Goal: Task Accomplishment & Management: Manage account settings

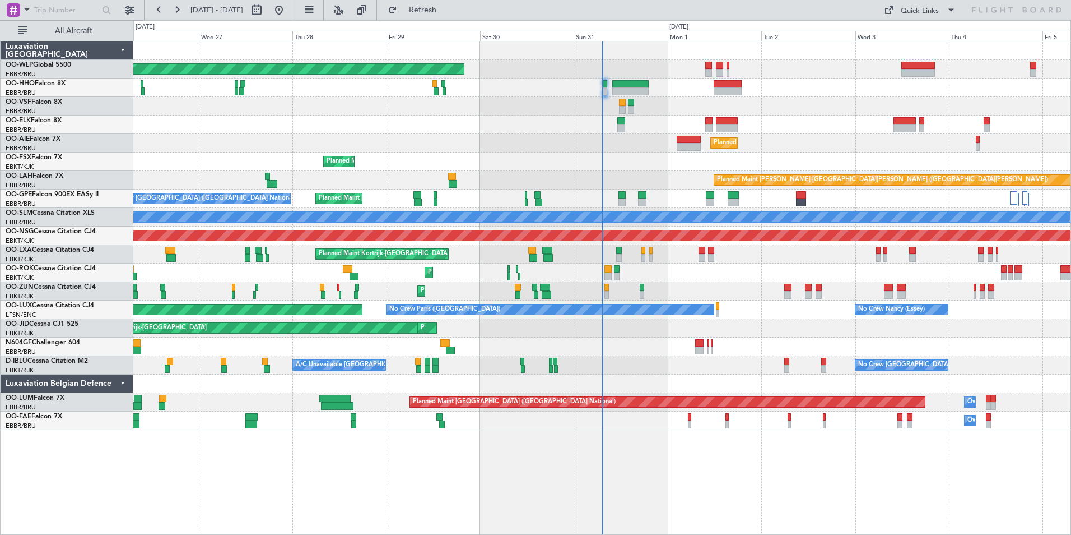
click at [573, 131] on div "Planned Maint Berlin (Brandenburg) Planned Maint London (Farnborough) Planned M…" at bounding box center [601, 235] width 937 height 388
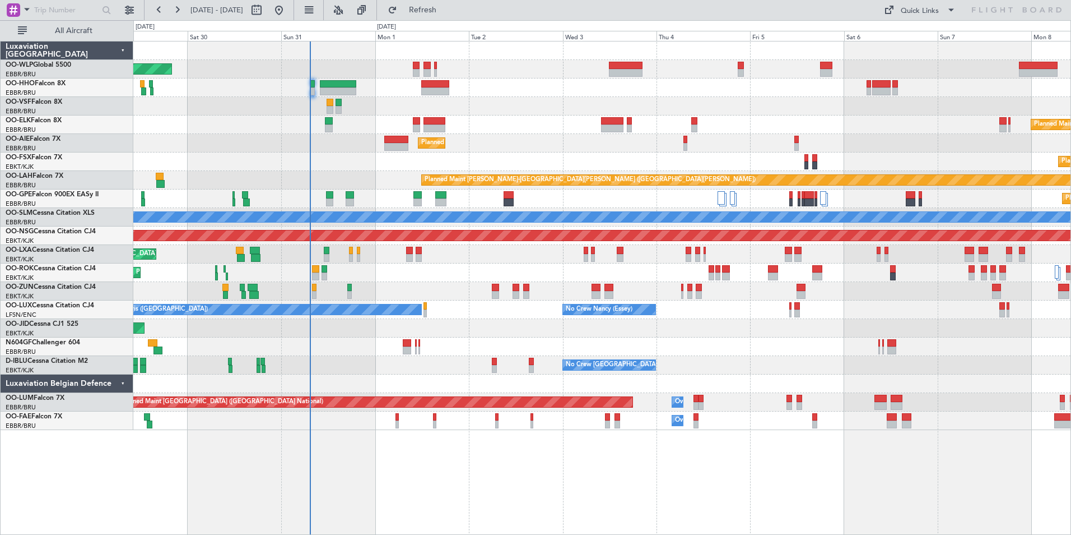
click at [485, 126] on div "Planned Maint Kortrijk-[GEOGRAPHIC_DATA]" at bounding box center [601, 124] width 937 height 18
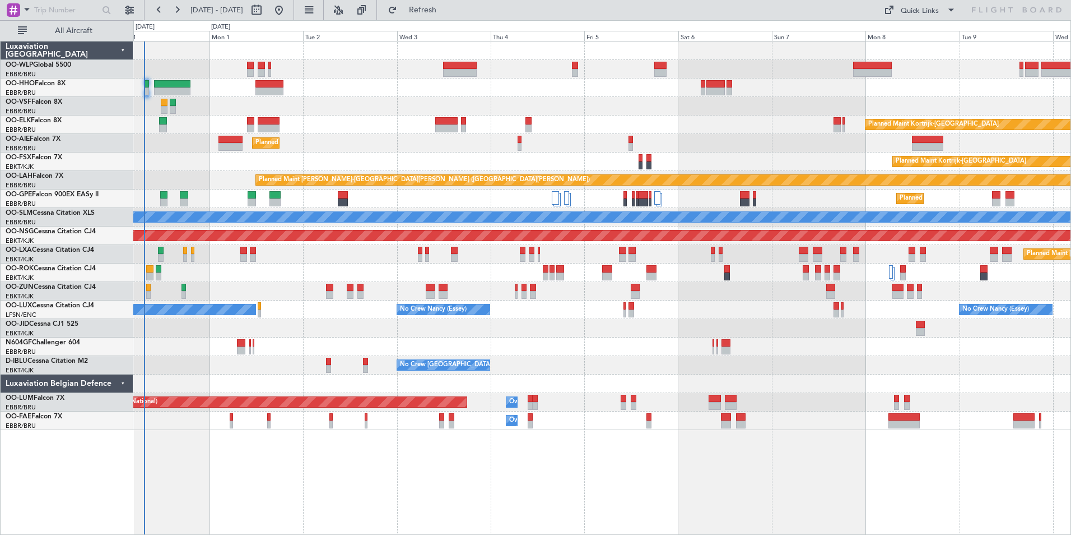
click at [522, 118] on div "Planned Maint Kortrijk-[GEOGRAPHIC_DATA]" at bounding box center [601, 124] width 937 height 18
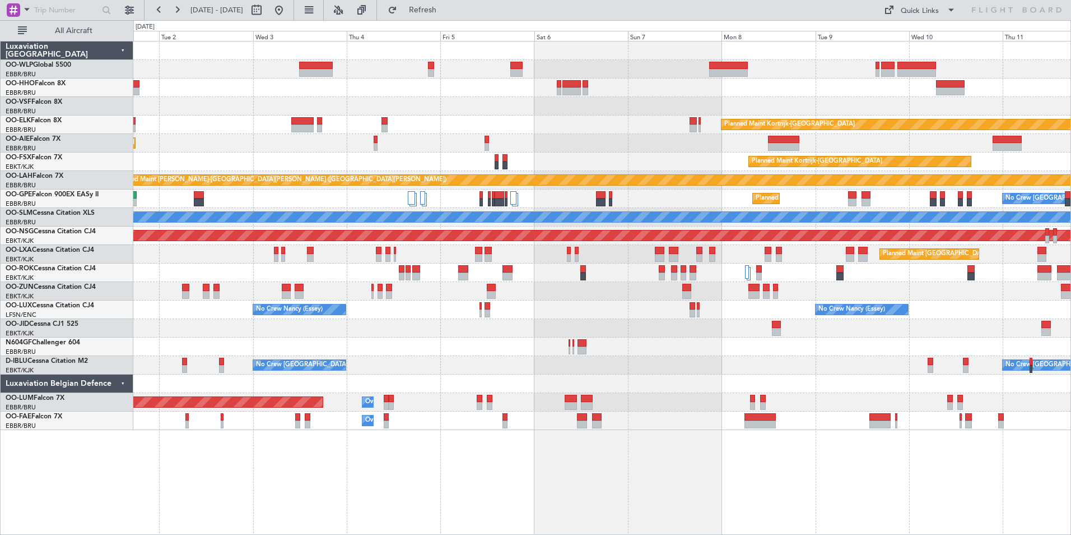
click at [649, 99] on div at bounding box center [601, 106] width 937 height 18
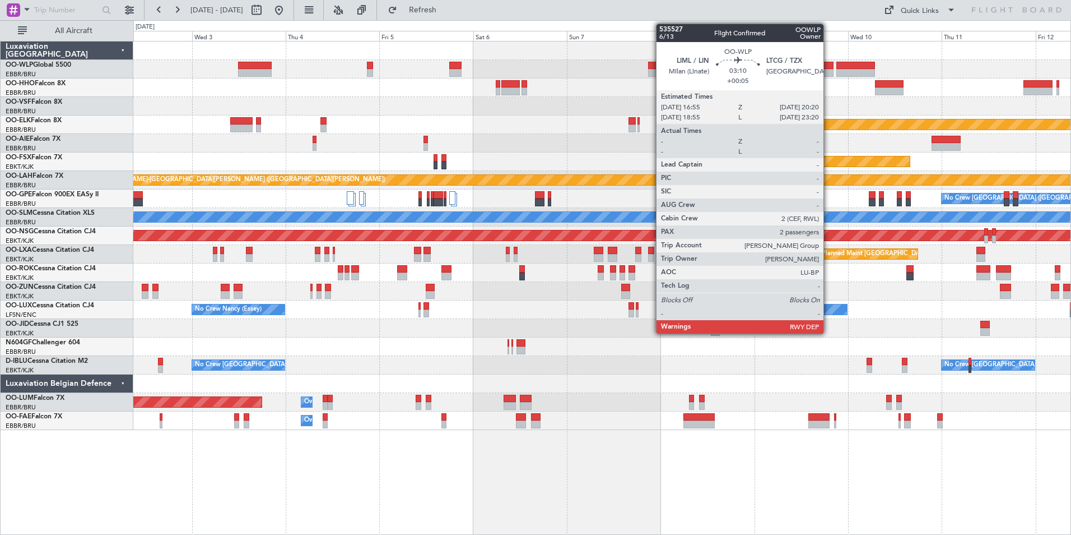
click at [829, 72] on div at bounding box center [826, 73] width 13 height 8
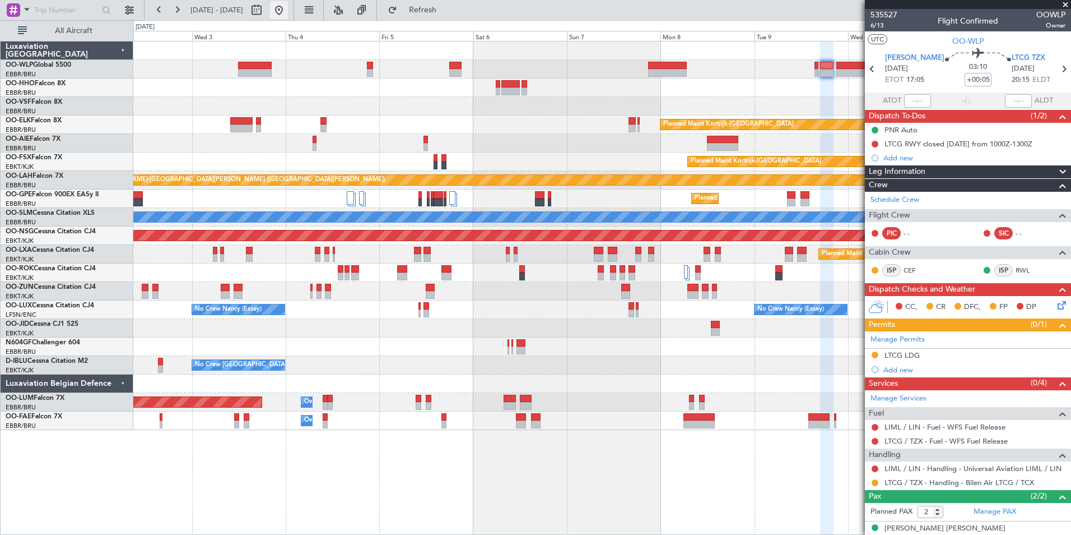
click at [288, 11] on button at bounding box center [279, 10] width 18 height 18
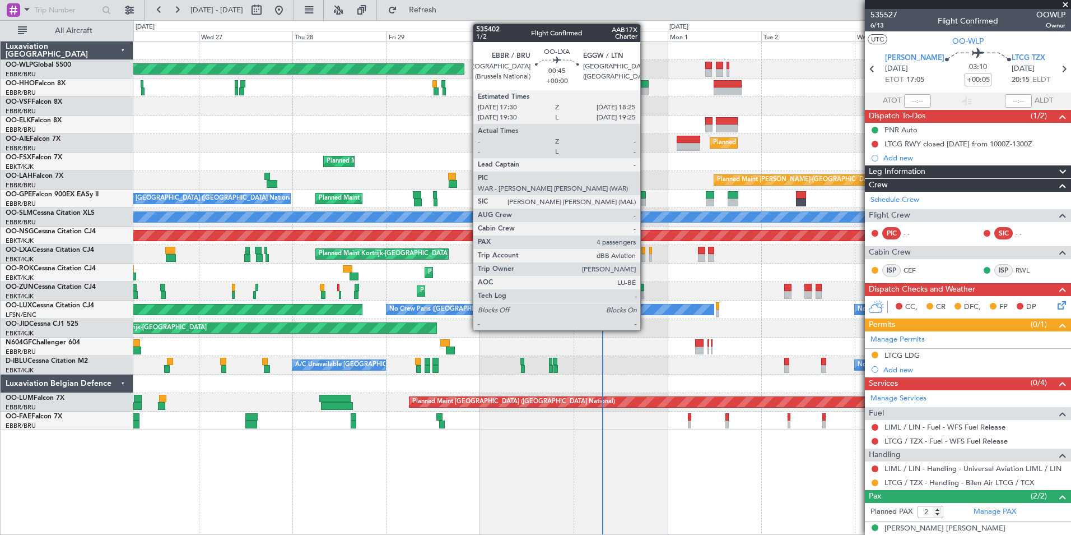
click at [645, 254] on div at bounding box center [644, 258] width 4 height 8
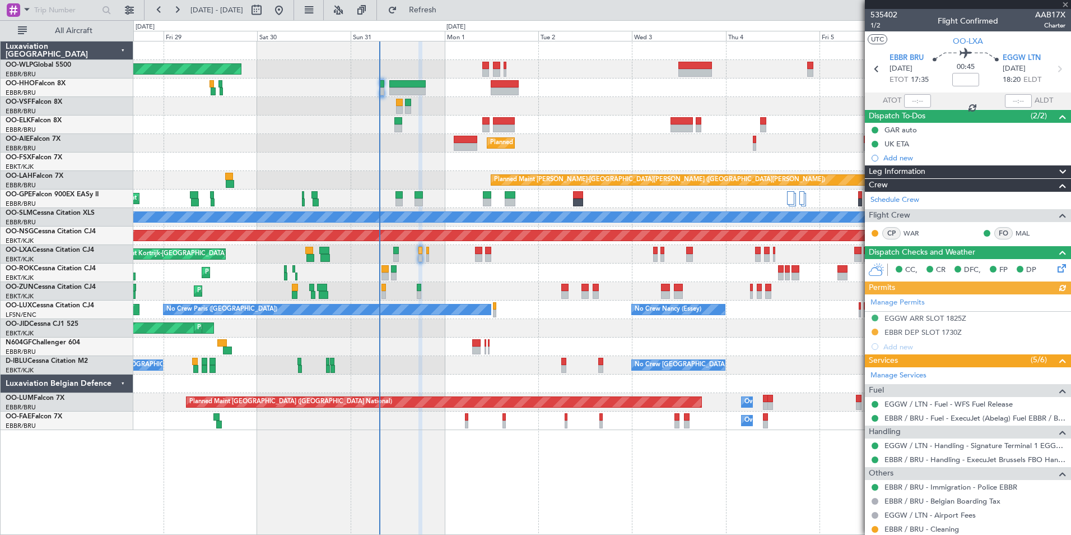
click at [542, 95] on div "Planned Maint Berlin (Brandenburg) Planned Maint Kortrijk-Wevelgem Planned Main…" at bounding box center [601, 235] width 937 height 388
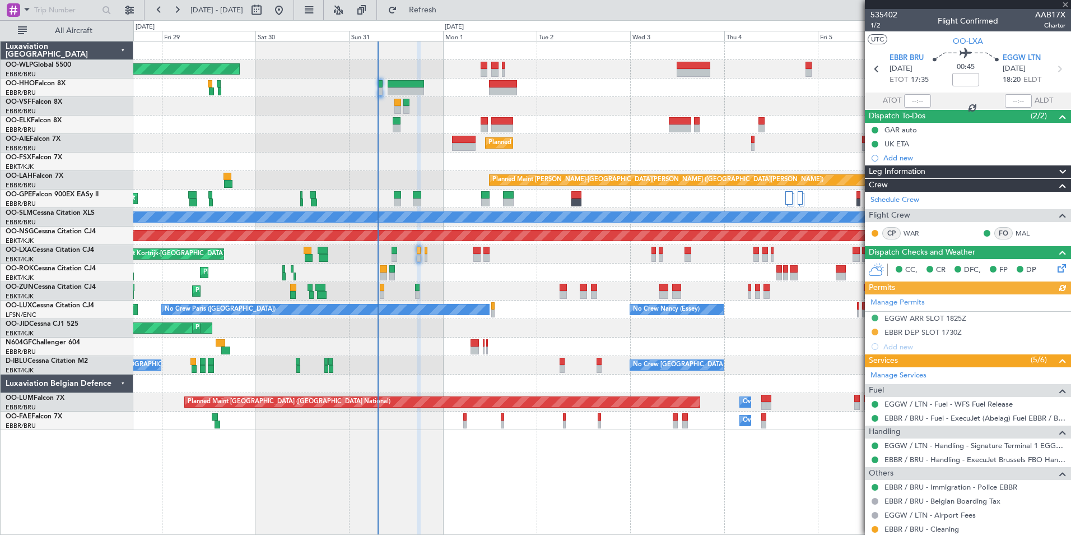
click at [522, 108] on div at bounding box center [601, 106] width 937 height 18
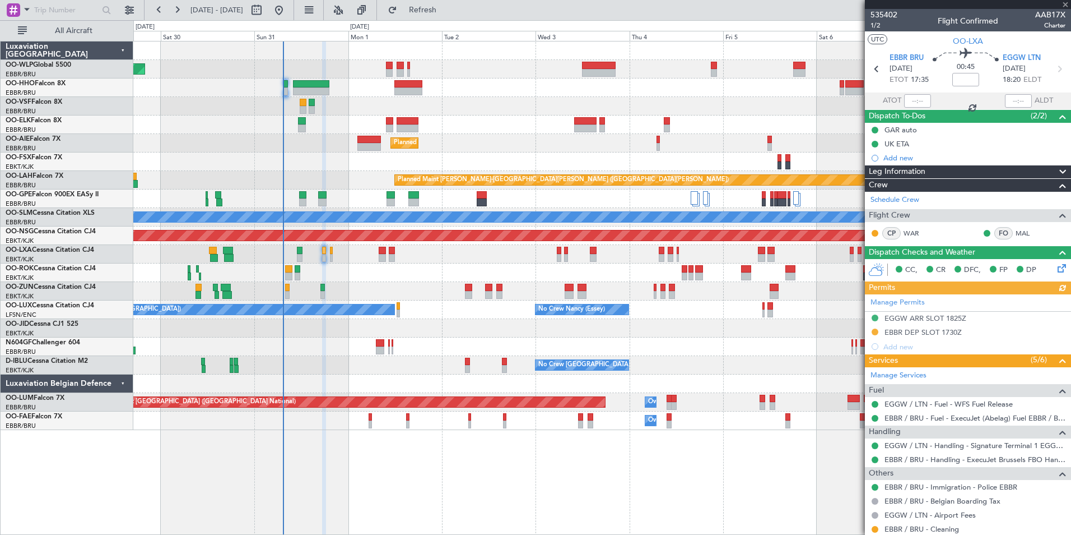
click at [478, 101] on div at bounding box center [601, 106] width 937 height 18
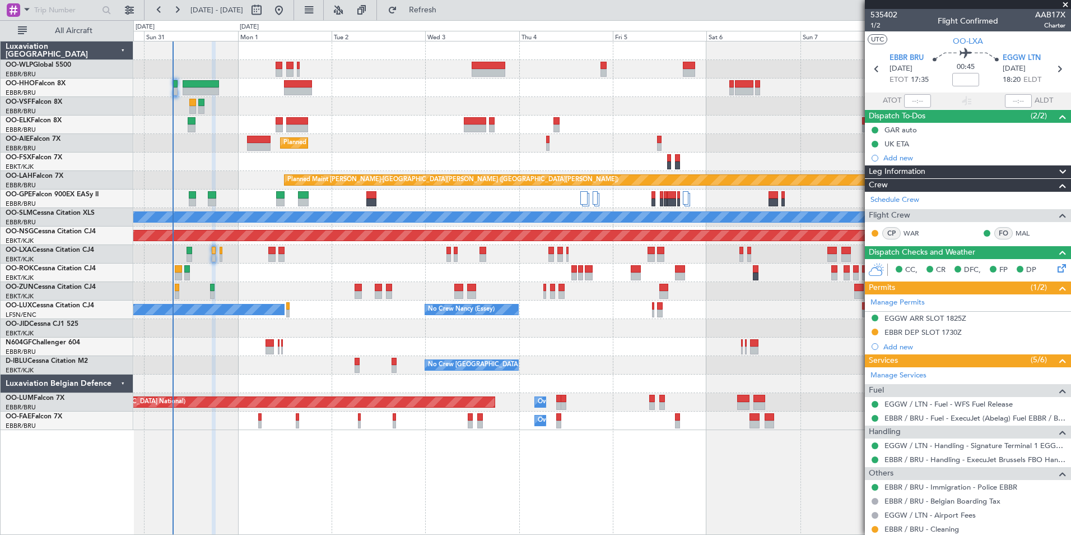
click at [408, 75] on div "Planned Maint Berlin (Brandenburg) Planned Maint Kortrijk-Wevelgem Planned Main…" at bounding box center [601, 235] width 937 height 388
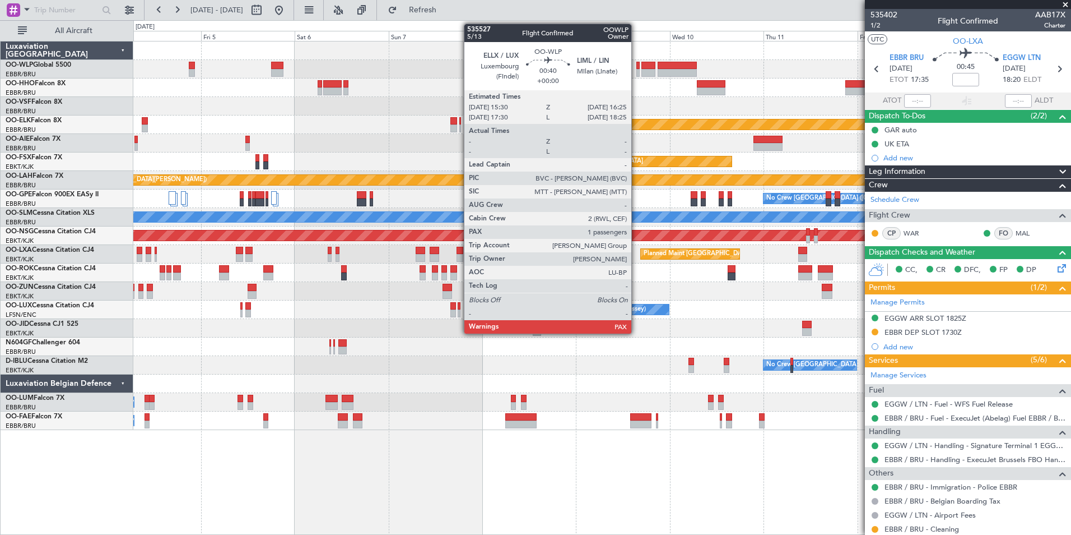
click at [636, 72] on div at bounding box center [638, 73] width 4 height 8
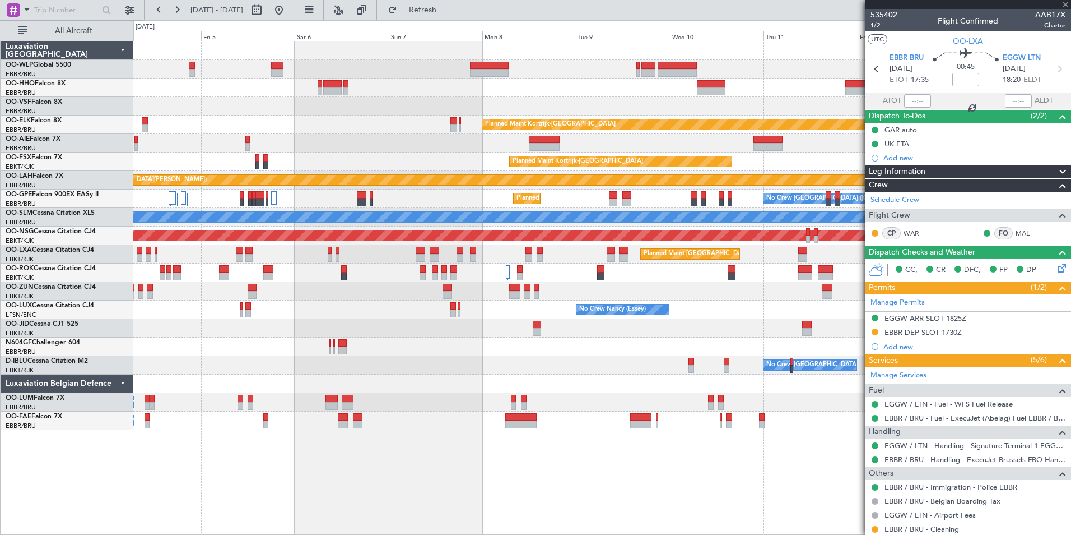
type input "3"
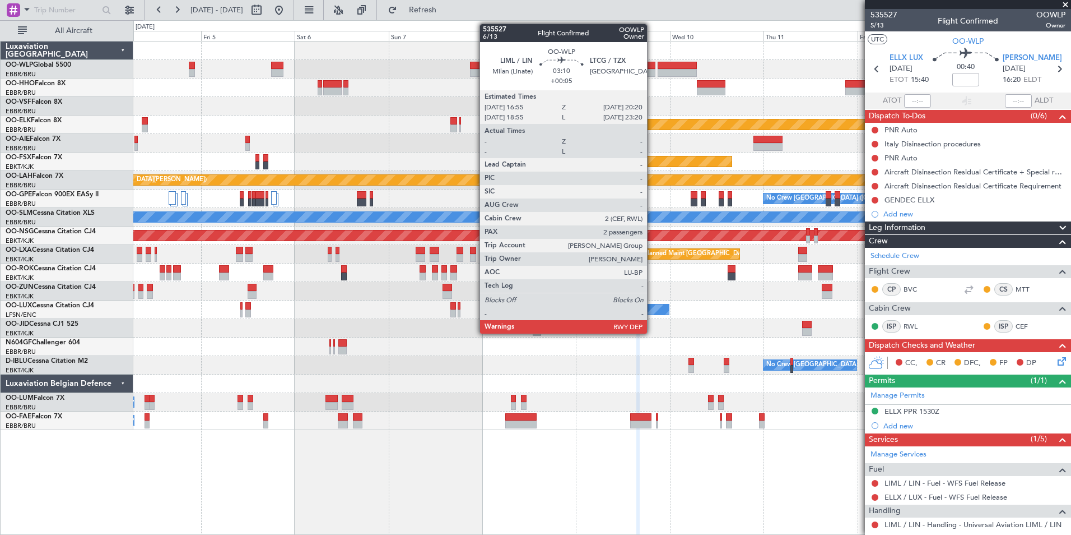
click at [652, 68] on div at bounding box center [648, 66] width 13 height 8
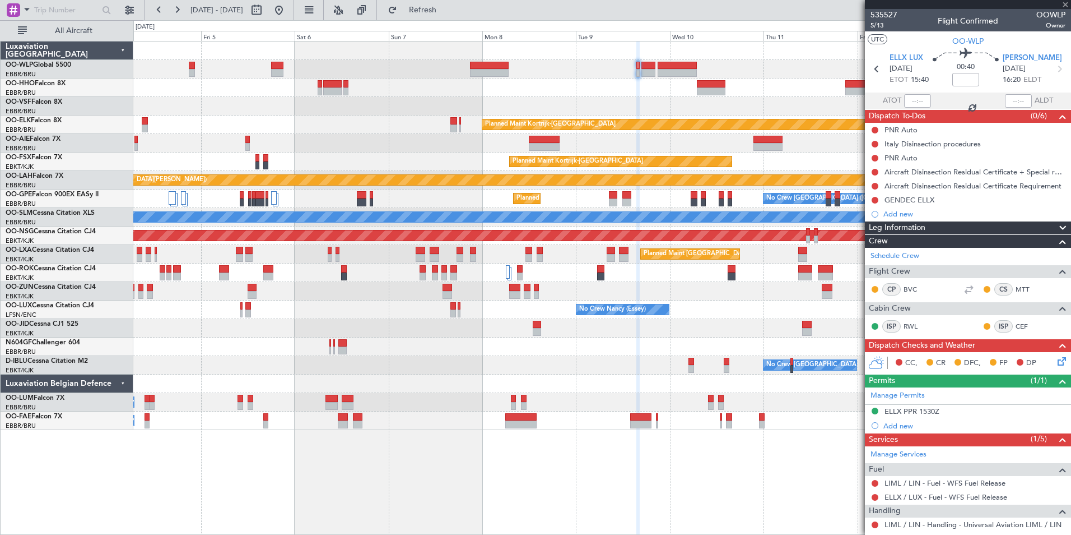
type input "+00:05"
type input "2"
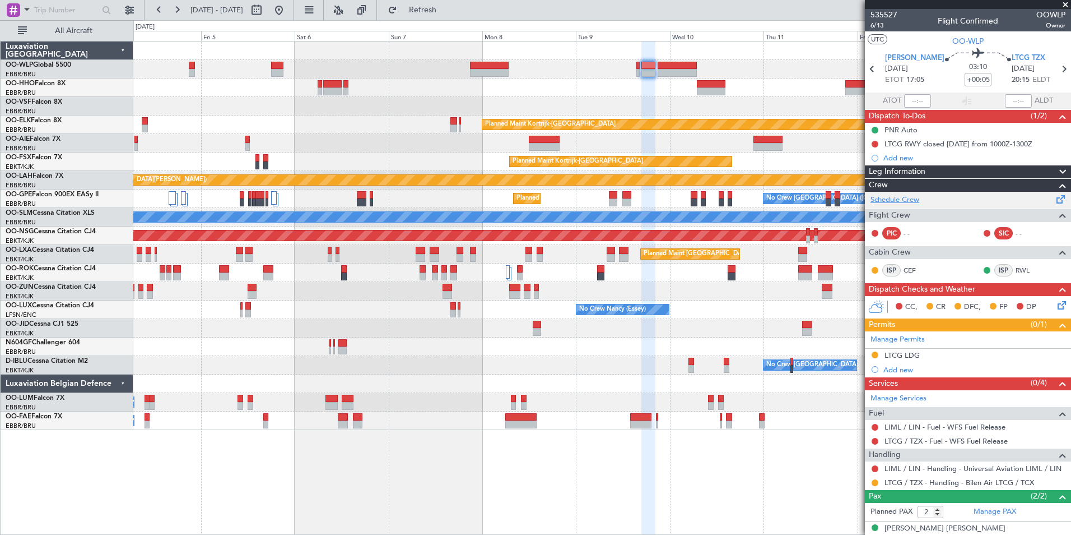
click at [910, 201] on link "Schedule Crew" at bounding box center [895, 199] width 49 height 11
click at [315, 21] on mat-tooltip-component "Go to [DATE]" at bounding box center [316, 34] width 58 height 30
click at [288, 12] on button at bounding box center [279, 10] width 18 height 18
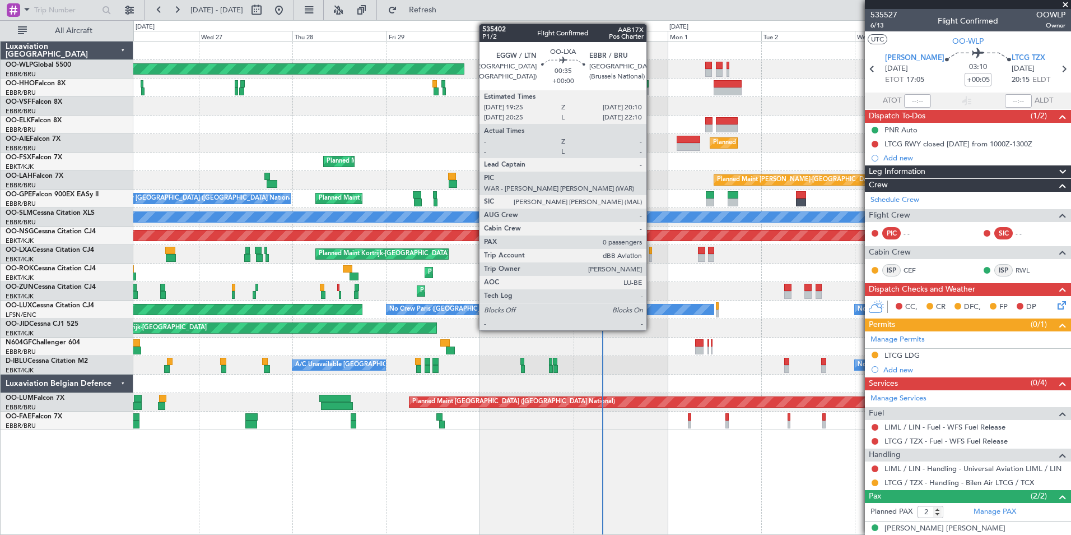
click at [652, 254] on div at bounding box center [650, 258] width 3 height 8
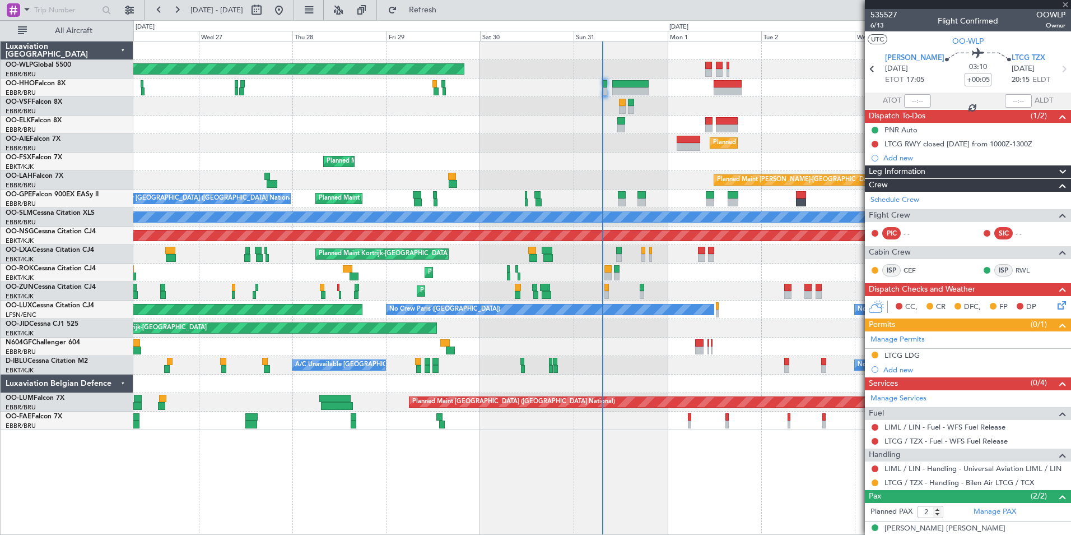
type input "0"
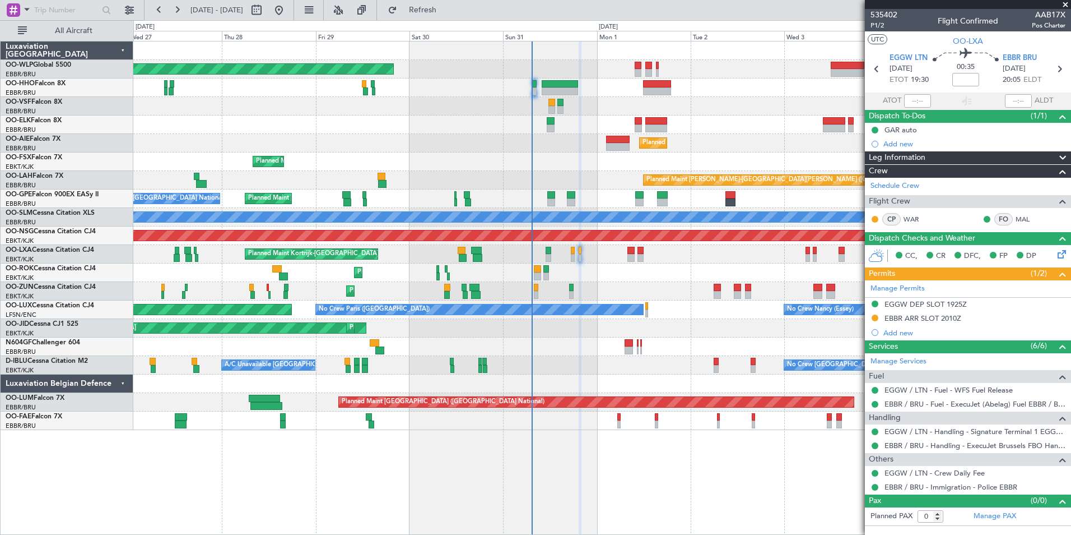
click at [612, 176] on div "Planned Maint [PERSON_NAME]-[GEOGRAPHIC_DATA][PERSON_NAME] ([GEOGRAPHIC_DATA][P…" at bounding box center [601, 180] width 937 height 18
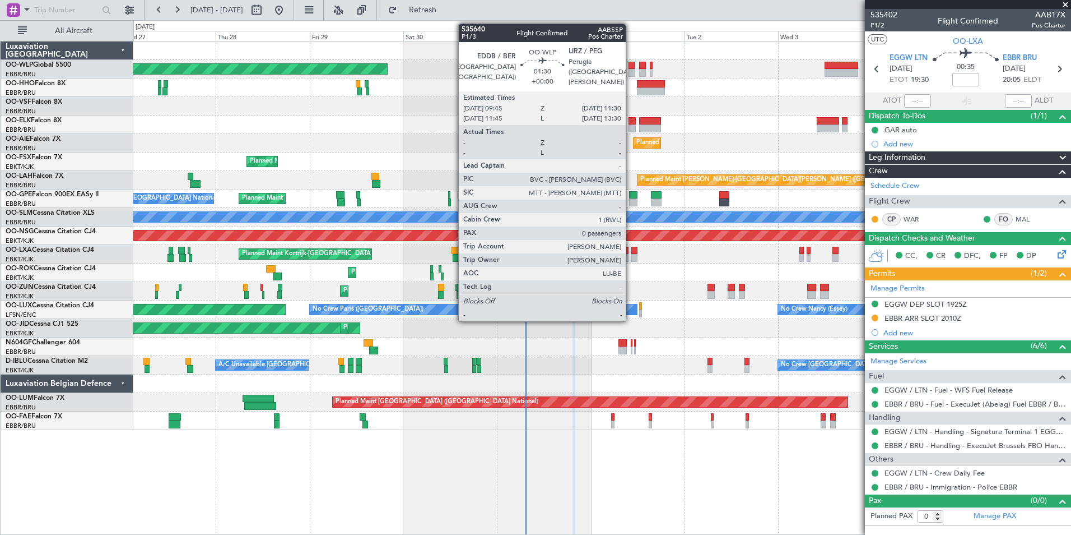
click at [631, 71] on div at bounding box center [632, 73] width 7 height 8
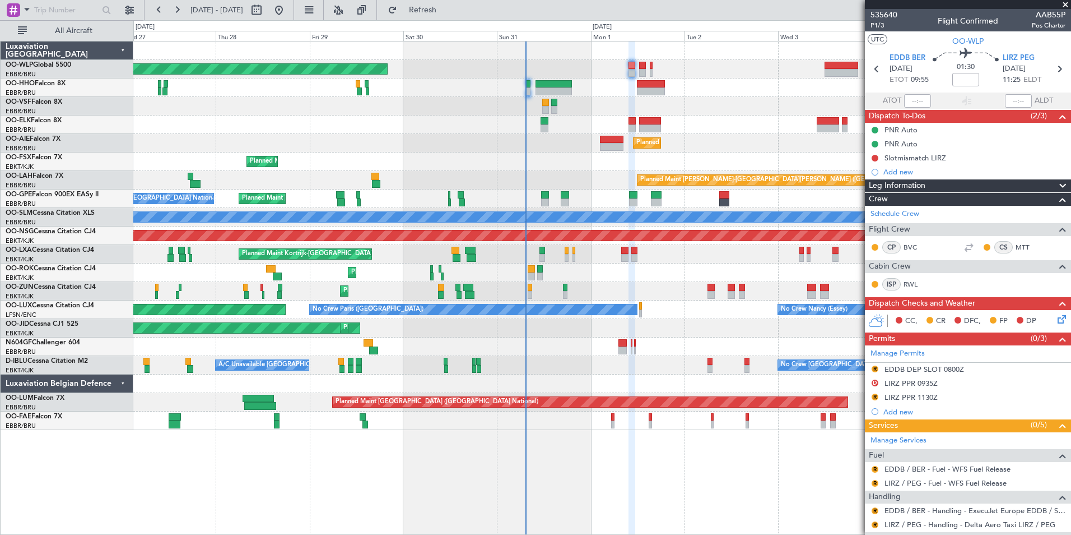
scroll to position [55, 0]
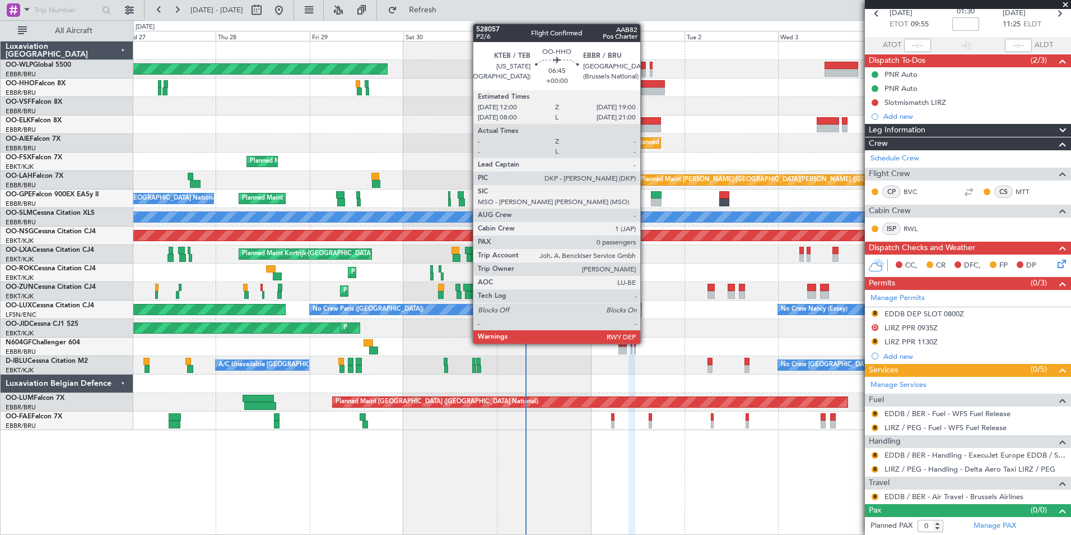
click at [645, 89] on div at bounding box center [650, 91] width 27 height 8
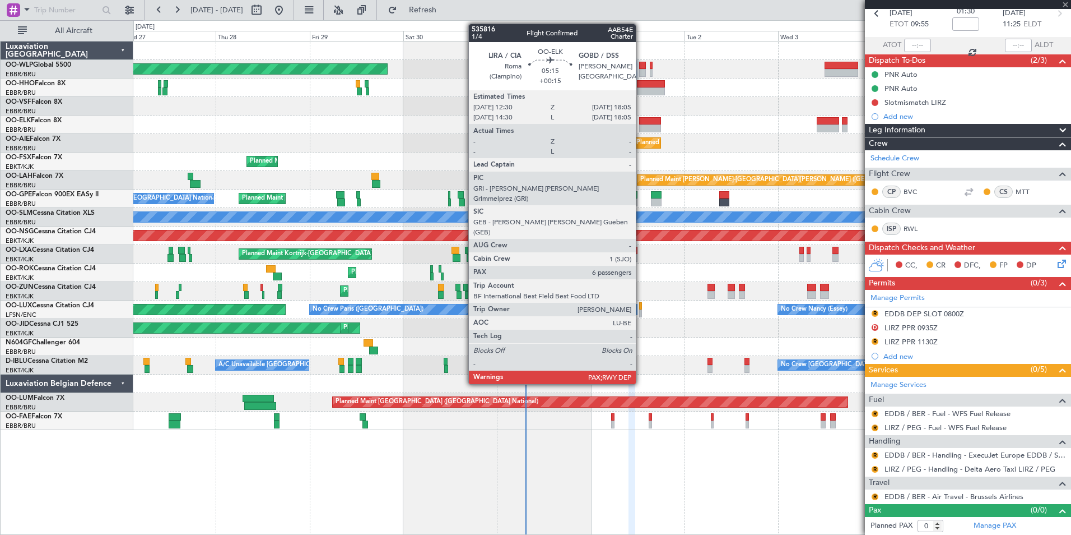
scroll to position [0, 0]
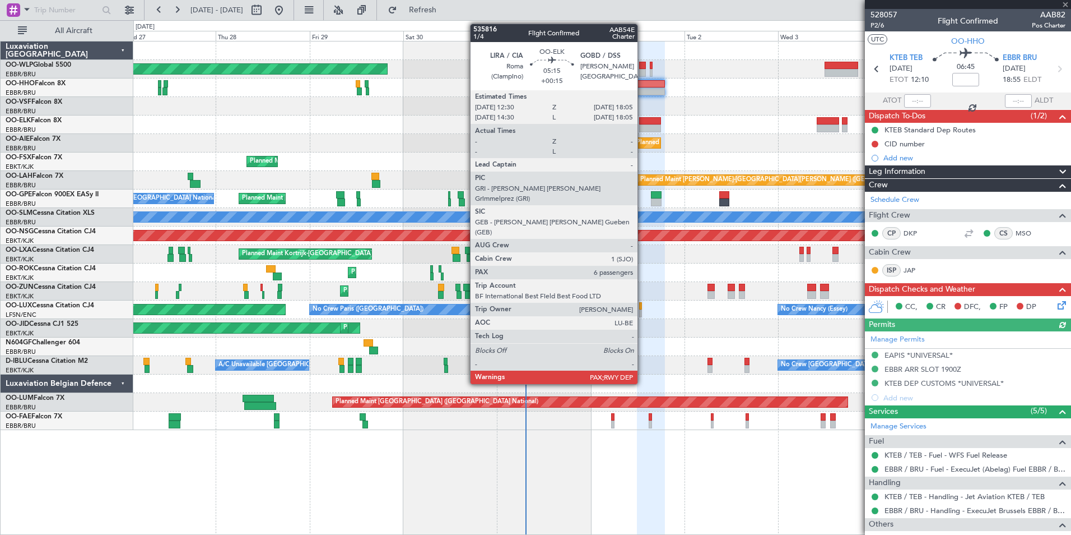
click at [643, 122] on div at bounding box center [650, 121] width 22 height 8
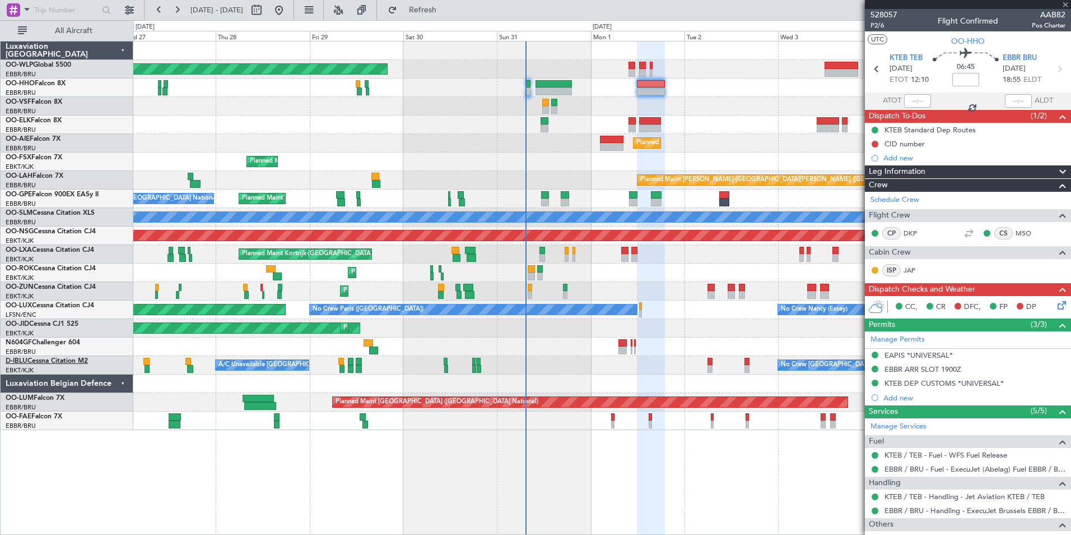
type input "+00:15"
type input "6"
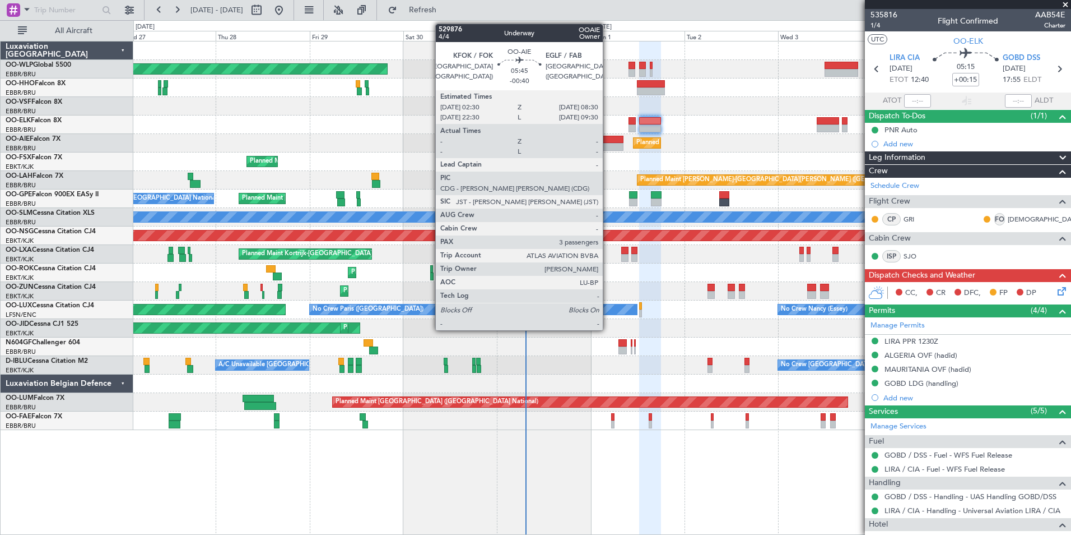
click at [608, 146] on div at bounding box center [612, 147] width 24 height 8
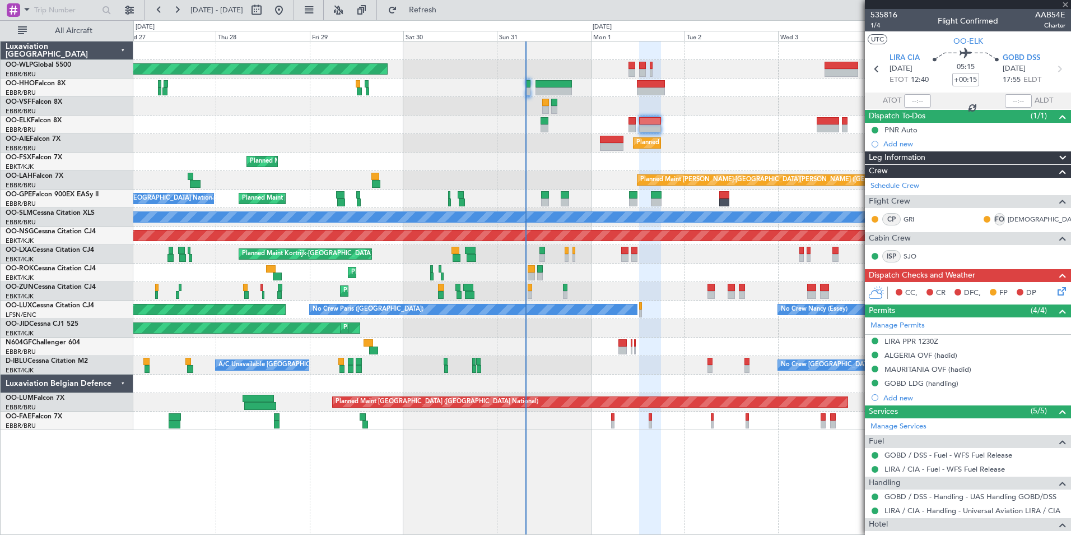
type input "-00:40"
type input "3"
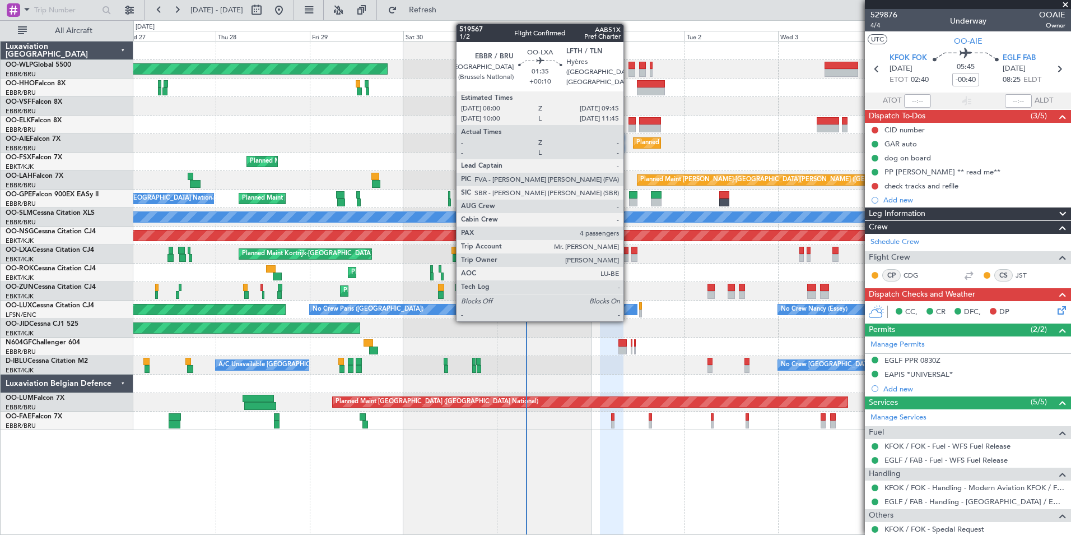
click at [629, 257] on div at bounding box center [624, 258] width 7 height 8
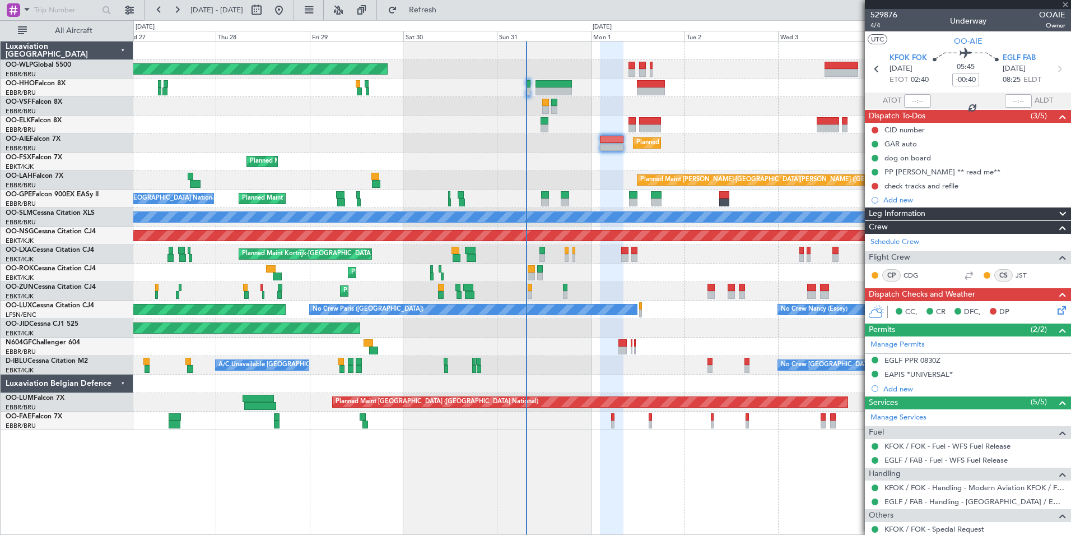
type input "+00:10"
type input "4"
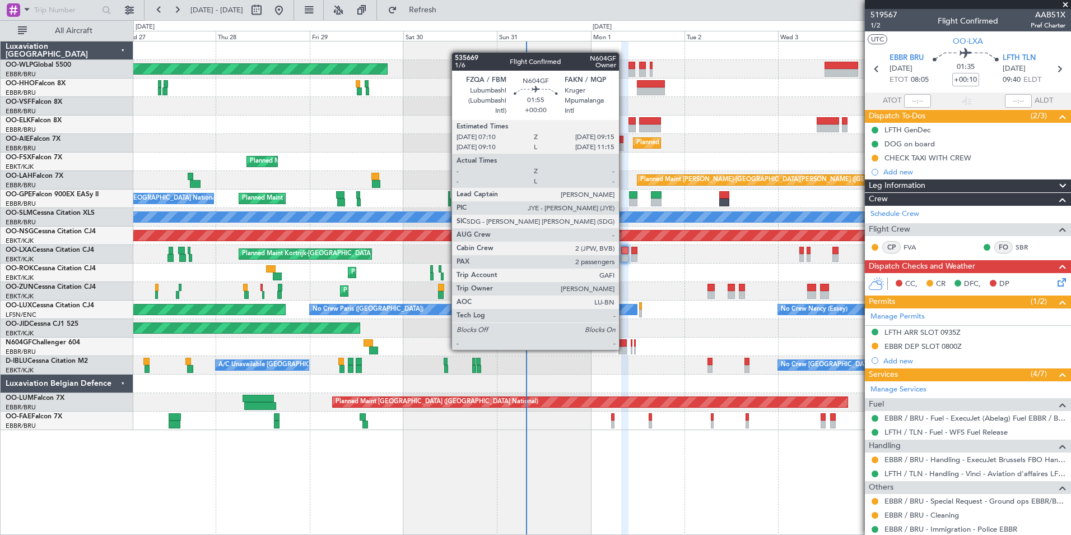
click at [624, 348] on div at bounding box center [623, 350] width 8 height 8
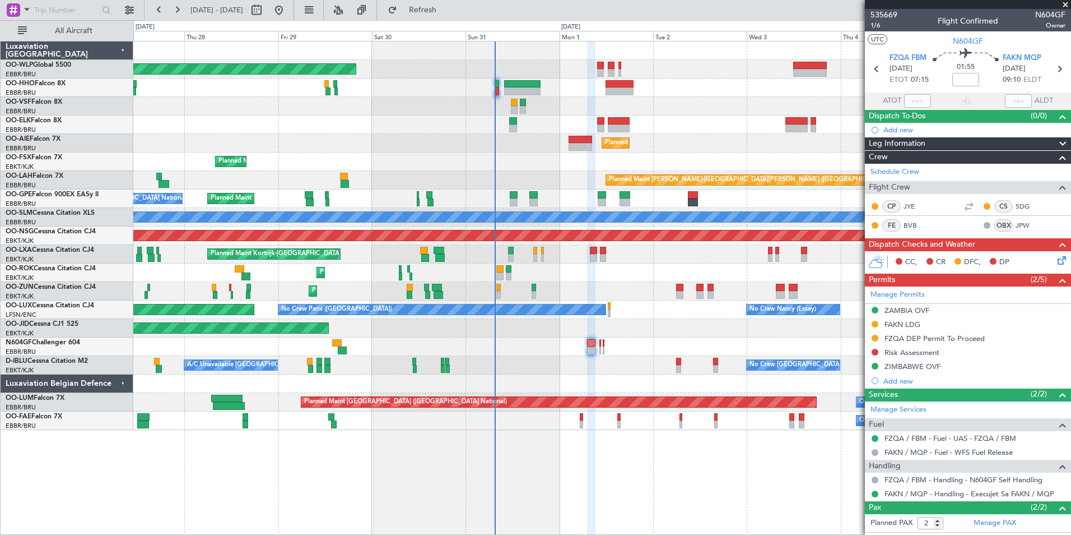
click at [657, 333] on div "Planned Maint Kortrijk-Wevelgem AOG Maint Kortrijk-Wevelgem Planned Maint Paris…" at bounding box center [601, 328] width 937 height 18
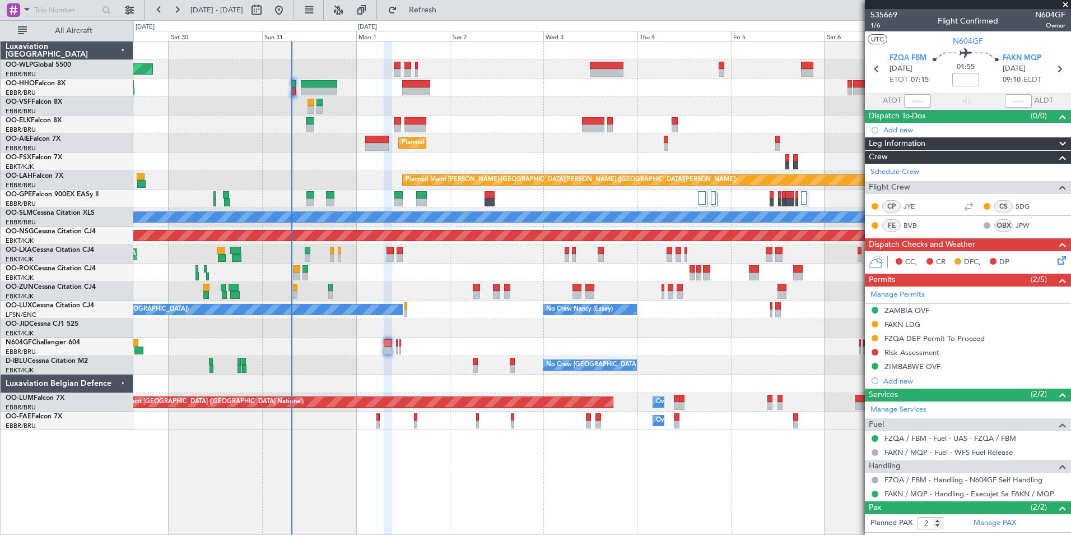
click at [586, 118] on div "Planned Maint Berlin (Brandenburg) Planned Maint Kortrijk-Wevelgem Planned Main…" at bounding box center [601, 235] width 937 height 388
click at [364, 50] on div "Planned Maint Berlin (Brandenburg) Planned Maint Kortrijk-Wevelgem Planned Main…" at bounding box center [601, 235] width 937 height 388
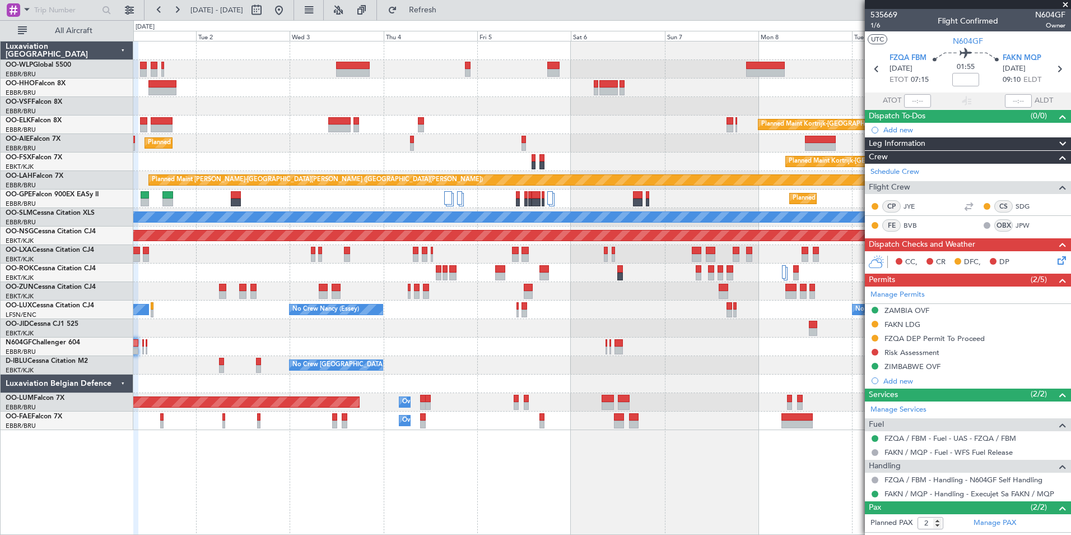
click at [616, 133] on div "Planned Maint Kortrijk-Wevelgem Planned Maint London (Farnborough) Planned Main…" at bounding box center [601, 235] width 937 height 388
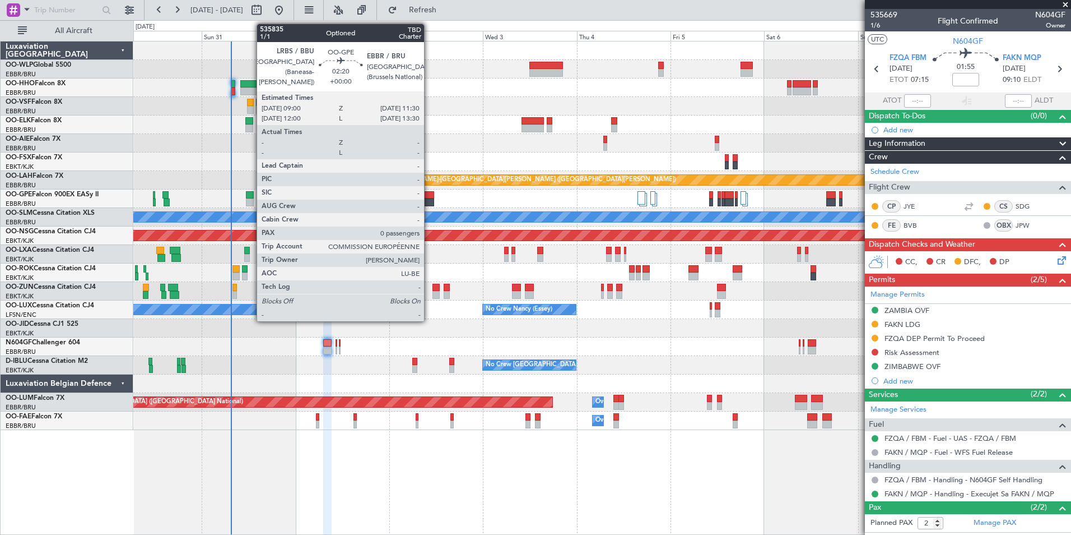
click at [429, 198] on div at bounding box center [429, 195] width 10 height 8
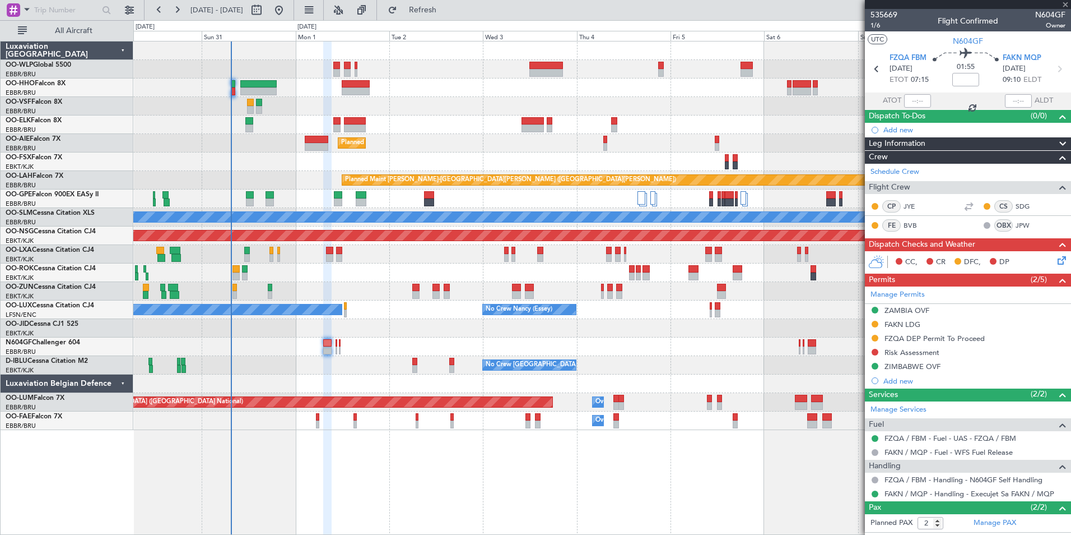
type input "0"
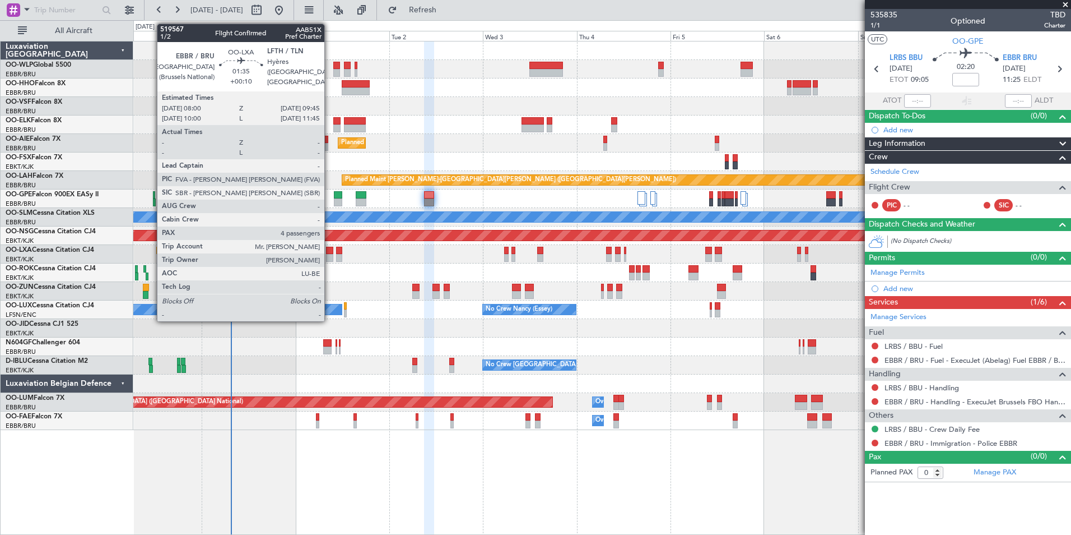
click at [329, 252] on div at bounding box center [329, 251] width 7 height 8
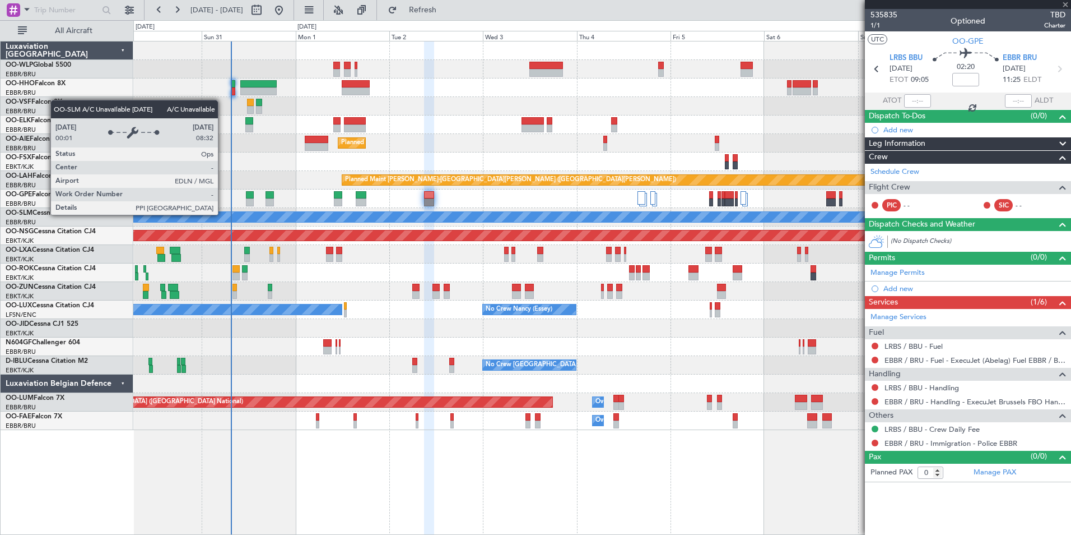
type input "+00:10"
type input "4"
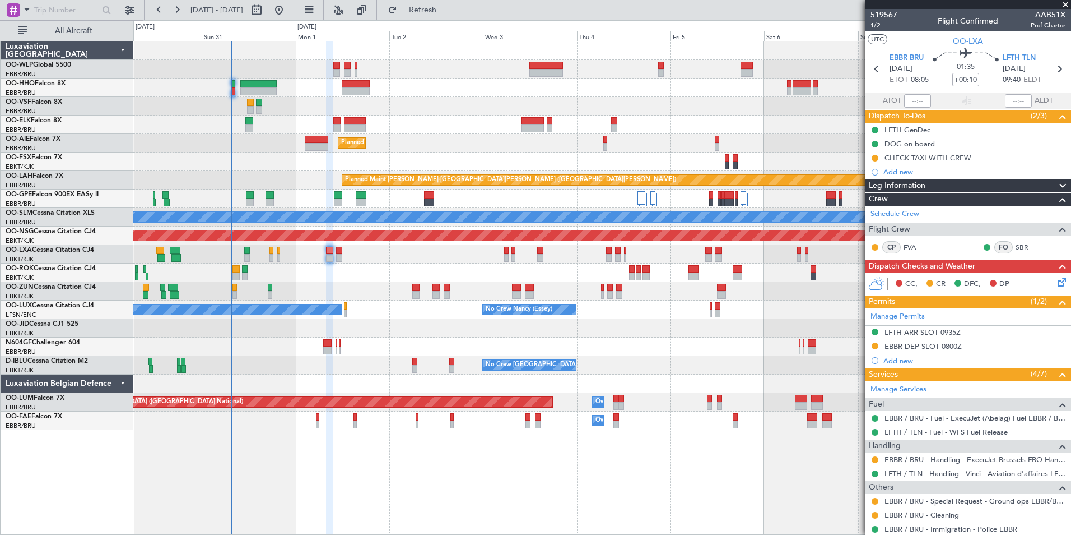
click at [412, 101] on div at bounding box center [601, 106] width 937 height 18
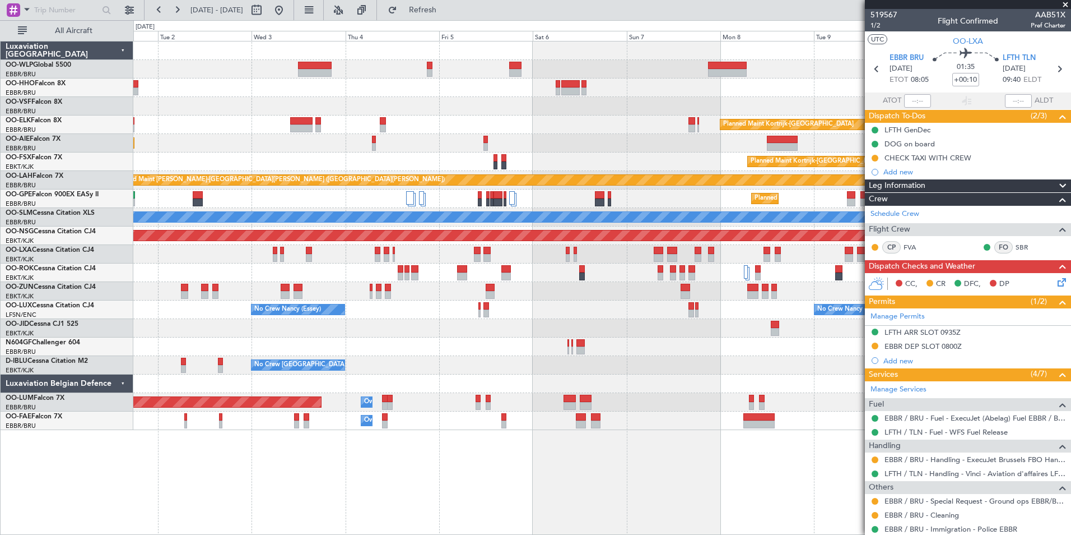
click at [310, 81] on div "Planned Maint Kortrijk-Wevelgem Planned Maint London (Farnborough) Planned Main…" at bounding box center [601, 235] width 937 height 388
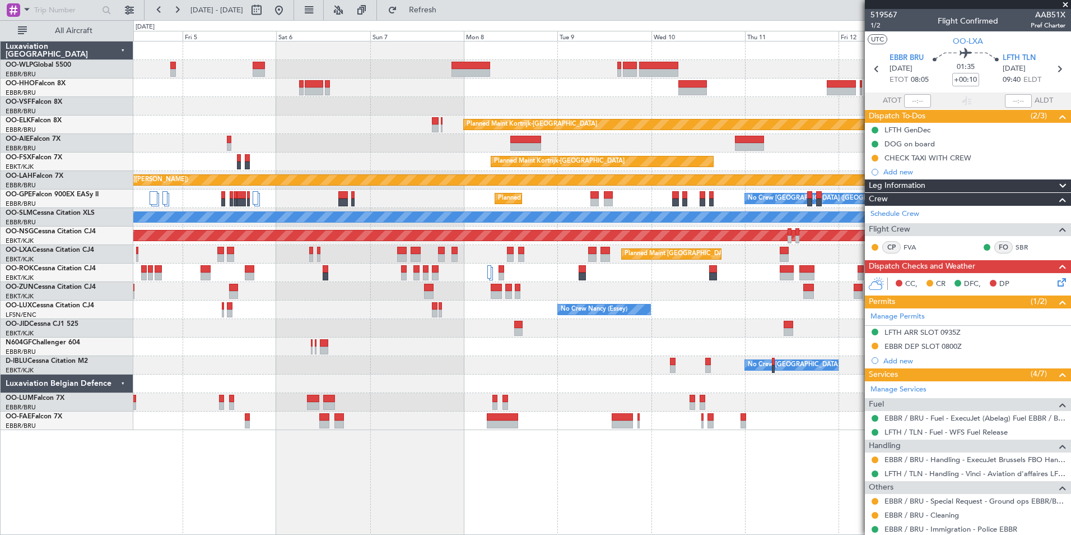
click at [464, 61] on div "Planned Maint Kortrijk-Wevelgem Planned Maint Kortrijk-Wevelgem Planned Maint A…" at bounding box center [601, 235] width 937 height 388
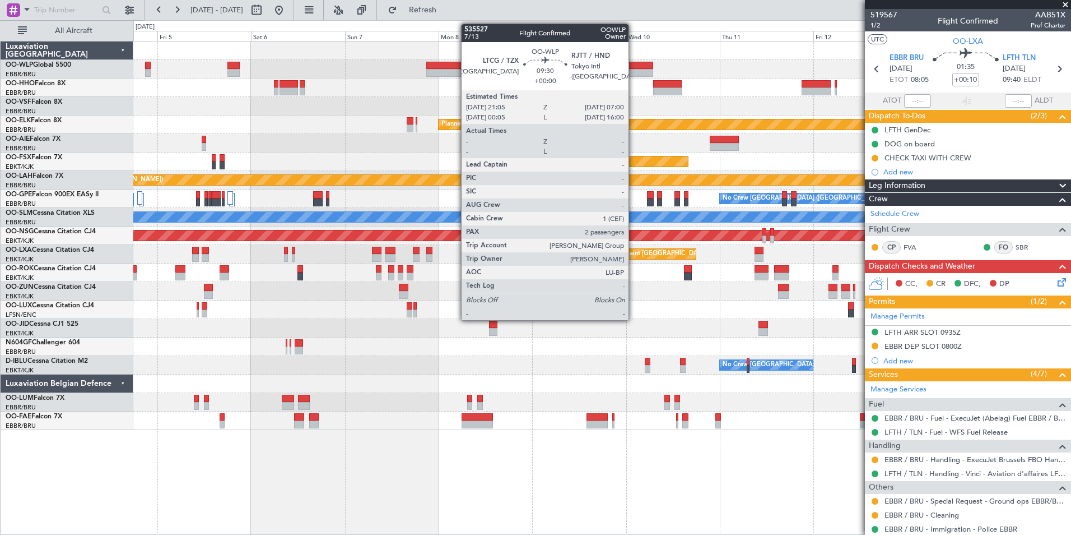
click at [634, 66] on div at bounding box center [633, 66] width 39 height 8
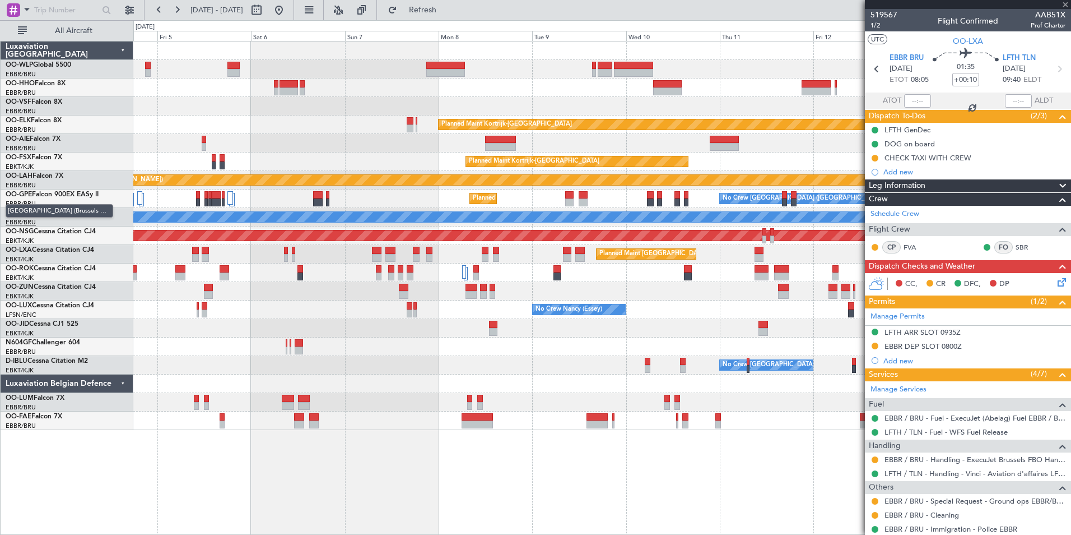
type input "2"
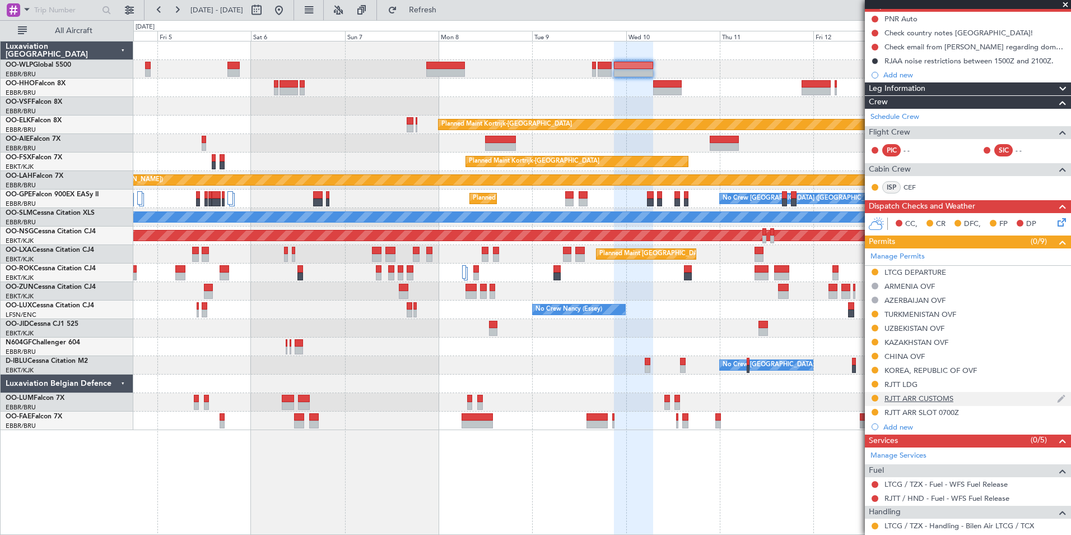
scroll to position [112, 0]
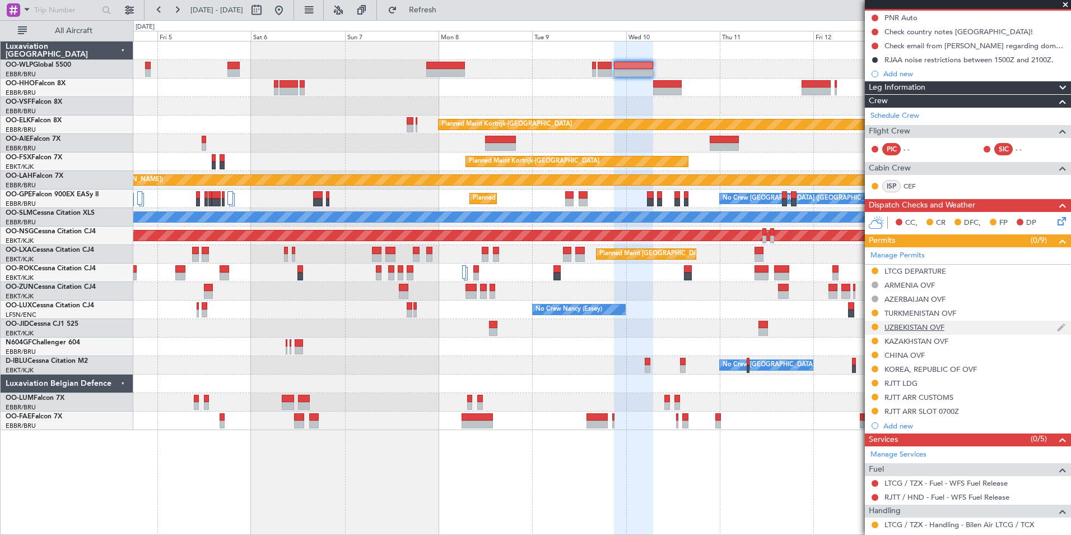
click at [918, 329] on div "UZBEKISTAN OVF" at bounding box center [915, 327] width 60 height 10
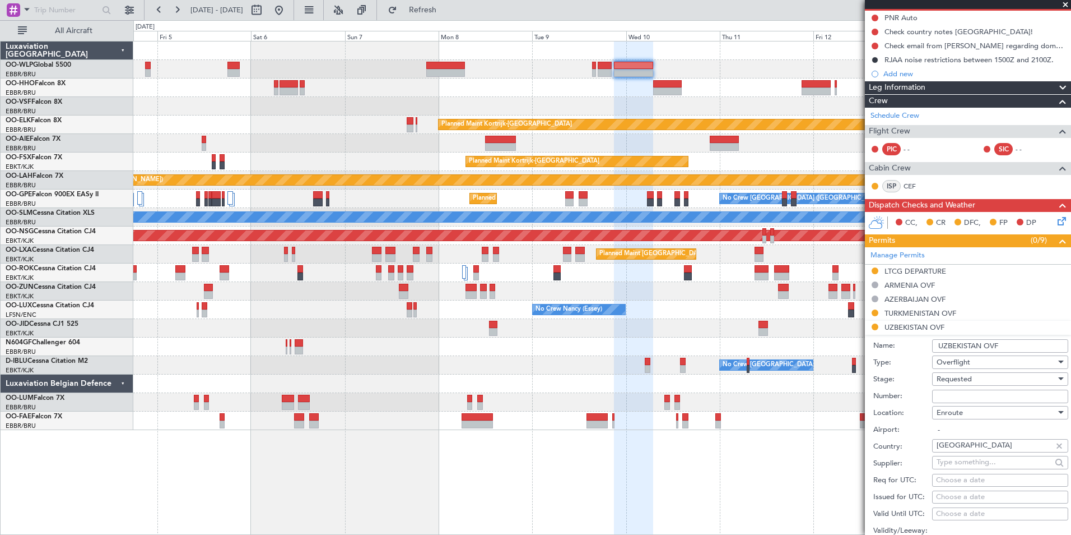
click at [949, 394] on input "Number:" at bounding box center [1000, 395] width 136 height 13
paste input "08/25/627"
type input "08/25/627"
click at [956, 378] on span "Requested" at bounding box center [954, 379] width 35 height 10
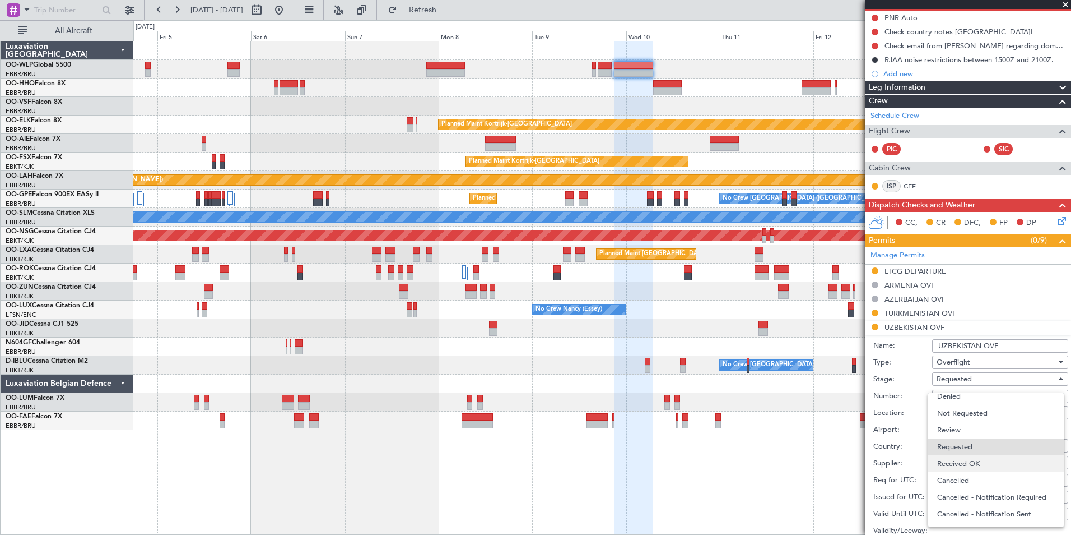
click at [961, 463] on span "Received OK" at bounding box center [996, 463] width 118 height 17
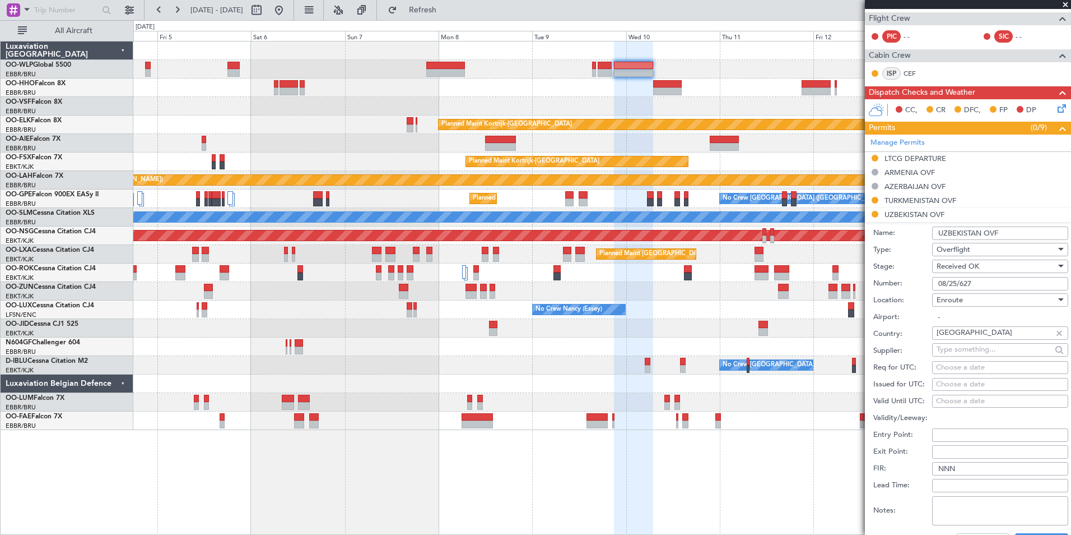
scroll to position [280, 0]
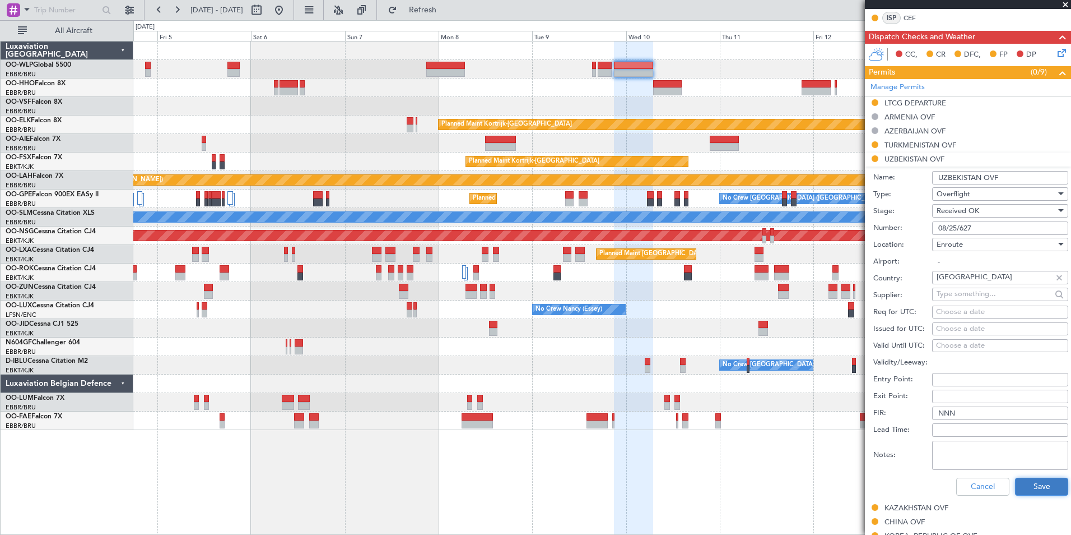
click at [1036, 480] on button "Save" at bounding box center [1041, 486] width 53 height 18
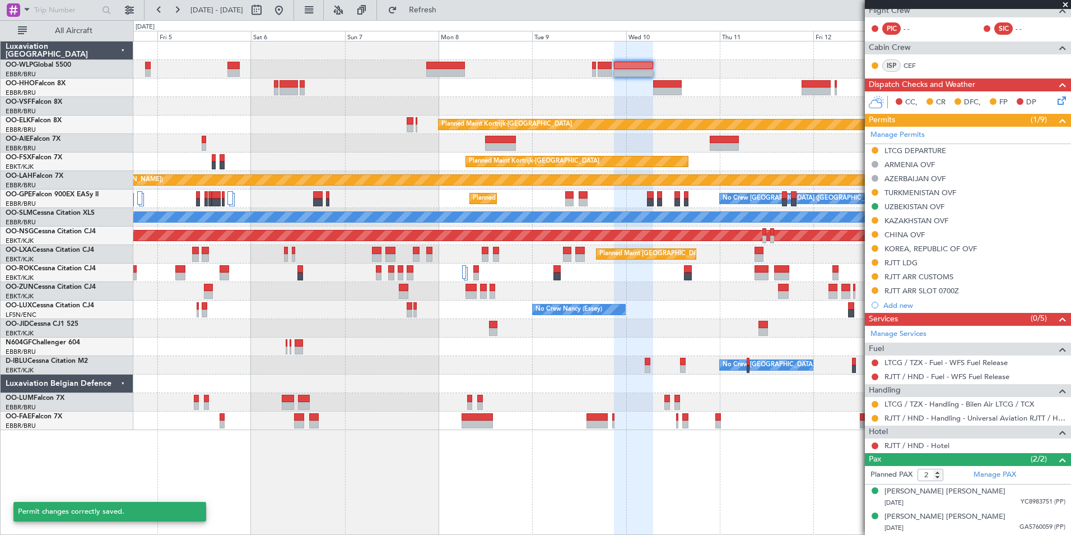
scroll to position [232, 0]
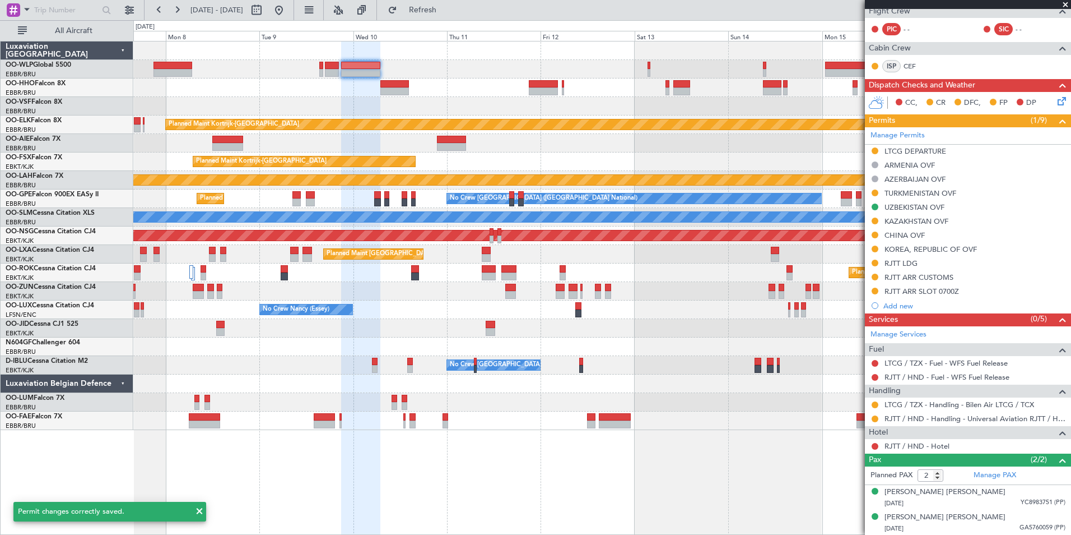
click at [394, 61] on div at bounding box center [601, 69] width 937 height 18
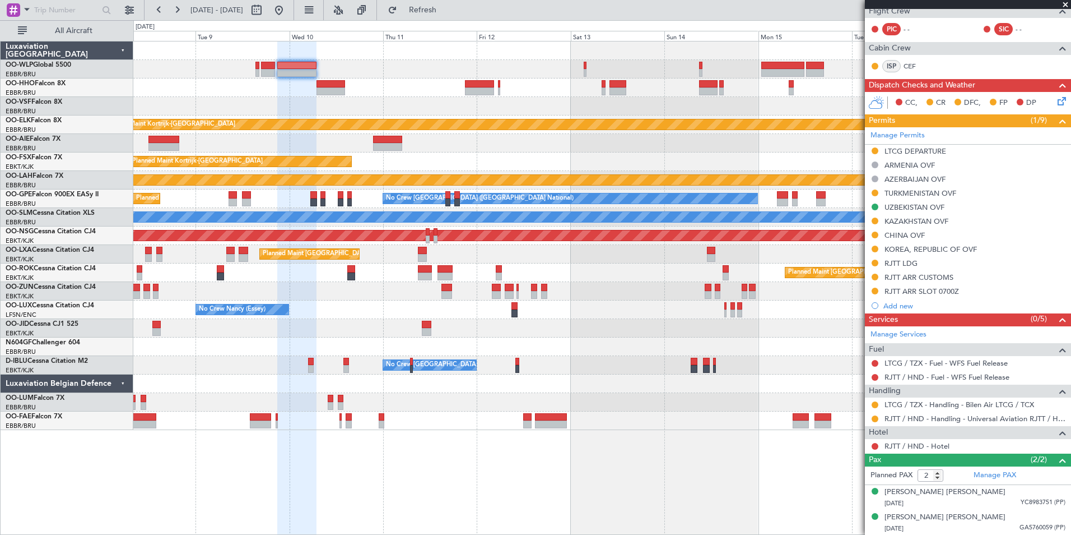
click at [762, 137] on div at bounding box center [601, 143] width 937 height 18
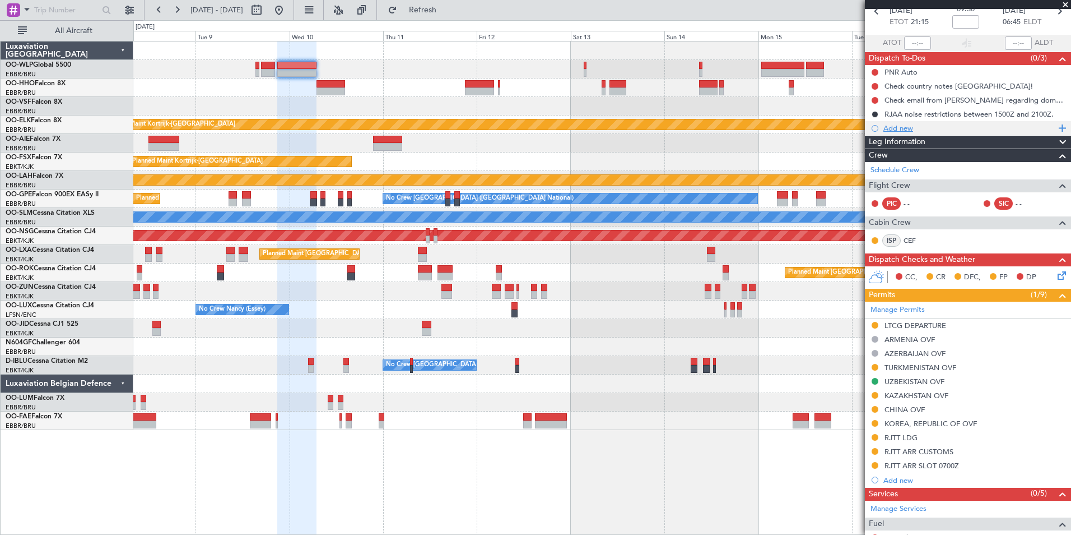
scroll to position [0, 0]
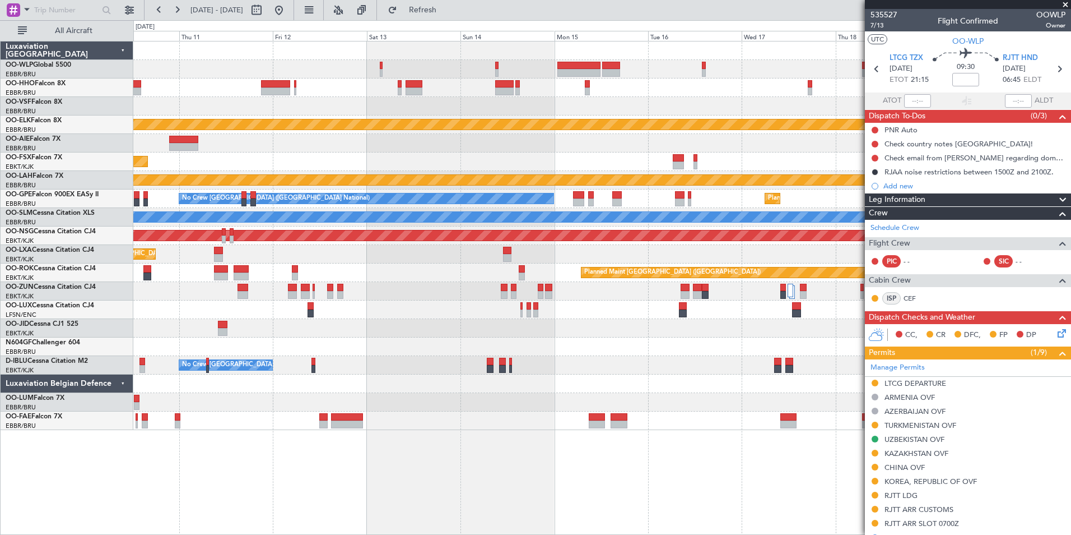
click at [541, 148] on div "Planned Maint Kortrijk-Wevelgem Planned Maint Kortrijk-Wevelgem EBKT 08:50 Z KL…" at bounding box center [601, 235] width 937 height 388
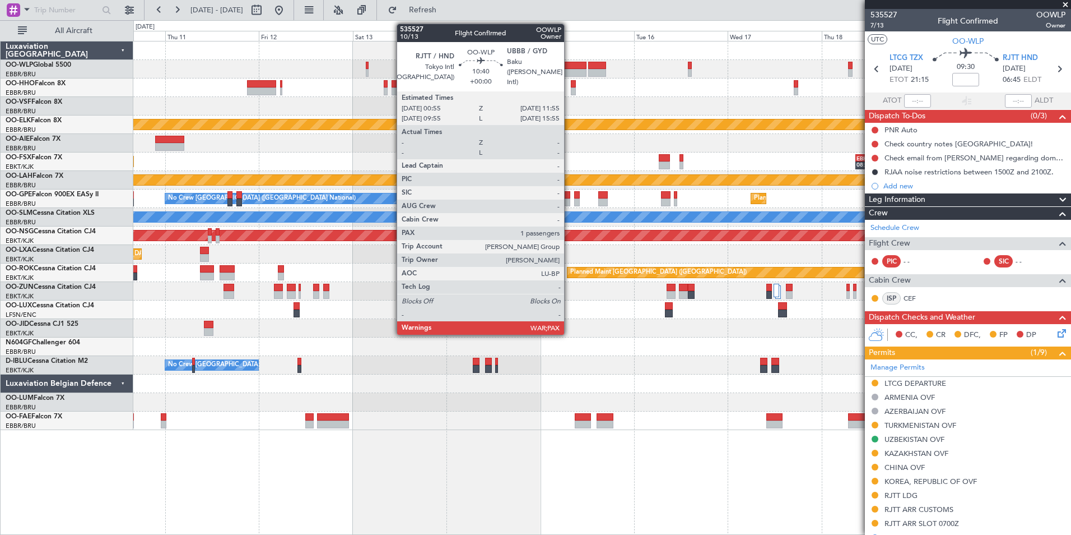
click at [569, 69] on div at bounding box center [564, 73] width 43 height 8
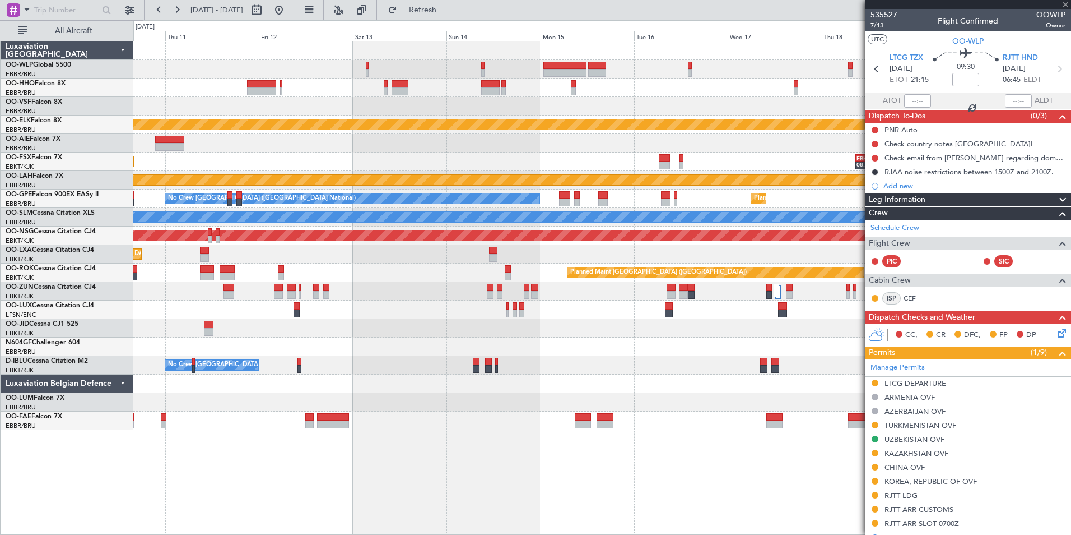
type input "3"
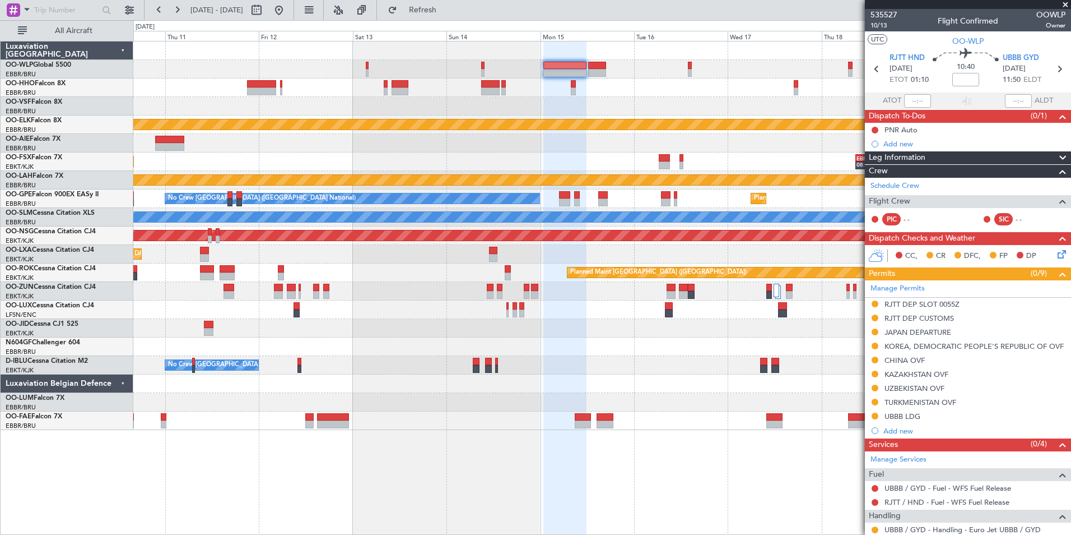
click at [915, 387] on div "UZBEKISTAN OVF" at bounding box center [915, 388] width 60 height 10
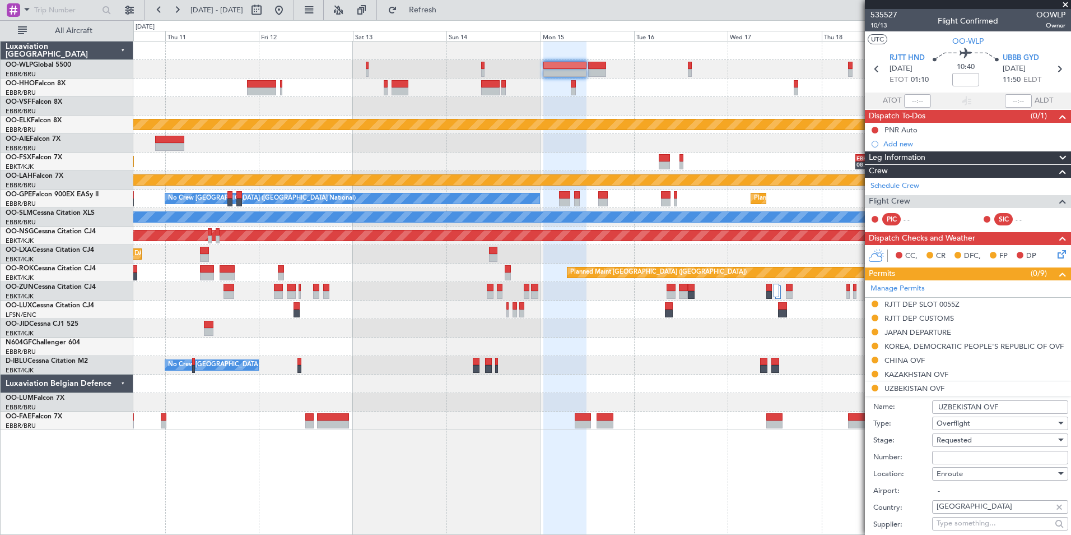
click at [956, 457] on input "Number:" at bounding box center [1000, 456] width 136 height 13
paste input "08/25/627"
type input "08/25/627"
click at [955, 440] on span "Requested" at bounding box center [954, 440] width 35 height 10
click at [956, 527] on span "Received OK" at bounding box center [996, 529] width 118 height 17
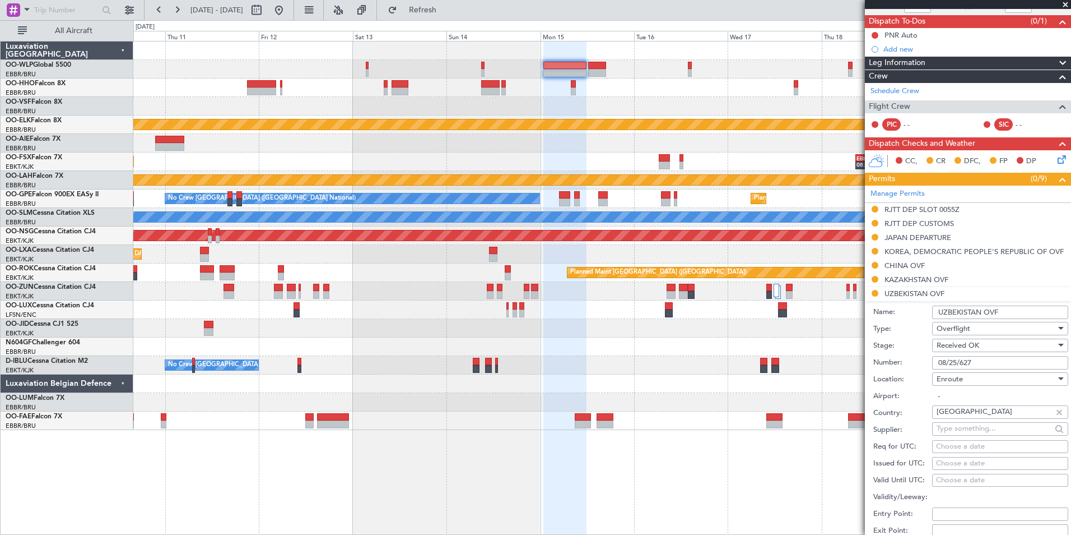
scroll to position [224, 0]
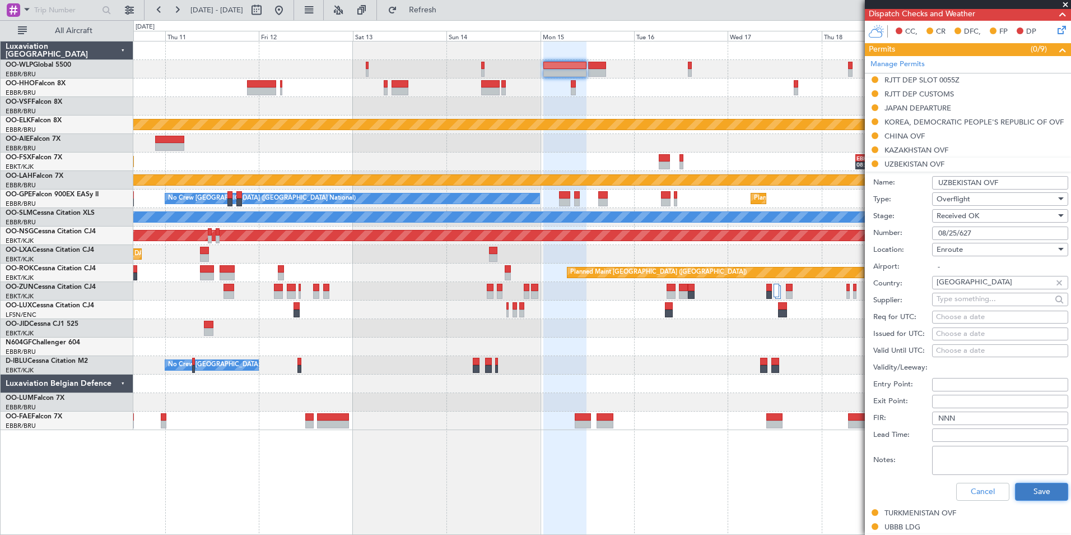
click at [1037, 492] on button "Save" at bounding box center [1041, 491] width 53 height 18
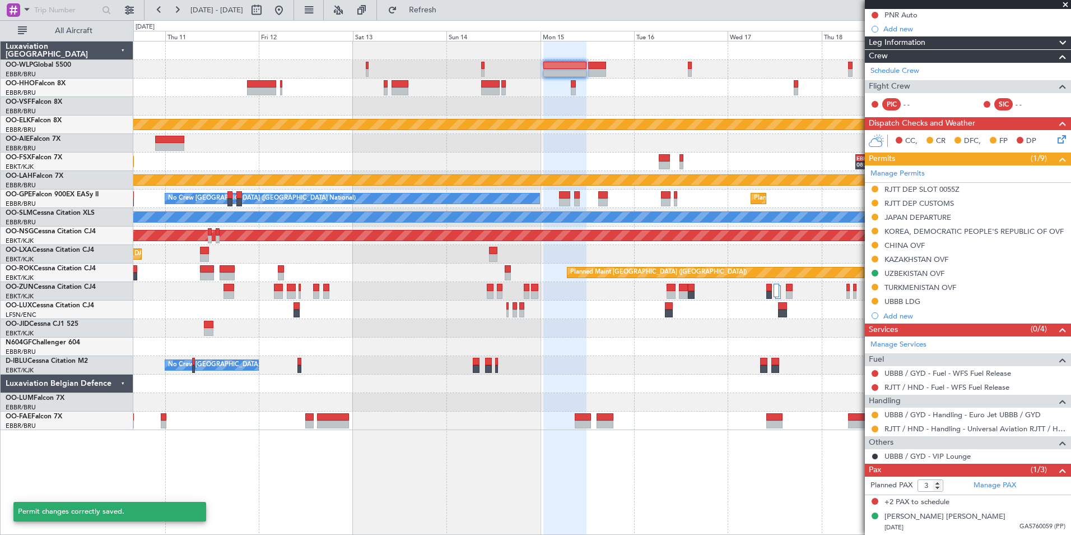
scroll to position [114, 0]
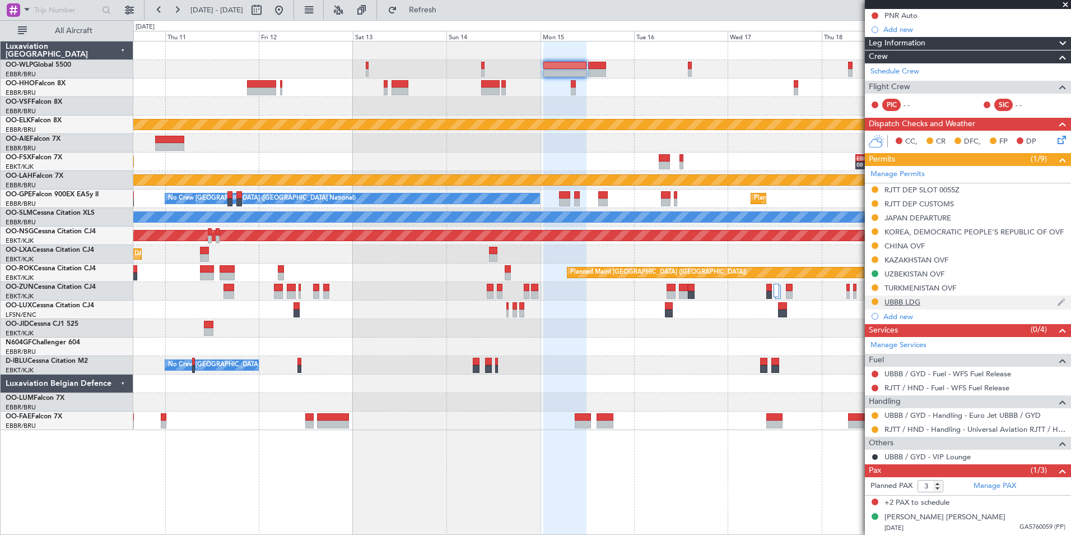
click at [913, 303] on div "UBBB LDG" at bounding box center [903, 302] width 36 height 10
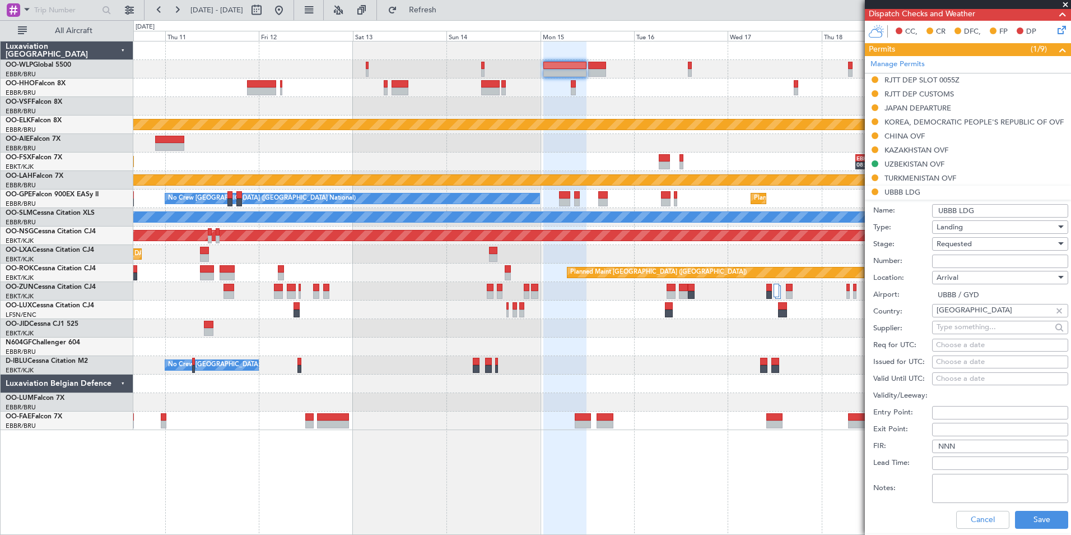
click at [961, 264] on input "Number:" at bounding box center [1000, 260] width 136 height 13
paste input "AZA-1695/30.08.25"
type input "AZA-1695/30.08.25"
click at [955, 244] on span "Requested" at bounding box center [954, 244] width 35 height 10
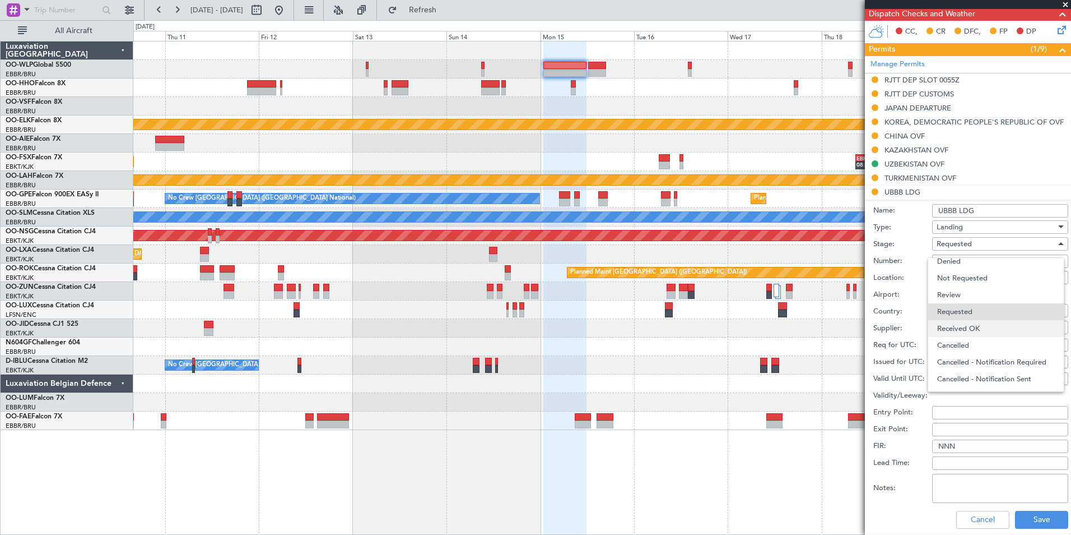
click at [972, 326] on span "Received OK" at bounding box center [996, 328] width 118 height 17
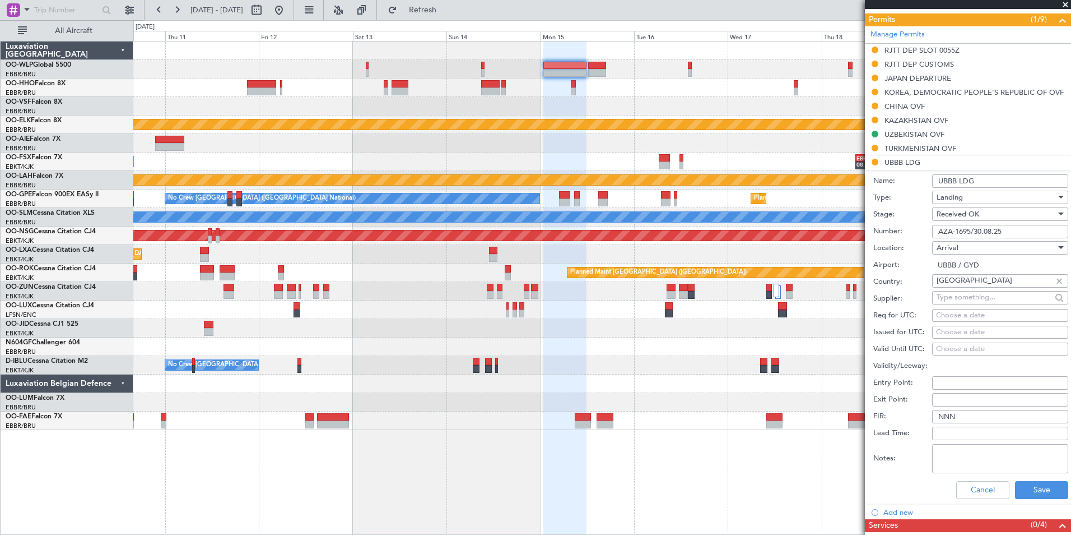
scroll to position [280, 0]
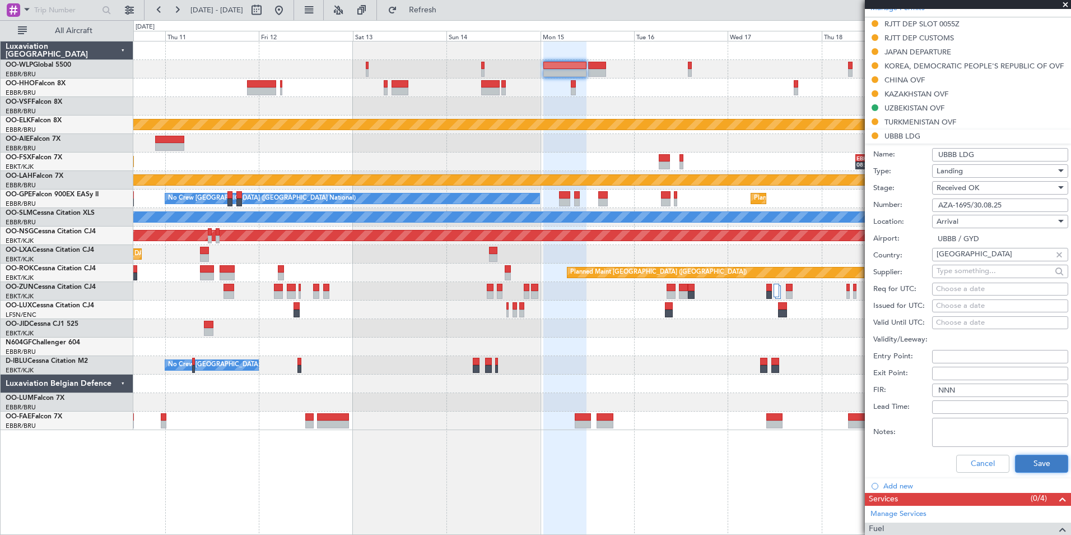
click at [1021, 464] on button "Save" at bounding box center [1041, 463] width 53 height 18
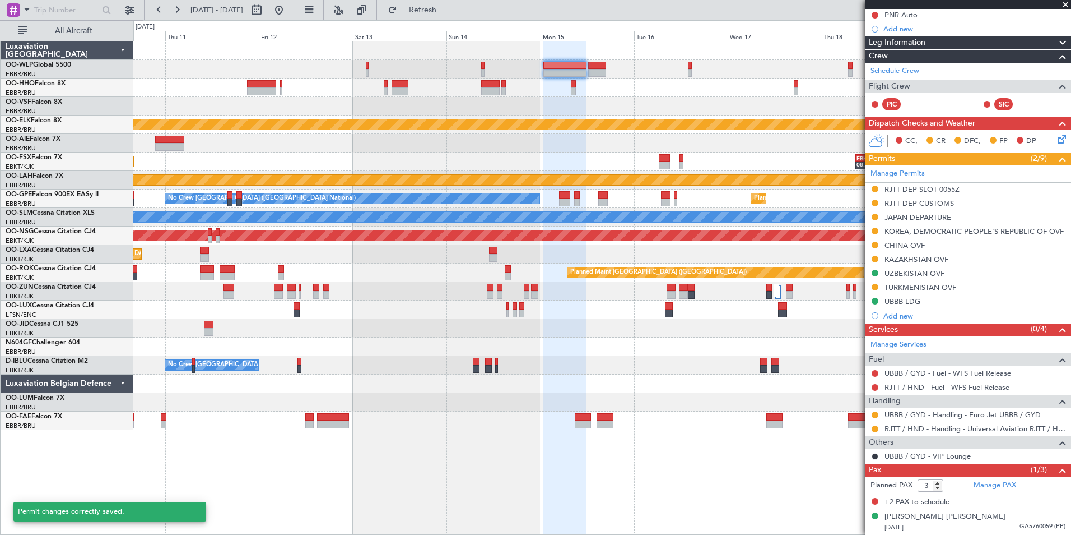
scroll to position [114, 0]
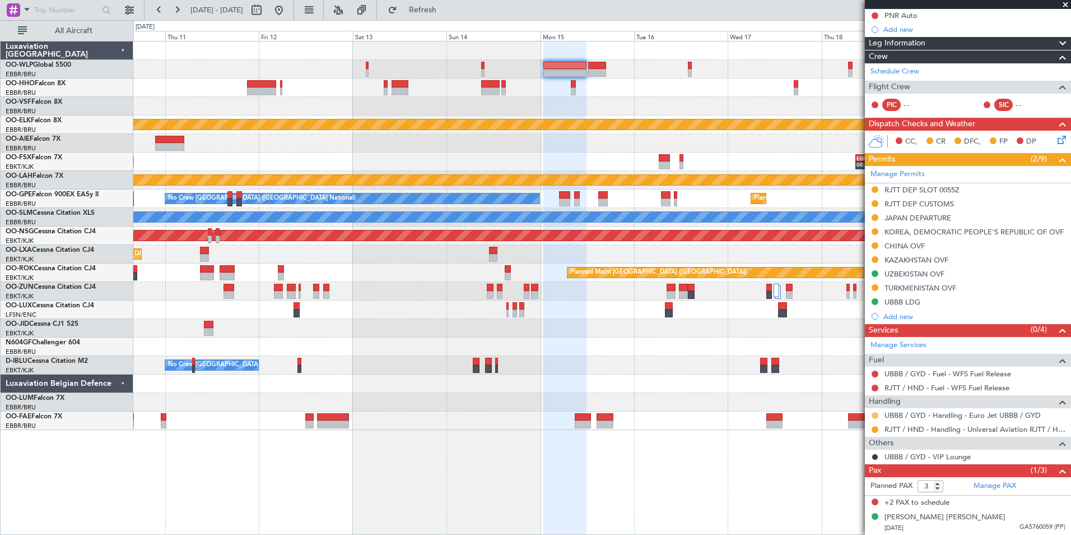
click at [875, 416] on button at bounding box center [875, 415] width 7 height 7
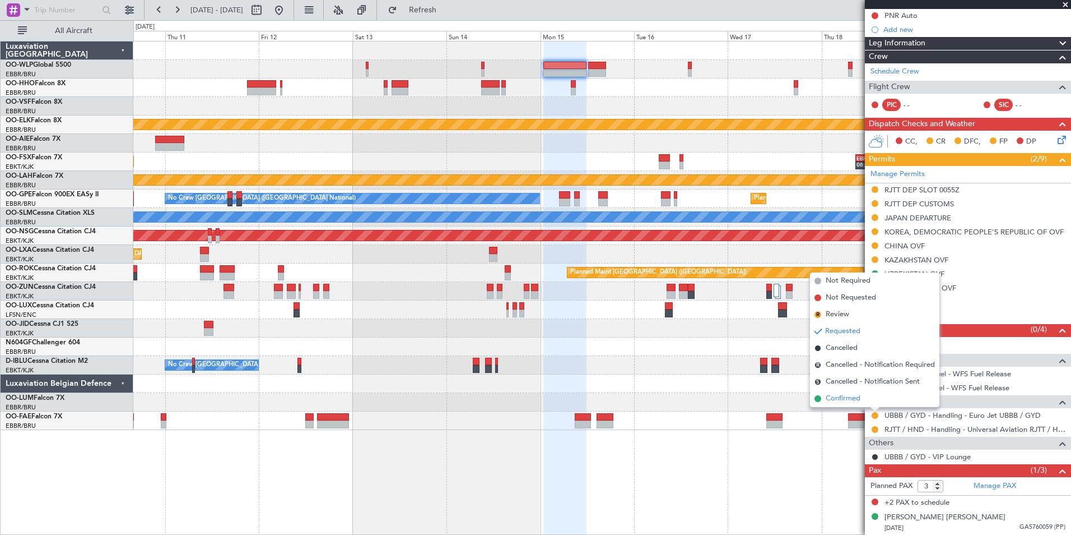
click at [848, 397] on span "Confirmed" at bounding box center [843, 398] width 35 height 11
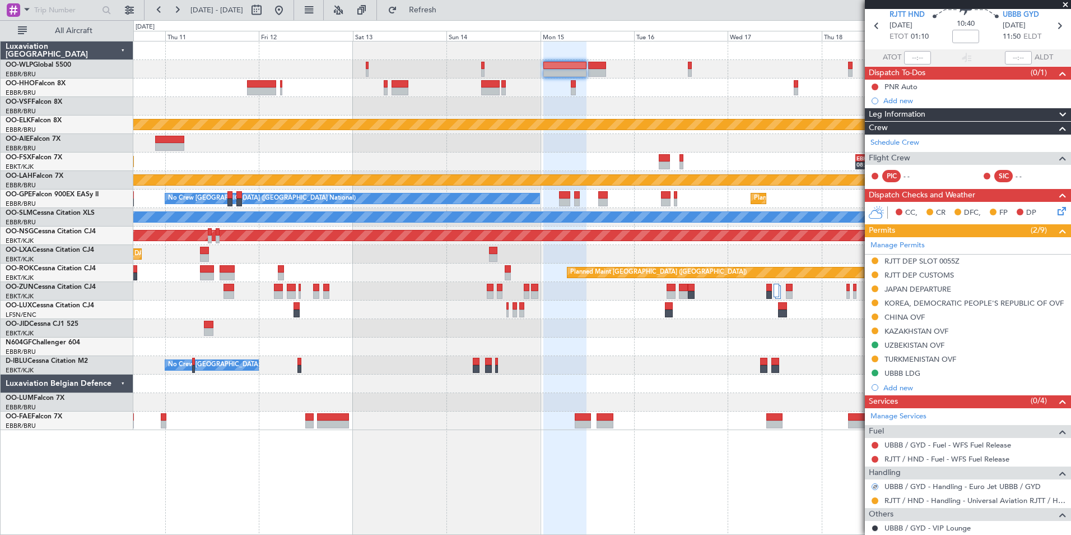
scroll to position [0, 0]
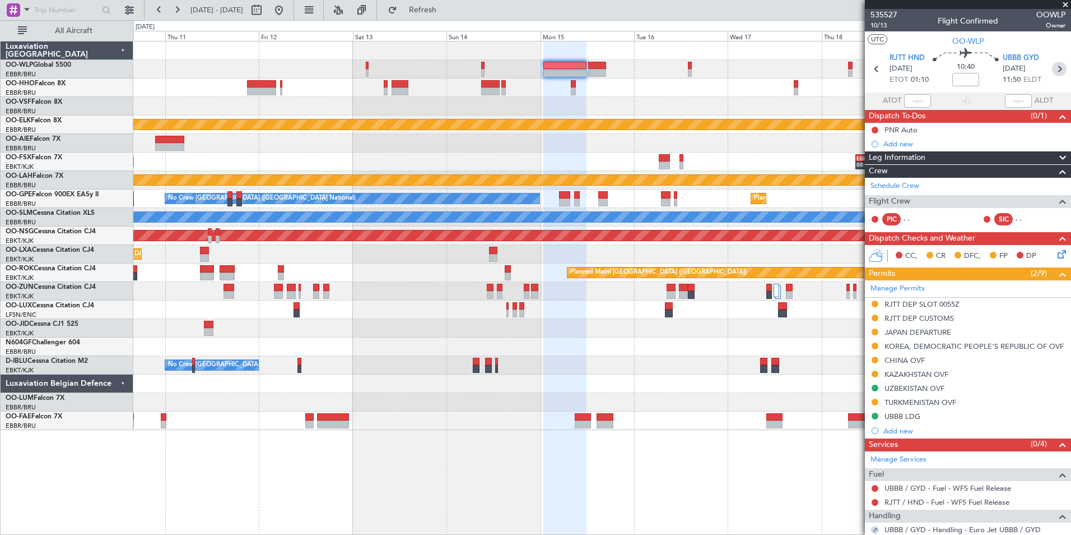
click at [1057, 72] on icon at bounding box center [1059, 69] width 15 height 15
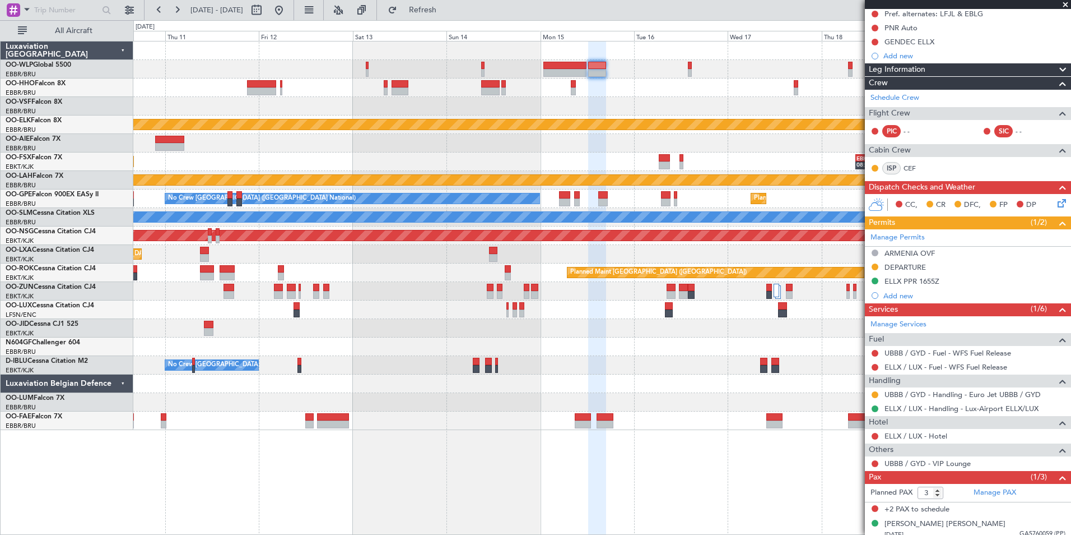
scroll to position [137, 0]
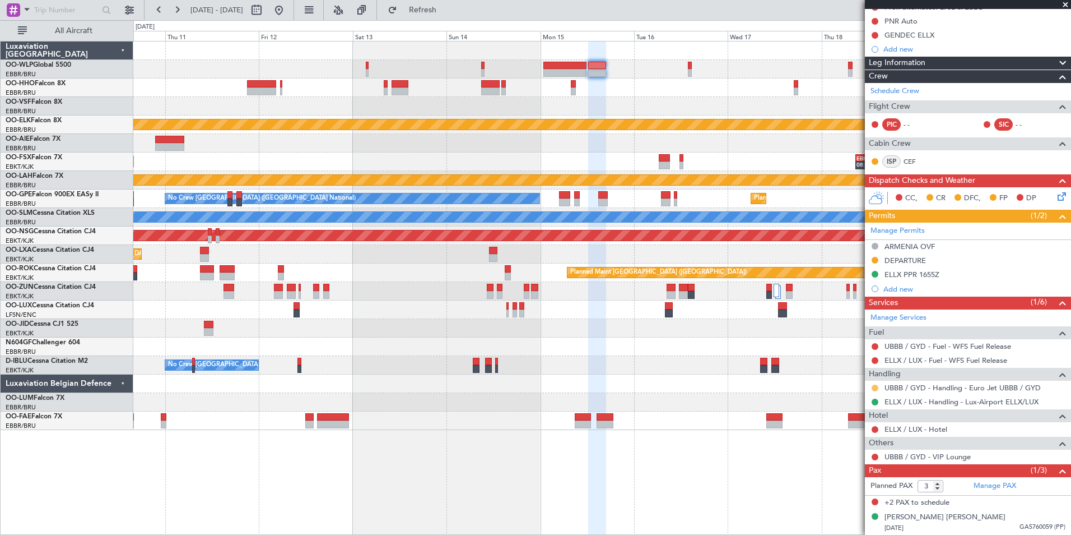
click at [874, 387] on button at bounding box center [875, 387] width 7 height 7
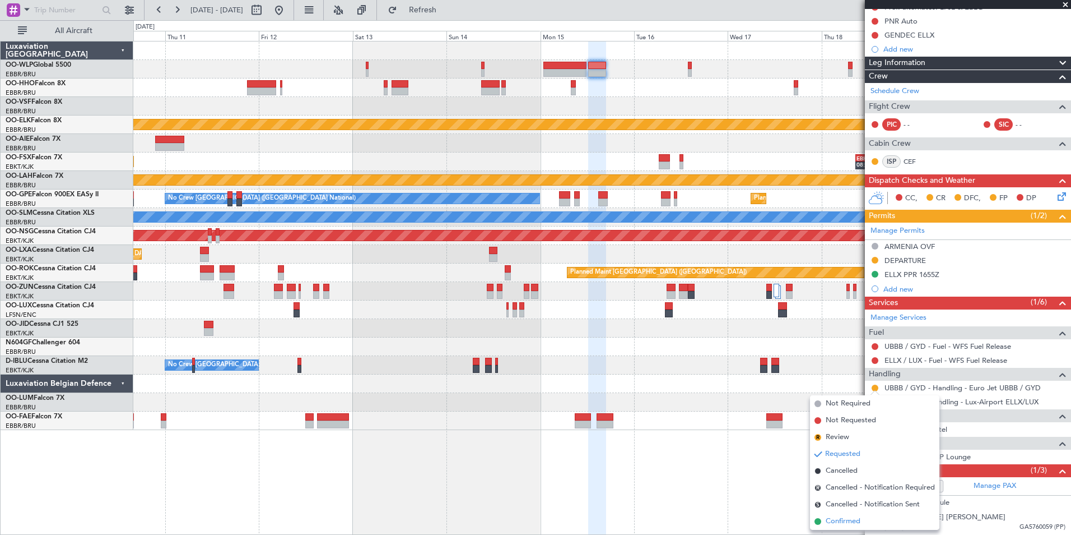
click at [840, 524] on span "Confirmed" at bounding box center [843, 520] width 35 height 11
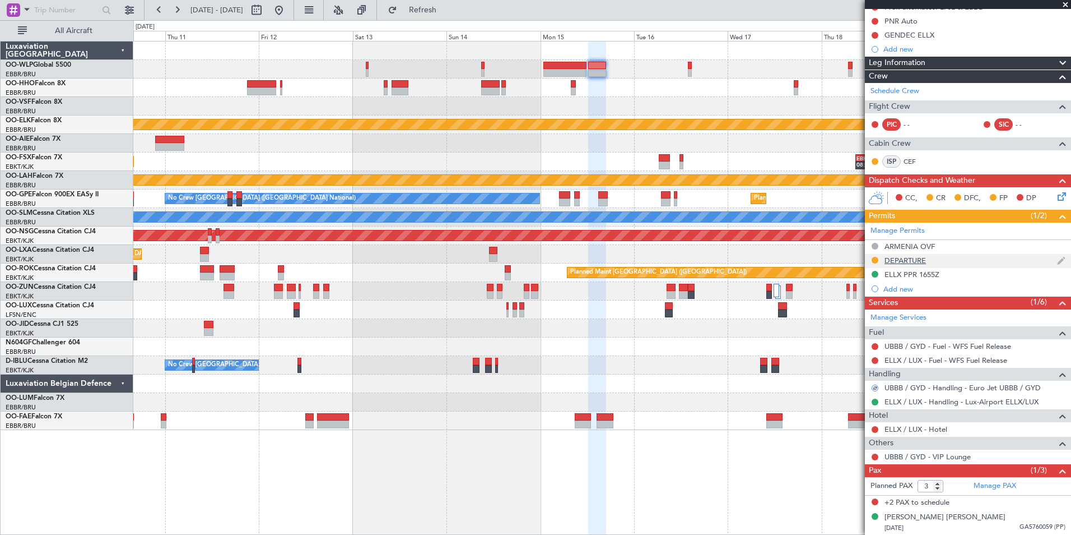
click at [919, 258] on div "DEPARTURE" at bounding box center [905, 260] width 41 height 10
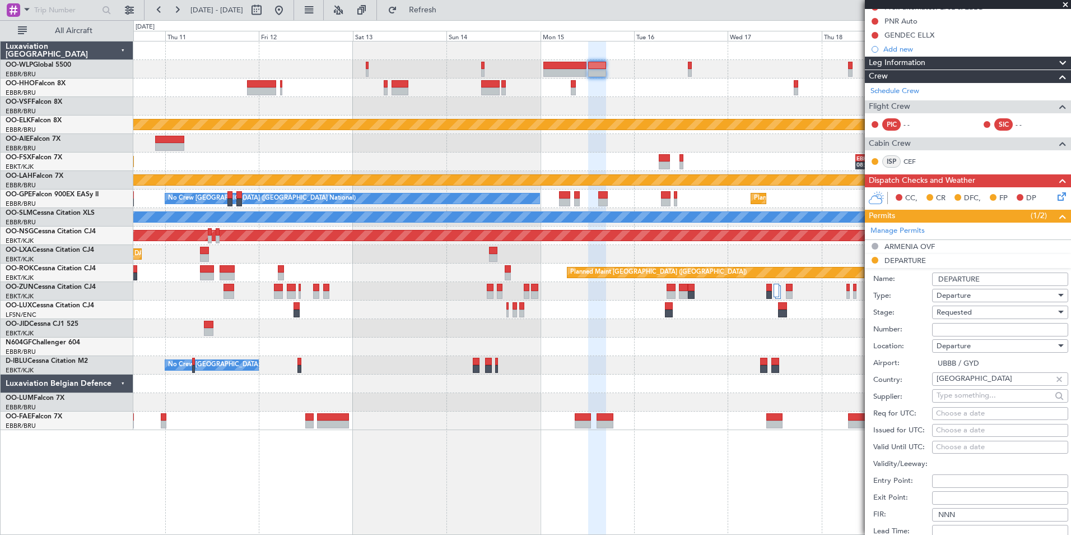
click at [943, 331] on input "Number:" at bounding box center [1000, 329] width 136 height 13
paste input "AZA-1695/30.08.25"
type input "AZA-1695/30.08.25"
click at [949, 310] on span "Requested" at bounding box center [954, 312] width 35 height 10
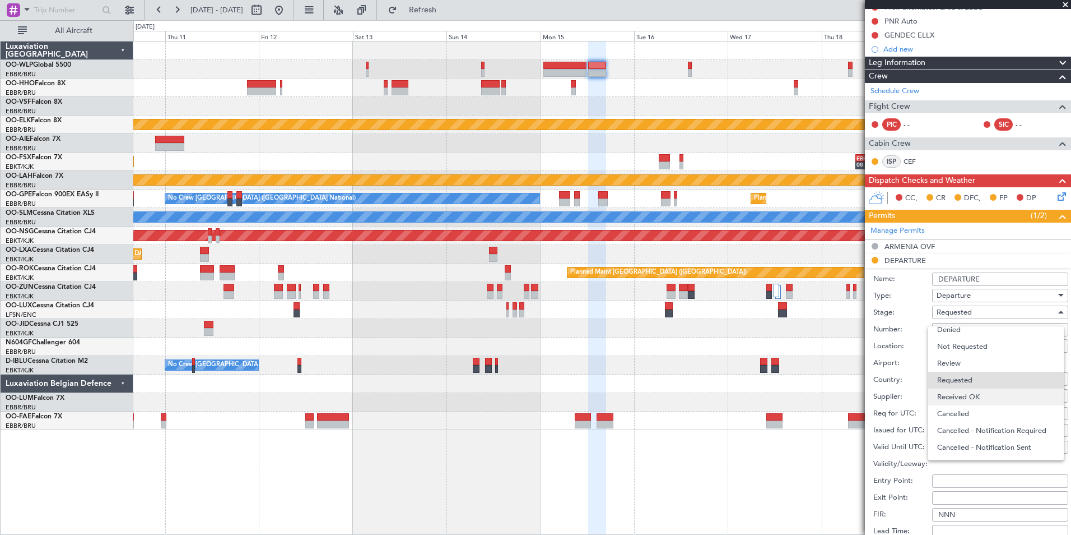
click at [964, 392] on span "Received OK" at bounding box center [996, 396] width 118 height 17
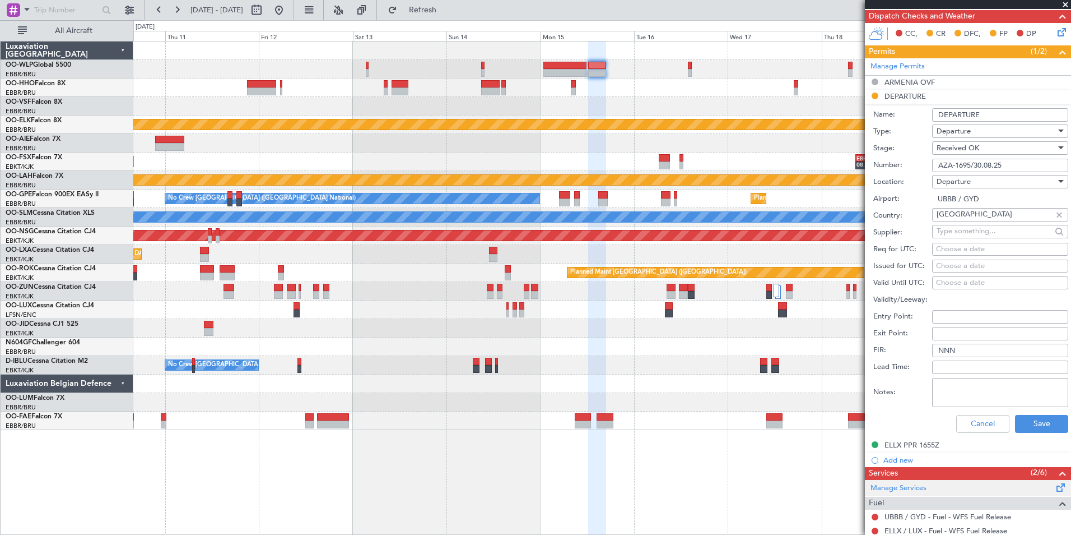
scroll to position [417, 0]
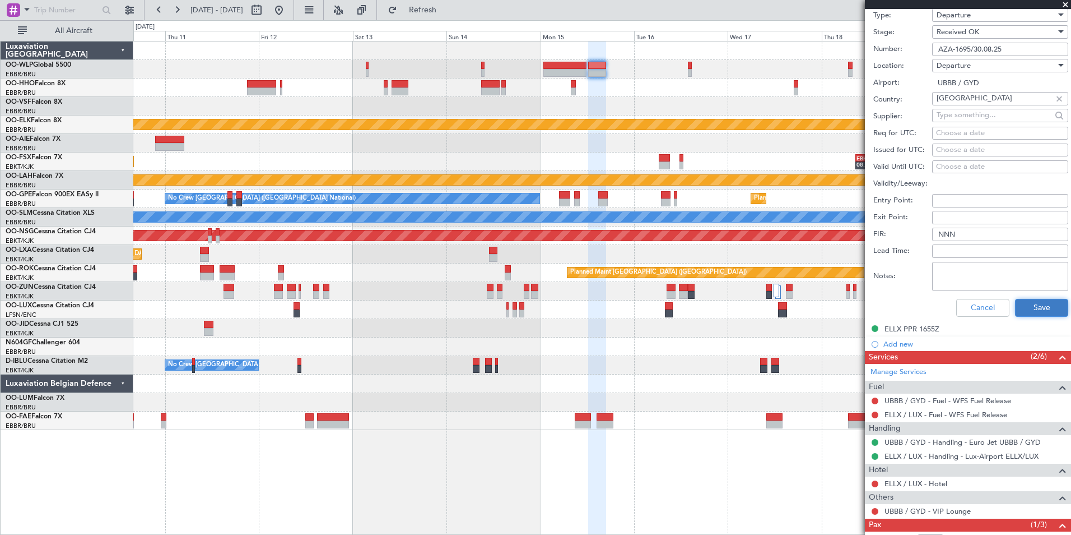
click at [1032, 301] on button "Save" at bounding box center [1041, 308] width 53 height 18
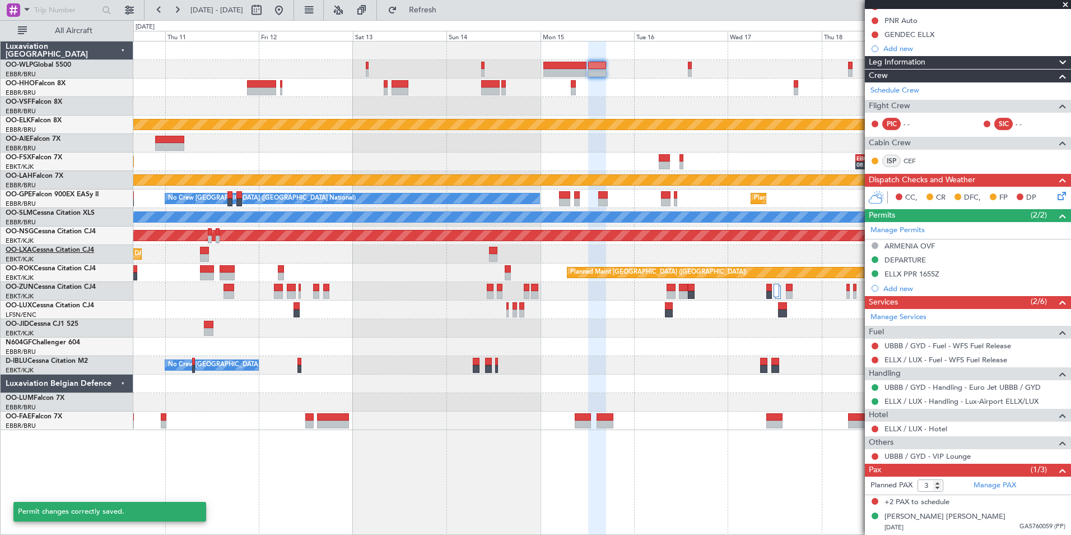
scroll to position [82, 0]
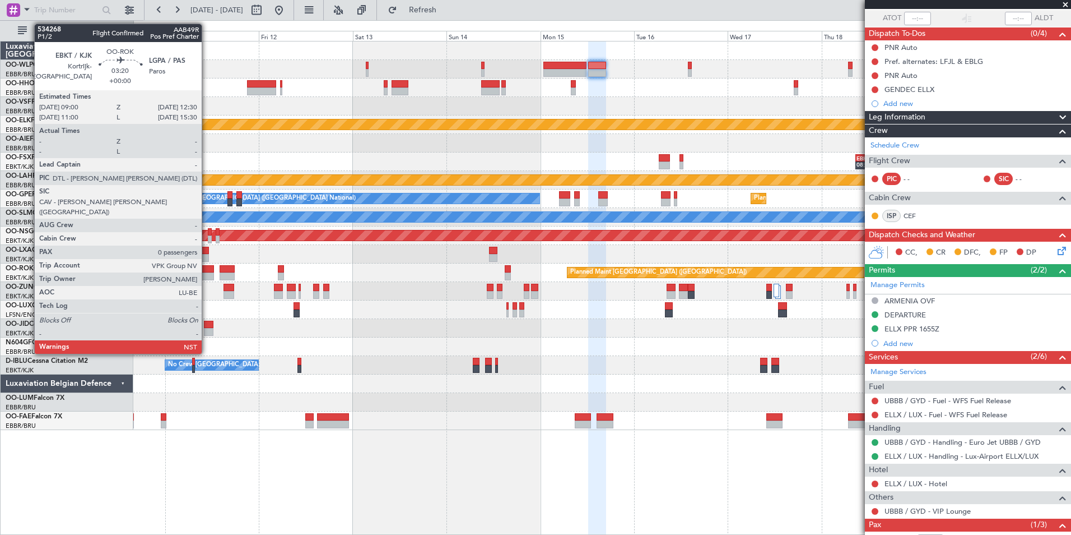
click at [207, 271] on div at bounding box center [207, 269] width 14 height 8
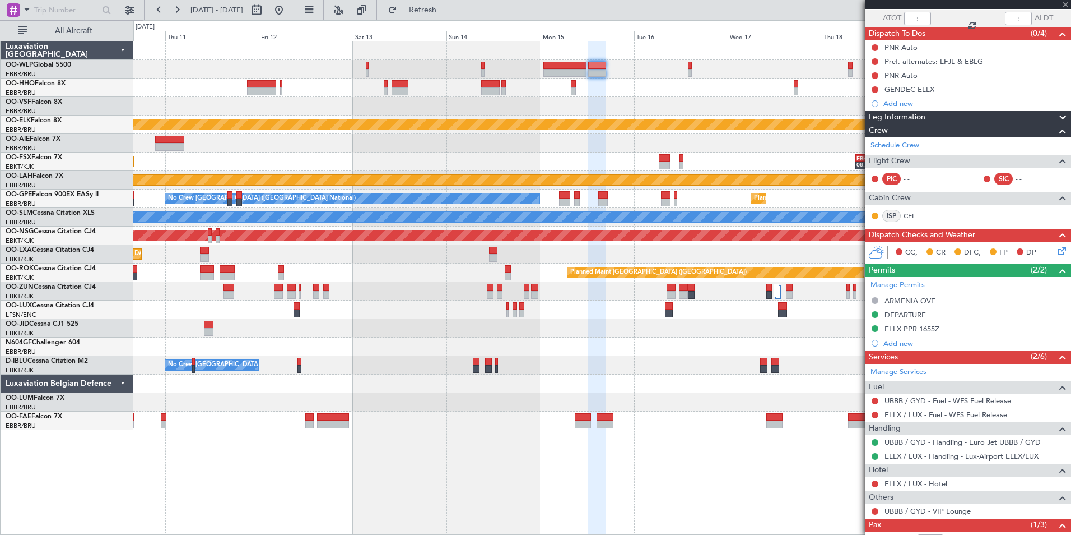
type input "0"
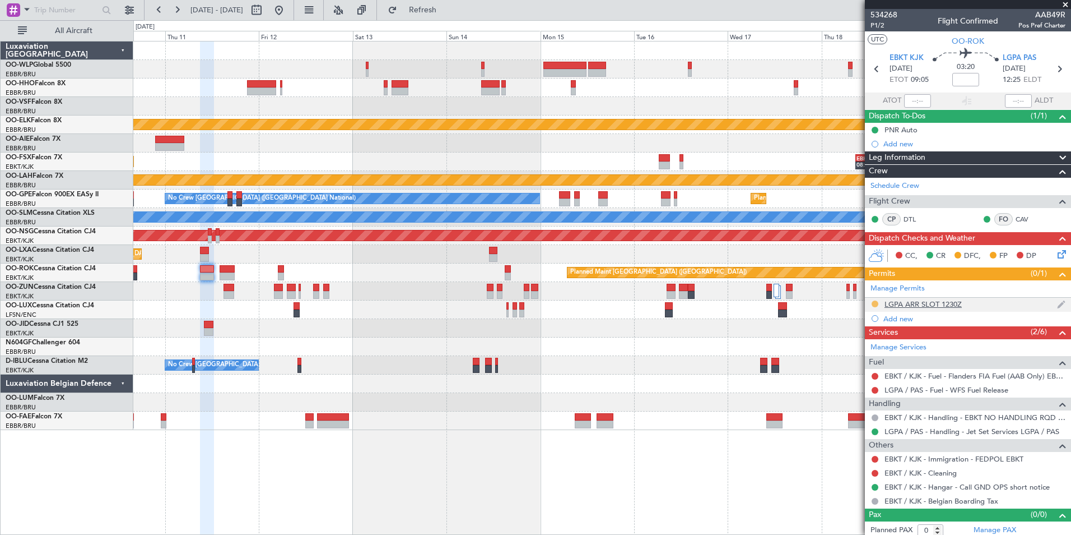
click at [874, 303] on button at bounding box center [875, 303] width 7 height 7
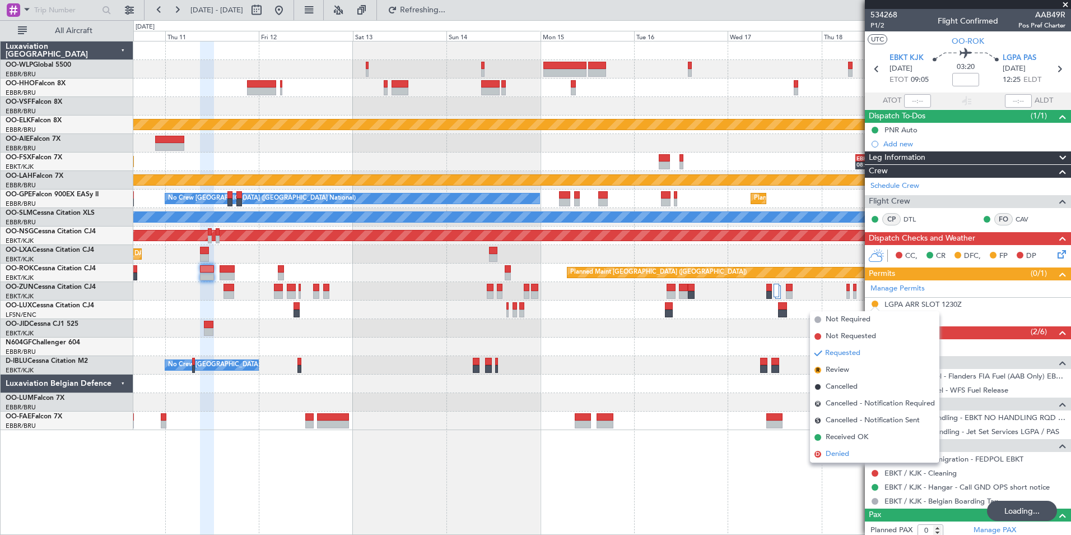
click at [836, 453] on span "Denied" at bounding box center [838, 453] width 24 height 11
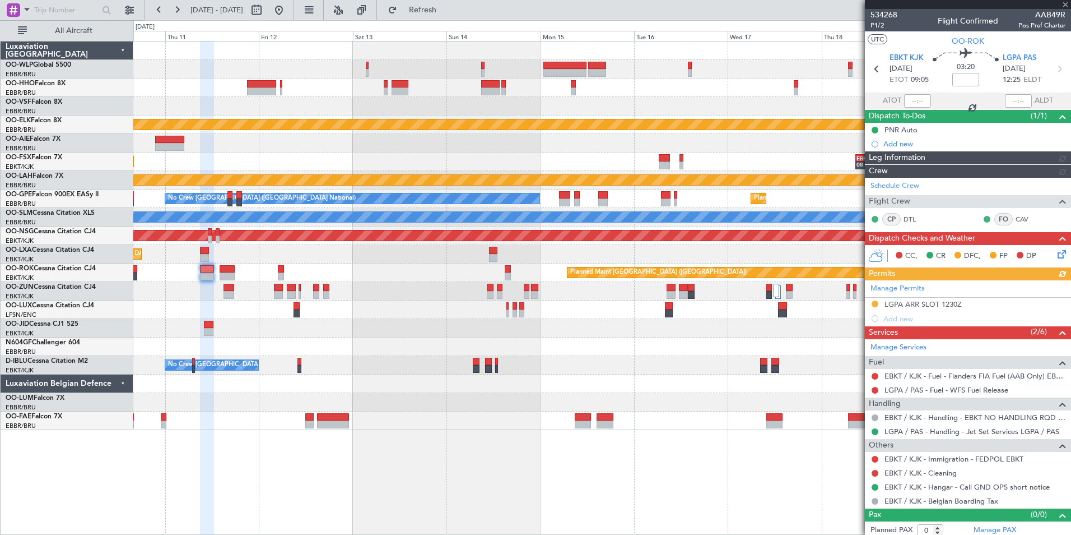
click at [893, 320] on div "Manage Permits LGPA ARR SLOT 1230Z Add new" at bounding box center [968, 302] width 206 height 45
click at [834, 345] on div at bounding box center [601, 346] width 937 height 18
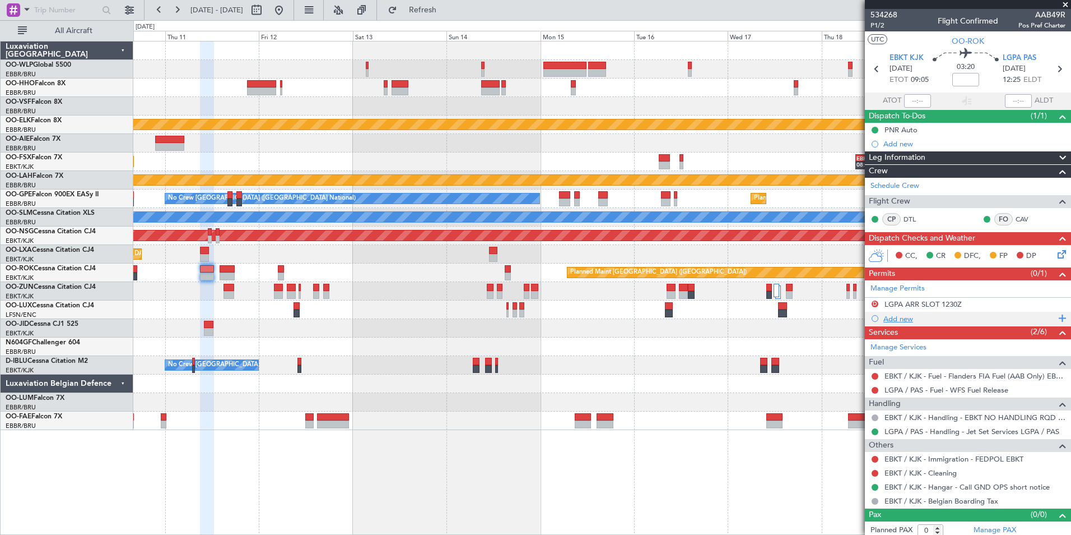
click at [884, 315] on div "Add new" at bounding box center [970, 319] width 172 height 10
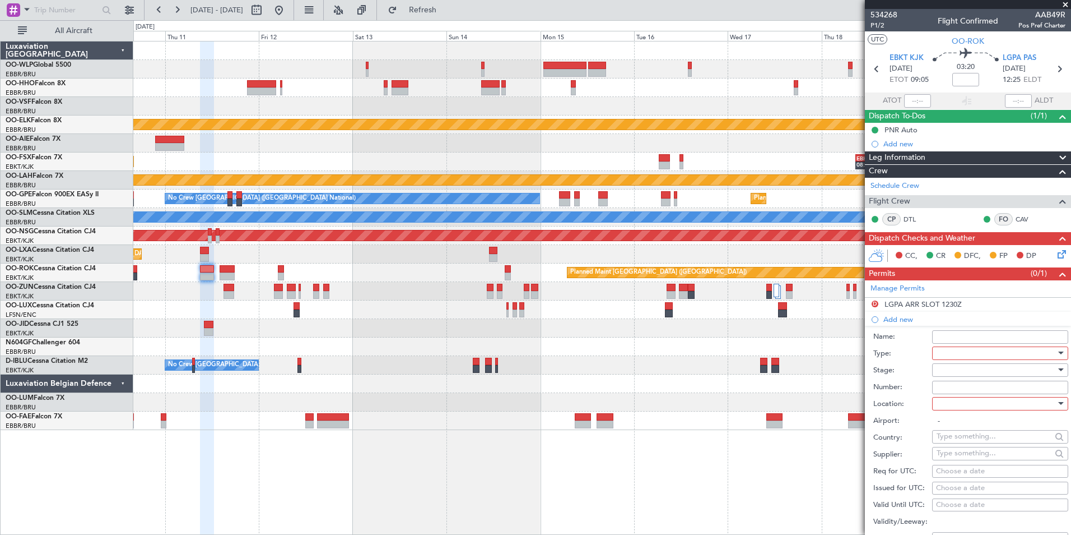
click at [946, 346] on div at bounding box center [996, 353] width 119 height 17
click at [950, 457] on span "Slot" at bounding box center [996, 458] width 118 height 17
click at [956, 365] on div at bounding box center [996, 369] width 119 height 17
click at [958, 457] on span "Received OK" at bounding box center [996, 459] width 118 height 17
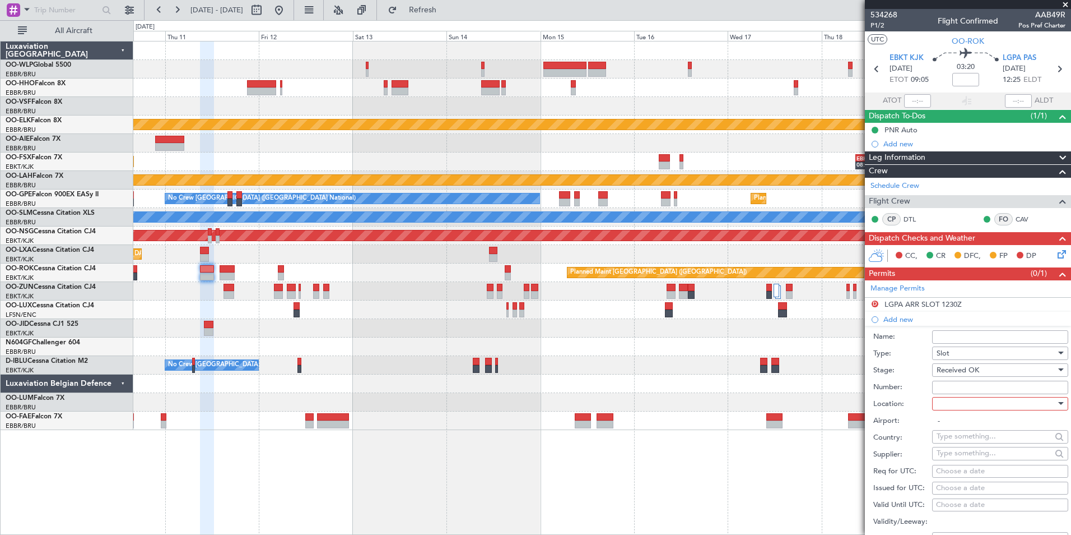
click at [963, 385] on input "Number:" at bounding box center [1000, 386] width 136 height 13
paste input "LGPAAJST536000"
type input "LGPAAJST536000"
drag, startPoint x: 985, startPoint y: 417, endPoint x: 983, endPoint y: 408, distance: 9.2
click at [984, 416] on input "-" at bounding box center [1000, 420] width 136 height 13
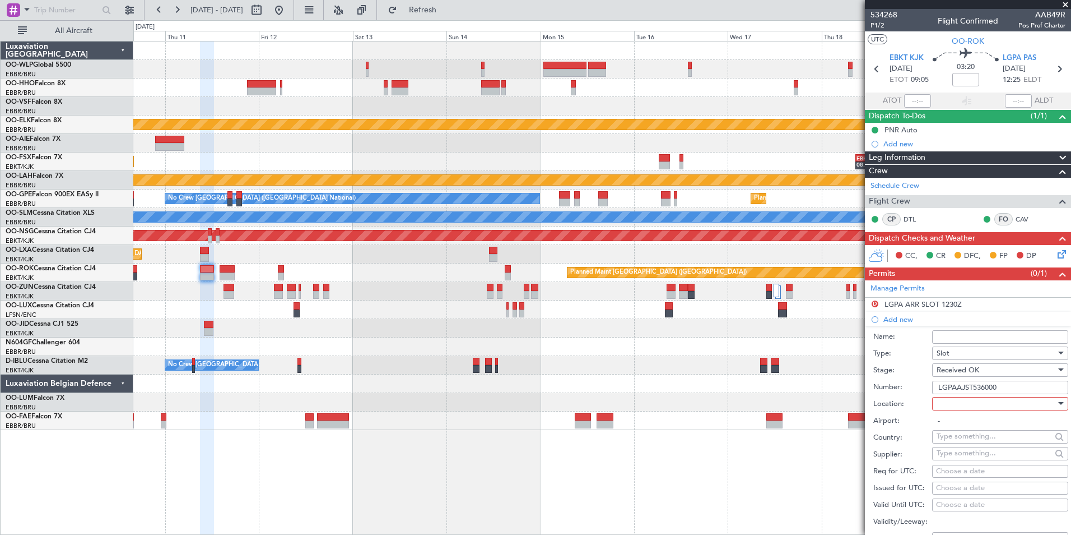
click at [982, 406] on div at bounding box center [996, 403] width 119 height 17
click at [965, 457] on span "Arrival" at bounding box center [996, 459] width 118 height 17
type input "LGPA / PAS"
click at [966, 470] on div "Choose a date" at bounding box center [1000, 471] width 128 height 11
select select "8"
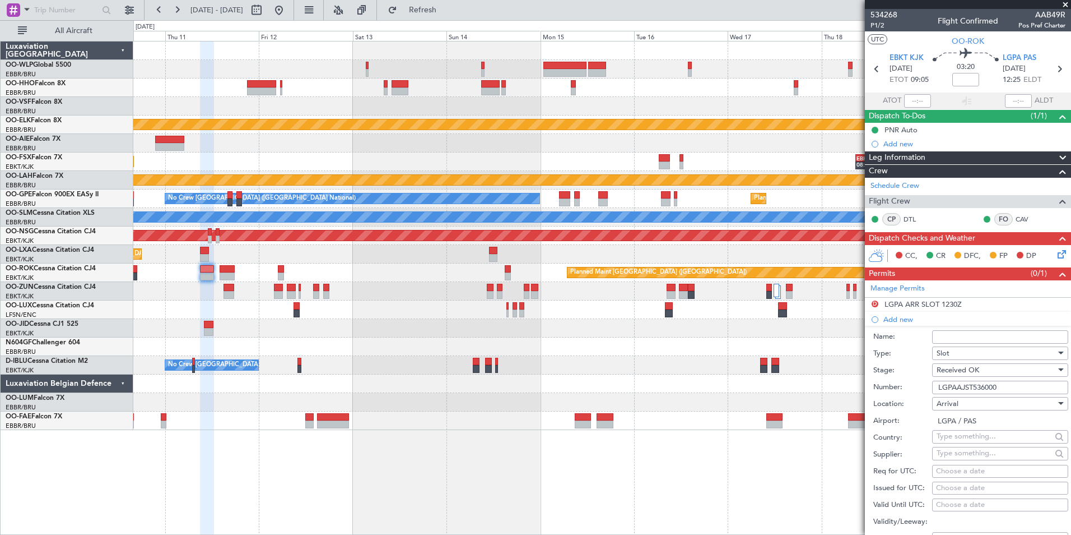
select select "2025"
click at [923, 371] on button "Next month" at bounding box center [921, 369] width 12 height 18
select select "9"
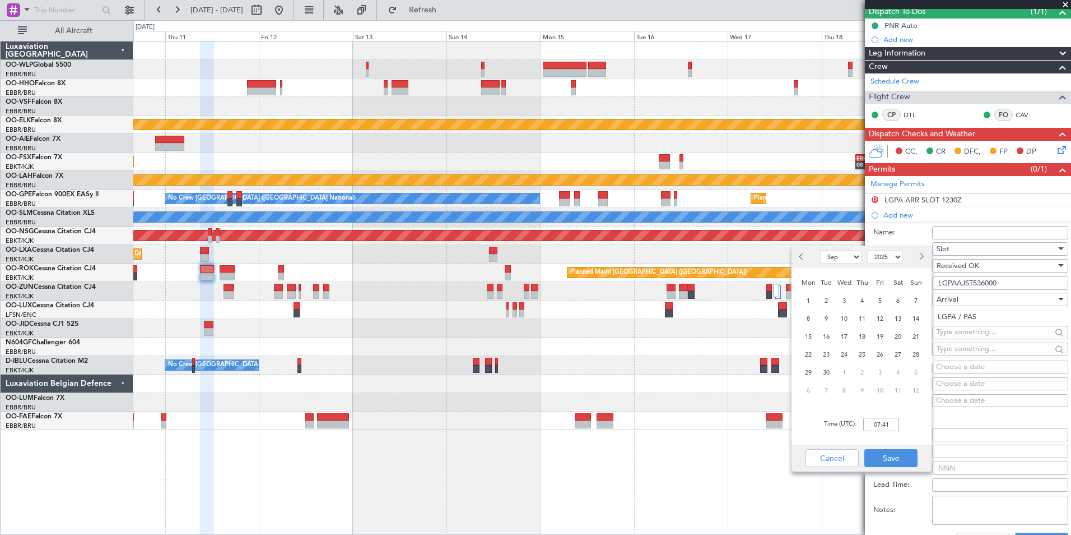
scroll to position [112, 0]
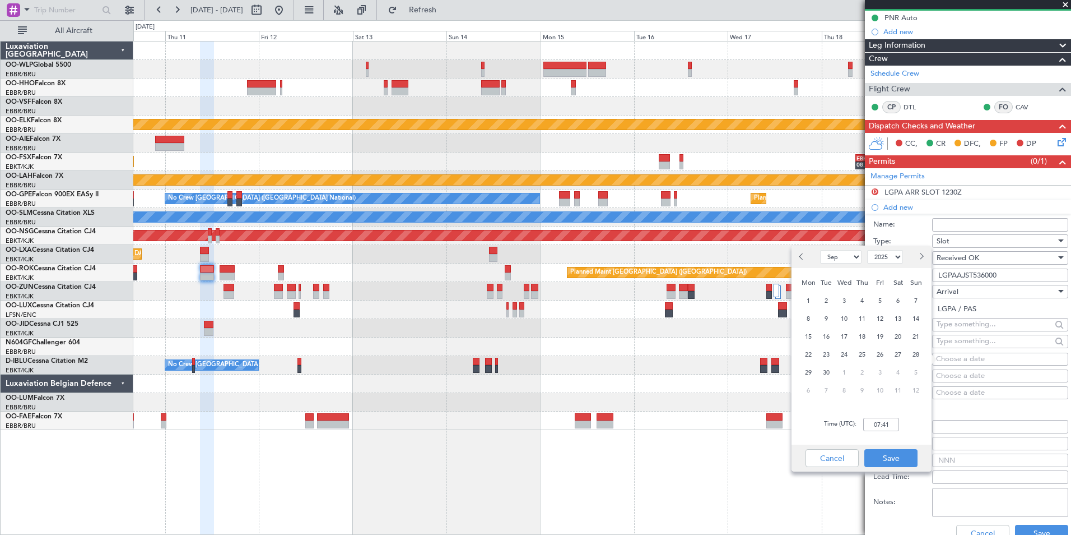
click at [867, 322] on span "11" at bounding box center [863, 319] width 14 height 14
click at [885, 426] on input "00:00" at bounding box center [881, 423] width 36 height 13
type input "08:40"
click at [889, 458] on button "Save" at bounding box center [891, 458] width 53 height 18
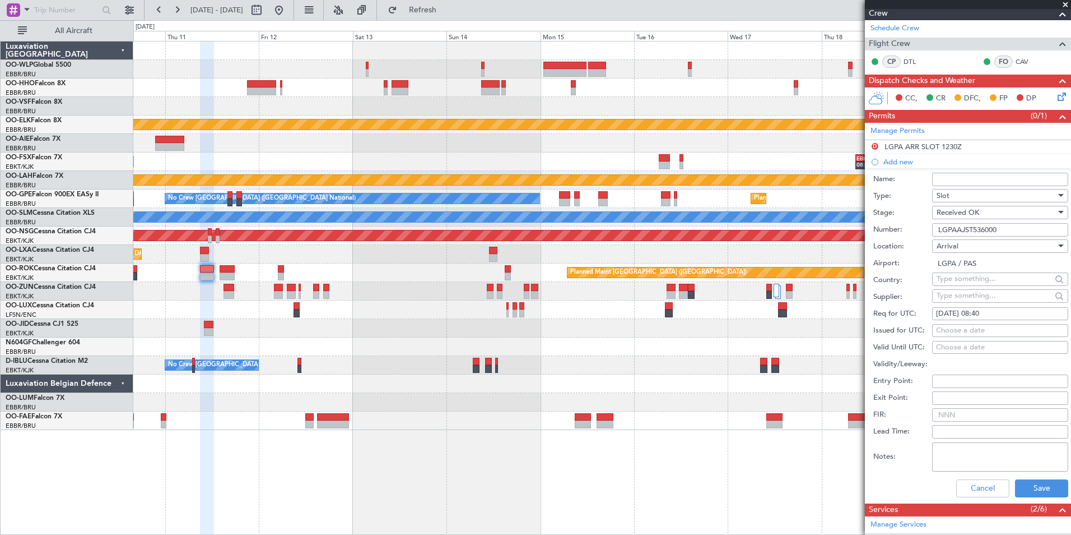
scroll to position [224, 0]
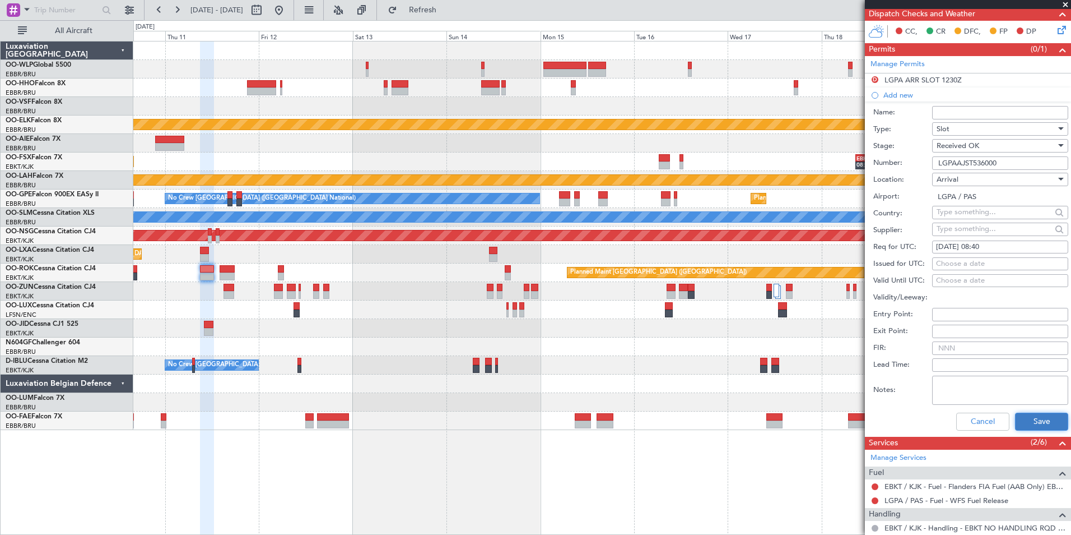
click at [1044, 426] on button "Save" at bounding box center [1041, 421] width 53 height 18
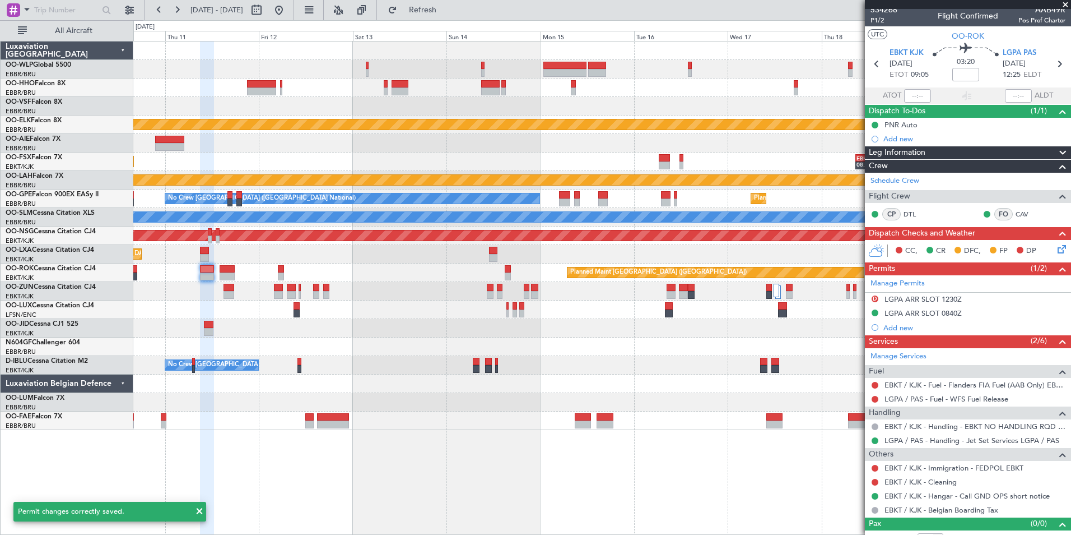
scroll to position [0, 0]
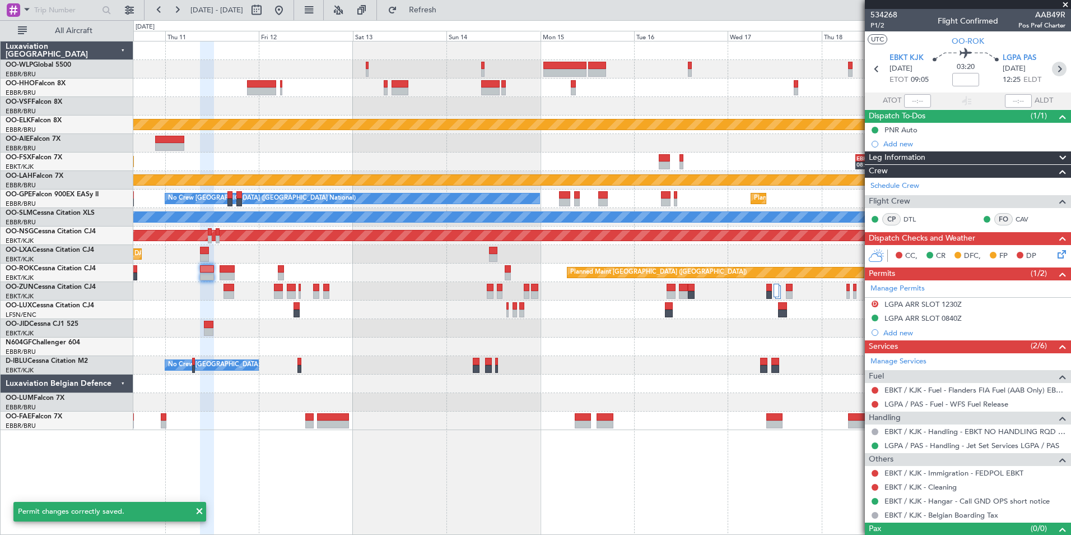
click at [1055, 66] on icon at bounding box center [1059, 69] width 15 height 15
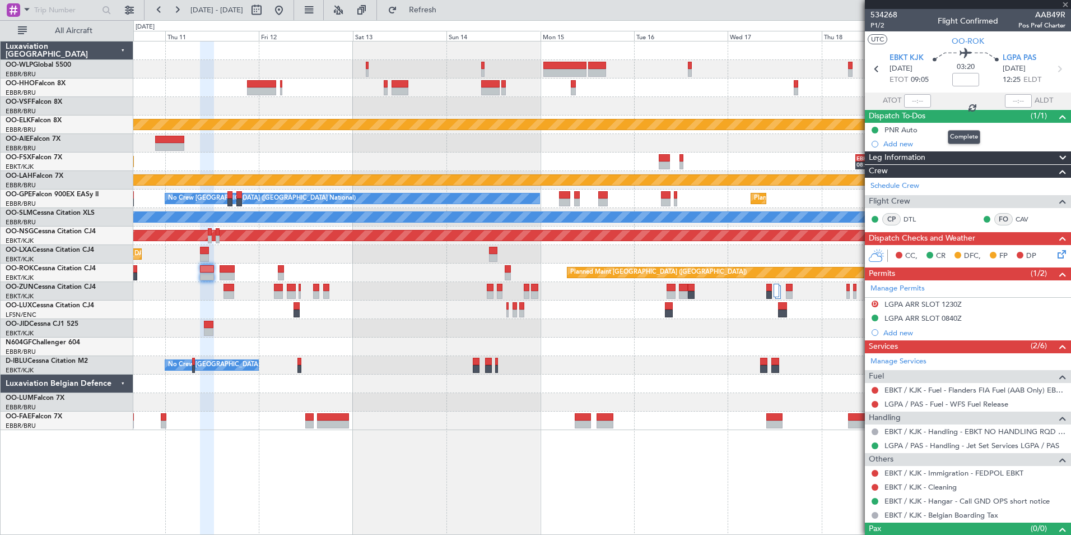
type input "2"
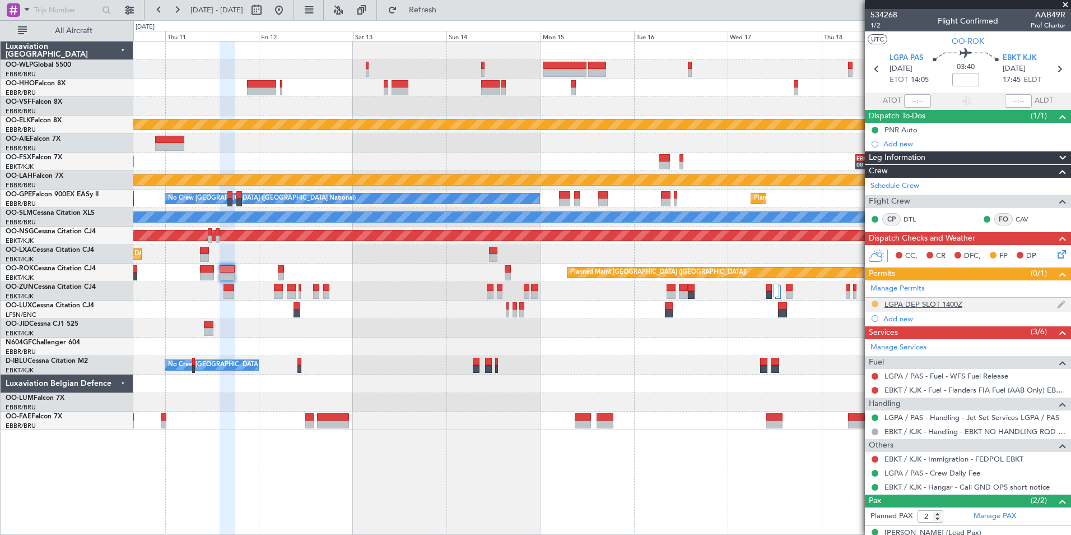
click at [875, 304] on button at bounding box center [875, 303] width 7 height 7
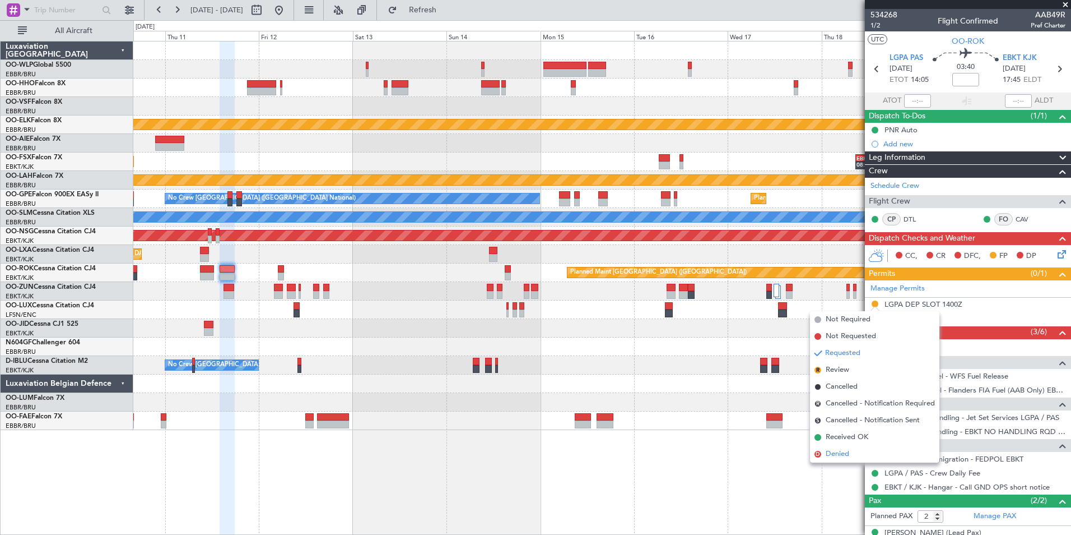
click at [836, 454] on span "Denied" at bounding box center [838, 453] width 24 height 11
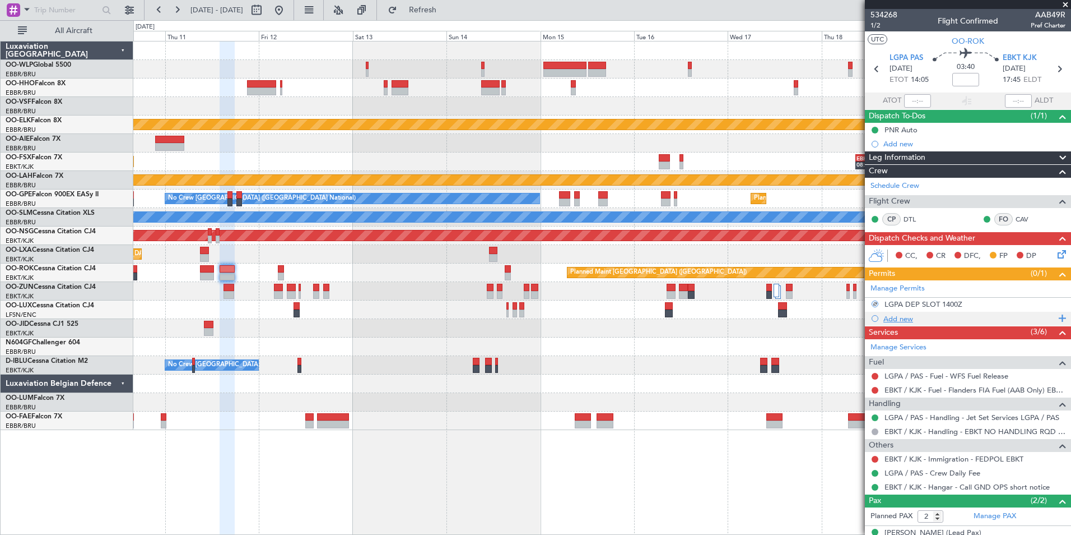
click at [906, 318] on div "Add new" at bounding box center [970, 319] width 172 height 10
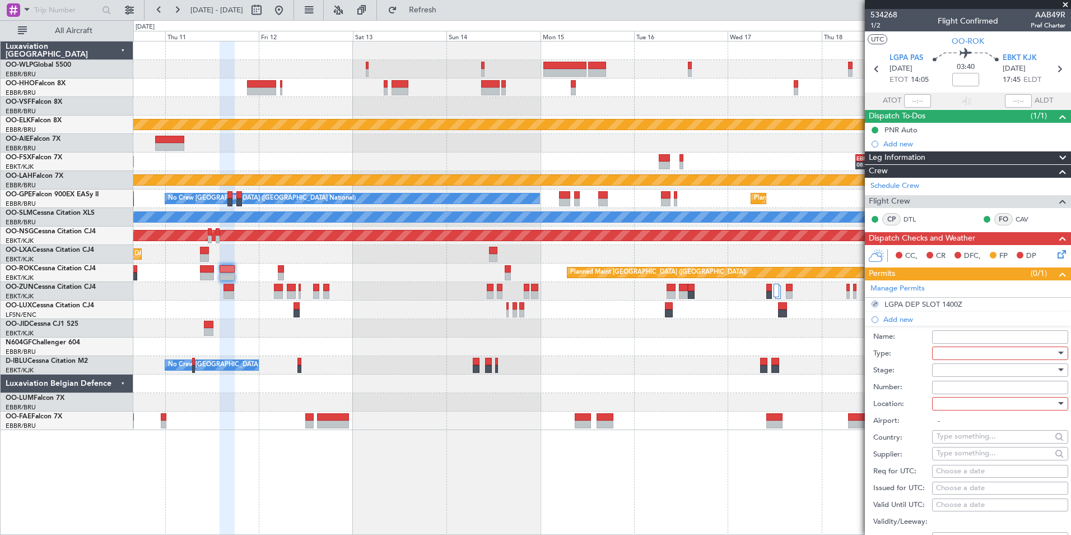
click at [939, 350] on div at bounding box center [996, 353] width 119 height 17
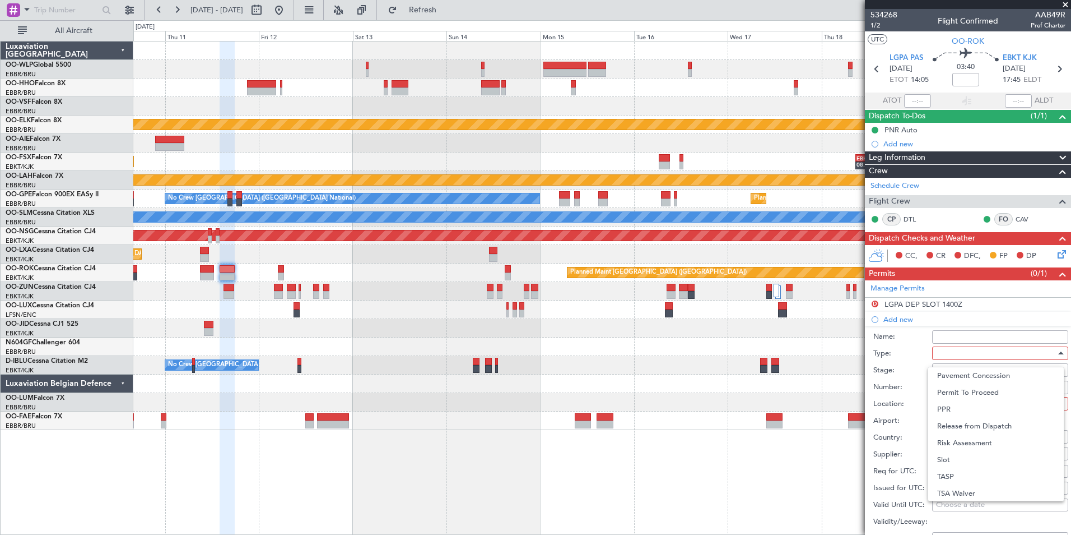
drag, startPoint x: 955, startPoint y: 459, endPoint x: 950, endPoint y: 421, distance: 38.4
click at [955, 458] on span "Slot" at bounding box center [996, 459] width 118 height 17
click at [951, 366] on div at bounding box center [996, 369] width 119 height 17
click at [950, 460] on span "Received OK" at bounding box center [996, 459] width 118 height 17
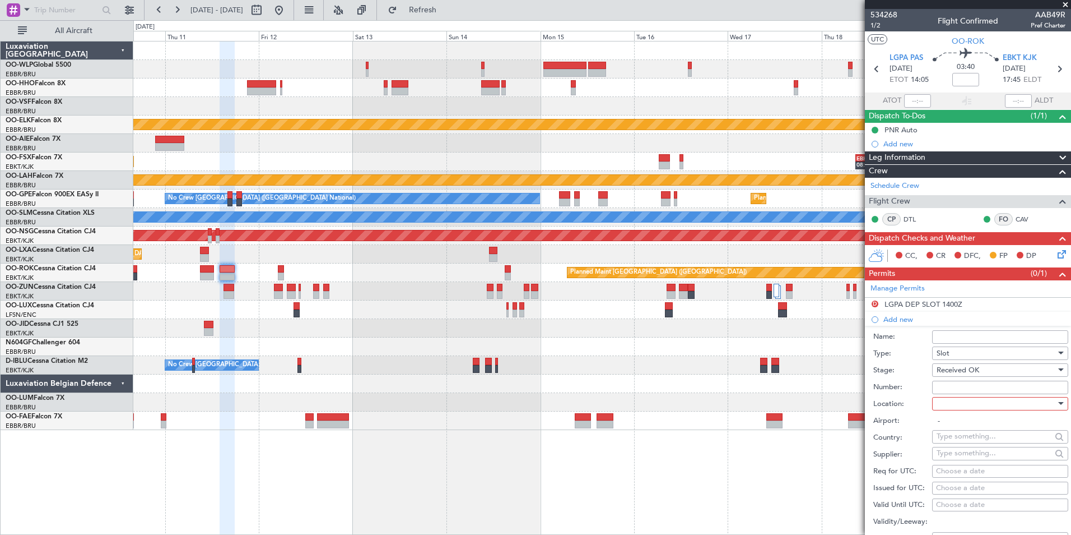
click at [954, 385] on input "Number:" at bounding box center [1000, 386] width 136 height 13
paste input "LGPADJST536000"
type input "LGPADJST536000"
click at [964, 400] on div at bounding box center [996, 403] width 119 height 17
click at [959, 426] on span "Departure" at bounding box center [996, 425] width 118 height 17
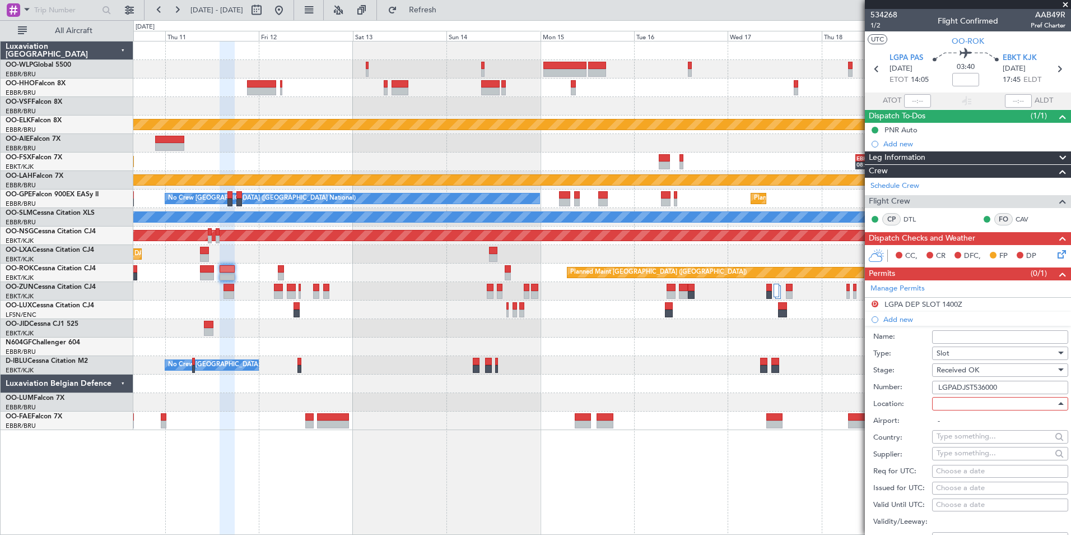
type input "LGPA / PAS"
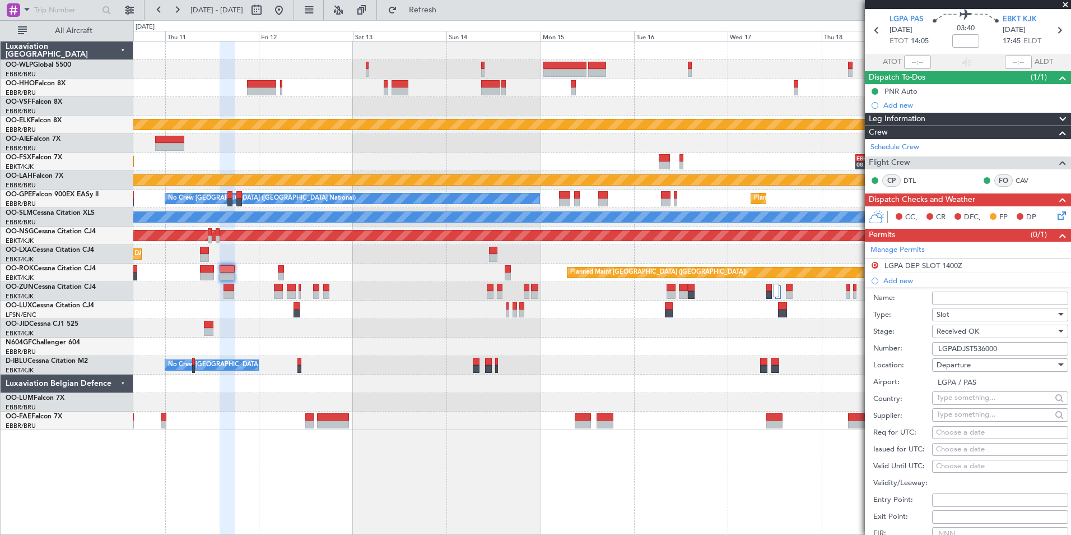
scroll to position [112, 0]
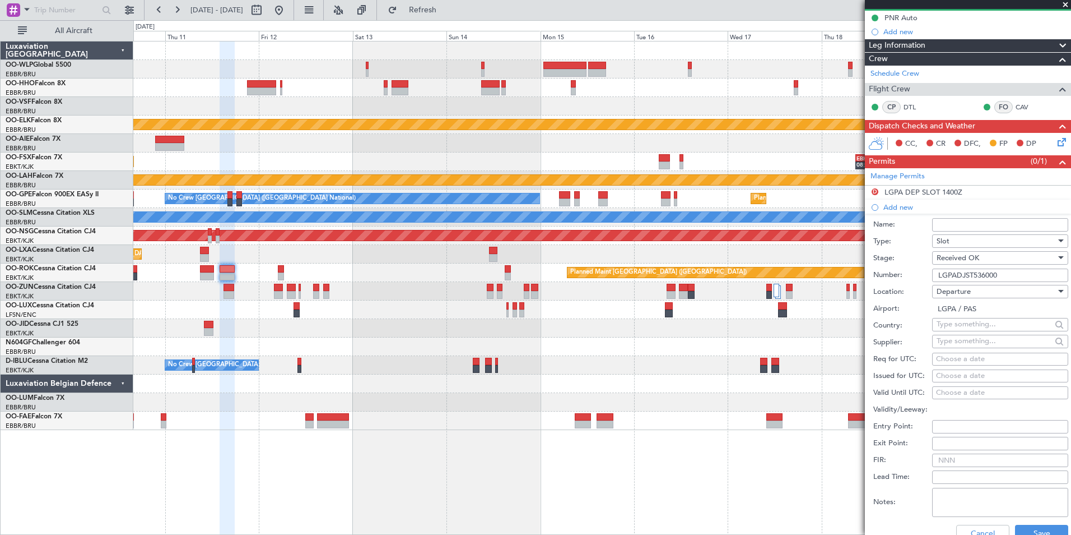
click at [978, 354] on div "Choose a date" at bounding box center [1000, 359] width 128 height 11
select select "8"
select select "2025"
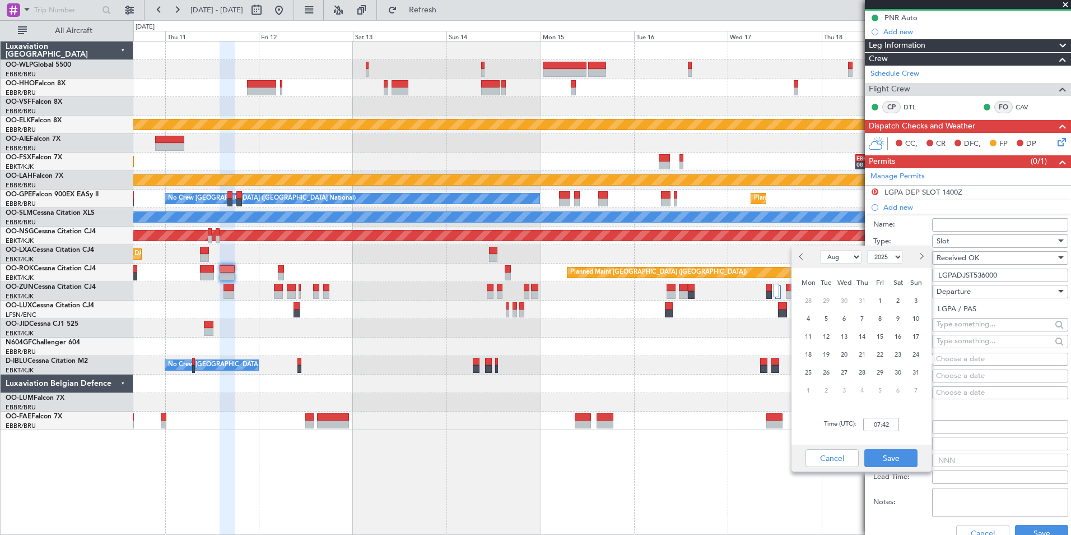
click at [918, 258] on button "Next month" at bounding box center [921, 257] width 12 height 18
select select "9"
click at [862, 319] on span "11" at bounding box center [863, 319] width 14 height 14
click at [881, 422] on input "00:00" at bounding box center [881, 423] width 36 height 13
type input "09:15"
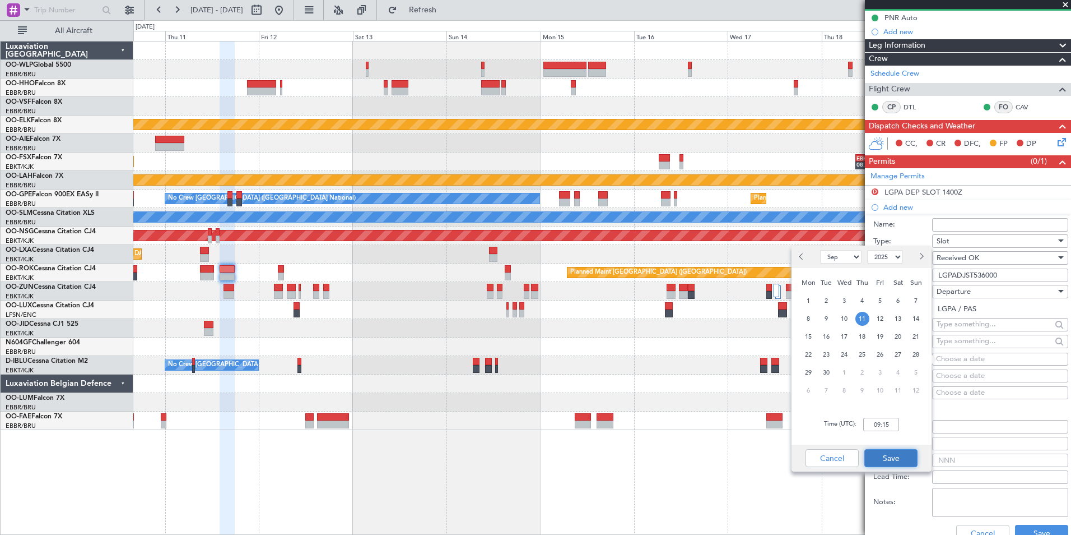
click at [895, 450] on button "Save" at bounding box center [891, 458] width 53 height 18
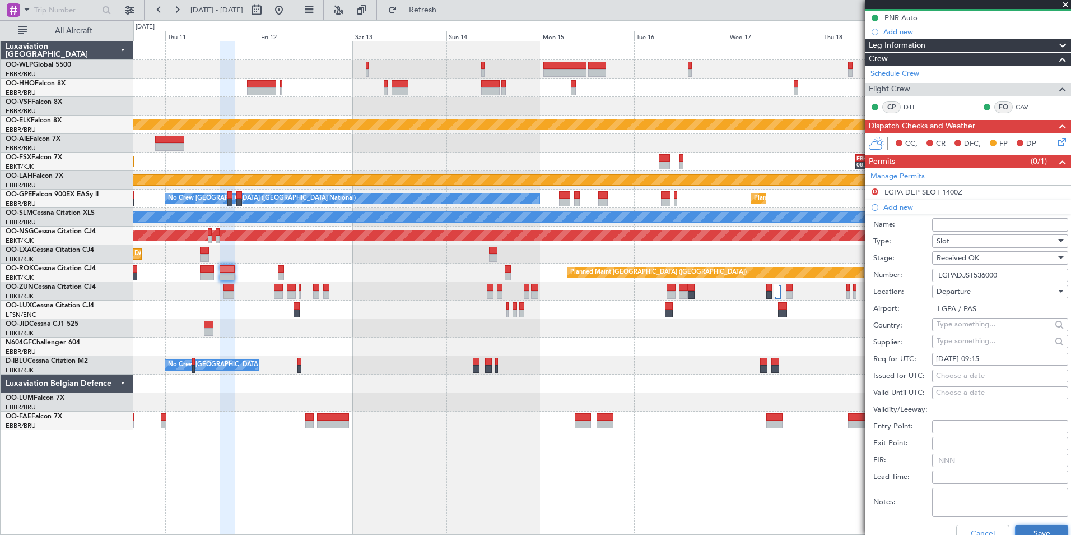
click at [1021, 531] on button "Save" at bounding box center [1041, 533] width 53 height 18
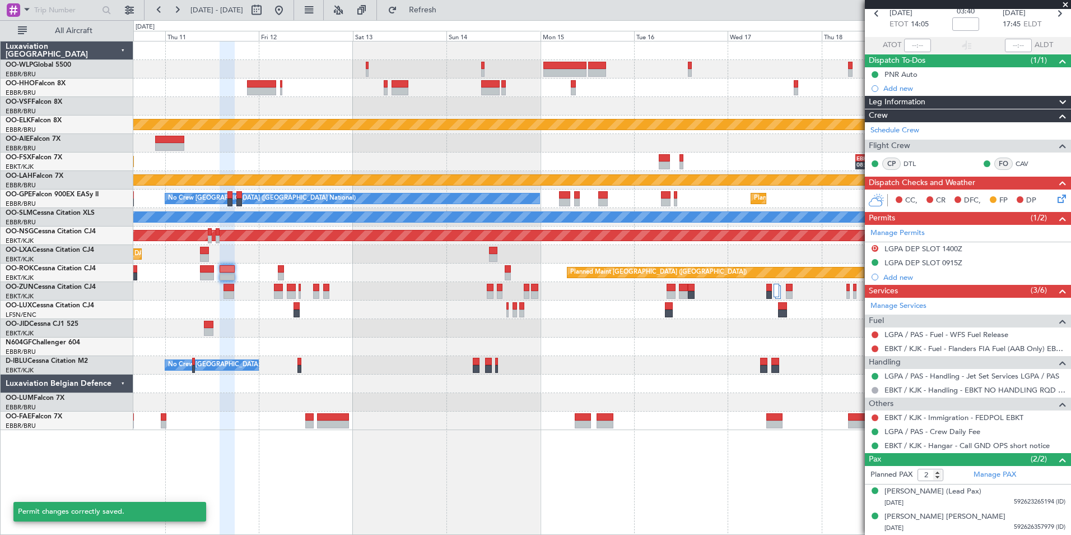
scroll to position [55, 0]
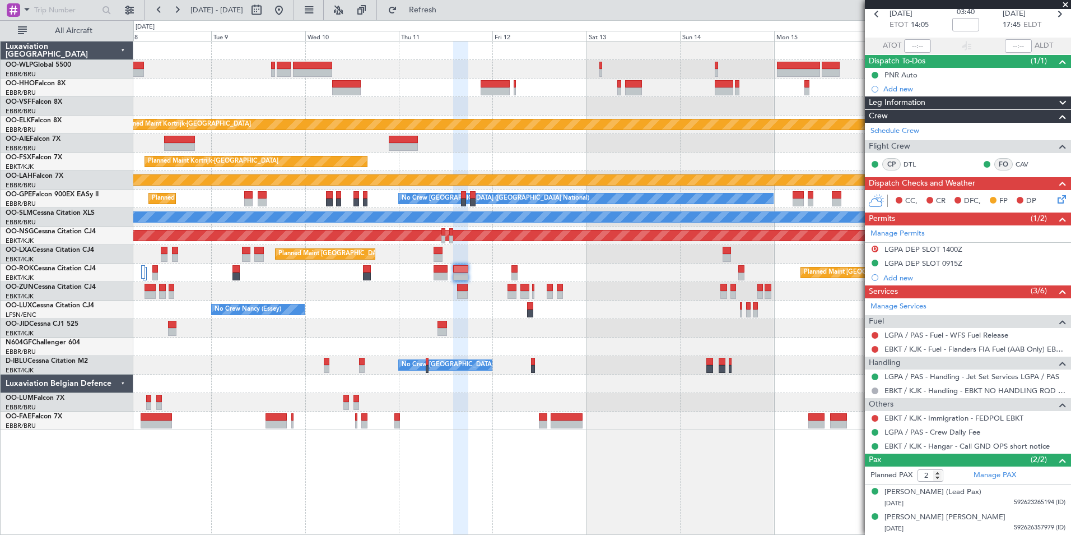
click at [954, 96] on fb-app "10 Sep 2025 - 20 Sep 2025 Refresh Quick Links All Aircraft Planned Maint Kortri…" at bounding box center [535, 271] width 1071 height 526
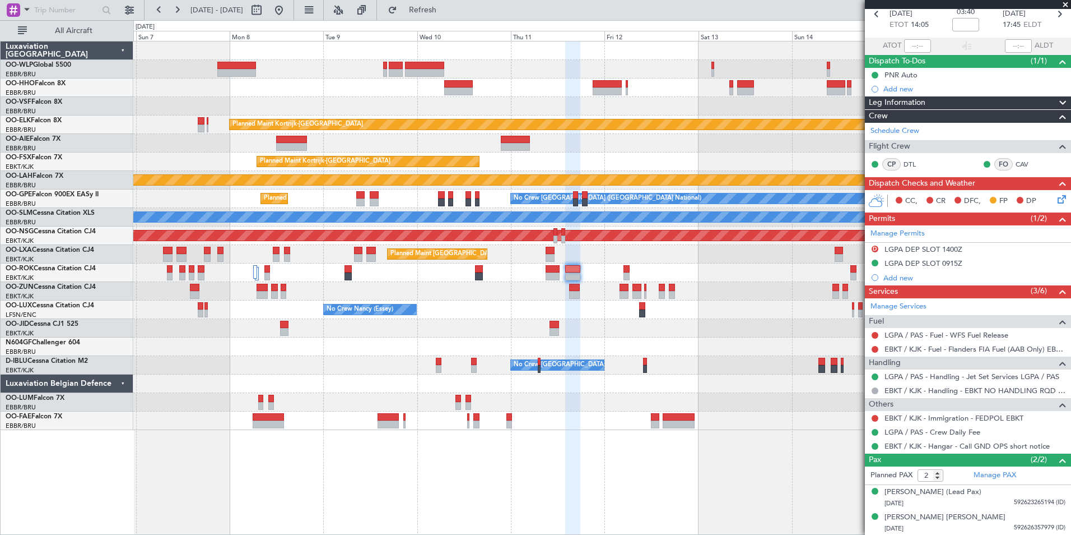
click at [498, 68] on div at bounding box center [601, 69] width 937 height 18
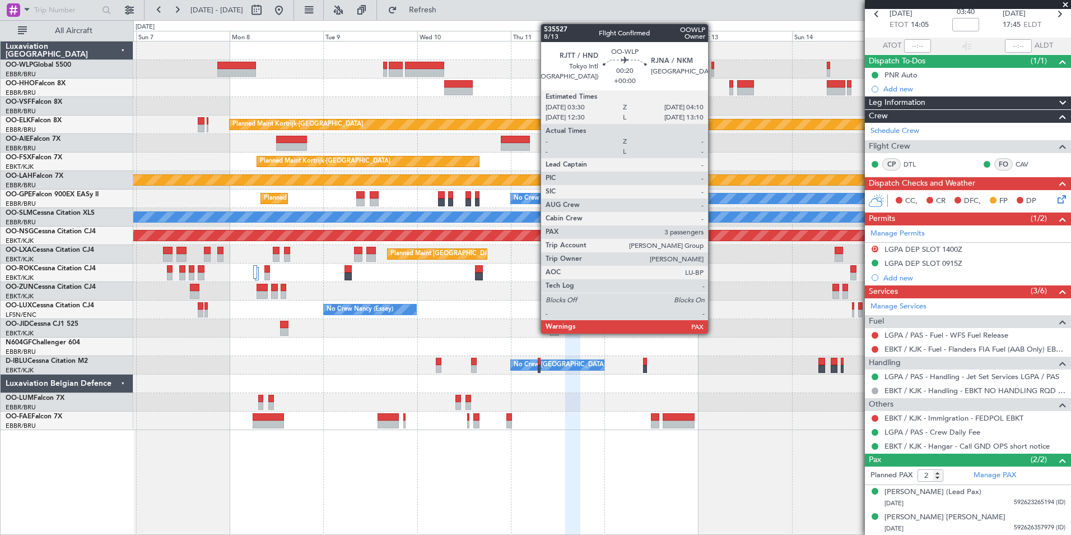
click at [713, 68] on div at bounding box center [713, 66] width 3 height 8
type input "3"
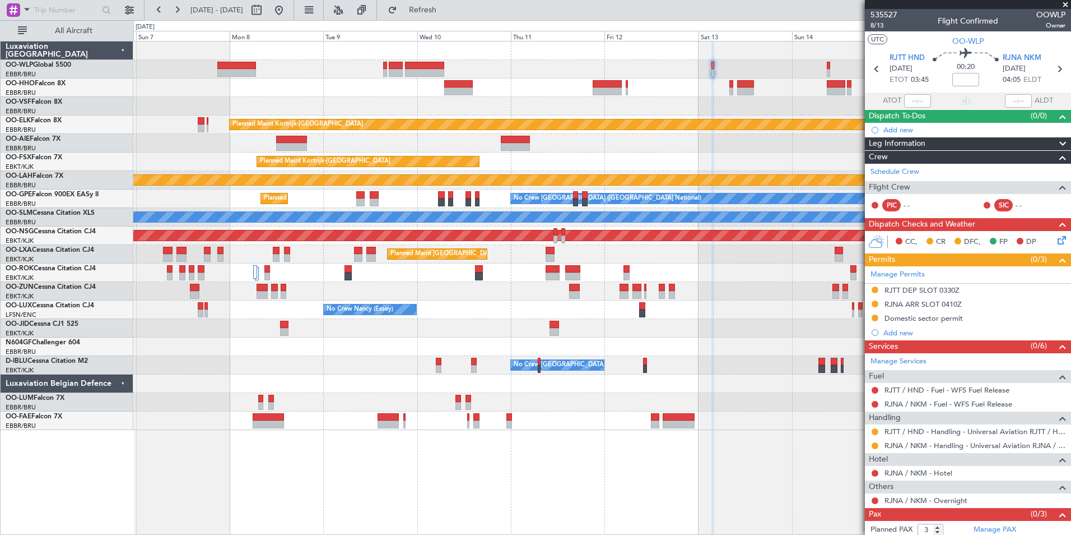
click at [964, 68] on span "00:20" at bounding box center [966, 67] width 18 height 11
click at [966, 80] on mat-tooltip-component "Flight Time" at bounding box center [963, 88] width 52 height 30
click at [965, 77] on input at bounding box center [965, 79] width 27 height 13
click at [689, 150] on div at bounding box center [601, 143] width 937 height 18
type input "+00:05"
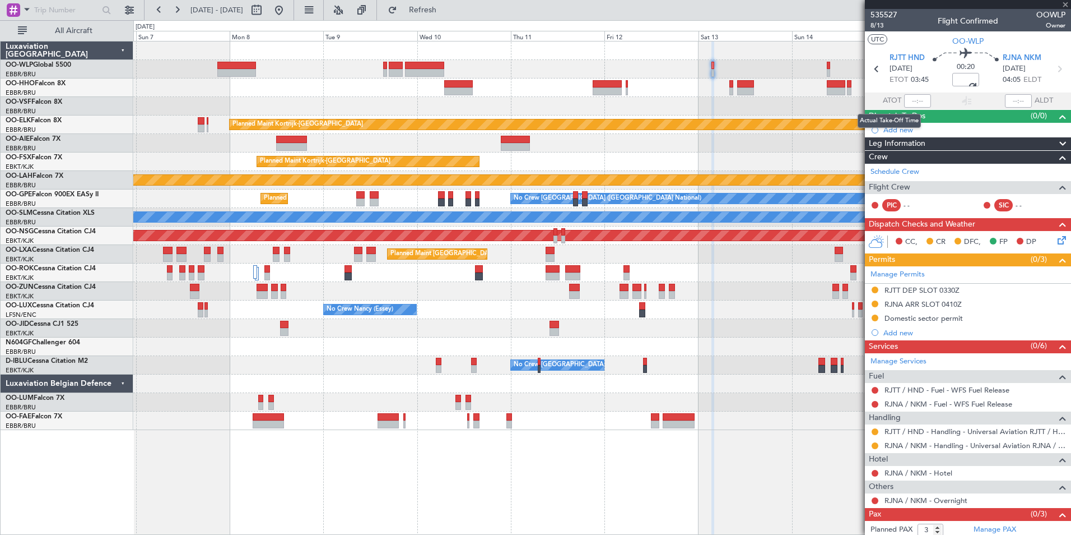
click at [905, 132] on mat-tooltip-component "Actual Take-Off Time" at bounding box center [889, 121] width 79 height 30
click at [892, 126] on div "Add new" at bounding box center [970, 130] width 172 height 10
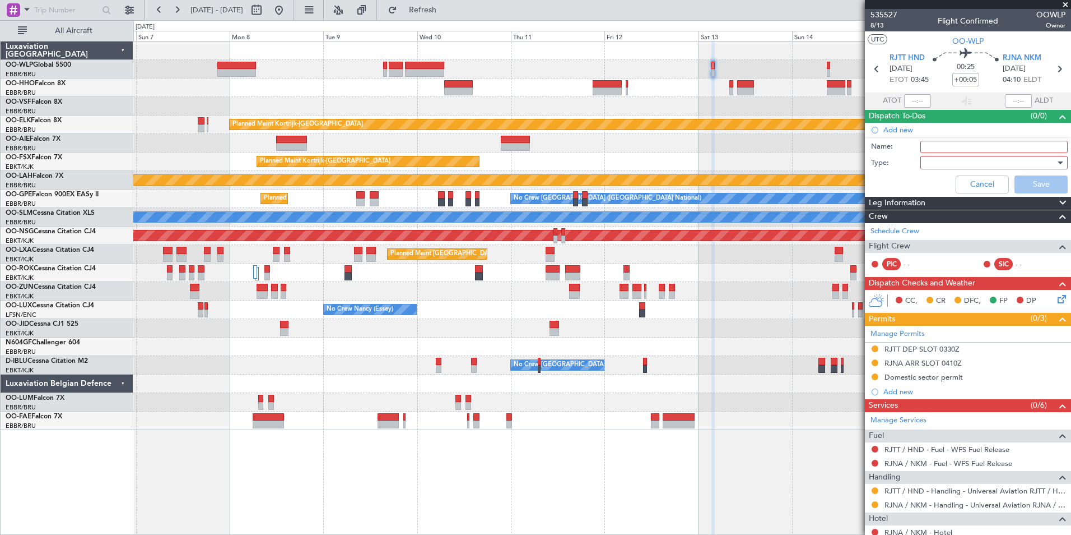
click at [914, 148] on label "Name:" at bounding box center [895, 146] width 49 height 11
click at [921, 148] on input "Name:" at bounding box center [994, 147] width 147 height 12
click at [928, 141] on input "Name:" at bounding box center [994, 147] width 147 height 12
type input "FPL in FF"
click at [930, 162] on div at bounding box center [990, 162] width 131 height 17
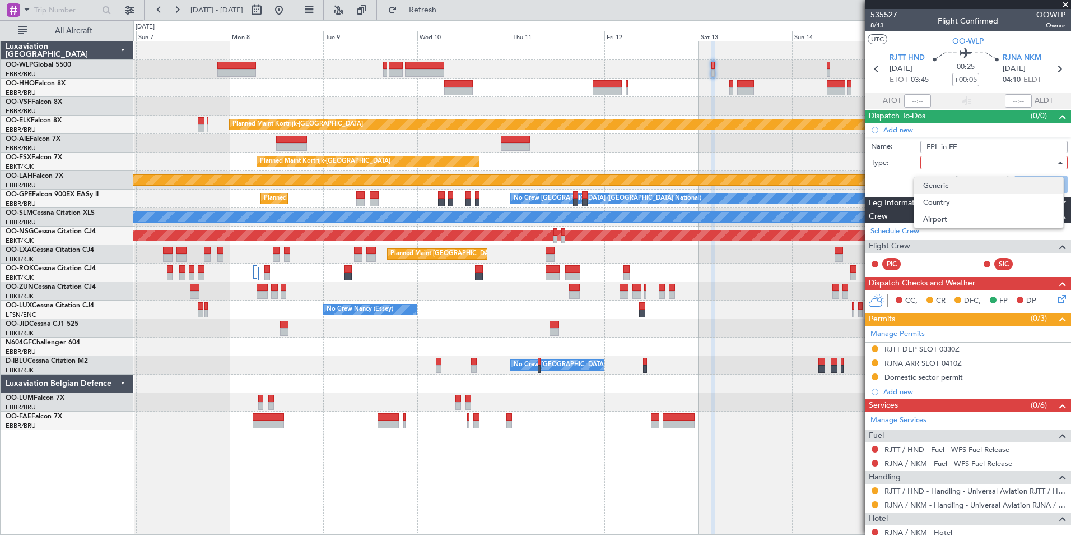
click at [926, 182] on span "Generic" at bounding box center [988, 185] width 131 height 17
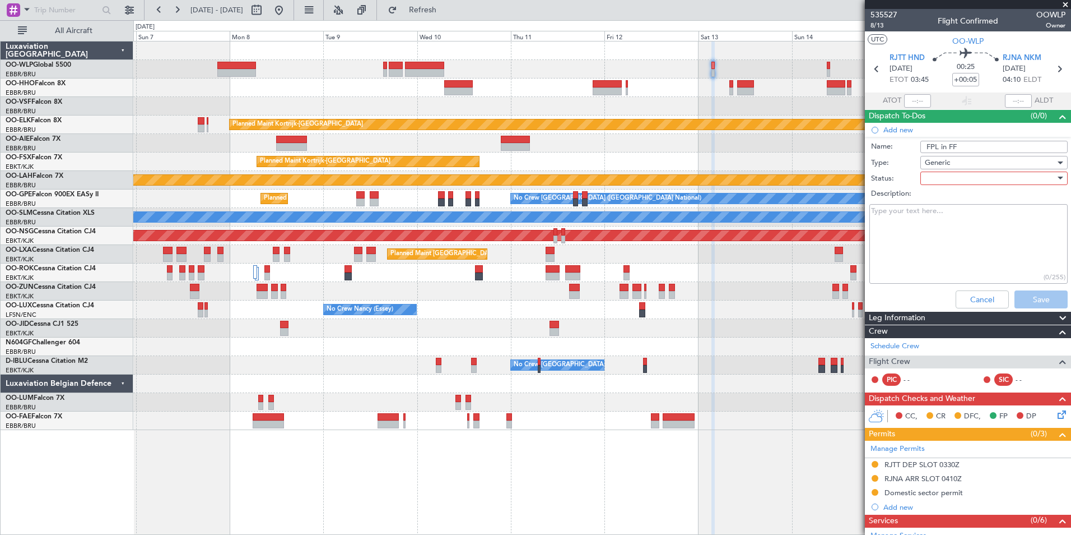
click at [929, 175] on div at bounding box center [990, 178] width 131 height 17
click at [922, 201] on mat-option "Not Started" at bounding box center [988, 200] width 149 height 17
click at [1036, 303] on button "Save" at bounding box center [1041, 299] width 53 height 18
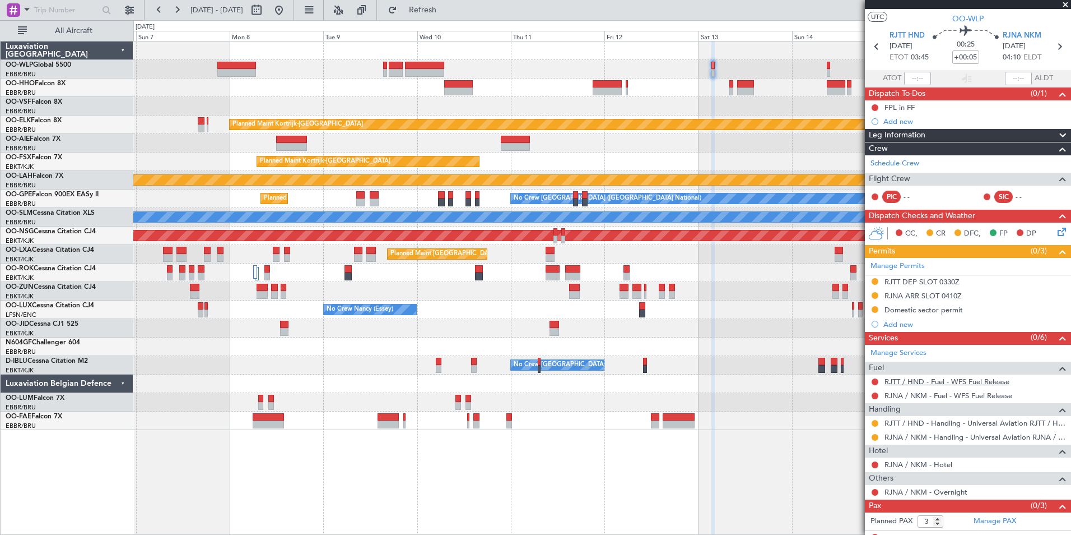
scroll to position [32, 0]
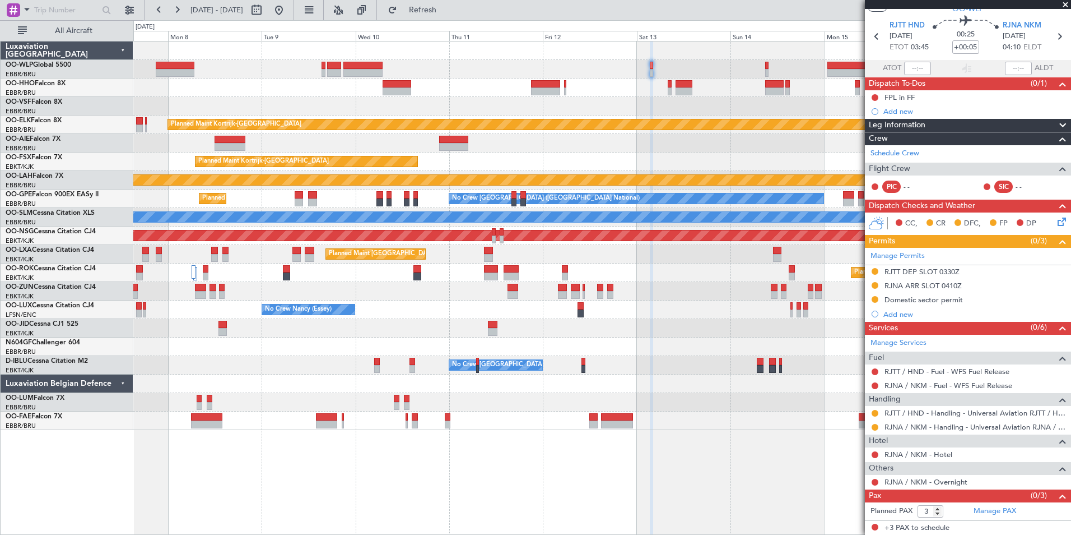
click at [743, 59] on div at bounding box center [601, 50] width 937 height 18
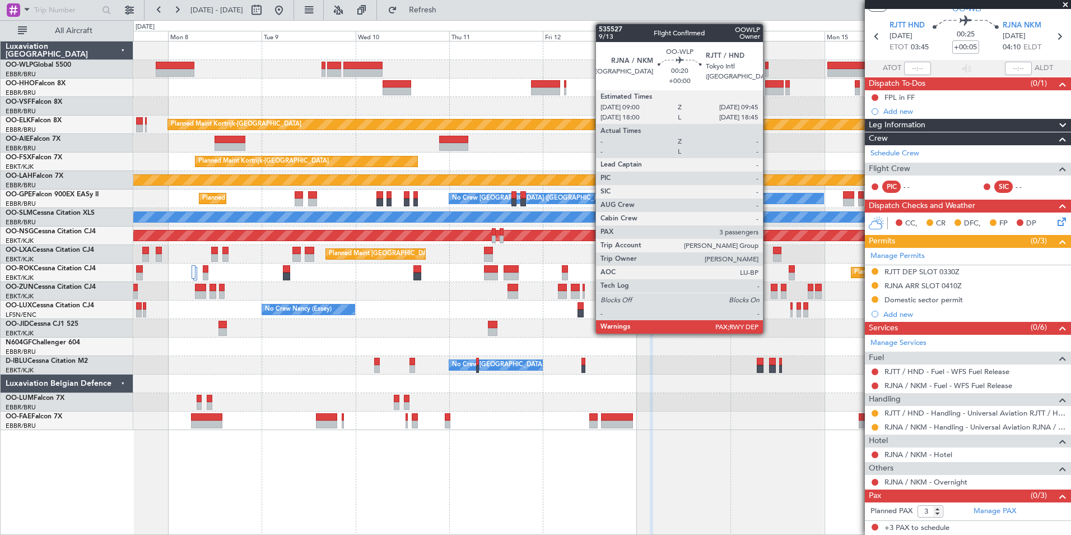
click at [768, 71] on div at bounding box center [766, 73] width 3 height 8
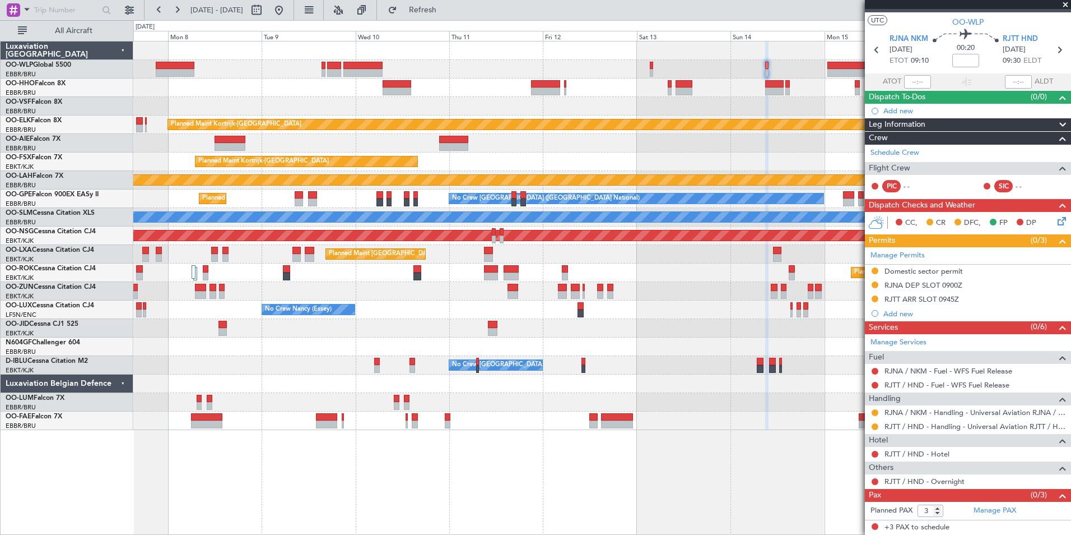
scroll to position [0, 0]
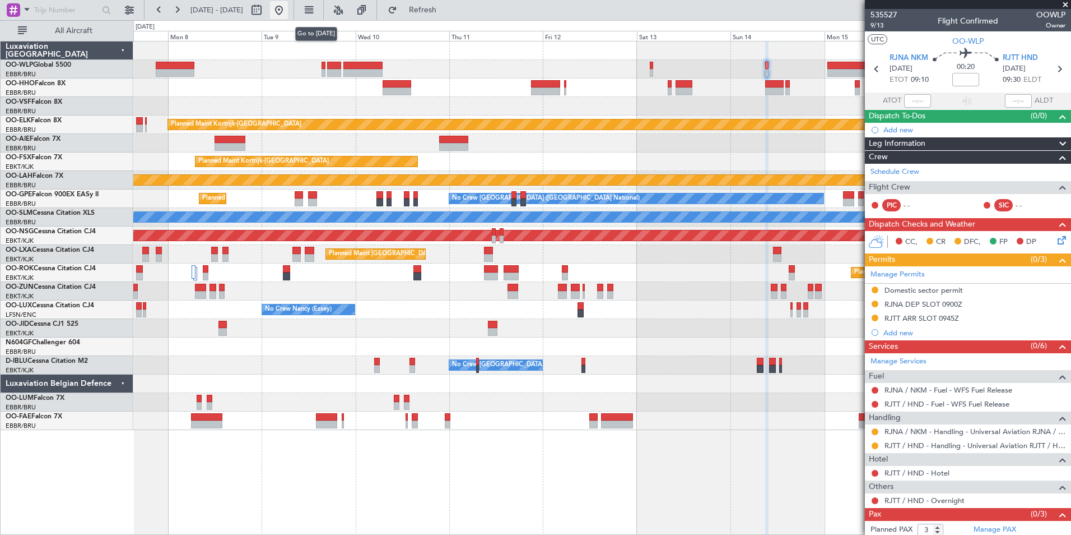
click at [288, 8] on button at bounding box center [279, 10] width 18 height 18
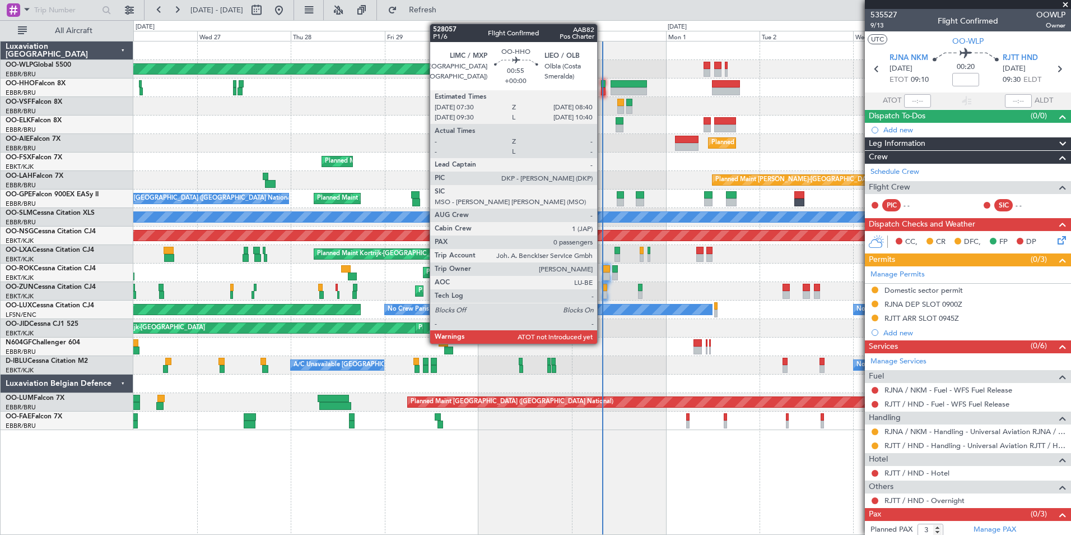
click at [602, 86] on div at bounding box center [603, 84] width 5 height 8
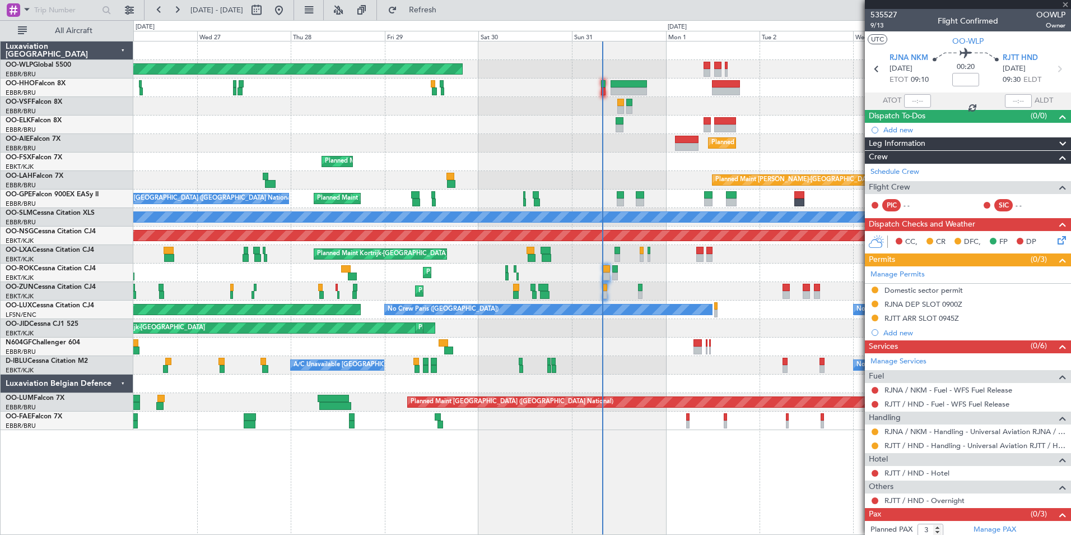
type input "0"
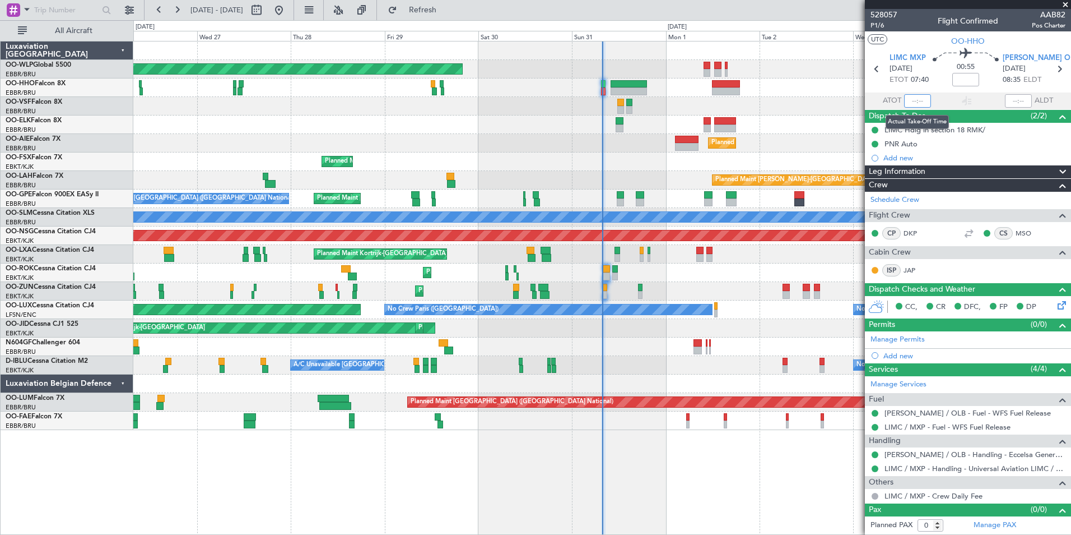
click at [912, 94] on input "text" at bounding box center [917, 100] width 27 height 13
click at [811, 118] on div at bounding box center [601, 124] width 937 height 18
type input "07:45"
click at [540, 88] on div "Planned Maint Berlin (Brandenburg) Planned Maint London (Farnborough) Planned M…" at bounding box center [601, 235] width 937 height 388
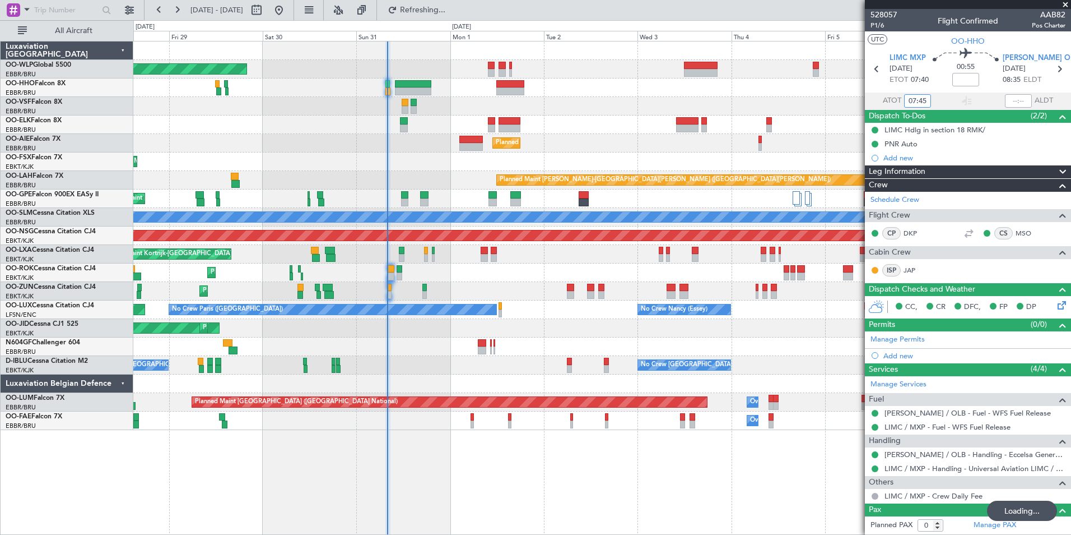
click at [468, 76] on div "Planned Maint Berlin (Brandenburg) Planned Maint Kortrijk-Wevelgem Planned Main…" at bounding box center [601, 235] width 937 height 388
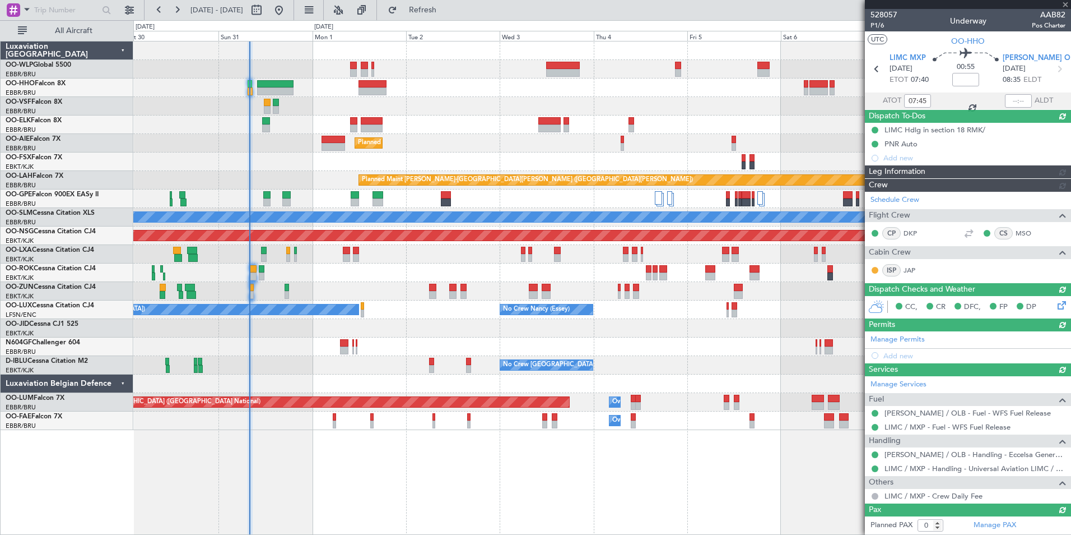
click at [602, 89] on div at bounding box center [601, 87] width 937 height 18
click at [570, 95] on div at bounding box center [601, 87] width 937 height 18
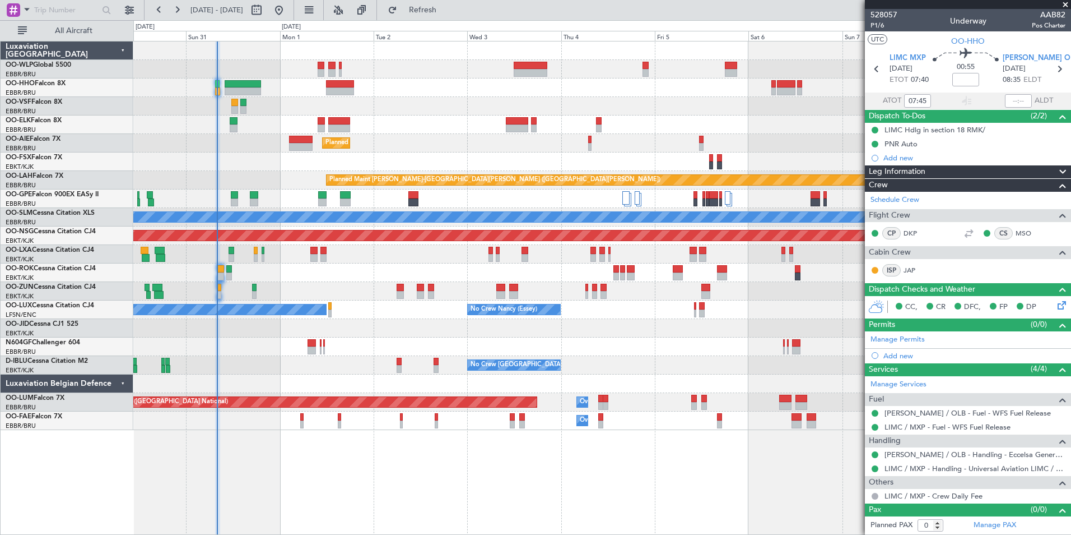
click at [417, 63] on div "Planned Maint [GEOGRAPHIC_DATA] ([GEOGRAPHIC_DATA])" at bounding box center [601, 69] width 937 height 18
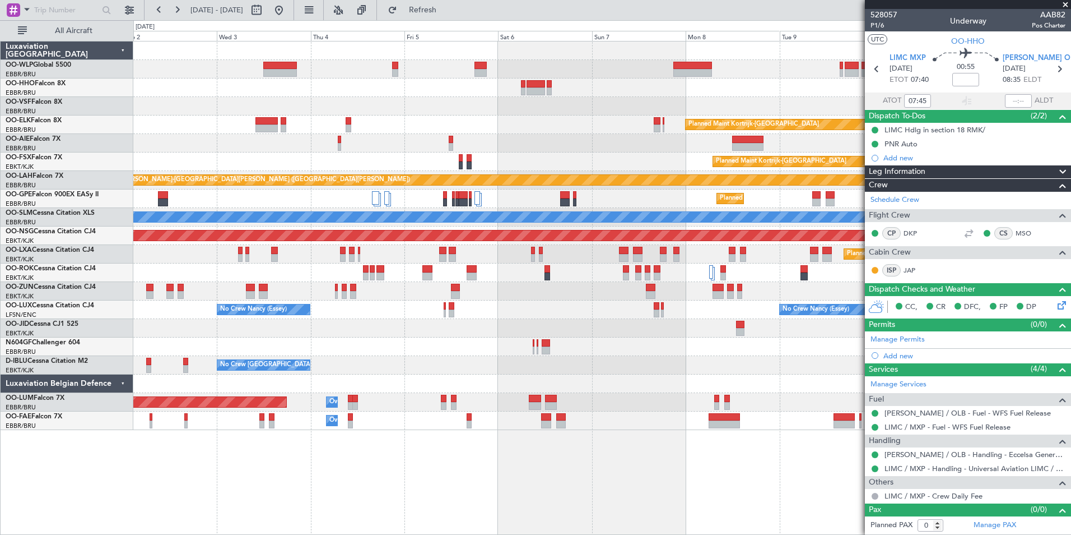
click at [405, 56] on div at bounding box center [601, 50] width 937 height 18
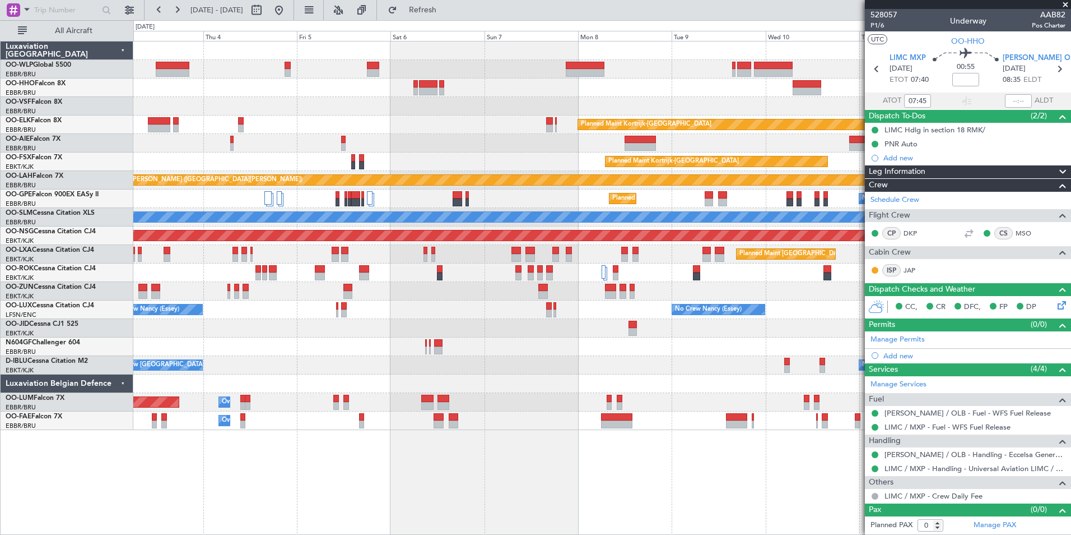
click at [396, 49] on div at bounding box center [601, 50] width 937 height 18
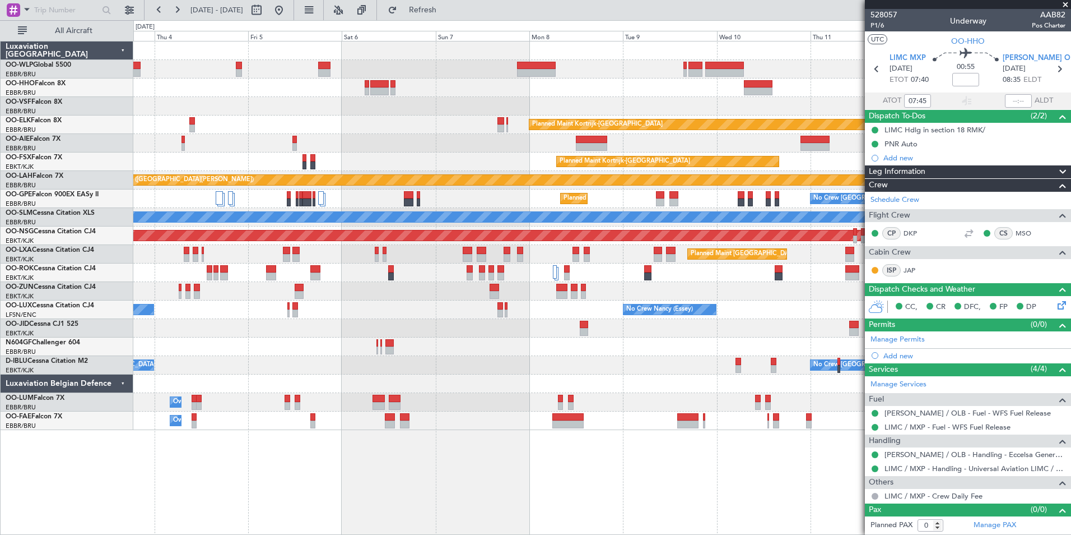
click at [261, 35] on div "Planned Maint Kortrijk-Wevelgem Planned Maint London (Farnborough) Planned Main…" at bounding box center [535, 277] width 1071 height 514
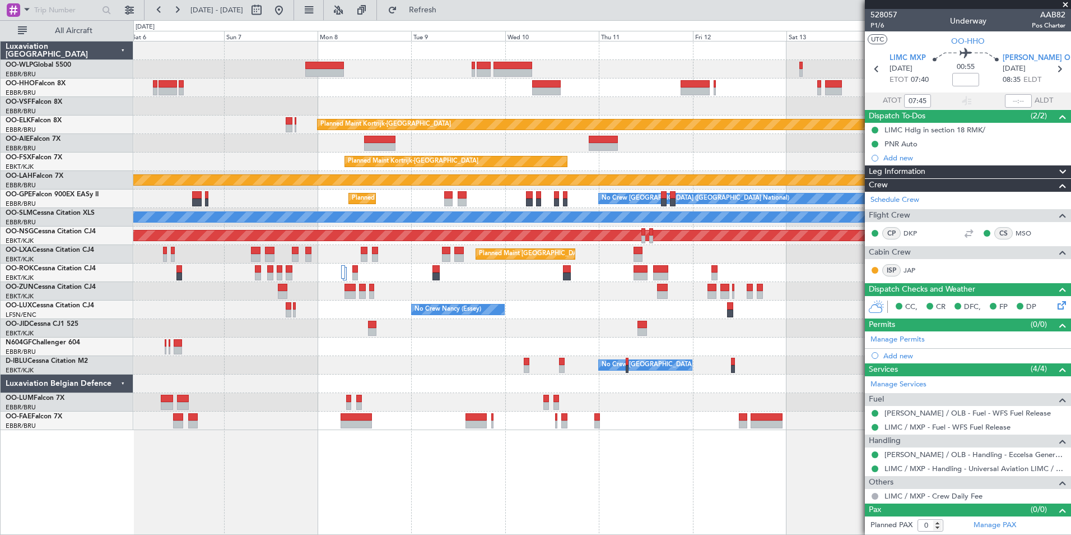
click at [381, 52] on div at bounding box center [601, 50] width 937 height 18
click at [420, 49] on div at bounding box center [601, 50] width 937 height 18
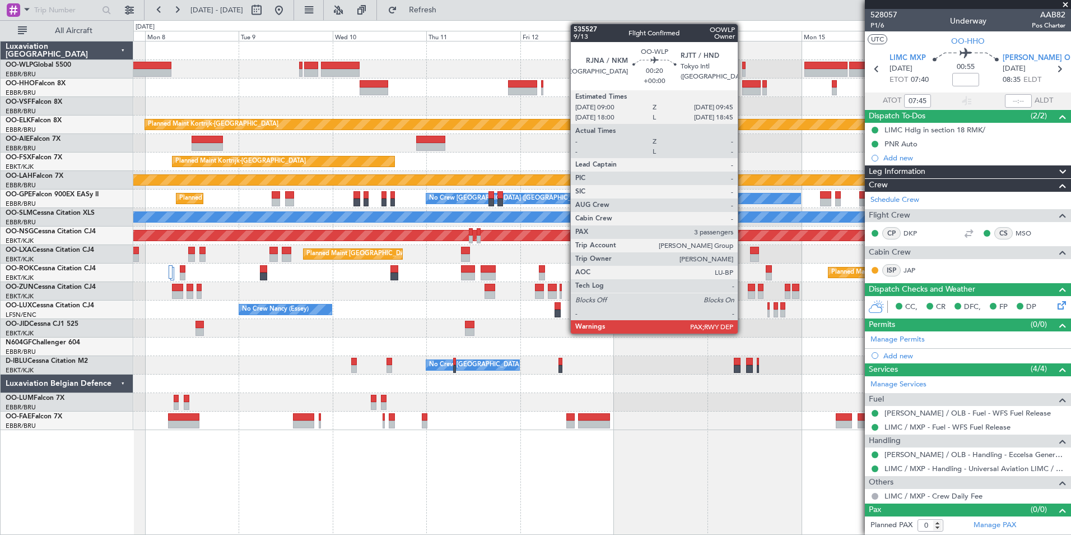
click at [743, 65] on div at bounding box center [743, 66] width 3 height 8
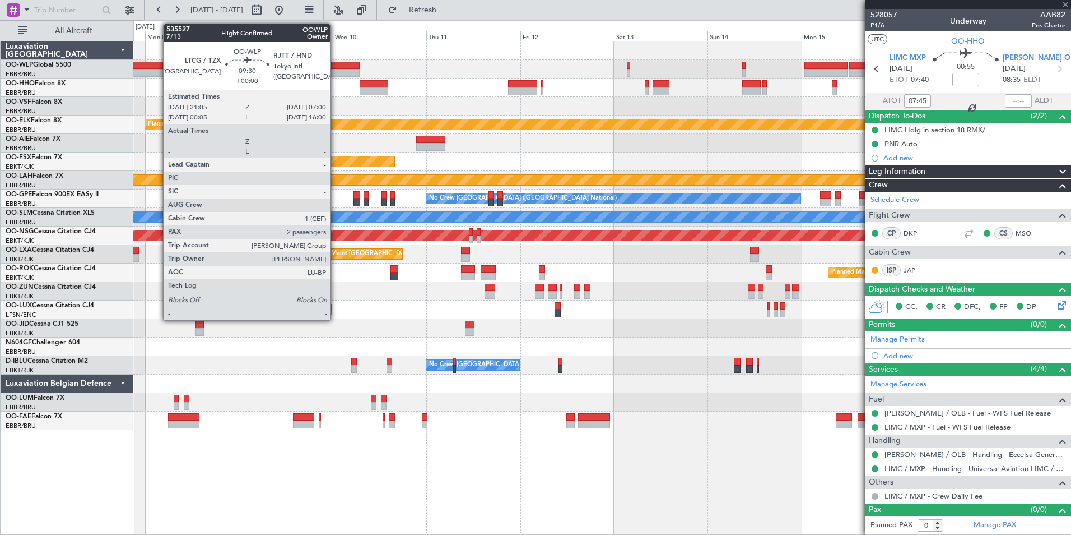
type input "3"
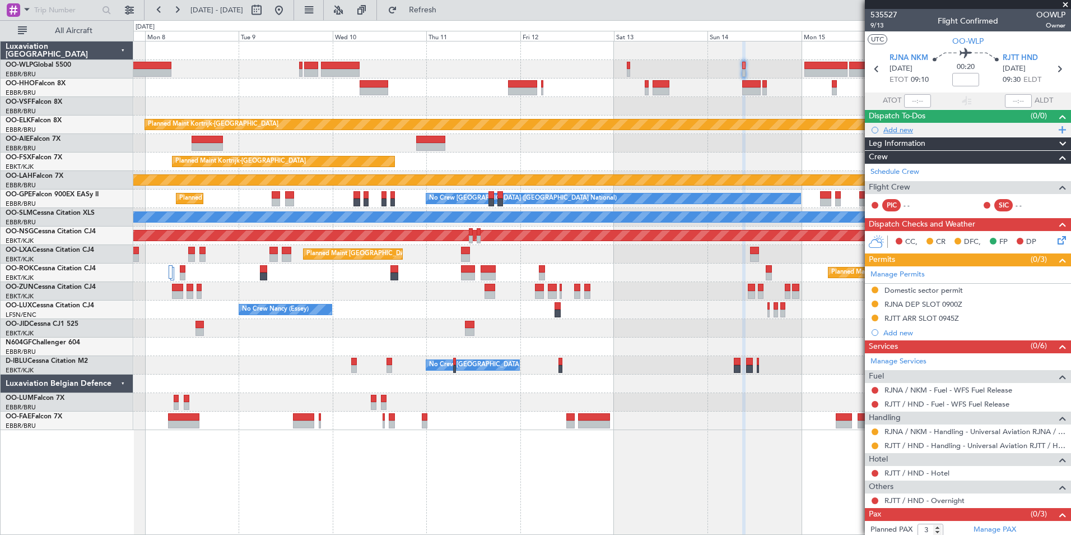
click at [897, 132] on div "Add new" at bounding box center [970, 130] width 172 height 10
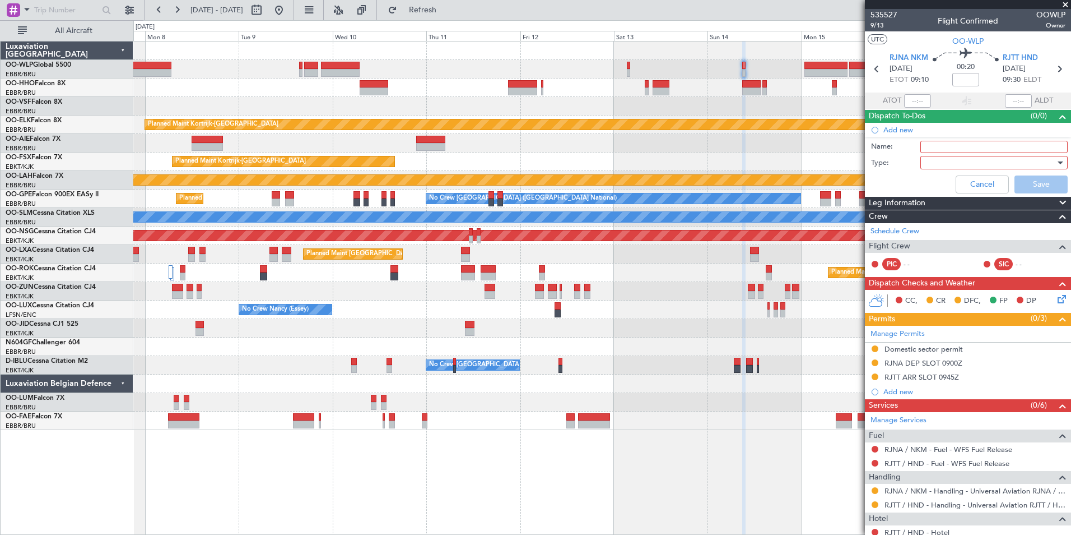
click at [931, 143] on input "Name:" at bounding box center [994, 147] width 147 height 12
type input "FPL in FF"
click at [933, 158] on div at bounding box center [990, 162] width 131 height 17
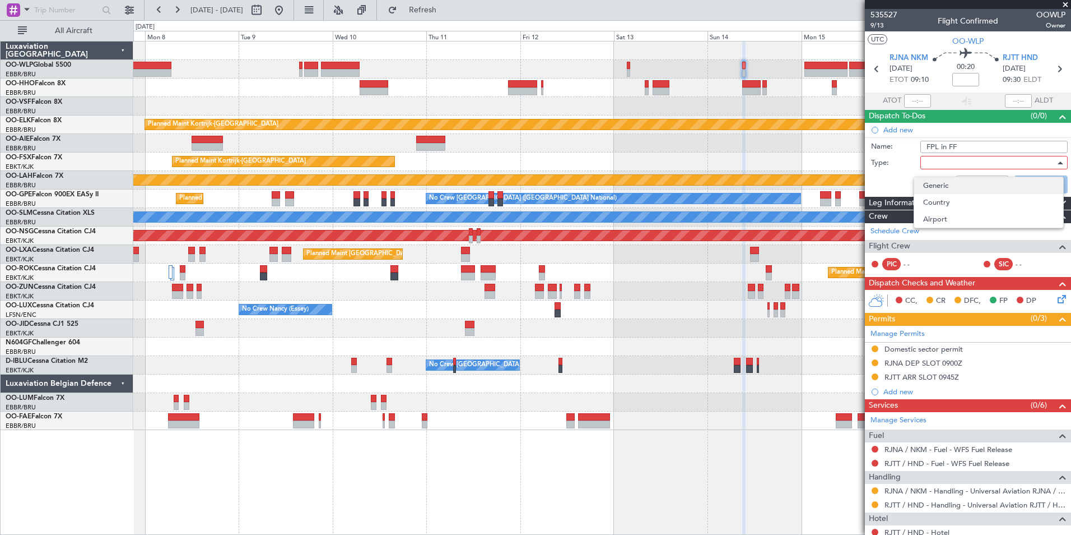
click at [932, 184] on span "Generic" at bounding box center [988, 185] width 131 height 17
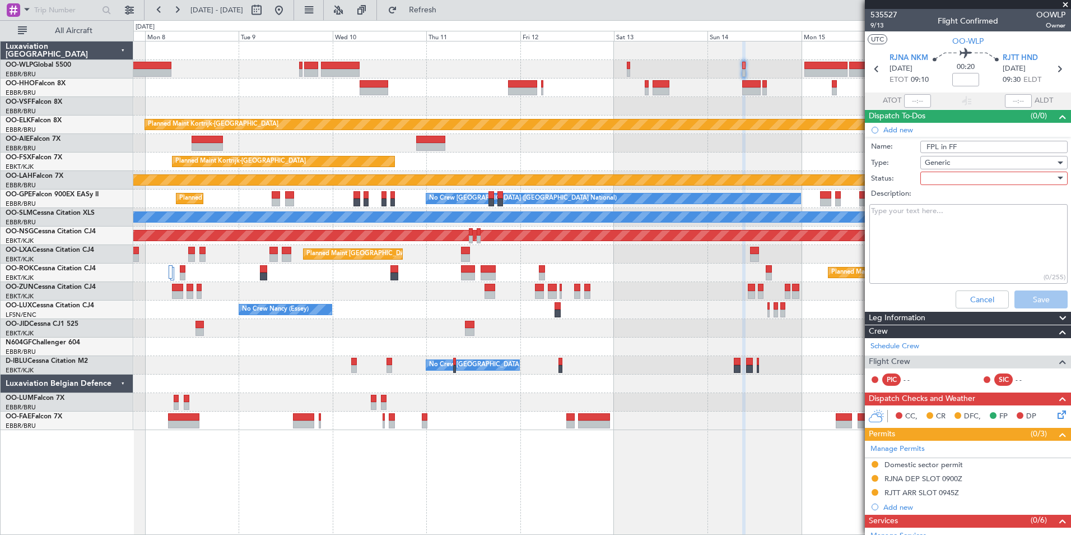
click at [960, 175] on div at bounding box center [990, 178] width 131 height 17
click at [945, 205] on span "Not Started" at bounding box center [988, 200] width 131 height 17
click at [1040, 296] on button "Save" at bounding box center [1041, 299] width 53 height 18
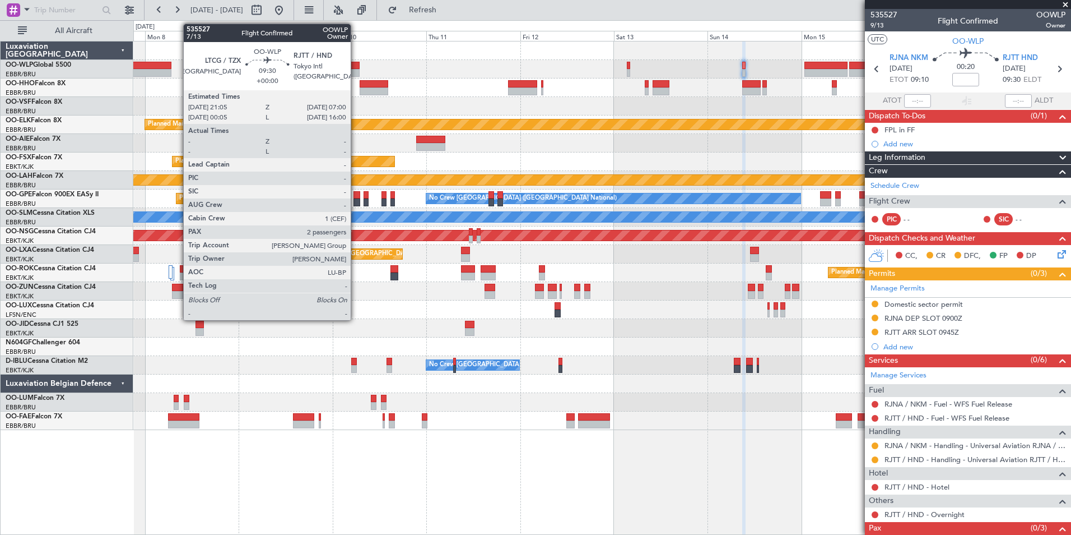
click at [356, 72] on div at bounding box center [340, 73] width 39 height 8
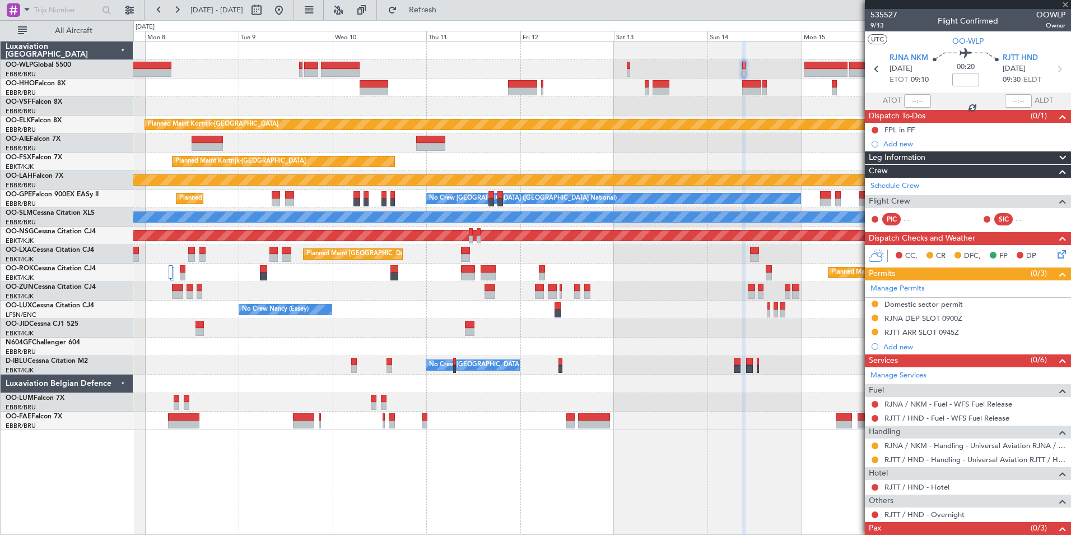
type input "2"
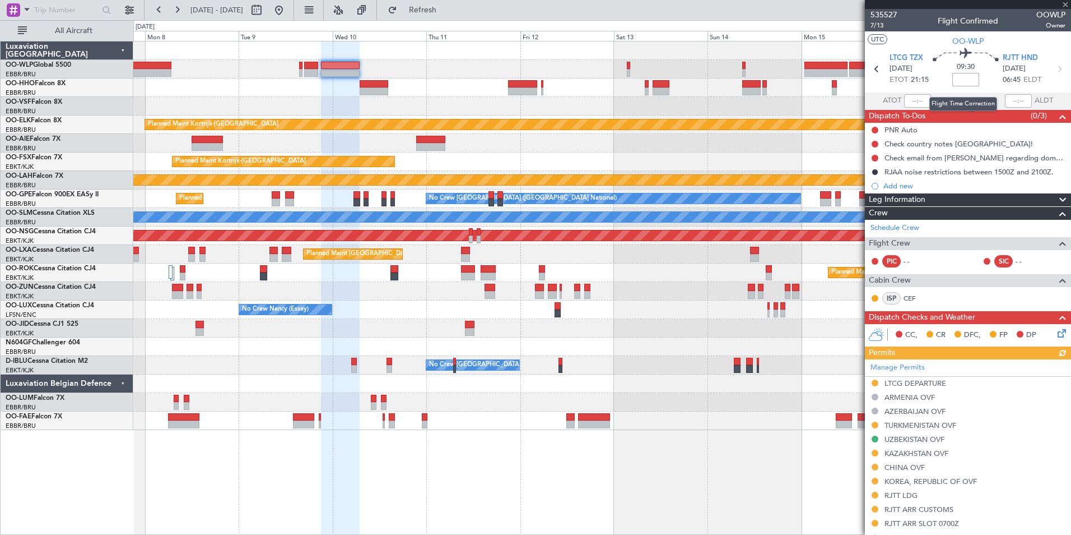
click at [958, 75] on input at bounding box center [965, 79] width 27 height 13
click at [712, 134] on div at bounding box center [601, 143] width 937 height 18
type input "-00:25"
click at [898, 186] on div "Add new" at bounding box center [970, 186] width 172 height 10
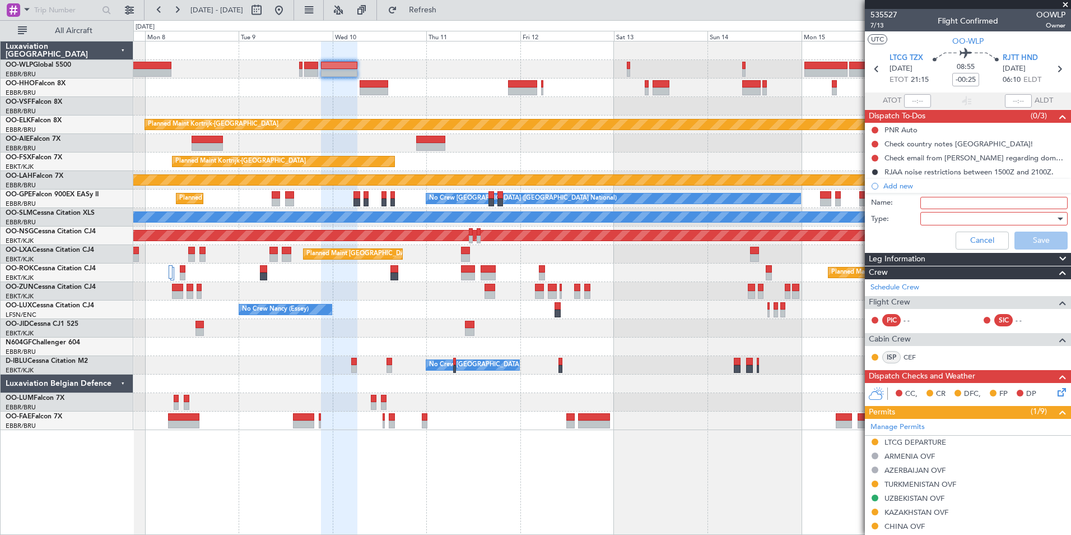
click at [934, 203] on input "Name:" at bounding box center [994, 203] width 147 height 12
type input "FPL in FF"
click at [930, 222] on div at bounding box center [990, 218] width 131 height 17
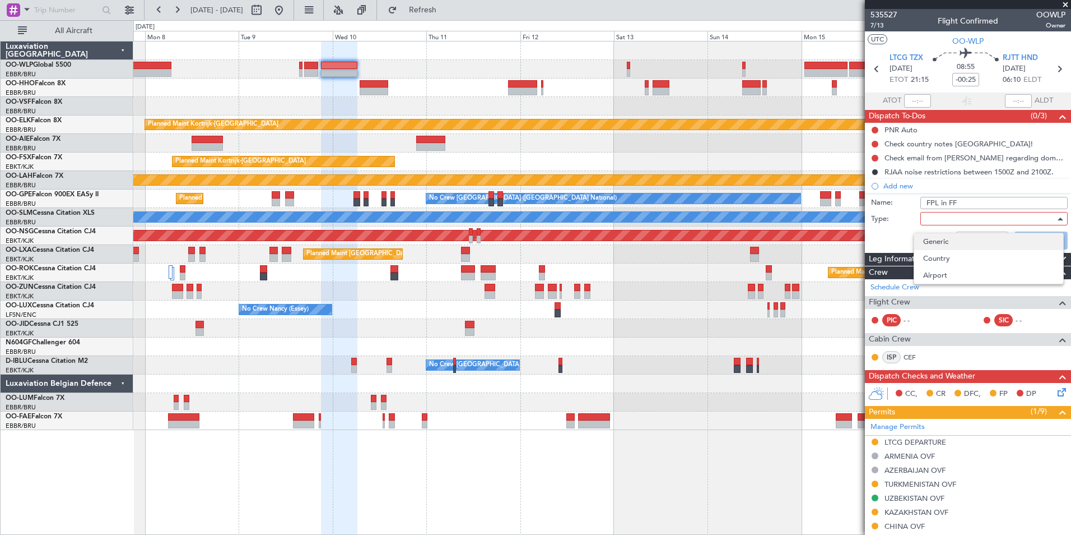
click at [930, 239] on span "Generic" at bounding box center [988, 241] width 131 height 17
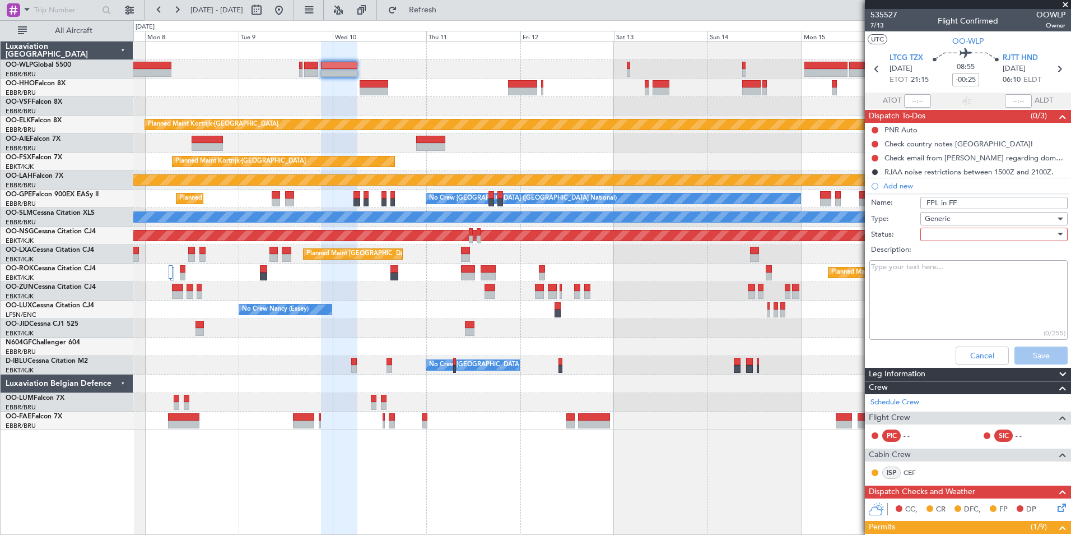
click at [949, 239] on div at bounding box center [990, 234] width 131 height 17
click at [949, 257] on span "Not Started" at bounding box center [988, 256] width 131 height 17
click at [1030, 359] on button "Save" at bounding box center [1041, 355] width 53 height 18
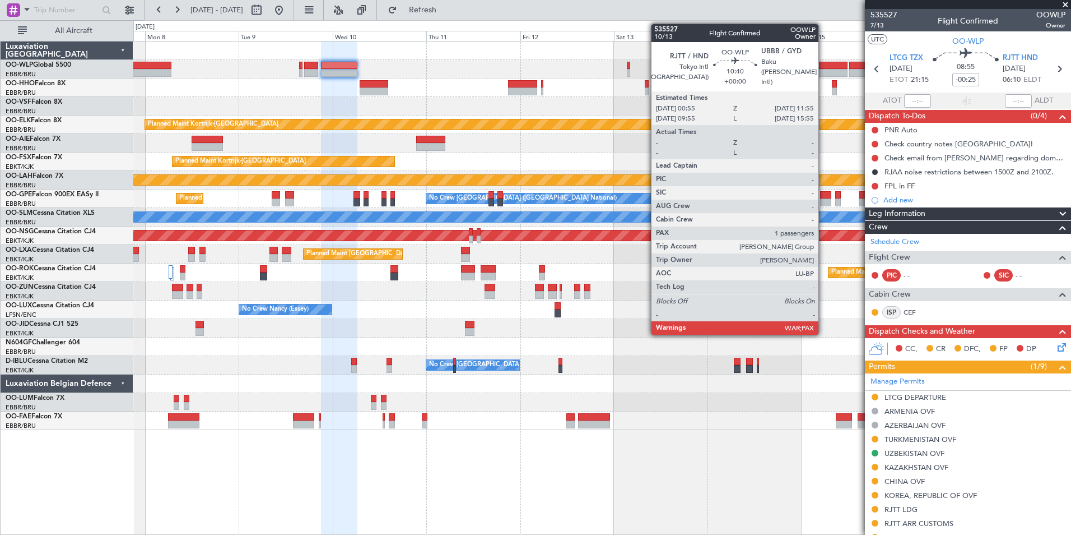
click at [824, 66] on div at bounding box center [826, 66] width 43 height 8
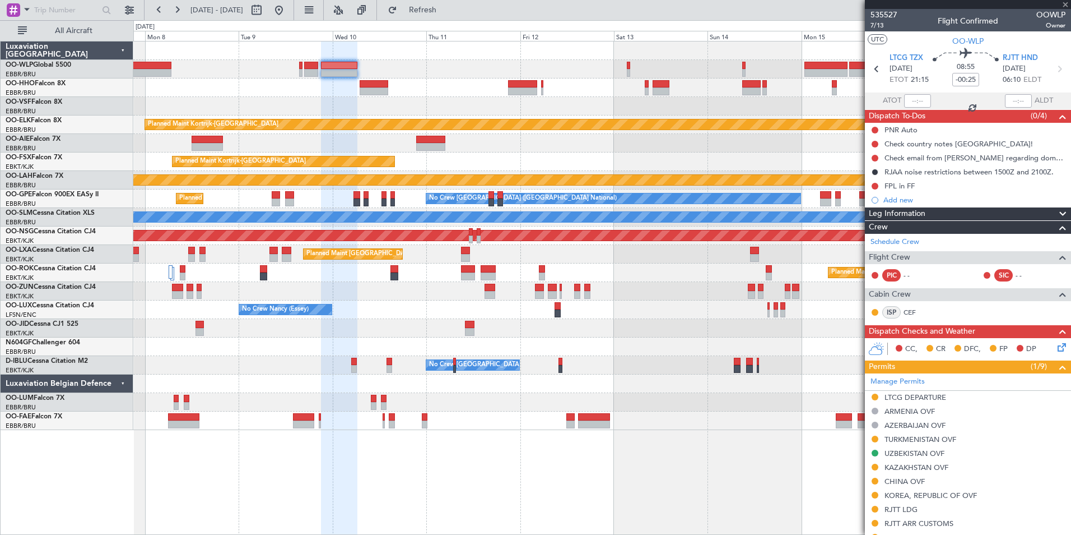
type input "3"
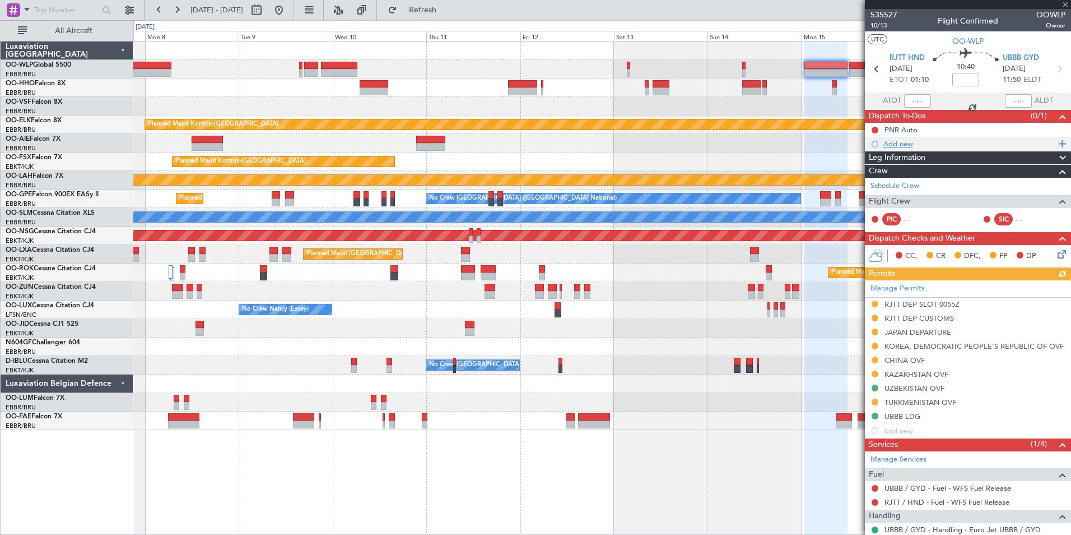
click at [905, 143] on div "Add new" at bounding box center [970, 144] width 172 height 10
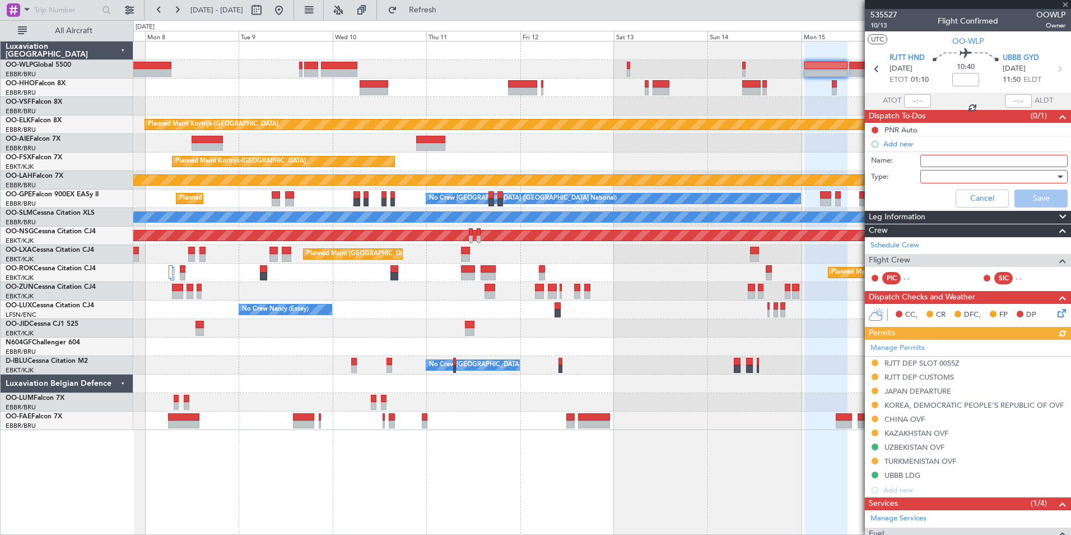
click at [929, 158] on input "Name:" at bounding box center [994, 161] width 147 height 12
type input "FPL in FF"
click at [933, 179] on div at bounding box center [990, 176] width 131 height 17
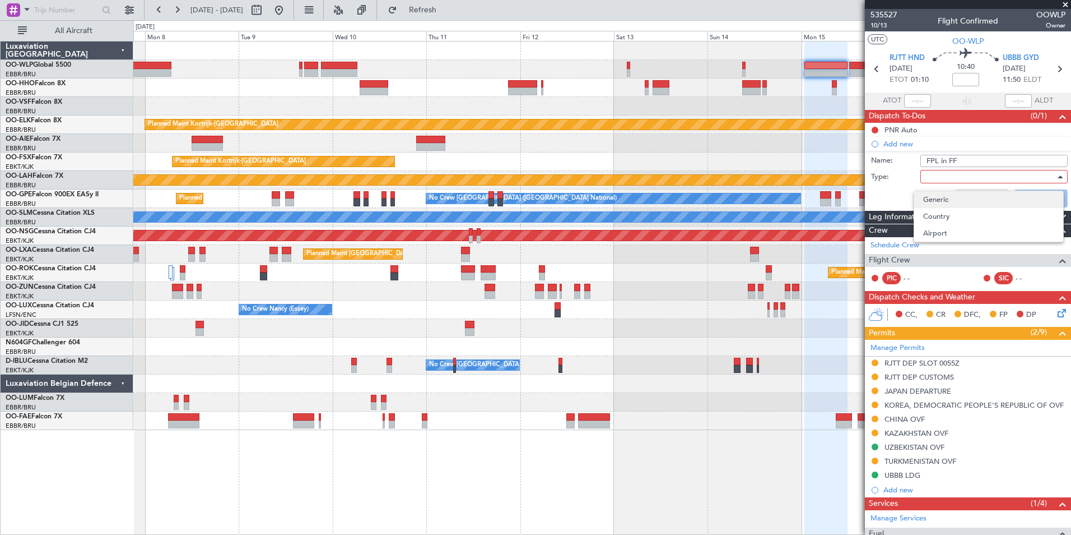
click at [932, 195] on span "Generic" at bounding box center [988, 199] width 131 height 17
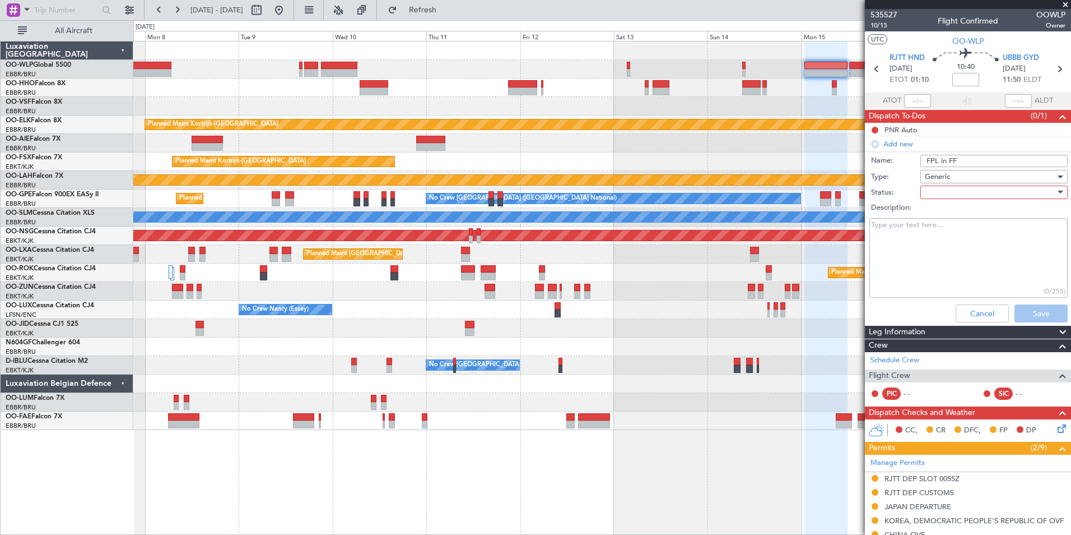
click at [941, 190] on div at bounding box center [990, 192] width 131 height 17
click at [930, 212] on span "Not Started" at bounding box center [988, 214] width 131 height 17
click at [1023, 316] on button "Save" at bounding box center [1041, 313] width 53 height 18
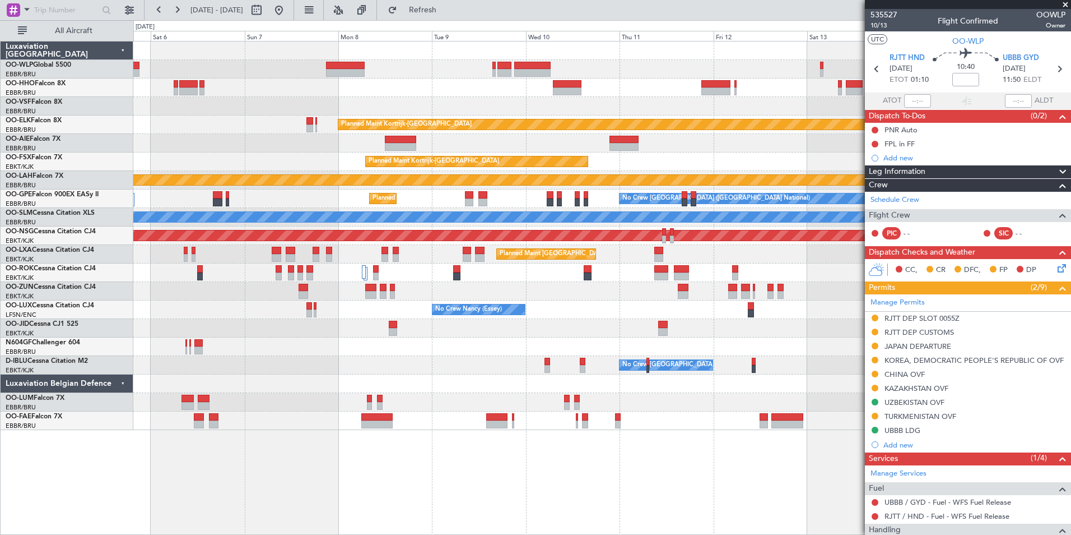
click at [668, 173] on div "Planned Maint Kortrijk-Wevelgem Planned Maint Kortrijk-Wevelgem Planned Maint A…" at bounding box center [601, 235] width 937 height 388
click at [495, 320] on div "Planned Maint Kortrijk-Wevelgem Planned Maint Kortrijk-Wevelgem Planned Maint A…" at bounding box center [601, 235] width 937 height 388
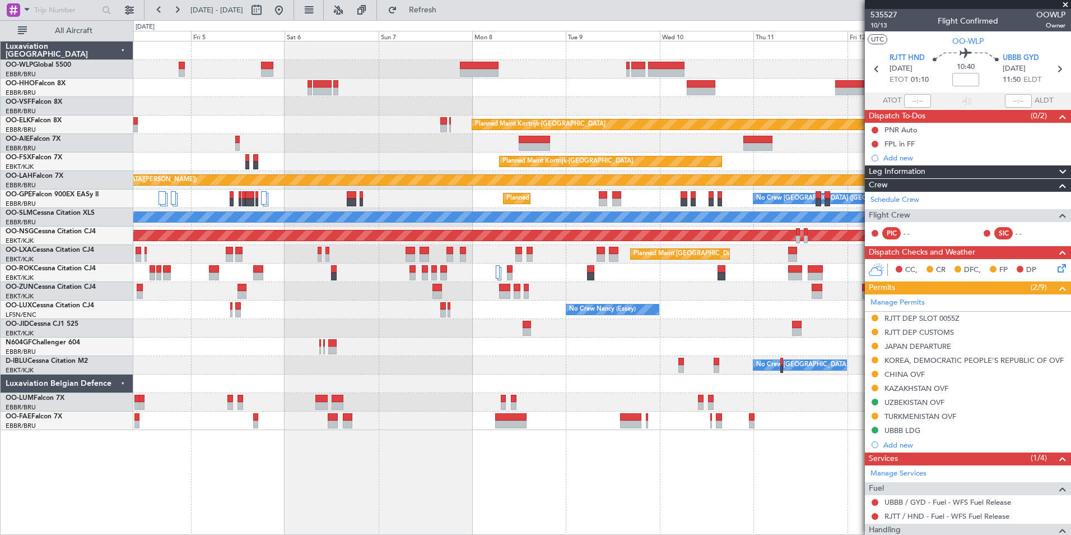
click at [636, 282] on div "Planned Maint Kortrijk-Wevelgem Planned Maint Kortrijk-Wevelgem Planned Maint A…" at bounding box center [601, 235] width 937 height 388
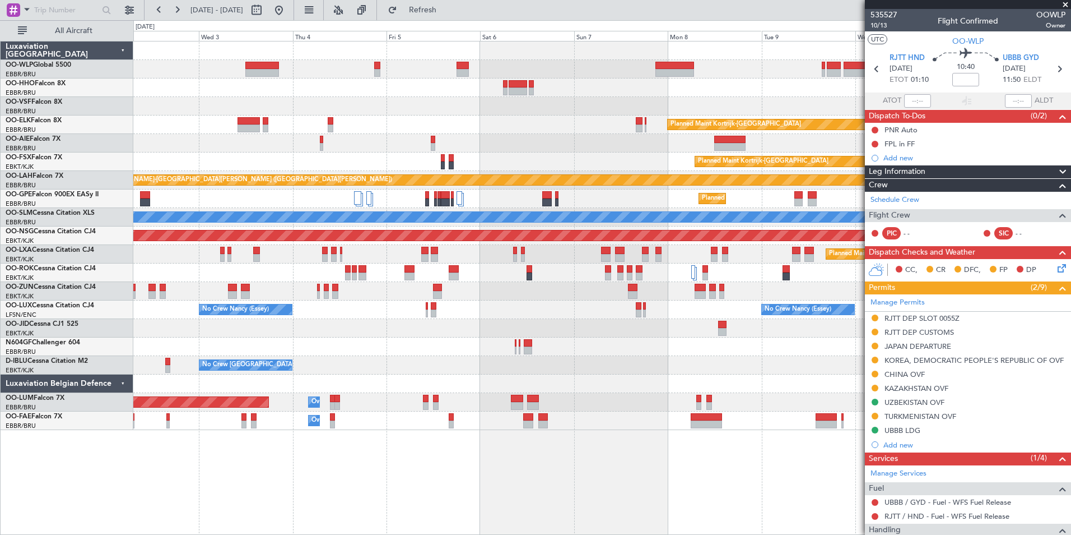
click at [580, 264] on div "Planned Maint Kortrijk-Wevelgem Planned Maint London (Farnborough) Planned Main…" at bounding box center [601, 235] width 937 height 388
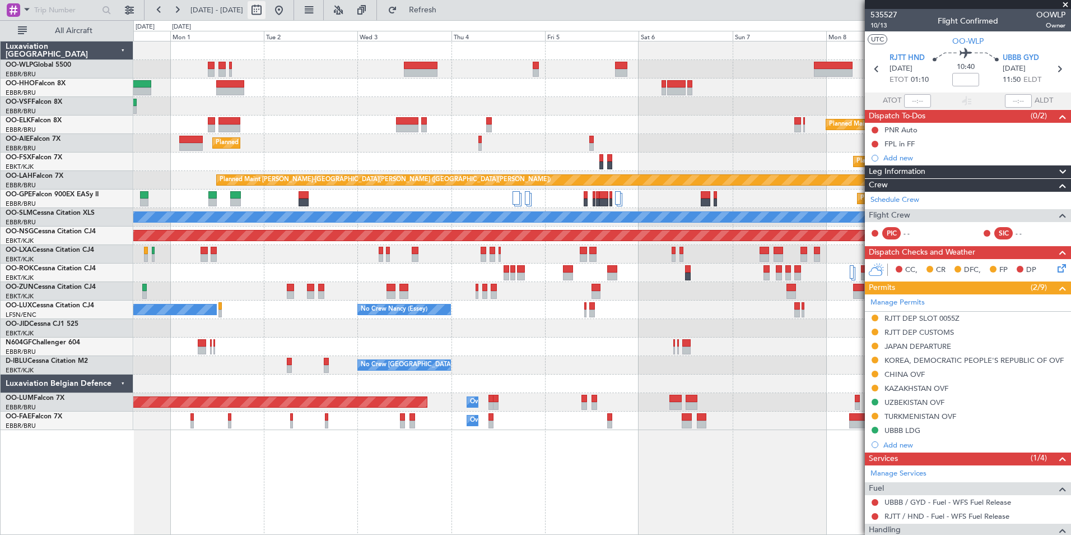
click at [266, 13] on button at bounding box center [257, 10] width 18 height 18
select select "8"
select select "2025"
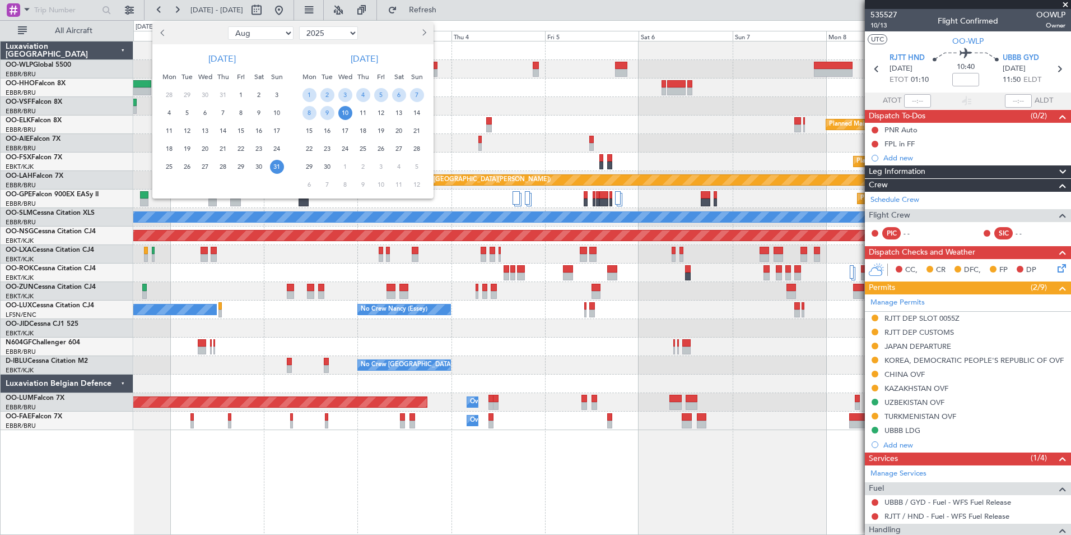
click at [315, 10] on div at bounding box center [535, 267] width 1071 height 535
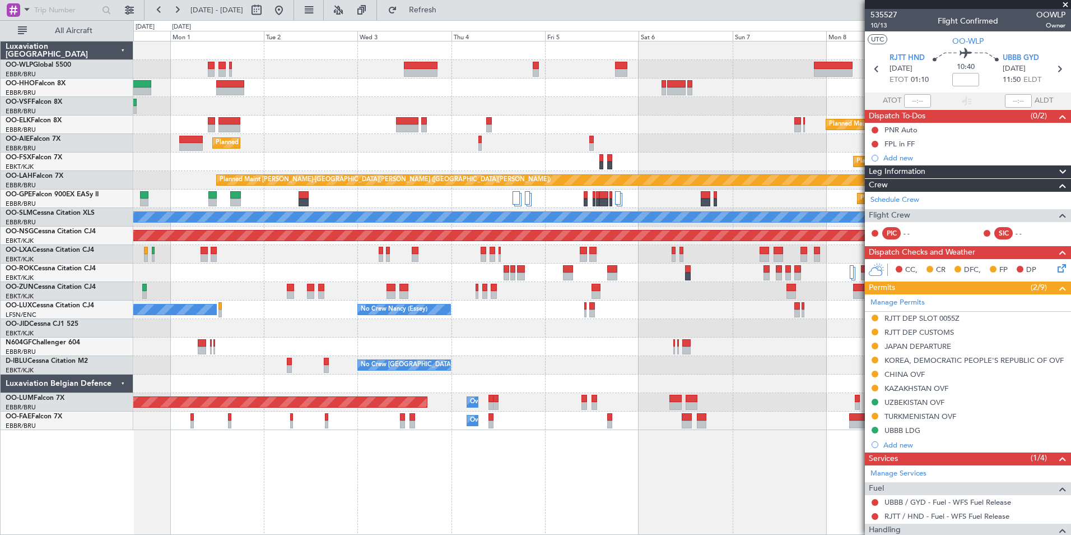
click at [288, 10] on button at bounding box center [279, 10] width 18 height 18
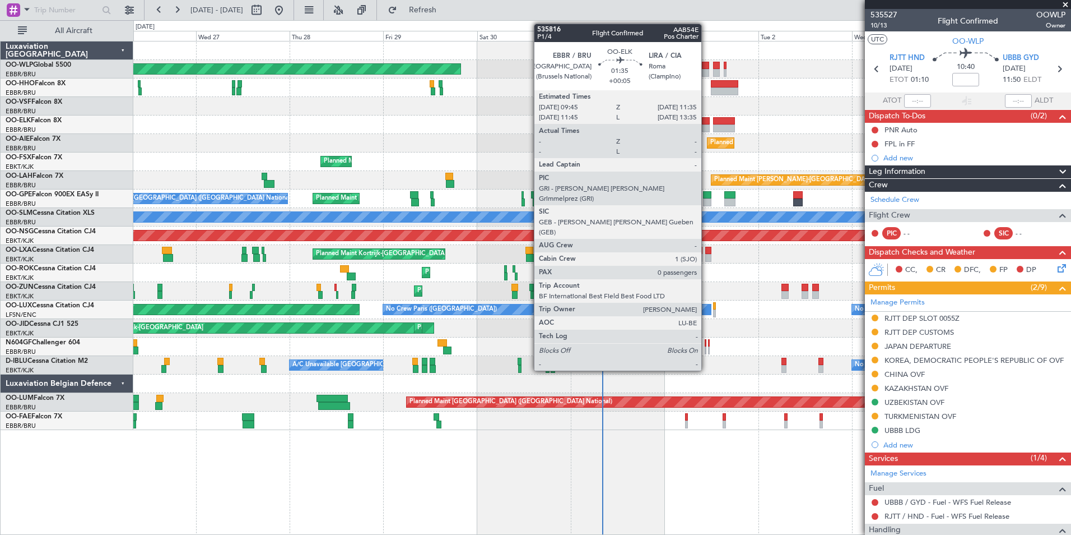
click at [707, 126] on div at bounding box center [705, 128] width 7 height 8
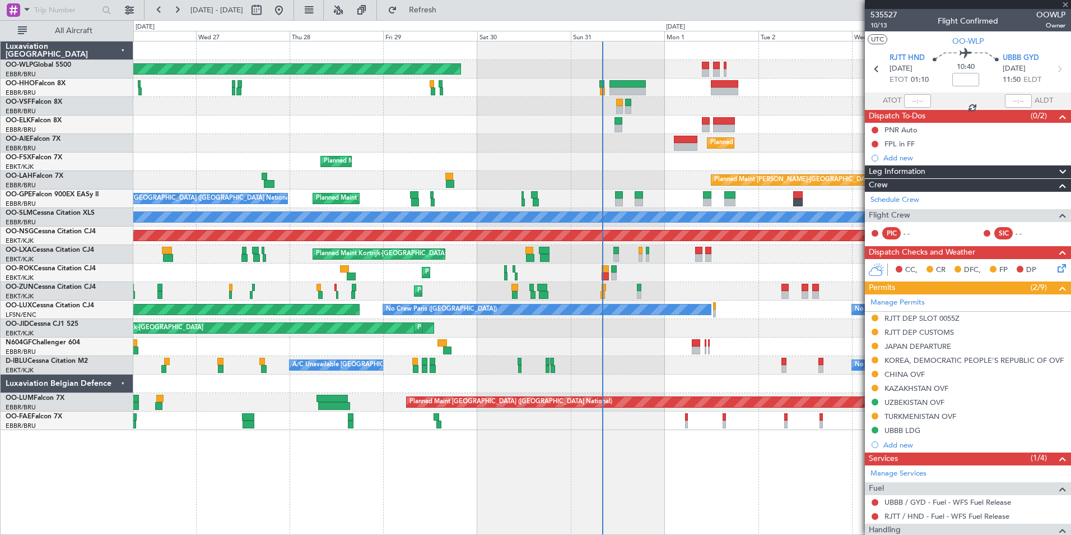
type input "+00:05"
type input "0"
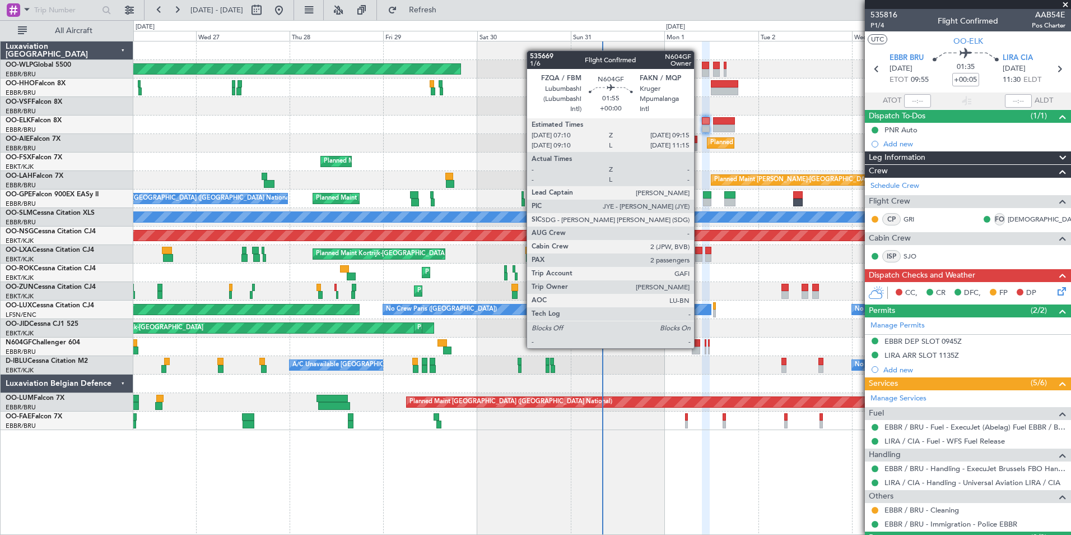
click at [699, 347] on div at bounding box center [696, 350] width 8 height 8
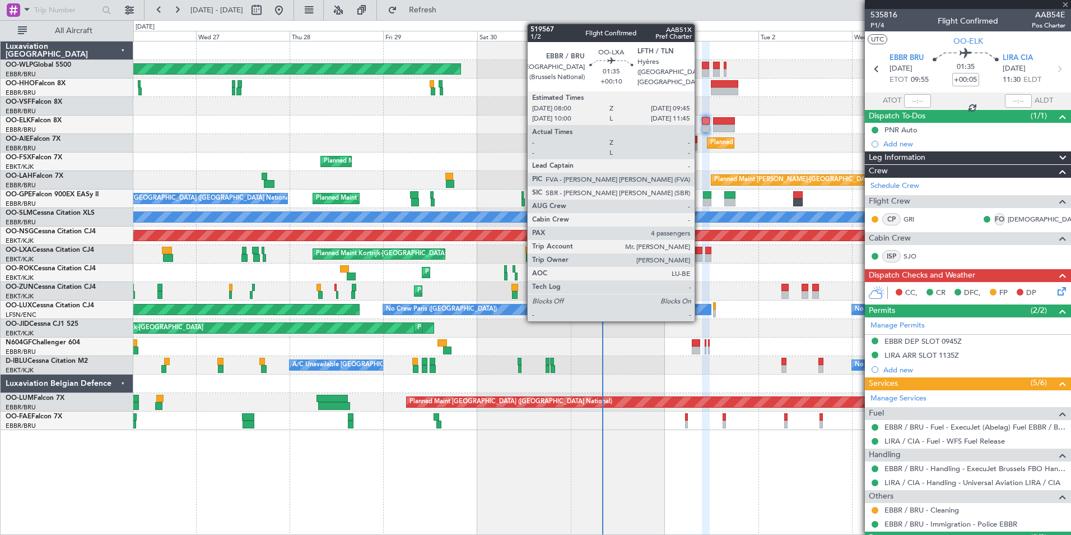
click at [700, 256] on div at bounding box center [698, 258] width 7 height 8
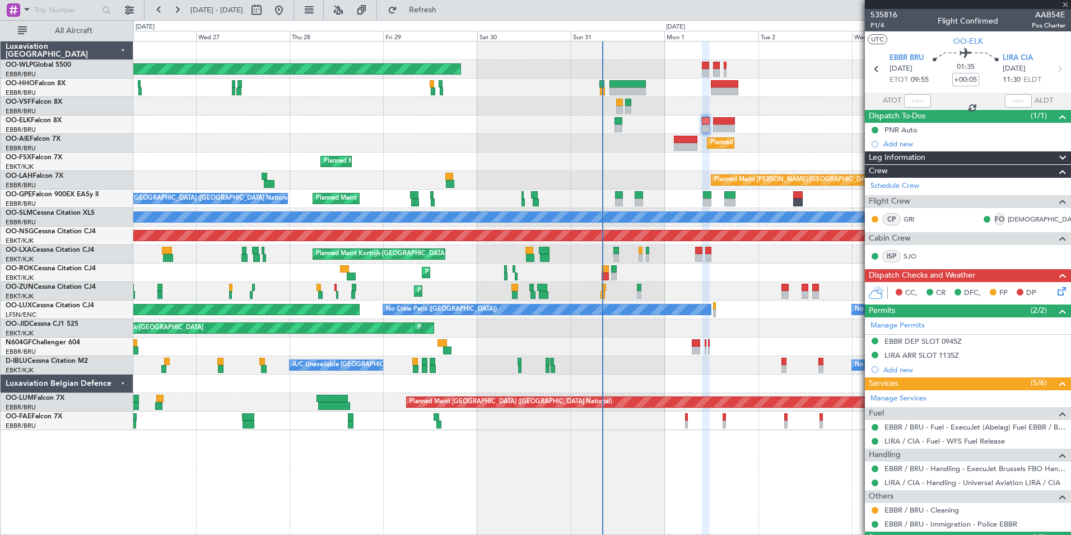
type input "+00:10"
type input "4"
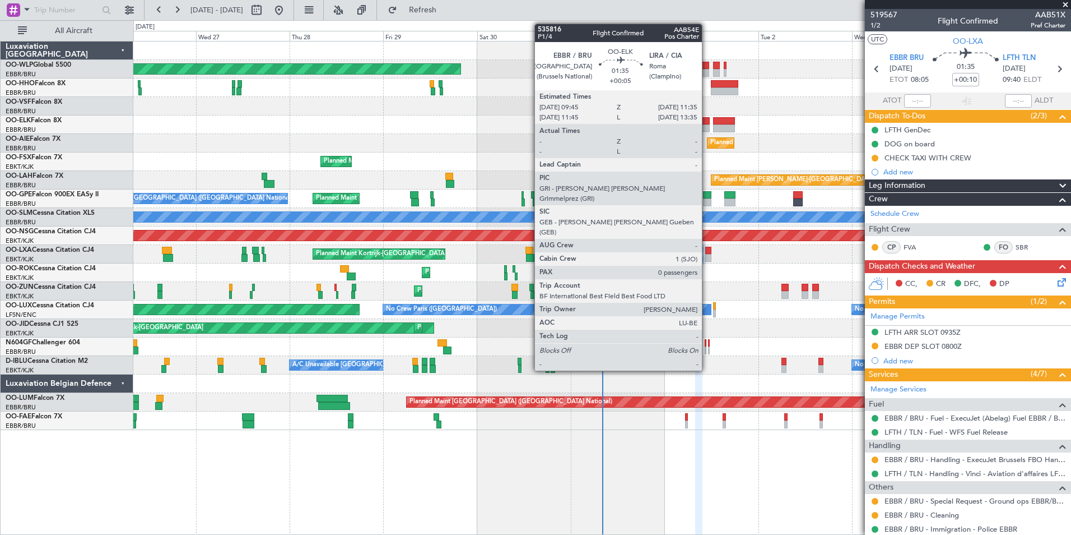
click at [707, 128] on div at bounding box center [705, 128] width 7 height 8
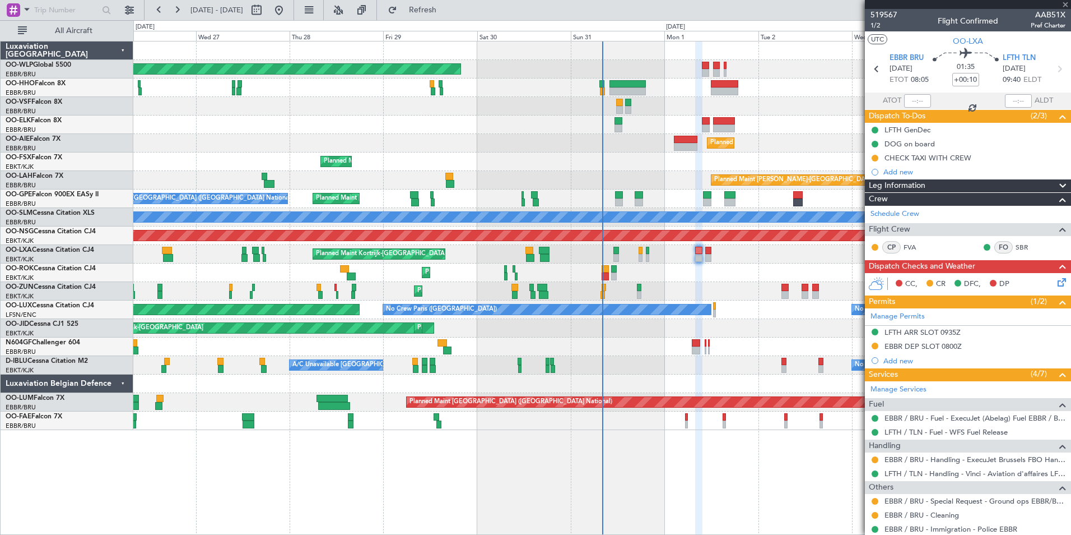
type input "+00:05"
type input "0"
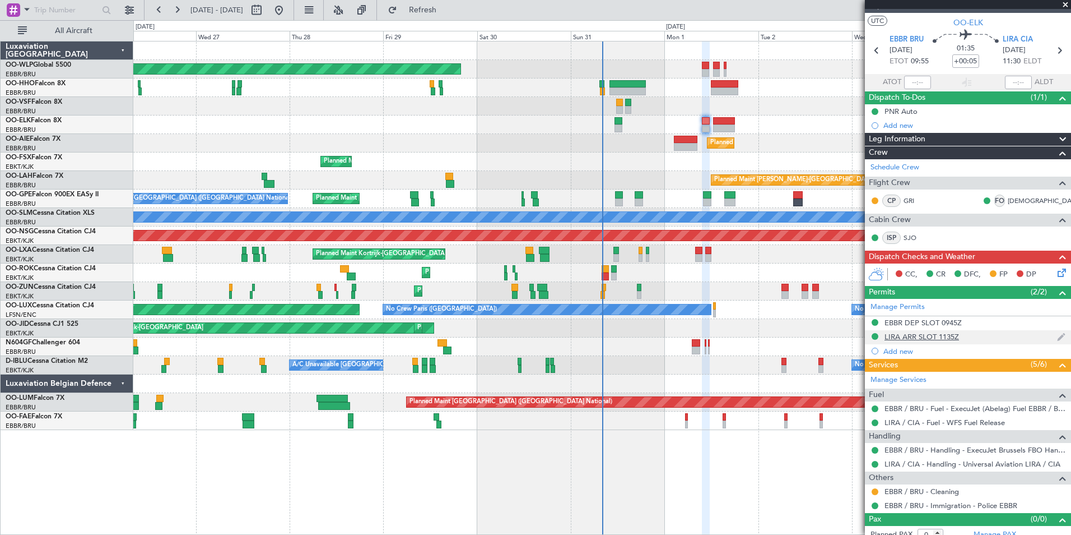
scroll to position [27, 0]
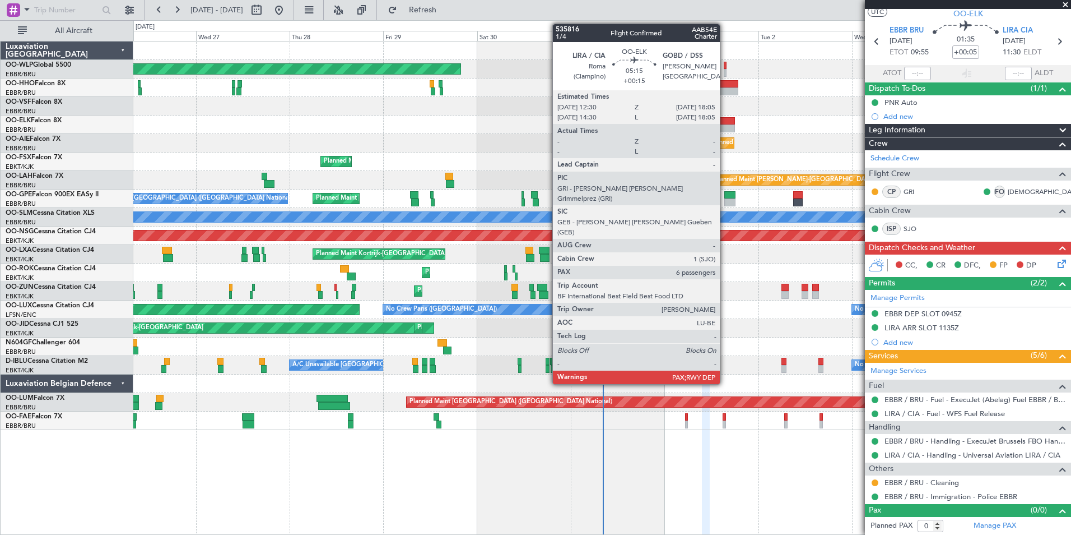
click at [725, 127] on div at bounding box center [724, 128] width 22 height 8
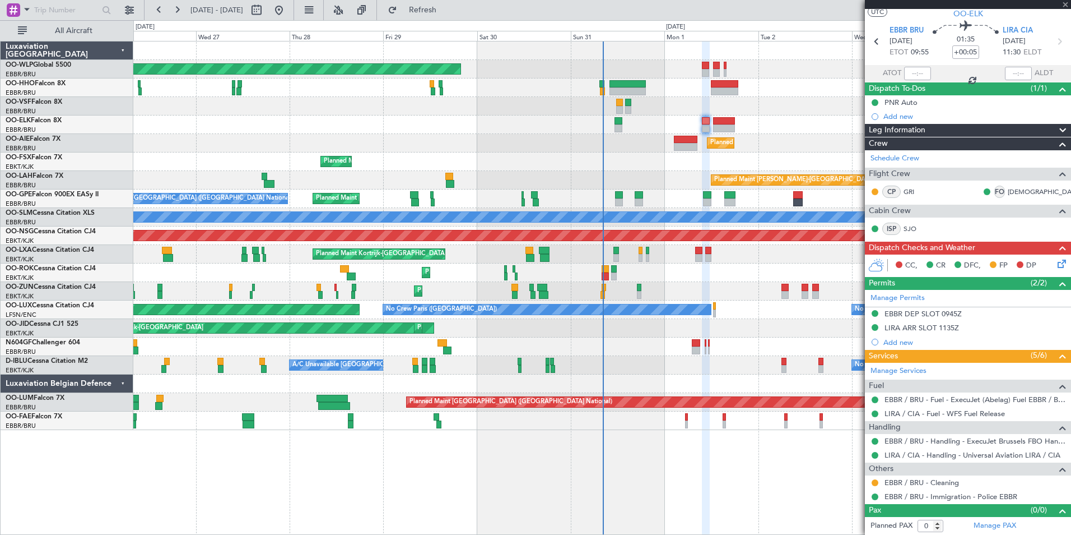
type input "+00:15"
type input "6"
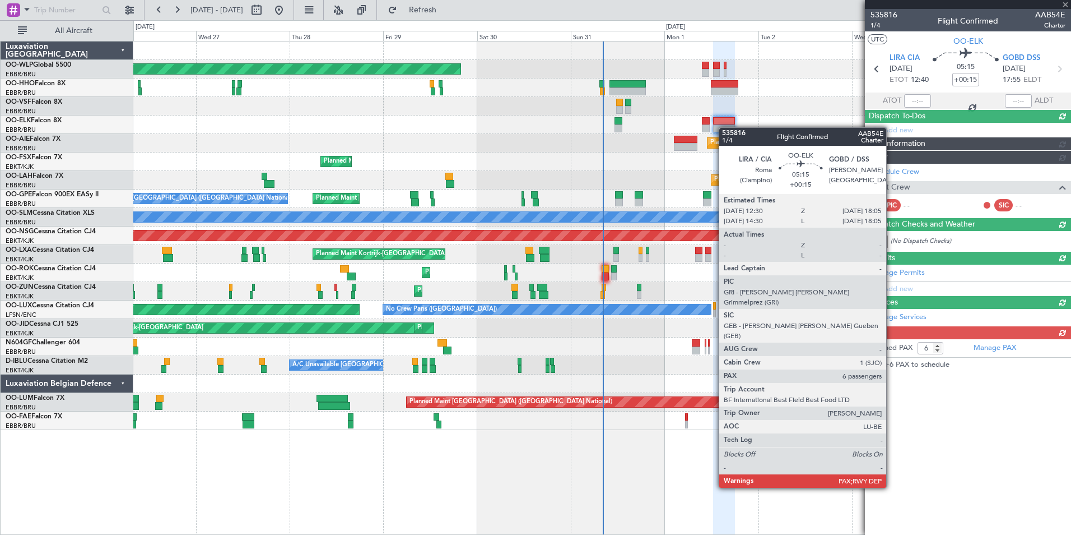
scroll to position [0, 0]
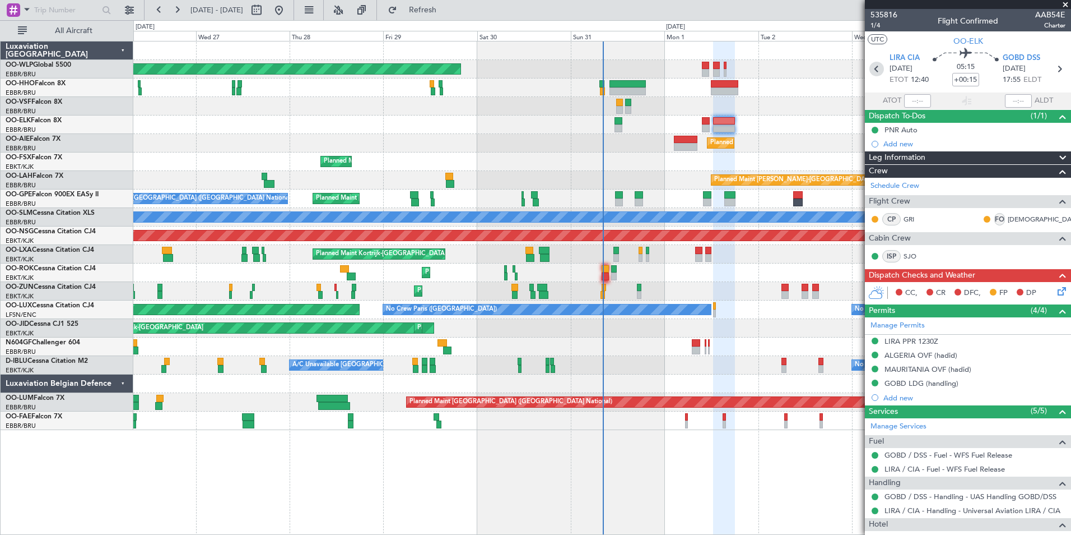
click at [872, 71] on icon at bounding box center [877, 69] width 15 height 15
type input "+00:05"
type input "0"
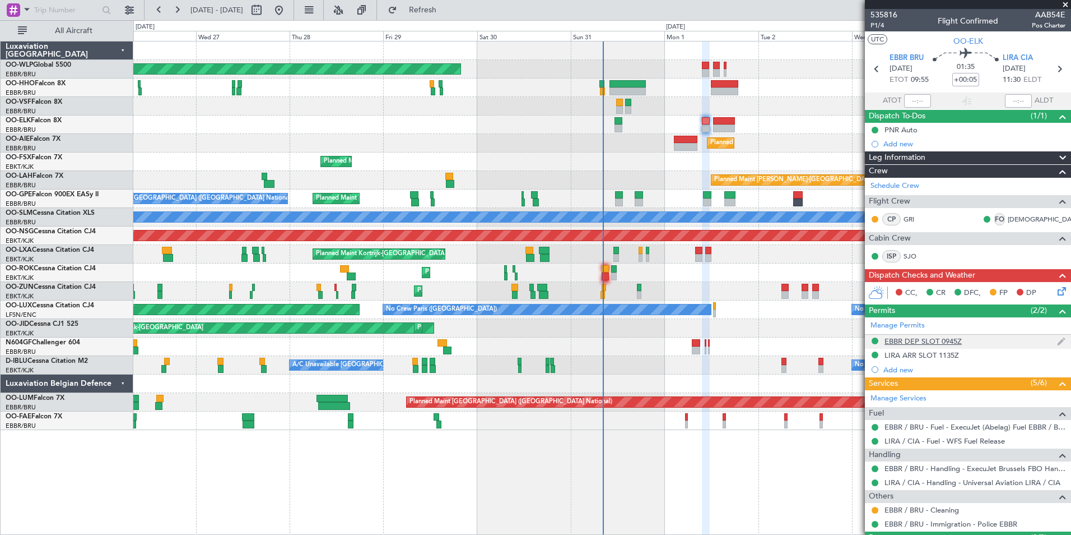
click at [903, 341] on div "EBBR DEP SLOT 0945Z" at bounding box center [923, 341] width 77 height 10
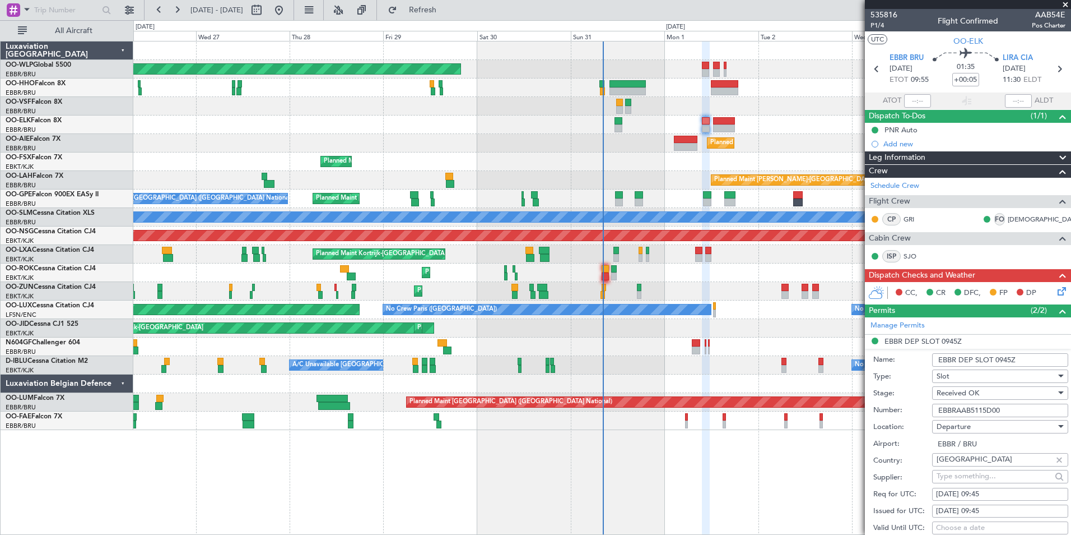
click at [960, 411] on input "EBBRAAB5115D00" at bounding box center [1000, 409] width 136 height 13
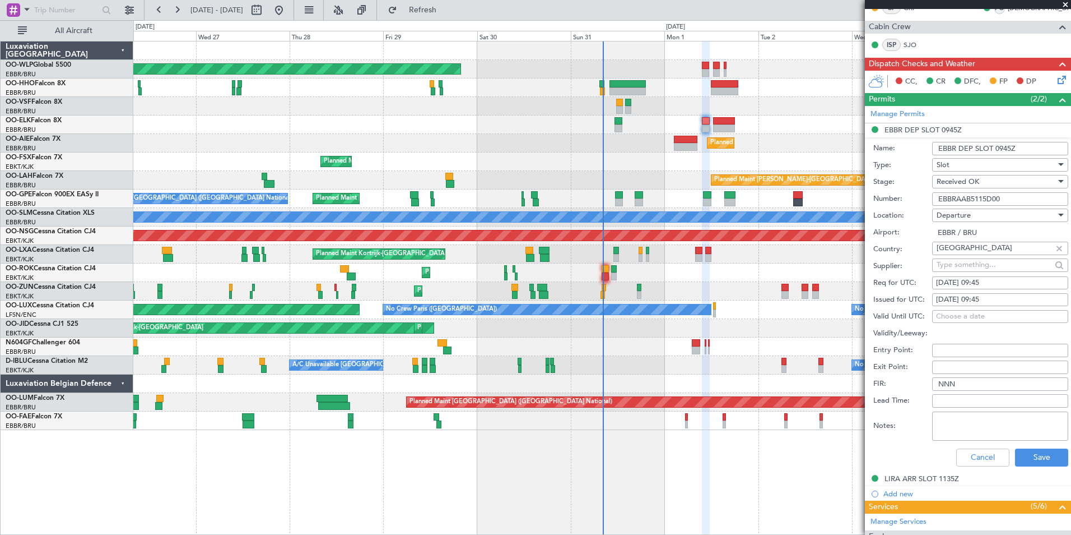
scroll to position [224, 0]
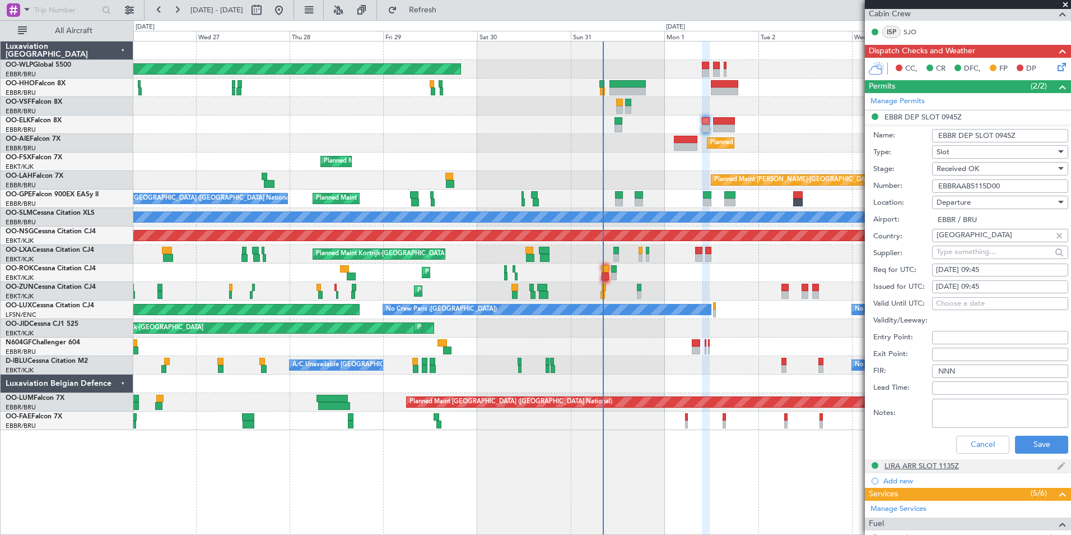
click at [917, 464] on div "LIRA ARR SLOT 1135Z" at bounding box center [922, 466] width 75 height 10
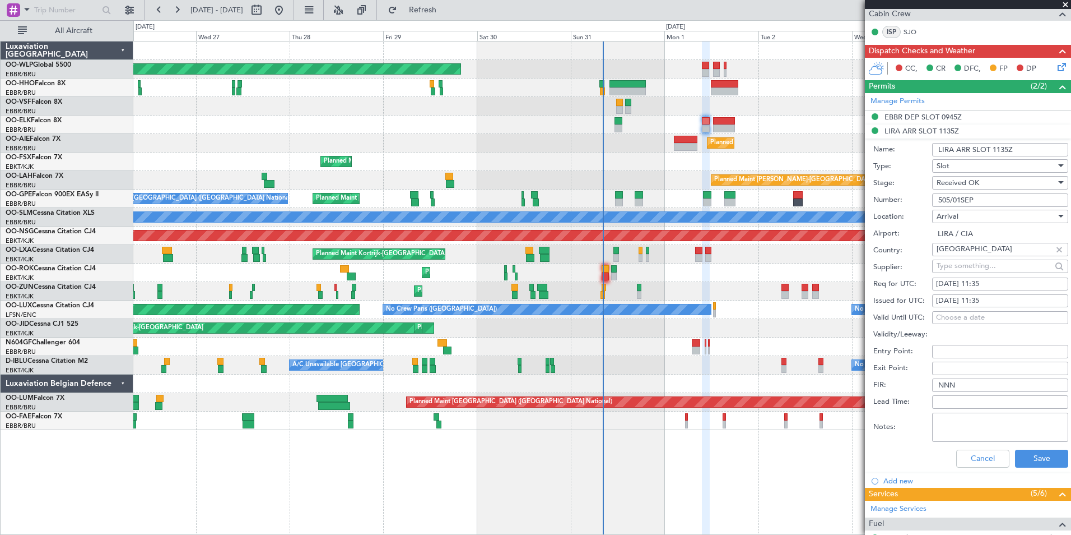
click at [956, 197] on input "505/01SEP" at bounding box center [1000, 199] width 136 height 13
click at [974, 454] on button "Cancel" at bounding box center [982, 458] width 53 height 18
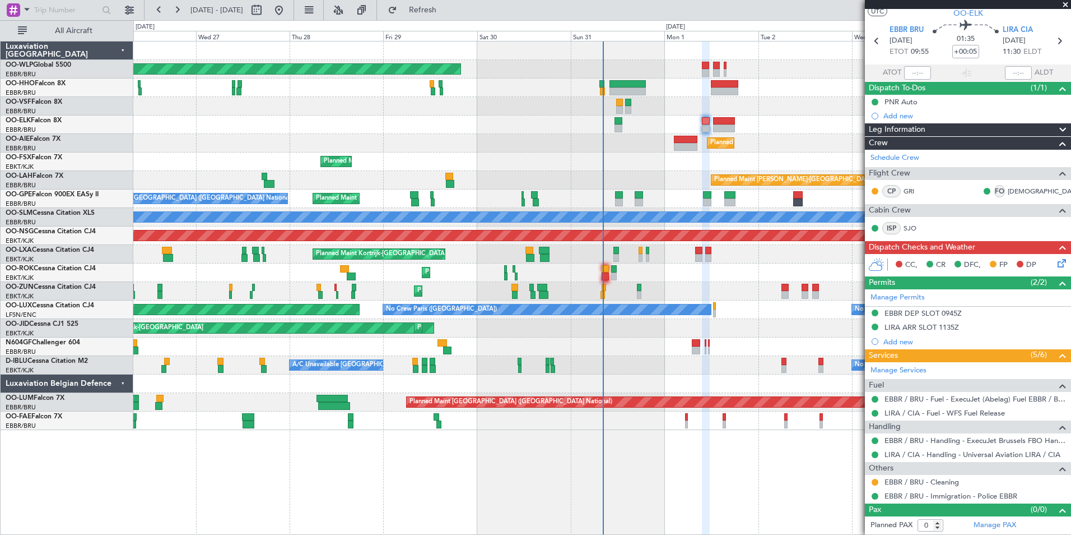
scroll to position [27, 0]
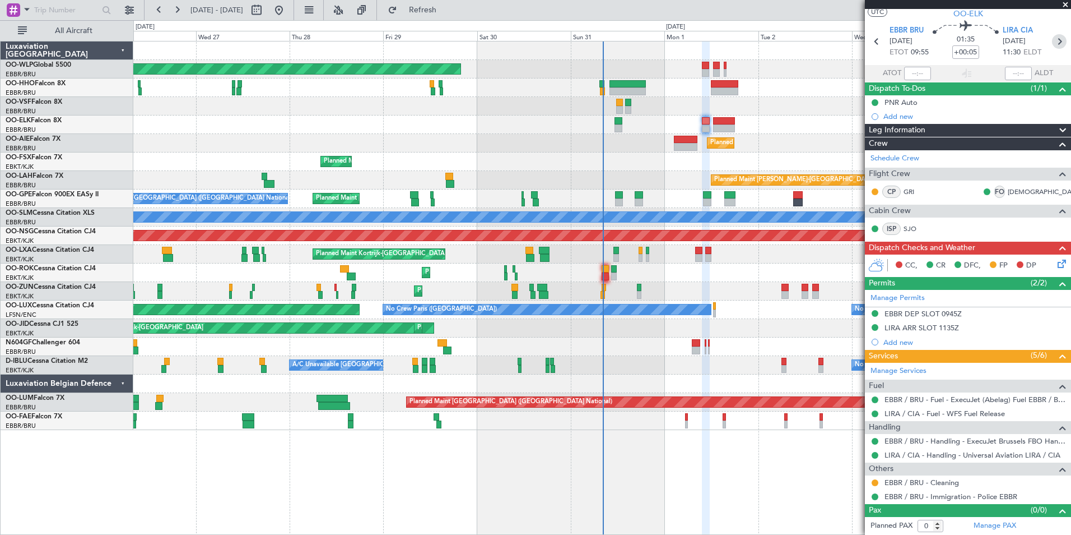
click at [1053, 45] on icon at bounding box center [1059, 41] width 15 height 15
type input "+00:15"
type input "6"
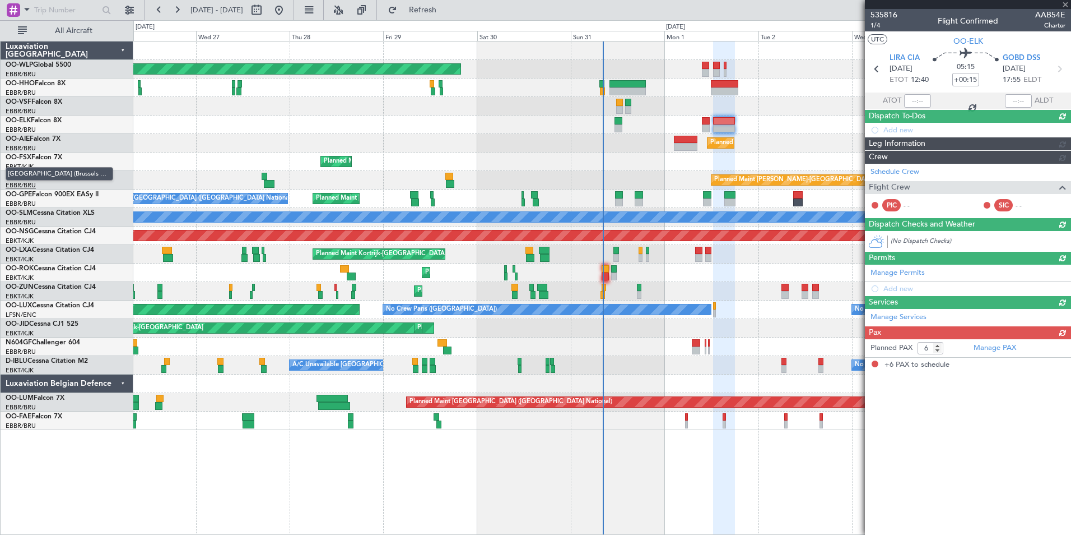
scroll to position [0, 0]
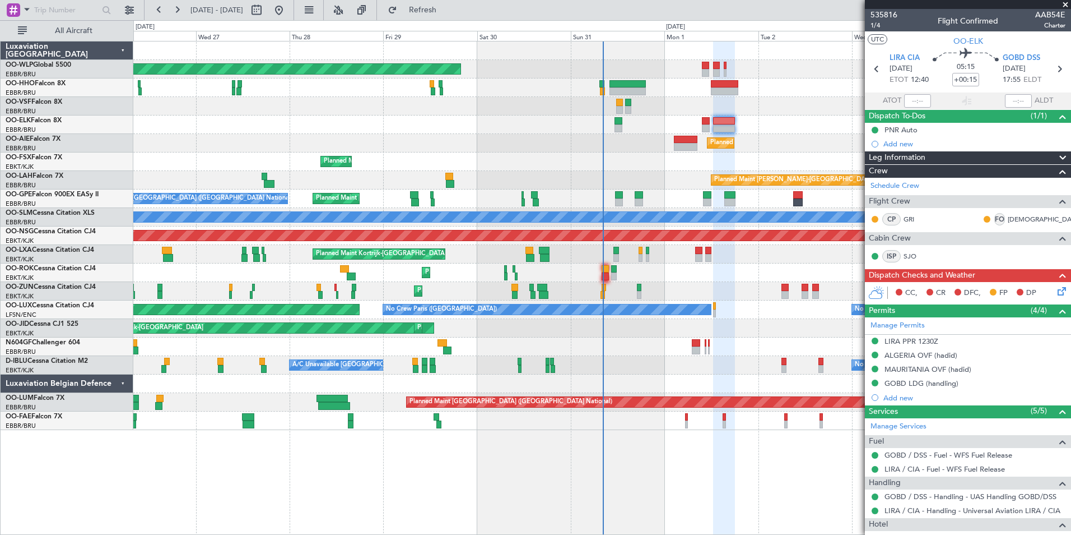
click at [1056, 292] on icon at bounding box center [1060, 289] width 9 height 9
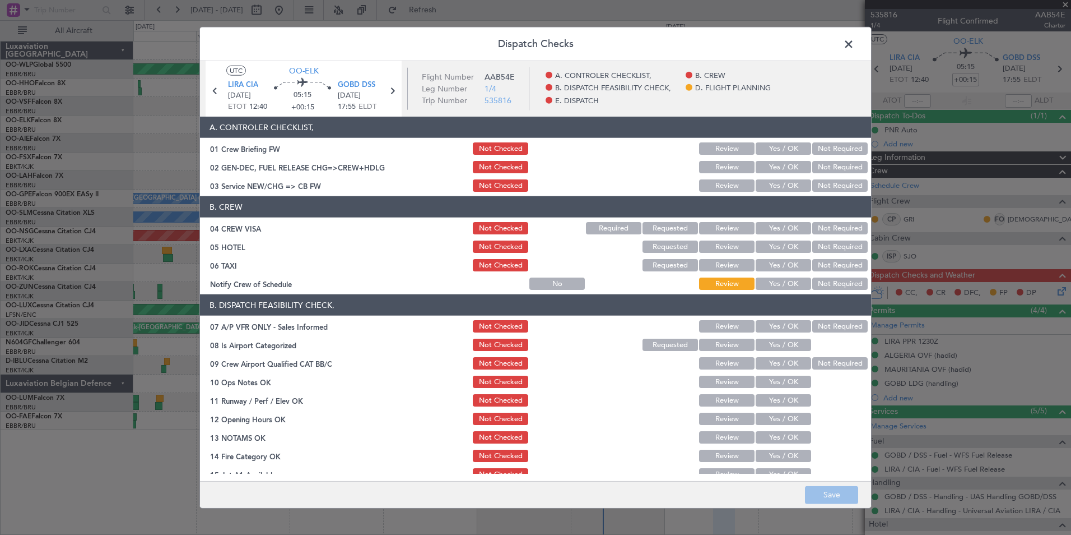
click at [854, 44] on span at bounding box center [854, 47] width 0 height 22
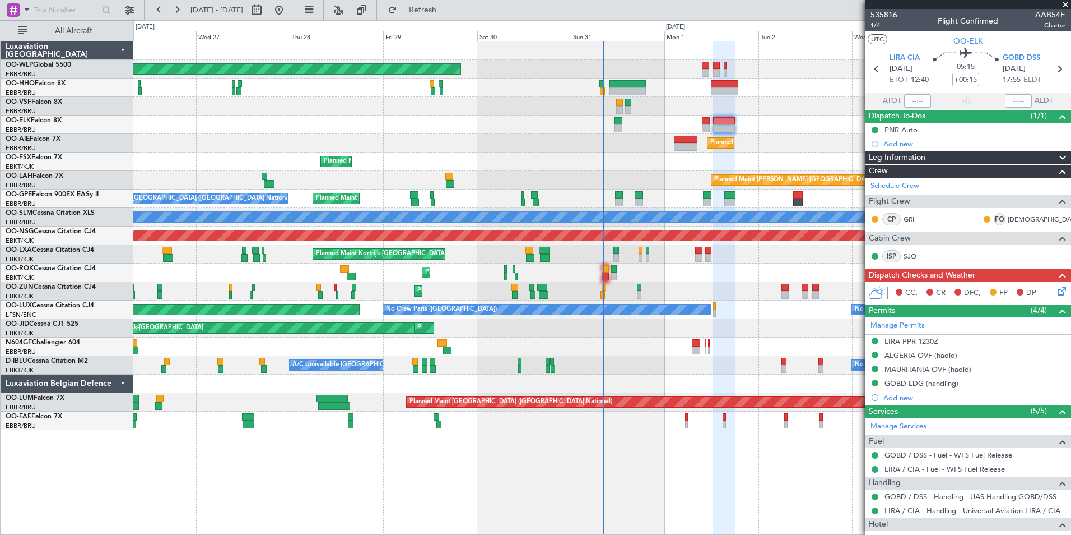
click at [898, 339] on div "LIRA PPR 1230Z" at bounding box center [912, 341] width 54 height 10
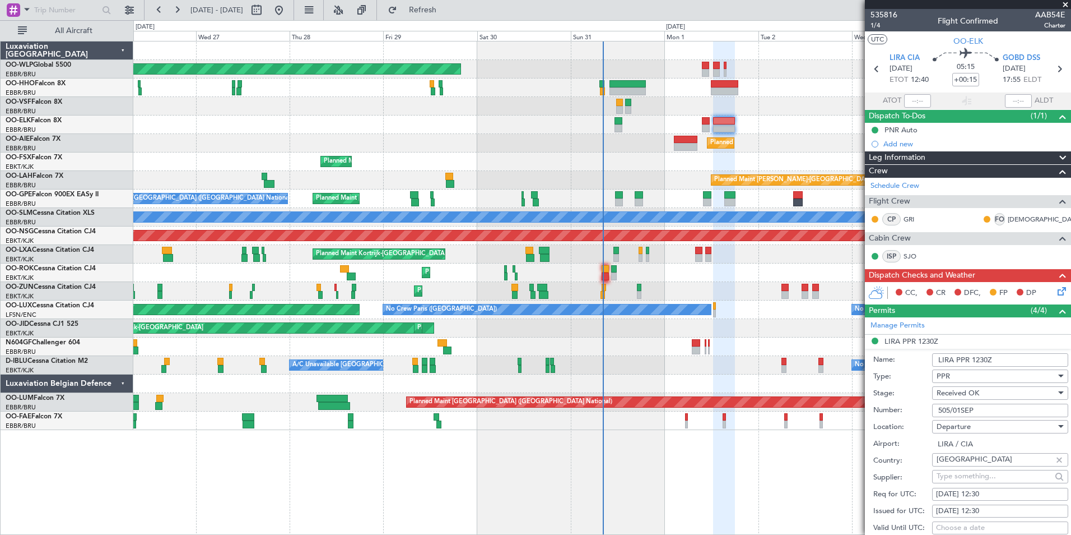
click at [966, 410] on input "505/01SEP" at bounding box center [1000, 409] width 136 height 13
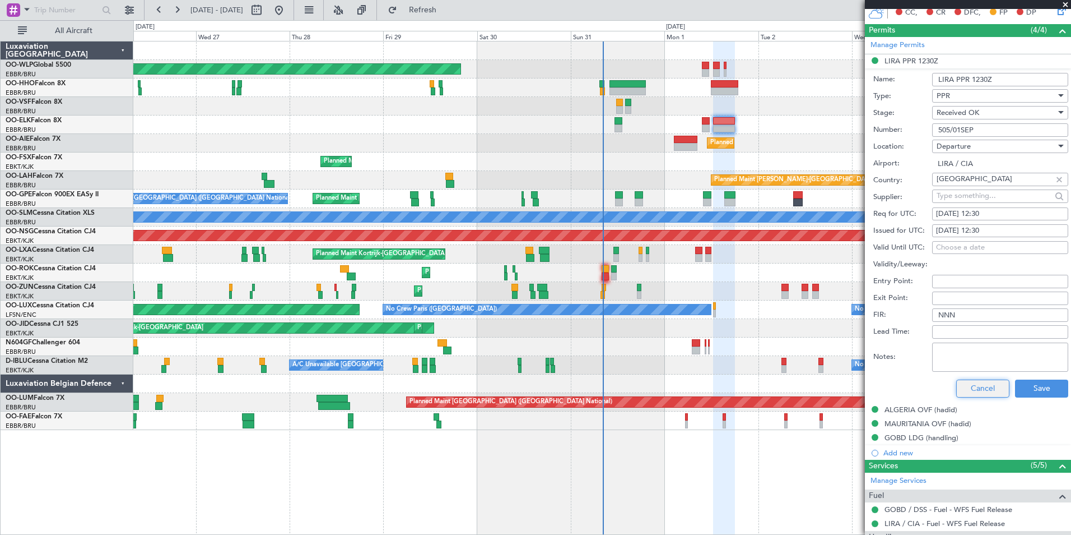
click at [986, 387] on button "Cancel" at bounding box center [982, 388] width 53 height 18
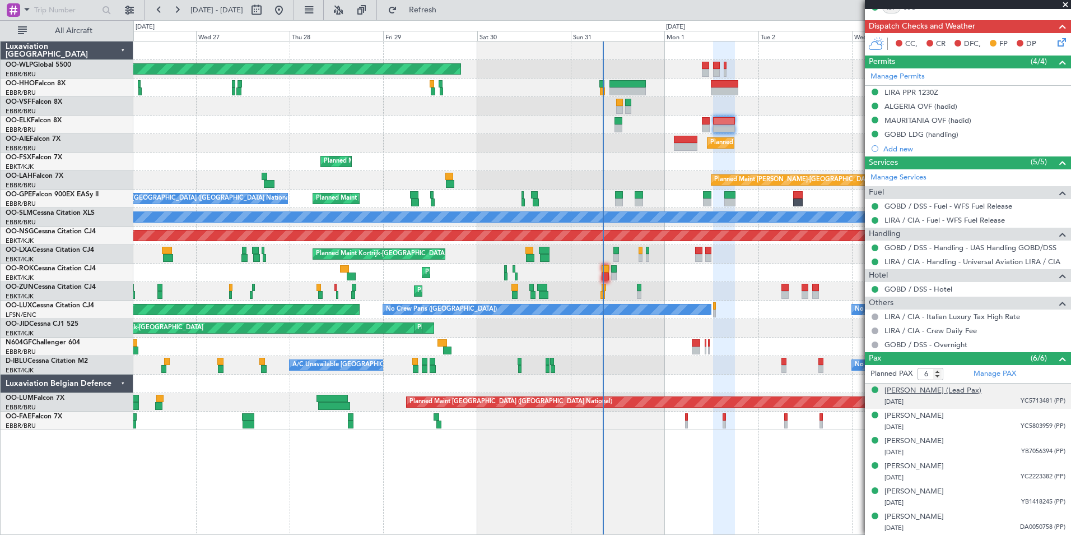
scroll to position [248, 0]
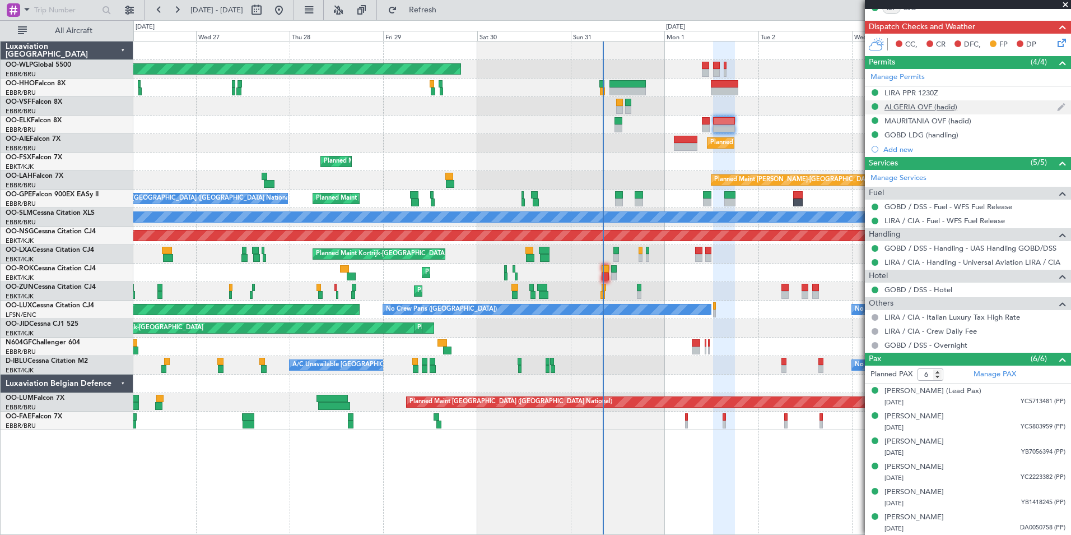
click at [914, 105] on div "ALGERIA OVF (hadid)" at bounding box center [921, 107] width 73 height 10
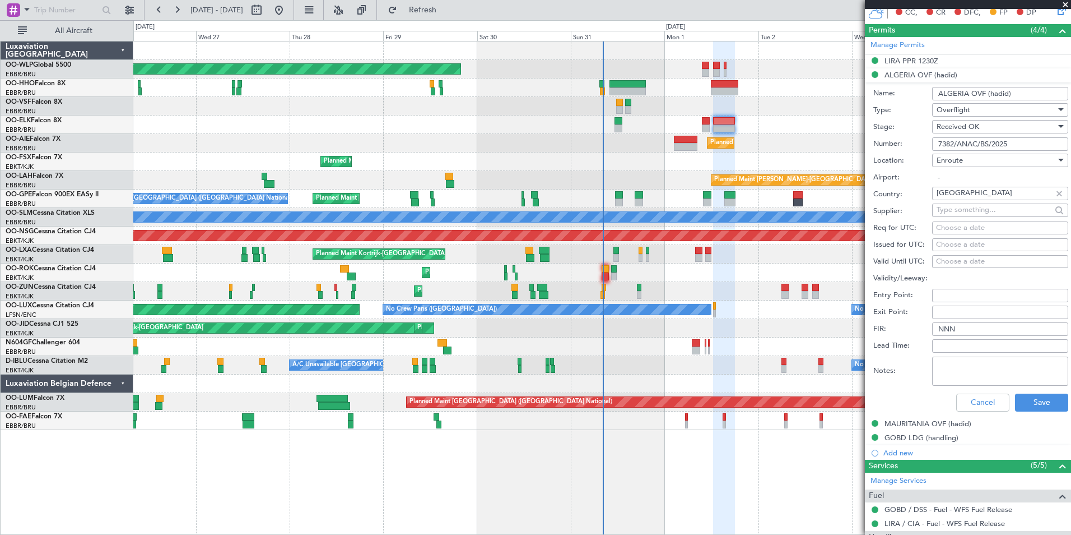
click at [948, 147] on input "7382/ANAC/BS/2025" at bounding box center [1000, 143] width 136 height 13
click at [975, 389] on div "Cancel Save" at bounding box center [970, 402] width 195 height 29
click at [969, 403] on button "Cancel" at bounding box center [982, 402] width 53 height 18
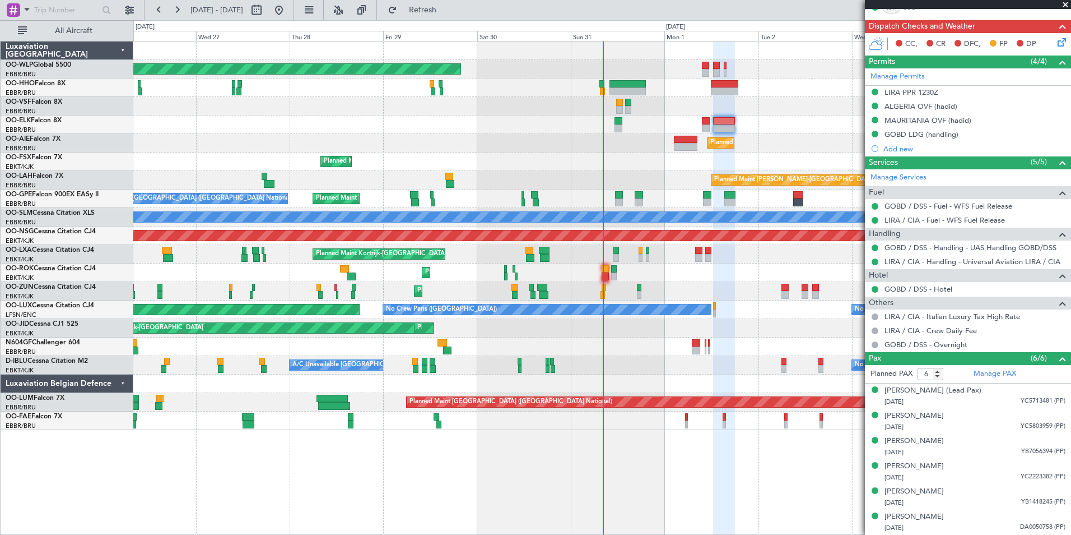
scroll to position [248, 0]
click at [909, 116] on div "MAURITANIA OVF (hadid)" at bounding box center [928, 121] width 87 height 10
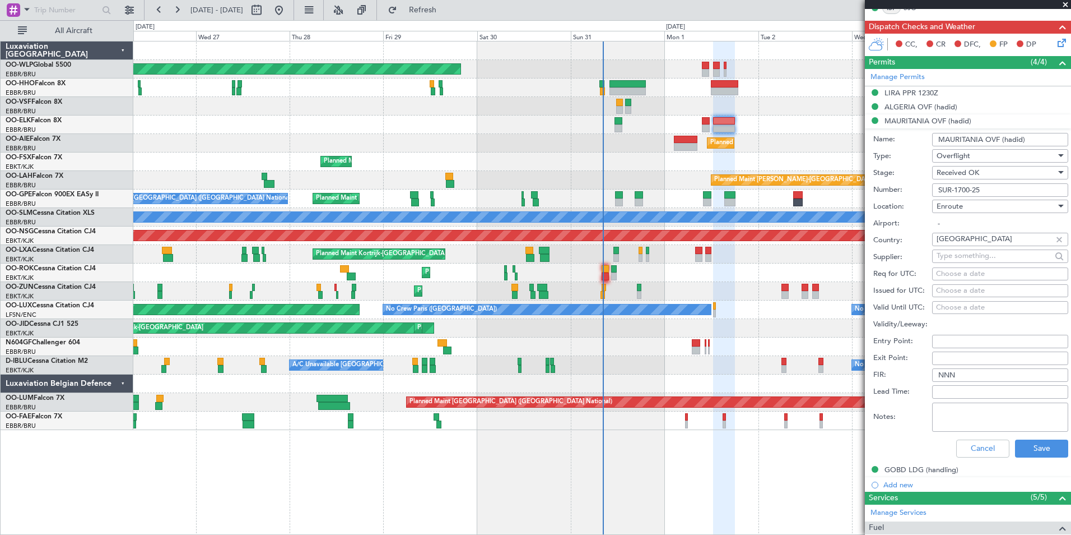
scroll to position [280, 0]
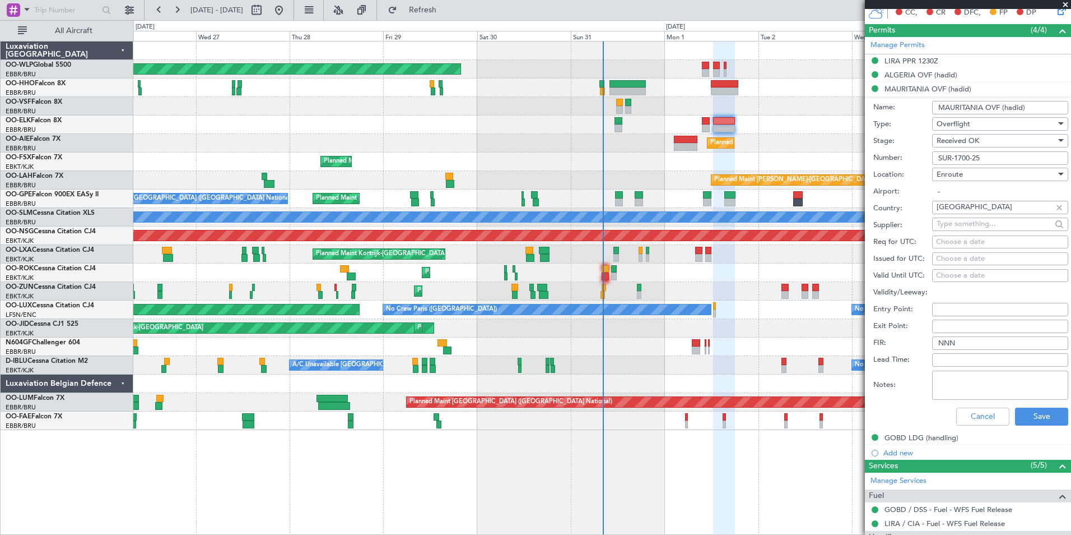
click at [963, 155] on input "SUR-1700-25" at bounding box center [1000, 157] width 136 height 13
click at [959, 412] on button "Cancel" at bounding box center [982, 416] width 53 height 18
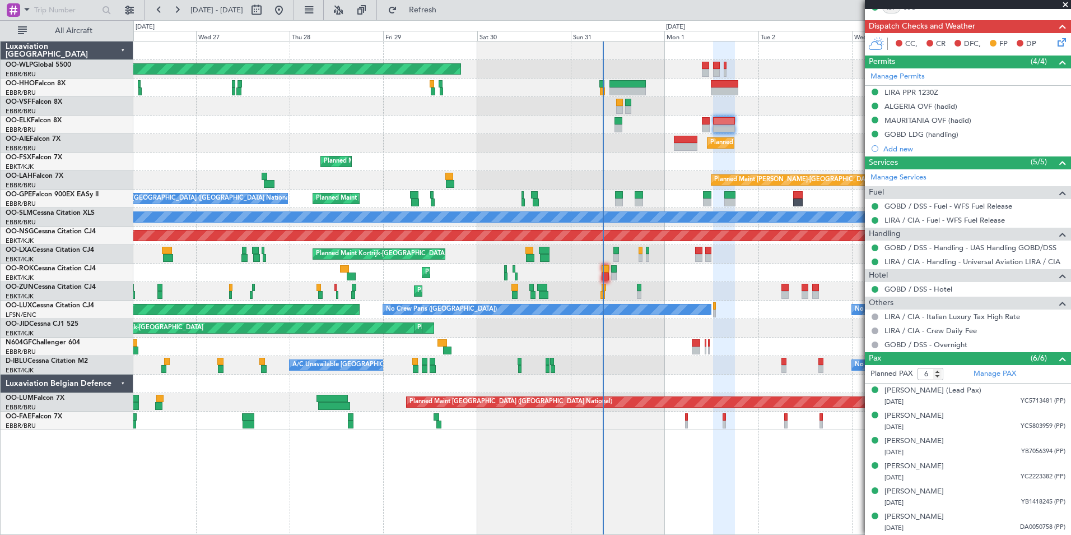
scroll to position [248, 0]
click at [904, 128] on div "GOBD LDG (handling)" at bounding box center [968, 135] width 206 height 14
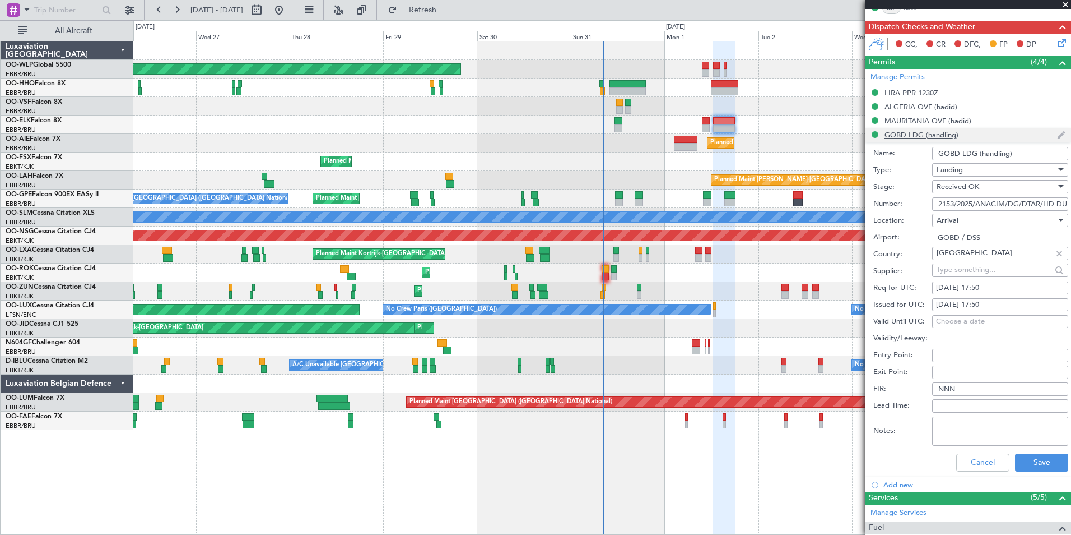
scroll to position [280, 0]
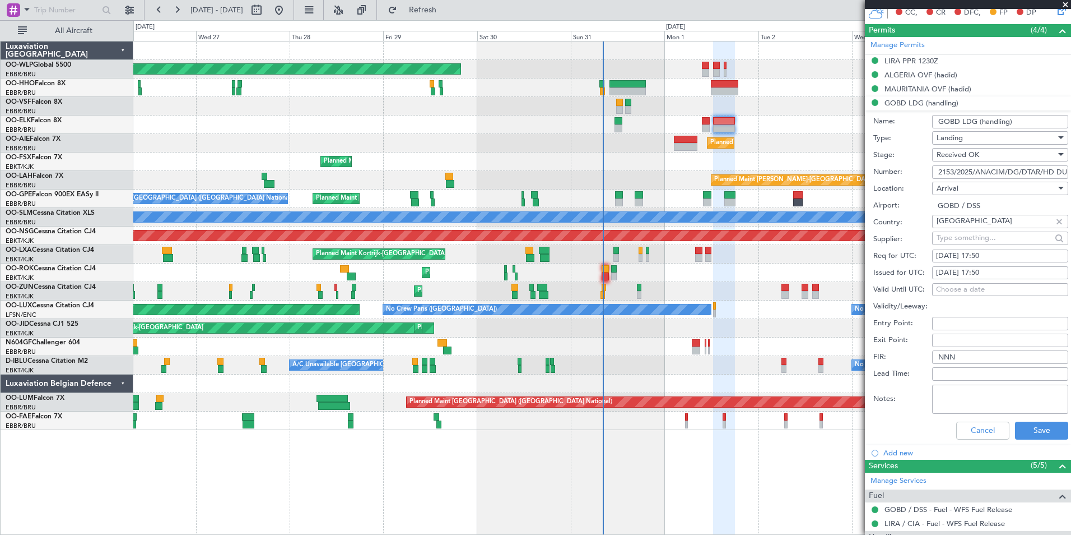
click at [973, 174] on input "2153/2025/ANACIM/DG/DTAR/HD DU 28 AOU T 2025" at bounding box center [1000, 171] width 136 height 13
click at [986, 432] on button "Cancel" at bounding box center [982, 430] width 53 height 18
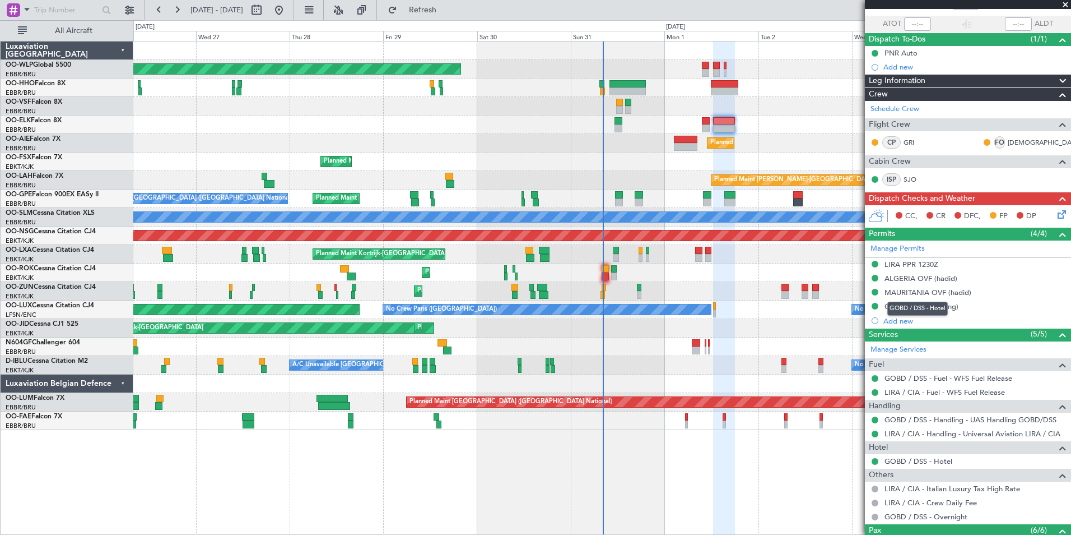
scroll to position [0, 0]
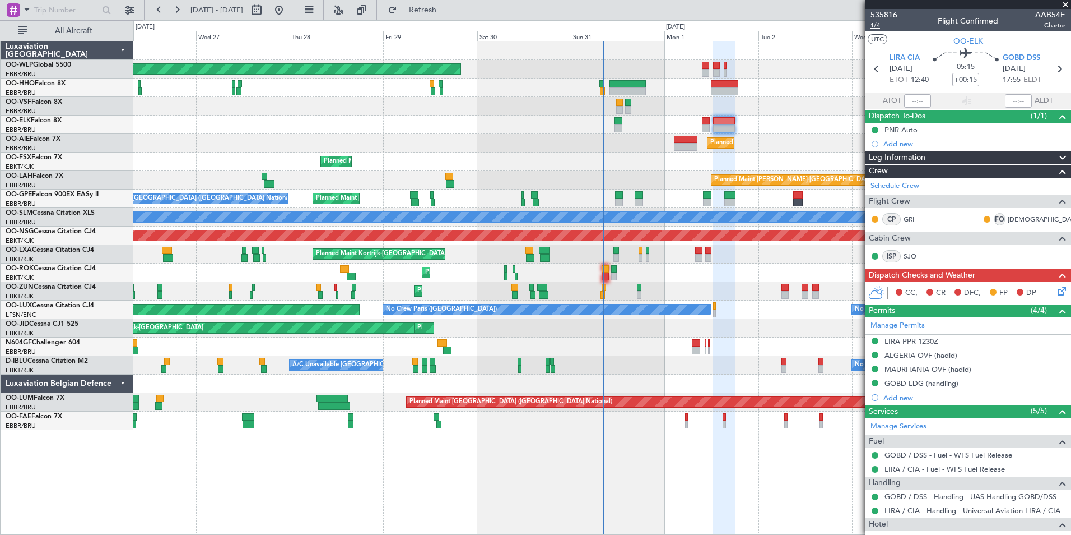
click at [874, 25] on span "1/4" at bounding box center [884, 26] width 27 height 10
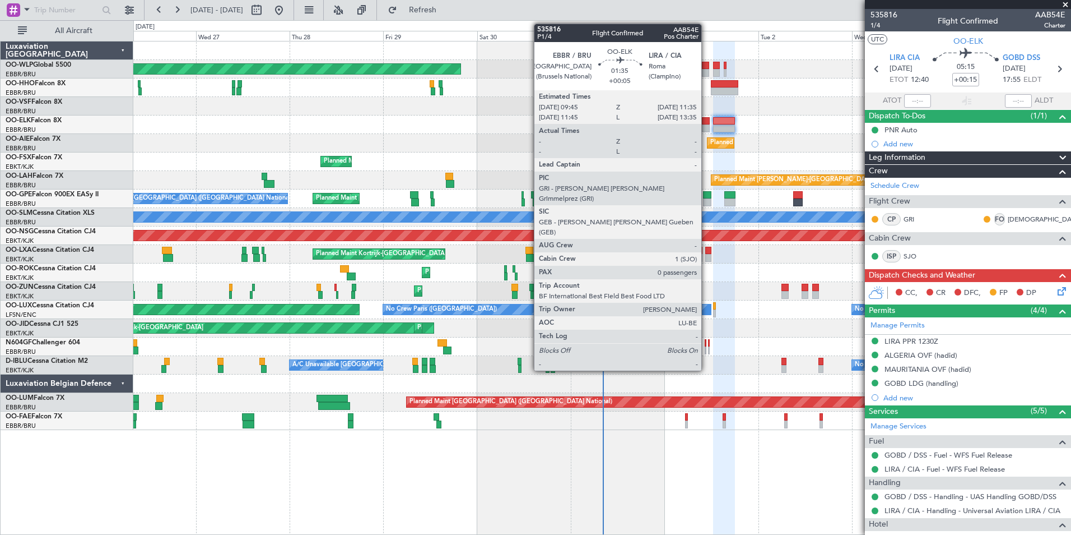
click at [707, 126] on div at bounding box center [705, 128] width 7 height 8
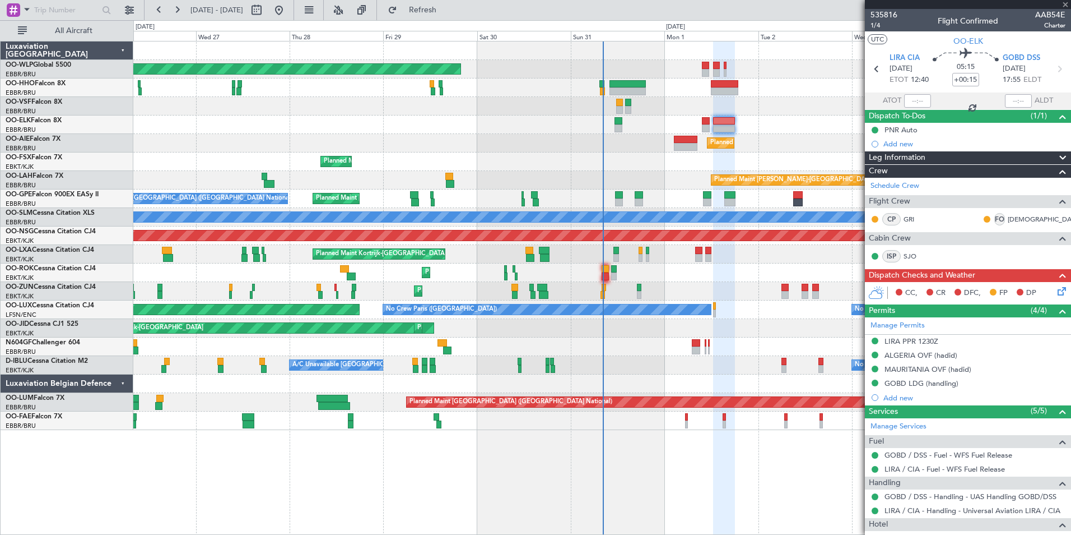
type input "+00:05"
type input "0"
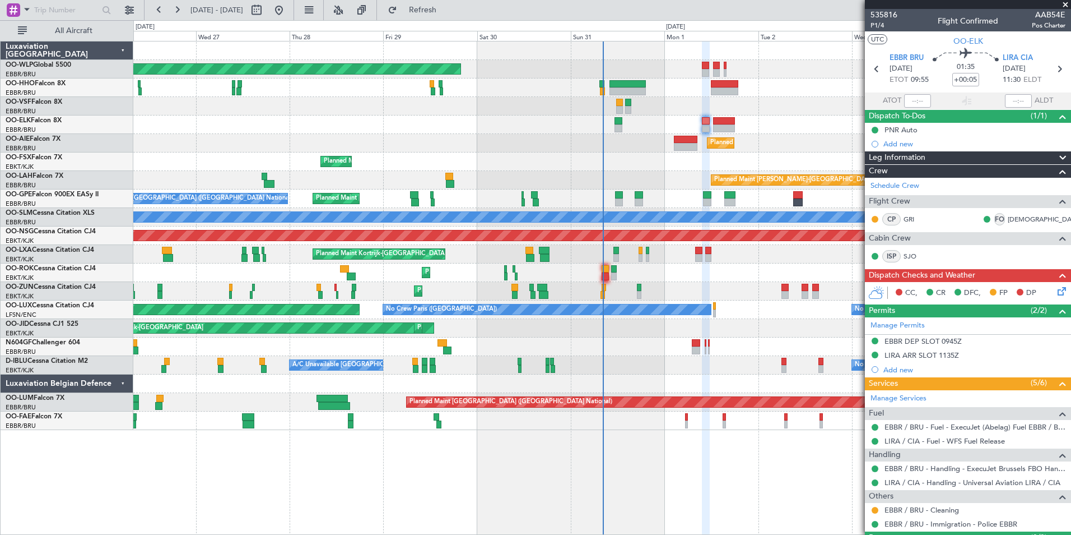
drag, startPoint x: 649, startPoint y: 140, endPoint x: 938, endPoint y: 241, distance: 307.1
click at [771, 285] on div "Planned Maint Kortrijk-[GEOGRAPHIC_DATA]" at bounding box center [601, 291] width 937 height 18
click at [881, 27] on span "P1/4" at bounding box center [884, 26] width 27 height 10
click at [1058, 294] on icon at bounding box center [1060, 289] width 9 height 9
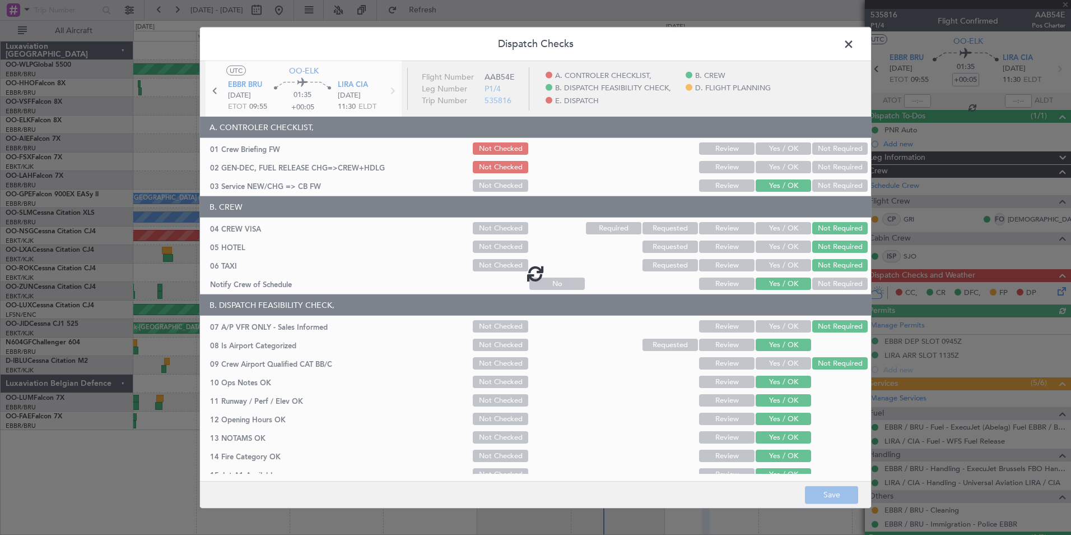
click at [781, 171] on div at bounding box center [535, 273] width 671 height 424
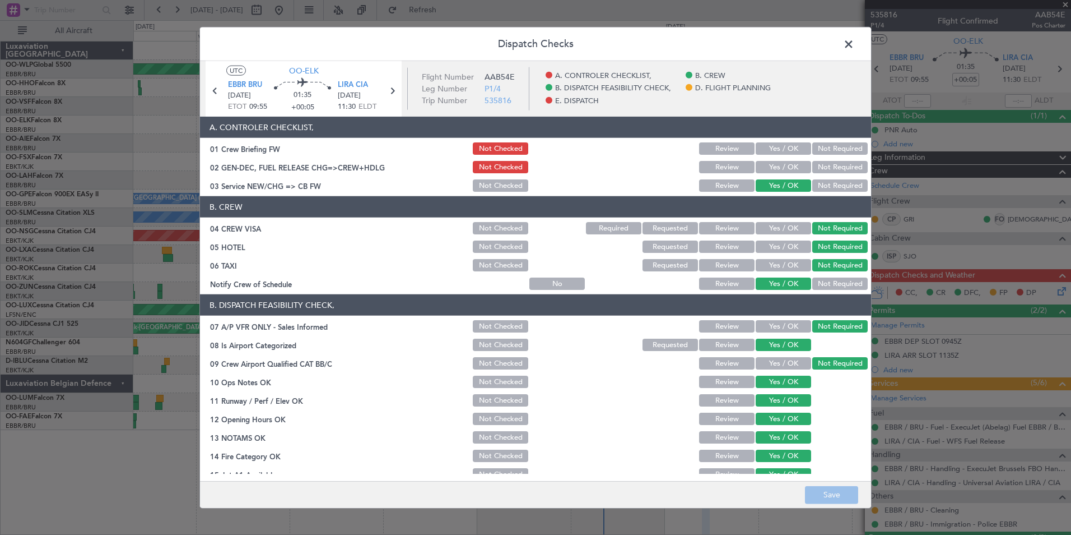
click at [776, 166] on button "Yes / OK" at bounding box center [783, 167] width 55 height 12
click at [831, 490] on footer "Save" at bounding box center [535, 493] width 671 height 27
click at [854, 46] on span at bounding box center [854, 47] width 0 height 22
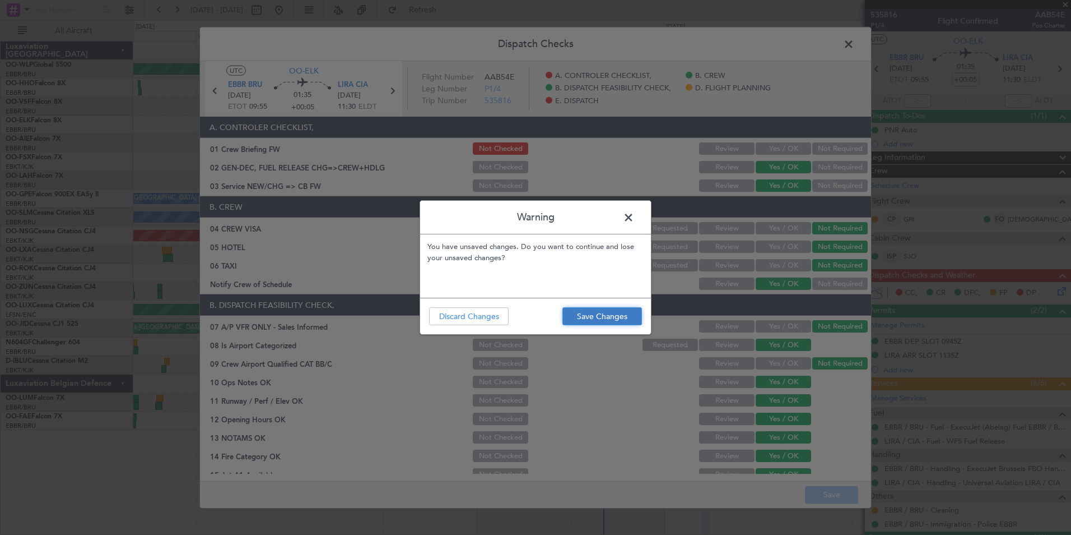
click at [588, 322] on button "Save Changes" at bounding box center [603, 316] width 80 height 18
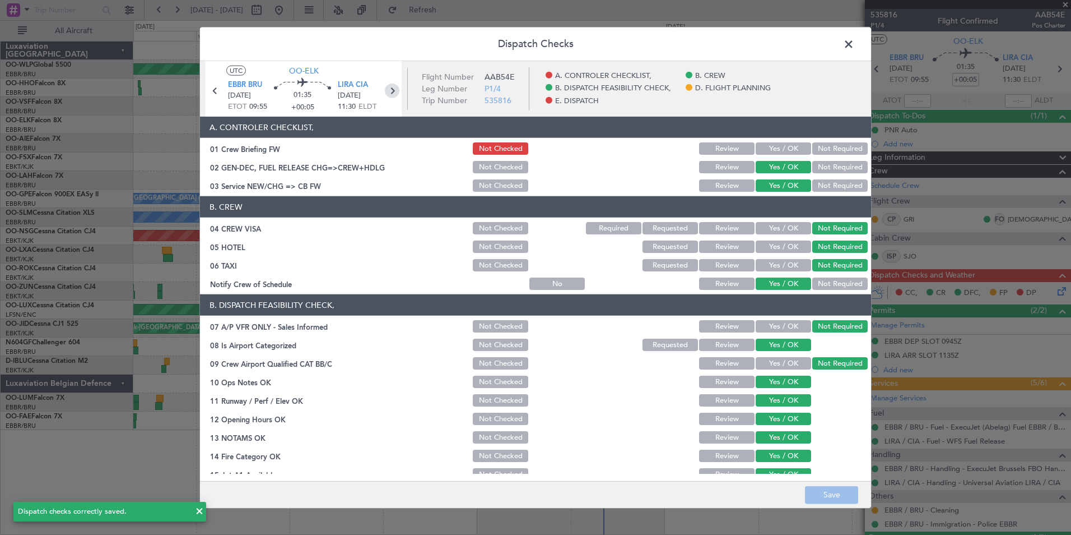
click at [394, 90] on icon at bounding box center [392, 90] width 15 height 15
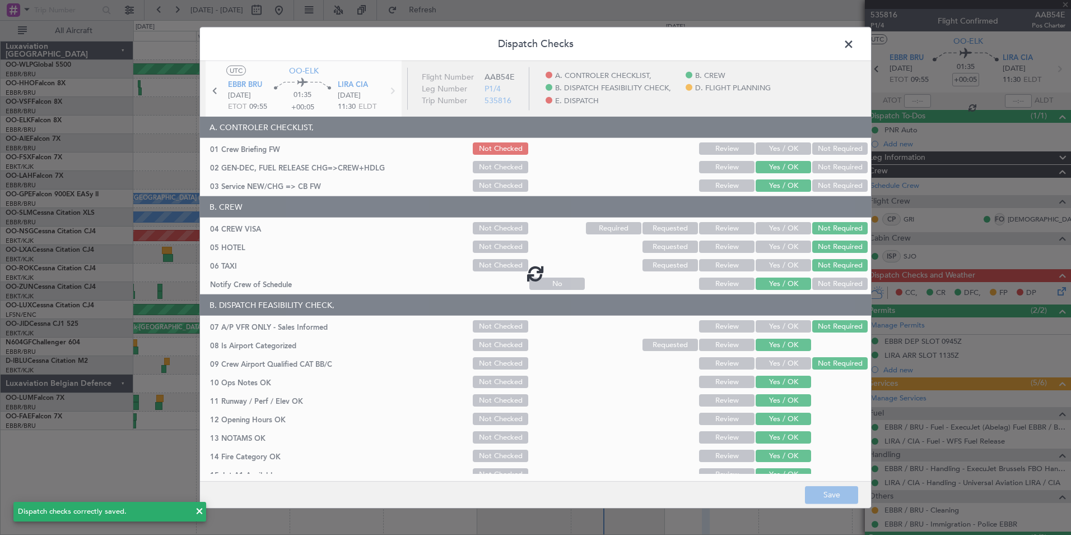
type input "+00:15"
type input "6"
type input "+00:15"
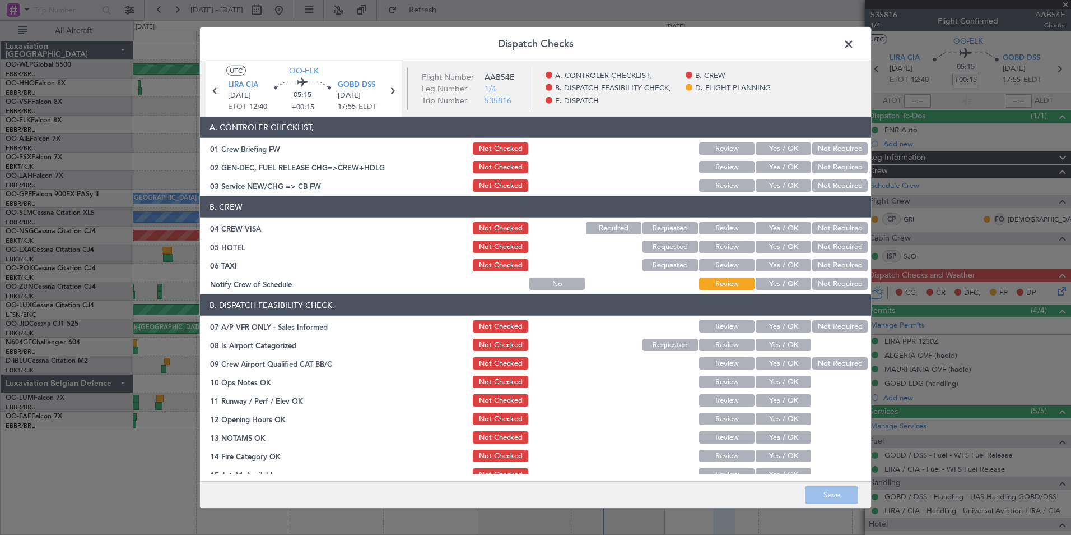
click at [782, 165] on button "Yes / OK" at bounding box center [783, 167] width 55 height 12
click at [781, 184] on button "Yes / OK" at bounding box center [783, 185] width 55 height 12
click at [837, 224] on button "Not Required" at bounding box center [839, 228] width 55 height 12
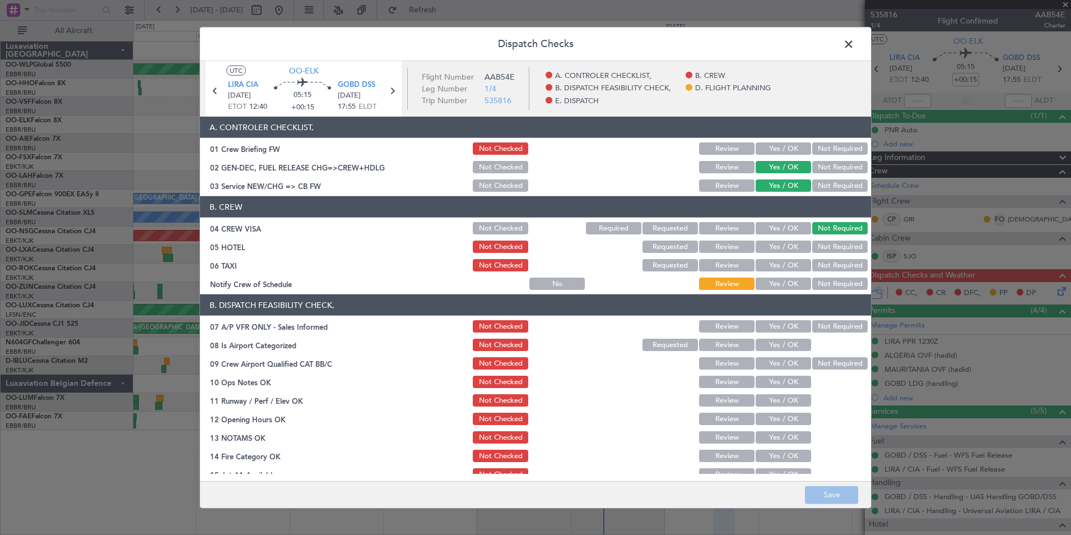
click at [814, 266] on button "Not Required" at bounding box center [839, 265] width 55 height 12
click at [764, 286] on button "Yes / OK" at bounding box center [783, 283] width 55 height 12
click at [812, 326] on button "Not Required" at bounding box center [839, 326] width 55 height 12
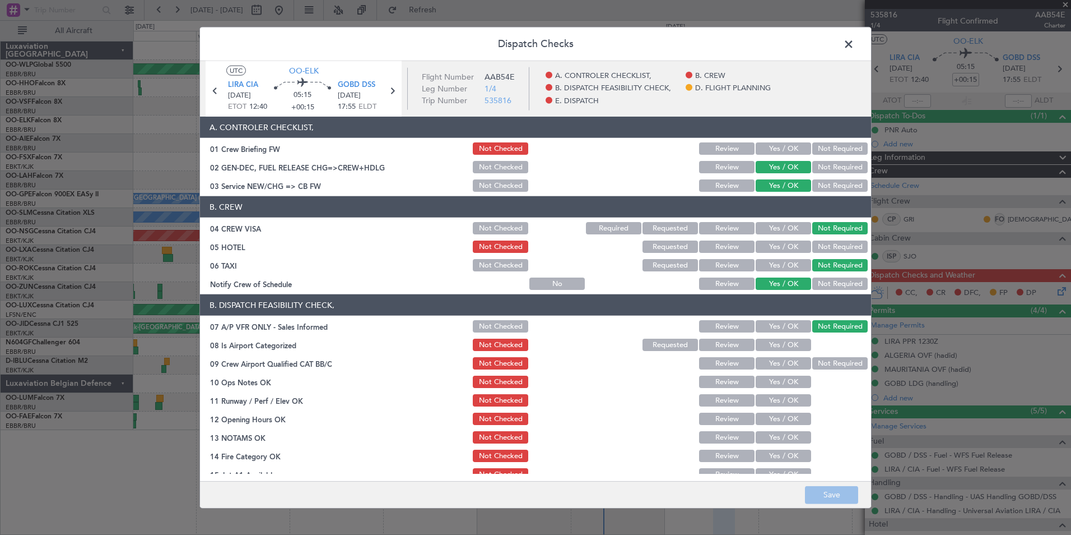
click at [773, 350] on button "Yes / OK" at bounding box center [783, 344] width 55 height 12
click at [765, 362] on button "Yes / OK" at bounding box center [783, 363] width 55 height 12
click at [763, 378] on button "Yes / OK" at bounding box center [783, 381] width 55 height 12
click at [760, 402] on button "Yes / OK" at bounding box center [783, 400] width 55 height 12
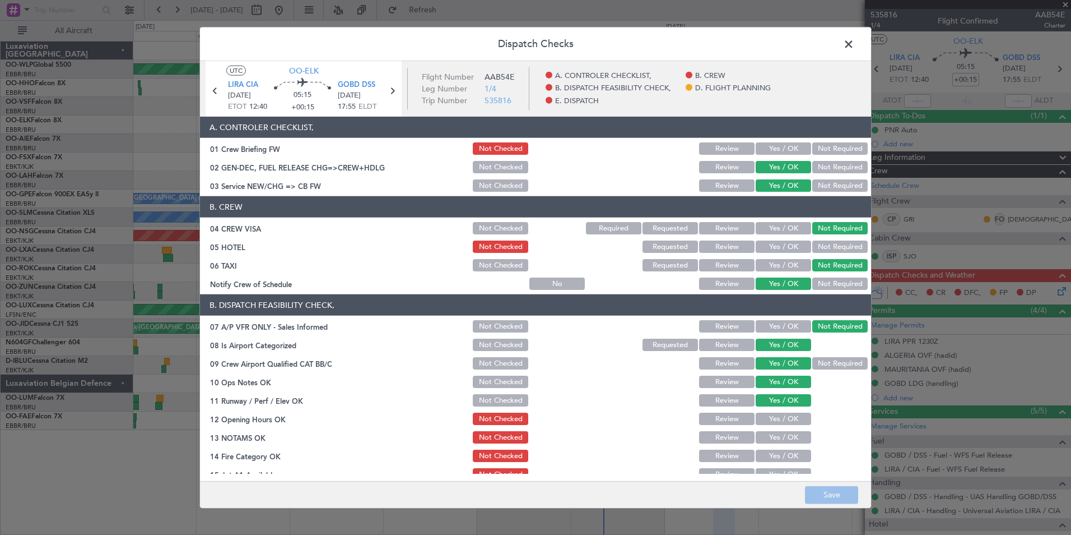
click at [758, 423] on button "Yes / OK" at bounding box center [783, 418] width 55 height 12
click at [756, 436] on button "Yes / OK" at bounding box center [783, 437] width 55 height 12
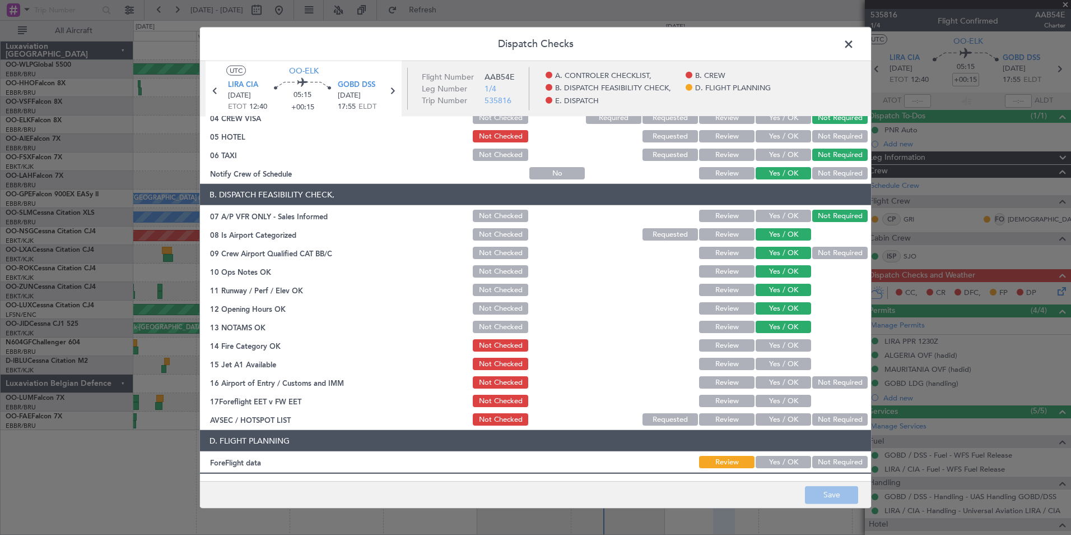
scroll to position [112, 0]
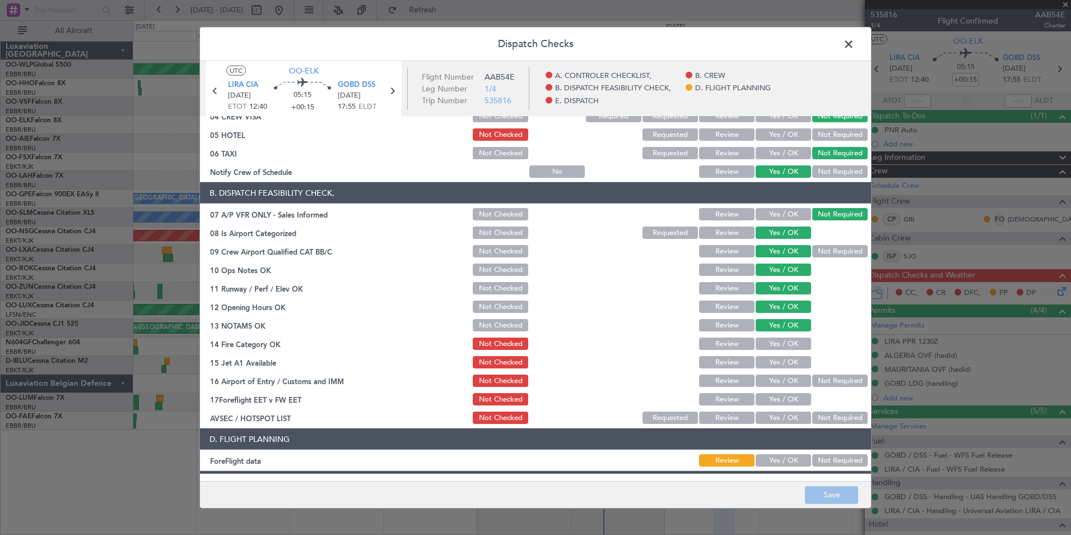
click at [761, 344] on button "Yes / OK" at bounding box center [783, 343] width 55 height 12
click at [765, 368] on button "Yes / OK" at bounding box center [783, 362] width 55 height 12
click at [812, 379] on button "Not Required" at bounding box center [839, 380] width 55 height 12
click at [717, 397] on button "Review" at bounding box center [726, 399] width 55 height 12
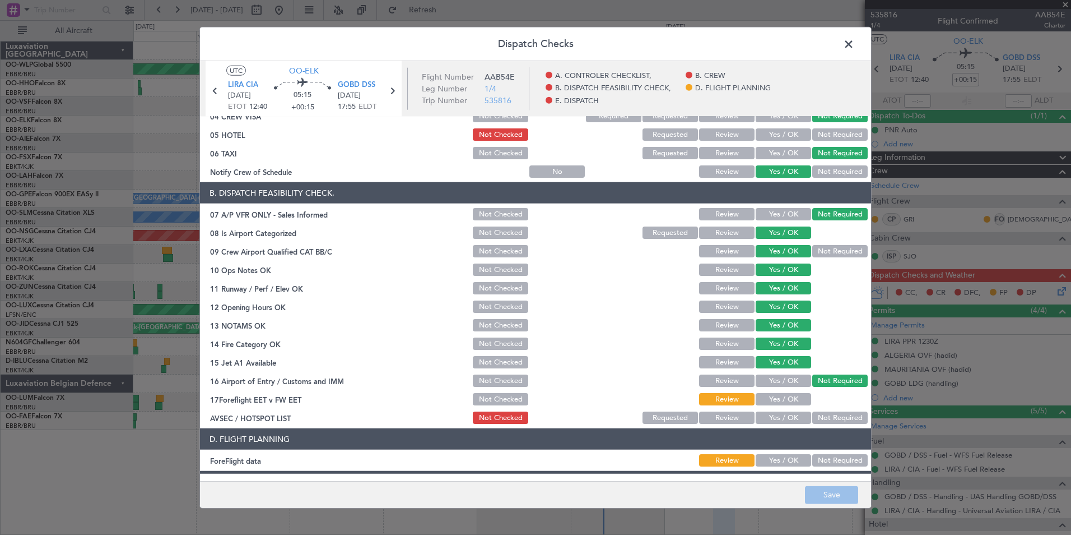
click at [822, 421] on button "Not Required" at bounding box center [839, 417] width 55 height 12
click at [813, 486] on footer "Save" at bounding box center [535, 493] width 671 height 27
click at [815, 495] on footer "Save" at bounding box center [535, 493] width 671 height 27
click at [854, 44] on span at bounding box center [854, 47] width 0 height 22
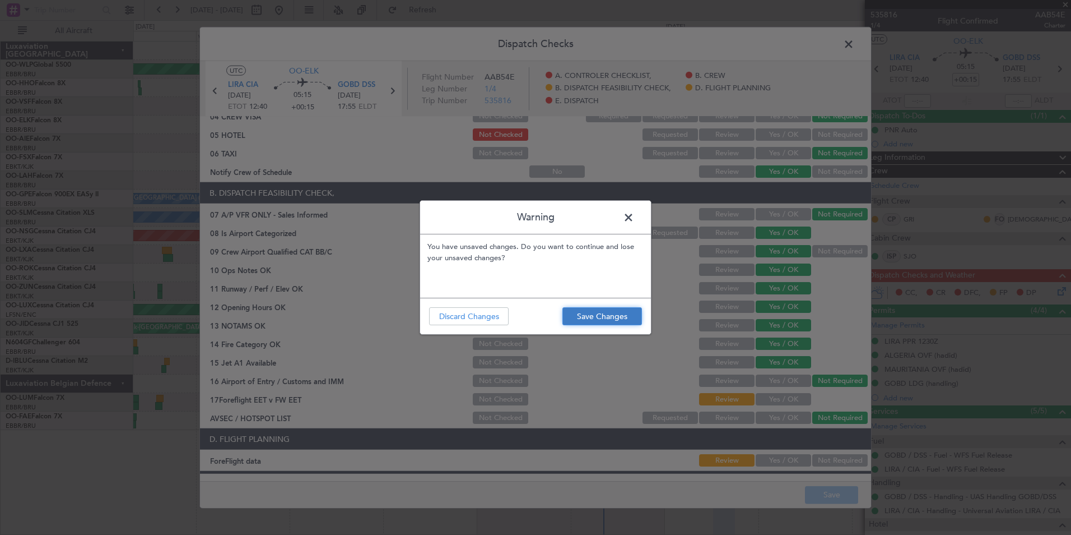
click at [596, 321] on button "Save Changes" at bounding box center [603, 316] width 80 height 18
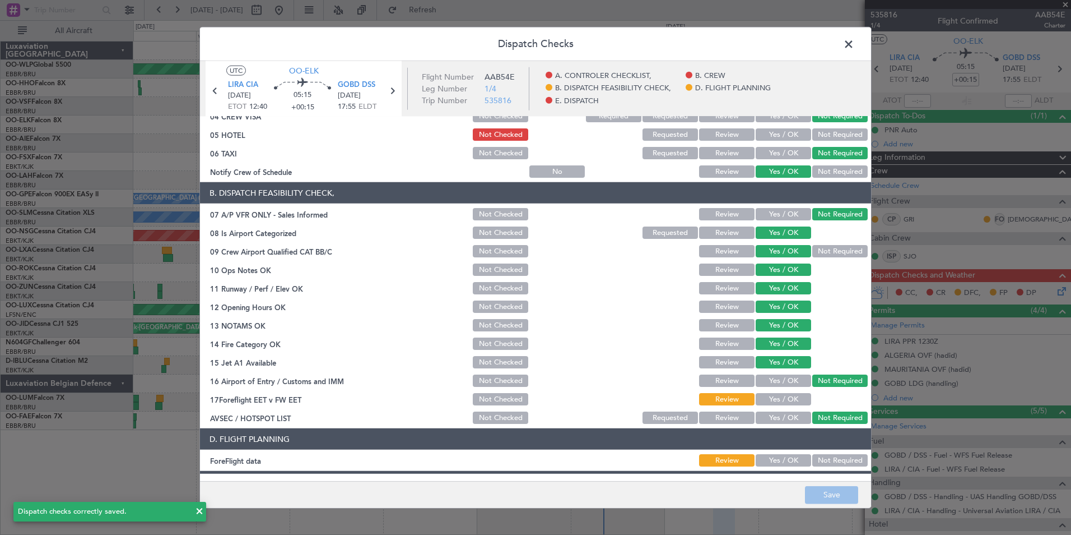
click at [854, 46] on span at bounding box center [854, 47] width 0 height 22
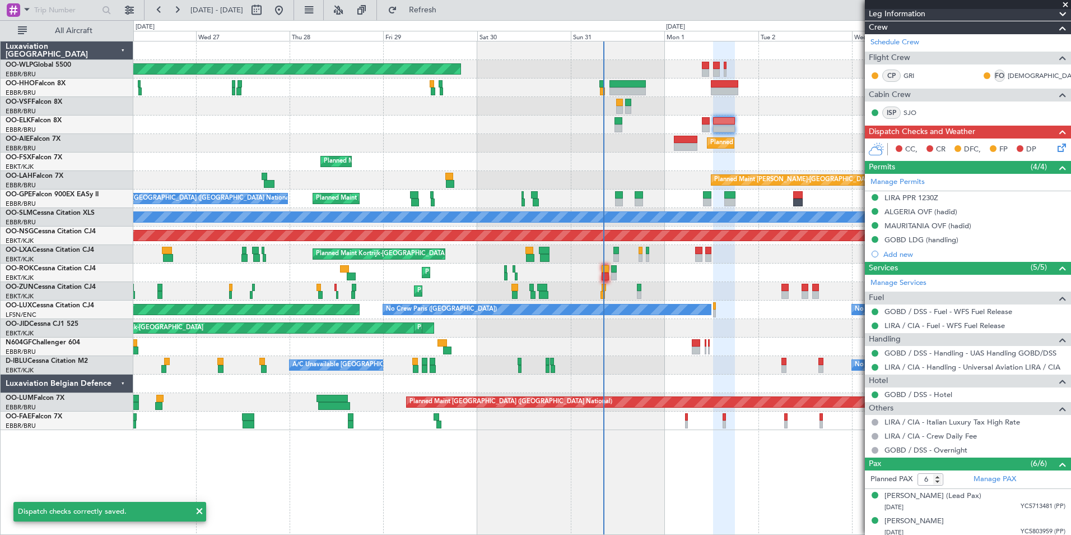
scroll to position [248, 0]
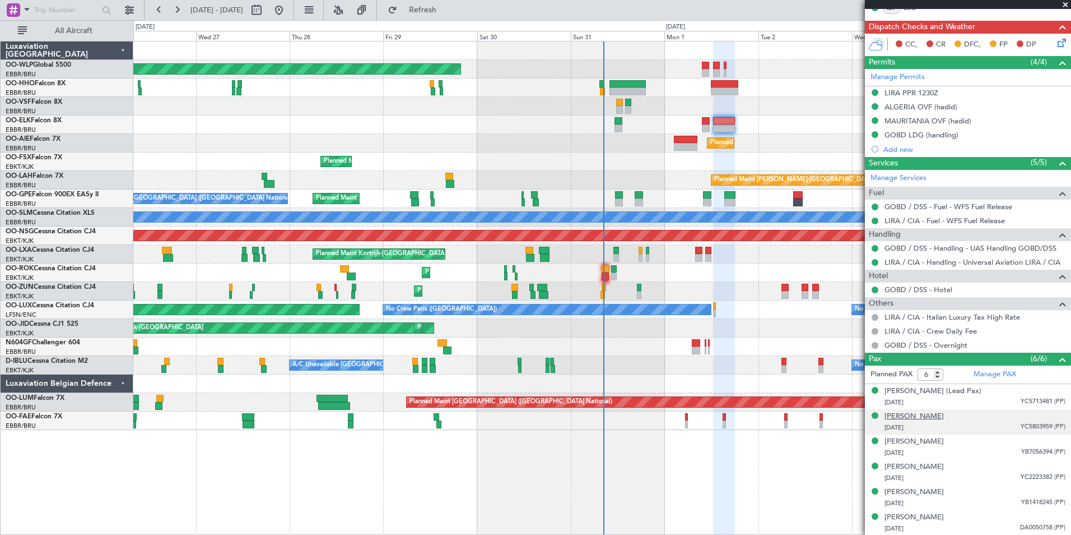
click at [890, 411] on div "[PERSON_NAME]" at bounding box center [914, 416] width 59 height 11
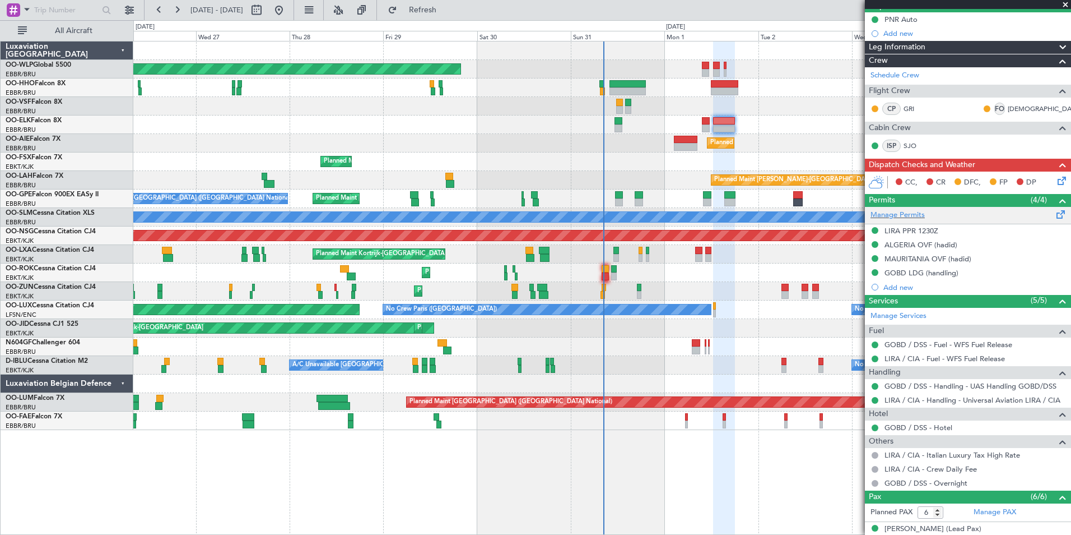
scroll to position [0, 0]
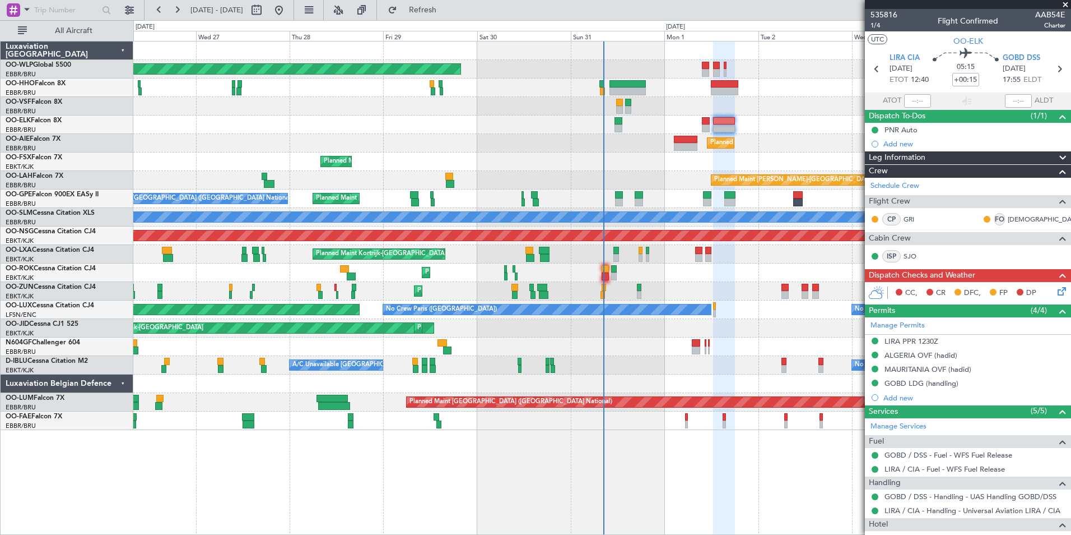
click at [1056, 287] on icon at bounding box center [1060, 289] width 9 height 9
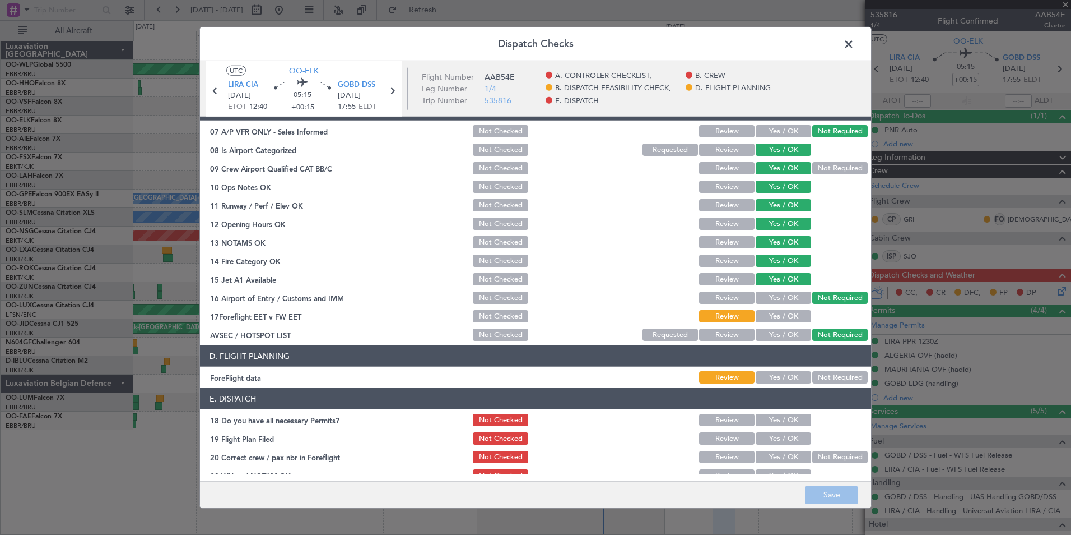
scroll to position [207, 0]
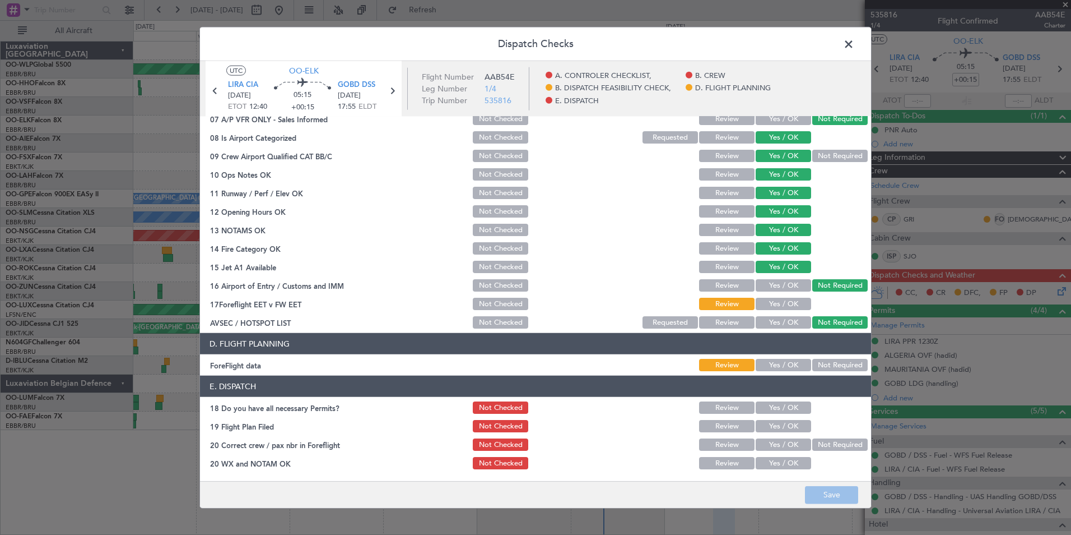
drag, startPoint x: 846, startPoint y: 48, endPoint x: 853, endPoint y: 48, distance: 6.7
click at [854, 48] on span at bounding box center [854, 47] width 0 height 22
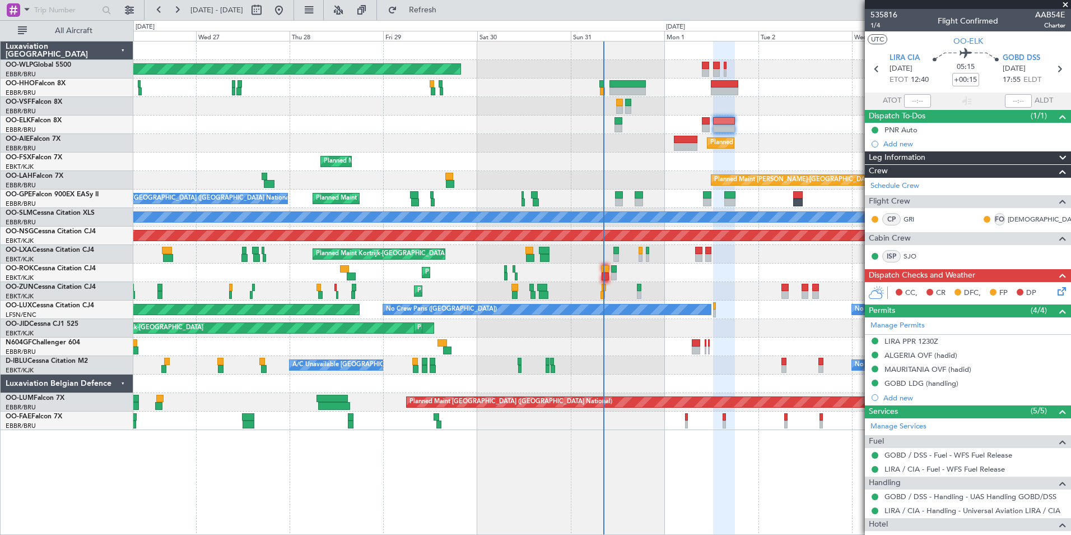
drag, startPoint x: 898, startPoint y: 146, endPoint x: 886, endPoint y: 146, distance: 11.8
click at [898, 143] on mat-tooltip-component "PNR Auto" at bounding box center [901, 149] width 49 height 30
click at [899, 133] on div "PNR Auto" at bounding box center [901, 130] width 33 height 10
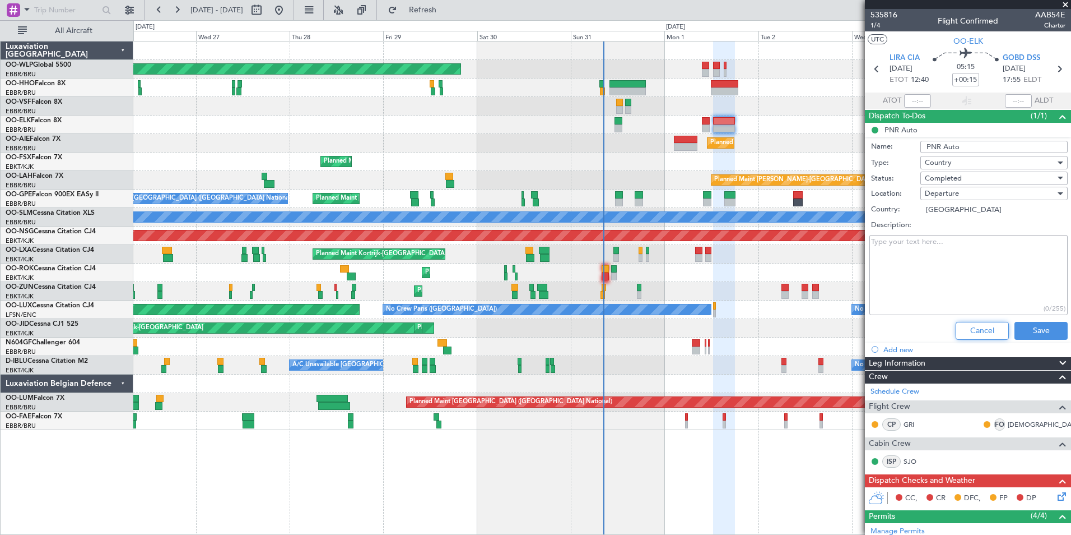
click at [980, 335] on button "Cancel" at bounding box center [982, 331] width 53 height 18
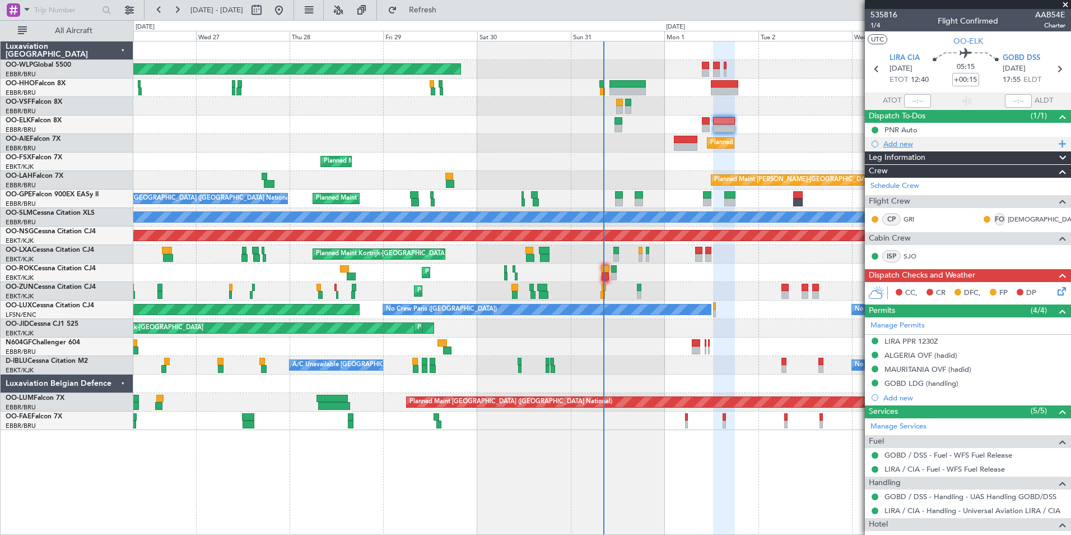
click at [916, 147] on div "Add new" at bounding box center [970, 144] width 172 height 10
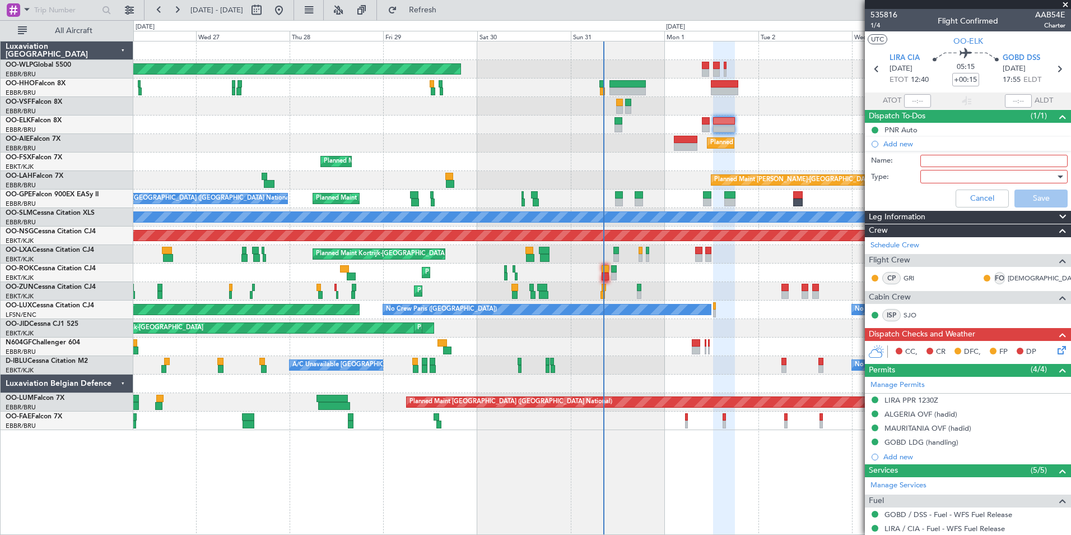
click at [932, 156] on input "Name:" at bounding box center [994, 161] width 147 height 12
type input "FPL in FF"
click at [933, 172] on div at bounding box center [990, 176] width 131 height 17
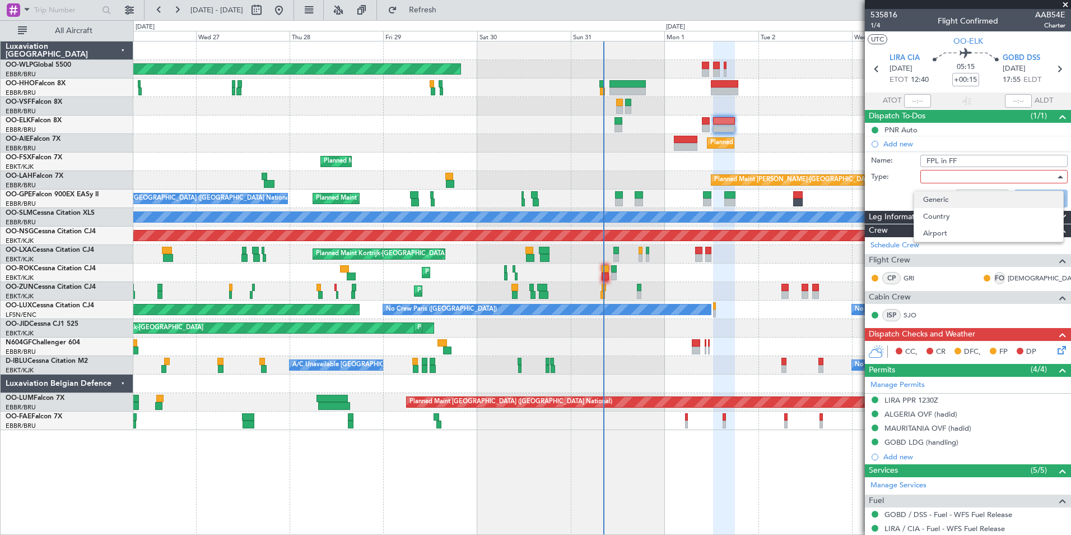
click at [928, 198] on span "Generic" at bounding box center [988, 199] width 131 height 17
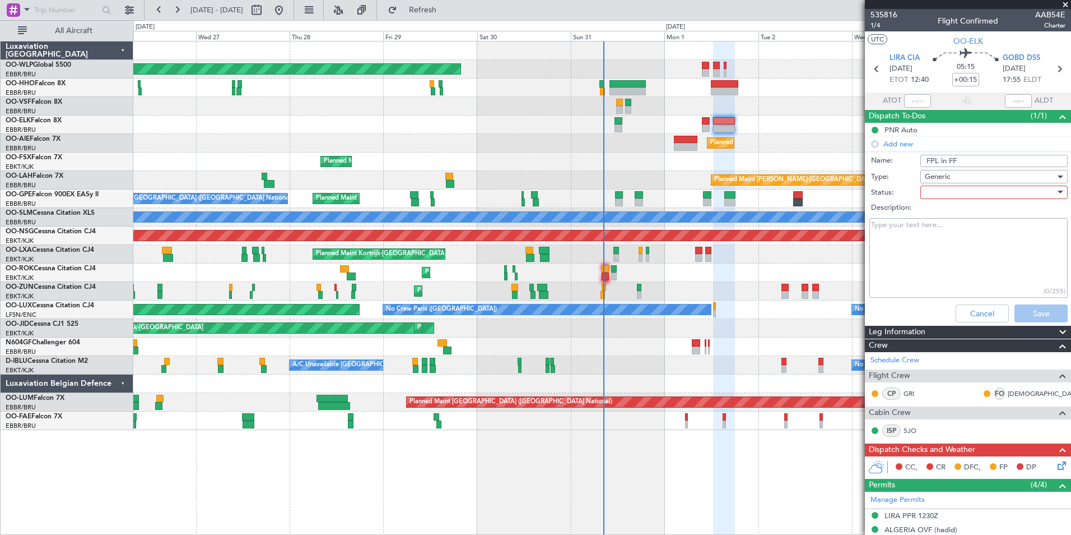
click at [932, 196] on div at bounding box center [990, 192] width 131 height 17
click at [935, 218] on span "Not Started" at bounding box center [988, 214] width 131 height 17
click at [1026, 314] on button "Save" at bounding box center [1041, 313] width 53 height 18
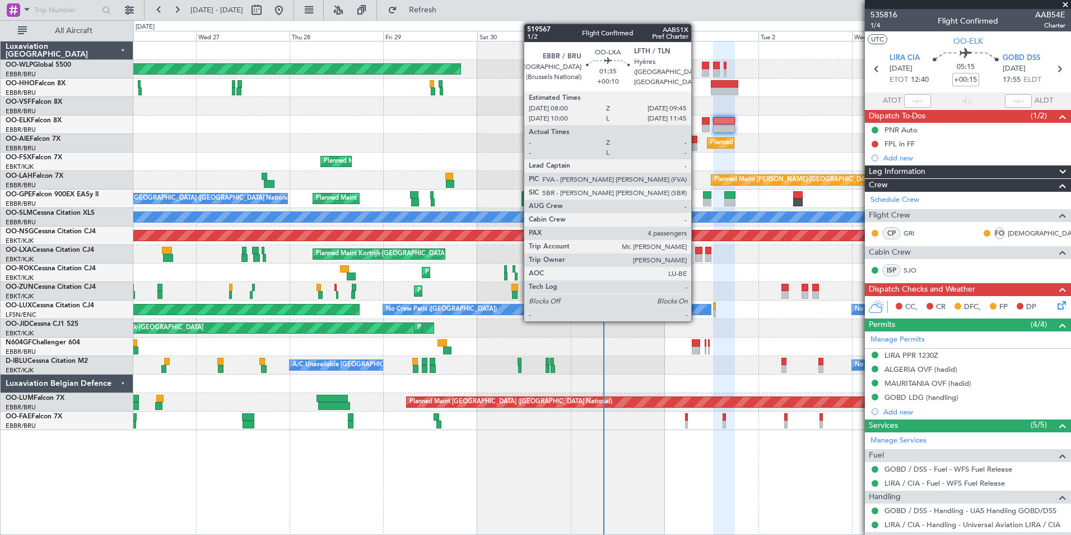
click at [696, 256] on div at bounding box center [698, 258] width 7 height 8
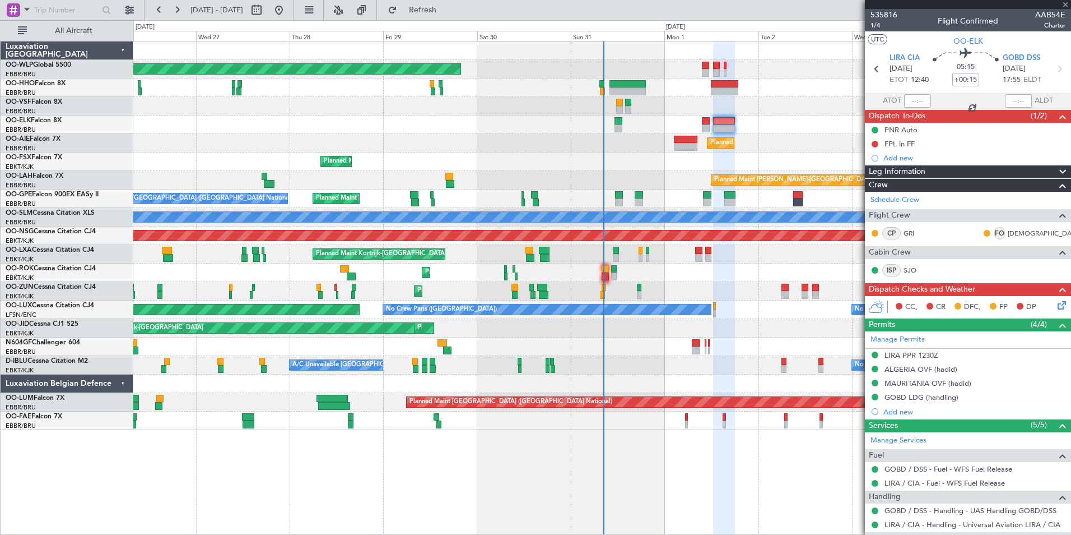
type input "+00:10"
type input "4"
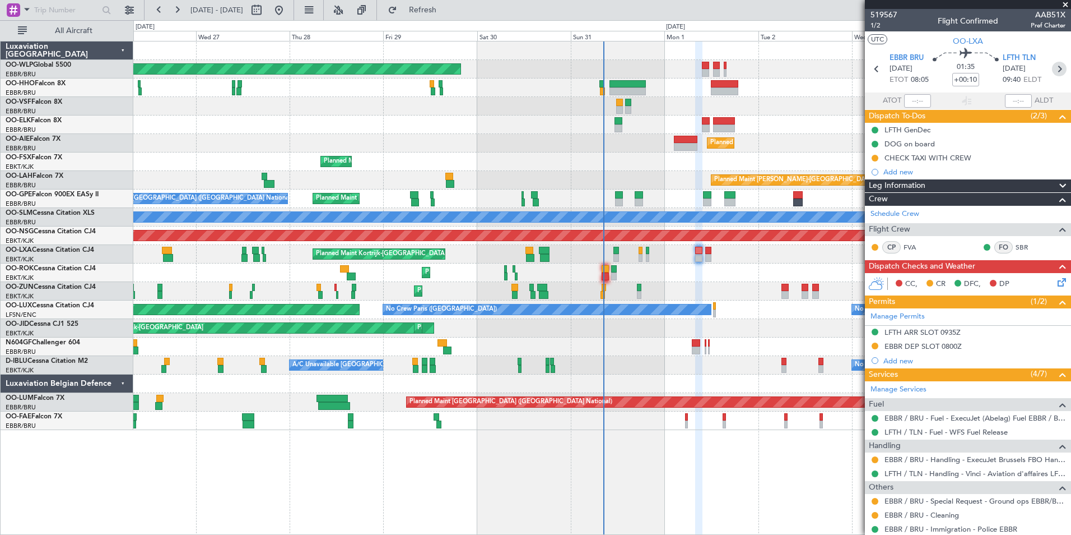
click at [1055, 67] on icon at bounding box center [1059, 69] width 15 height 15
type input "-00:05"
type input "0"
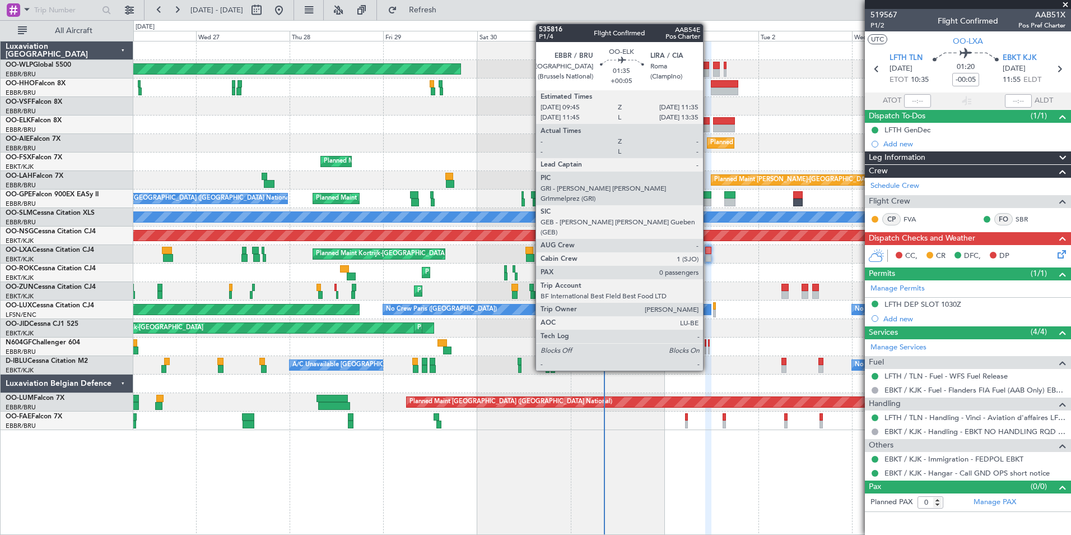
click at [708, 126] on div at bounding box center [705, 128] width 7 height 8
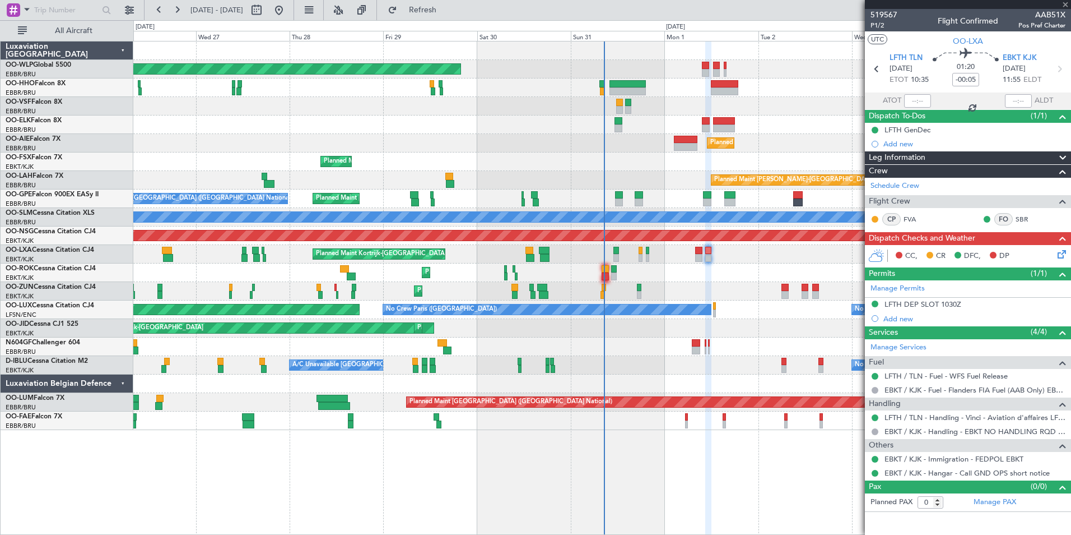
type input "+00:05"
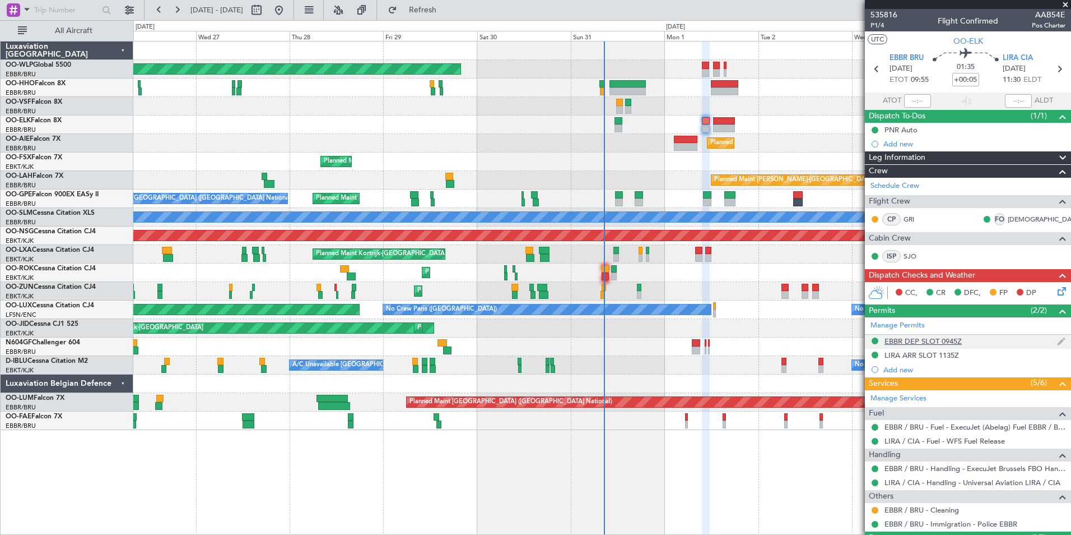
click at [902, 338] on div "EBBR DEP SLOT 0945Z" at bounding box center [923, 341] width 77 height 10
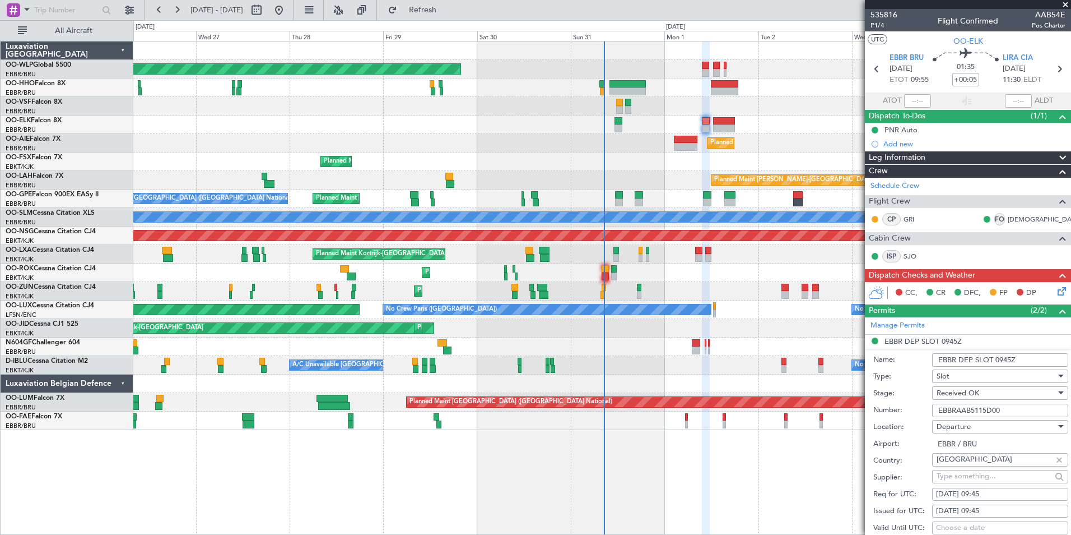
click at [954, 407] on input "EBBRAAB5115D00" at bounding box center [1000, 409] width 136 height 13
paste input "8122D"
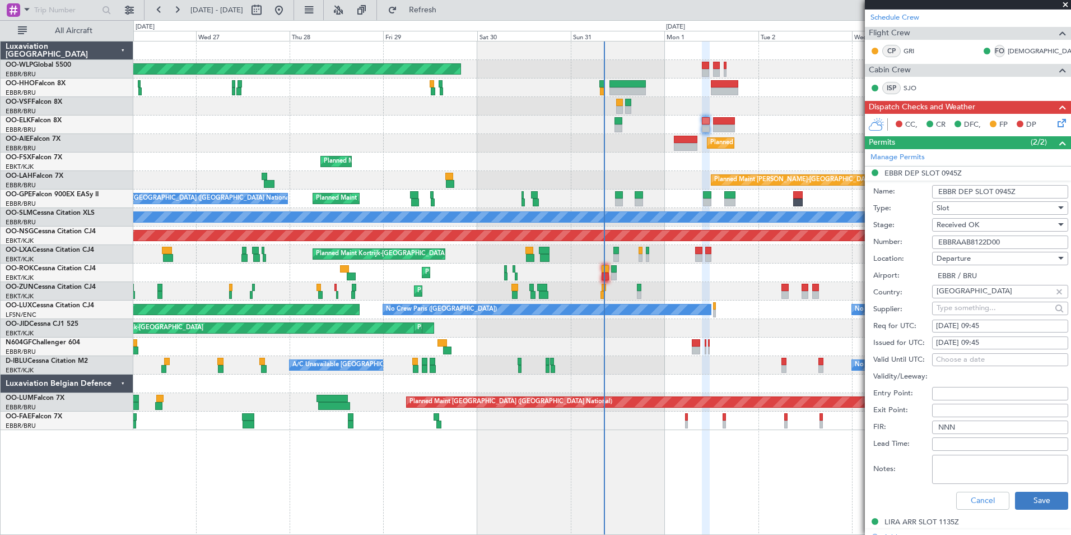
type input "EBBRAAB8122D00"
click at [1030, 498] on button "Save" at bounding box center [1041, 500] width 53 height 18
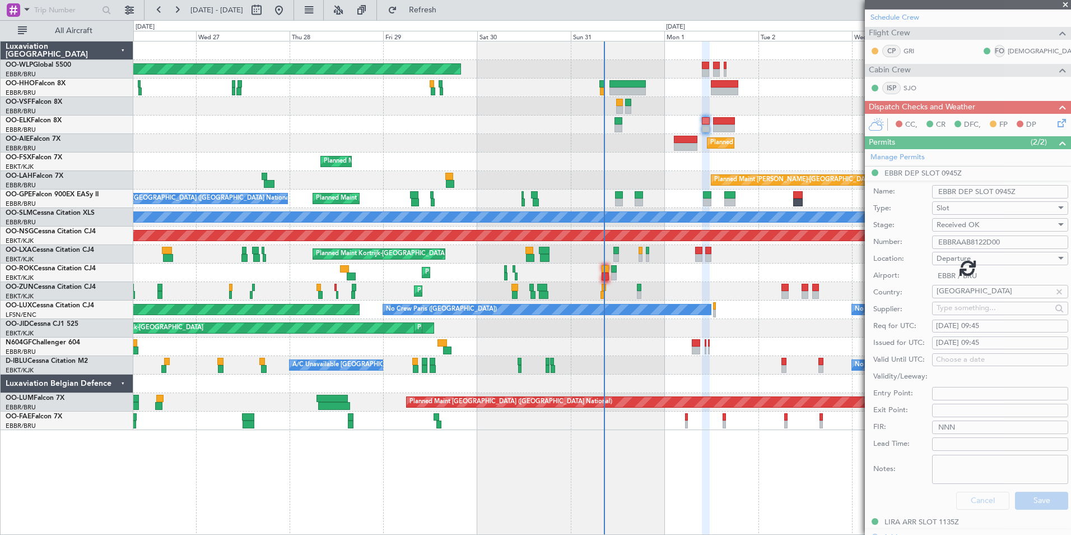
scroll to position [27, 0]
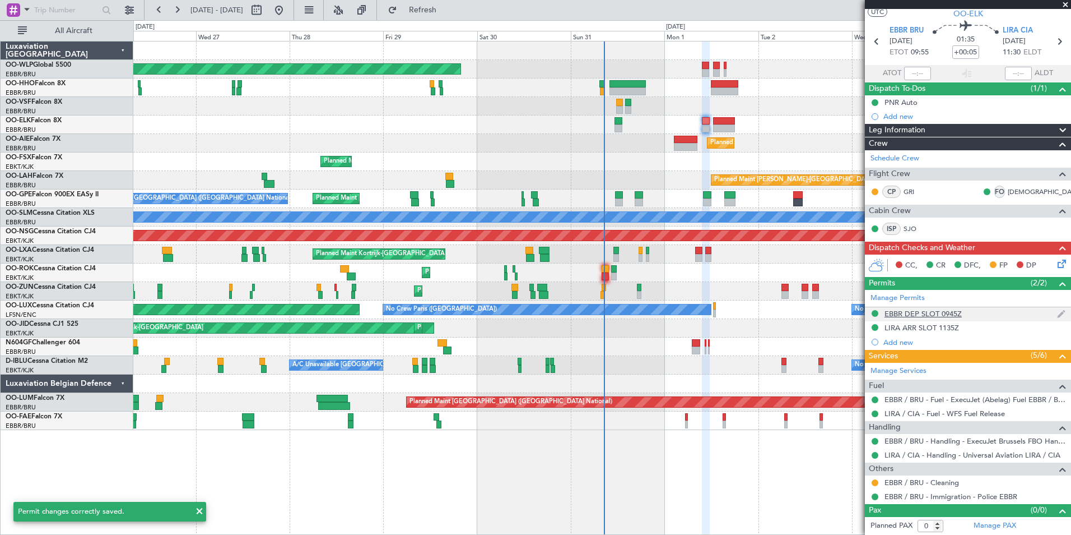
click at [912, 315] on div "EBBR DEP SLOT 0945Z" at bounding box center [923, 314] width 77 height 10
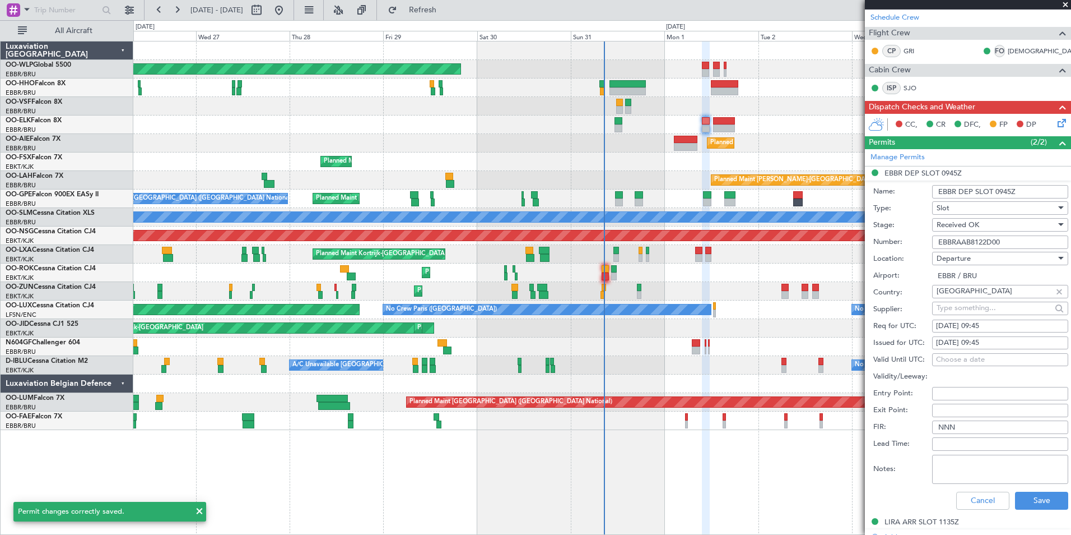
click at [962, 248] on input "EBBRAAB8122D00" at bounding box center [1000, 241] width 136 height 13
click at [963, 247] on input "EBBRAAB8122D00" at bounding box center [1000, 241] width 136 height 13
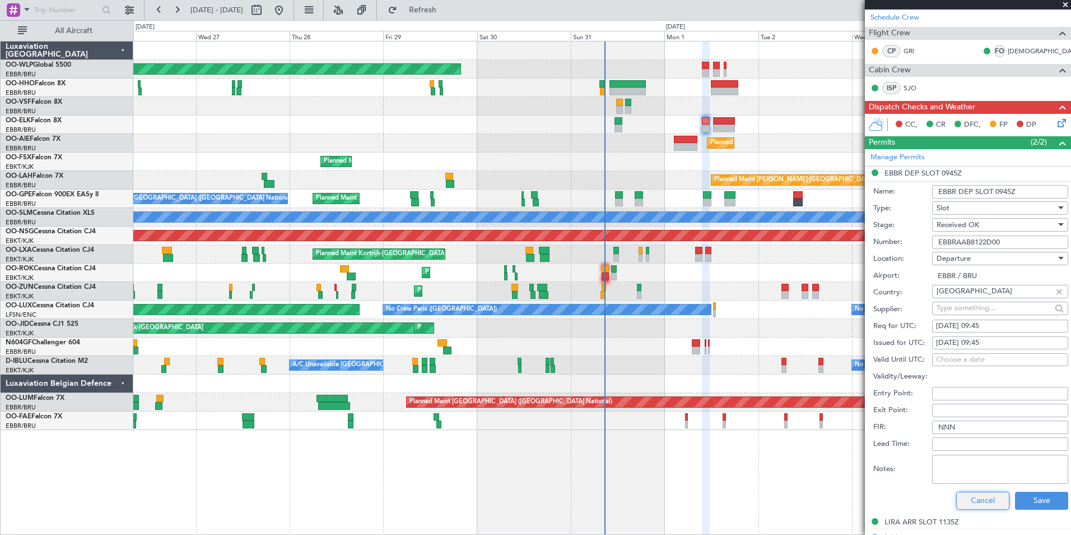
click at [965, 498] on button "Cancel" at bounding box center [982, 500] width 53 height 18
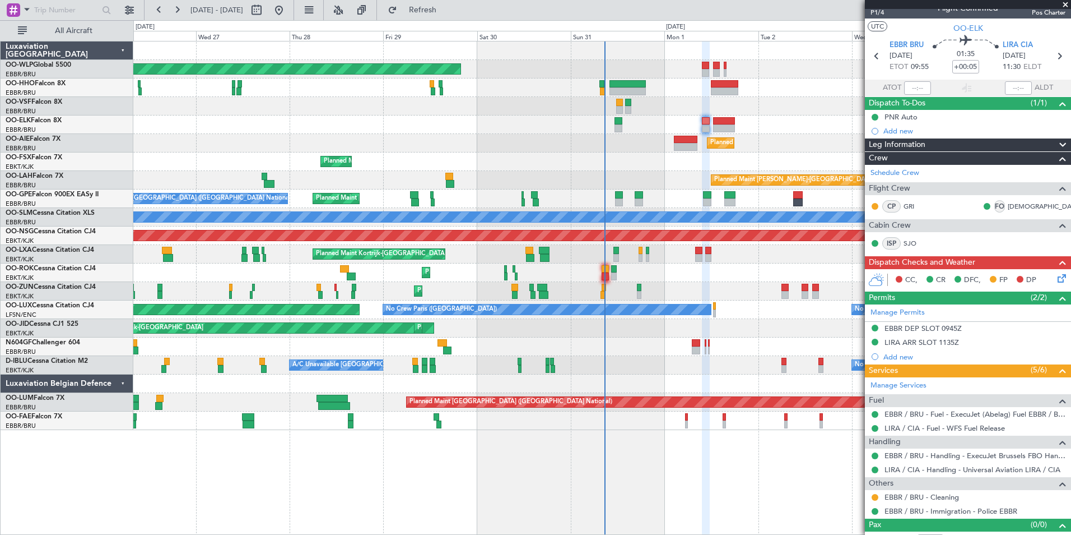
scroll to position [0, 0]
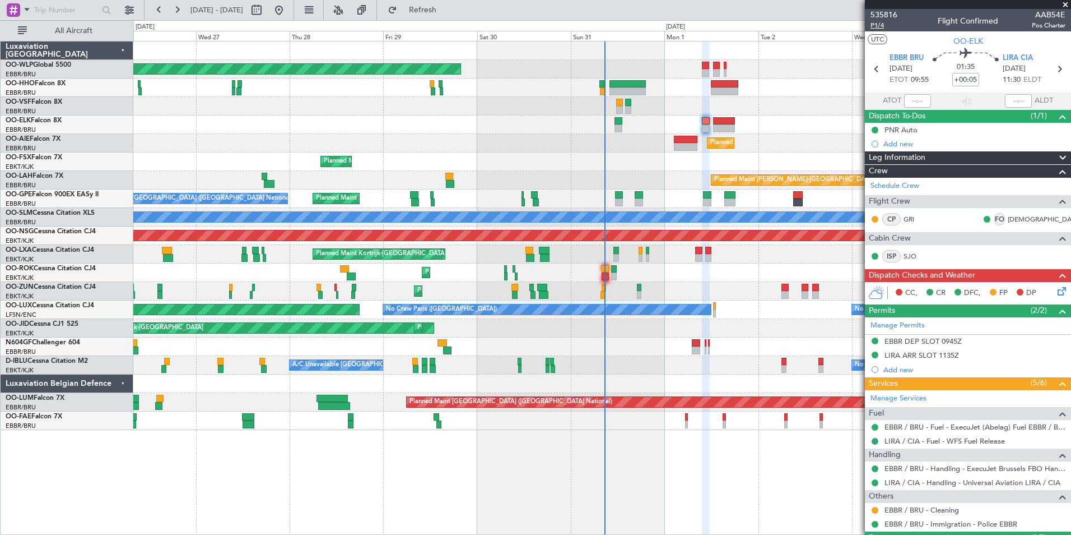
click at [882, 26] on span "P1/4" at bounding box center [884, 26] width 27 height 10
click at [1055, 72] on icon at bounding box center [1059, 69] width 15 height 15
type input "+00:15"
type input "6"
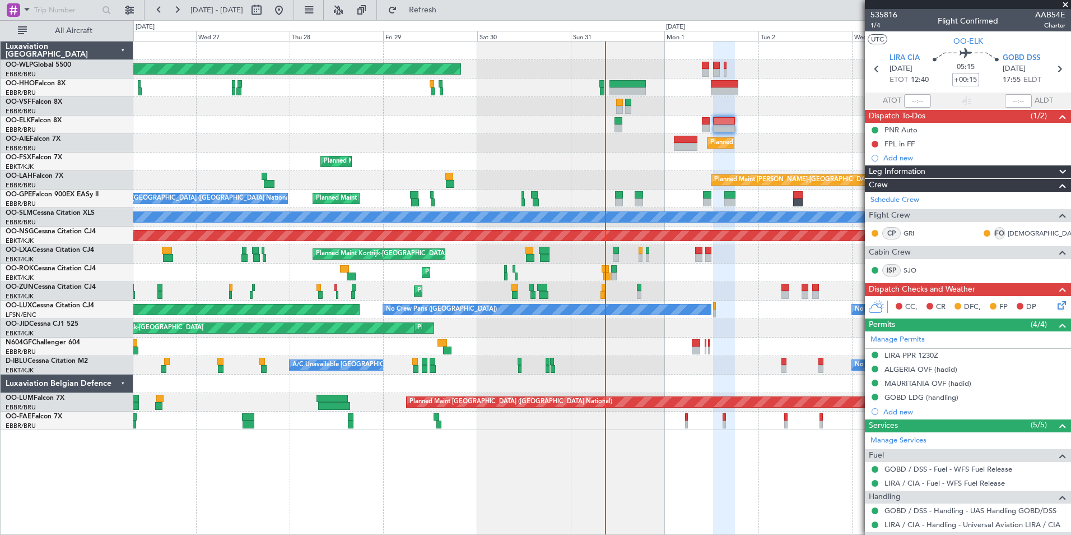
click at [957, 76] on input "+00:15" at bounding box center [965, 79] width 27 height 13
click at [794, 122] on div at bounding box center [601, 124] width 937 height 18
click at [875, 143] on button at bounding box center [875, 144] width 7 height 7
click at [877, 194] on span "Completed" at bounding box center [880, 193] width 37 height 11
click at [1056, 307] on icon at bounding box center [1060, 303] width 9 height 9
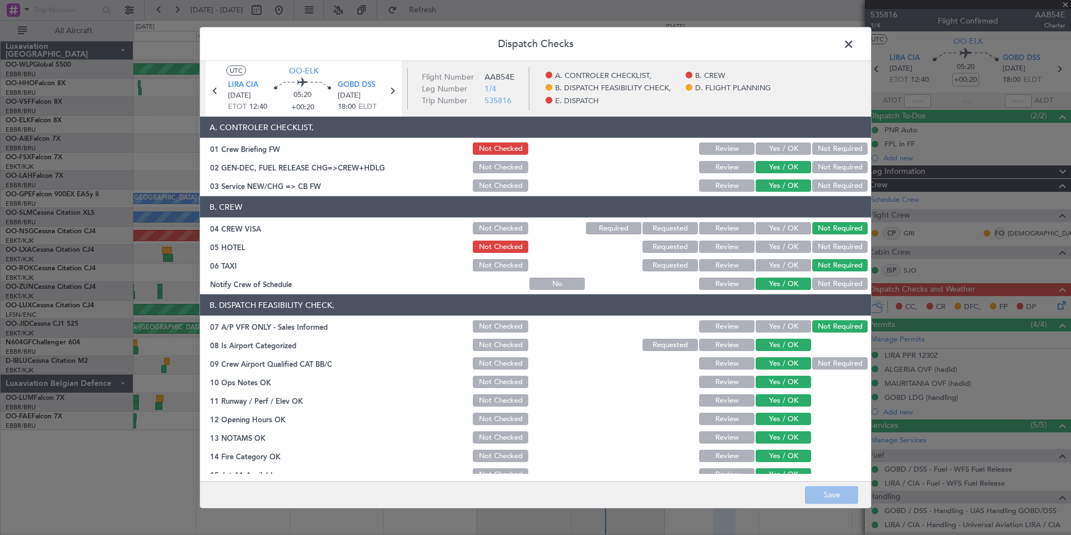
click at [769, 152] on button "Yes / OK" at bounding box center [783, 148] width 55 height 12
click at [787, 248] on button "Yes / OK" at bounding box center [783, 246] width 55 height 12
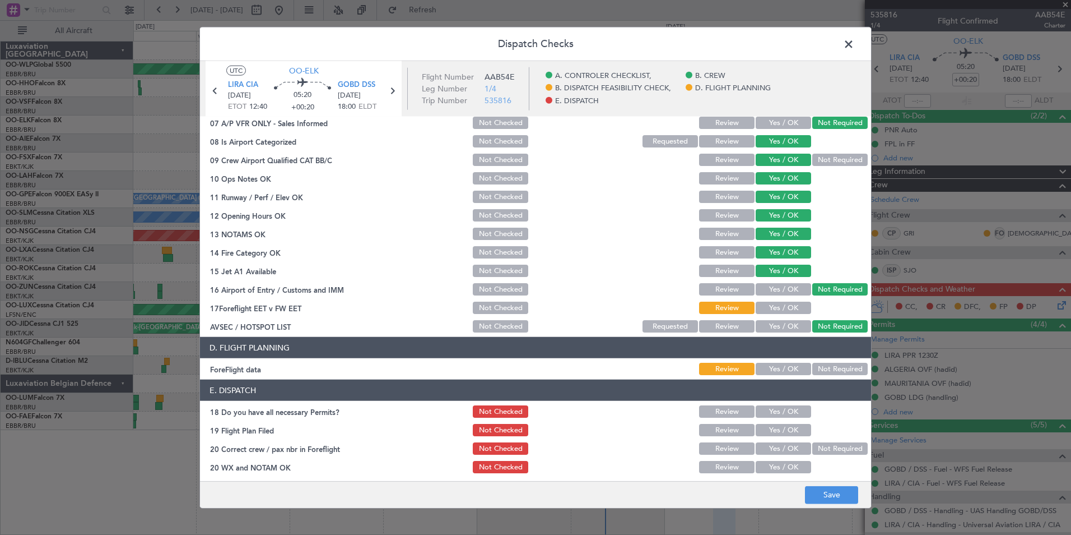
scroll to position [207, 0]
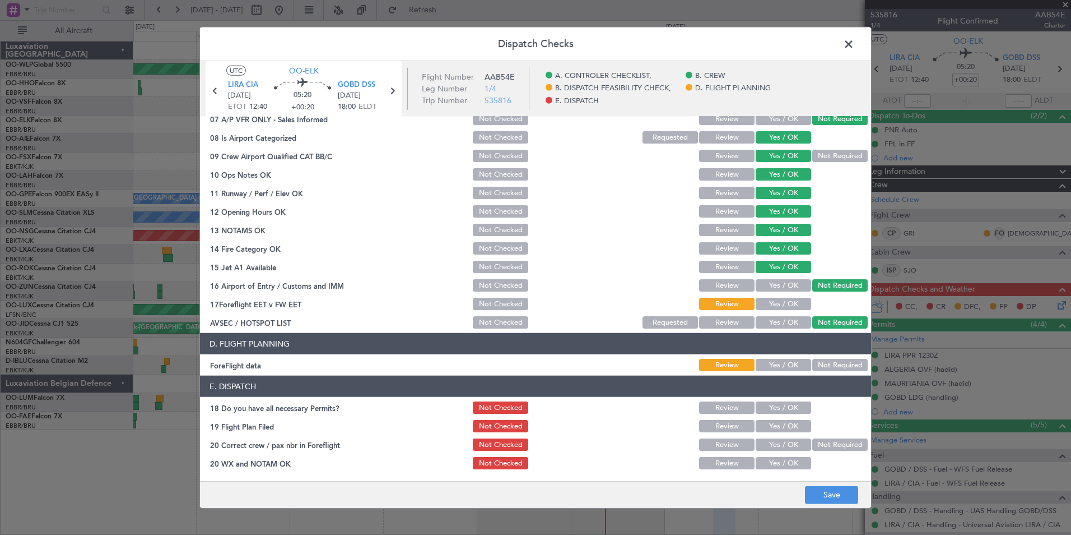
click at [779, 296] on div "Yes / OK" at bounding box center [782, 304] width 57 height 16
click at [779, 303] on button "Yes / OK" at bounding box center [783, 304] width 55 height 12
click at [770, 358] on div "Yes / OK" at bounding box center [782, 365] width 57 height 16
click at [771, 378] on header "E. DISPATCH" at bounding box center [535, 385] width 671 height 21
drag, startPoint x: 779, startPoint y: 356, endPoint x: 778, endPoint y: 363, distance: 7.4
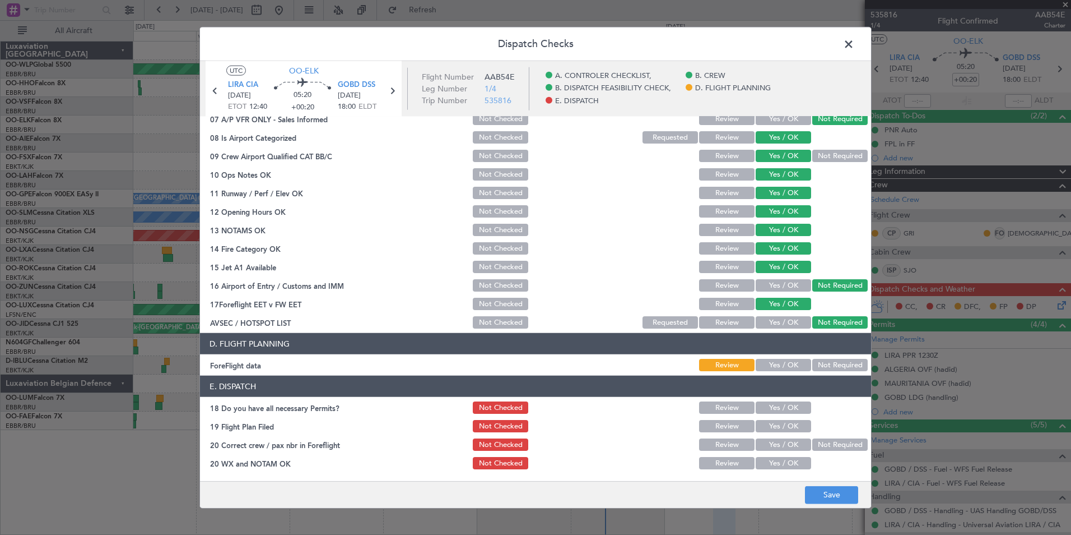
click at [779, 358] on section "D. FLIGHT PLANNING ForeFlight data Review Yes / OK Not Required" at bounding box center [535, 353] width 671 height 40
click at [777, 369] on button "Yes / OK" at bounding box center [783, 365] width 55 height 12
click at [767, 403] on button "Yes / OK" at bounding box center [783, 407] width 55 height 12
click at [767, 422] on button "Yes / OK" at bounding box center [783, 426] width 55 height 12
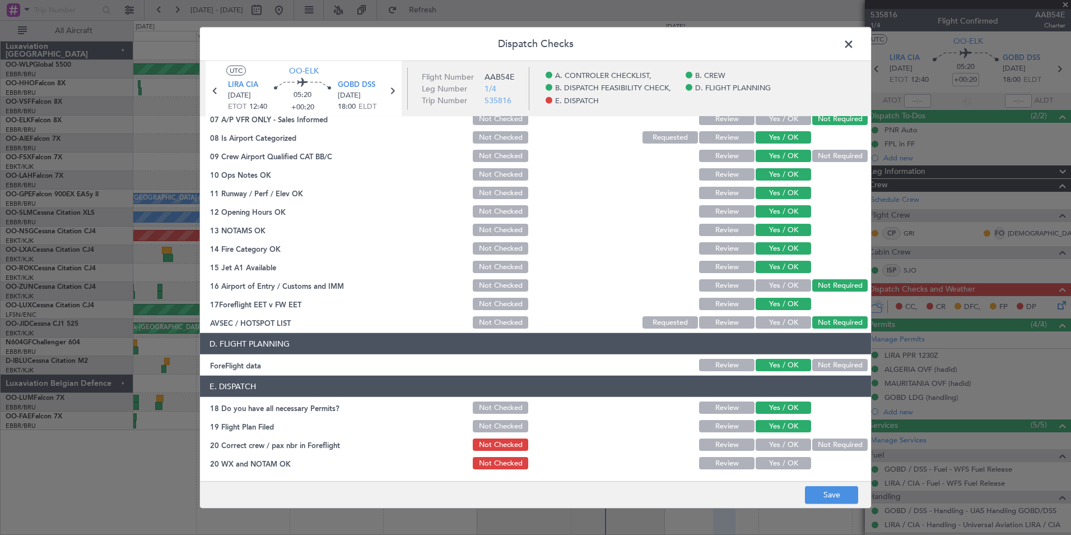
click at [767, 443] on button "Yes / OK" at bounding box center [783, 444] width 55 height 12
click at [769, 464] on button "Yes / OK" at bounding box center [783, 463] width 55 height 12
click at [858, 498] on footer "Save" at bounding box center [535, 493] width 671 height 27
click at [835, 496] on button "Save" at bounding box center [831, 494] width 53 height 18
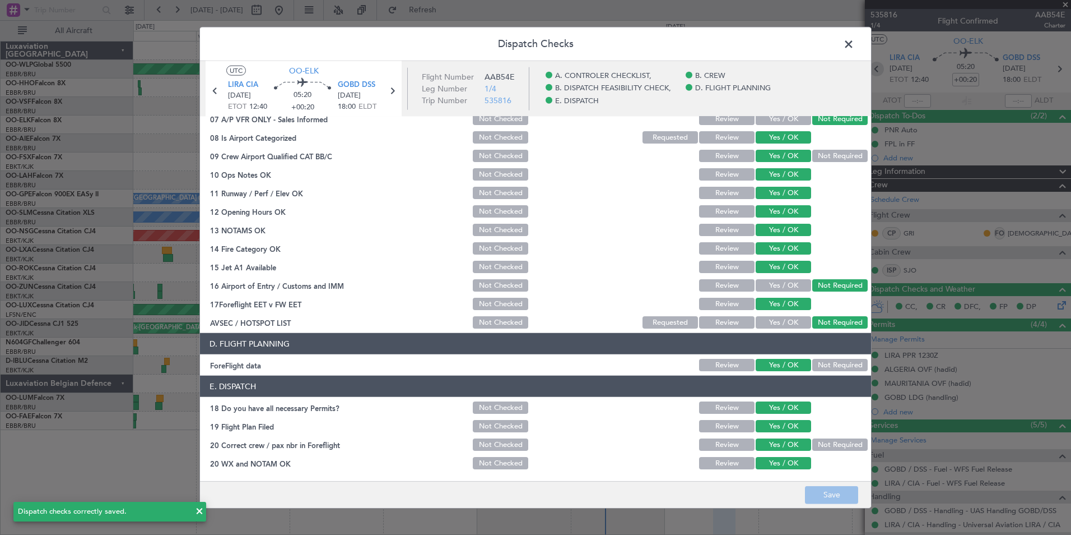
drag, startPoint x: 843, startPoint y: 37, endPoint x: 868, endPoint y: 70, distance: 41.9
click at [854, 38] on span at bounding box center [854, 47] width 0 height 22
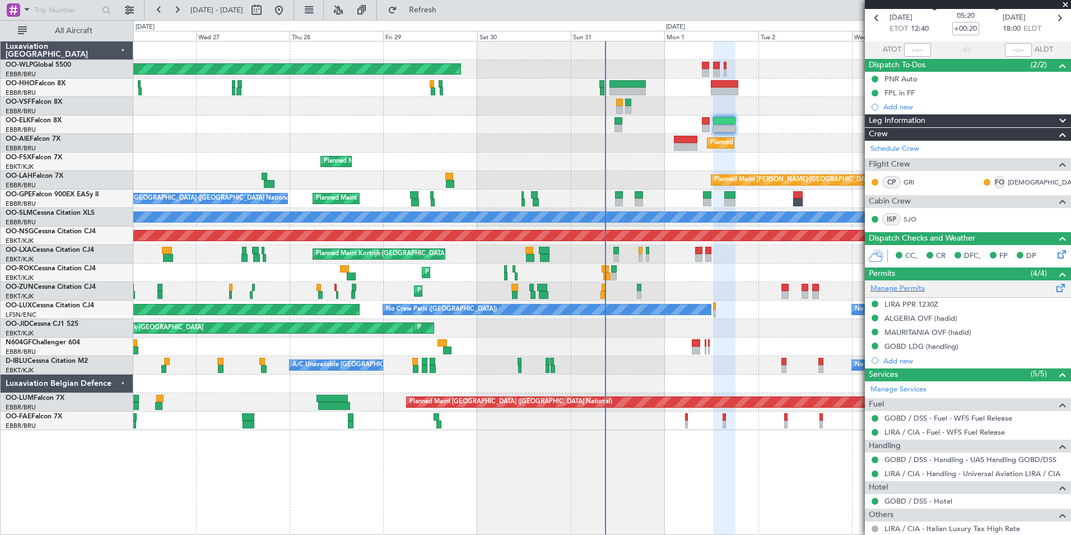
scroll to position [224, 0]
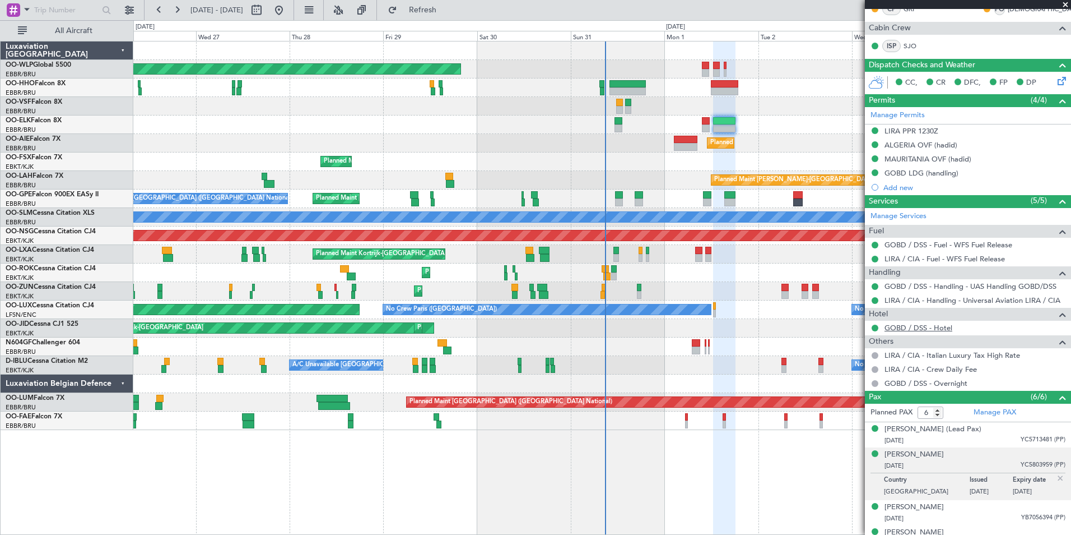
click at [910, 326] on link "GOBD / DSS - Hotel" at bounding box center [919, 328] width 68 height 10
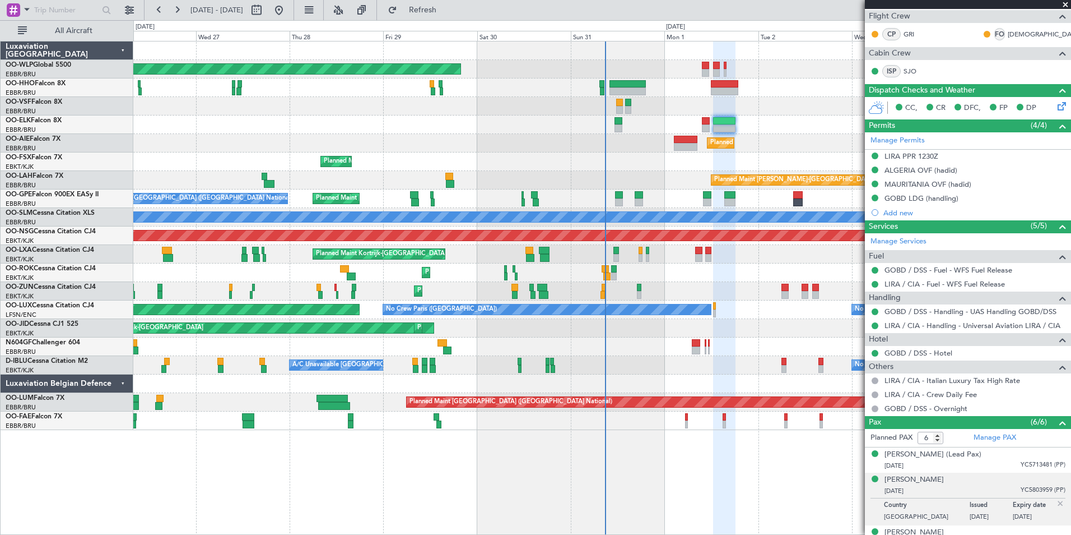
scroll to position [0, 0]
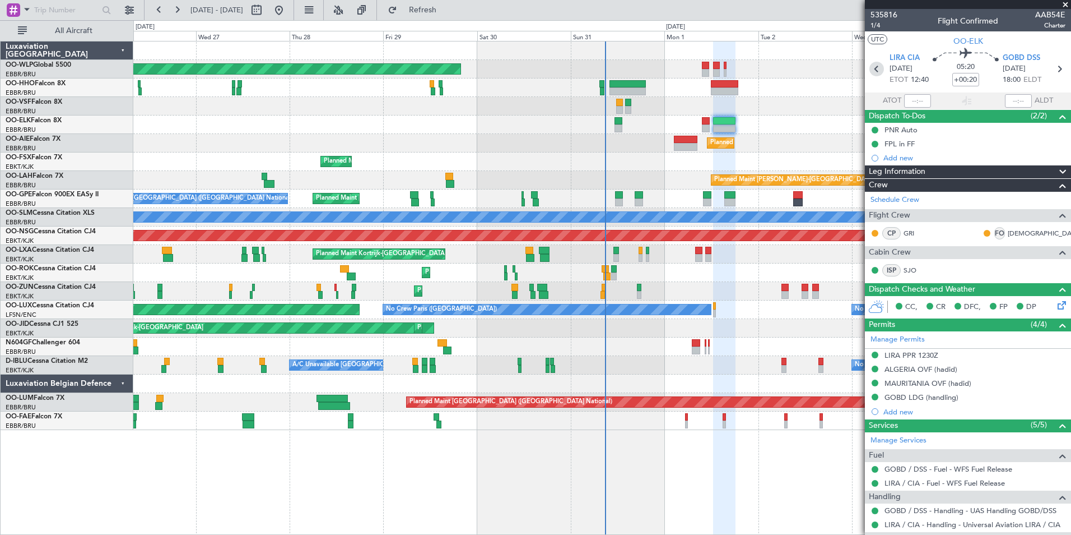
click at [870, 64] on icon at bounding box center [877, 69] width 15 height 15
type input "+00:05"
type input "0"
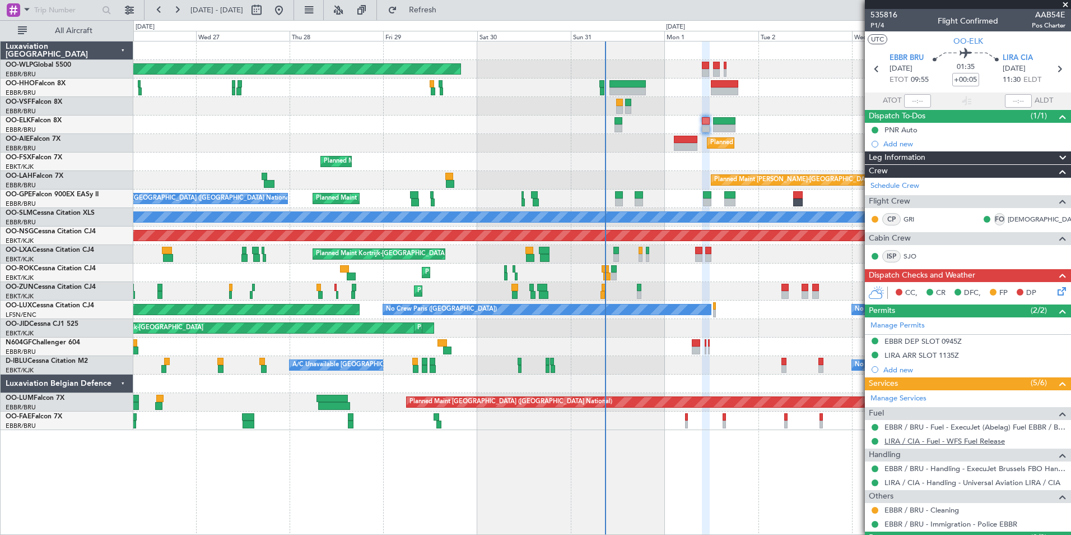
scroll to position [27, 0]
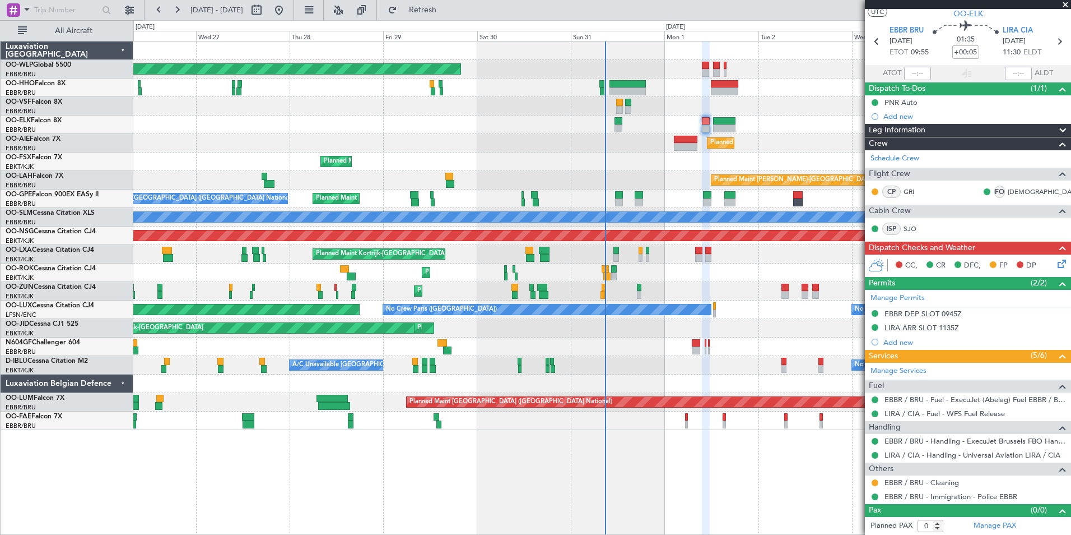
click at [1059, 263] on icon at bounding box center [1060, 261] width 9 height 9
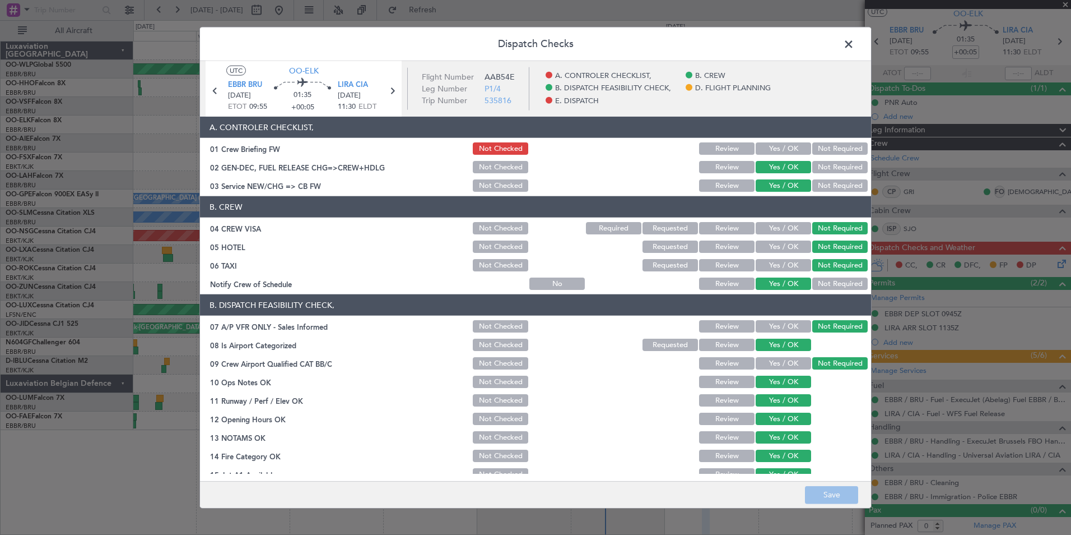
click at [781, 145] on button "Yes / OK" at bounding box center [783, 148] width 55 height 12
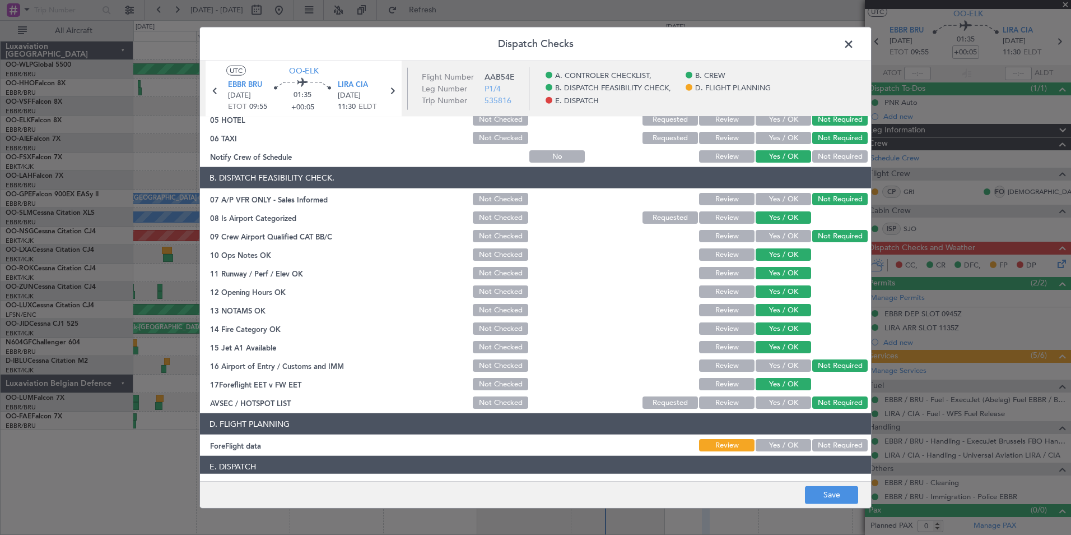
scroll to position [207, 0]
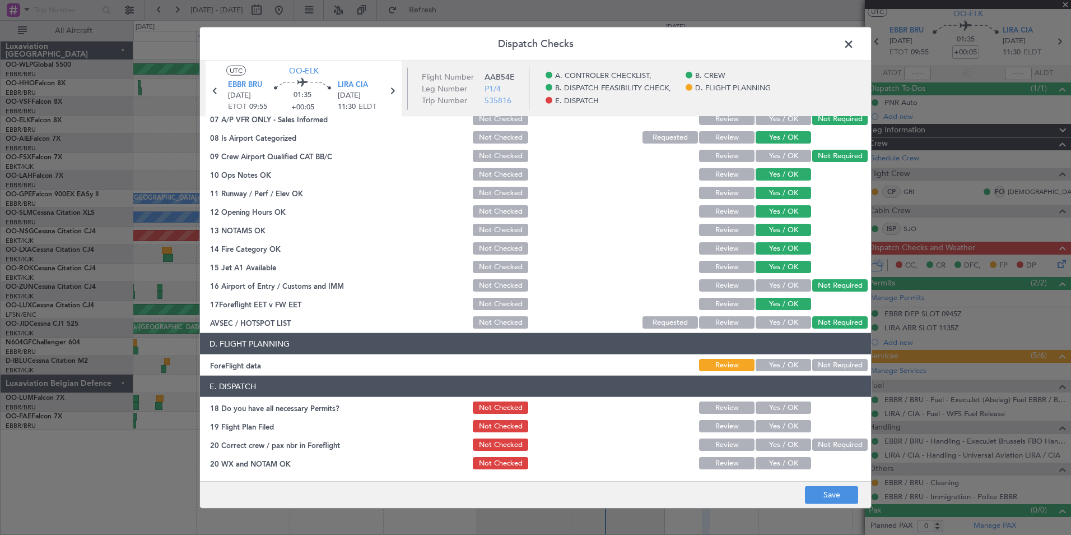
click at [773, 362] on button "Yes / OK" at bounding box center [783, 365] width 55 height 12
drag, startPoint x: 765, startPoint y: 410, endPoint x: 772, endPoint y: 430, distance: 21.3
click at [765, 410] on button "Yes / OK" at bounding box center [783, 407] width 55 height 12
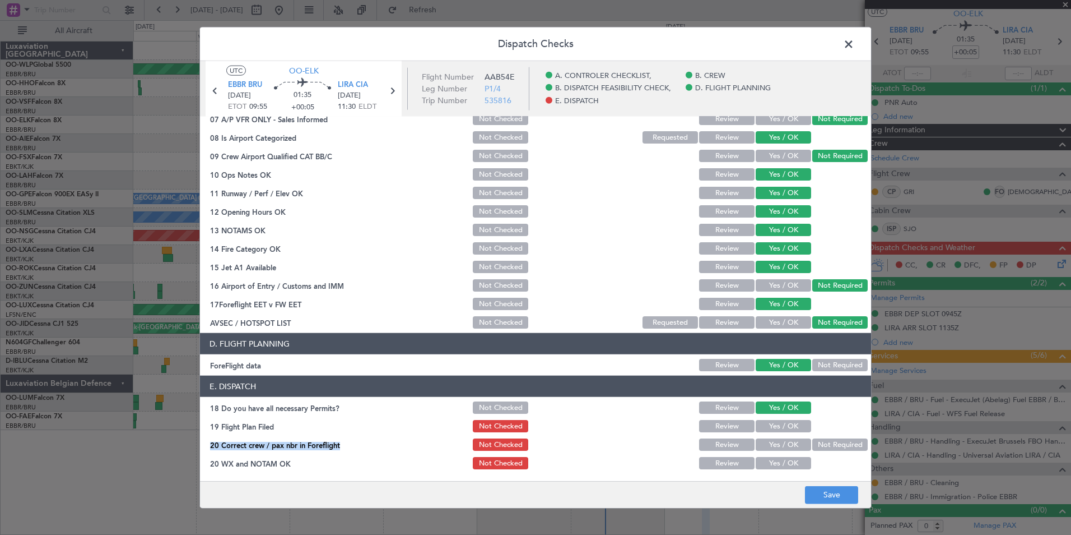
click at [773, 429] on section "E. DISPATCH 18 Do you have all necessary Permits? Not Checked Review Yes / OK 1…" at bounding box center [535, 422] width 671 height 95
click at [774, 428] on button "Yes / OK" at bounding box center [783, 426] width 55 height 12
click at [766, 444] on button "Yes / OK" at bounding box center [783, 444] width 55 height 12
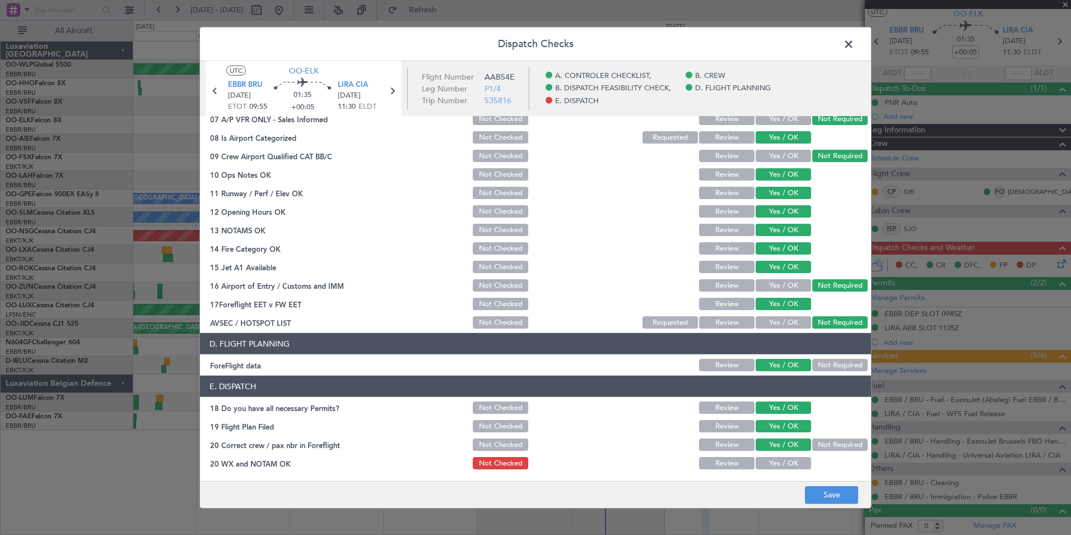
click at [769, 471] on article "A. CONTROLER CHECKLIST, 01 Crew Briefing FW Not Checked Review Yes / OK Not Req…" at bounding box center [535, 295] width 671 height 357
click at [771, 464] on button "Yes / OK" at bounding box center [783, 463] width 55 height 12
click at [836, 493] on button "Save" at bounding box center [831, 494] width 53 height 18
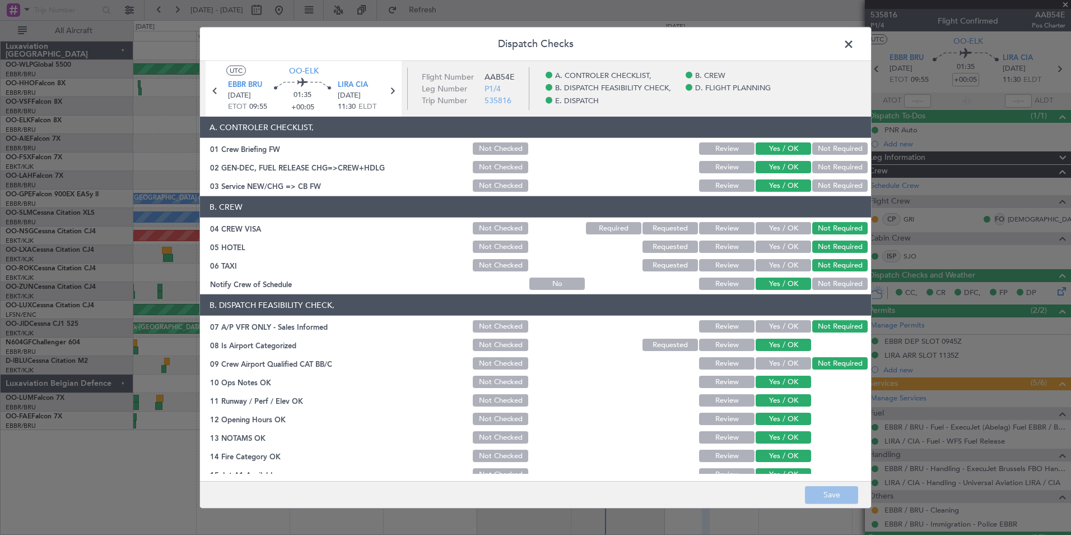
scroll to position [207, 0]
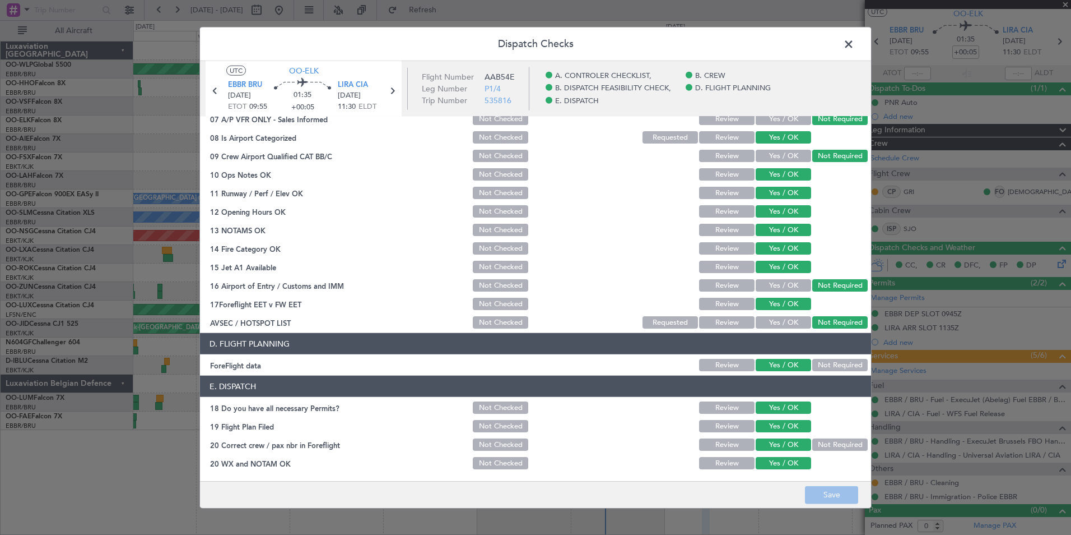
click at [854, 48] on span at bounding box center [854, 47] width 0 height 22
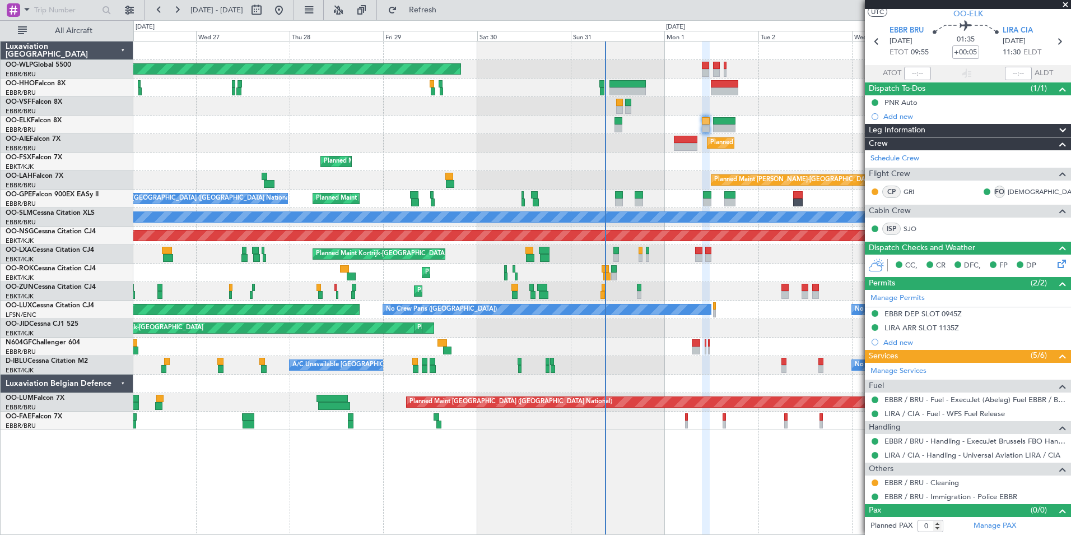
click at [581, 142] on div "Planned Maint [GEOGRAPHIC_DATA] ([GEOGRAPHIC_DATA])" at bounding box center [601, 143] width 937 height 18
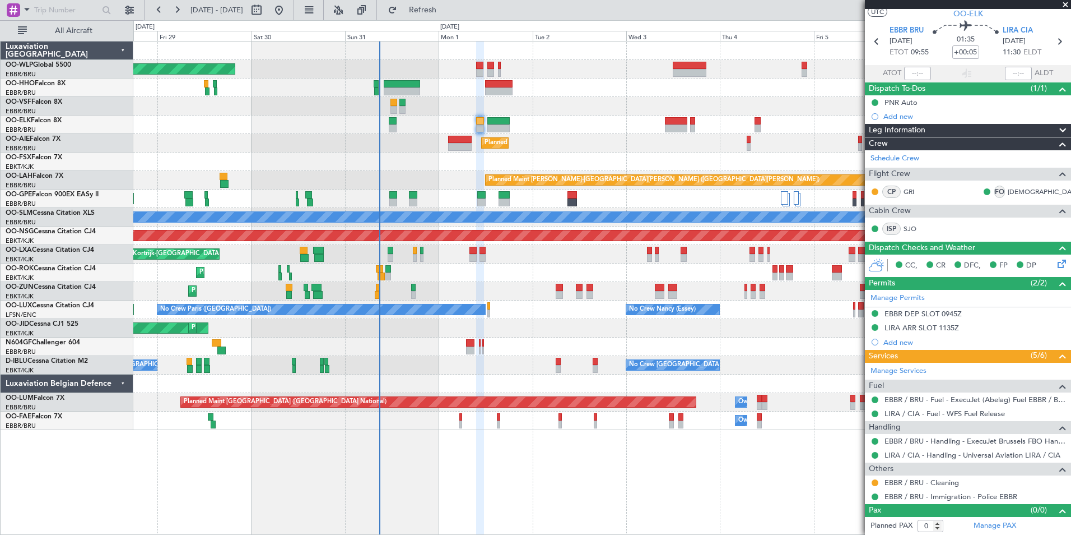
click at [619, 139] on div "Planned Maint [GEOGRAPHIC_DATA] ([GEOGRAPHIC_DATA]) Planned Maint [GEOGRAPHIC_D…" at bounding box center [601, 235] width 937 height 388
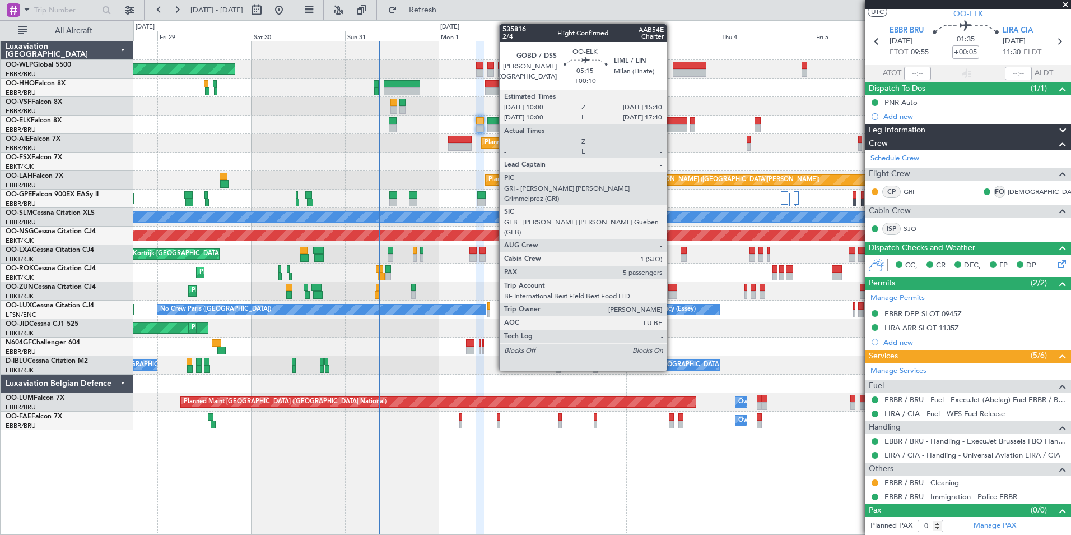
click at [672, 120] on div at bounding box center [676, 121] width 22 height 8
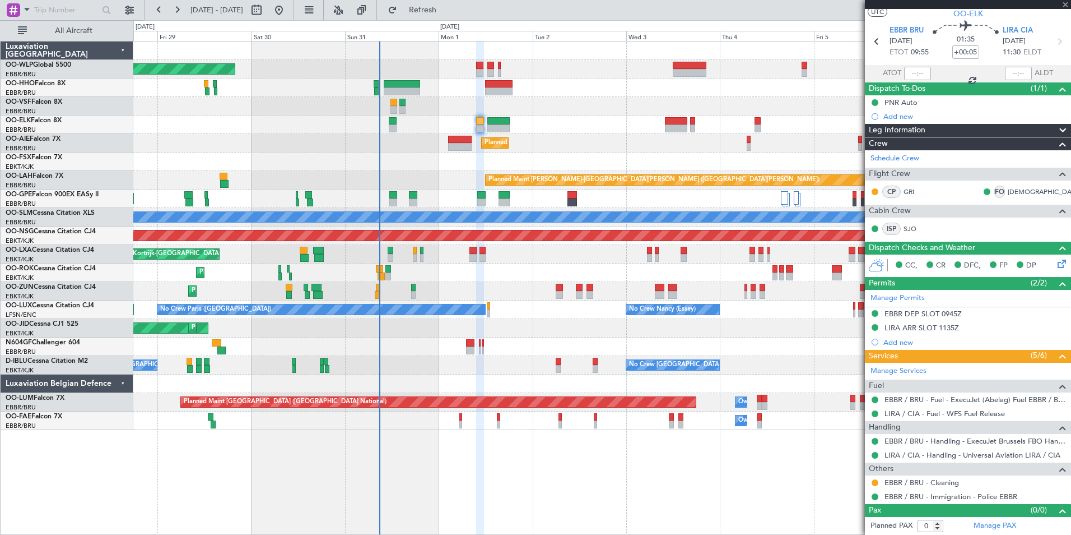
type input "+00:10"
type input "5"
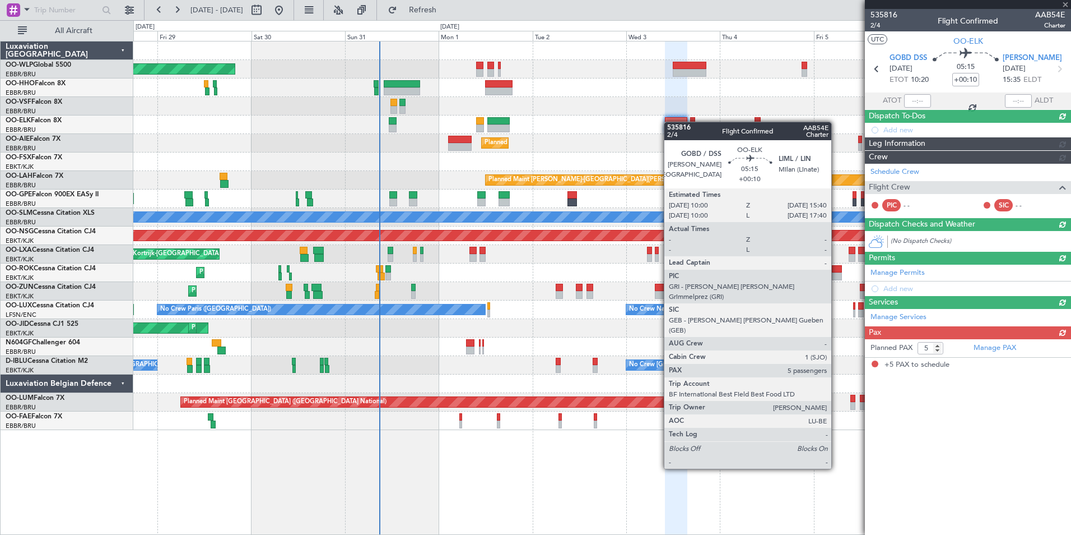
scroll to position [0, 0]
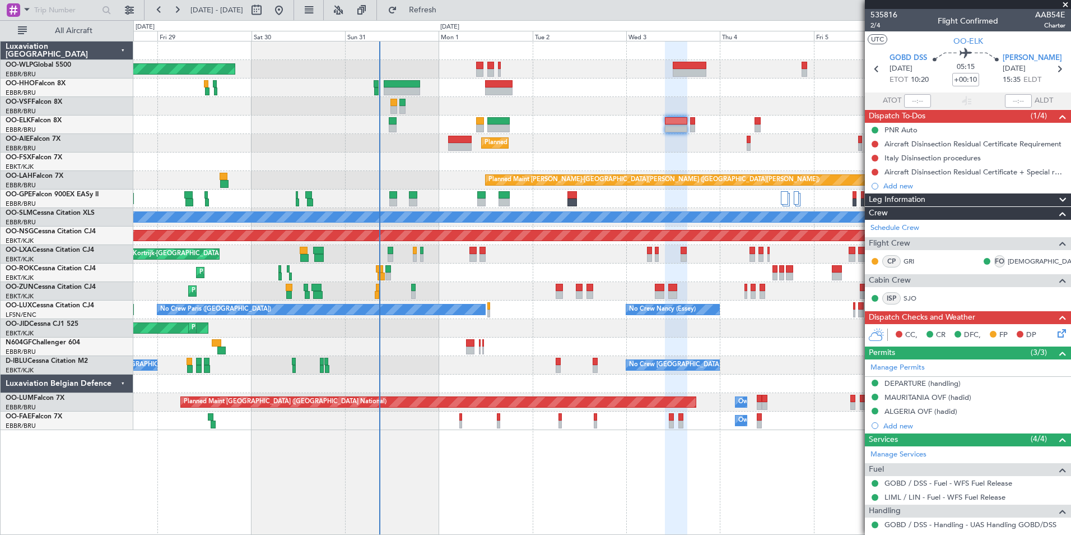
click at [1056, 336] on icon at bounding box center [1060, 331] width 9 height 9
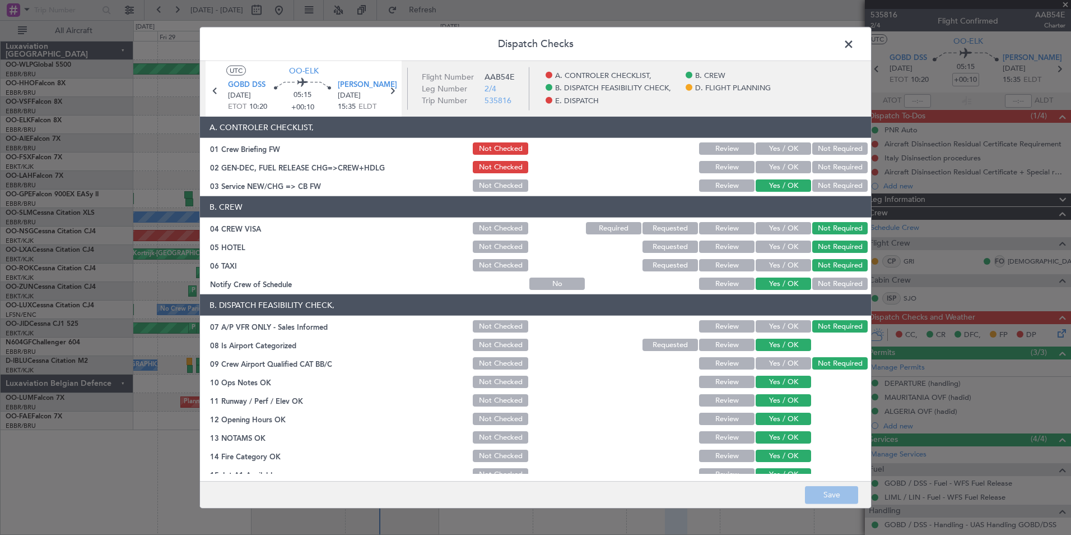
click at [784, 149] on button "Yes / OK" at bounding box center [783, 148] width 55 height 12
click at [829, 477] on main "UTC OO-ELK GOBD DSS [DATE] ETOT 10:20 05:15 +00:10 LIML LIN [DATE] 15:35 ELDT F…" at bounding box center [535, 273] width 671 height 424
click at [834, 491] on button "Save" at bounding box center [831, 494] width 53 height 18
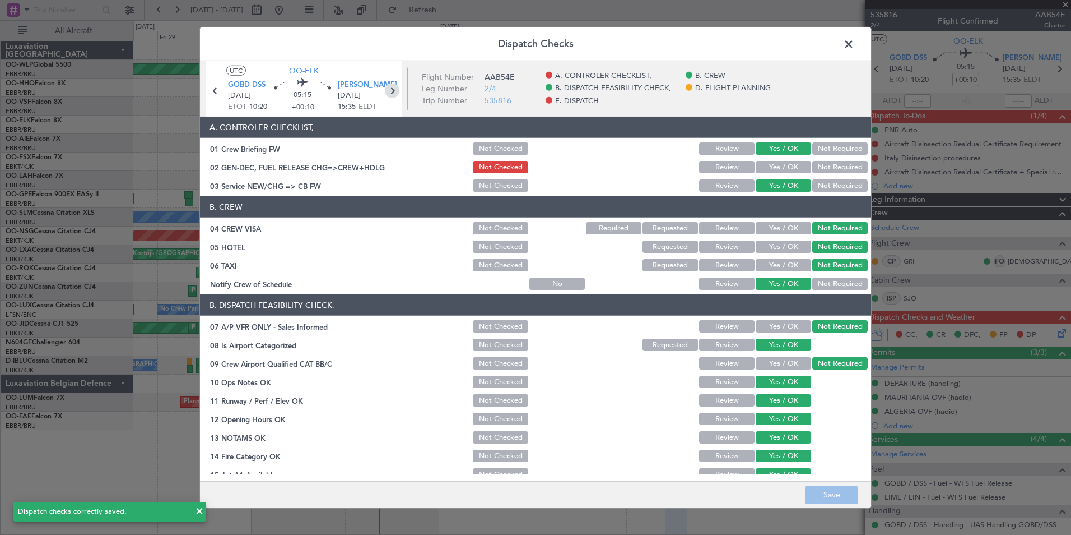
click at [395, 94] on icon at bounding box center [392, 90] width 15 height 15
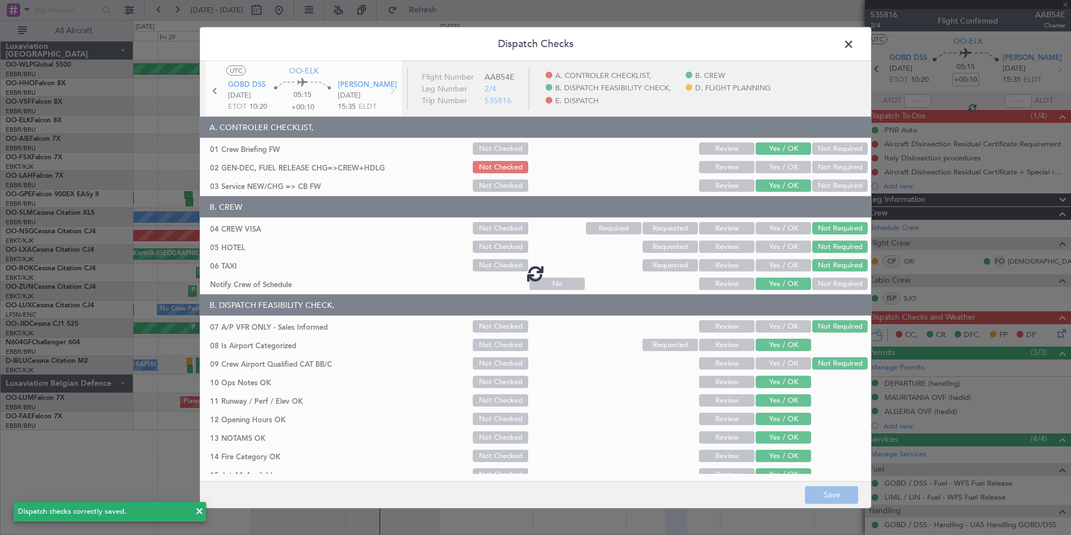
type input "0"
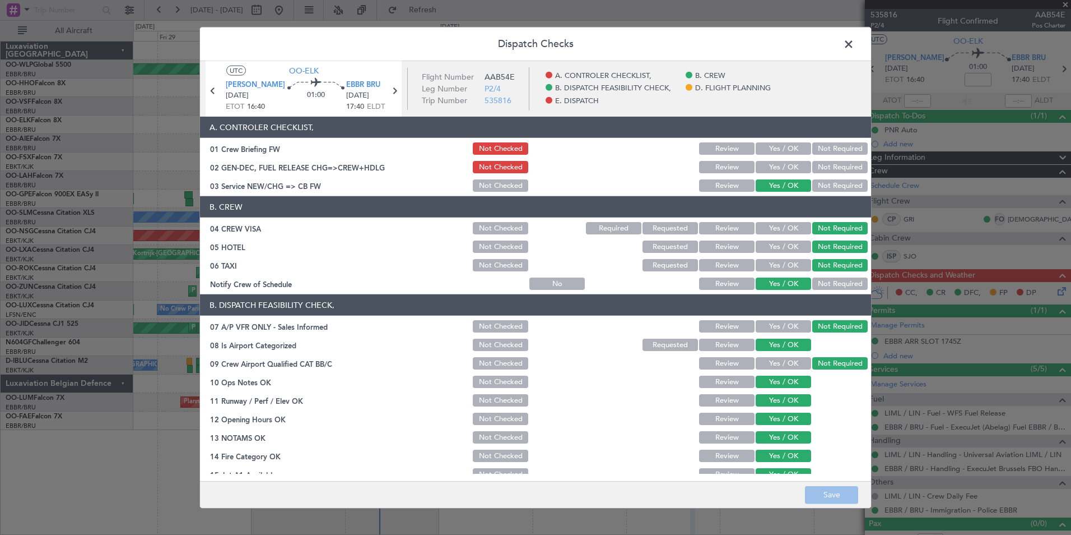
click at [782, 146] on button "Yes / OK" at bounding box center [783, 148] width 55 height 12
click at [832, 491] on button "Save" at bounding box center [831, 494] width 53 height 18
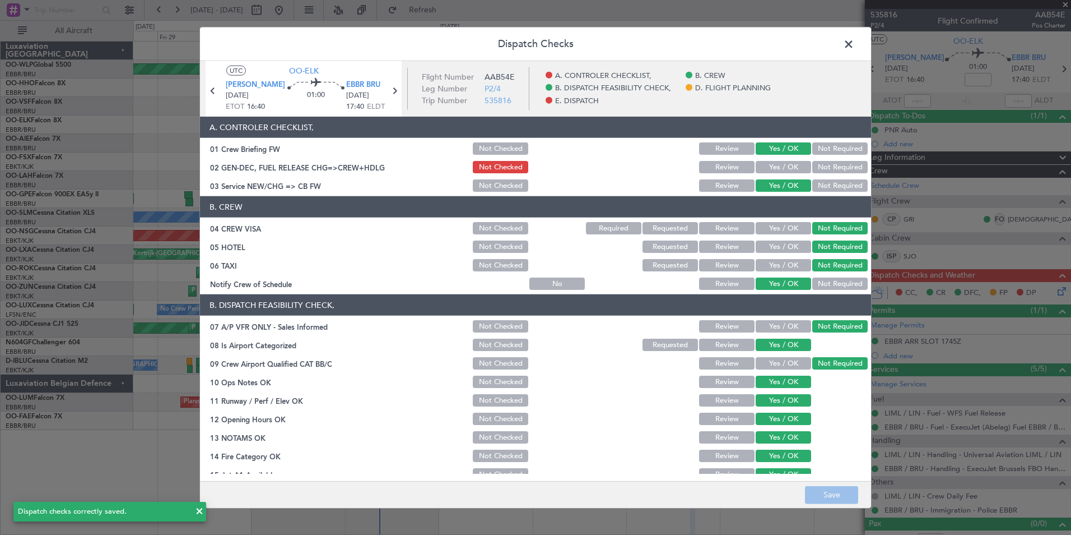
click at [854, 42] on span at bounding box center [854, 47] width 0 height 22
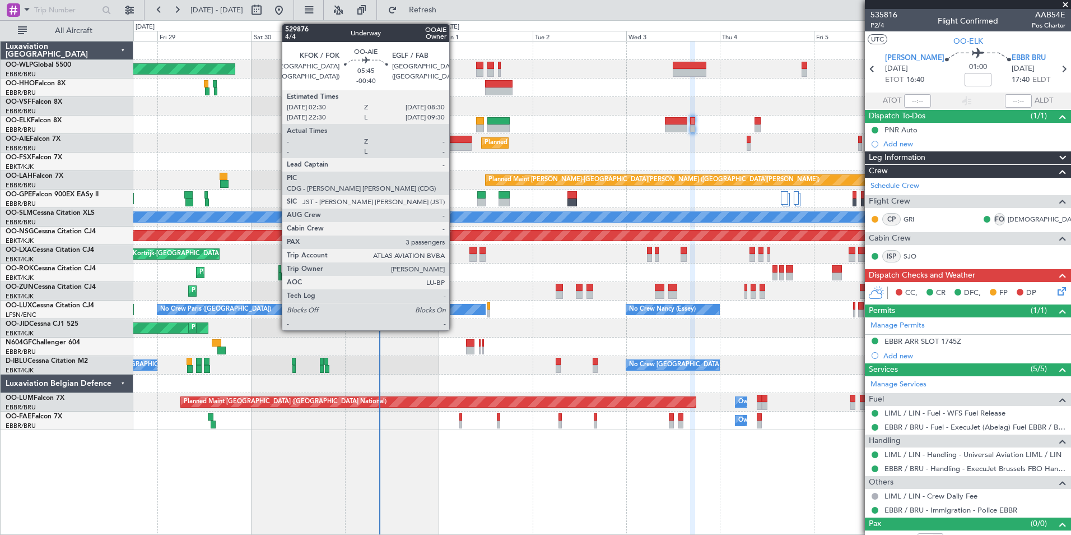
click at [454, 145] on div at bounding box center [460, 147] width 24 height 8
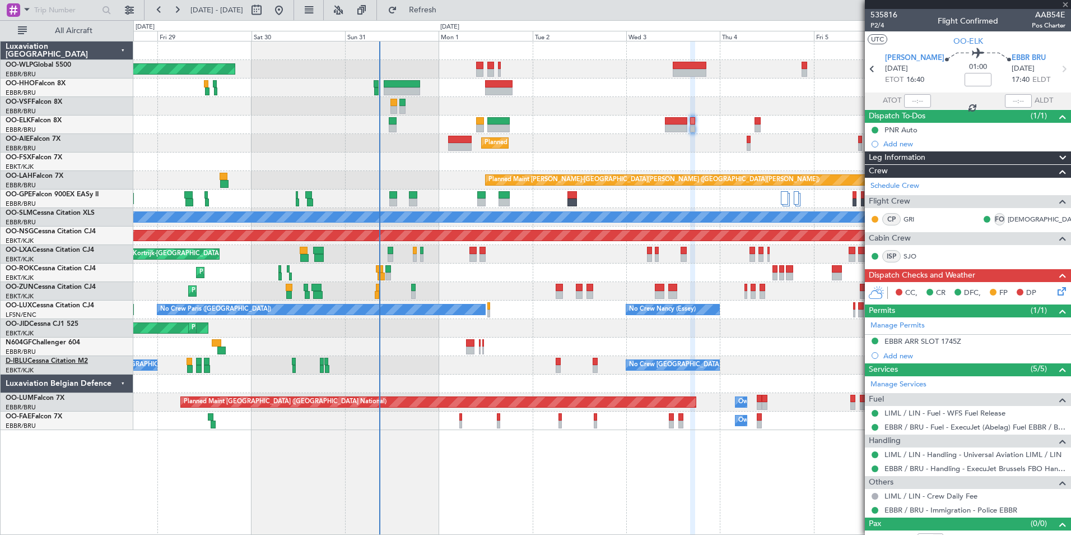
type input "-00:40"
type input "3"
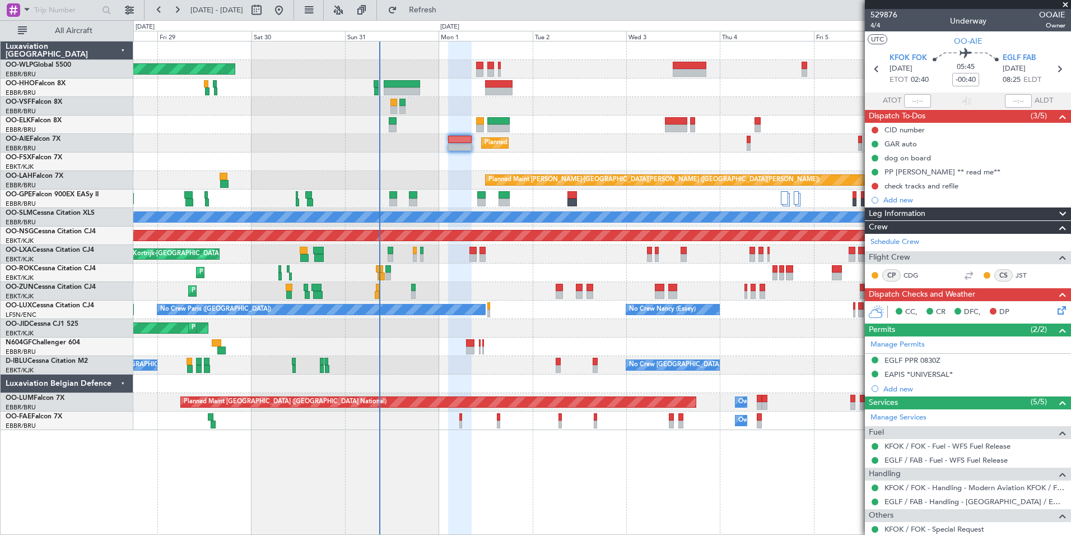
click at [481, 129] on div "Planned Maint Kortrijk-[GEOGRAPHIC_DATA]" at bounding box center [601, 124] width 937 height 18
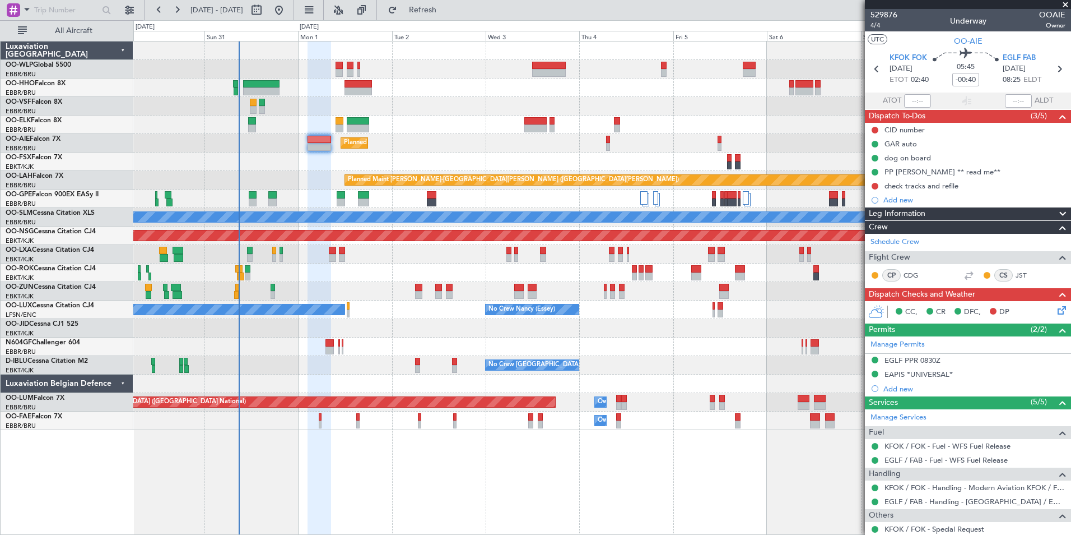
click at [362, 62] on div "Planned Maint [GEOGRAPHIC_DATA] ([GEOGRAPHIC_DATA])" at bounding box center [601, 69] width 937 height 18
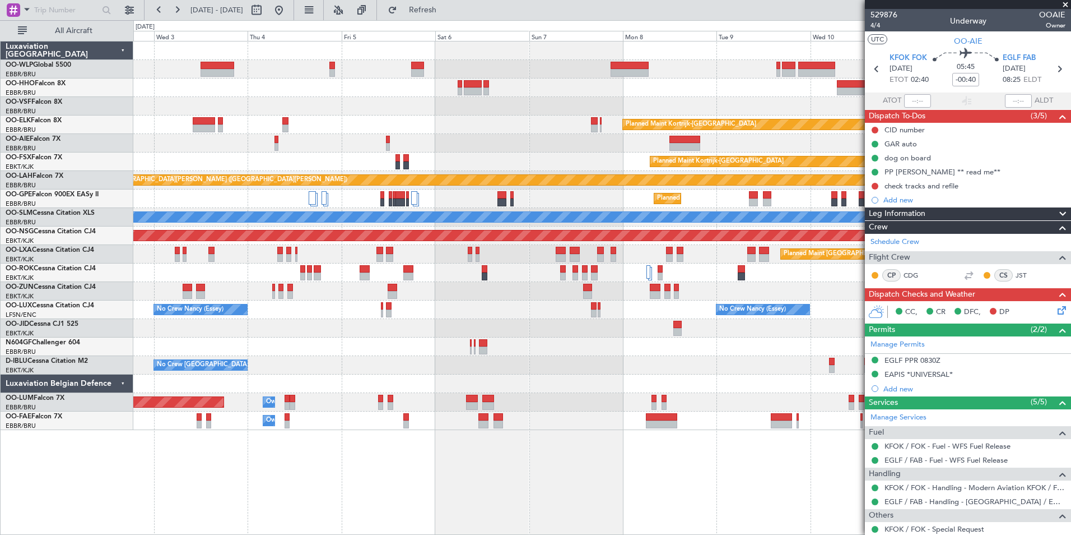
click at [340, 59] on div "Planned Maint Kortrijk-[GEOGRAPHIC_DATA] Planned Maint [GEOGRAPHIC_DATA] ([GEOG…" at bounding box center [601, 235] width 937 height 388
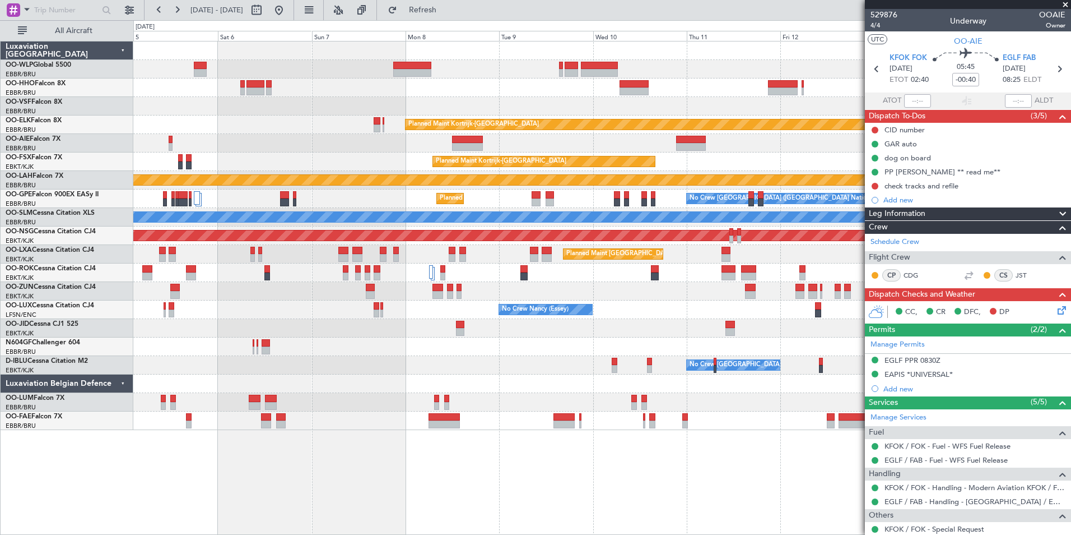
click at [288, 10] on div at bounding box center [268, 10] width 40 height 18
click at [288, 13] on button at bounding box center [279, 10] width 18 height 18
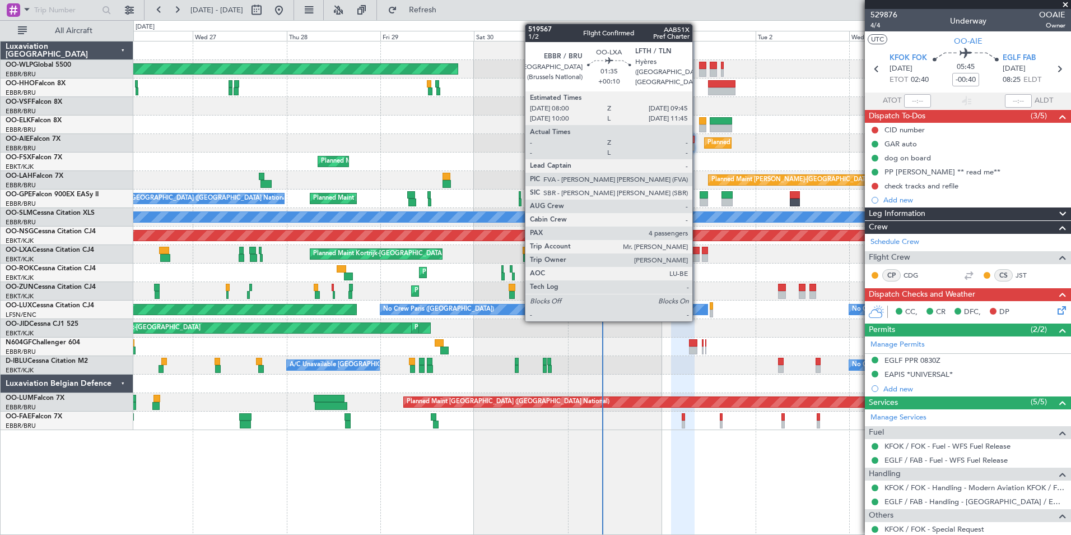
click at [698, 253] on div at bounding box center [695, 251] width 7 height 8
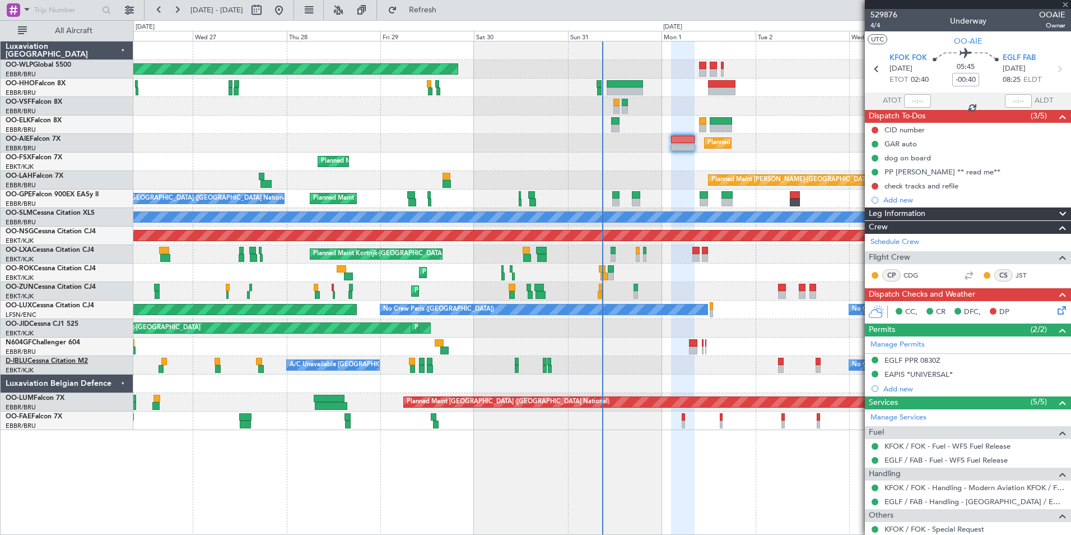
type input "+00:10"
type input "4"
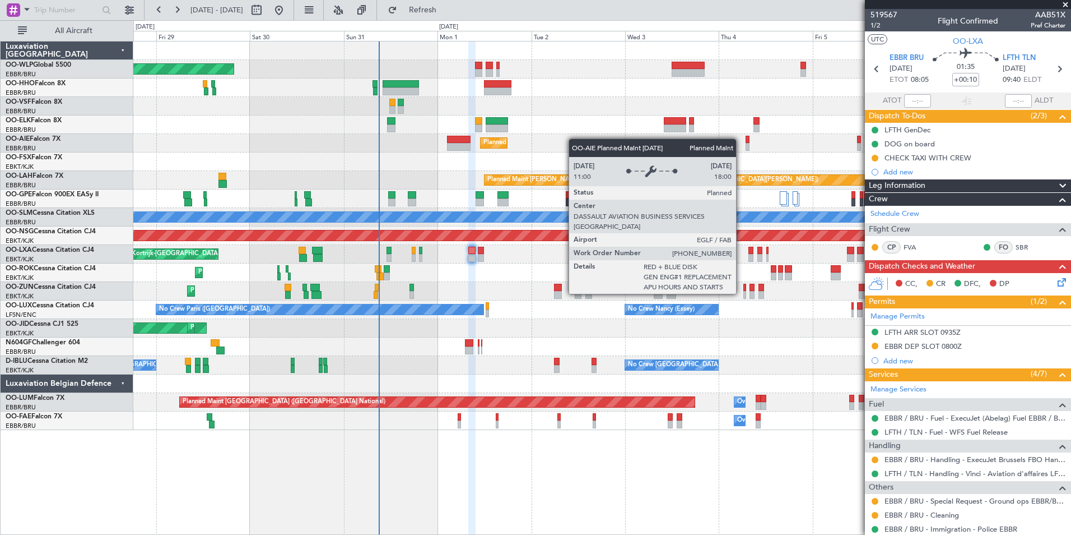
click at [475, 124] on div "Planned Maint [GEOGRAPHIC_DATA] ([GEOGRAPHIC_DATA]) Planned Maint [GEOGRAPHIC_D…" at bounding box center [601, 235] width 937 height 388
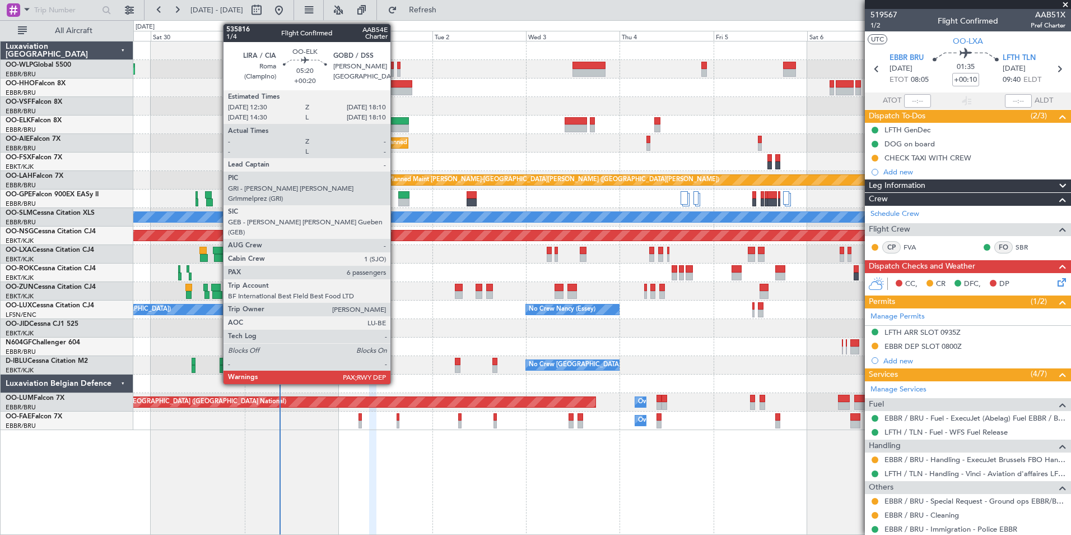
click at [396, 124] on div at bounding box center [398, 121] width 22 height 8
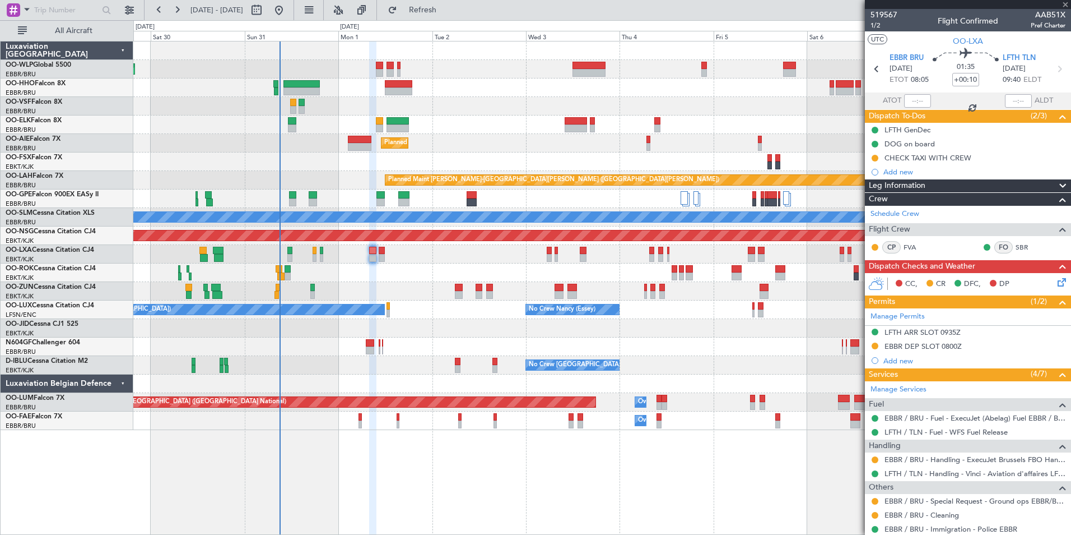
type input "+00:20"
type input "6"
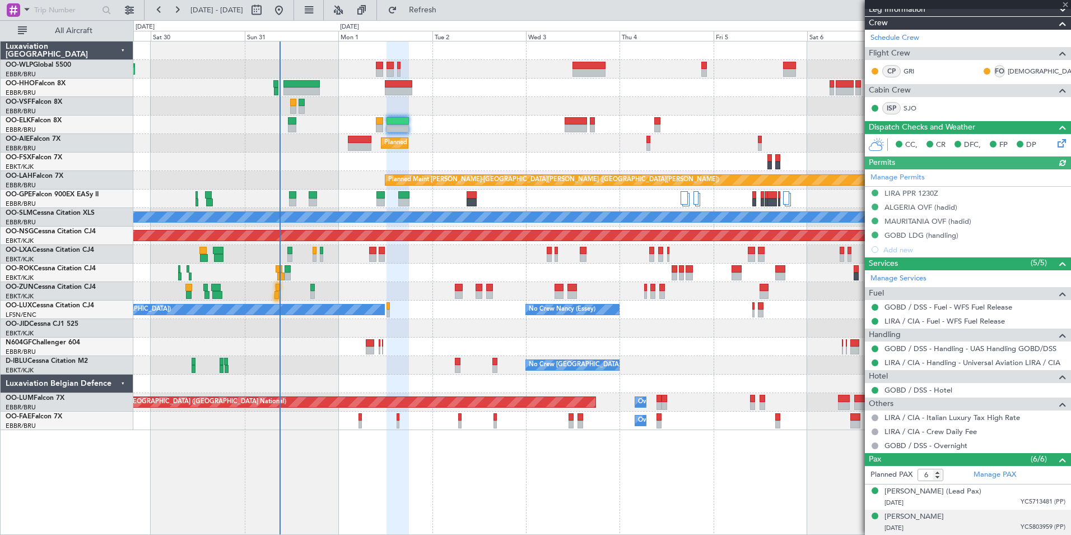
scroll to position [290, 0]
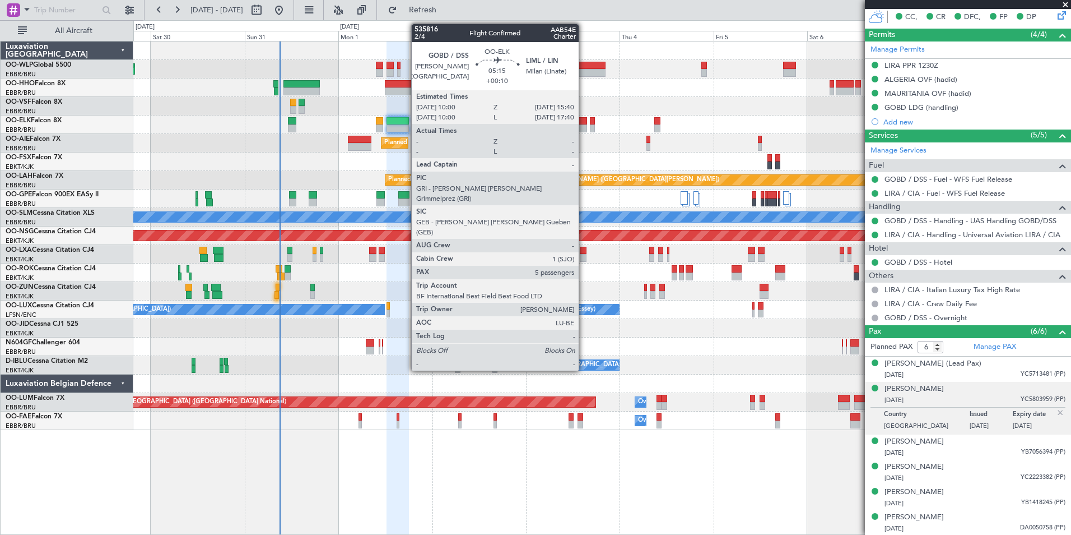
click at [584, 123] on div at bounding box center [576, 121] width 22 height 8
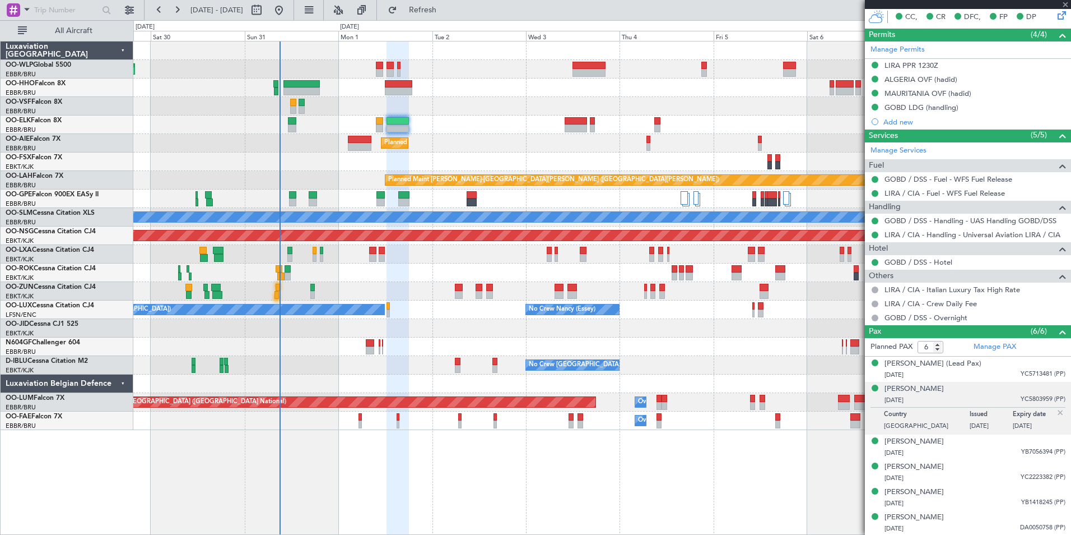
type input "+00:10"
type input "5"
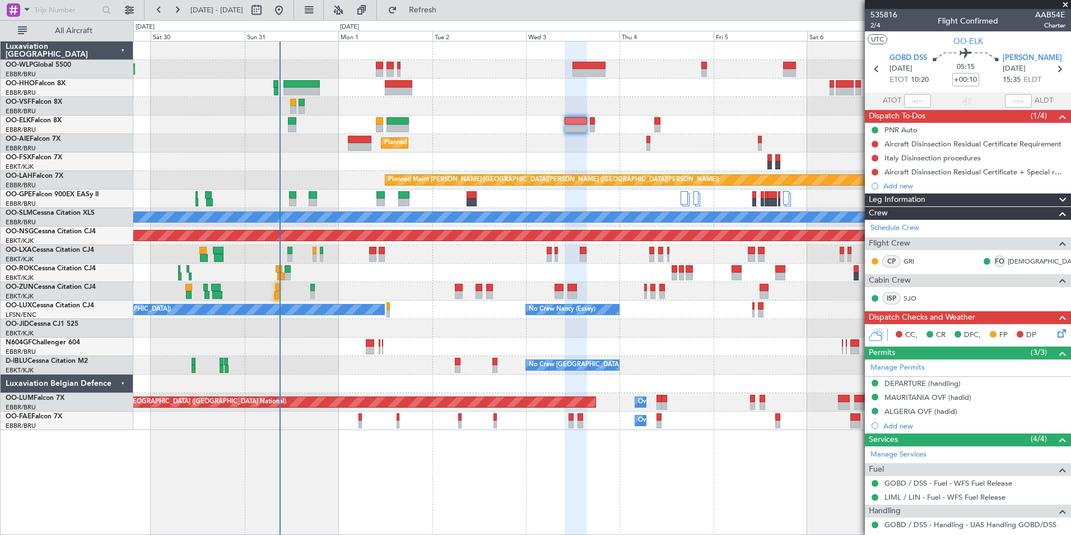
click at [879, 30] on mat-tooltip-component "Leg Number" at bounding box center [883, 45] width 55 height 30
click at [874, 27] on span "2/4" at bounding box center [884, 26] width 27 height 10
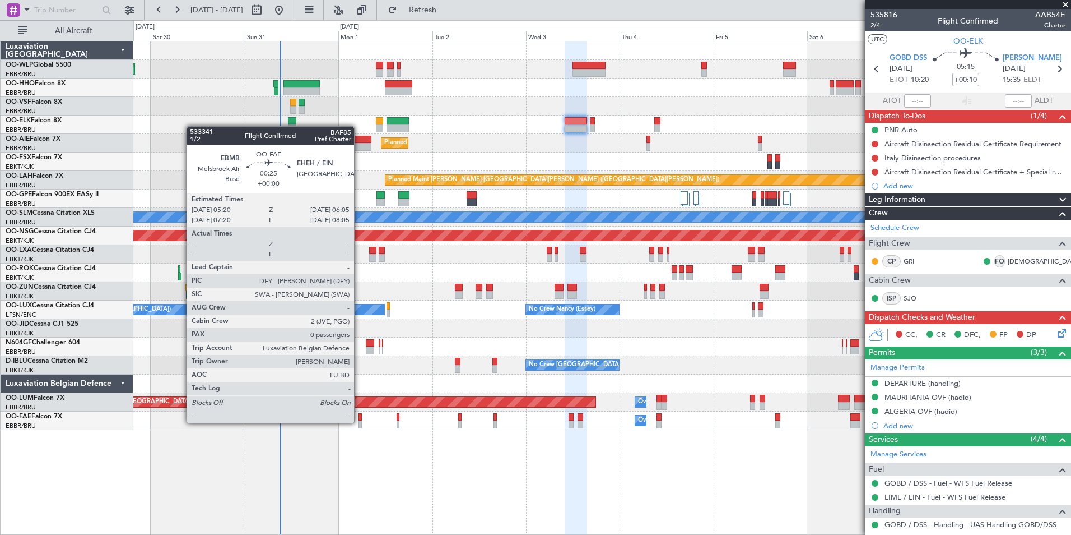
click at [359, 421] on div at bounding box center [360, 424] width 3 height 8
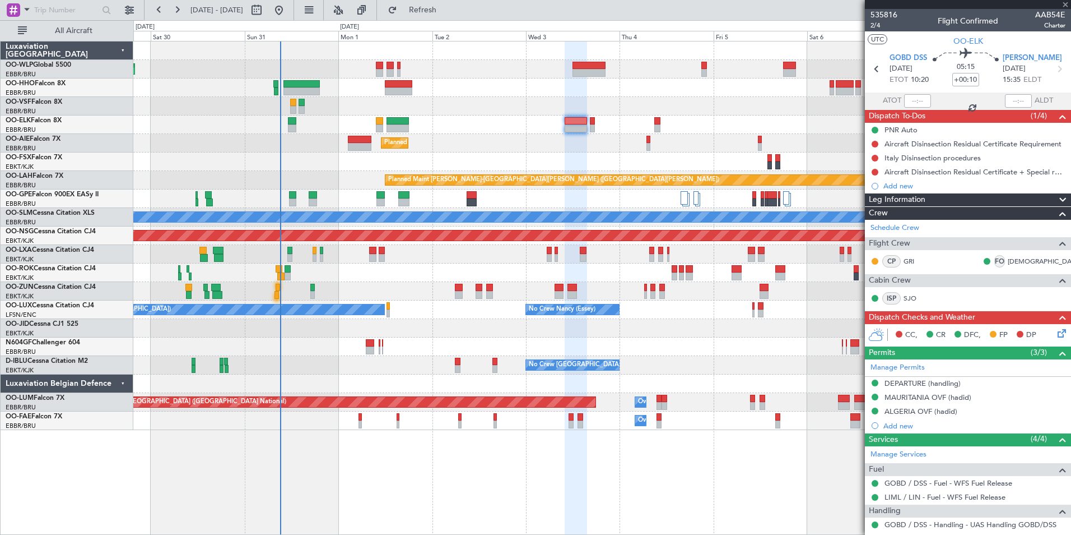
type input "0"
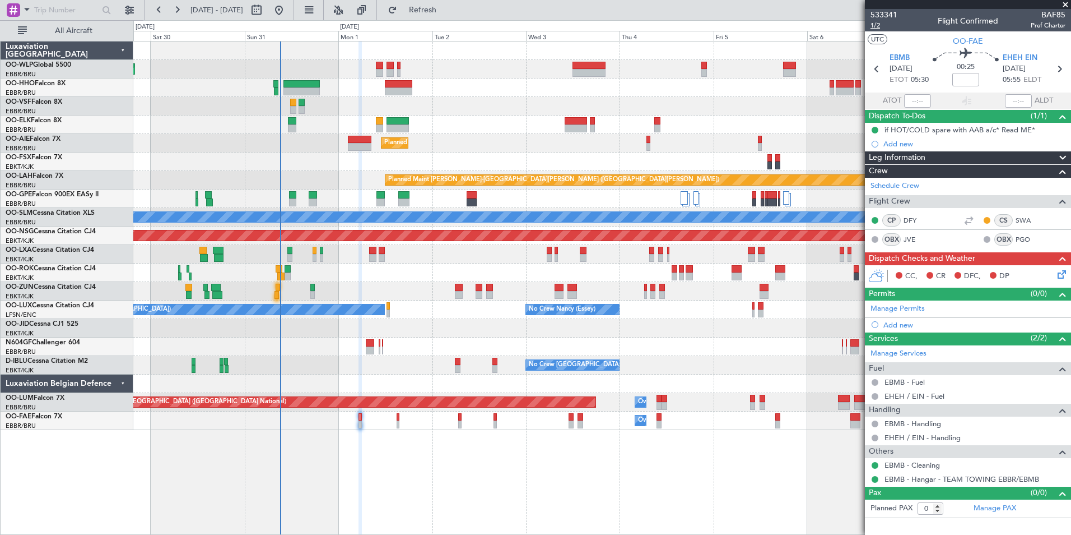
click at [875, 26] on span "1/2" at bounding box center [884, 26] width 27 height 10
click at [1058, 67] on icon at bounding box center [1059, 69] width 15 height 15
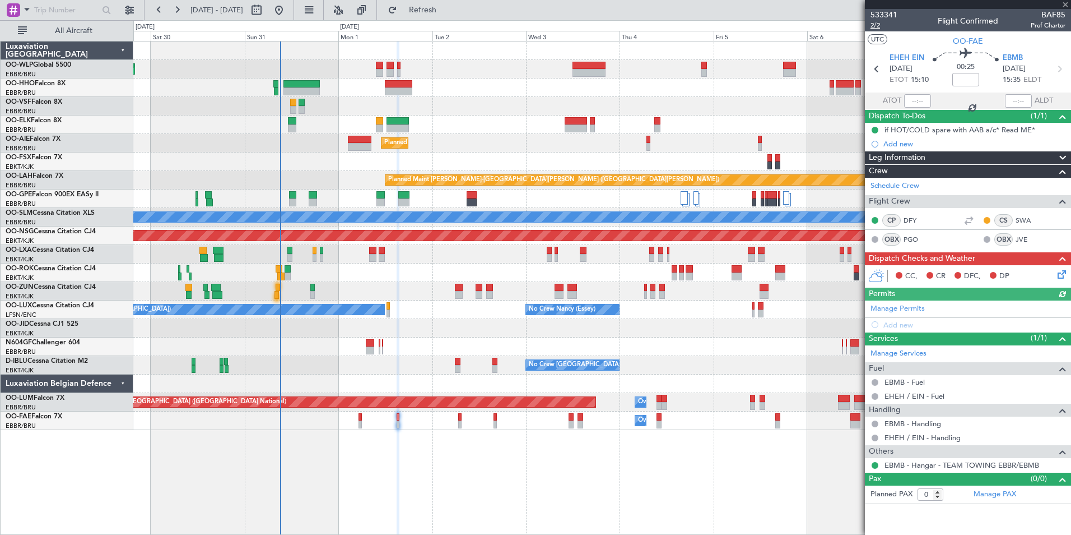
click at [877, 26] on span "2/2" at bounding box center [884, 26] width 27 height 10
click at [966, 85] on input at bounding box center [965, 79] width 27 height 13
click at [877, 68] on icon at bounding box center [877, 69] width 15 height 15
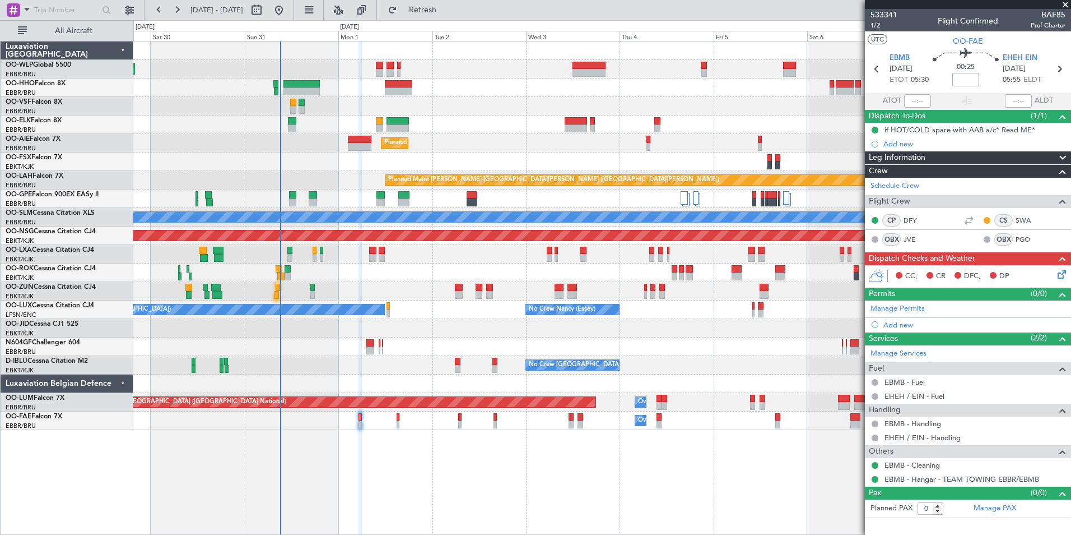
click at [965, 81] on input at bounding box center [965, 79] width 27 height 13
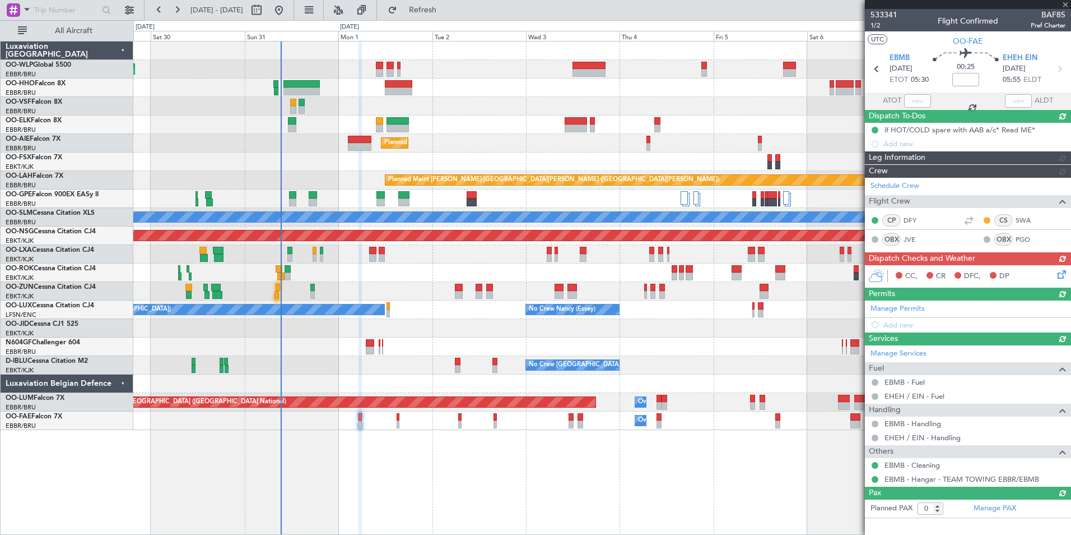
click at [1063, 68] on icon at bounding box center [1059, 69] width 15 height 15
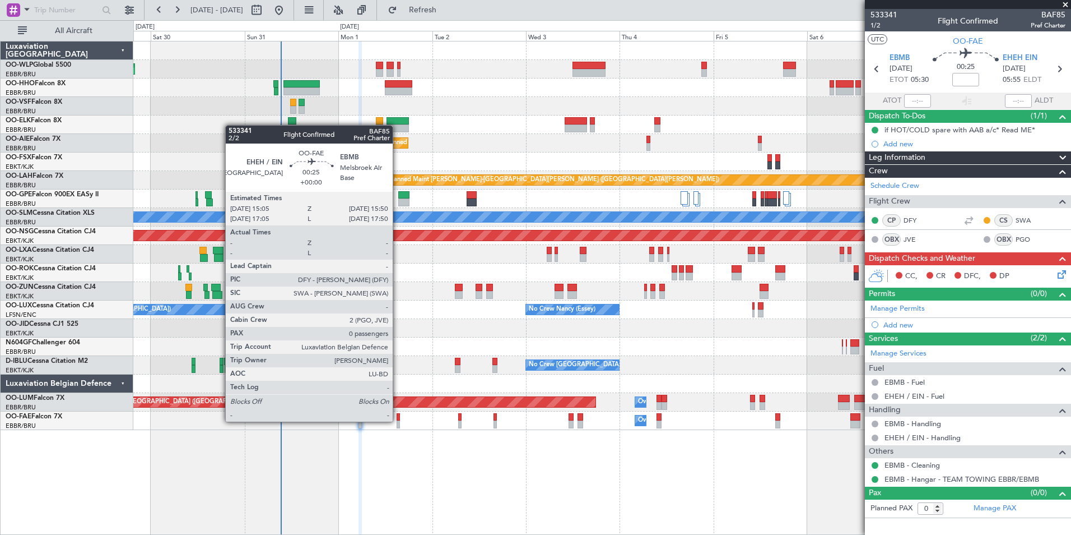
click at [398, 420] on div at bounding box center [398, 424] width 3 height 8
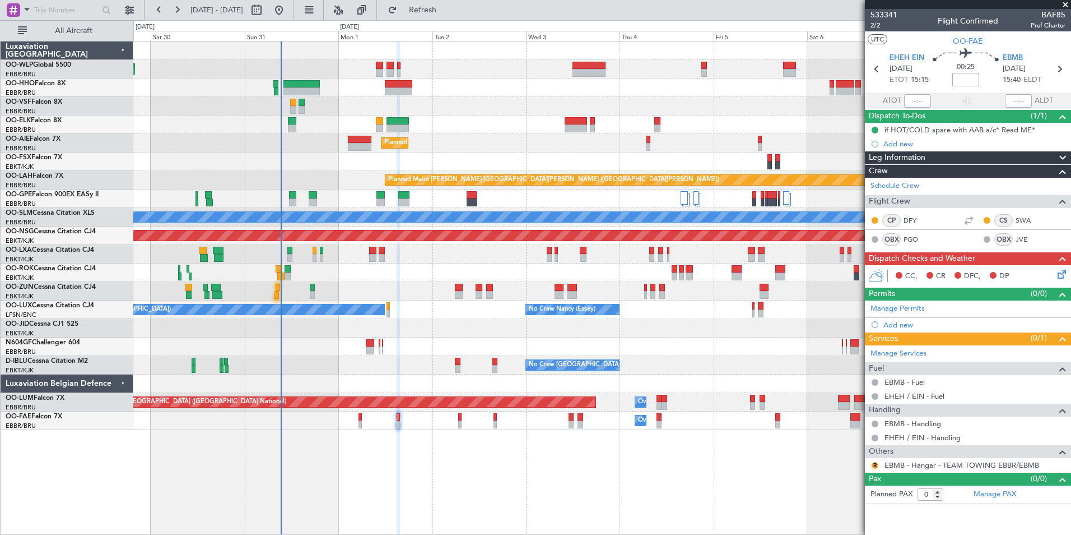
click at [973, 75] on input at bounding box center [965, 79] width 27 height 13
click at [755, 114] on div at bounding box center [601, 106] width 937 height 18
type input "-00:10"
click at [868, 72] on section "EHEH EIN [DATE] ETOT 15:15 00:15 -00:10 EBMB [DATE] 15:30 ELDT" at bounding box center [968, 70] width 206 height 44
click at [878, 67] on icon at bounding box center [877, 69] width 15 height 15
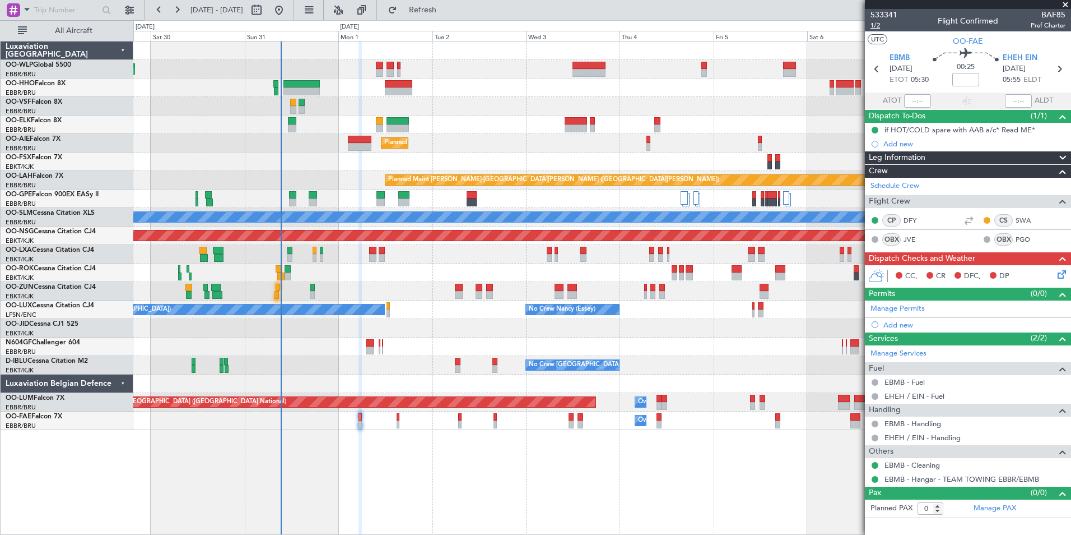
click at [877, 27] on span "1/2" at bounding box center [884, 26] width 27 height 10
click at [1064, 277] on icon at bounding box center [1060, 272] width 9 height 9
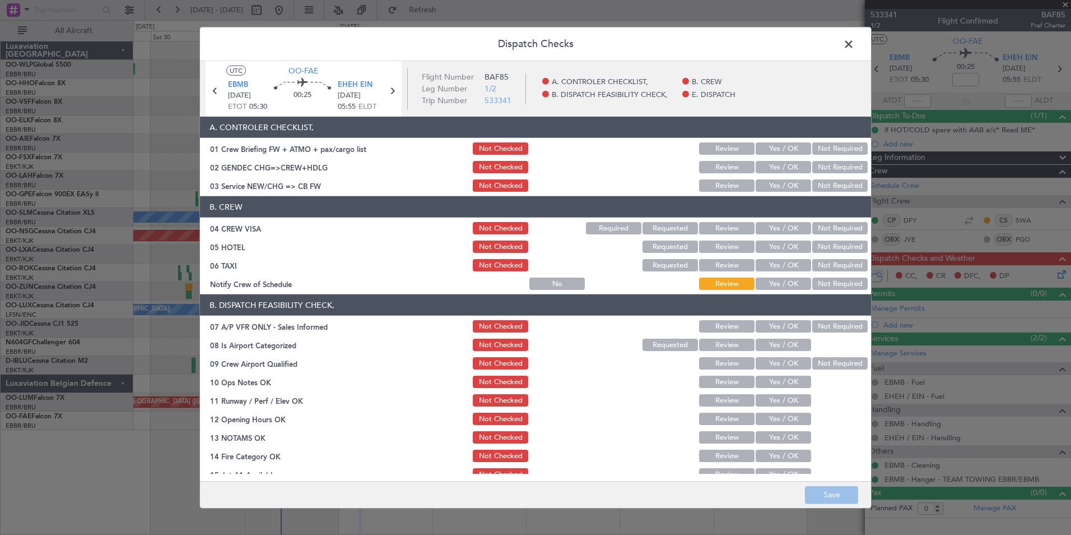
click at [783, 148] on button "Yes / OK" at bounding box center [783, 148] width 55 height 12
click at [826, 171] on button "Not Required" at bounding box center [839, 167] width 55 height 12
click at [781, 187] on button "Yes / OK" at bounding box center [783, 185] width 55 height 12
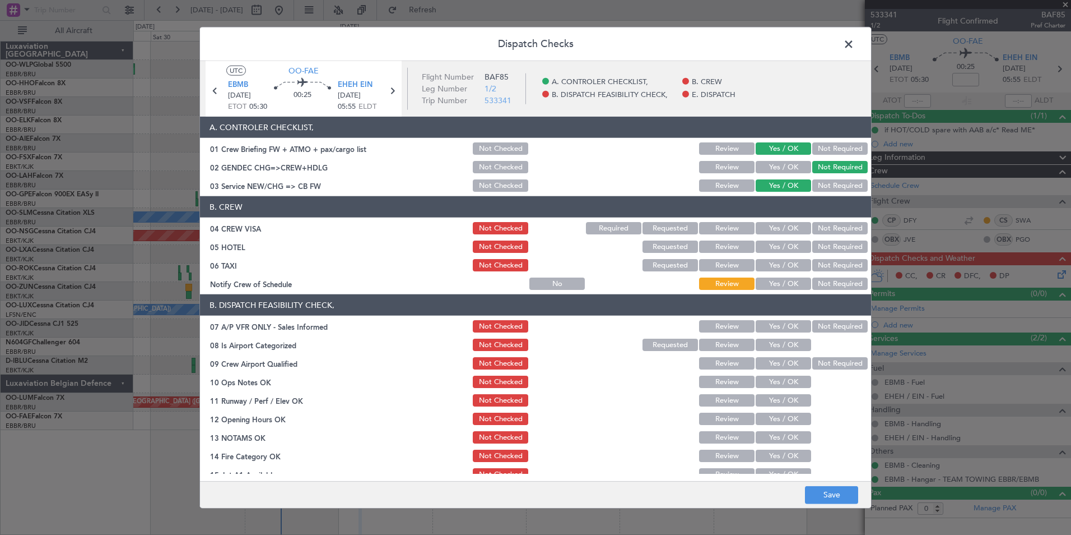
drag, startPoint x: 798, startPoint y: 219, endPoint x: 805, endPoint y: 227, distance: 10.9
click at [801, 224] on section "B. CREW 04 CREW VISA Not Checked Required Requested Review Yes / OK Not Require…" at bounding box center [535, 243] width 671 height 95
click at [812, 228] on button "Not Required" at bounding box center [839, 228] width 55 height 12
click at [813, 246] on button "Not Required" at bounding box center [839, 246] width 55 height 12
click at [815, 270] on button "Not Required" at bounding box center [839, 265] width 55 height 12
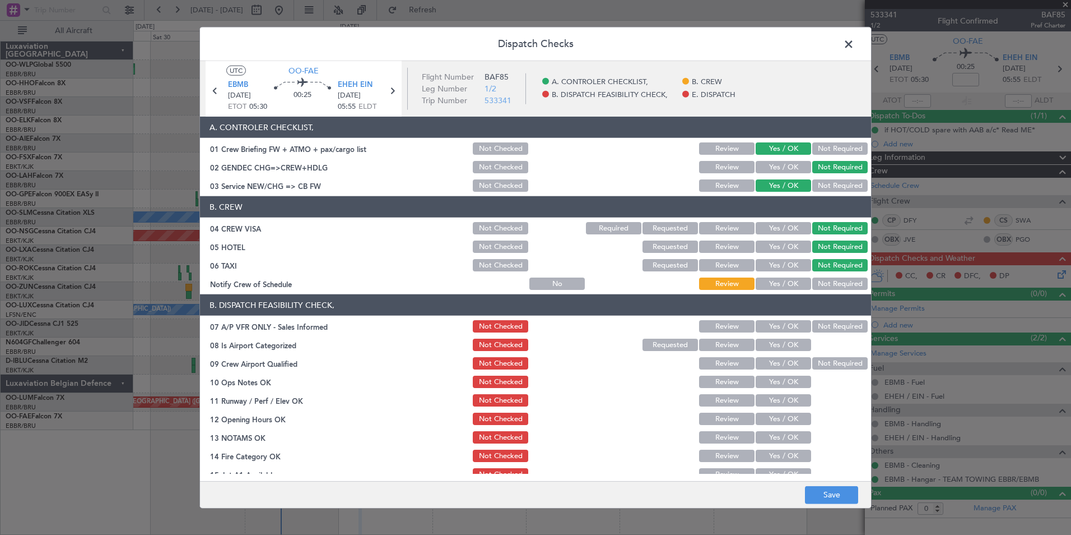
click at [777, 285] on button "Yes / OK" at bounding box center [783, 283] width 55 height 12
click at [823, 335] on section "B. DISPATCH FEASIBILITY CHECK, 07 A/P VFR ONLY - Sales Informed Not Checked Rev…" at bounding box center [535, 415] width 671 height 243
click at [816, 324] on button "Not Required" at bounding box center [839, 326] width 55 height 12
drag, startPoint x: 776, startPoint y: 340, endPoint x: 774, endPoint y: 351, distance: 11.4
click at [776, 340] on button "Yes / OK" at bounding box center [783, 344] width 55 height 12
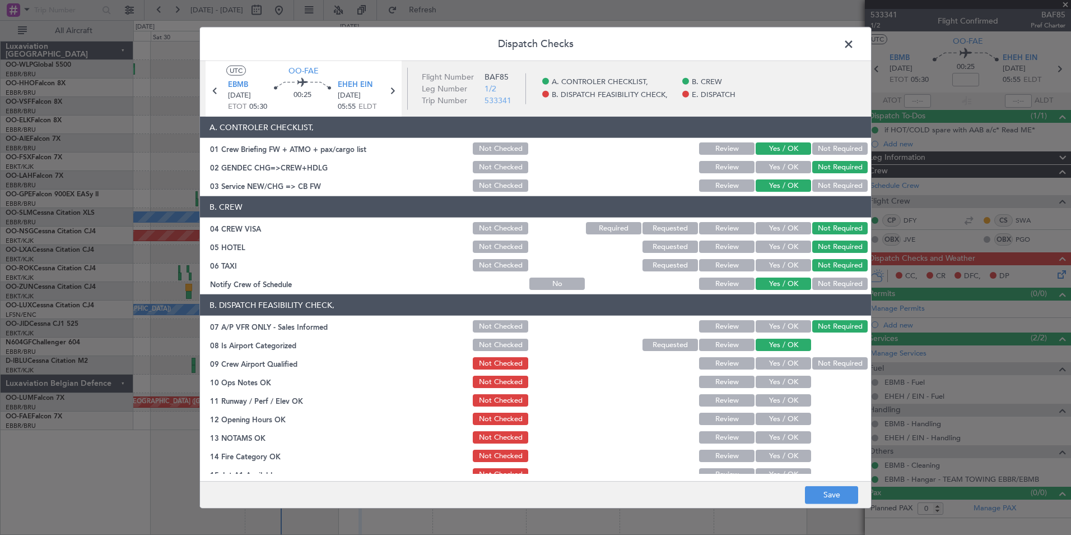
click at [771, 363] on button "Yes / OK" at bounding box center [783, 363] width 55 height 12
click at [770, 387] on button "Yes / OK" at bounding box center [783, 381] width 55 height 12
click at [767, 398] on button "Yes / OK" at bounding box center [783, 400] width 55 height 12
click at [765, 413] on button "Yes / OK" at bounding box center [783, 418] width 55 height 12
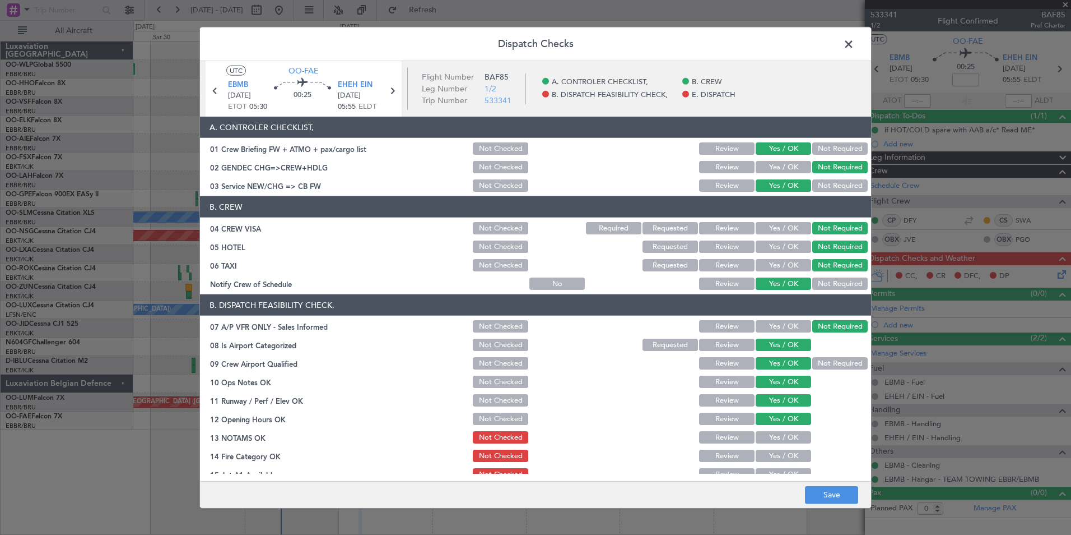
click at [765, 430] on div "Yes / OK" at bounding box center [782, 437] width 57 height 16
click at [765, 441] on button "Yes / OK" at bounding box center [783, 437] width 55 height 12
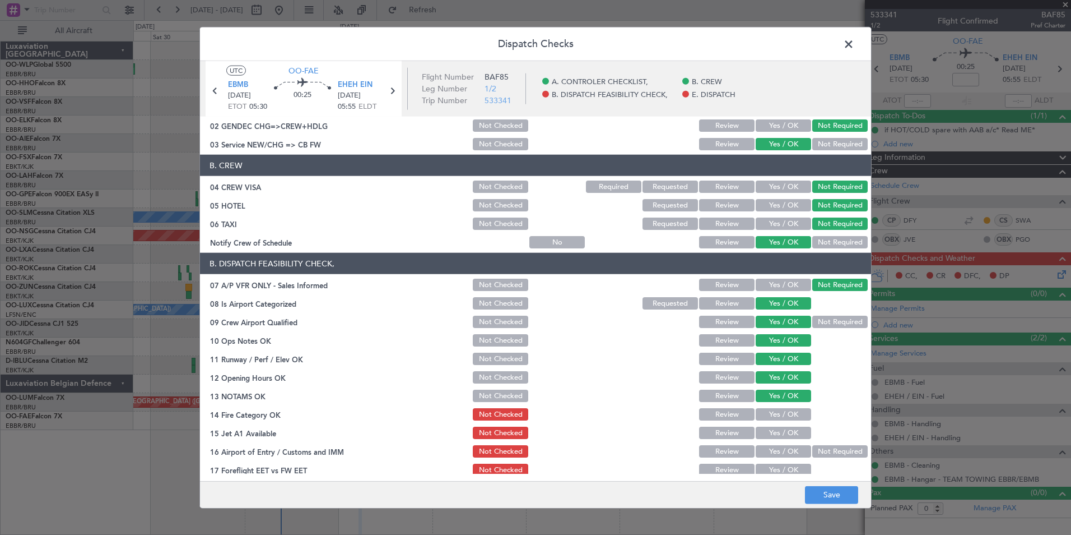
scroll to position [112, 0]
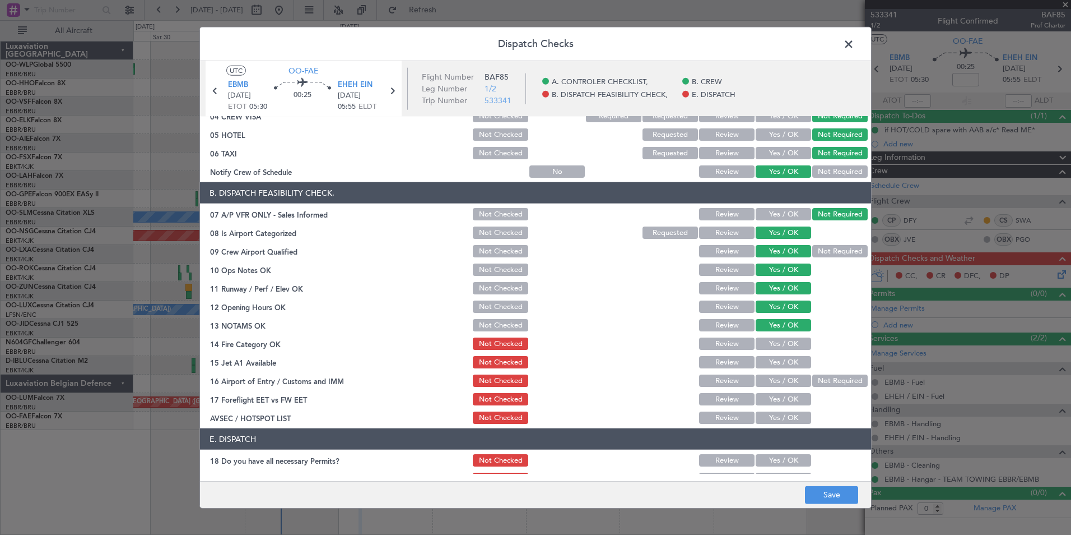
drag, startPoint x: 776, startPoint y: 340, endPoint x: 777, endPoint y: 349, distance: 9.6
click at [776, 342] on button "Yes / OK" at bounding box center [783, 343] width 55 height 12
click at [781, 369] on div "Yes / OK" at bounding box center [782, 362] width 57 height 16
click at [821, 377] on button "Not Required" at bounding box center [839, 380] width 55 height 12
click at [790, 361] on button "Yes / OK" at bounding box center [783, 362] width 55 height 12
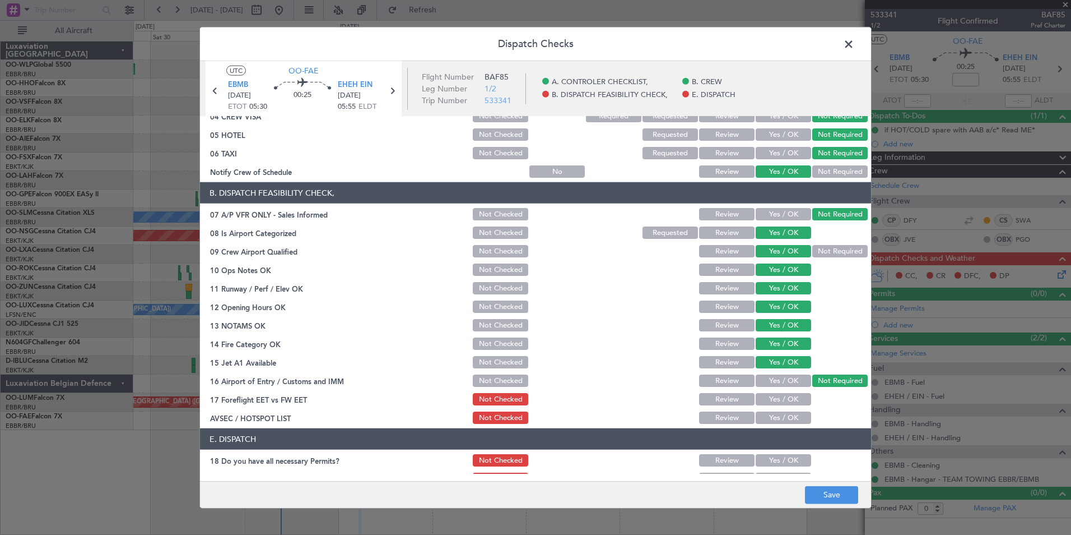
click at [783, 396] on button "Yes / OK" at bounding box center [783, 399] width 55 height 12
click at [783, 414] on button "Yes / OK" at bounding box center [783, 417] width 55 height 12
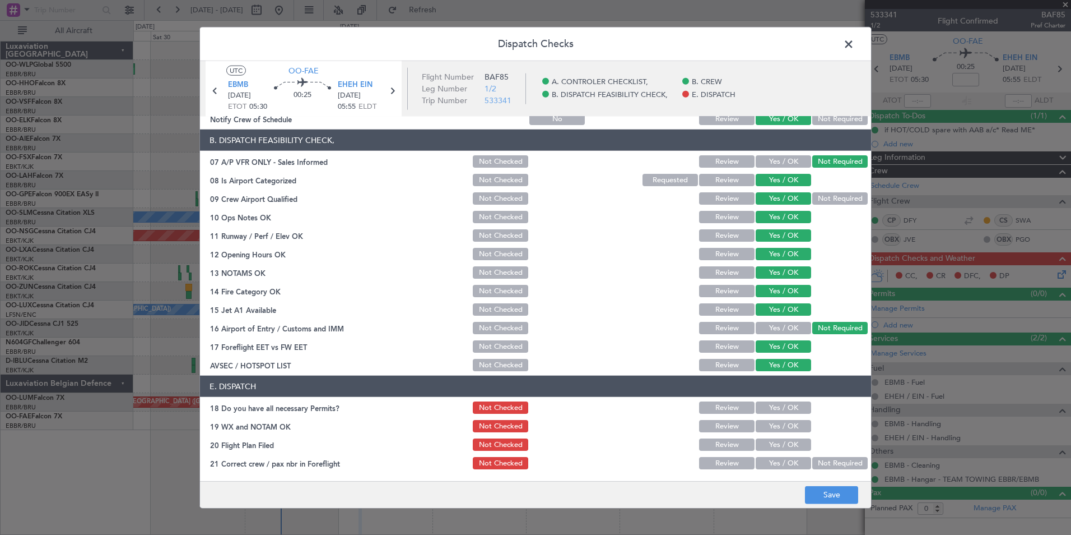
click at [779, 408] on button "Yes / OK" at bounding box center [783, 407] width 55 height 12
click at [779, 426] on button "Yes / OK" at bounding box center [783, 426] width 55 height 12
click at [777, 444] on button "Yes / OK" at bounding box center [783, 444] width 55 height 12
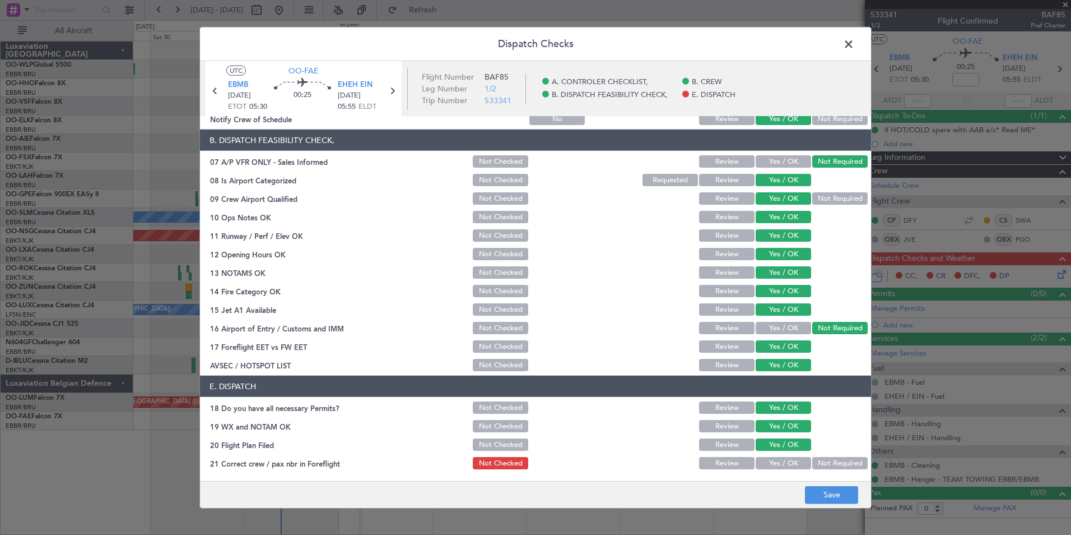
click at [779, 470] on div "Yes / OK" at bounding box center [782, 463] width 57 height 16
click at [780, 459] on button "Yes / OK" at bounding box center [783, 463] width 55 height 12
click at [825, 491] on button "Save" at bounding box center [831, 494] width 53 height 18
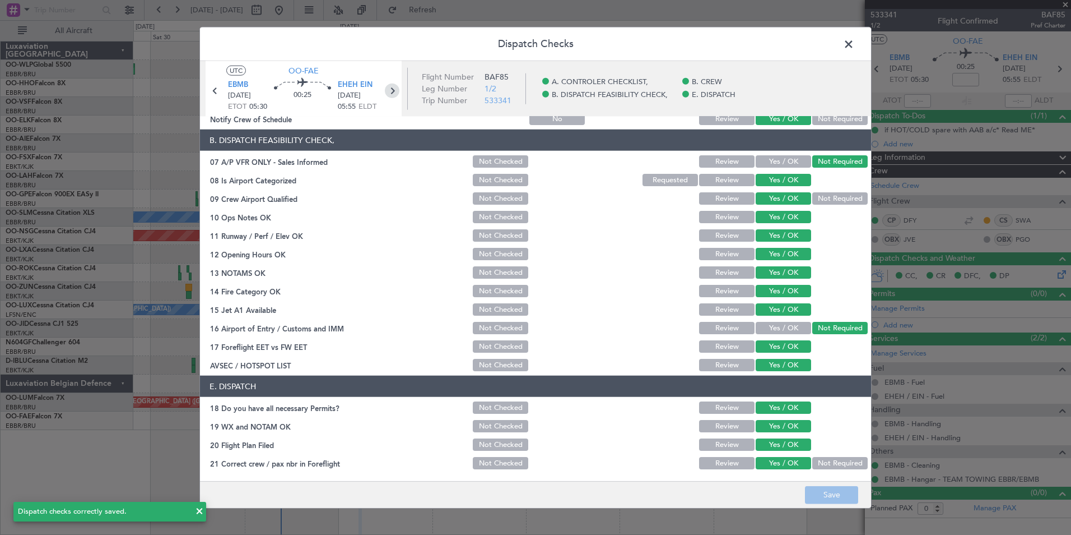
click at [391, 89] on icon at bounding box center [392, 90] width 15 height 15
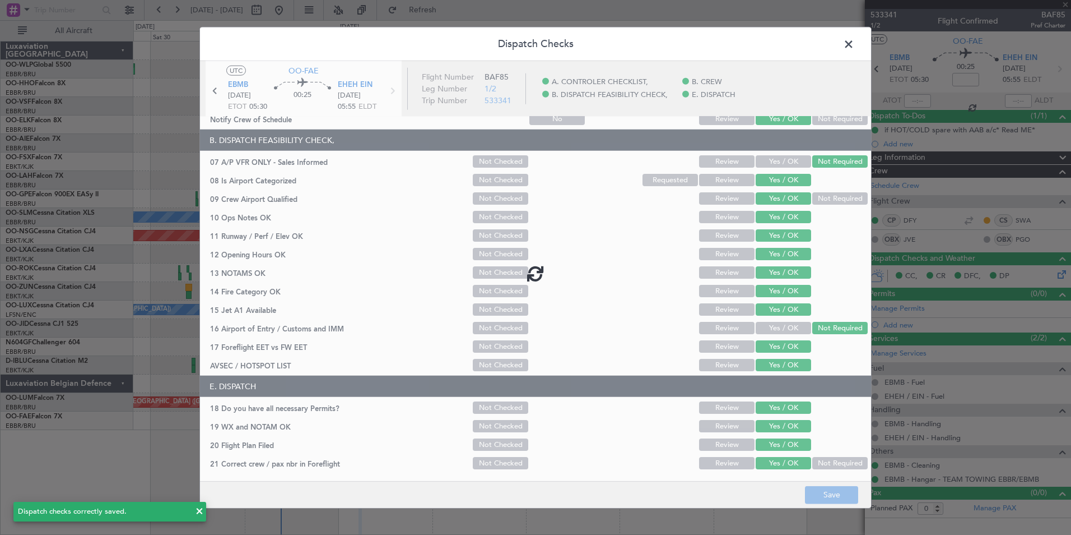
type input "-00:10"
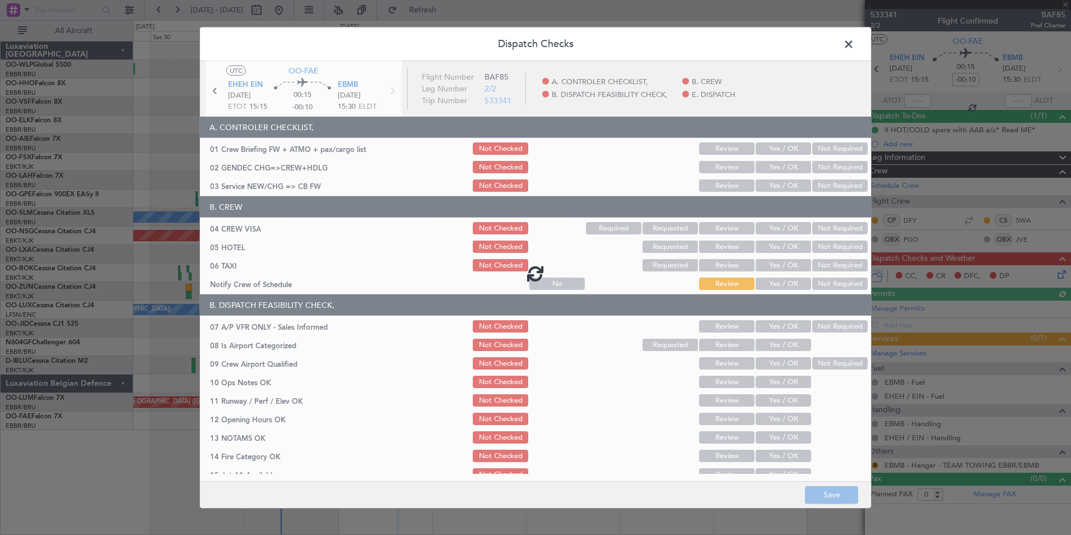
click at [768, 143] on div at bounding box center [535, 273] width 671 height 424
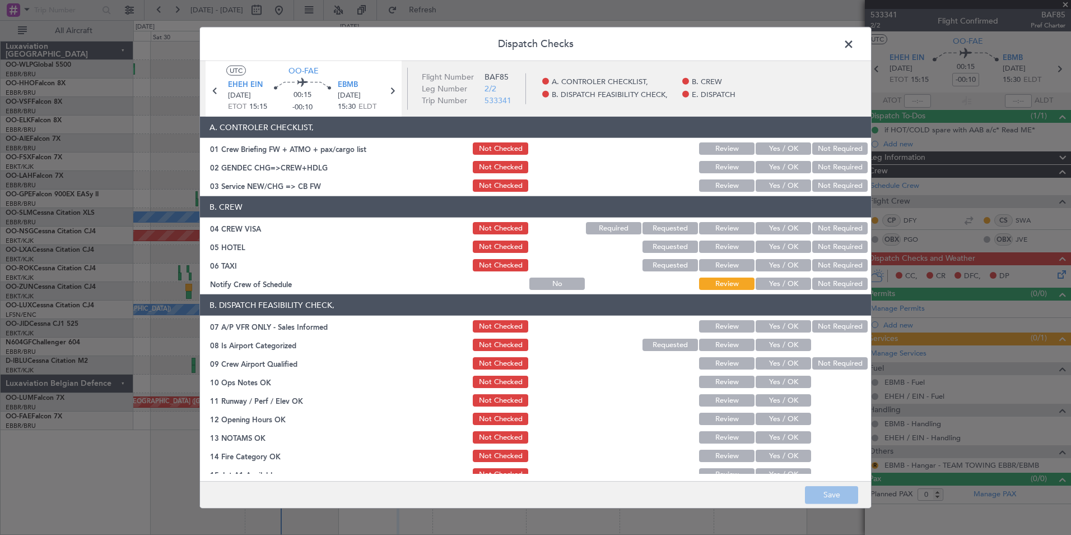
click at [772, 147] on button "Yes / OK" at bounding box center [783, 148] width 55 height 12
click at [816, 171] on button "Not Required" at bounding box center [839, 167] width 55 height 12
drag, startPoint x: 776, startPoint y: 177, endPoint x: 779, endPoint y: 188, distance: 11.7
click at [776, 178] on section "A. CONTROLER CHECKLIST, 01 Crew Briefing FW + ATMO + pax/cargo list Not Checked…" at bounding box center [535, 155] width 671 height 77
click at [780, 189] on button "Yes / OK" at bounding box center [783, 185] width 55 height 12
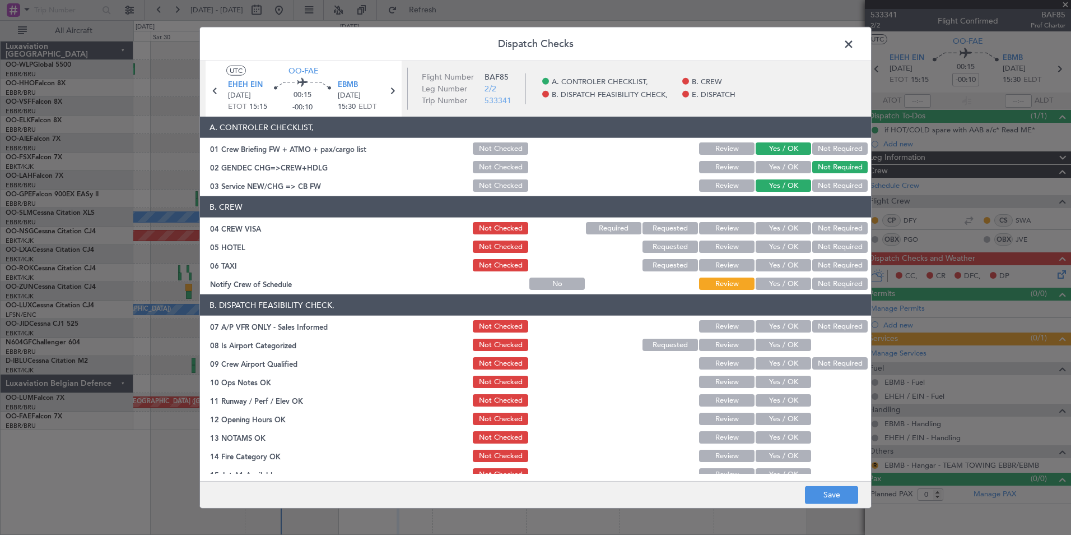
click at [828, 225] on button "Not Required" at bounding box center [839, 228] width 55 height 12
click at [823, 247] on button "Not Required" at bounding box center [839, 246] width 55 height 12
click at [805, 275] on section "B. CREW 04 CREW VISA Not Checked Required Requested Review Yes / OK Not Require…" at bounding box center [535, 243] width 671 height 95
click at [812, 266] on button "Not Required" at bounding box center [839, 265] width 55 height 12
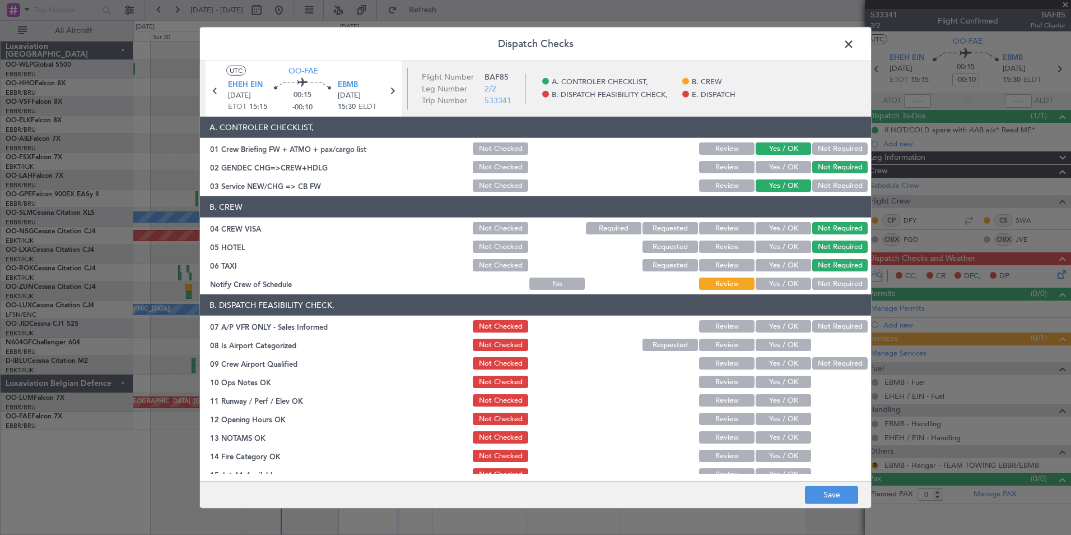
click at [777, 280] on button "Yes / OK" at bounding box center [783, 283] width 55 height 12
click at [819, 320] on section "B. DISPATCH FEASIBILITY CHECK, 07 A/P VFR ONLY - Sales Informed Not Checked Rev…" at bounding box center [535, 415] width 671 height 243
click at [816, 324] on button "Not Required" at bounding box center [839, 326] width 55 height 12
click at [777, 337] on div "Yes / OK" at bounding box center [782, 345] width 57 height 16
click at [775, 347] on button "Yes / OK" at bounding box center [783, 344] width 55 height 12
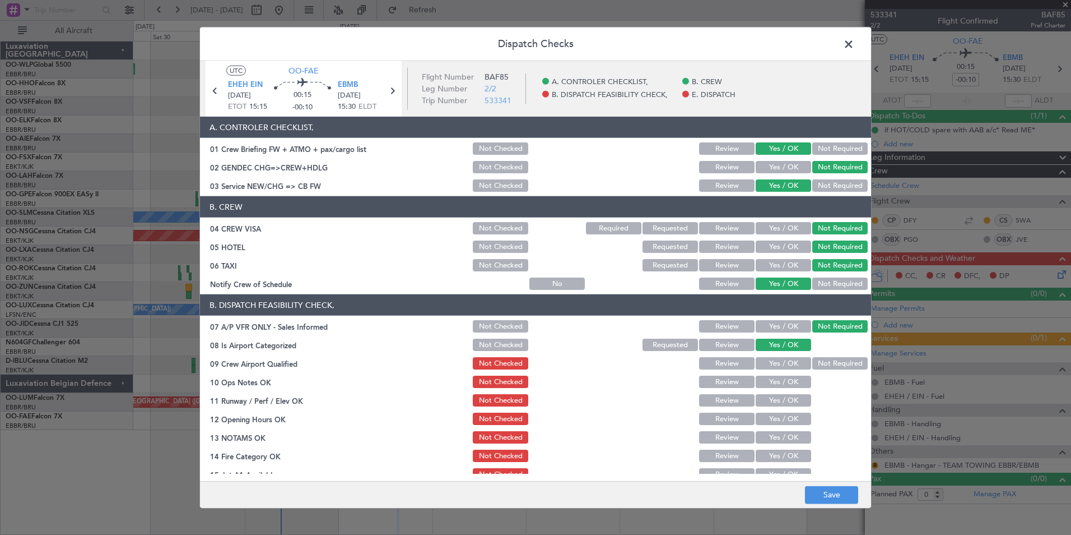
drag, startPoint x: 776, startPoint y: 362, endPoint x: 775, endPoint y: 368, distance: 5.6
click at [776, 367] on button "Yes / OK" at bounding box center [783, 363] width 55 height 12
click at [774, 385] on button "Yes / OK" at bounding box center [783, 381] width 55 height 12
click at [777, 398] on button "Yes / OK" at bounding box center [783, 400] width 55 height 12
drag, startPoint x: 777, startPoint y: 403, endPoint x: 777, endPoint y: 424, distance: 20.7
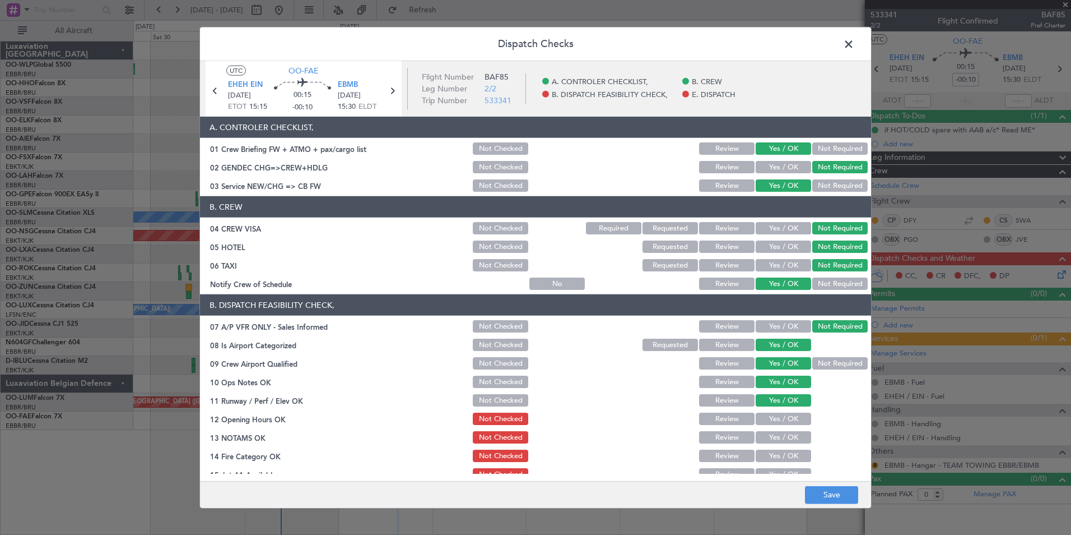
click at [777, 424] on button "Yes / OK" at bounding box center [783, 418] width 55 height 12
click at [777, 438] on button "Yes / OK" at bounding box center [783, 437] width 55 height 12
drag, startPoint x: 777, startPoint y: 458, endPoint x: 769, endPoint y: 439, distance: 20.9
click at [774, 461] on button "Yes / OK" at bounding box center [783, 455] width 55 height 12
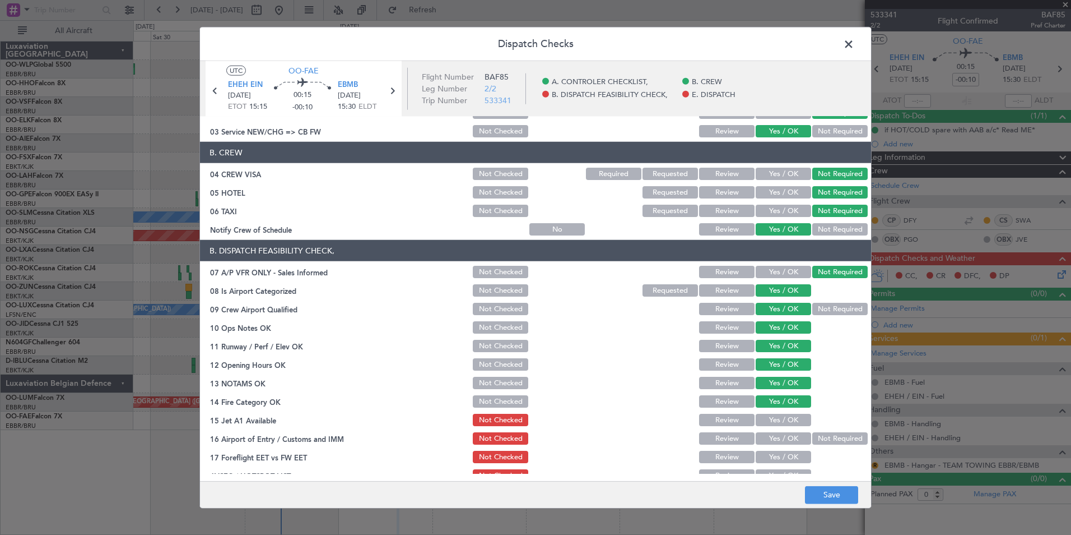
scroll to position [112, 0]
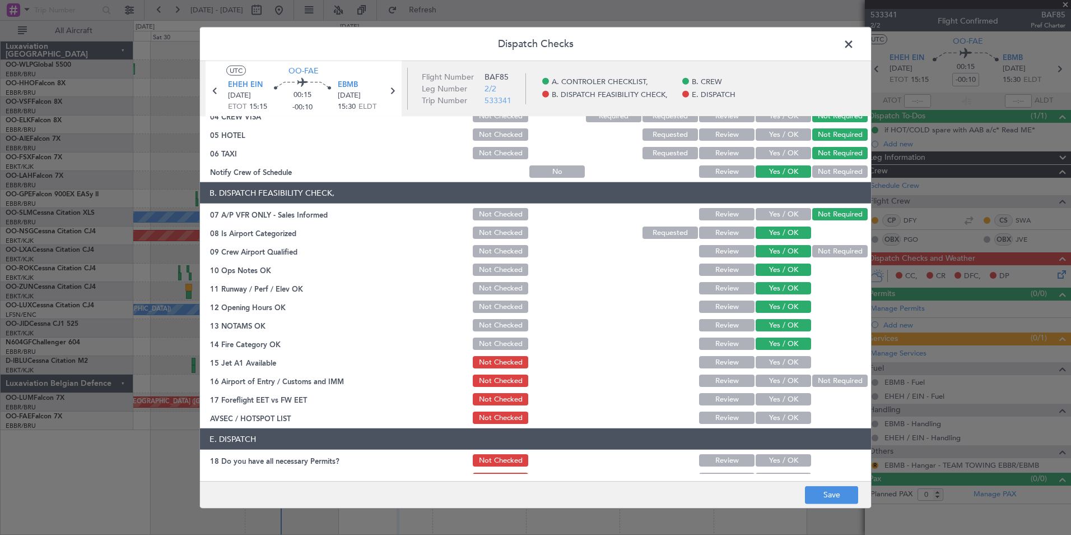
click at [777, 361] on button "Yes / OK" at bounding box center [783, 362] width 55 height 12
click at [816, 381] on button "Not Required" at bounding box center [839, 380] width 55 height 12
click at [794, 395] on button "Yes / OK" at bounding box center [783, 399] width 55 height 12
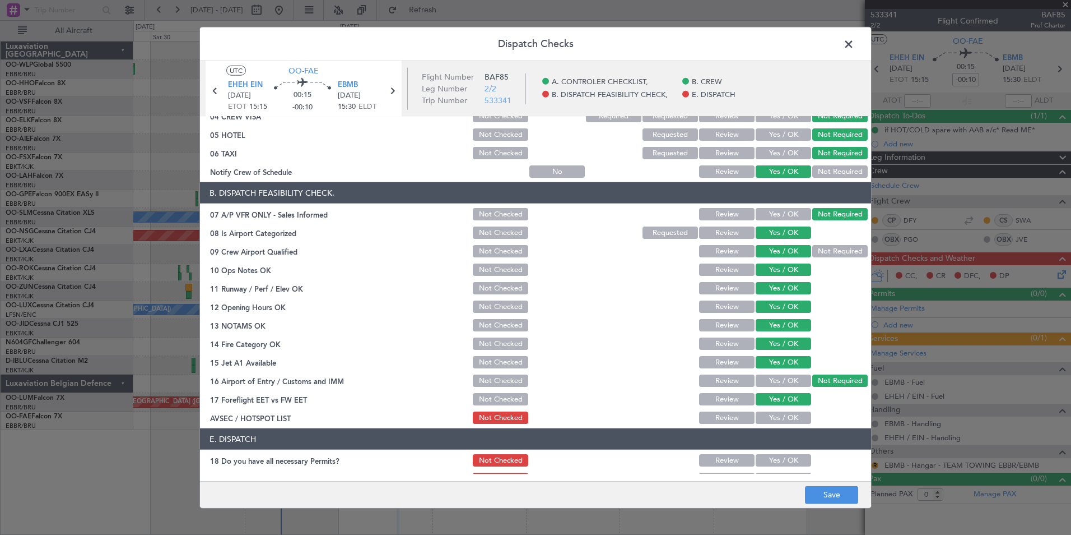
click at [786, 421] on button "Yes / OK" at bounding box center [783, 417] width 55 height 12
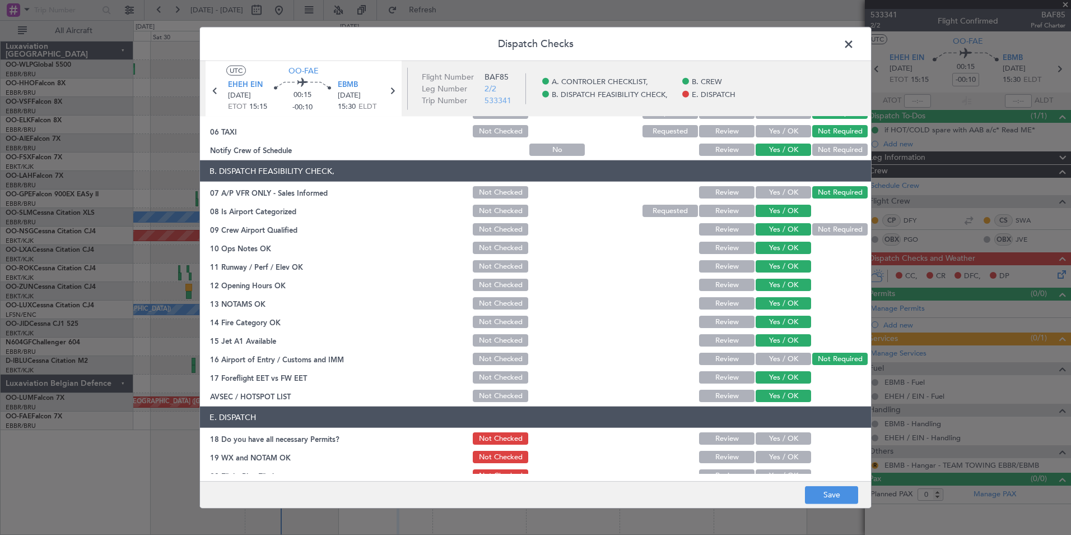
scroll to position [165, 0]
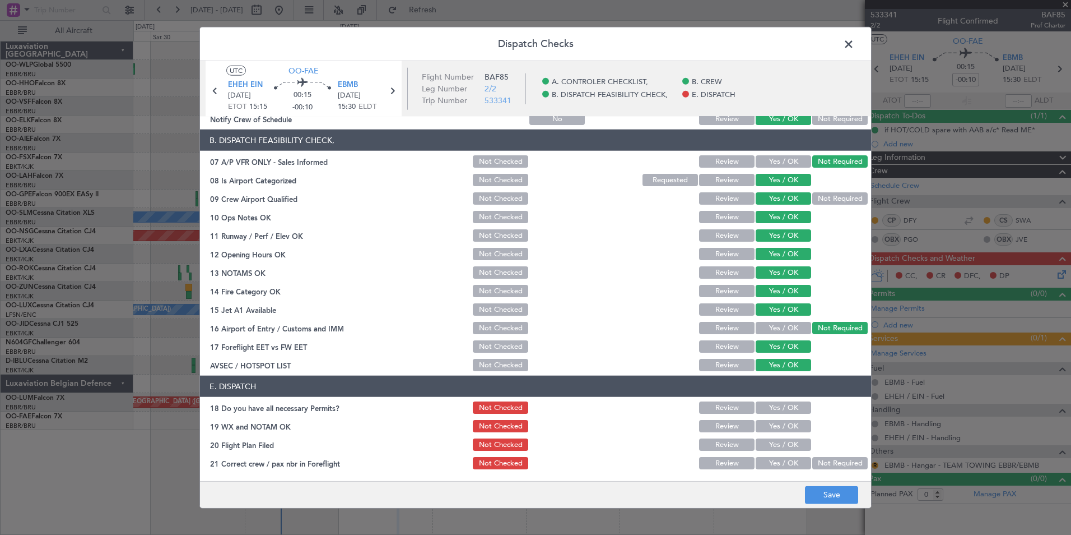
click at [786, 408] on button "Yes / OK" at bounding box center [783, 407] width 55 height 12
click at [783, 427] on button "Yes / OK" at bounding box center [783, 426] width 55 height 12
click at [783, 443] on button "Yes / OK" at bounding box center [783, 444] width 55 height 12
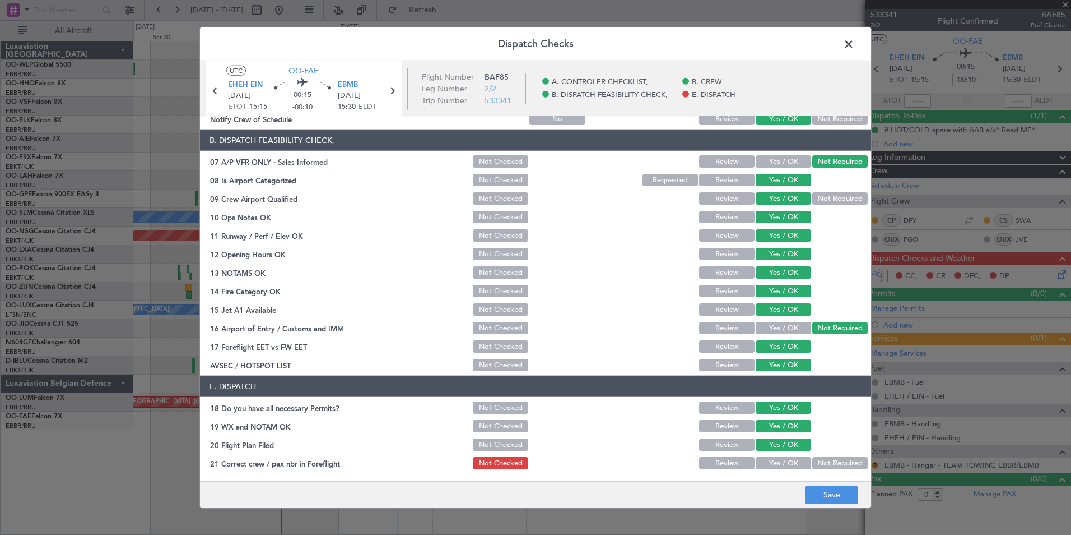
click at [783, 456] on div "Yes / OK" at bounding box center [782, 463] width 57 height 16
click at [786, 459] on button "Yes / OK" at bounding box center [783, 463] width 55 height 12
click at [824, 494] on button "Save" at bounding box center [831, 494] width 53 height 18
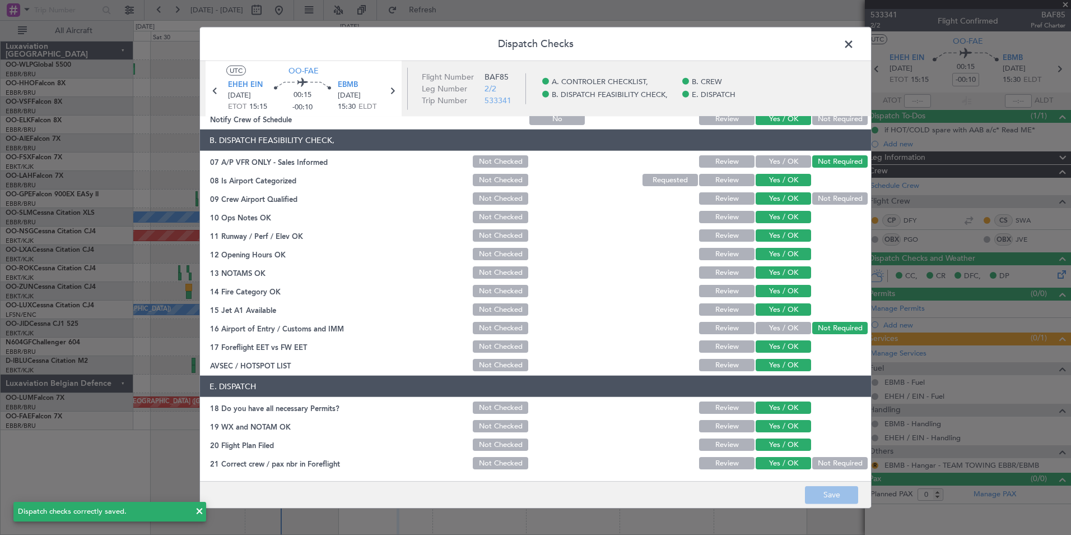
click at [854, 44] on span at bounding box center [854, 47] width 0 height 22
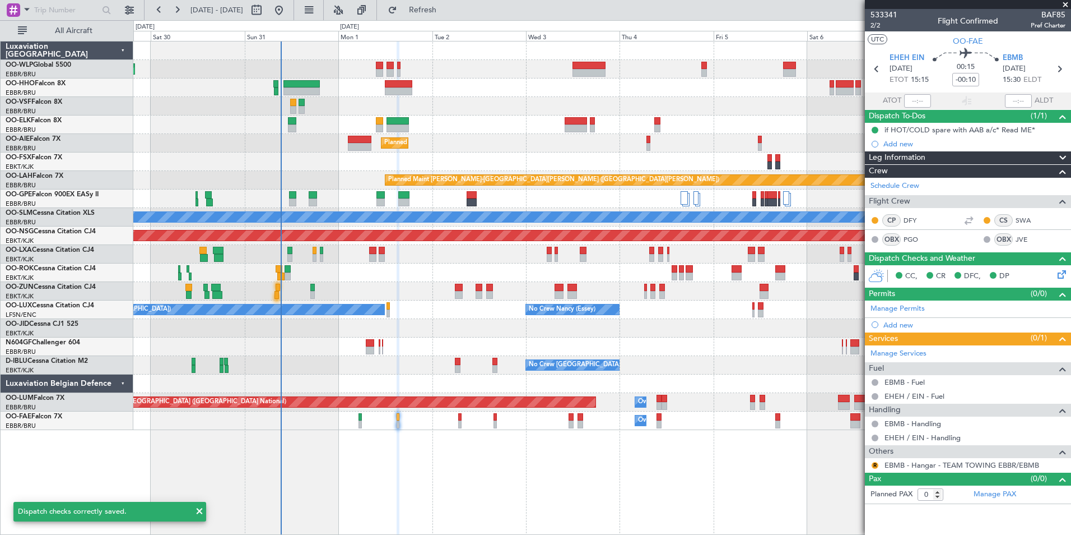
click at [872, 461] on div "R" at bounding box center [875, 465] width 9 height 9
click at [874, 466] on button "R" at bounding box center [875, 465] width 7 height 7
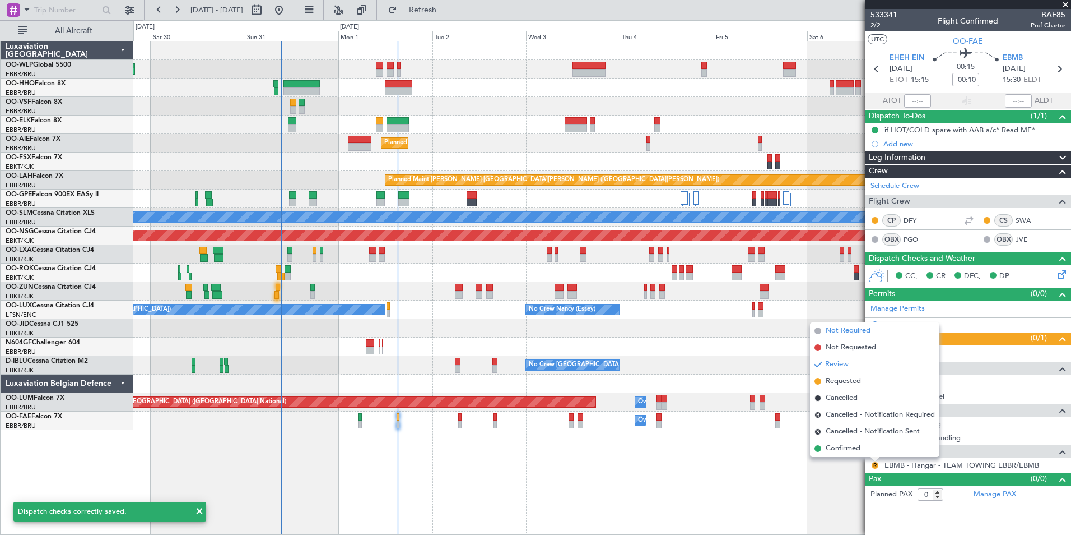
click at [833, 333] on span "Not Required" at bounding box center [848, 330] width 45 height 11
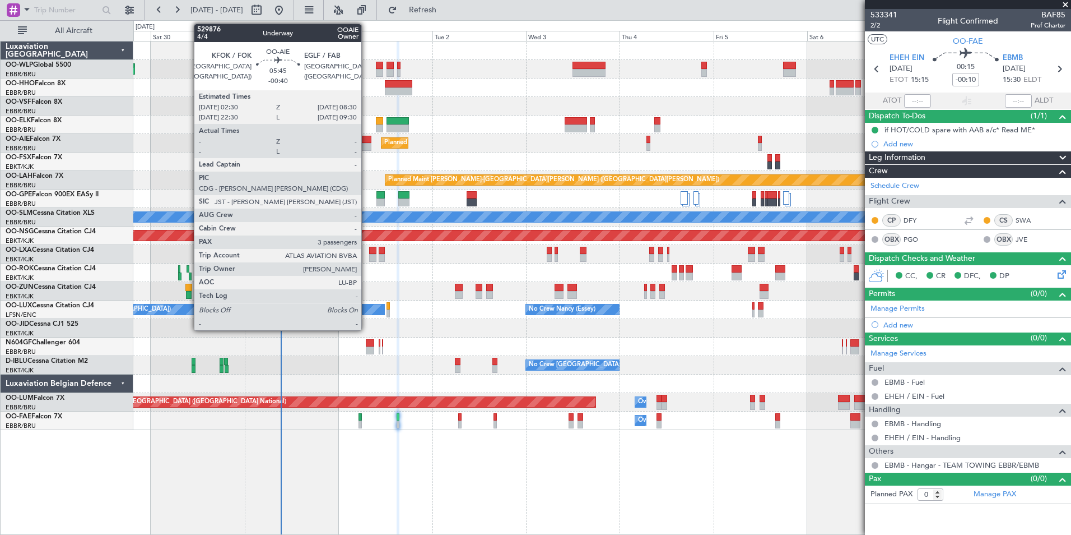
click at [366, 137] on div at bounding box center [360, 140] width 24 height 8
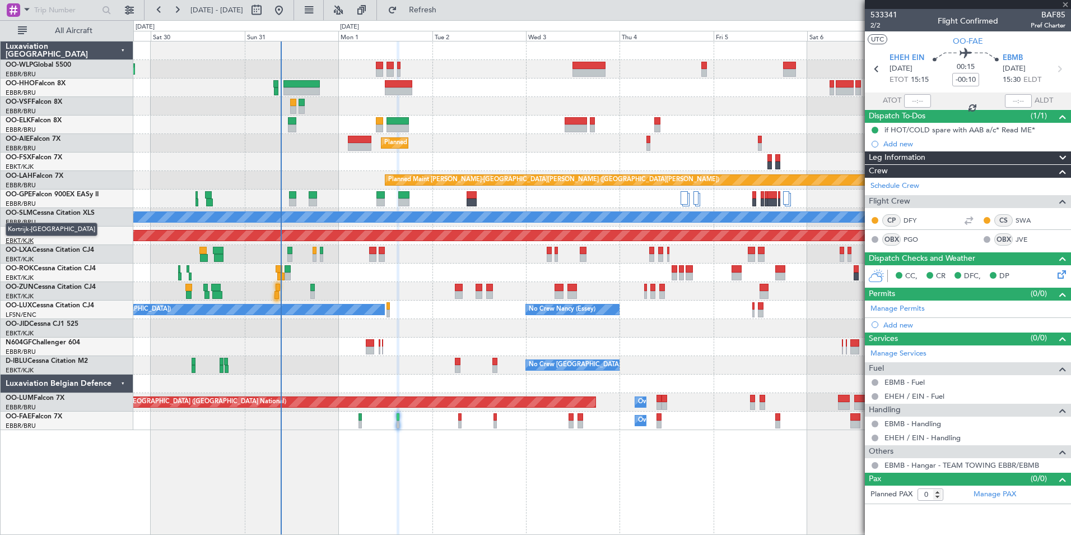
type input "-00:40"
type input "3"
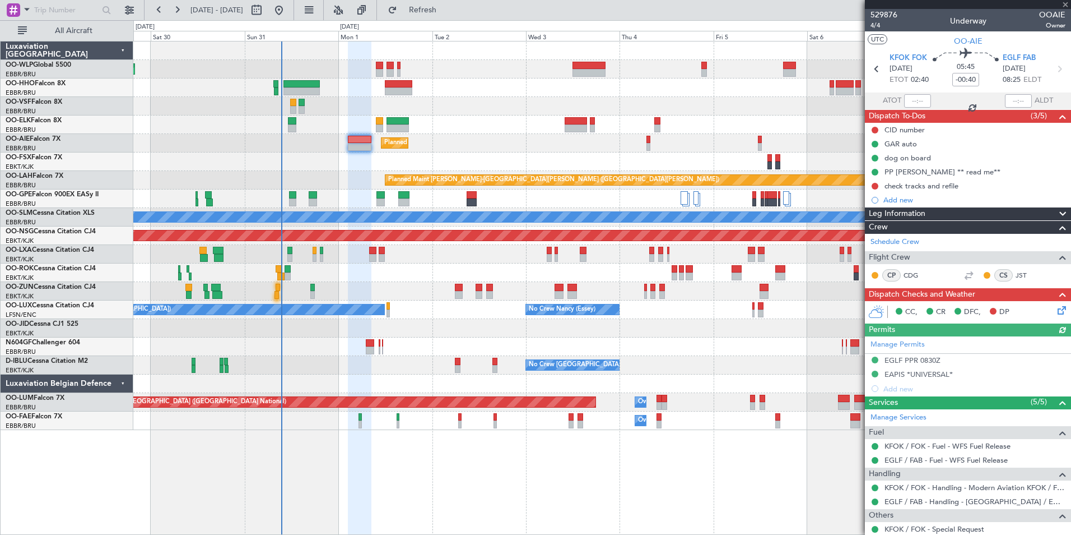
type input "-00:05"
type input "0"
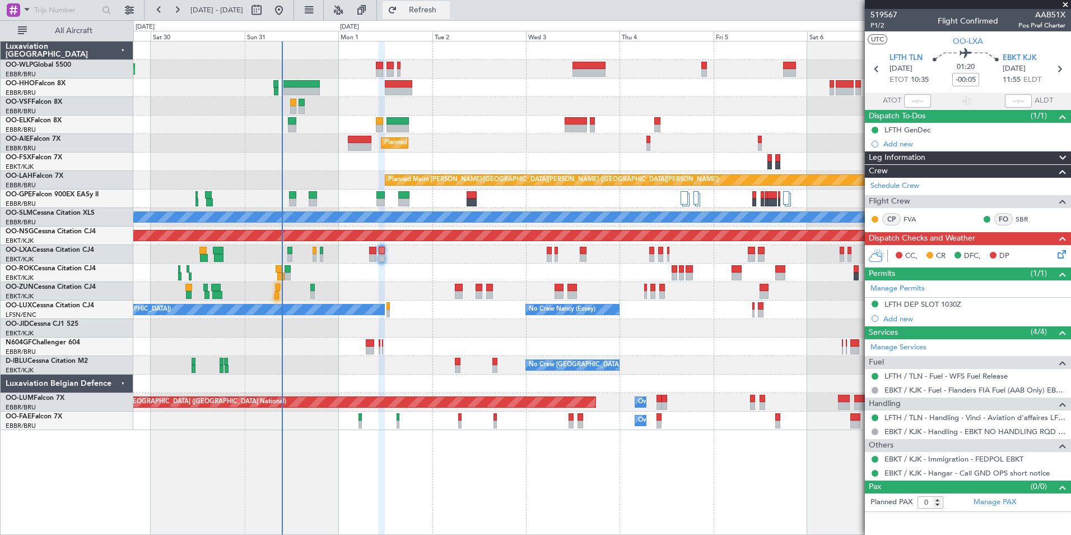
click at [447, 13] on span "Refresh" at bounding box center [422, 10] width 47 height 8
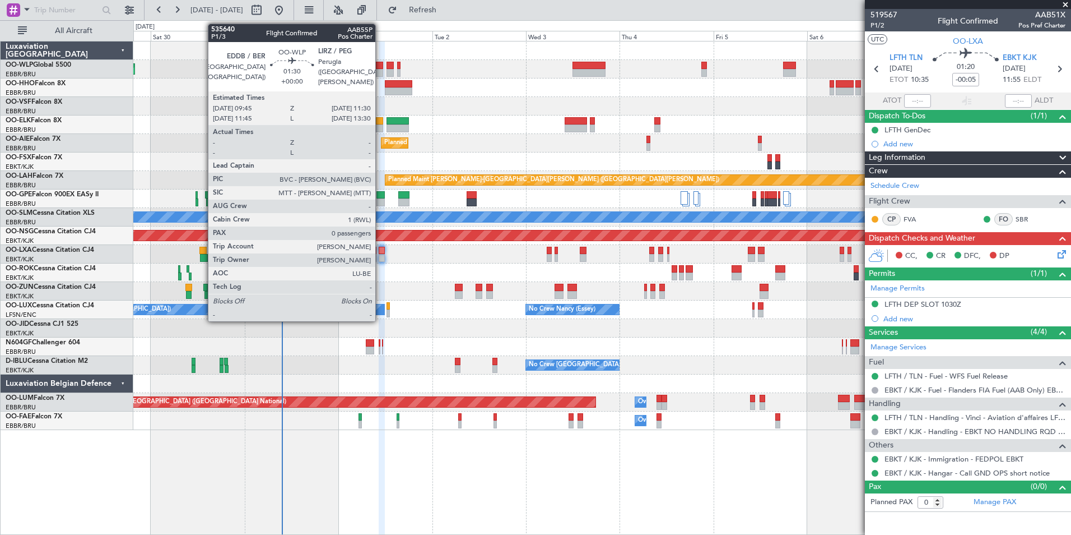
click at [380, 72] on div at bounding box center [379, 73] width 7 height 8
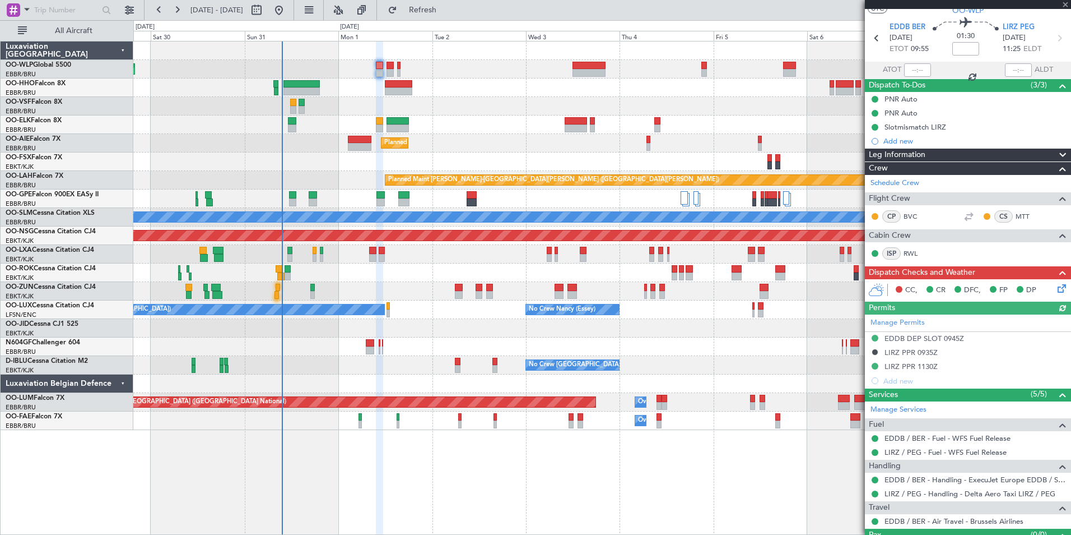
scroll to position [55, 0]
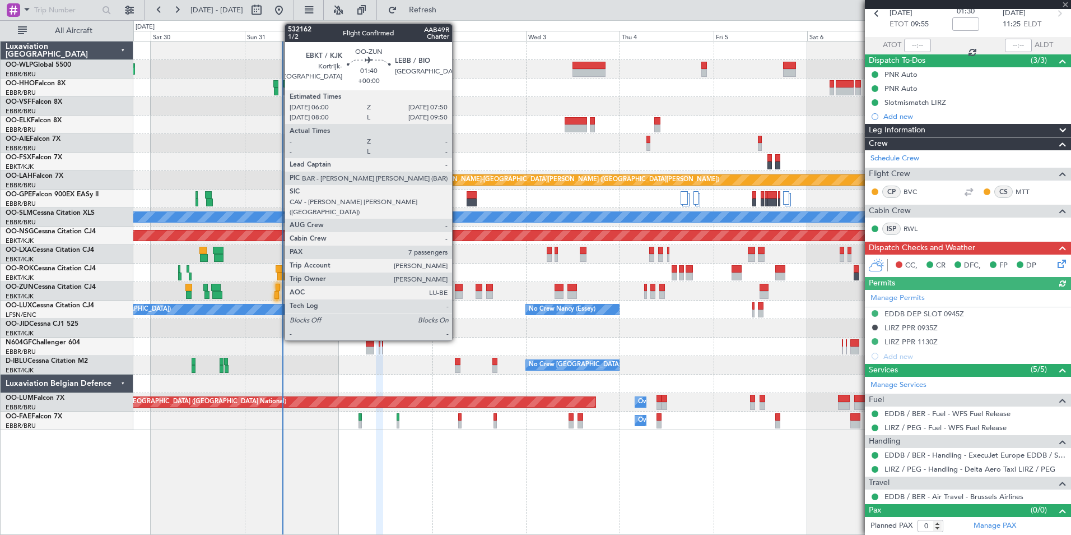
click at [457, 291] on div at bounding box center [458, 295] width 7 height 8
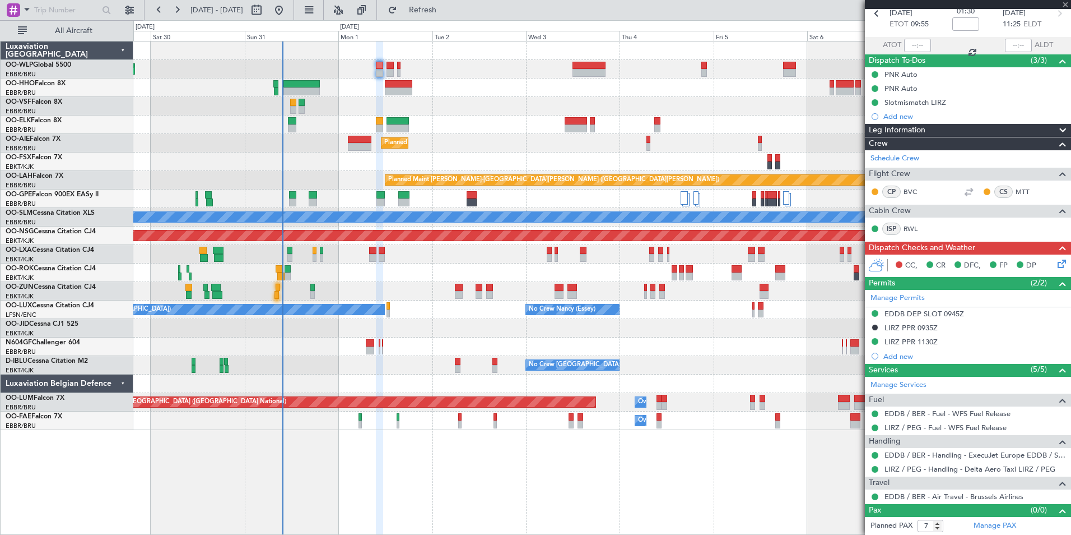
scroll to position [0, 0]
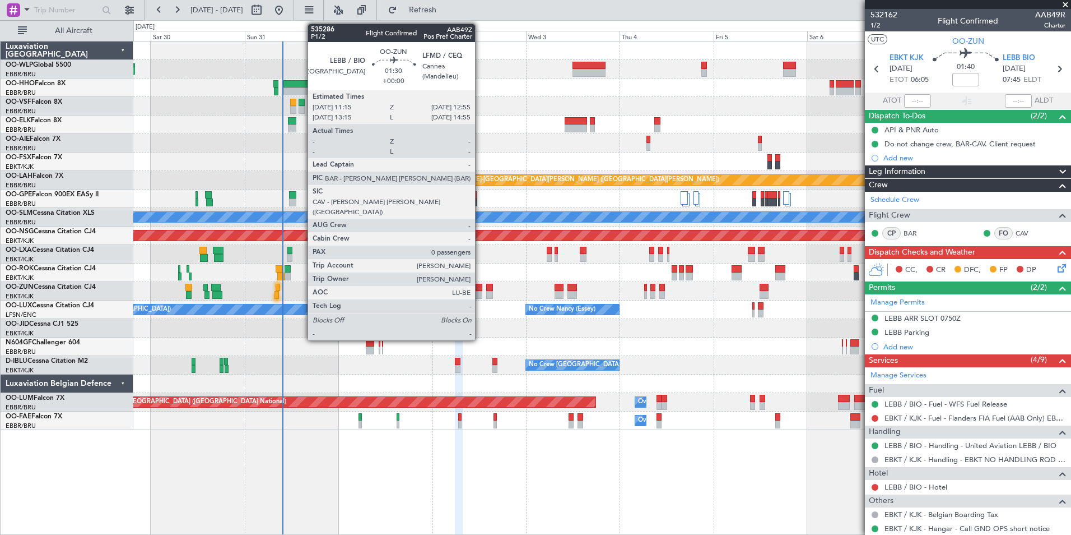
click at [480, 290] on div at bounding box center [479, 287] width 7 height 8
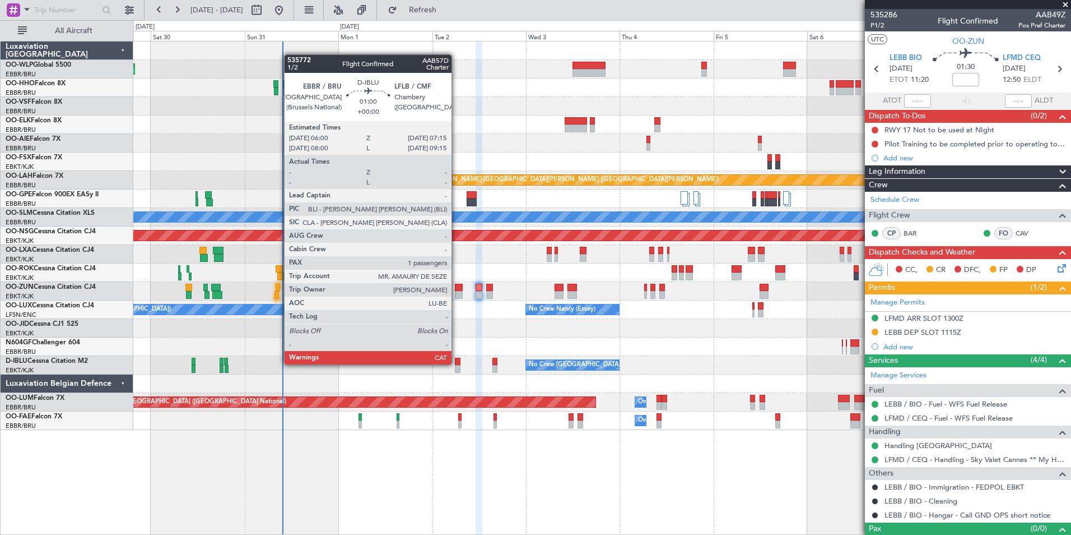
click at [457, 364] on div at bounding box center [457, 361] width 5 height 8
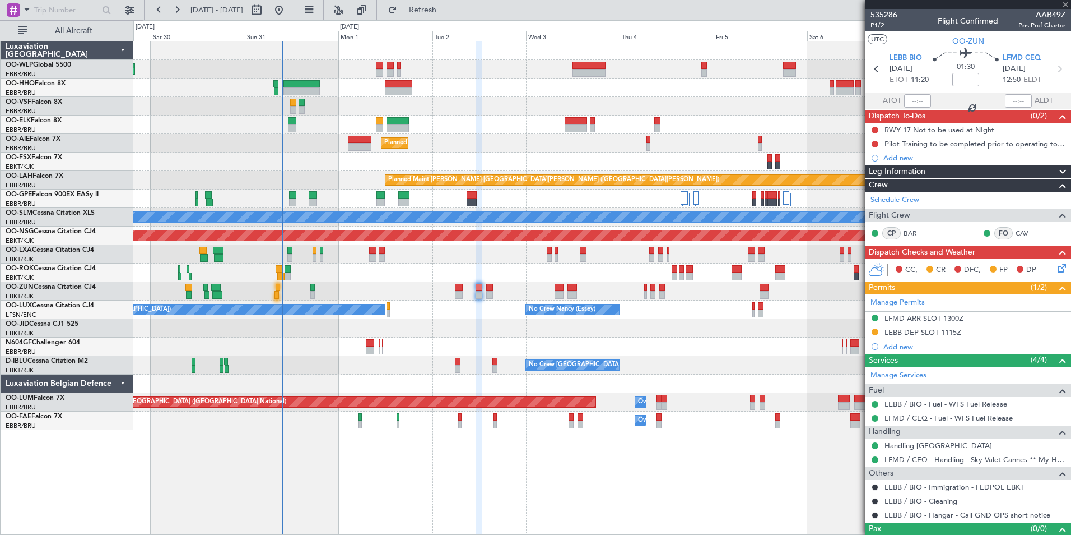
type input "1"
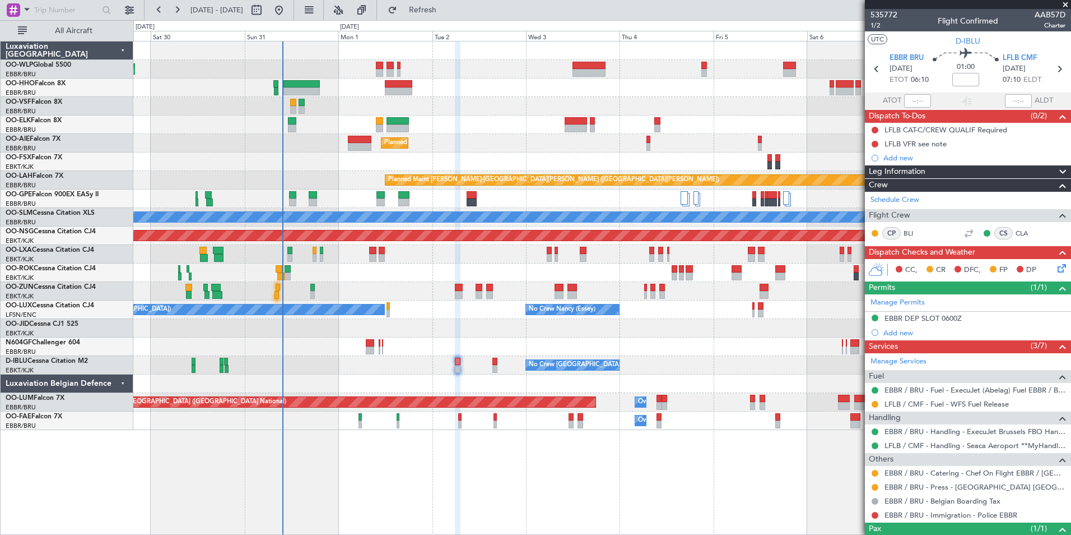
scroll to position [44, 0]
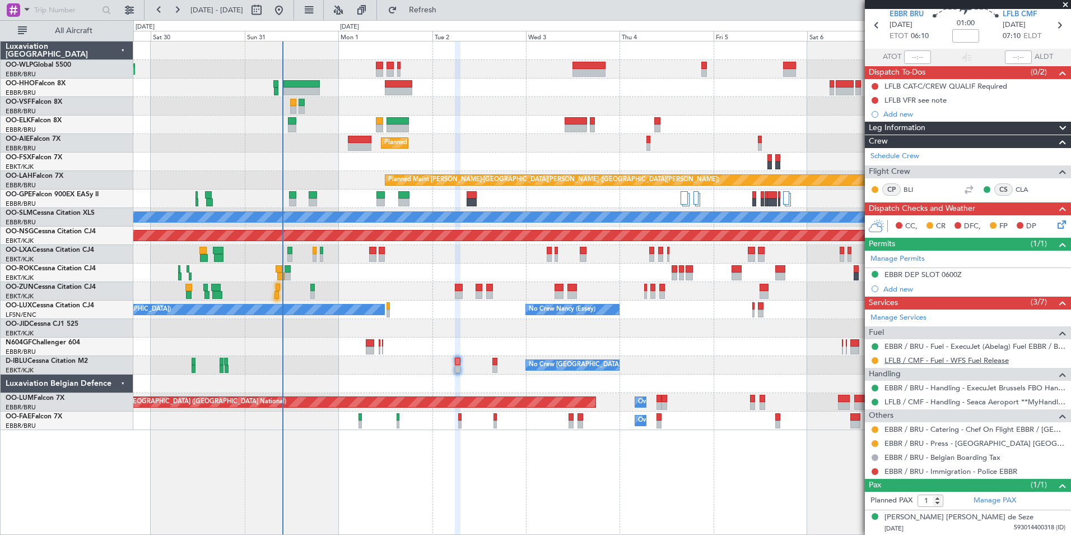
click at [925, 360] on link "LFLB / CMF - Fuel - WFS Fuel Release" at bounding box center [947, 360] width 124 height 10
click at [875, 358] on button at bounding box center [875, 360] width 7 height 7
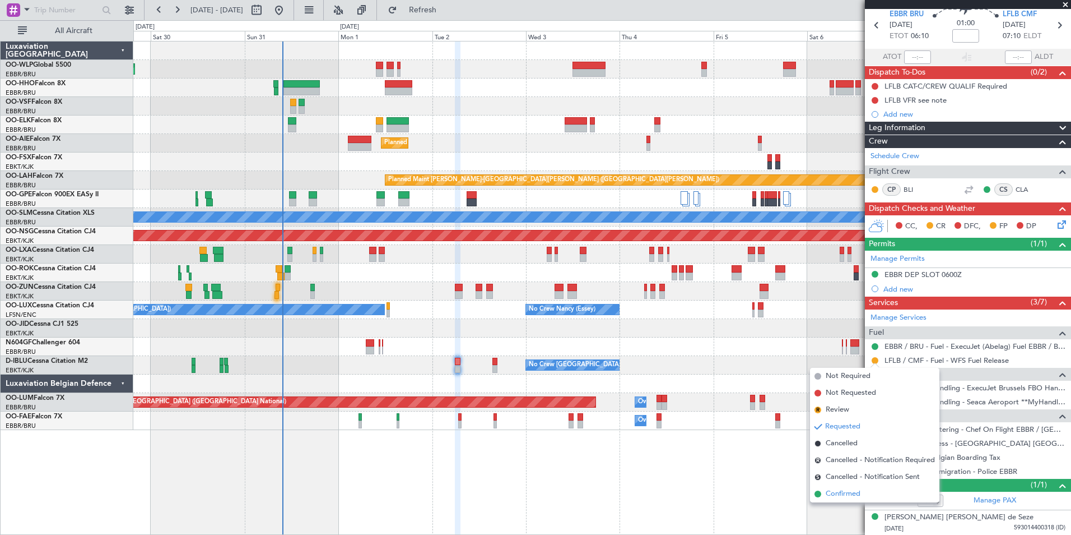
click at [833, 495] on span "Confirmed" at bounding box center [843, 493] width 35 height 11
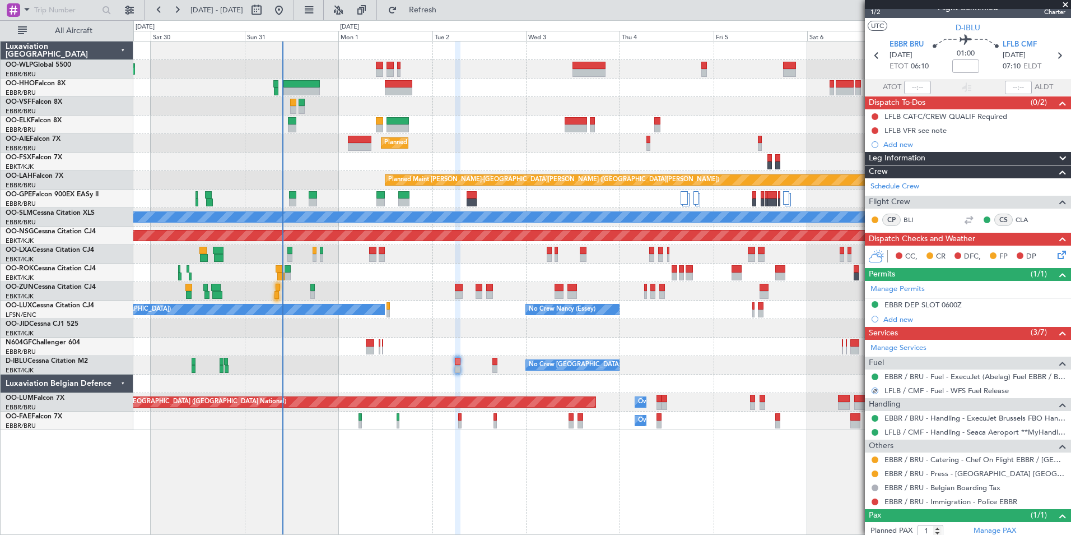
scroll to position [0, 0]
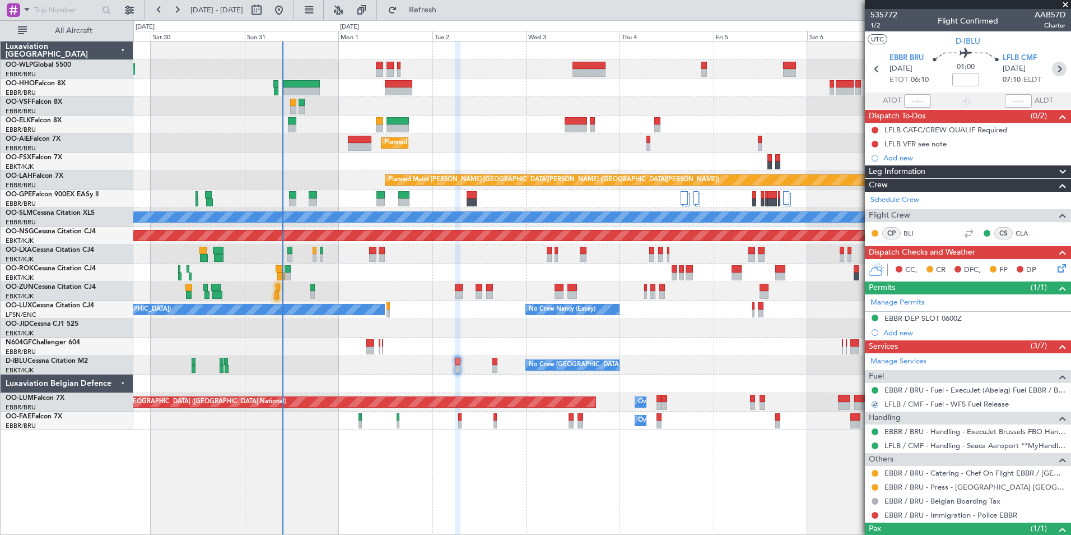
click at [1054, 65] on icon at bounding box center [1059, 69] width 15 height 15
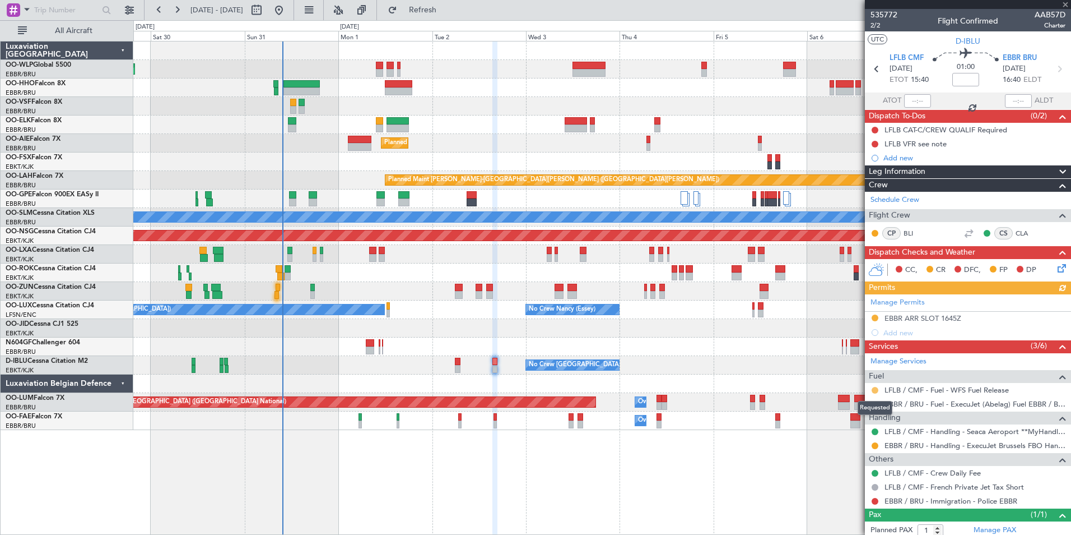
click at [873, 388] on button at bounding box center [875, 390] width 7 height 7
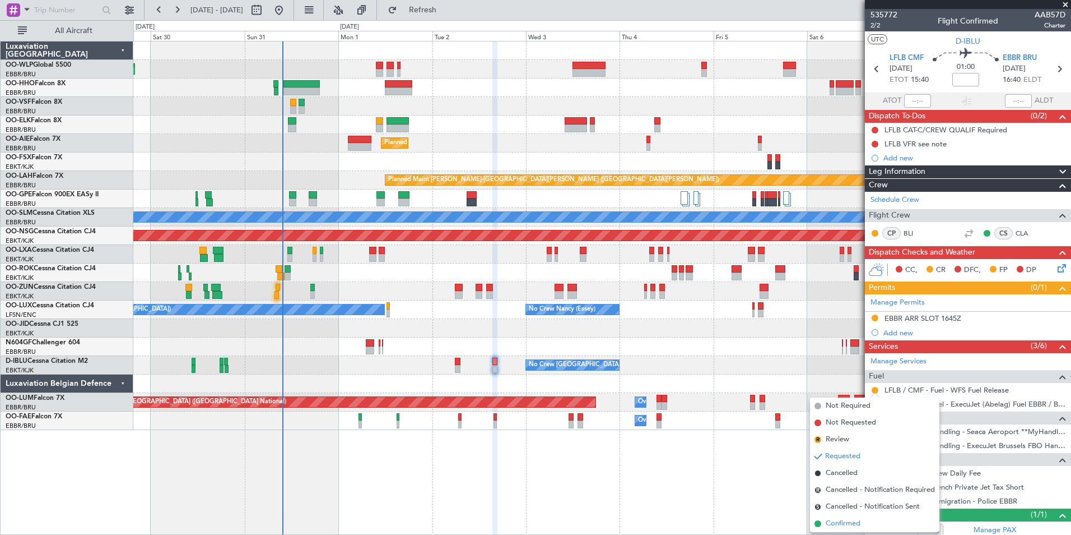
click at [836, 526] on span "Confirmed" at bounding box center [843, 523] width 35 height 11
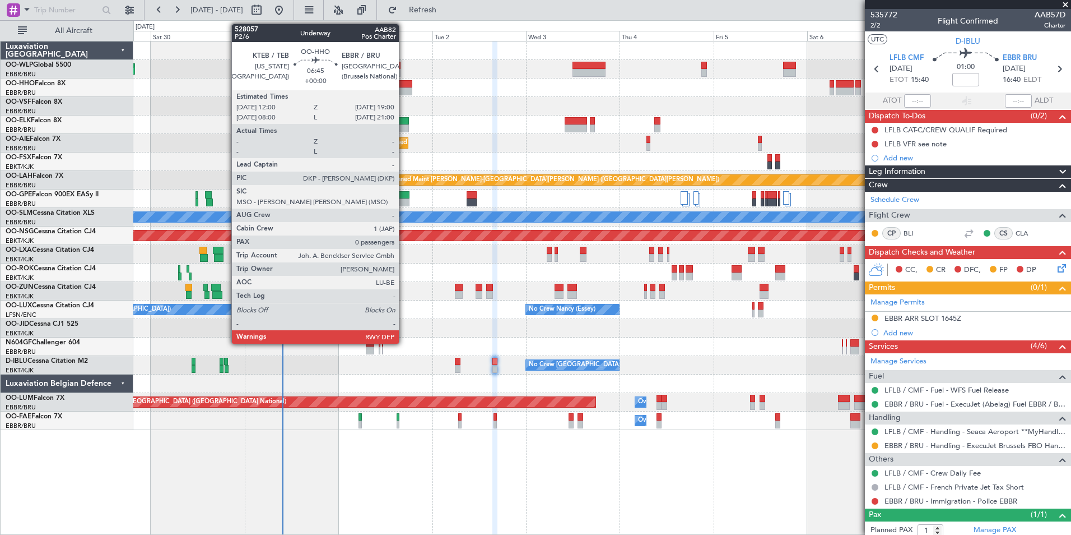
click at [404, 90] on div at bounding box center [398, 91] width 27 height 8
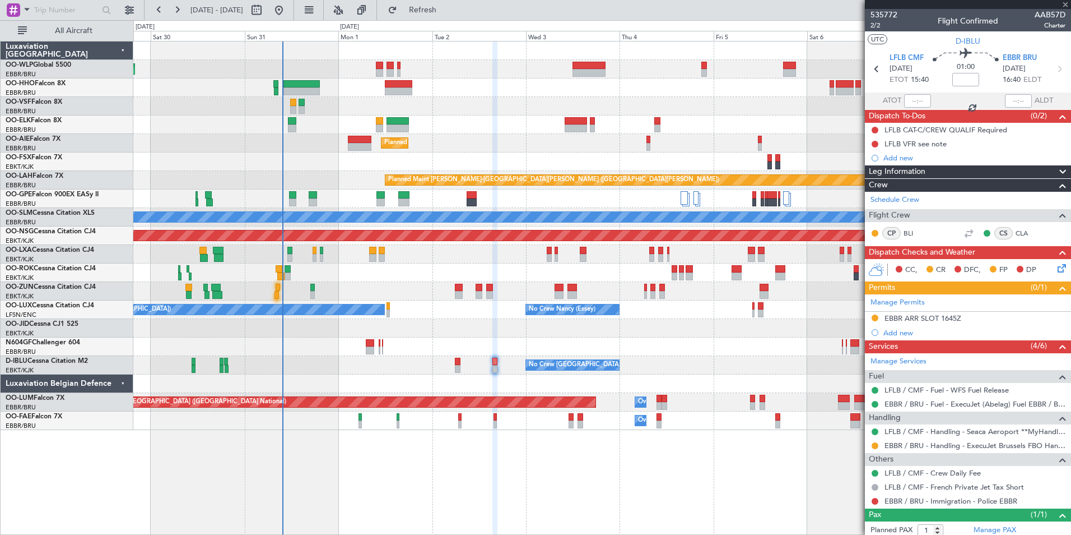
type input "0"
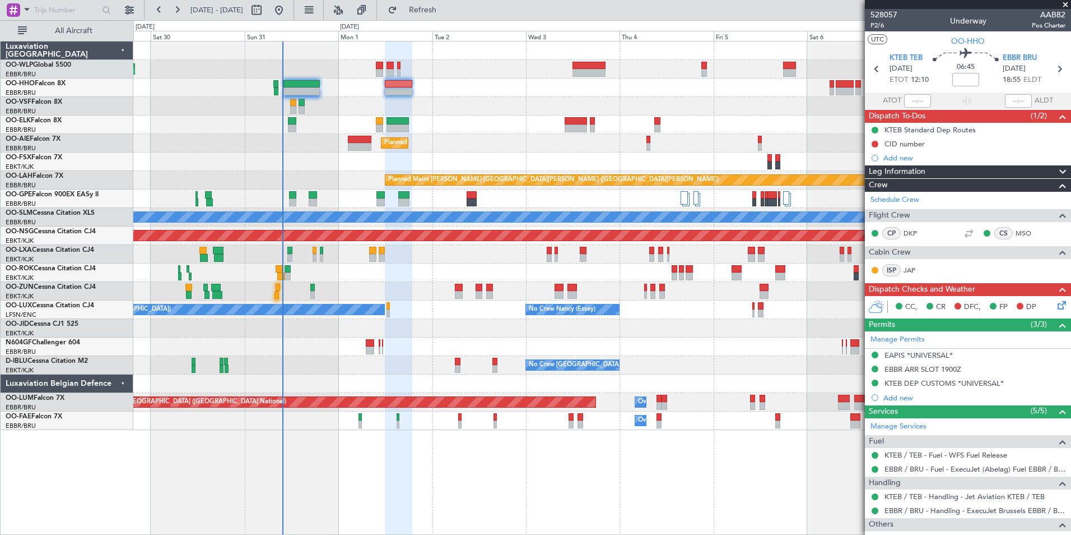
scroll to position [55, 0]
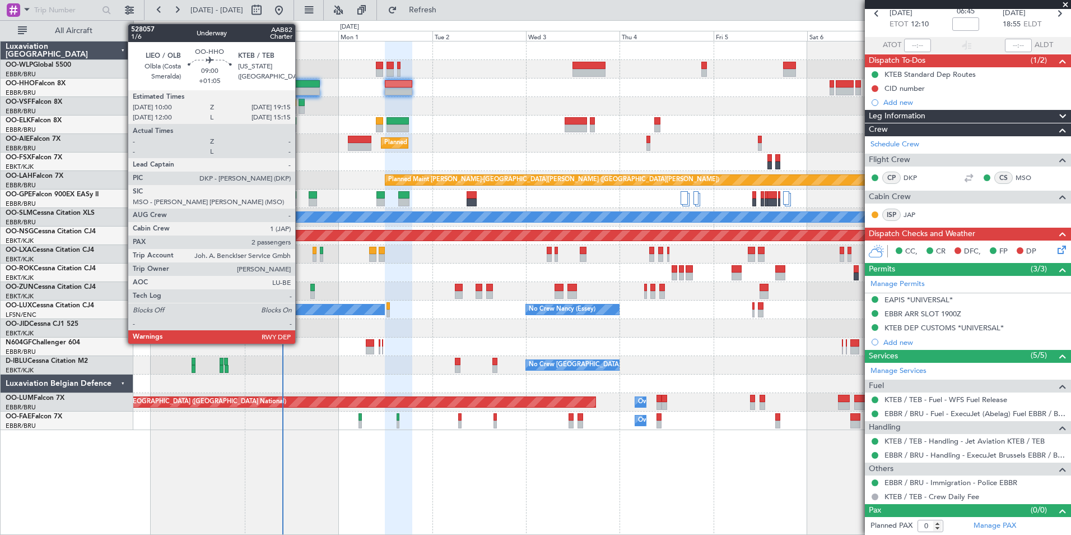
click at [300, 90] on div at bounding box center [301, 91] width 36 height 8
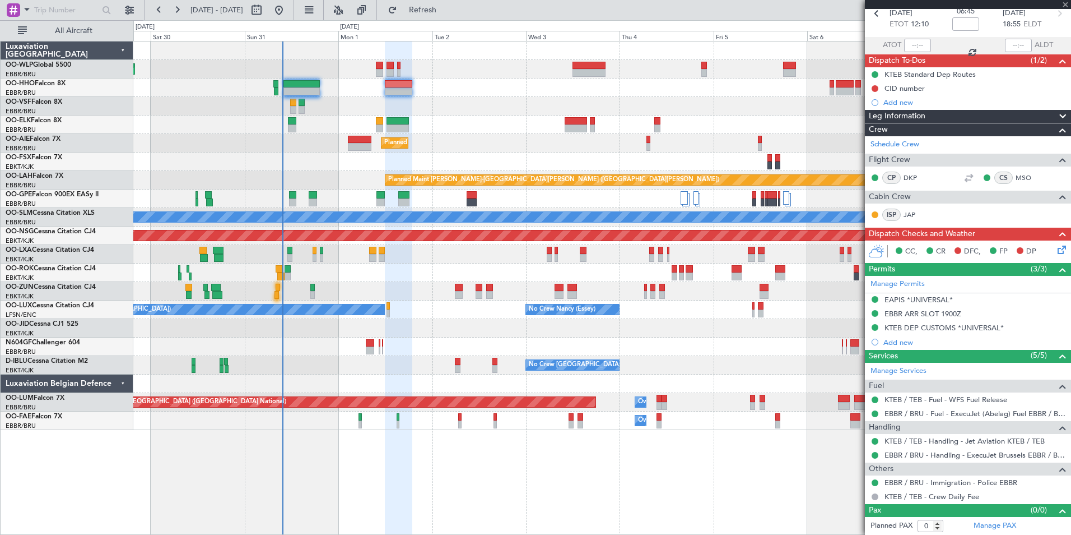
type input "+01:05"
type input "2"
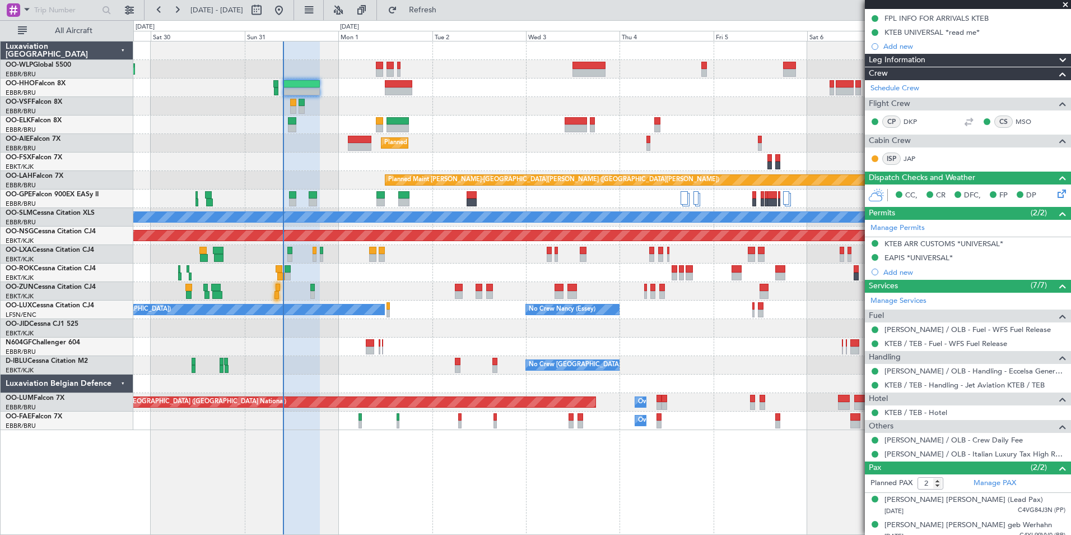
scroll to position [145, 0]
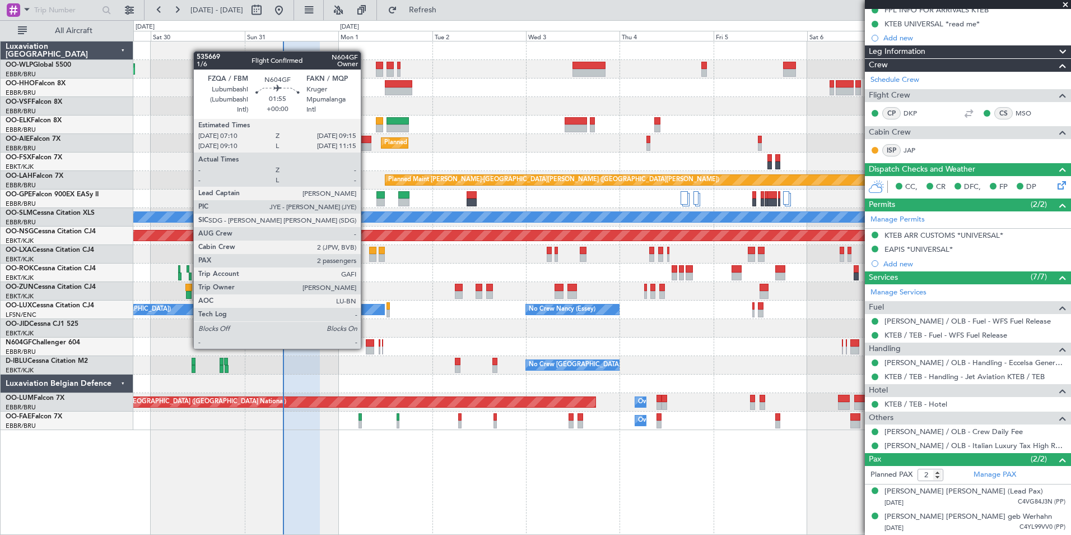
click at [373, 346] on div at bounding box center [370, 343] width 8 height 8
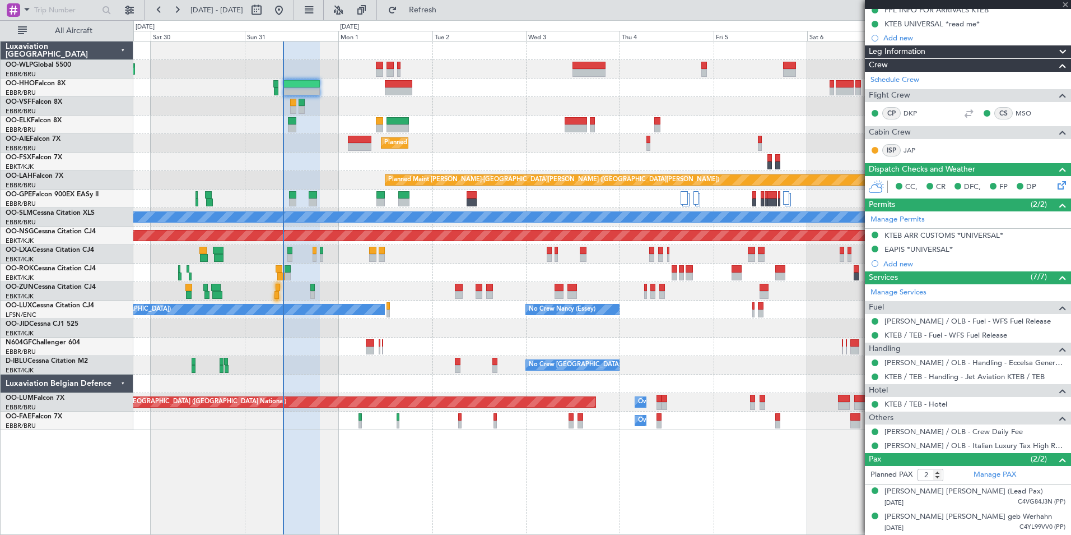
scroll to position [0, 0]
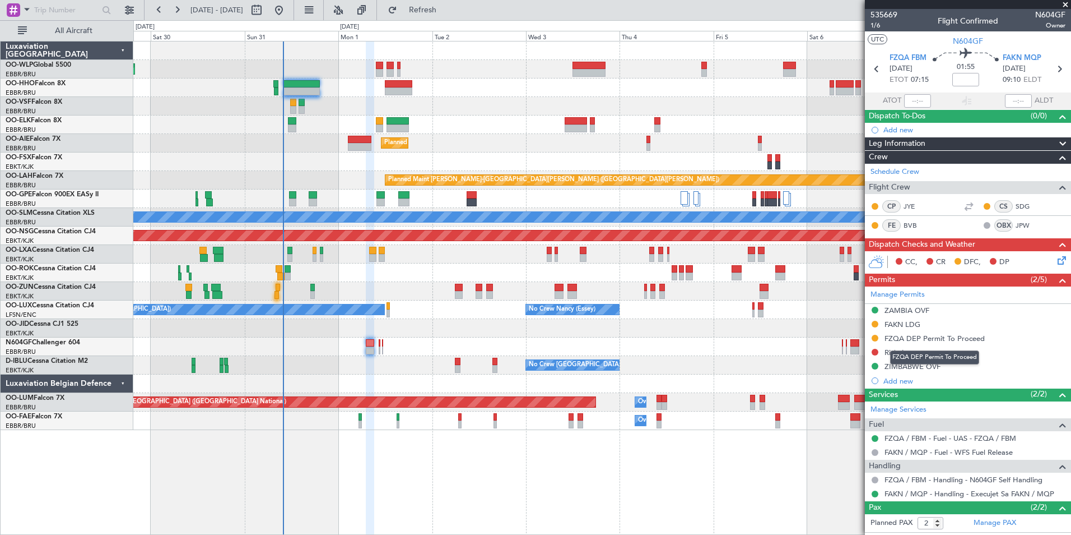
click at [920, 349] on mat-tooltip-component "FZQA DEP Permit To Proceed" at bounding box center [934, 357] width 105 height 30
click at [898, 355] on div "Risk Assessment" at bounding box center [912, 352] width 55 height 10
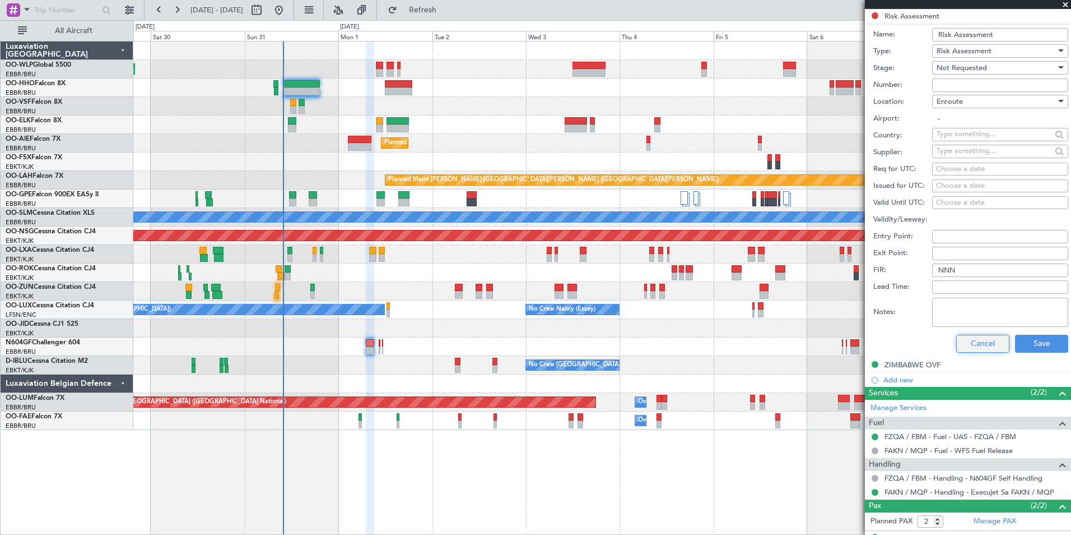
click at [964, 346] on button "Cancel" at bounding box center [982, 343] width 53 height 18
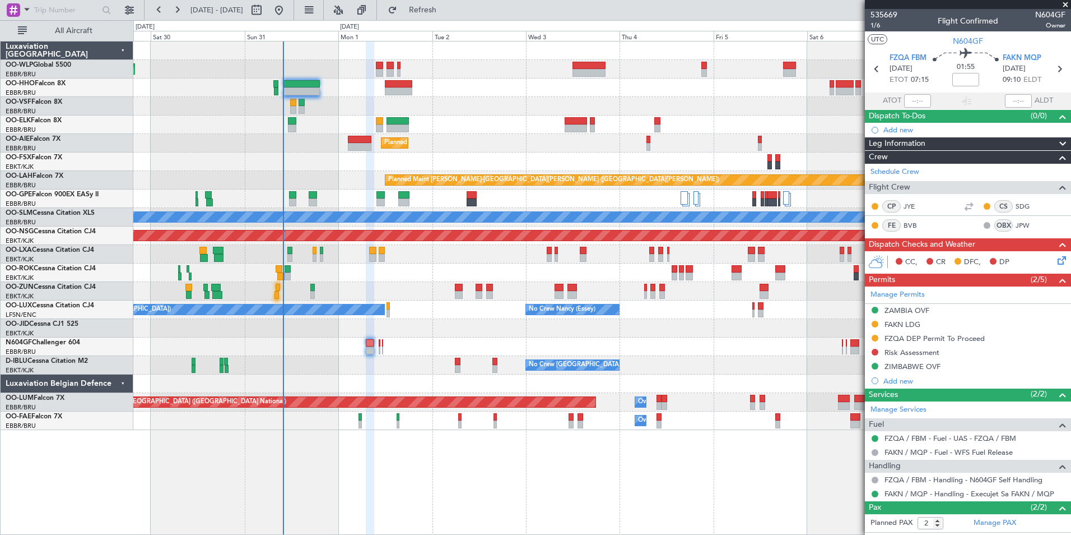
click at [473, 151] on div "Planned Maint [GEOGRAPHIC_DATA] ([GEOGRAPHIC_DATA])" at bounding box center [601, 143] width 937 height 18
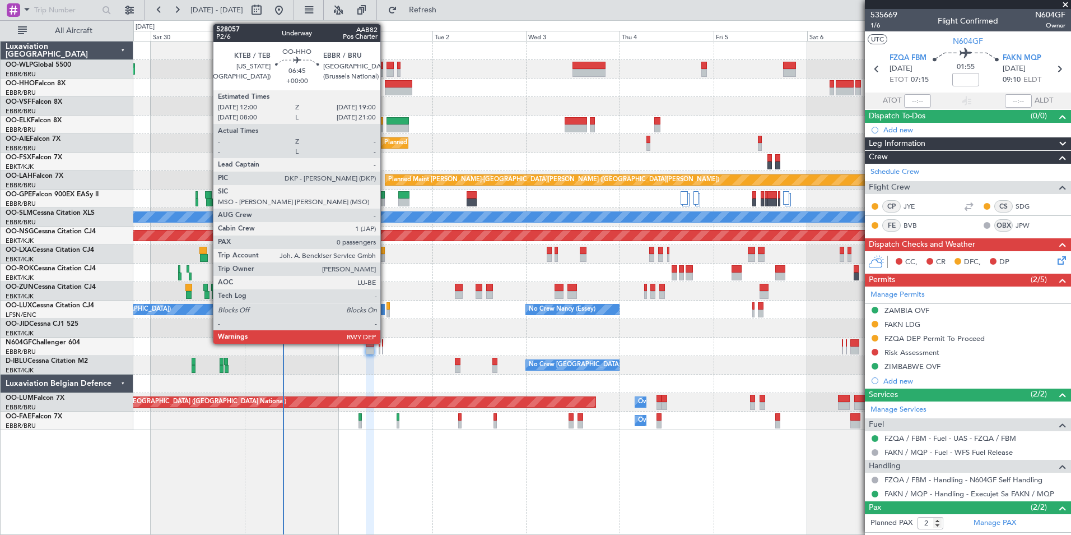
click at [385, 87] on div at bounding box center [398, 84] width 27 height 8
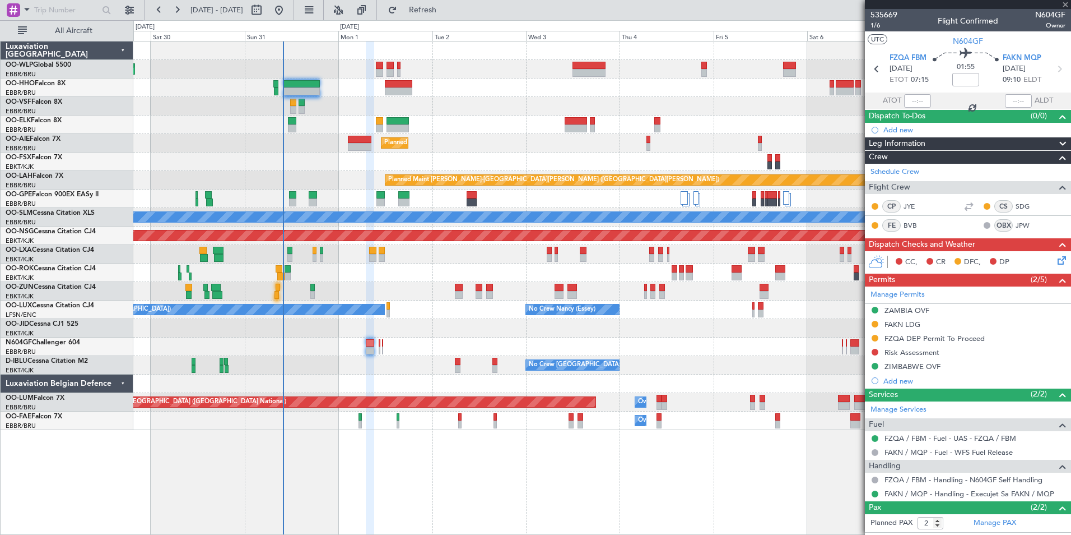
type input "0"
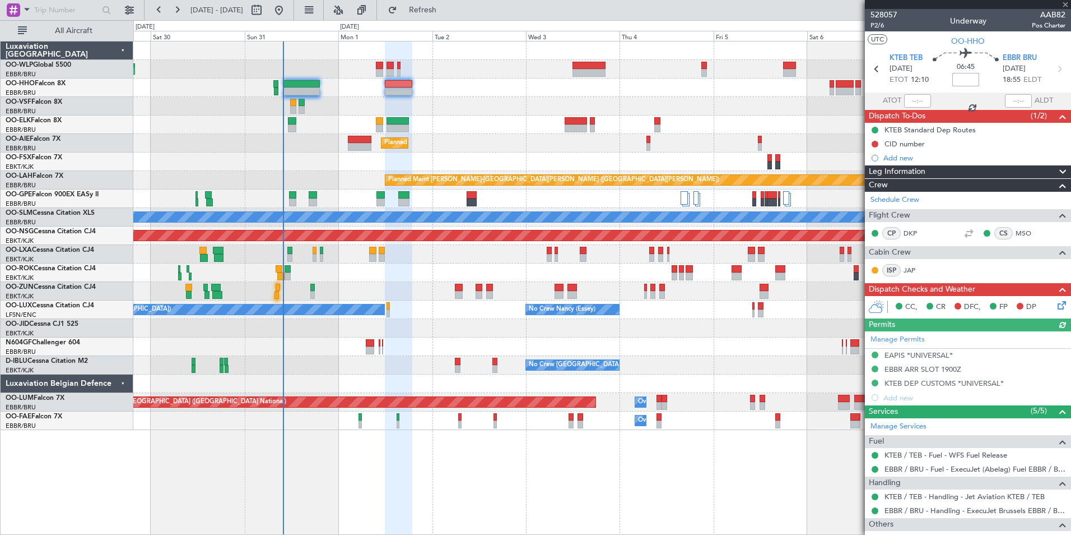
click at [959, 85] on input at bounding box center [965, 79] width 27 height 13
click at [959, 76] on input at bounding box center [965, 79] width 27 height 13
type input "-00:20"
click at [1056, 308] on icon at bounding box center [1060, 303] width 9 height 9
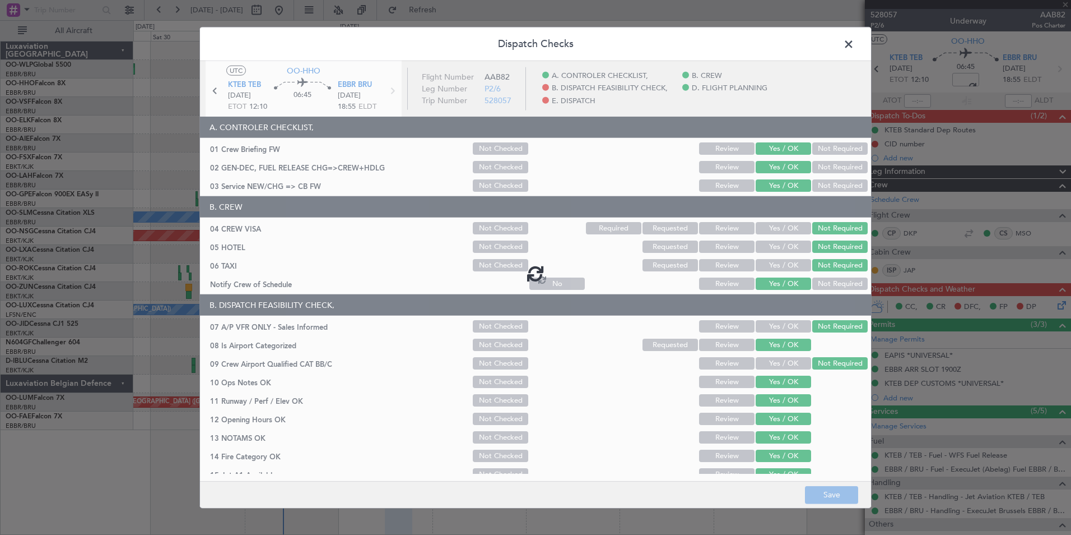
click at [595, 251] on div at bounding box center [535, 273] width 671 height 424
type input "-00:20"
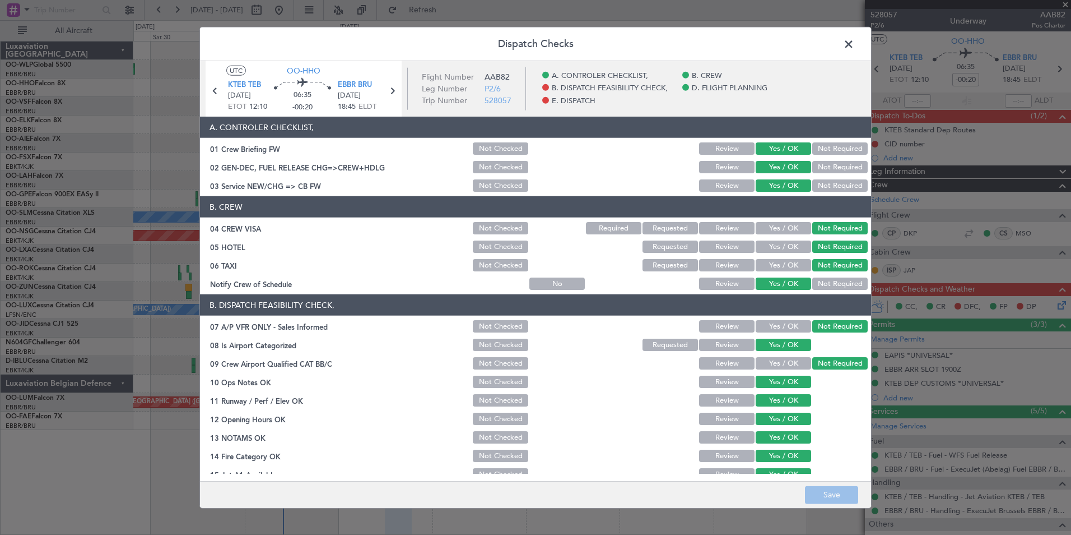
scroll to position [207, 0]
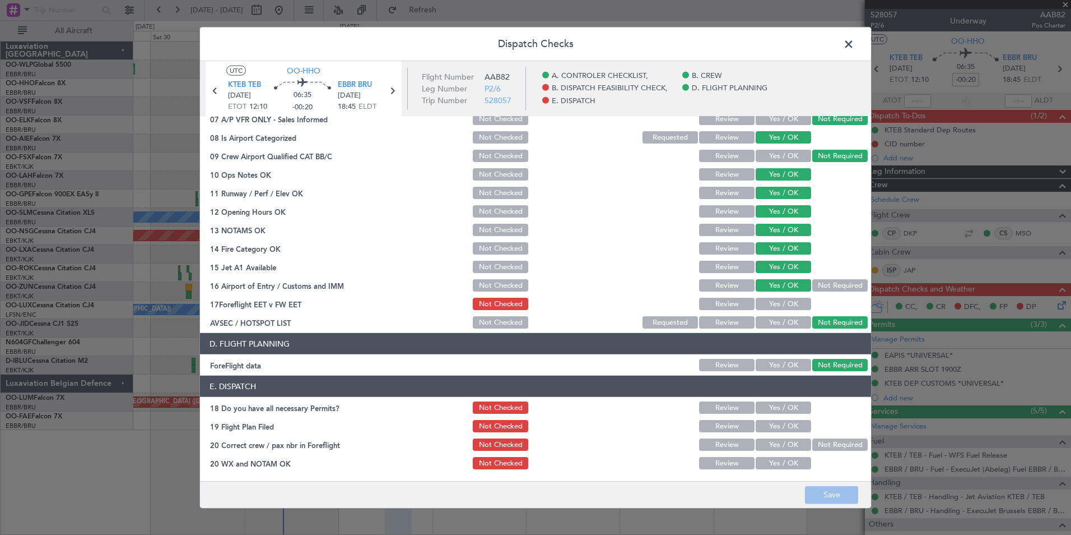
click at [786, 305] on button "Yes / OK" at bounding box center [783, 304] width 55 height 12
click at [778, 408] on button "Yes / OK" at bounding box center [783, 407] width 55 height 12
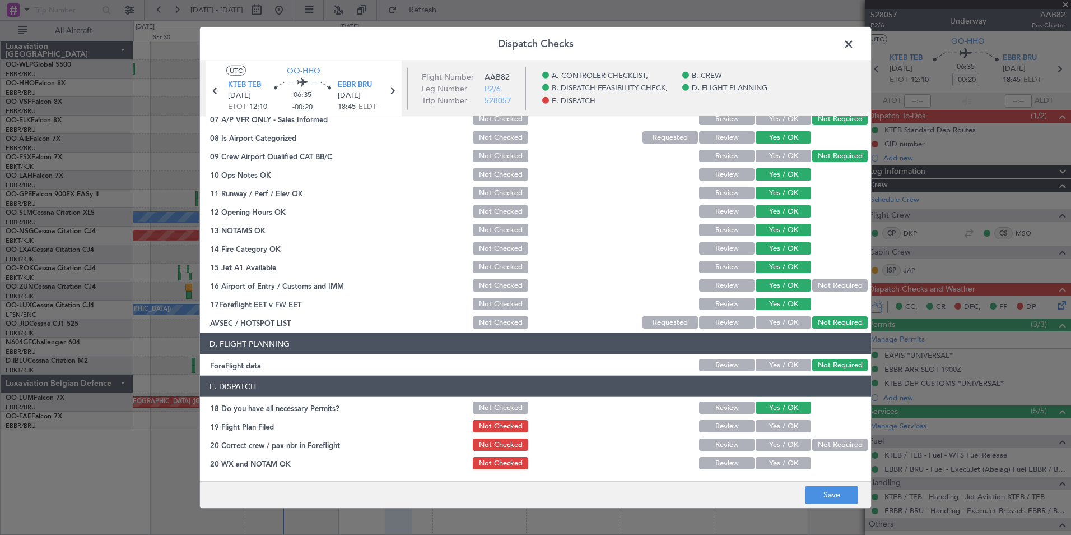
click at [780, 449] on button "Yes / OK" at bounding box center [783, 444] width 55 height 12
click at [785, 459] on button "Yes / OK" at bounding box center [783, 463] width 55 height 12
click at [831, 494] on button "Save" at bounding box center [831, 494] width 53 height 18
click at [854, 39] on span at bounding box center [854, 47] width 0 height 22
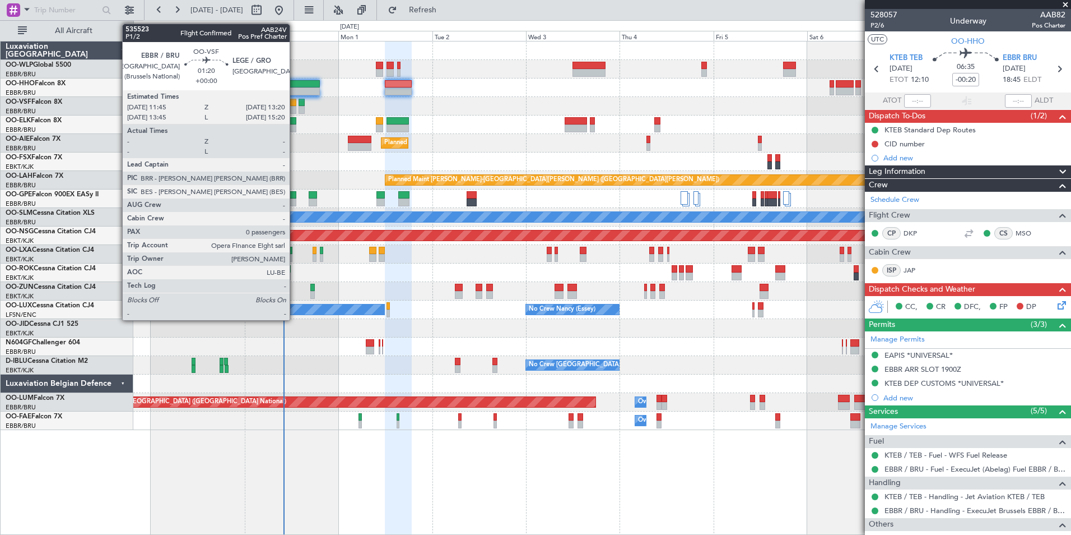
click at [295, 106] on div at bounding box center [293, 110] width 7 height 8
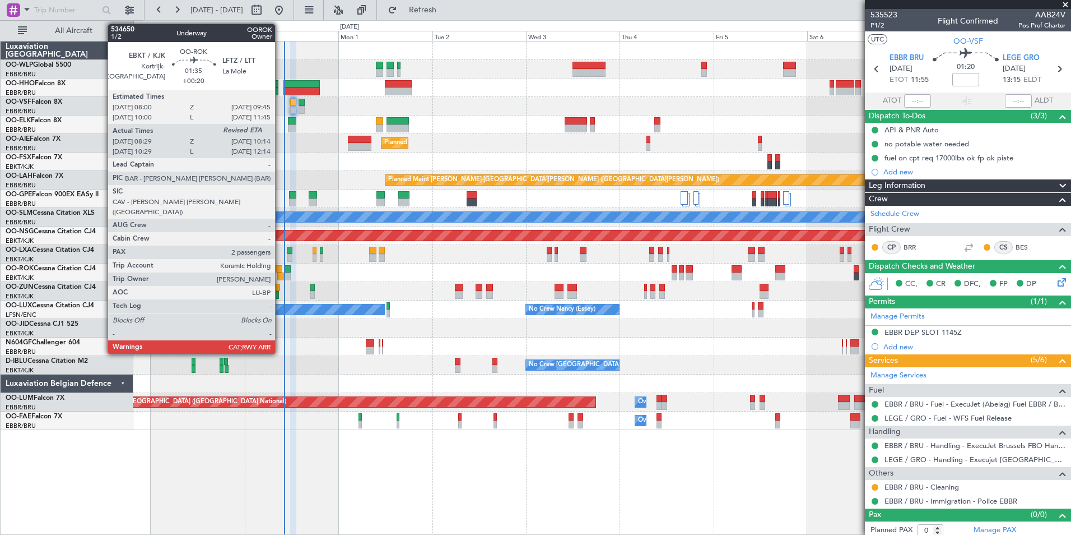
click at [280, 275] on div at bounding box center [280, 276] width 7 height 8
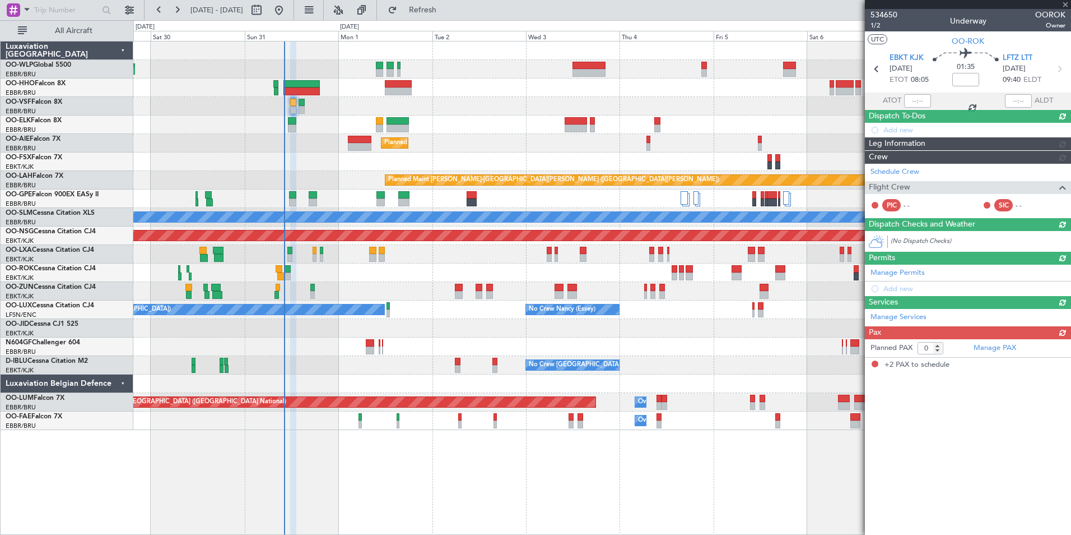
type input "+00:20"
type input "08:34"
type input "2"
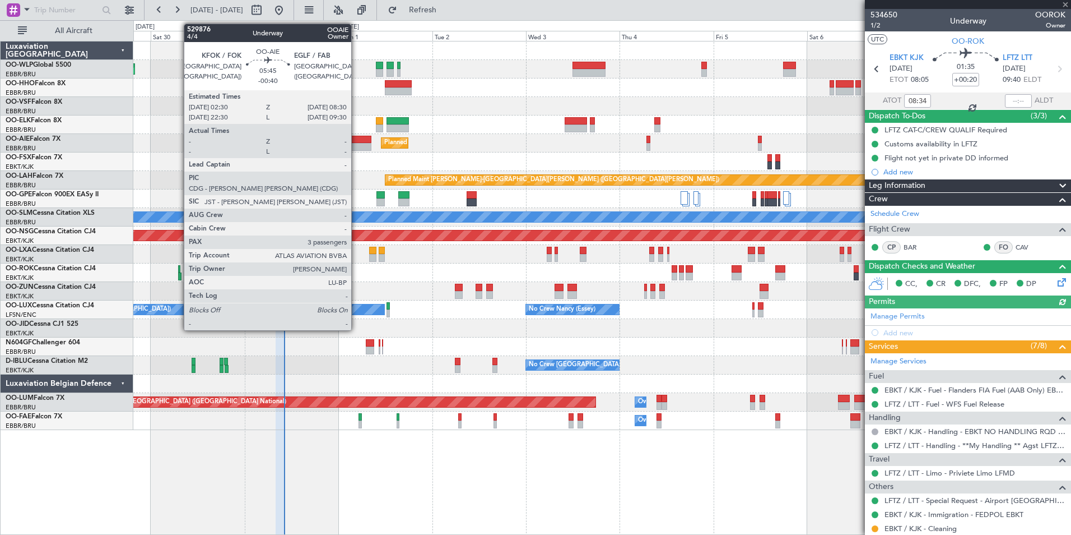
click at [356, 142] on div at bounding box center [360, 140] width 24 height 8
type input "-00:40"
type input "3"
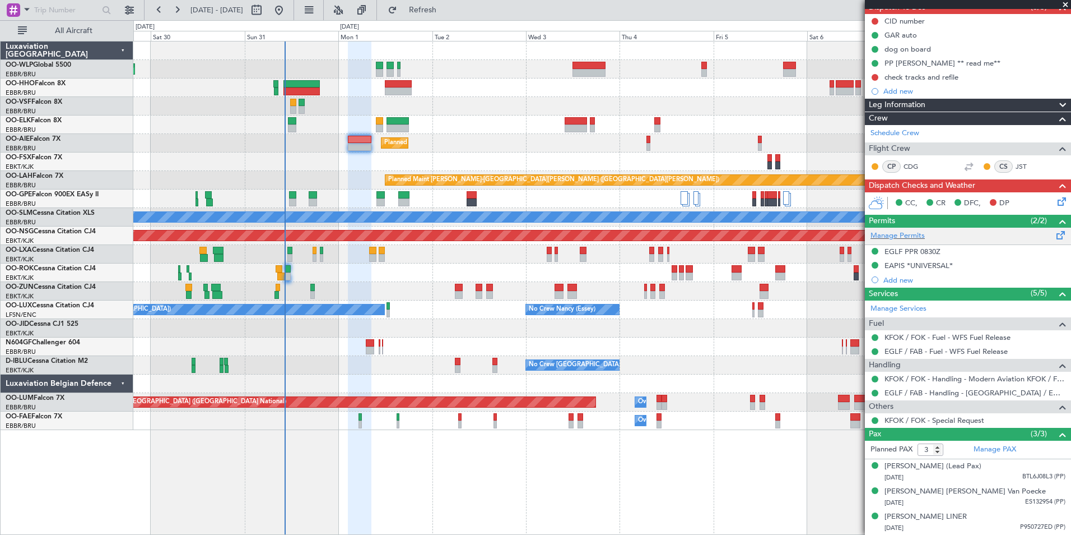
scroll to position [119, 0]
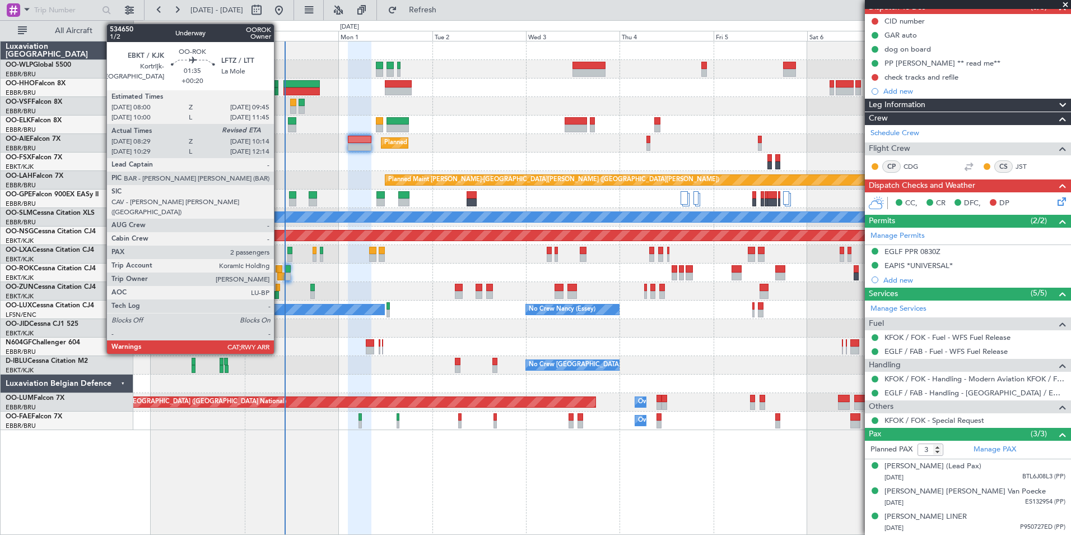
click at [279, 275] on div at bounding box center [280, 276] width 7 height 8
type input "+00:20"
type input "08:34"
type input "2"
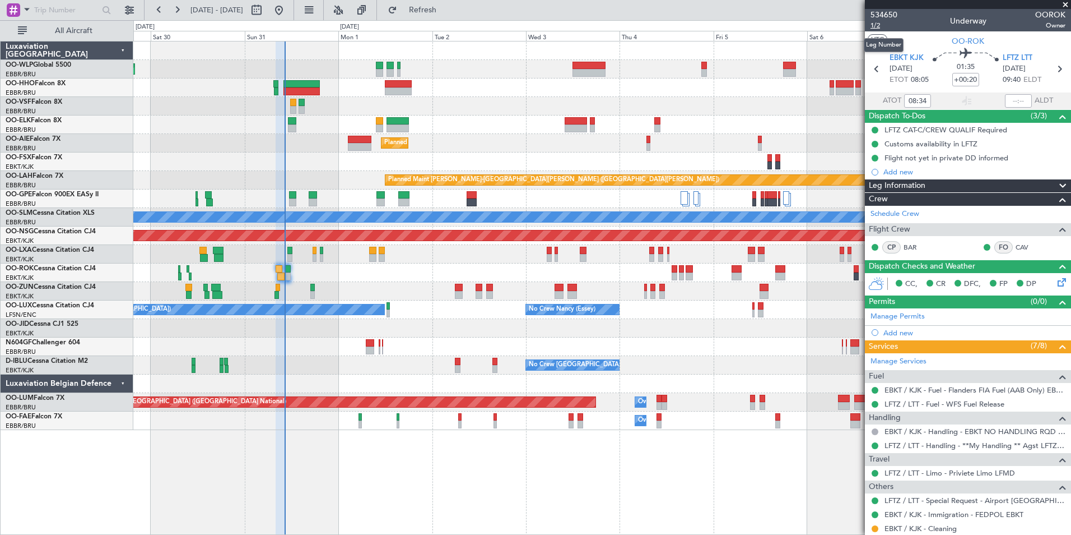
click at [881, 25] on span "1/2" at bounding box center [884, 26] width 27 height 10
click at [872, 24] on span "1/2" at bounding box center [884, 26] width 27 height 10
type input "08:34"
click at [876, 24] on span "1/2" at bounding box center [884, 26] width 27 height 10
click at [445, 13] on span "Refreshing..." at bounding box center [422, 10] width 47 height 8
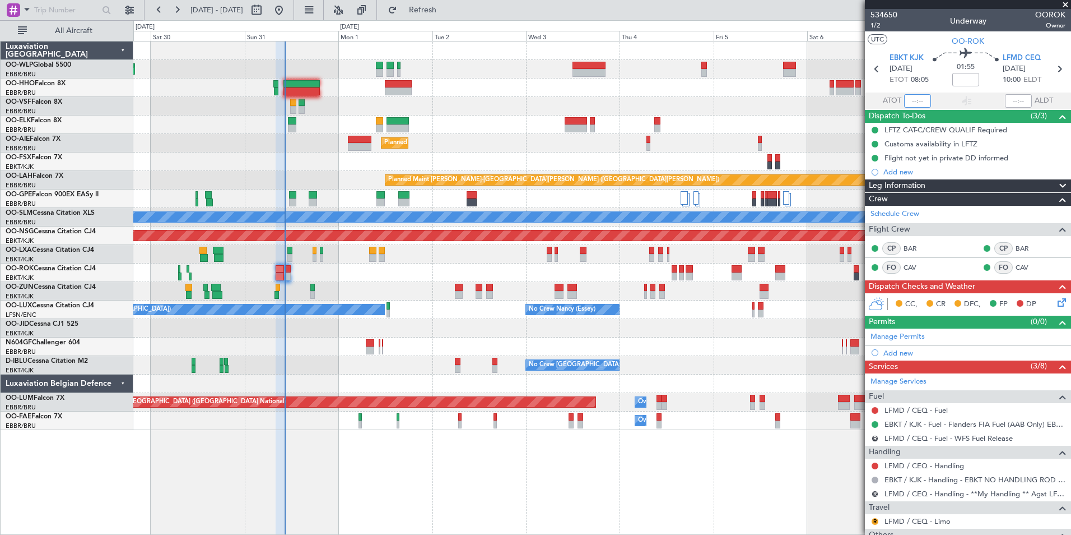
click at [910, 104] on input "text" at bounding box center [917, 100] width 27 height 13
type input "08:34"
click at [922, 409] on link "LFMD / CEQ - Fuel" at bounding box center [916, 410] width 63 height 10
click at [907, 461] on link "LFMD / CEQ - Handling" at bounding box center [925, 466] width 80 height 10
click at [432, 10] on button "Refresh" at bounding box center [416, 10] width 67 height 18
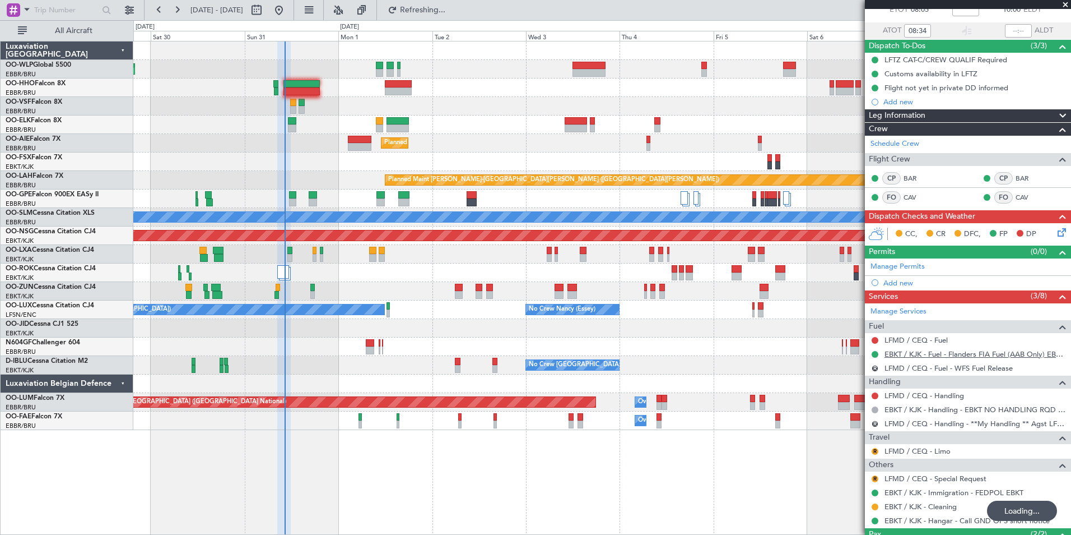
scroll to position [145, 0]
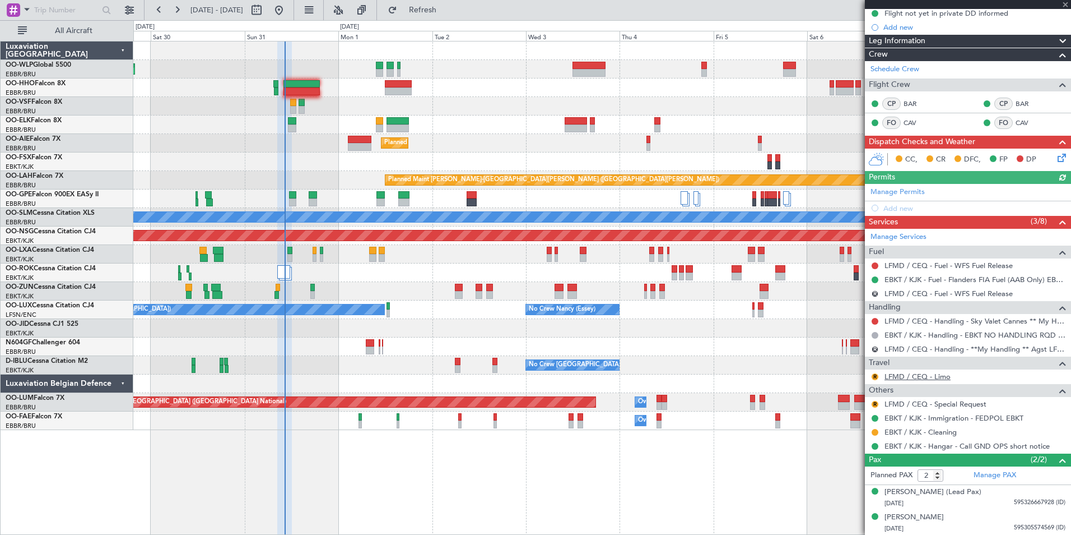
click at [905, 377] on link "LFMD / CEQ - Limo" at bounding box center [918, 376] width 66 height 10
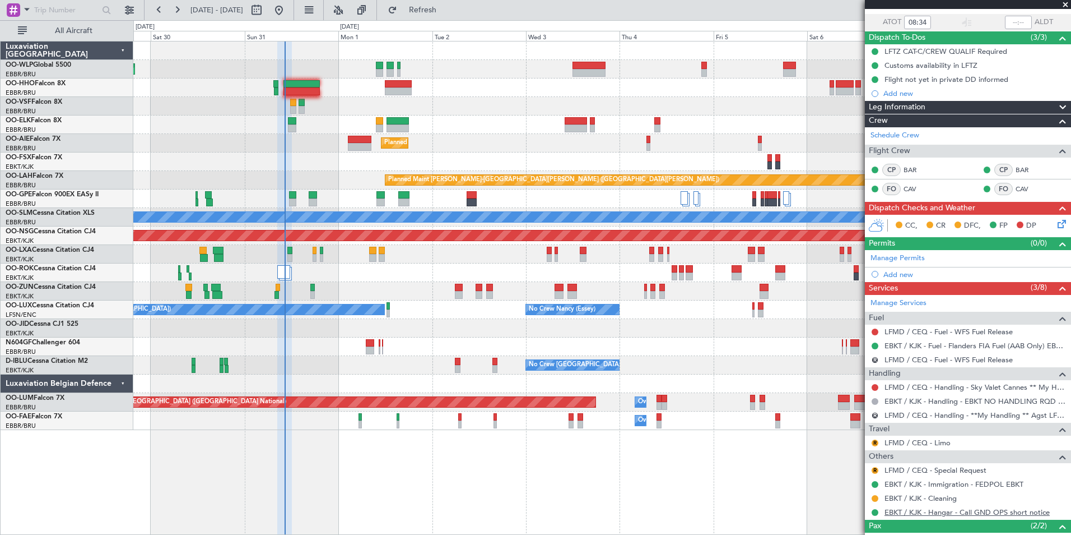
scroll to position [0, 0]
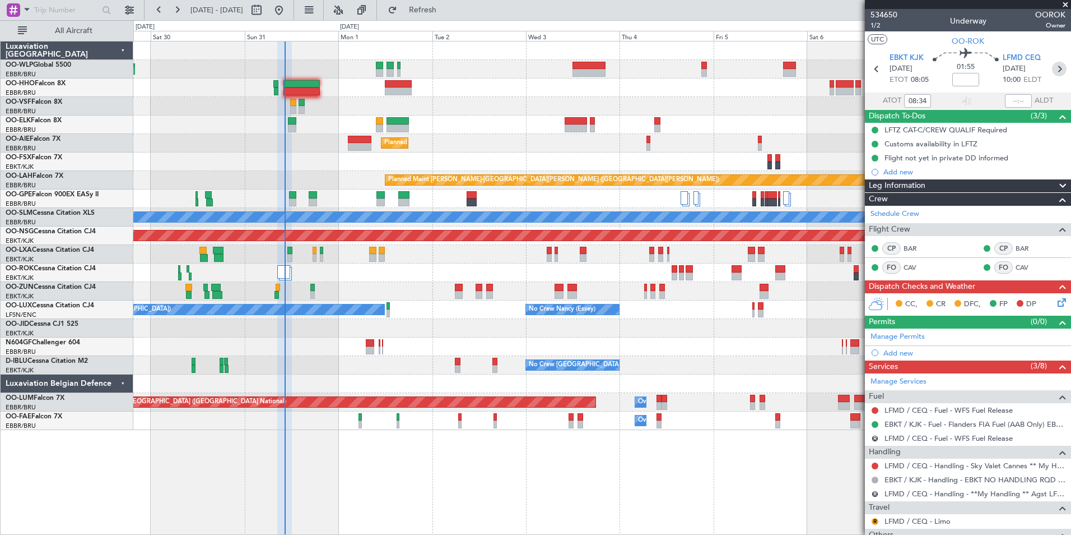
click at [1053, 72] on icon at bounding box center [1059, 69] width 15 height 15
type input "0"
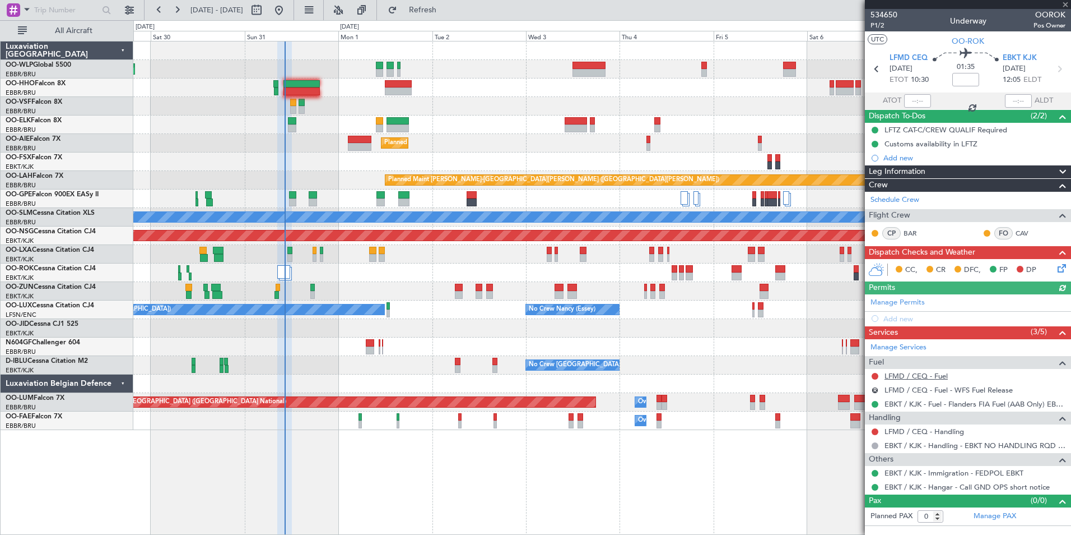
click at [894, 376] on link "LFMD / CEQ - Fuel" at bounding box center [916, 376] width 63 height 10
click at [450, 3] on button "Refresh" at bounding box center [416, 10] width 67 height 18
click at [904, 432] on link "LFMD / CEQ - Handling" at bounding box center [925, 431] width 80 height 10
click at [890, 319] on div "Add new" at bounding box center [970, 319] width 172 height 10
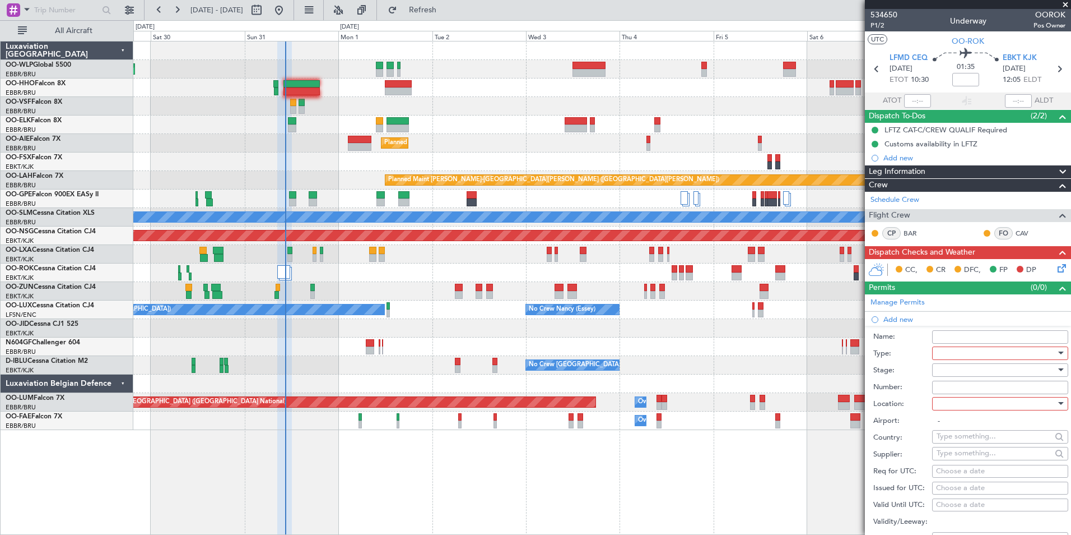
click at [941, 354] on div at bounding box center [996, 353] width 119 height 17
click at [955, 401] on span "PPR" at bounding box center [996, 407] width 118 height 17
click at [960, 365] on div at bounding box center [996, 369] width 119 height 17
click at [958, 440] on span "Requested" at bounding box center [996, 442] width 118 height 17
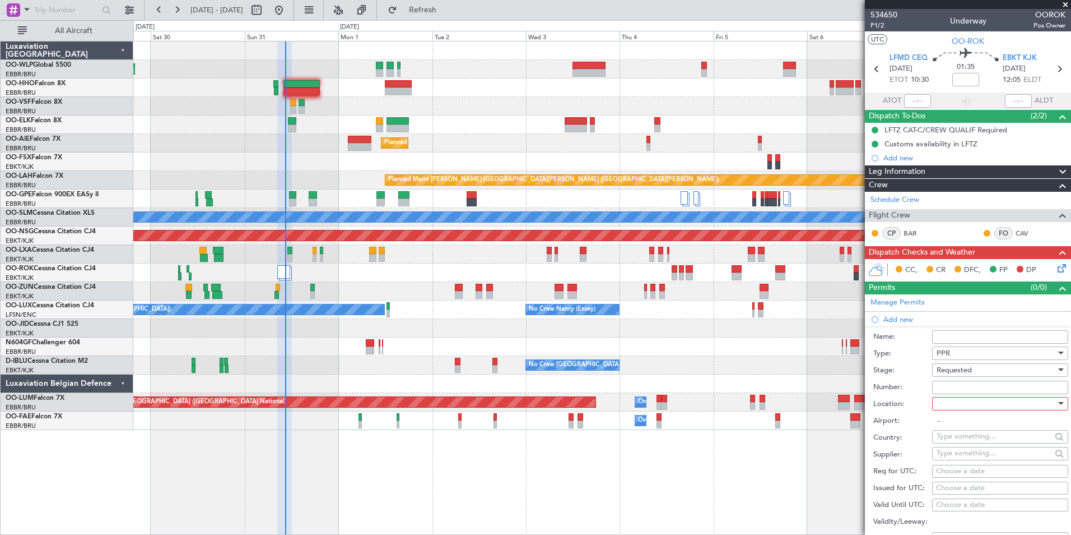
click at [954, 401] on div at bounding box center [996, 403] width 119 height 17
click at [945, 424] on span "Departure" at bounding box center [996, 425] width 118 height 17
type input "LFMD / CEQ"
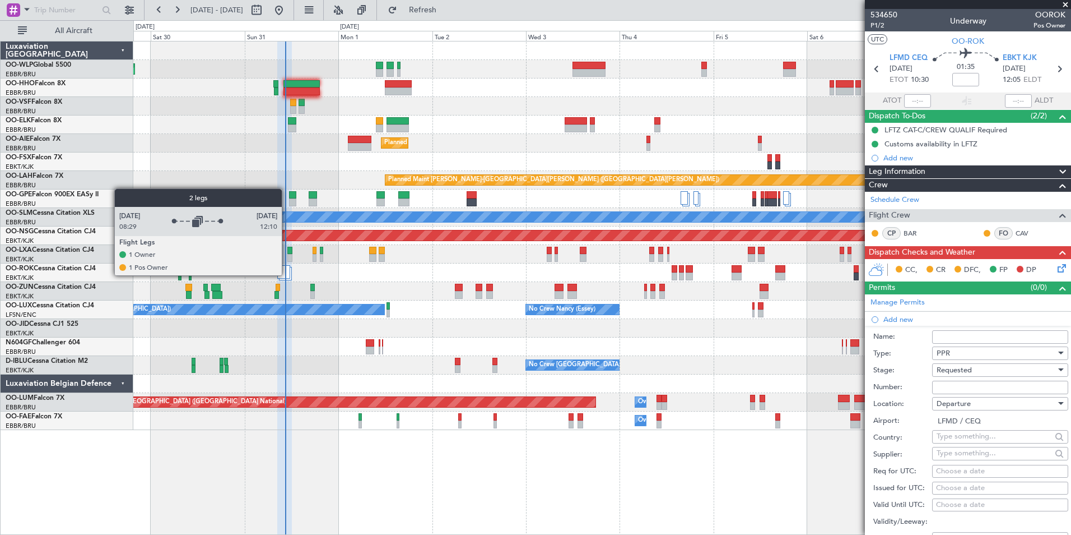
click at [287, 275] on div at bounding box center [283, 271] width 13 height 13
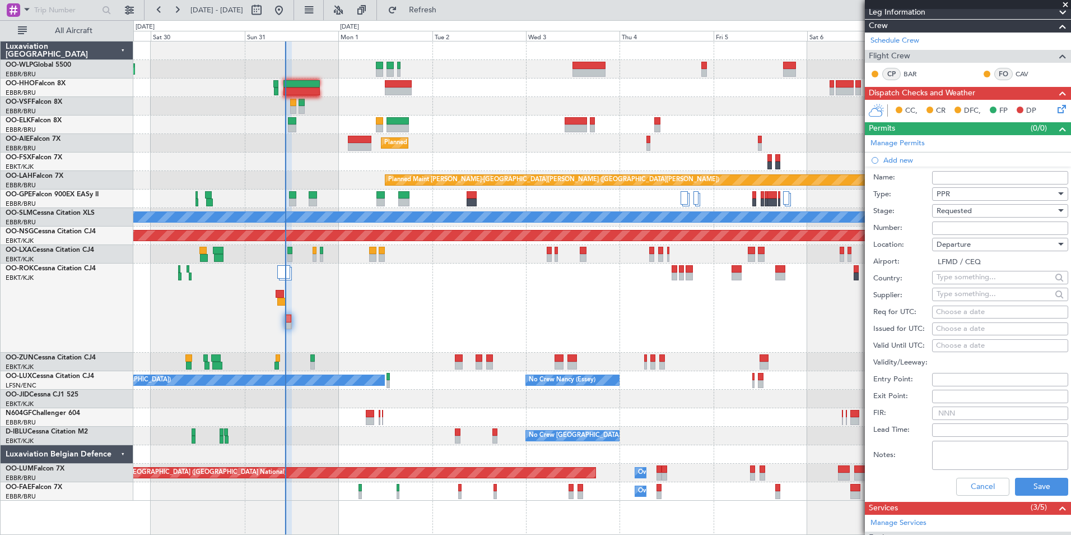
scroll to position [168, 0]
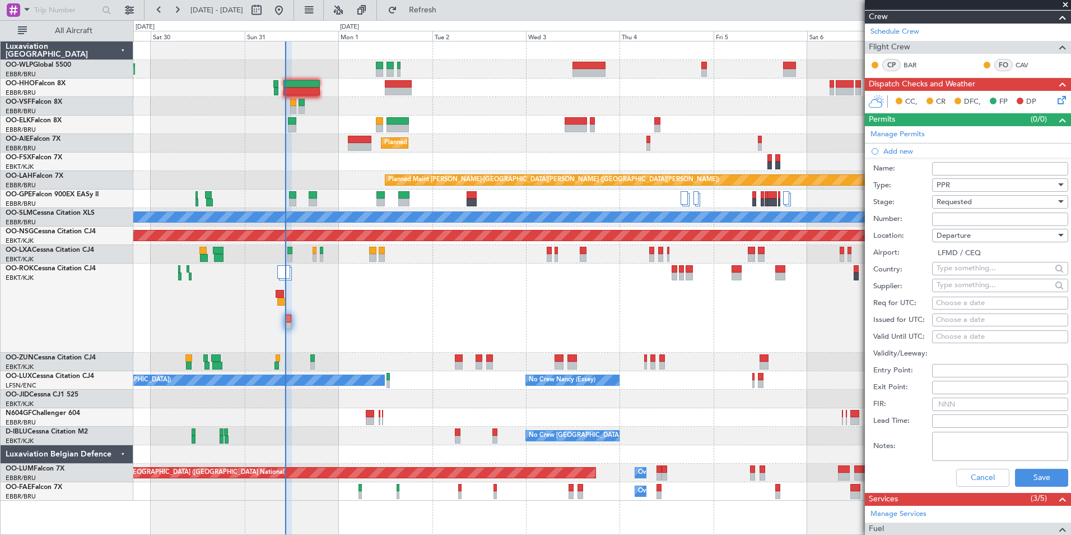
click at [967, 305] on div "Choose a date" at bounding box center [1000, 303] width 128 height 11
select select "8"
select select "2025"
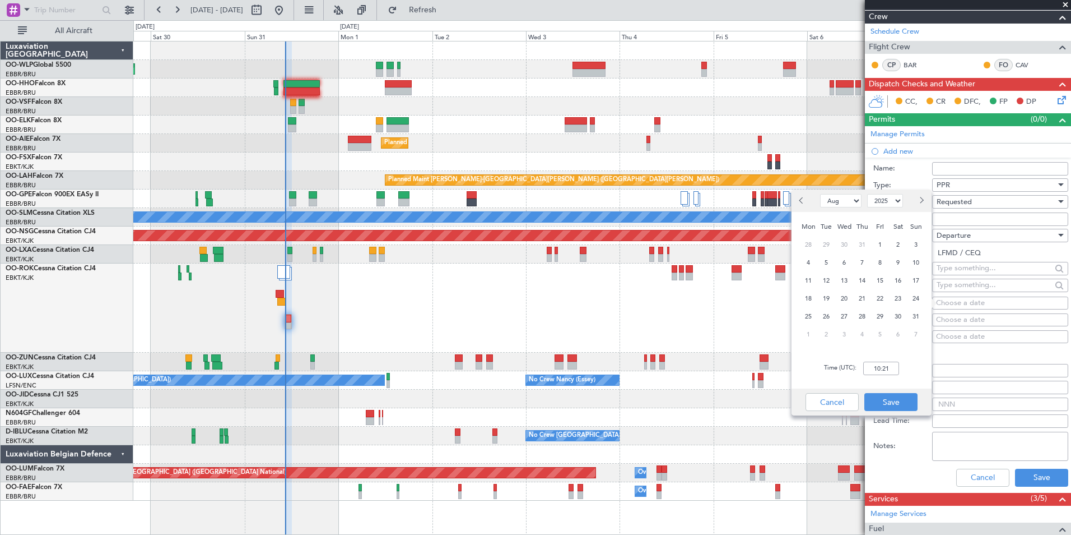
click at [922, 203] on span "Next month" at bounding box center [921, 200] width 7 height 7
click at [803, 196] on button "Previous month" at bounding box center [802, 201] width 12 height 18
select select "8"
click at [919, 320] on span "31" at bounding box center [916, 316] width 14 height 14
click at [886, 371] on input "00:00" at bounding box center [881, 367] width 36 height 13
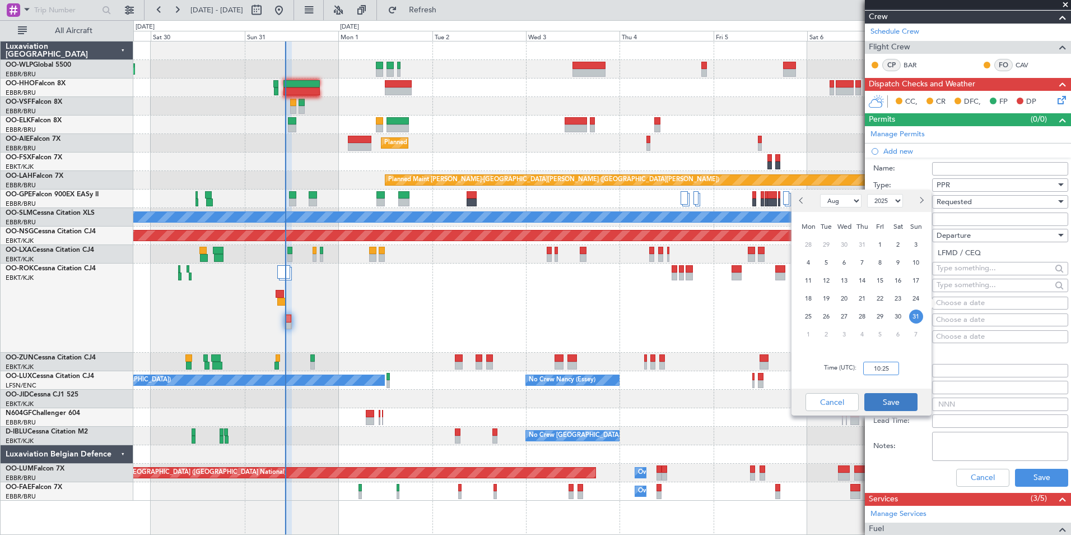
type input "10:25"
click at [885, 393] on button "Save" at bounding box center [891, 402] width 53 height 18
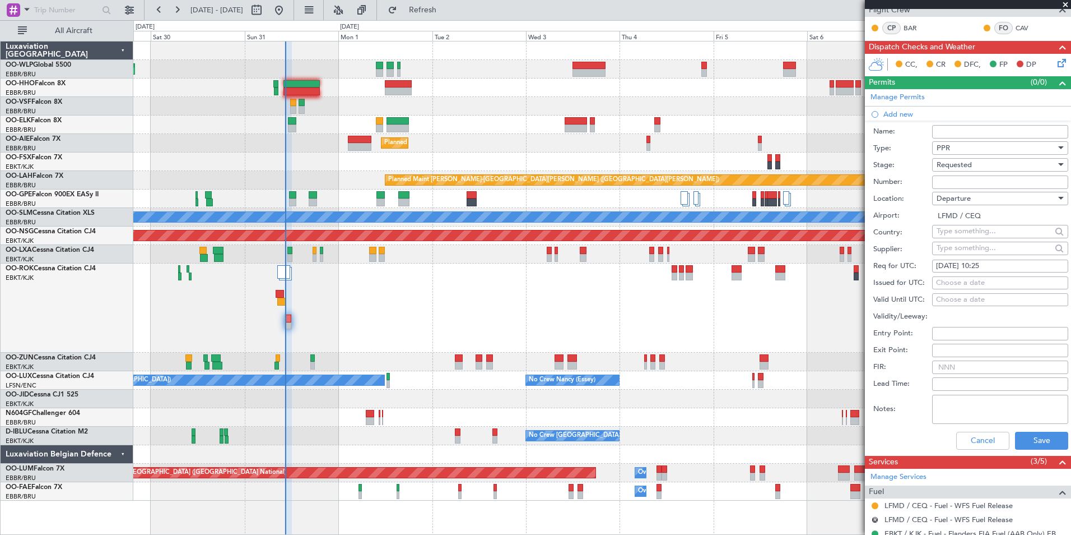
scroll to position [224, 0]
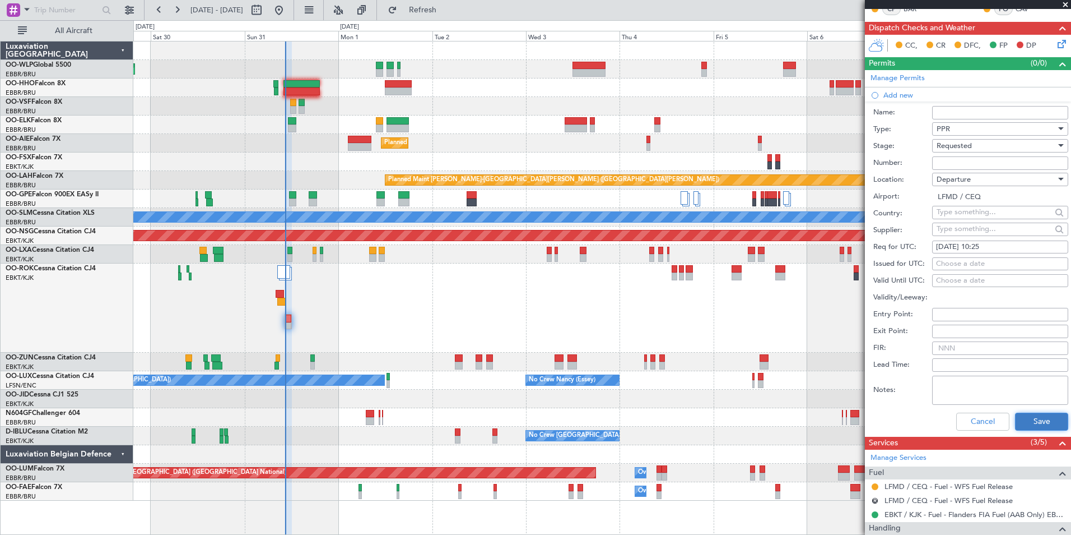
click at [1020, 415] on button "Save" at bounding box center [1041, 421] width 53 height 18
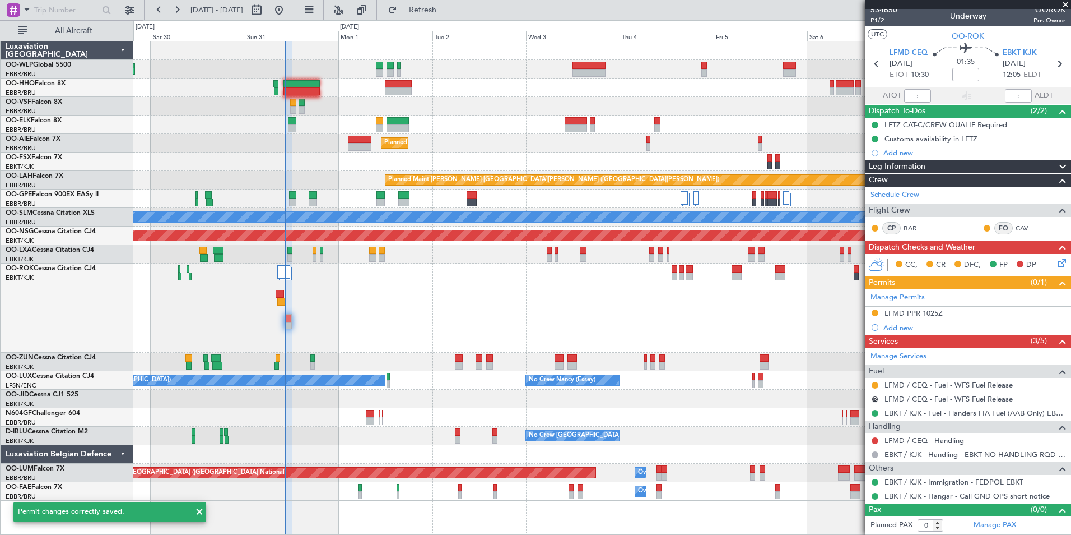
scroll to position [4, 0]
click at [447, 10] on span "Refresh" at bounding box center [422, 10] width 47 height 8
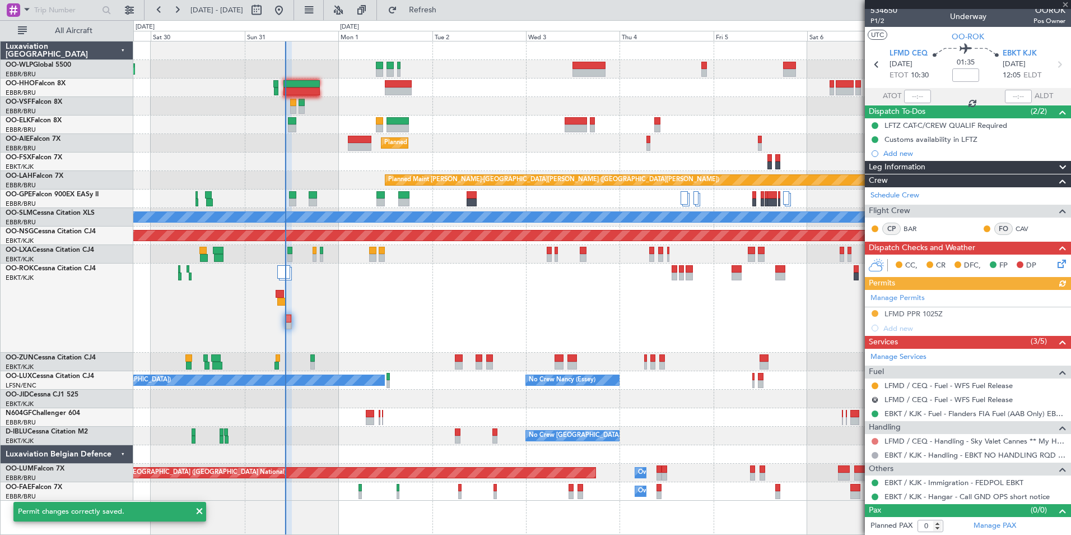
click at [877, 438] on button at bounding box center [875, 441] width 7 height 7
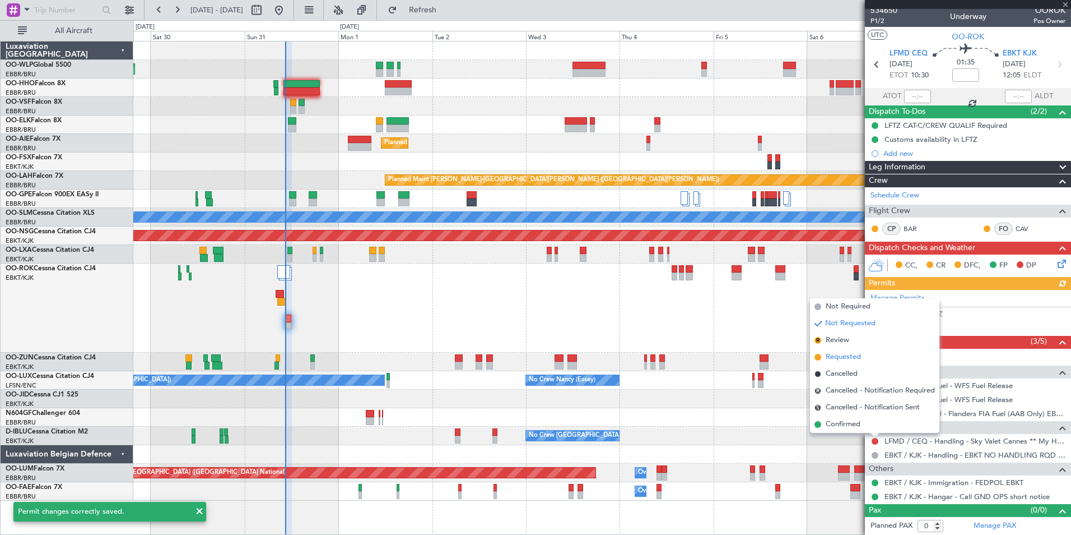
click at [852, 354] on span "Requested" at bounding box center [843, 356] width 35 height 11
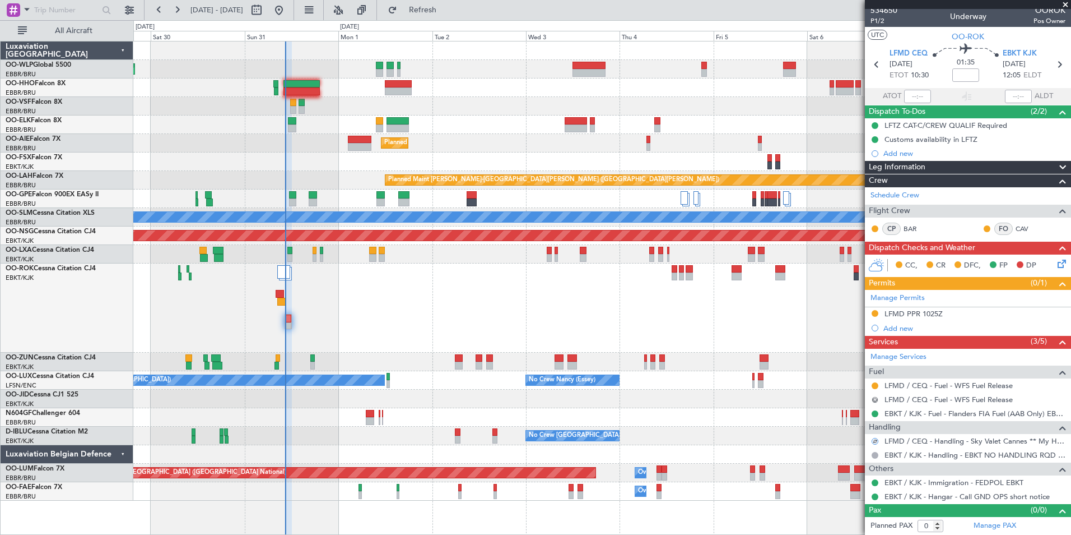
click at [877, 397] on button "R" at bounding box center [875, 399] width 7 height 7
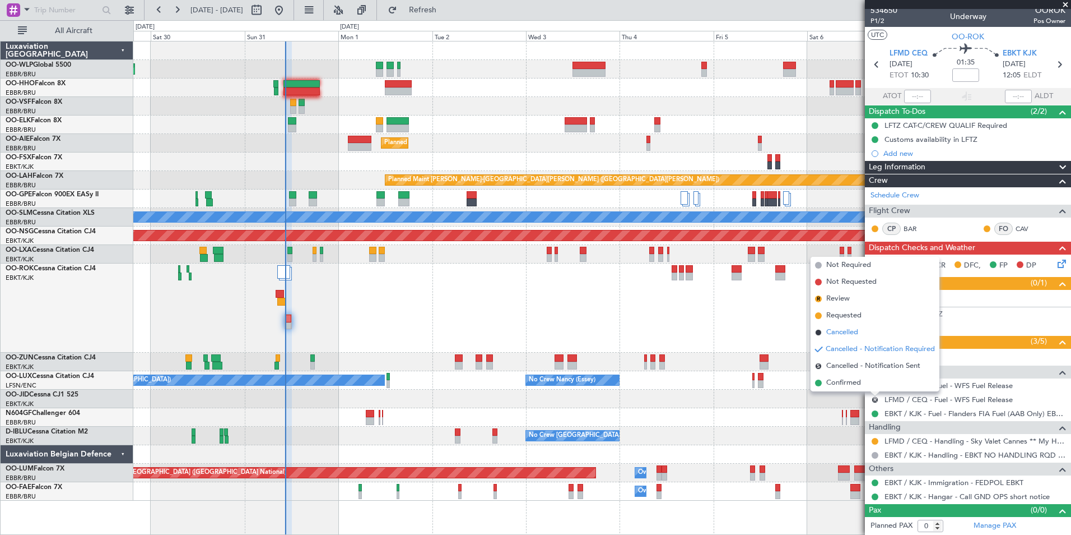
click at [847, 331] on span "Cancelled" at bounding box center [842, 332] width 32 height 11
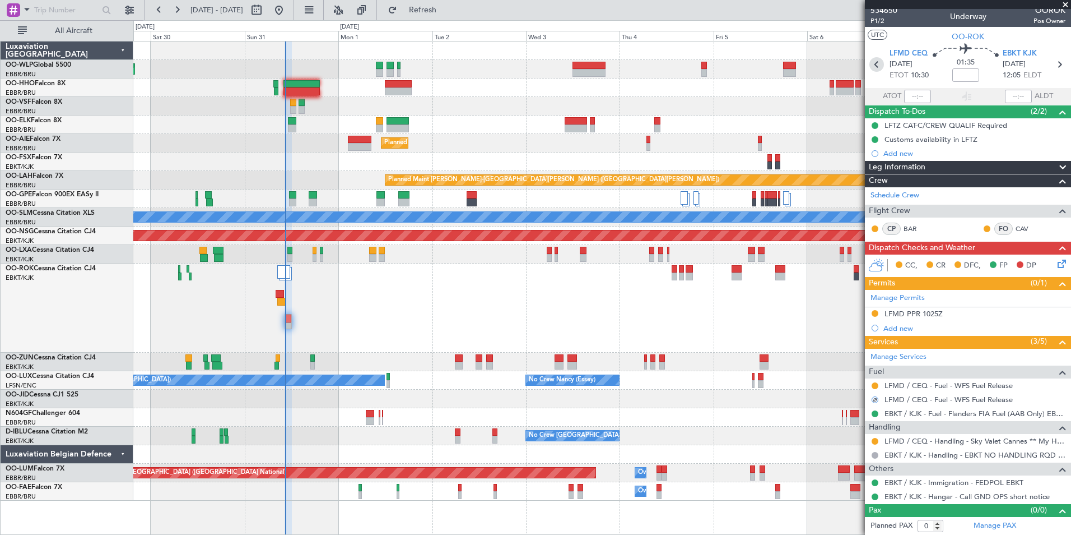
click at [880, 66] on icon at bounding box center [877, 64] width 15 height 15
type input "08:34"
type input "2"
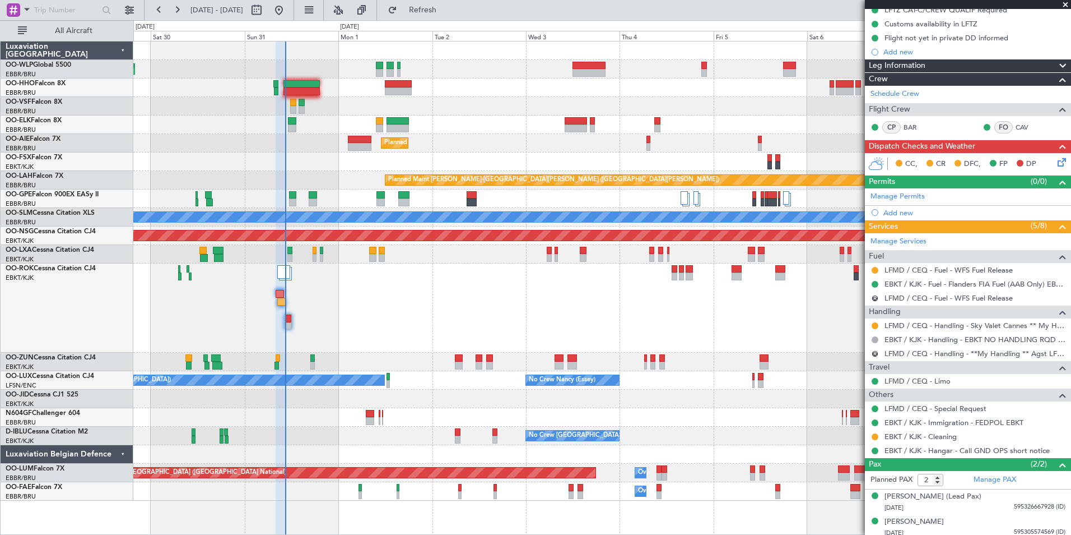
scroll to position [124, 0]
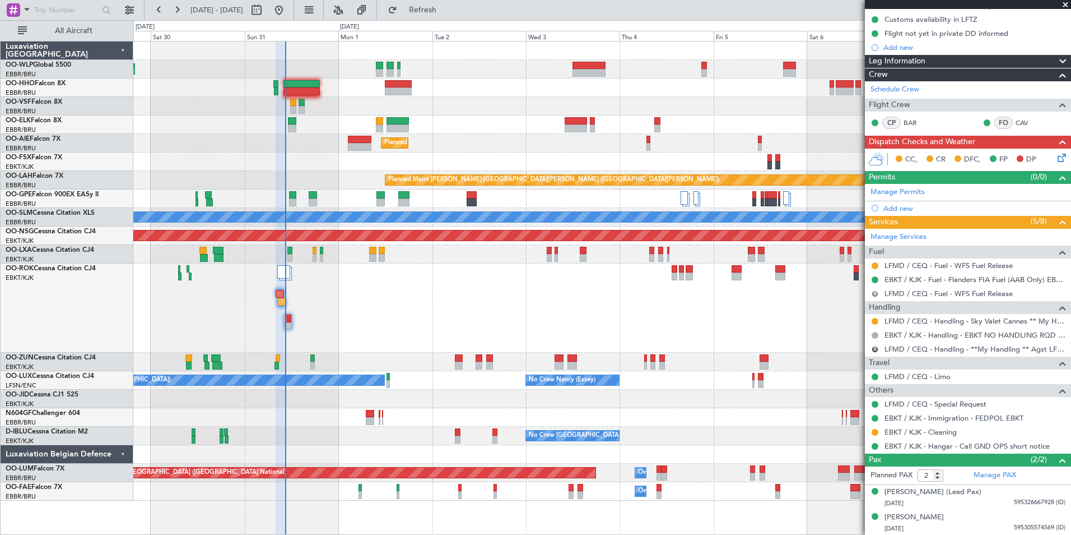
click at [874, 292] on button "R" at bounding box center [875, 293] width 7 height 7
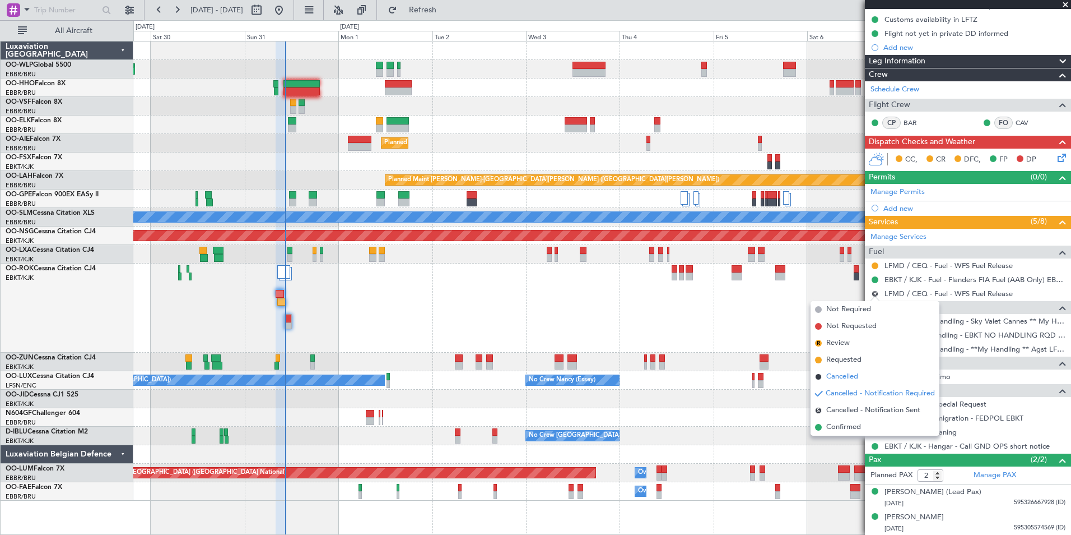
click at [842, 373] on span "Cancelled" at bounding box center [842, 376] width 32 height 11
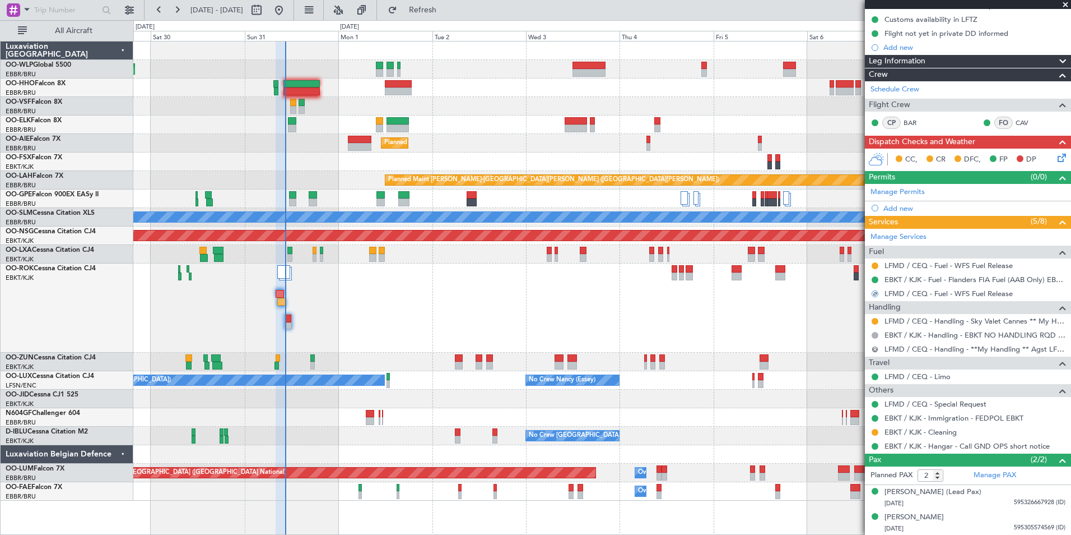
click at [875, 346] on button "R" at bounding box center [875, 349] width 7 height 7
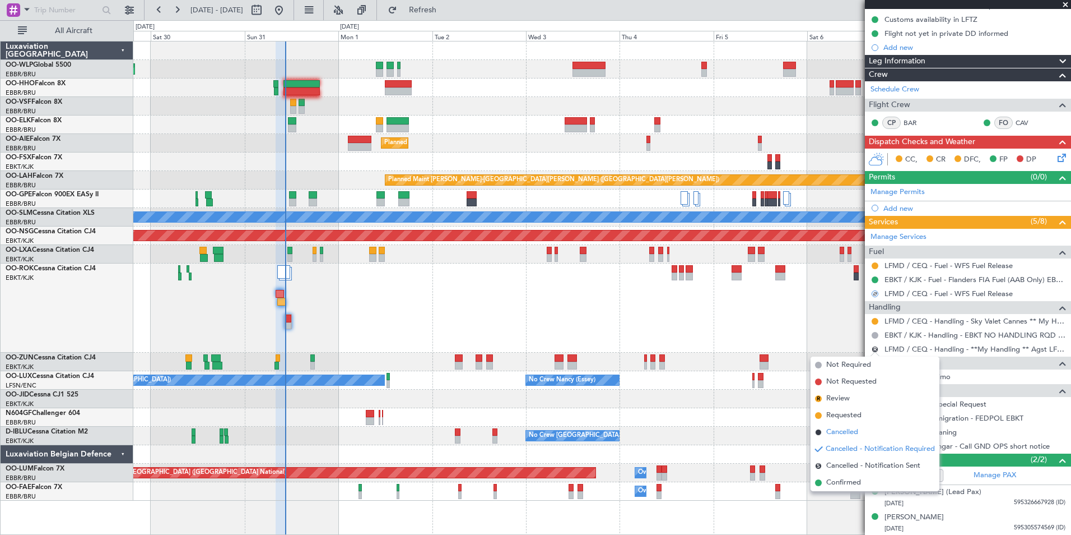
click at [842, 430] on span "Cancelled" at bounding box center [842, 431] width 32 height 11
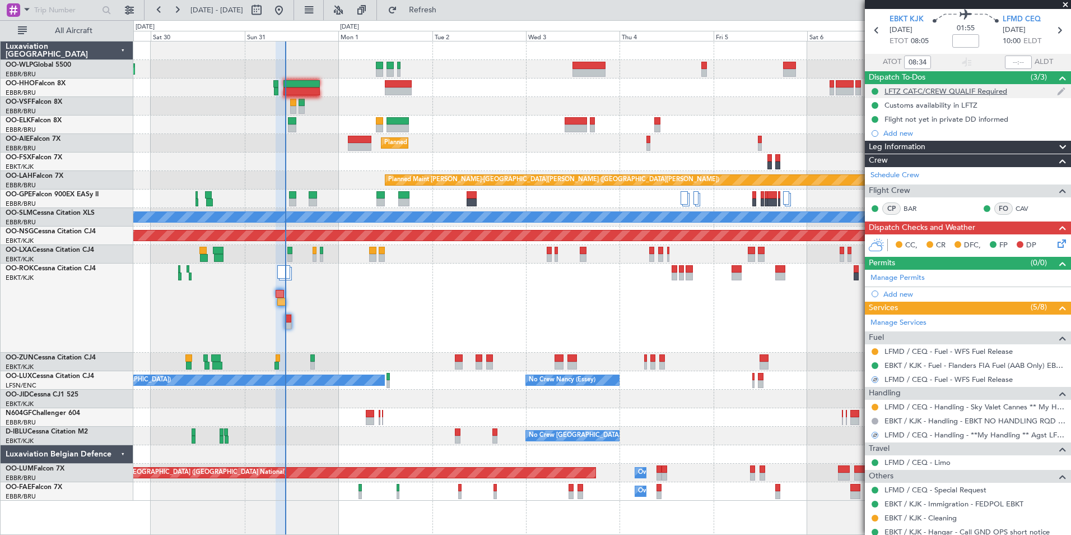
scroll to position [0, 0]
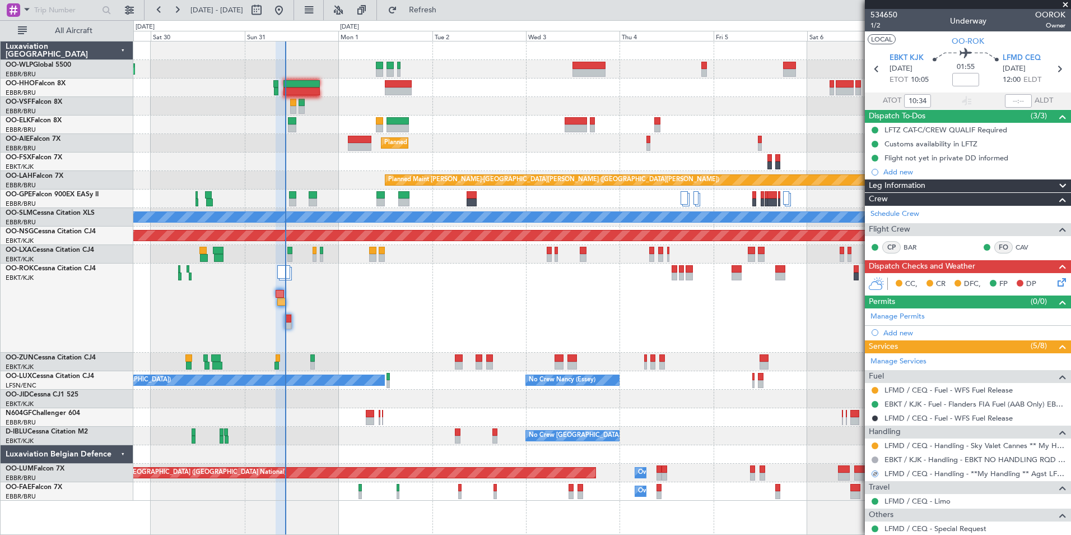
type input "08:34"
click at [877, 25] on span "1/2" at bounding box center [884, 26] width 27 height 10
click at [447, 8] on span "Refresh" at bounding box center [422, 10] width 47 height 8
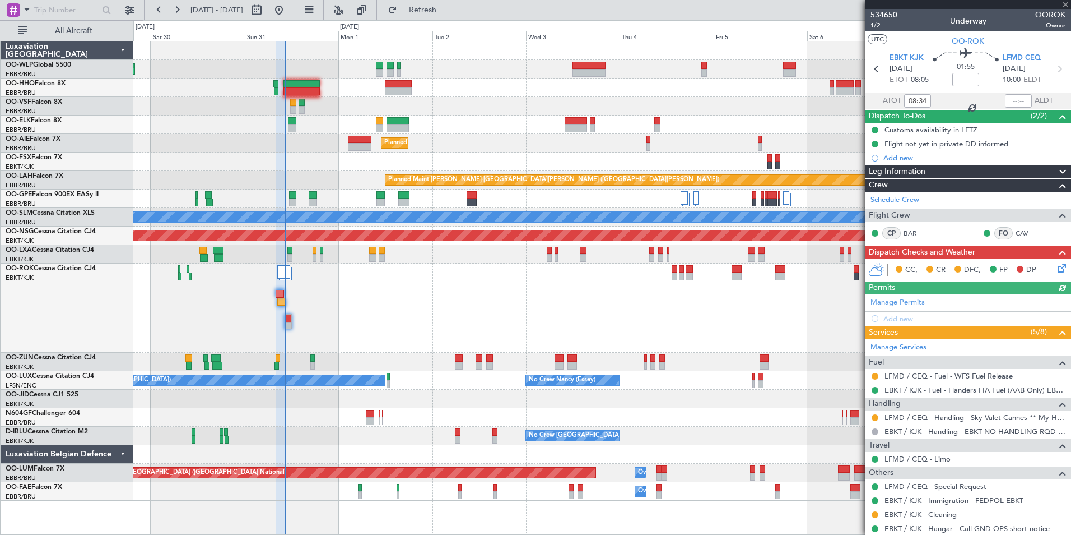
click at [1056, 268] on icon at bounding box center [1060, 266] width 9 height 9
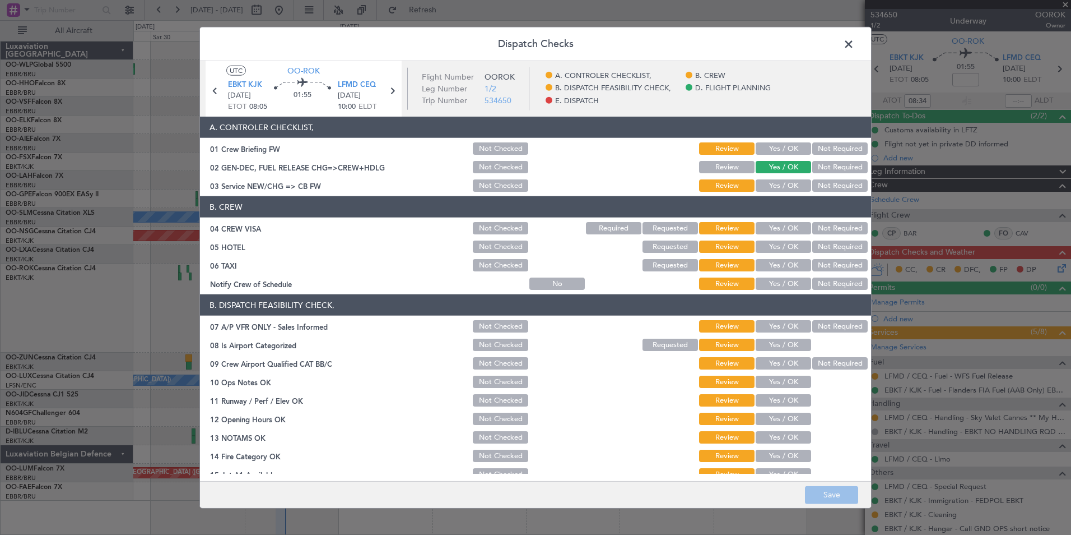
click at [764, 147] on button "Yes / OK" at bounding box center [783, 148] width 55 height 12
click at [777, 192] on div "Yes / OK" at bounding box center [782, 186] width 57 height 16
click at [778, 184] on button "Yes / OK" at bounding box center [783, 185] width 55 height 12
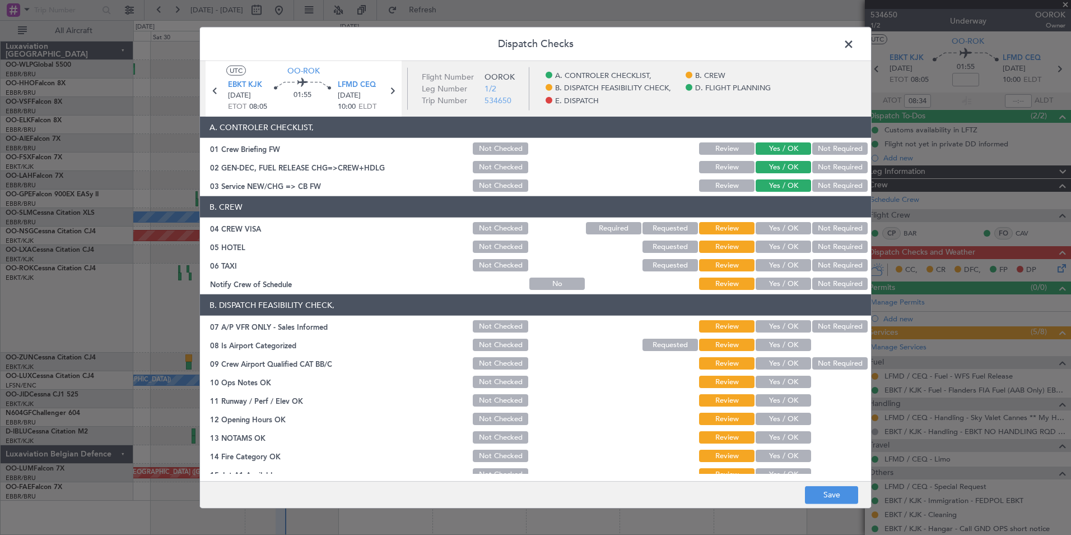
drag, startPoint x: 804, startPoint y: 224, endPoint x: 812, endPoint y: 234, distance: 13.2
click at [812, 225] on button "Not Required" at bounding box center [839, 228] width 55 height 12
click at [814, 244] on button "Not Required" at bounding box center [839, 246] width 55 height 12
click at [815, 263] on button "Not Required" at bounding box center [839, 265] width 55 height 12
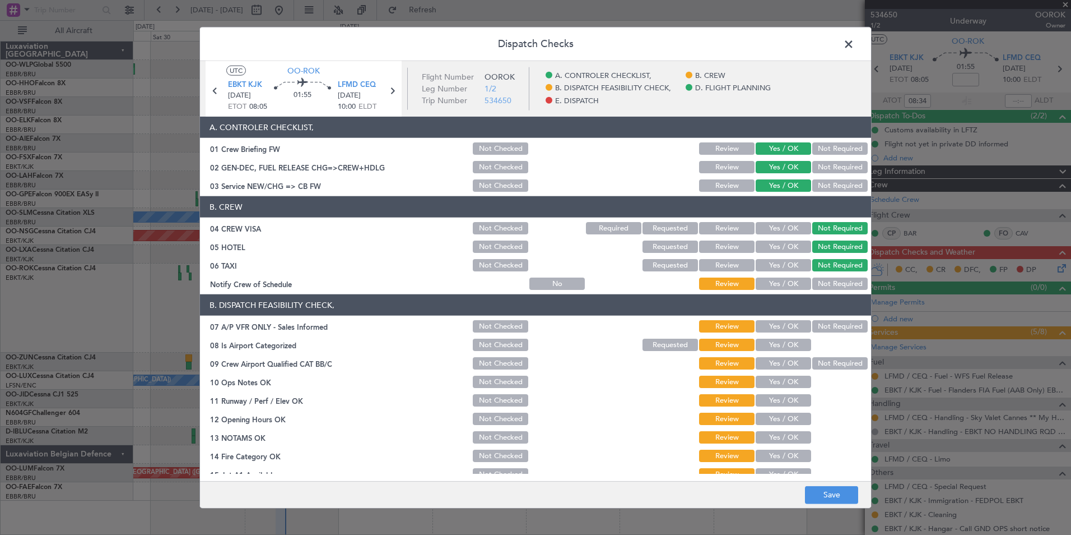
click at [782, 288] on button "Yes / OK" at bounding box center [783, 283] width 55 height 12
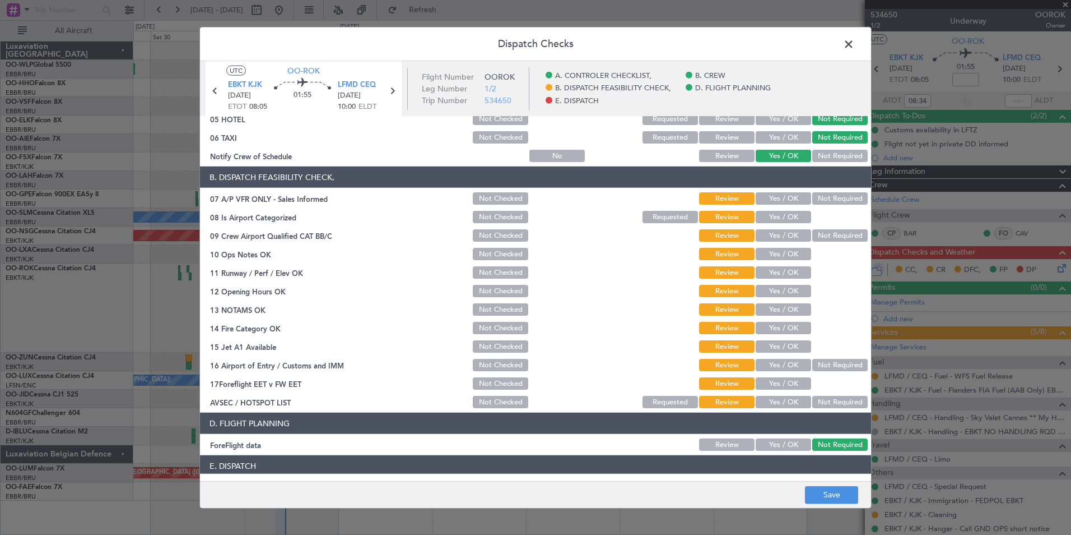
scroll to position [95, 0]
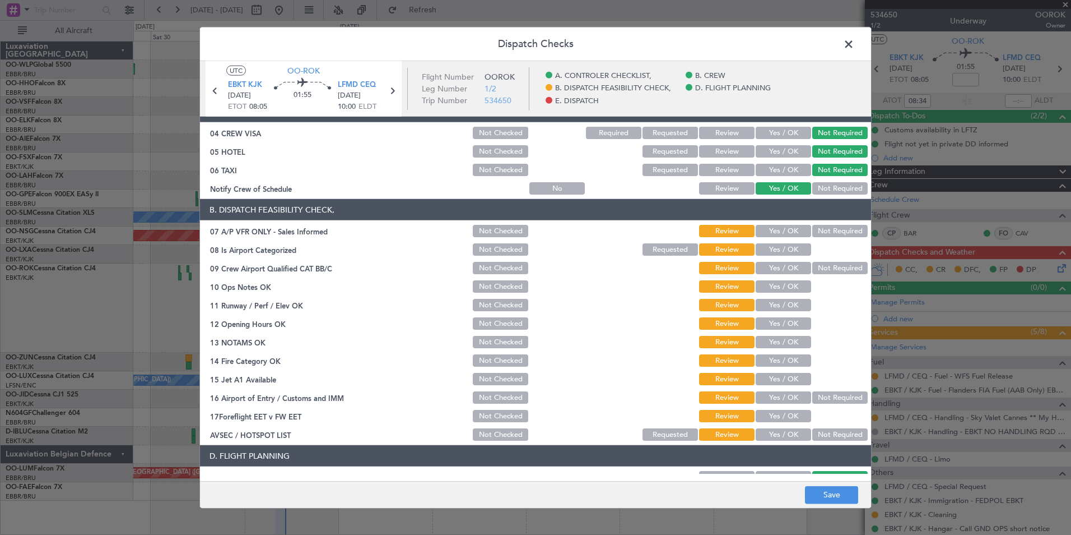
click at [819, 228] on button "Not Required" at bounding box center [839, 231] width 55 height 12
click at [779, 254] on button "Yes / OK" at bounding box center [783, 249] width 55 height 12
click at [776, 272] on button "Yes / OK" at bounding box center [783, 268] width 55 height 12
click at [773, 286] on button "Yes / OK" at bounding box center [783, 286] width 55 height 12
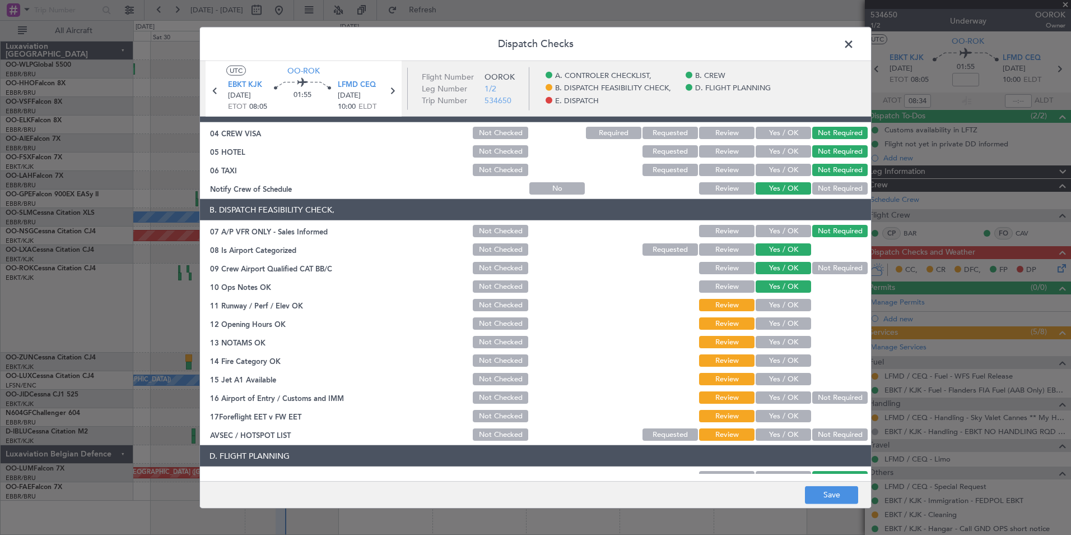
click at [773, 299] on button "Yes / OK" at bounding box center [783, 305] width 55 height 12
click at [771, 318] on button "Yes / OK" at bounding box center [783, 323] width 55 height 12
click at [769, 337] on button "Yes / OK" at bounding box center [783, 342] width 55 height 12
click at [769, 359] on button "Yes / OK" at bounding box center [783, 360] width 55 height 12
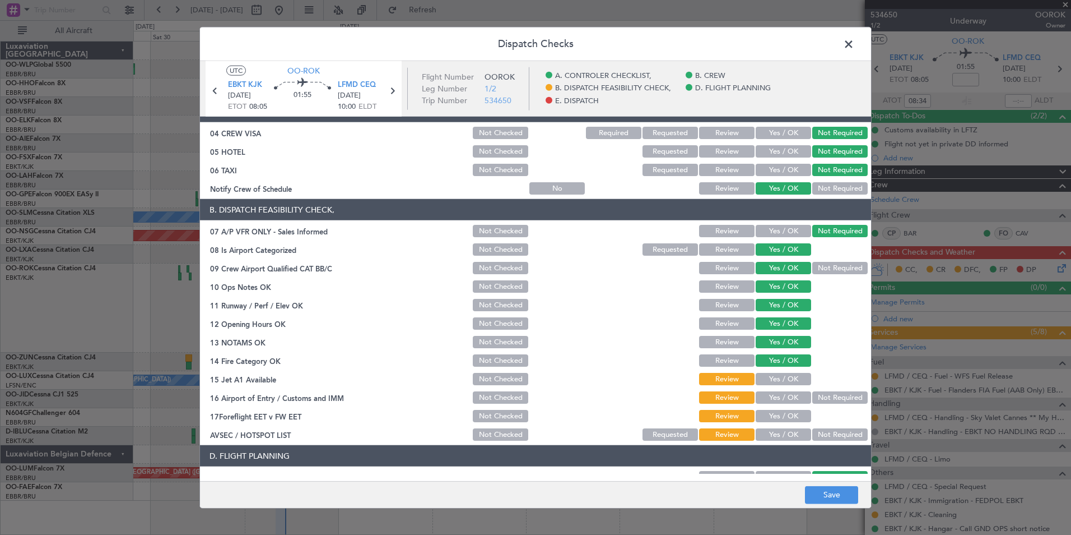
click at [768, 380] on button "Yes / OK" at bounding box center [783, 379] width 55 height 12
click at [766, 393] on button "Yes / OK" at bounding box center [783, 397] width 55 height 12
click at [764, 411] on button "Yes / OK" at bounding box center [783, 416] width 55 height 12
click at [765, 425] on section "B. DISPATCH FEASIBILITY CHECK, 07 A/P VFR ONLY - Sales Informed Not Checked Rev…" at bounding box center [535, 320] width 671 height 243
click at [774, 433] on button "Yes / OK" at bounding box center [783, 434] width 55 height 12
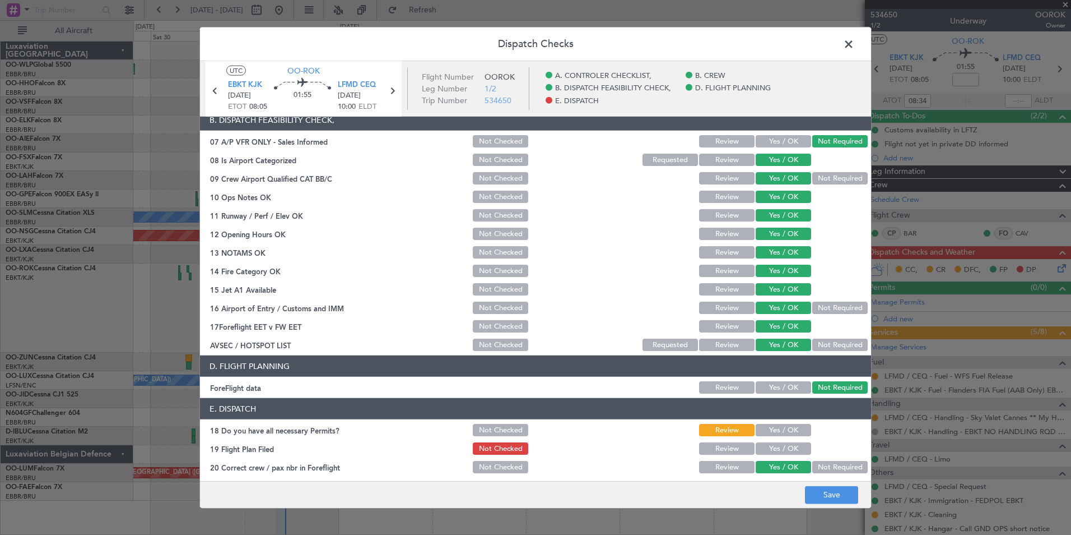
scroll to position [207, 0]
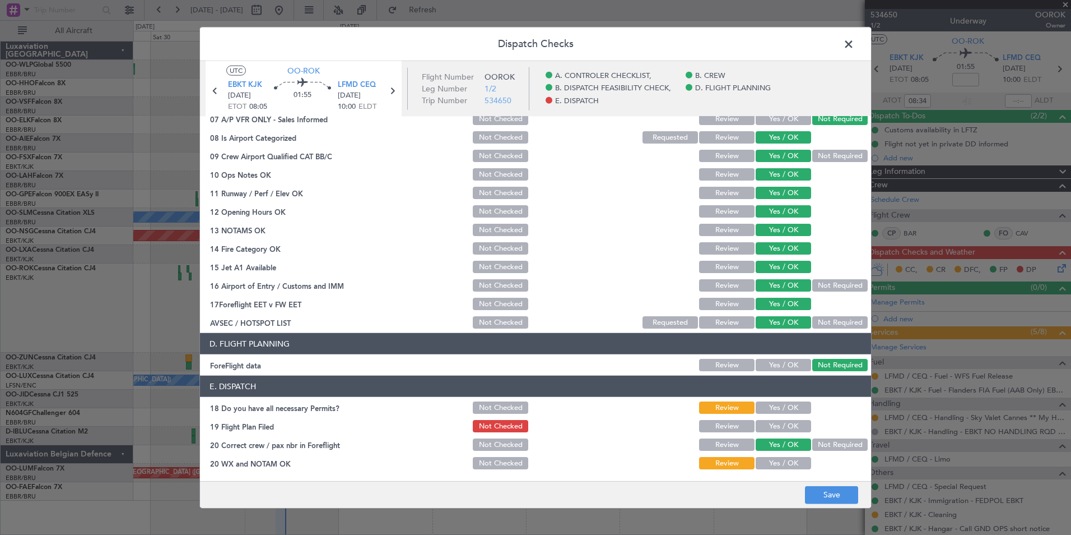
click at [771, 410] on button "Yes / OK" at bounding box center [783, 407] width 55 height 12
click at [769, 424] on button "Yes / OK" at bounding box center [783, 426] width 55 height 12
click at [768, 454] on section "E. DISPATCH 18 Do you have all necessary Permits? Not Checked Review Yes / OK 1…" at bounding box center [535, 422] width 671 height 95
click at [769, 463] on button "Yes / OK" at bounding box center [783, 463] width 55 height 12
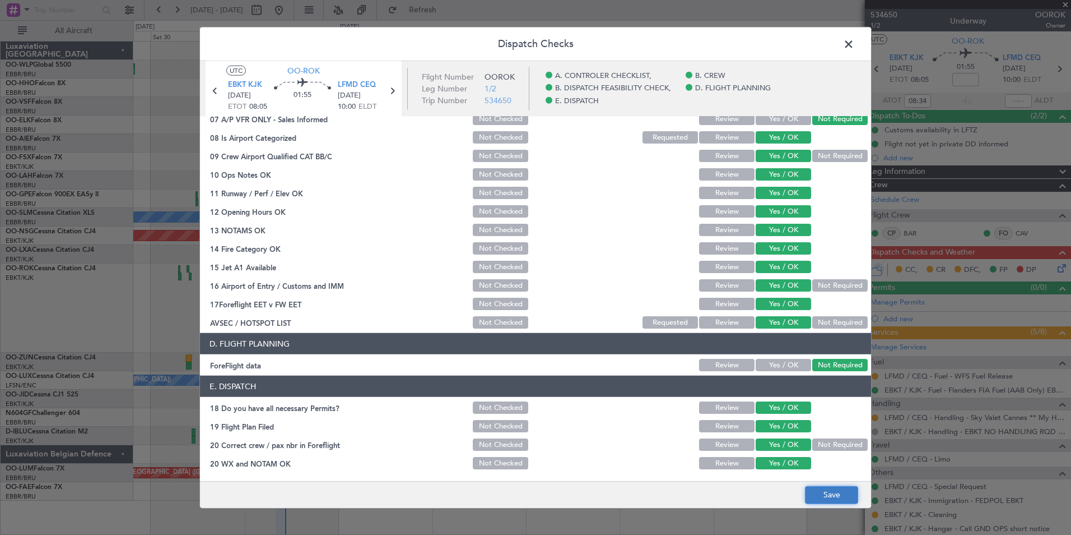
click at [825, 492] on button "Save" at bounding box center [831, 494] width 53 height 18
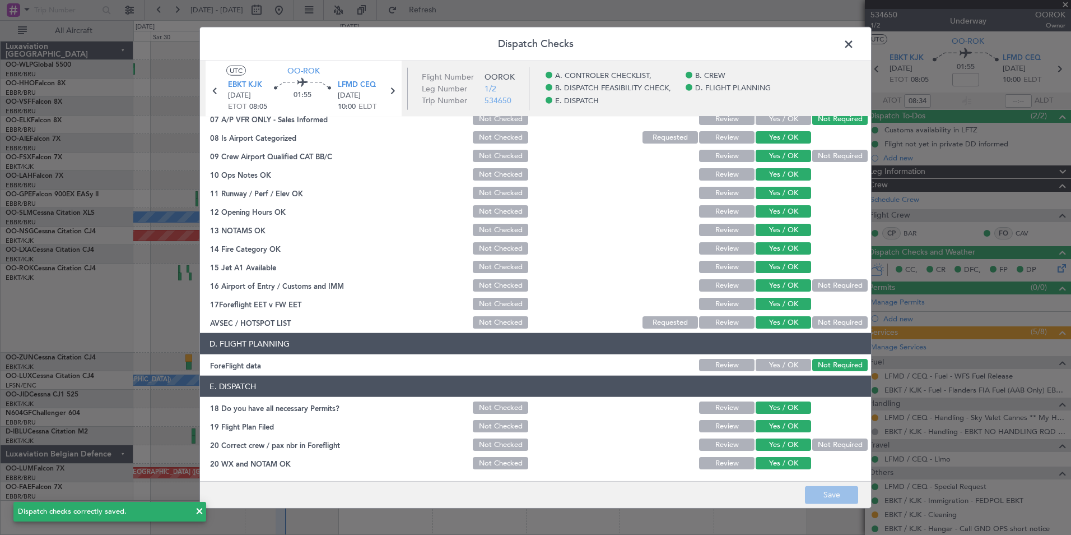
click at [854, 39] on span at bounding box center [854, 47] width 0 height 22
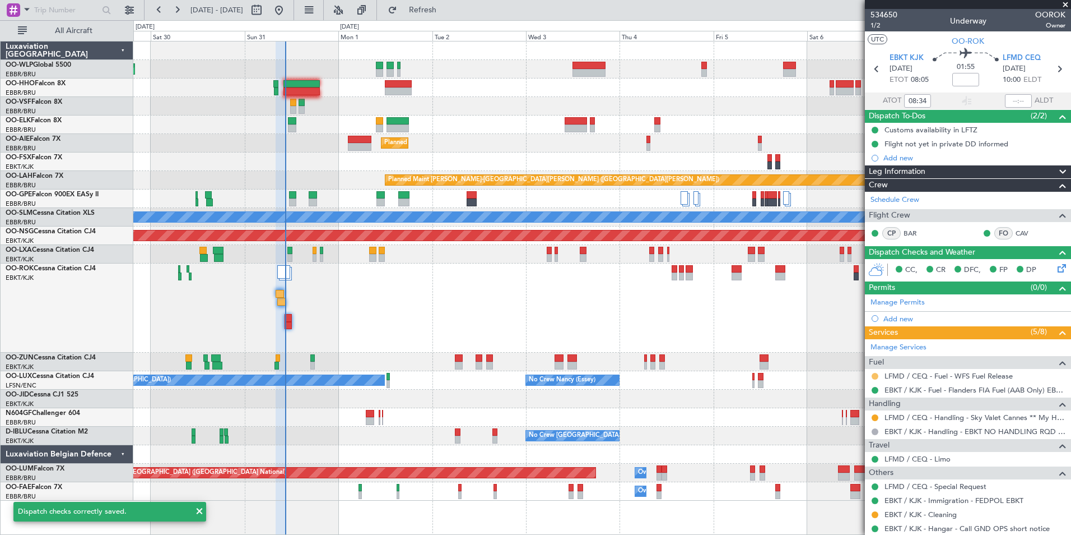
click at [873, 375] on button at bounding box center [875, 376] width 7 height 7
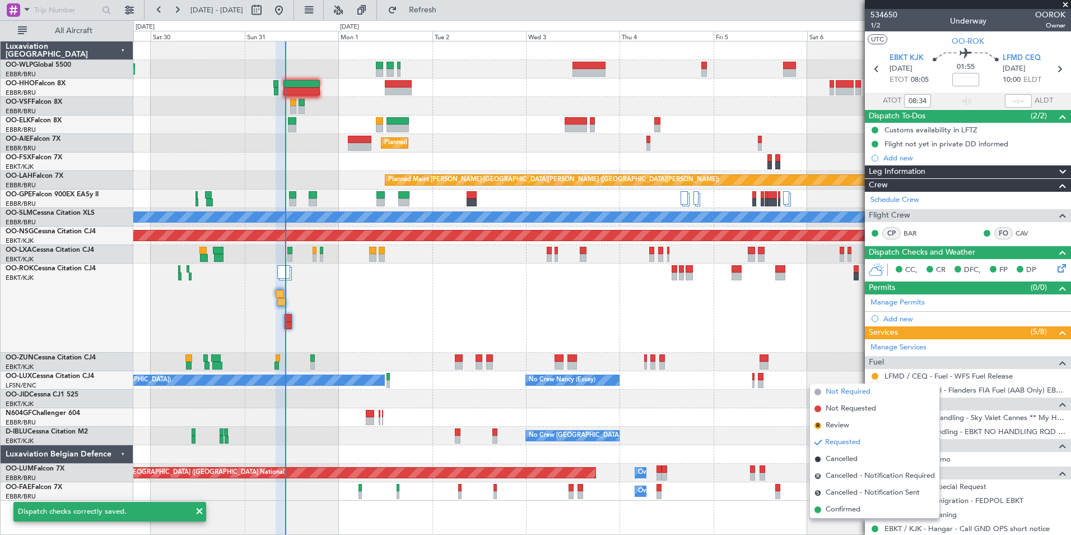
click at [831, 392] on span "Not Required" at bounding box center [848, 391] width 45 height 11
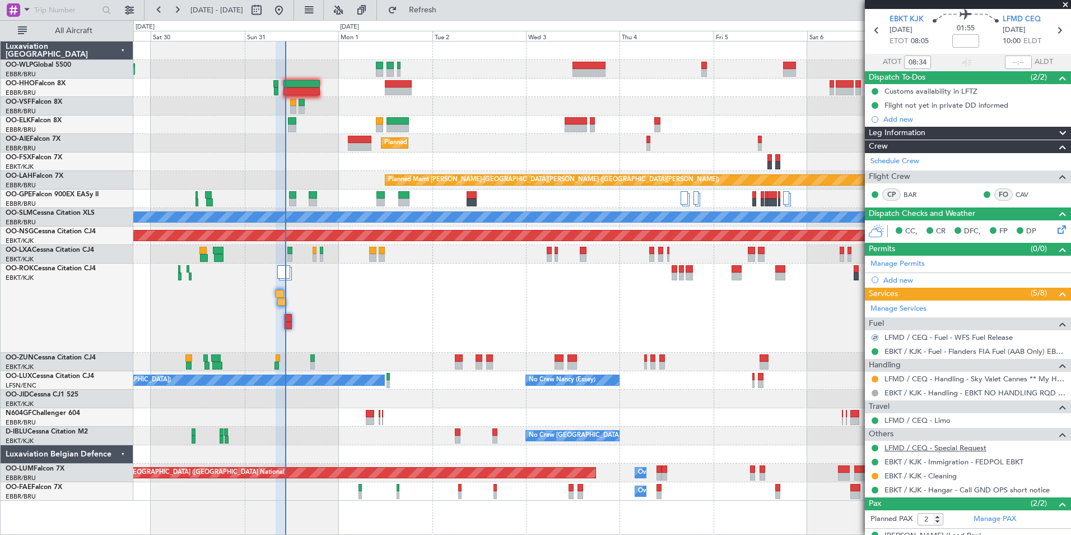
scroll to position [82, 0]
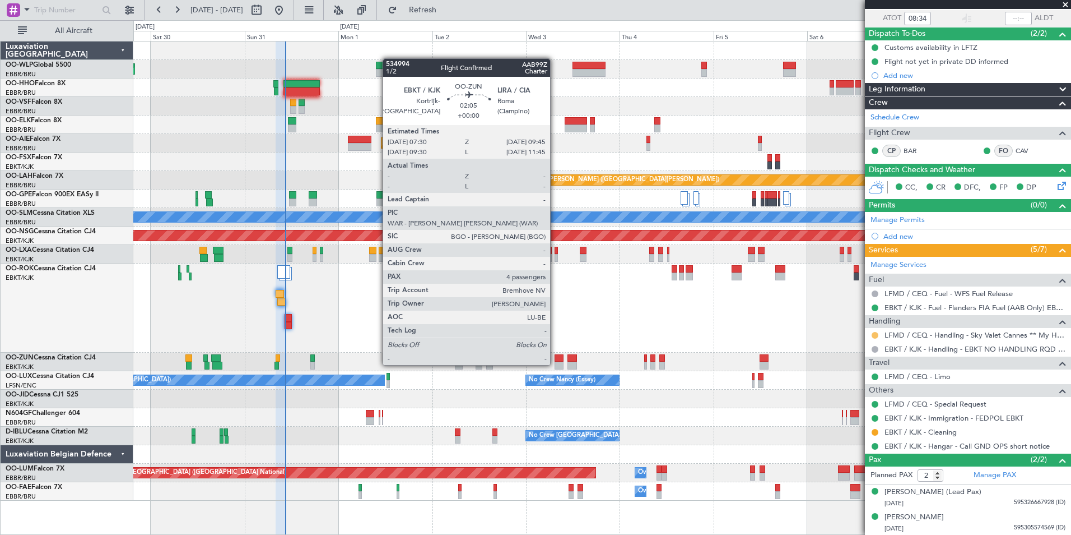
click at [875, 332] on button at bounding box center [875, 335] width 7 height 7
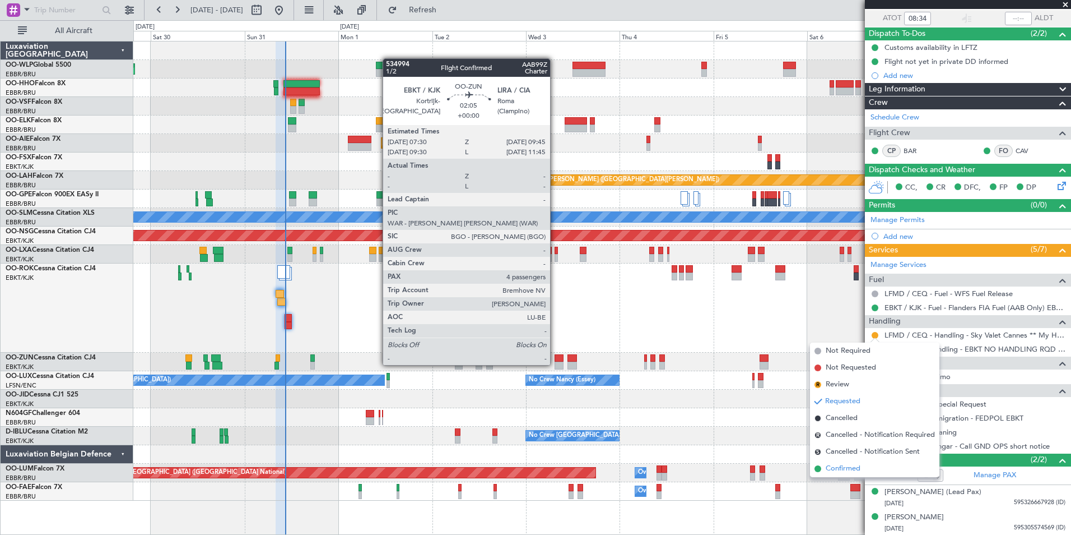
click at [833, 463] on span "Confirmed" at bounding box center [843, 468] width 35 height 11
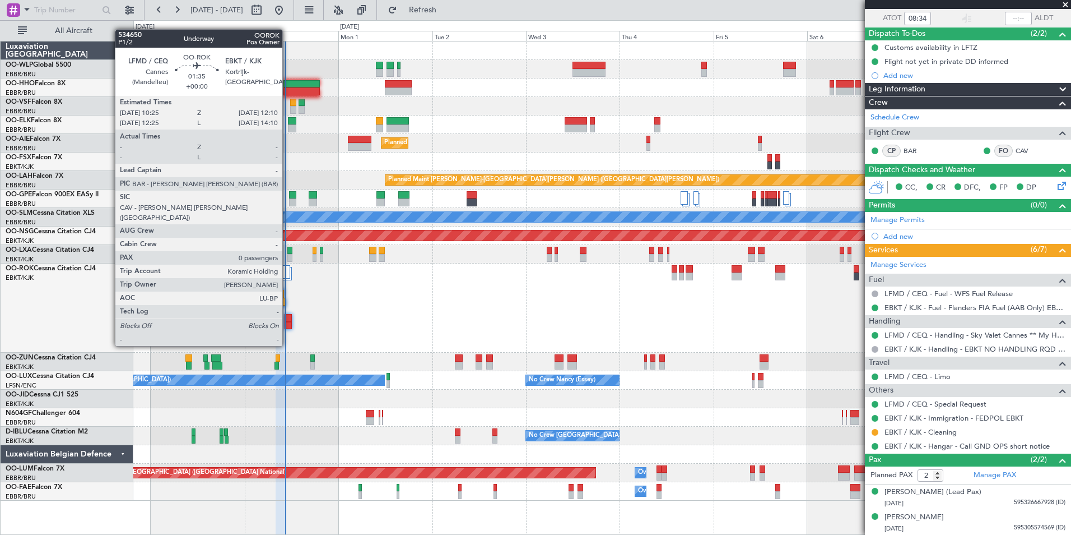
click at [287, 323] on div at bounding box center [288, 326] width 7 height 8
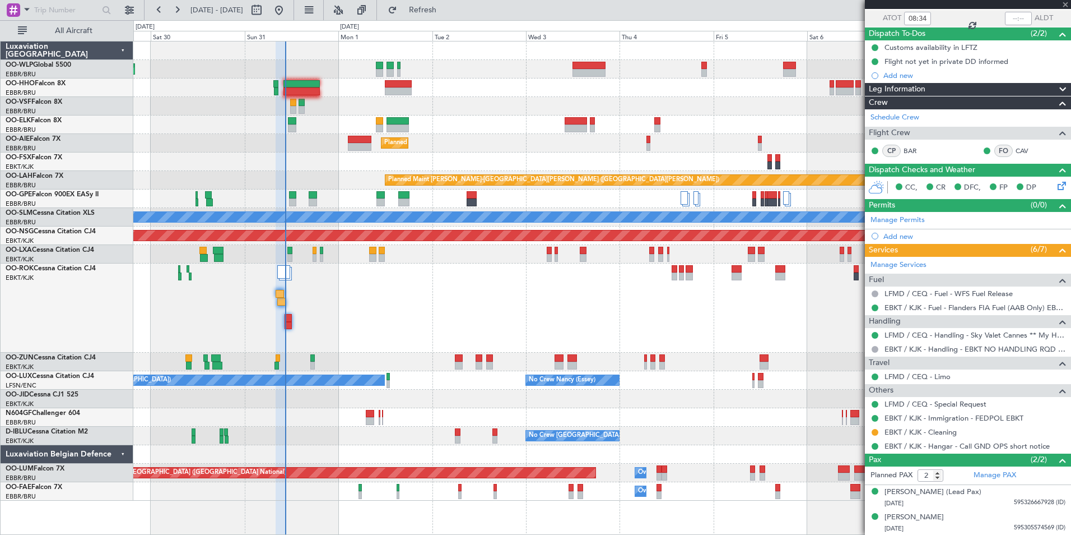
type input "0"
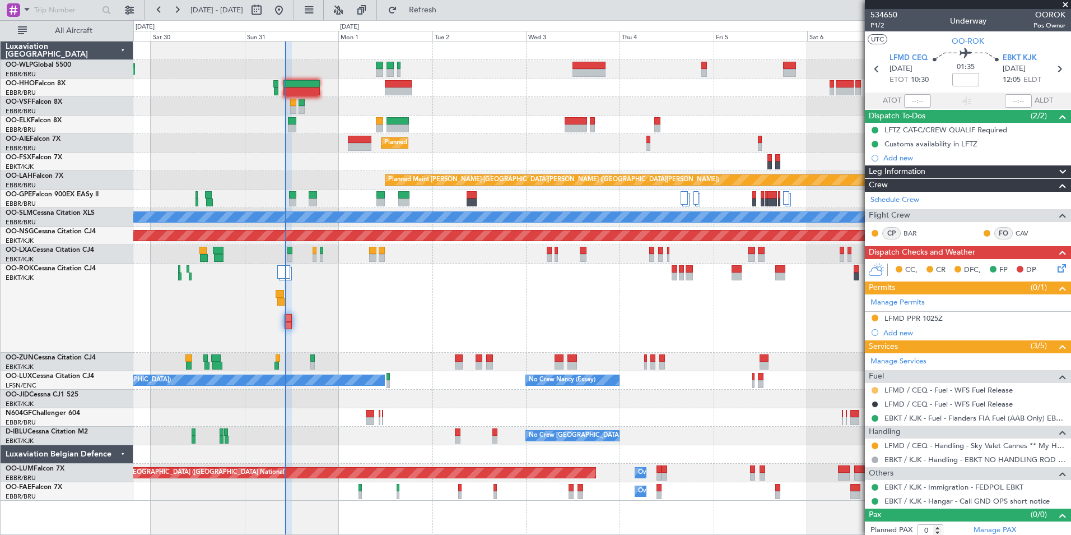
click at [875, 389] on button at bounding box center [875, 390] width 7 height 7
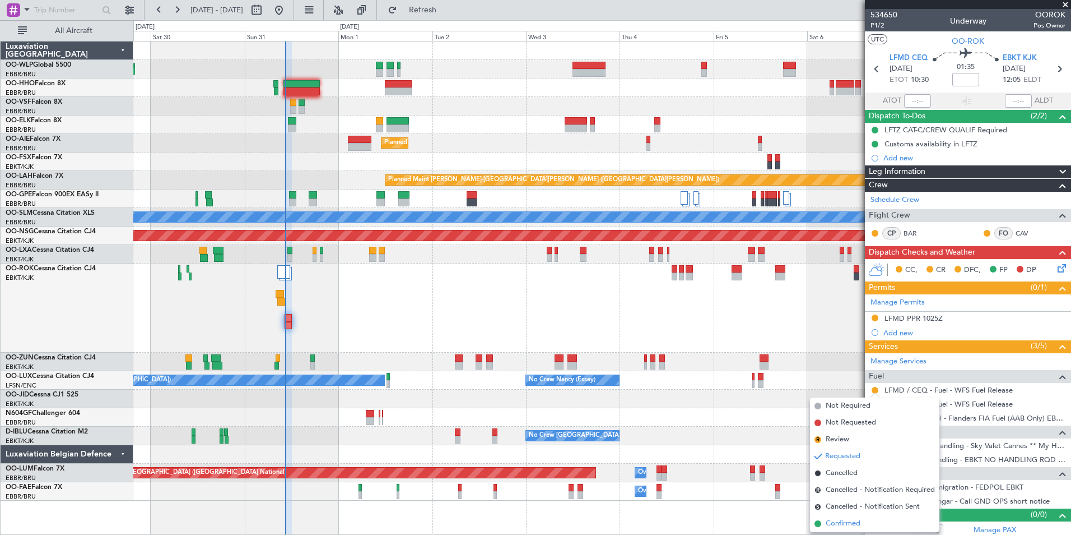
click at [836, 524] on span "Confirmed" at bounding box center [843, 523] width 35 height 11
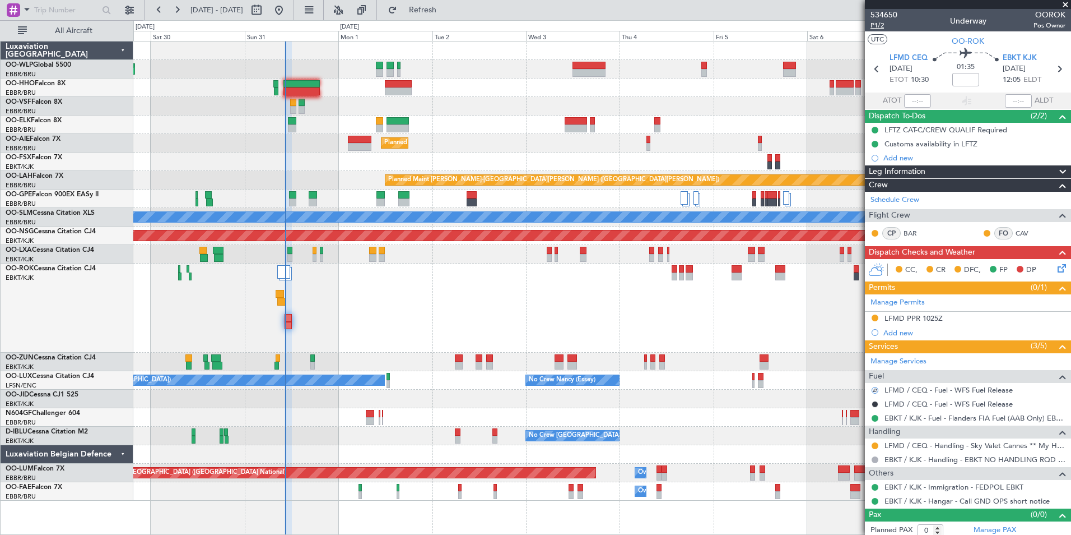
click at [882, 25] on span "P1/2" at bounding box center [884, 26] width 27 height 10
click at [1056, 271] on icon at bounding box center [1060, 266] width 9 height 9
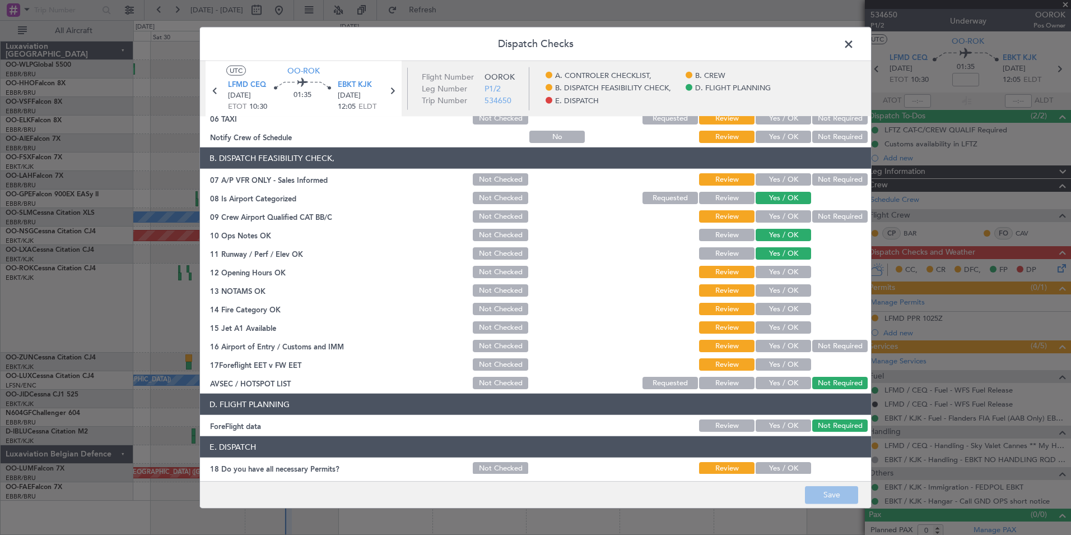
scroll to position [207, 0]
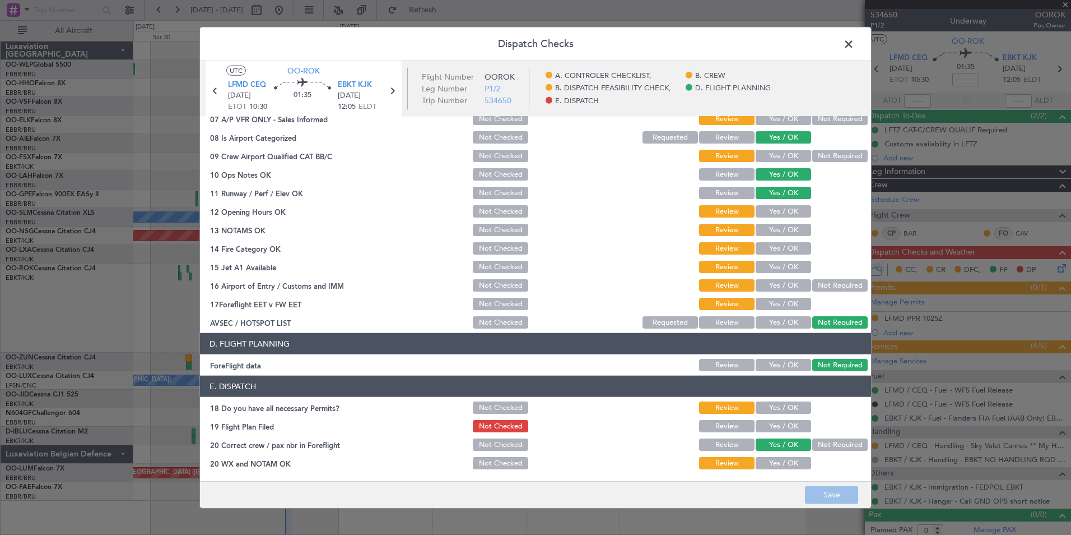
click at [765, 405] on button "Yes / OK" at bounding box center [783, 407] width 55 height 12
click at [767, 425] on button "Yes / OK" at bounding box center [783, 426] width 55 height 12
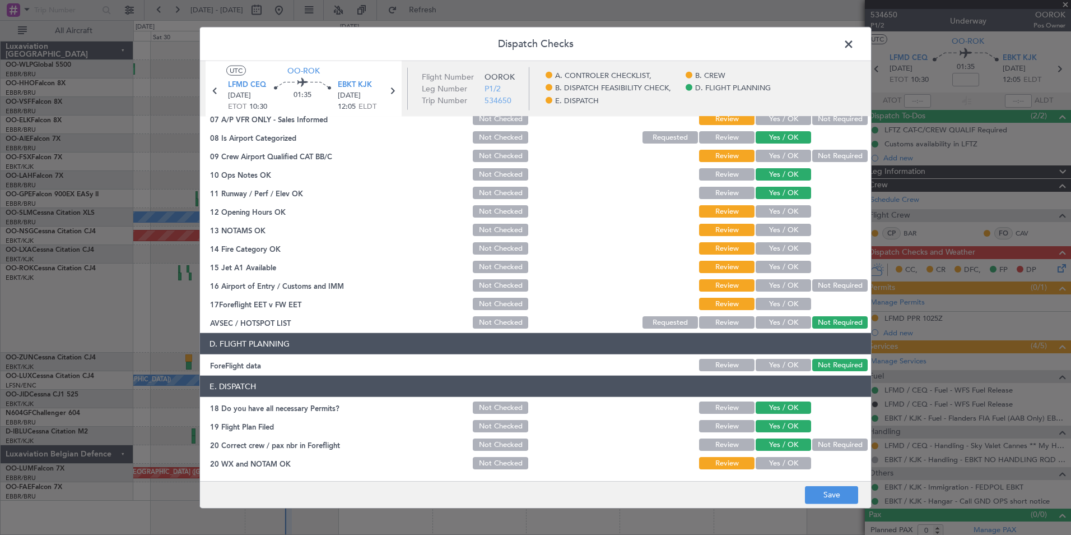
click at [769, 463] on button "Yes / OK" at bounding box center [783, 463] width 55 height 12
click at [788, 298] on button "Yes / OK" at bounding box center [783, 304] width 55 height 12
click at [819, 287] on button "Not Required" at bounding box center [839, 285] width 55 height 12
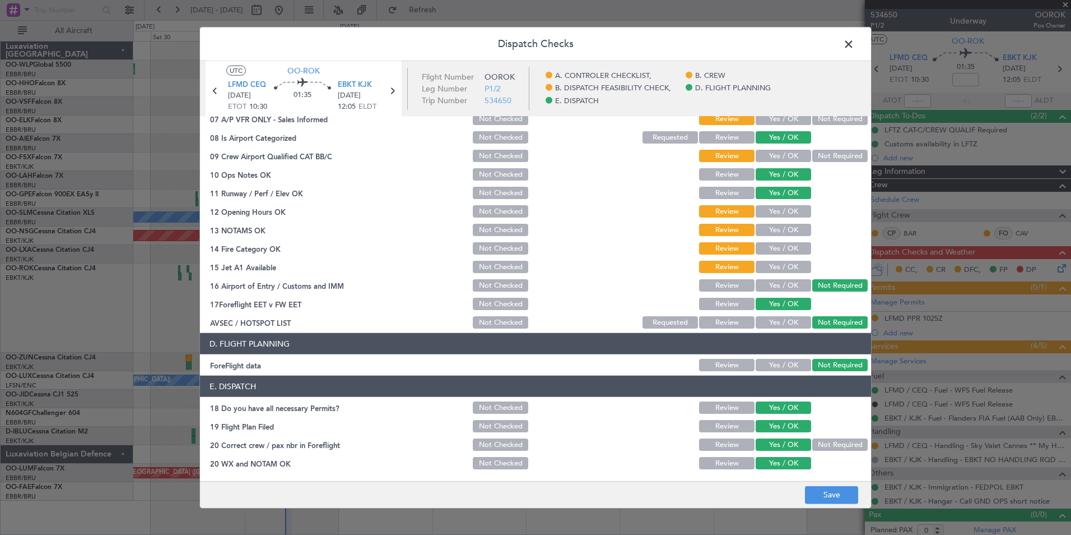
click at [780, 261] on button "Yes / OK" at bounding box center [783, 267] width 55 height 12
click at [779, 234] on button "Yes / OK" at bounding box center [783, 230] width 55 height 12
click at [774, 253] on button "Yes / OK" at bounding box center [783, 248] width 55 height 12
click at [774, 219] on div "Yes / OK" at bounding box center [782, 211] width 57 height 16
drag, startPoint x: 775, startPoint y: 217, endPoint x: 777, endPoint y: 211, distance: 6.4
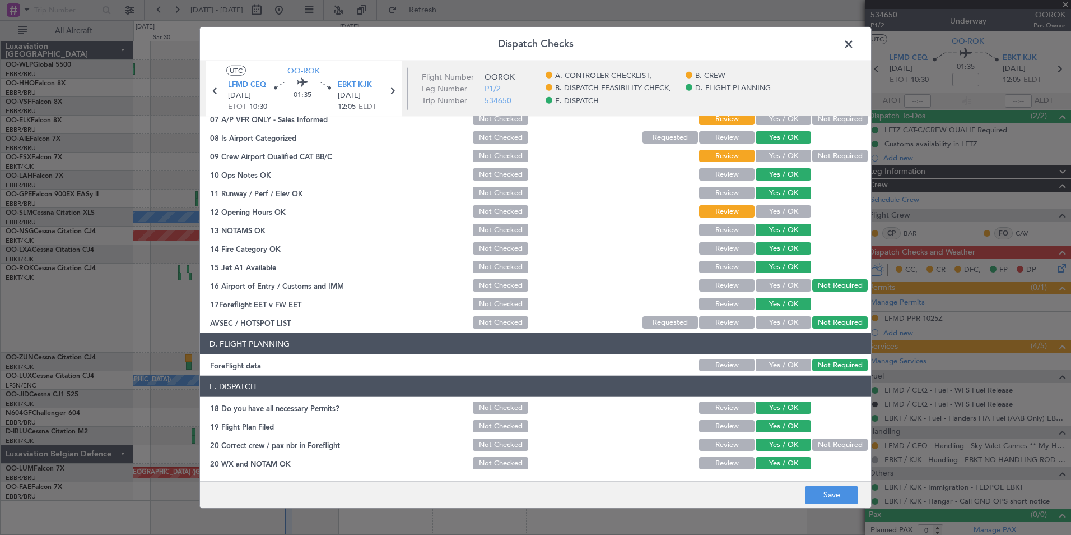
click at [775, 217] on div "Yes / OK" at bounding box center [782, 211] width 57 height 16
click at [777, 210] on button "Yes / OK" at bounding box center [783, 211] width 55 height 12
click at [777, 150] on button "Yes / OK" at bounding box center [783, 156] width 55 height 12
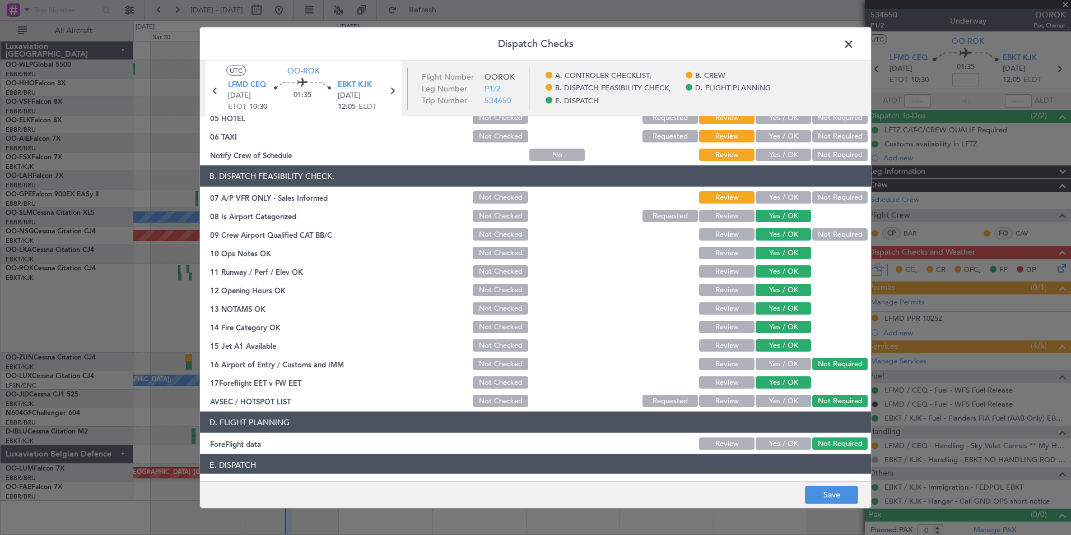
scroll to position [39, 0]
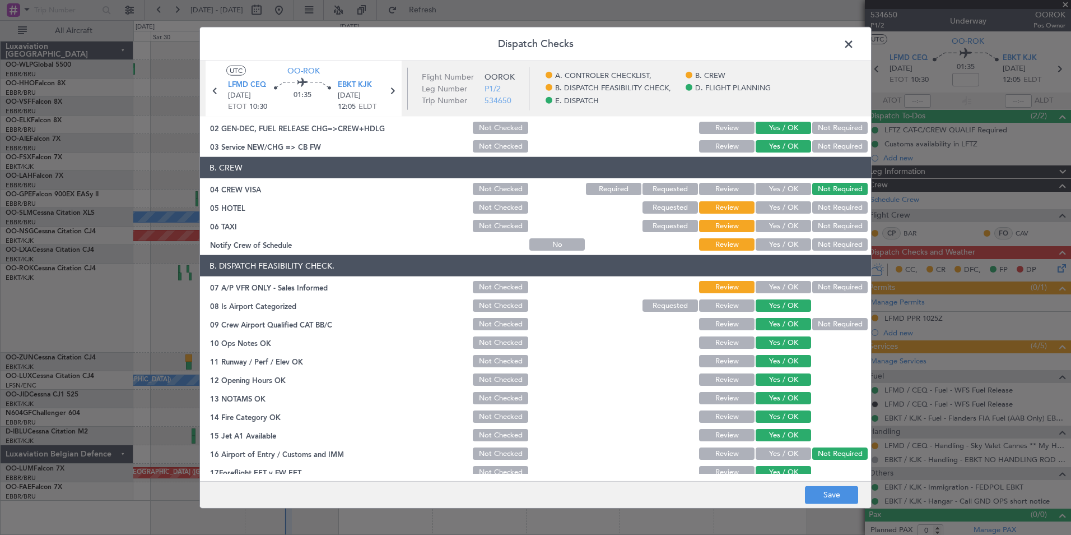
click at [786, 287] on button "Yes / OK" at bounding box center [783, 287] width 55 height 12
click at [837, 196] on div "Not Required" at bounding box center [839, 189] width 57 height 16
click at [833, 211] on button "Not Required" at bounding box center [839, 207] width 55 height 12
click at [821, 225] on button "Not Required" at bounding box center [839, 226] width 55 height 12
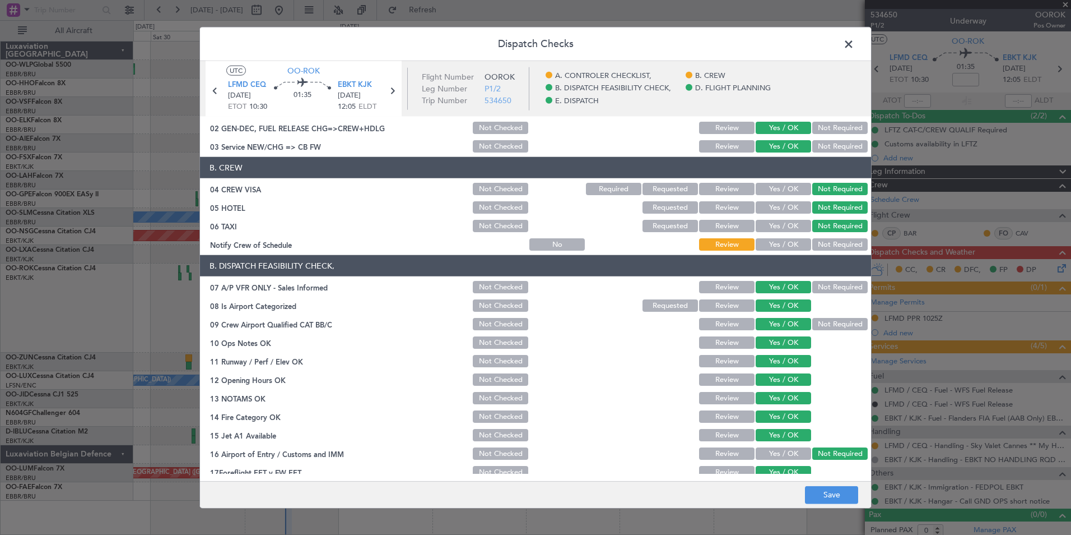
click at [780, 241] on button "Yes / OK" at bounding box center [783, 244] width 55 height 12
click at [840, 500] on button "Save" at bounding box center [831, 494] width 53 height 18
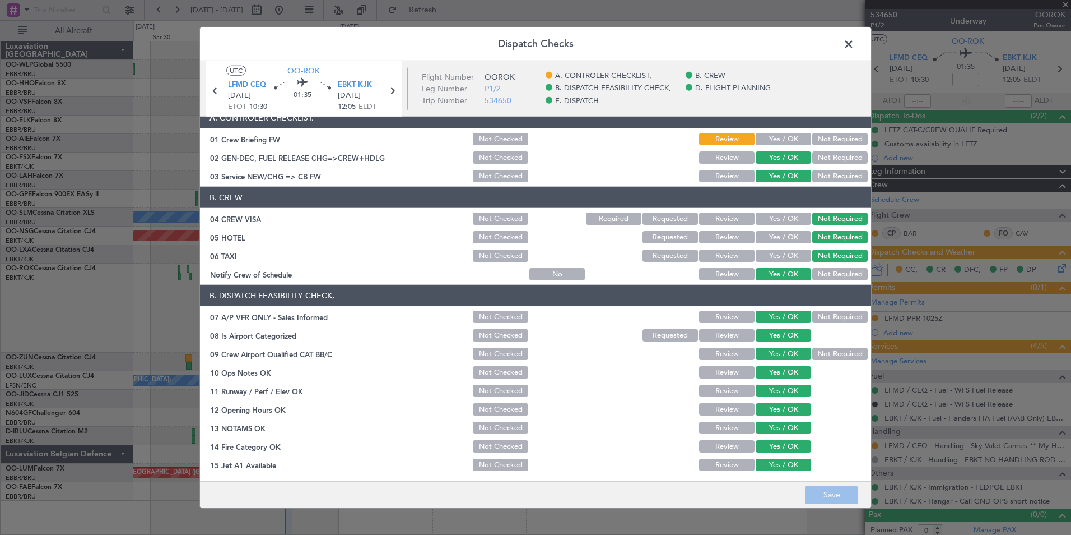
scroll to position [0, 0]
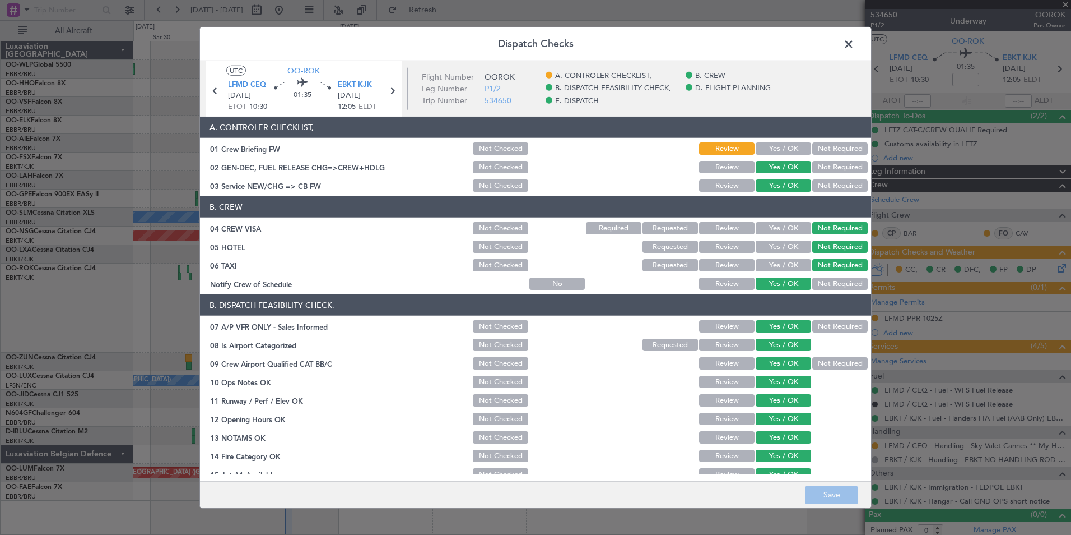
click at [854, 39] on span at bounding box center [854, 47] width 0 height 22
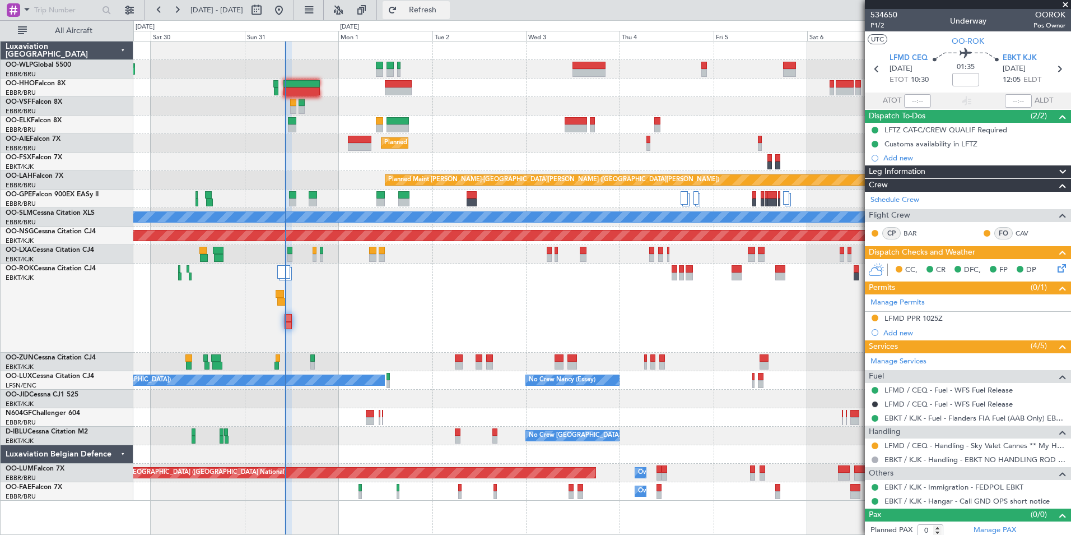
click at [447, 7] on span "Refresh" at bounding box center [422, 10] width 47 height 8
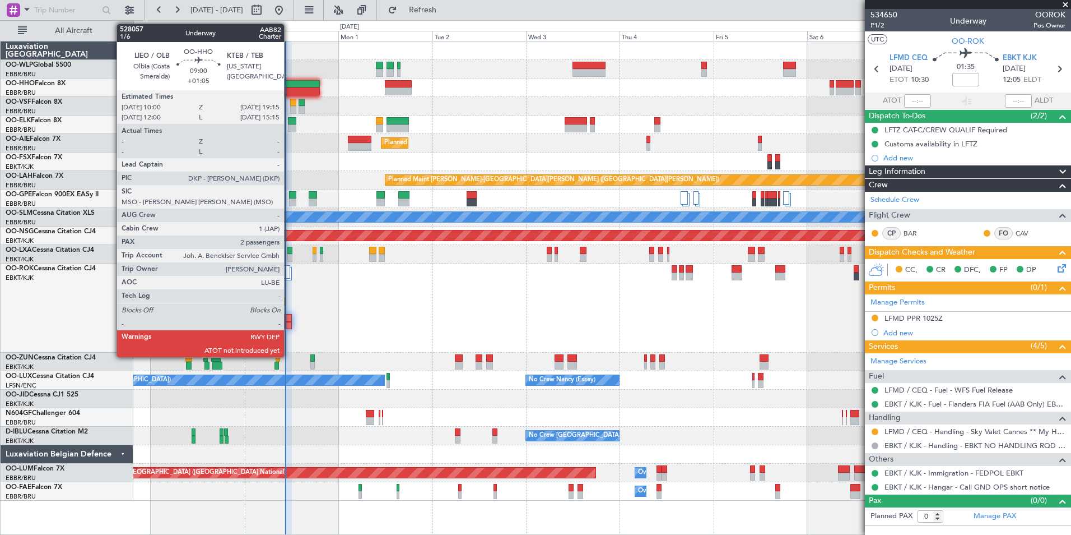
click at [289, 82] on div at bounding box center [301, 84] width 36 height 8
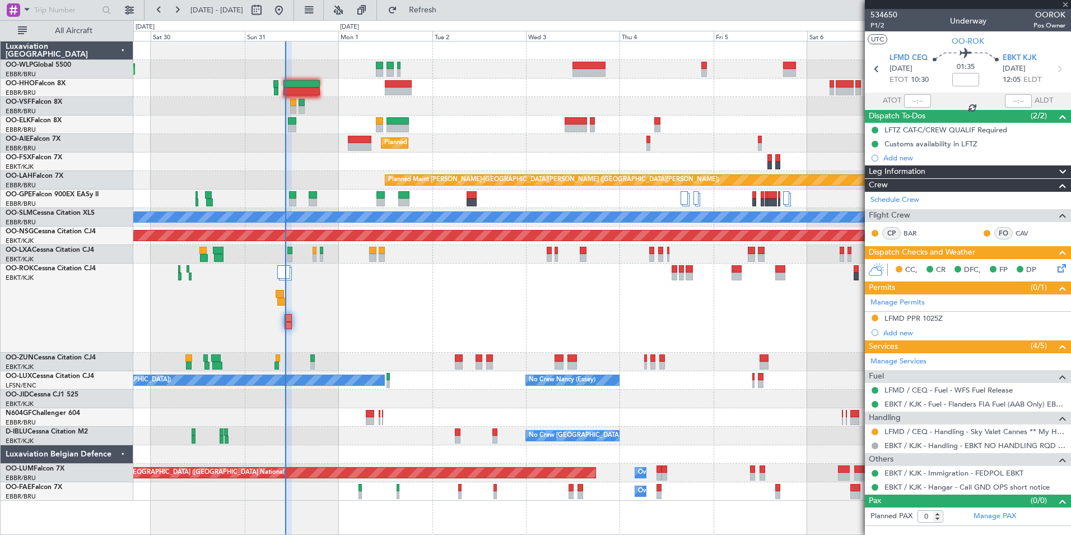
type input "+01:05"
type input "2"
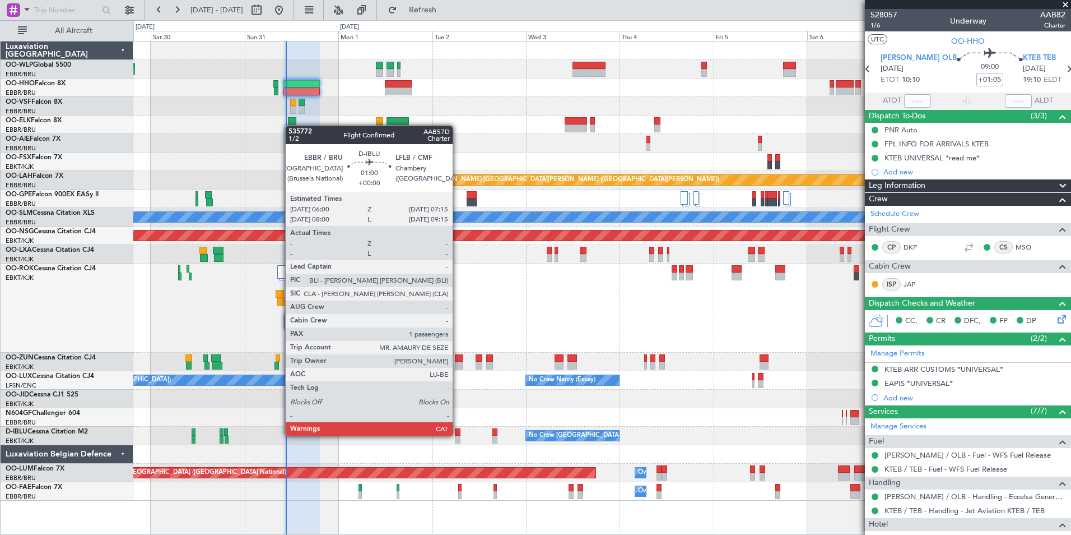
click at [458, 435] on div at bounding box center [457, 439] width 5 height 8
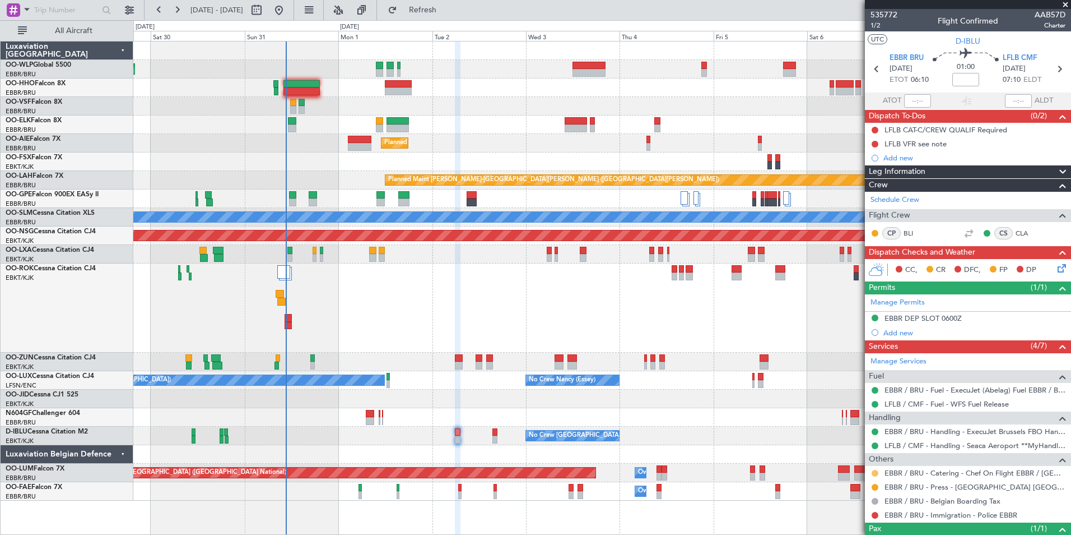
click at [873, 471] on button at bounding box center [875, 473] width 7 height 7
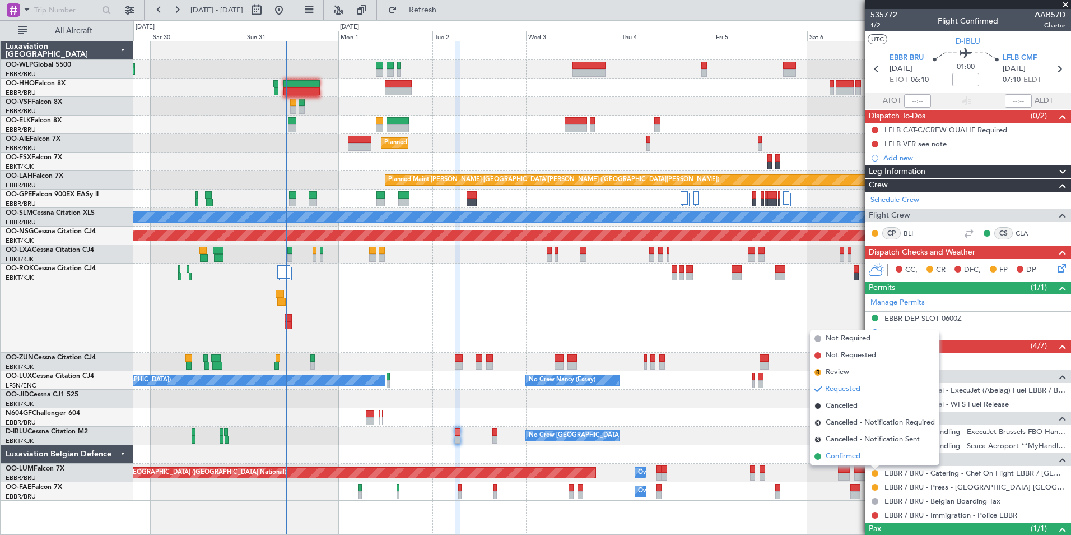
click at [851, 457] on span "Confirmed" at bounding box center [843, 455] width 35 height 11
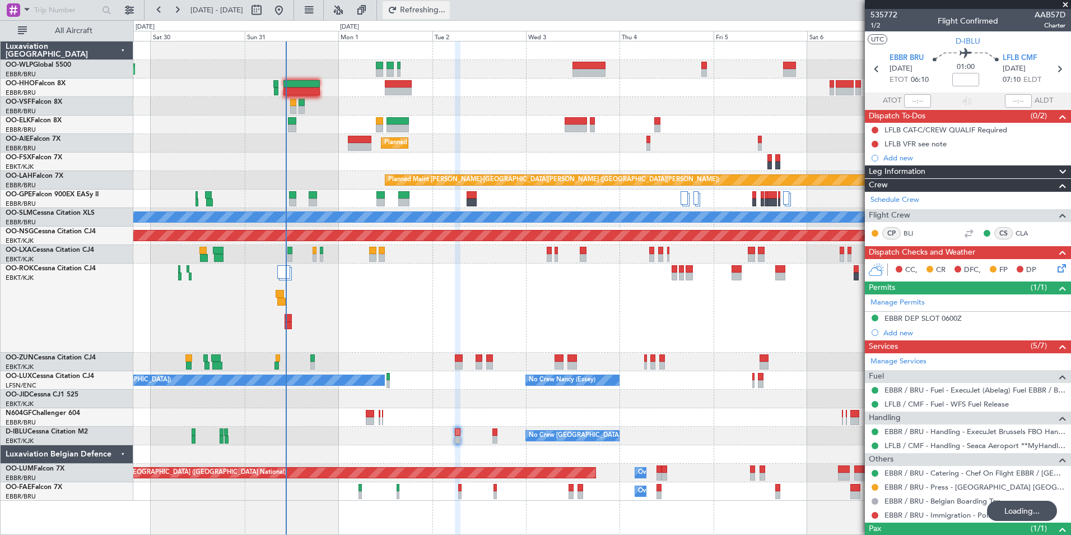
click at [450, 16] on button "Refreshing..." at bounding box center [416, 10] width 67 height 18
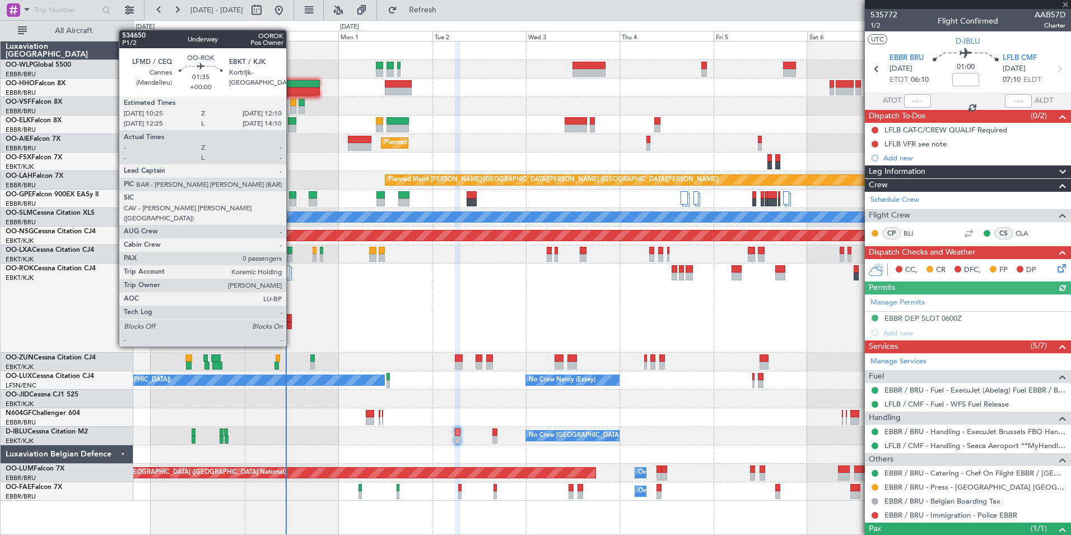
click at [291, 325] on div at bounding box center [288, 326] width 7 height 8
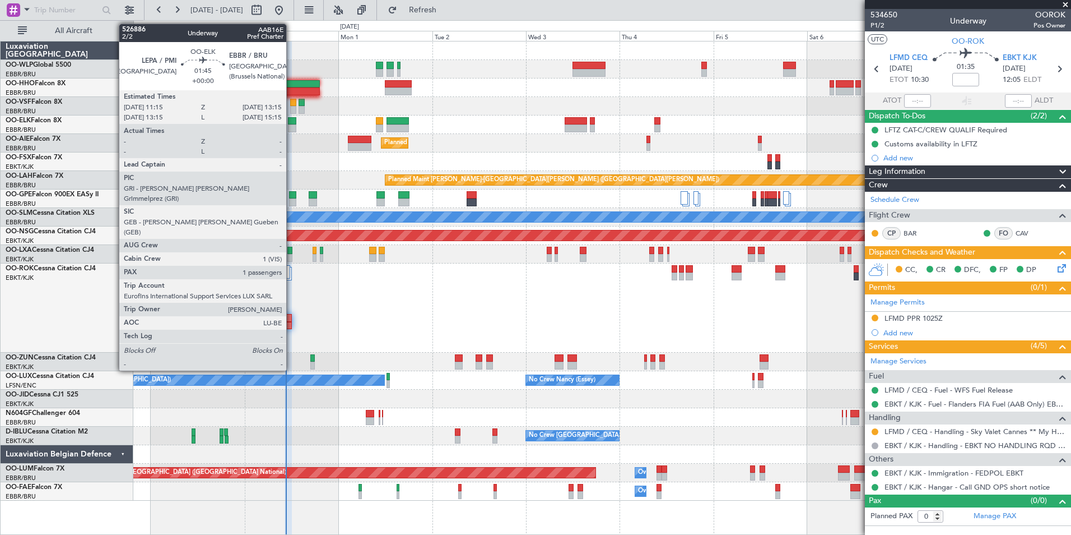
click at [291, 128] on div at bounding box center [292, 128] width 8 height 8
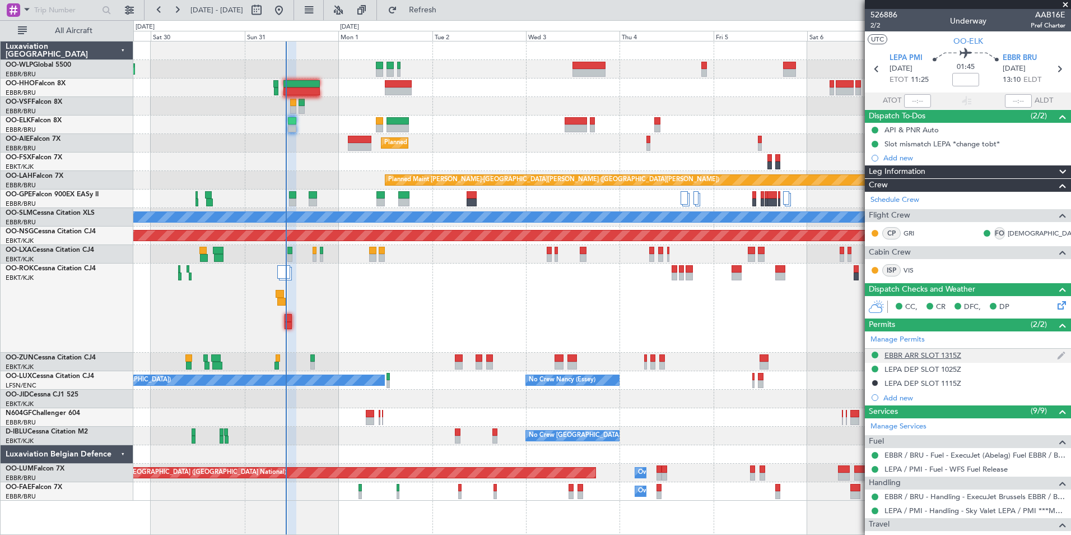
click at [925, 359] on div "EBBR ARR SLOT 1315Z" at bounding box center [968, 355] width 206 height 14
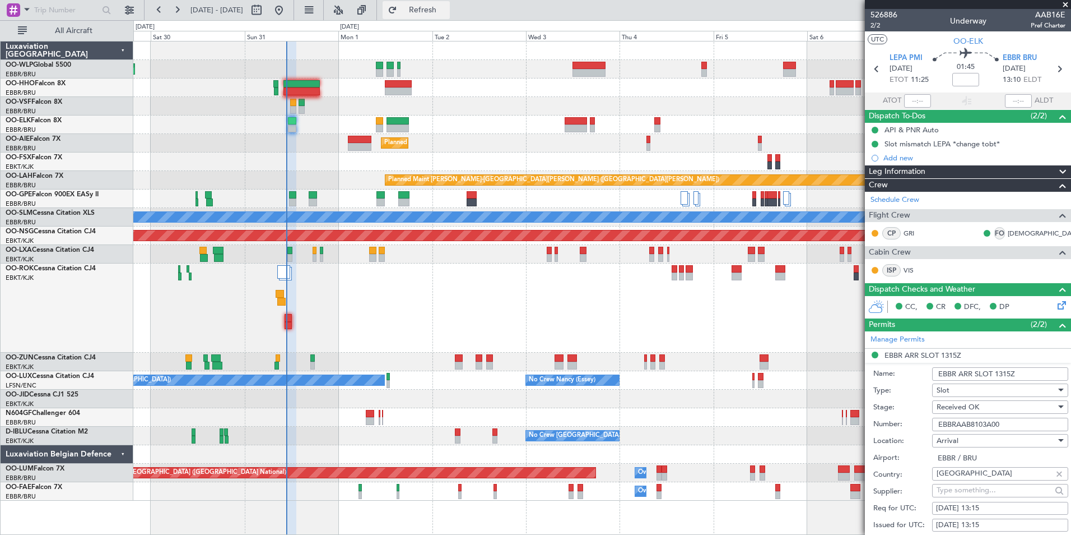
click at [435, 11] on button "Refresh" at bounding box center [416, 10] width 67 height 18
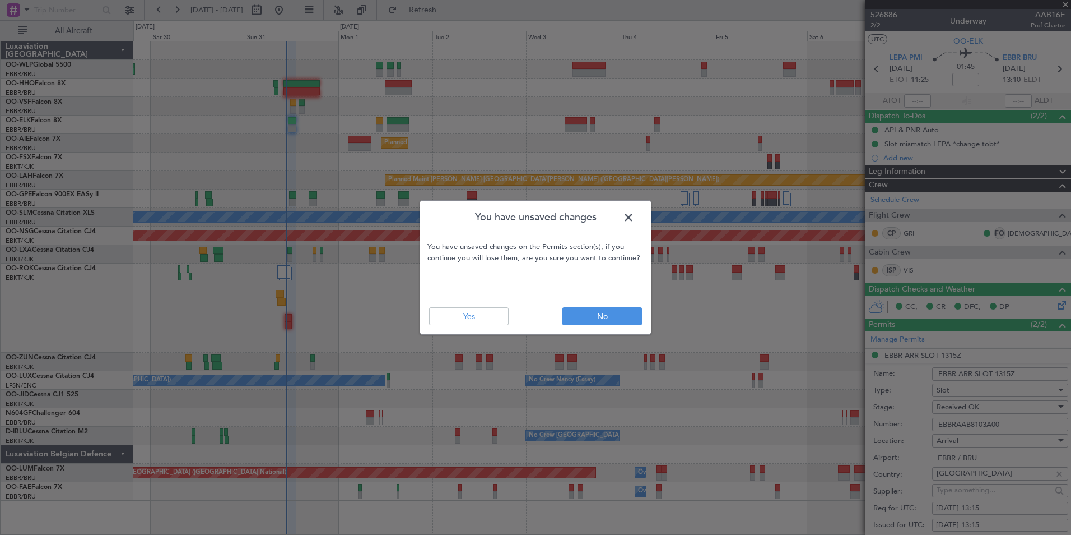
click at [458, 325] on footer "No Yes" at bounding box center [535, 316] width 231 height 36
click at [459, 316] on button "Yes" at bounding box center [469, 316] width 80 height 18
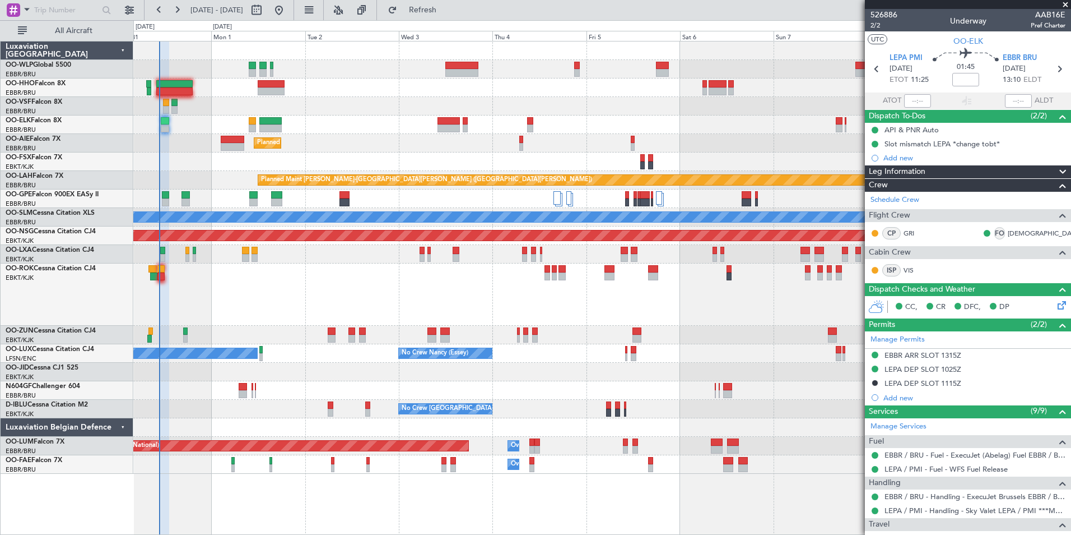
click at [458, 286] on div "Planned Maint Kortrijk-[GEOGRAPHIC_DATA]" at bounding box center [601, 294] width 937 height 62
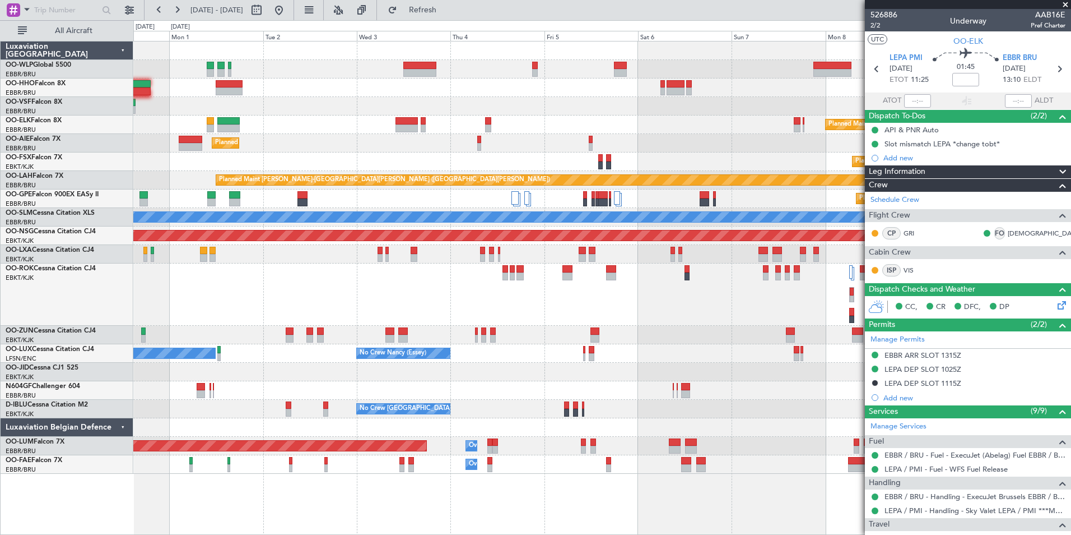
click at [468, 299] on div "Planned Maint Kortrijk-[GEOGRAPHIC_DATA]" at bounding box center [601, 294] width 937 height 62
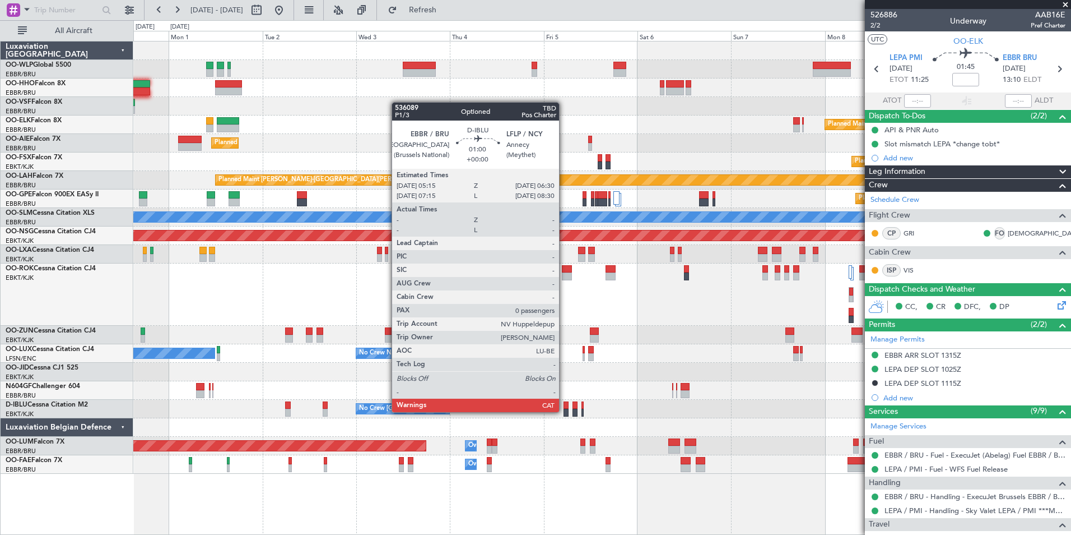
click at [564, 412] on div at bounding box center [566, 412] width 5 height 8
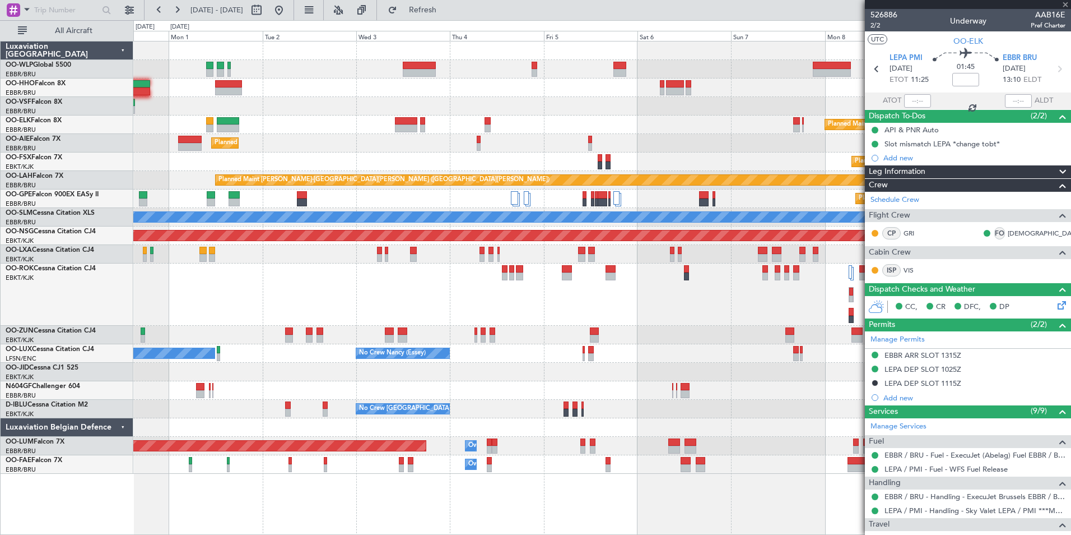
type input "0"
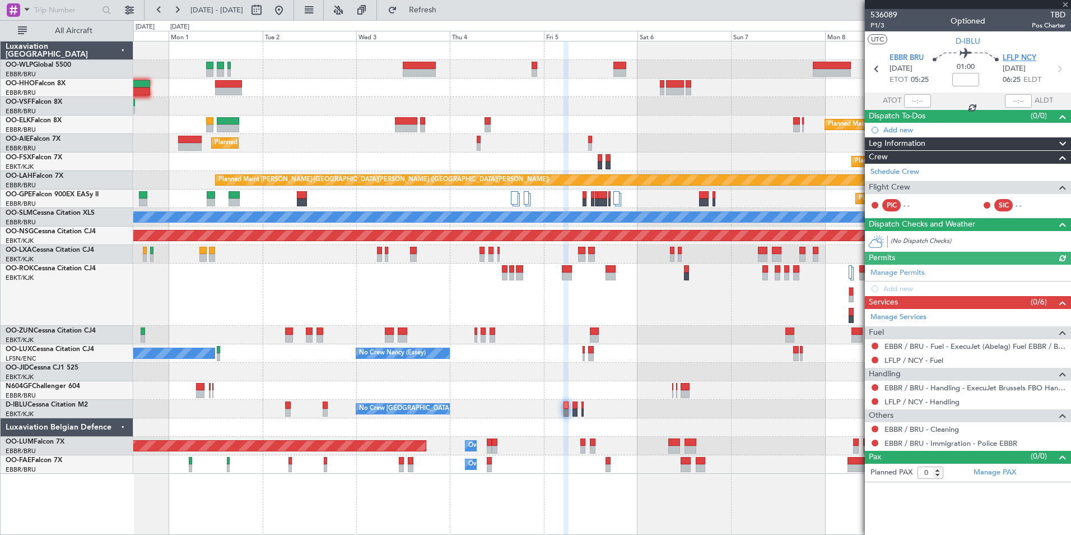
click at [1013, 58] on span "LFLP NCY" at bounding box center [1020, 58] width 34 height 11
click at [891, 169] on link "Schedule Crew" at bounding box center [895, 171] width 49 height 11
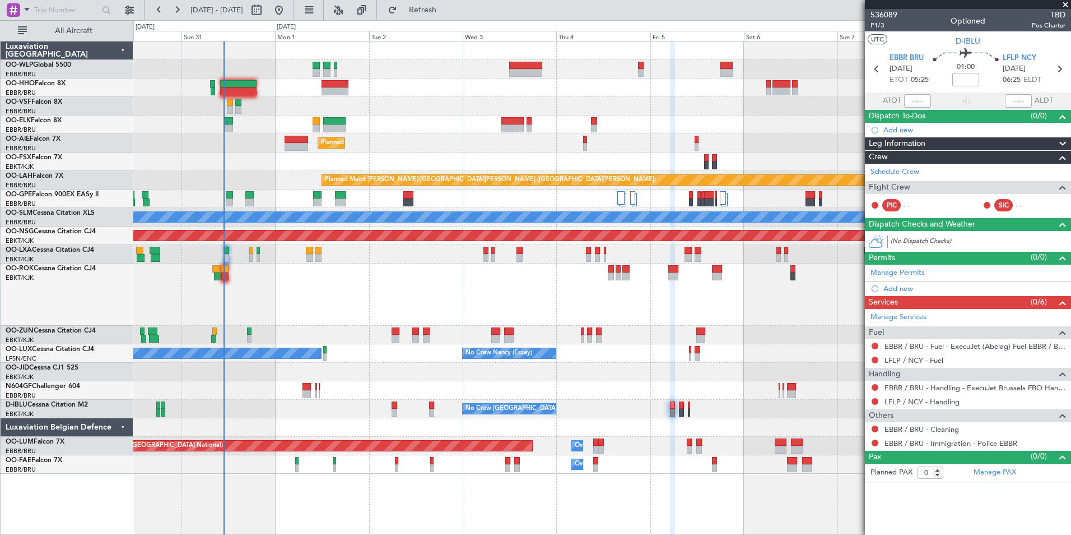
click at [475, 141] on div "Planned Maint [GEOGRAPHIC_DATA] ([GEOGRAPHIC_DATA])" at bounding box center [601, 143] width 937 height 18
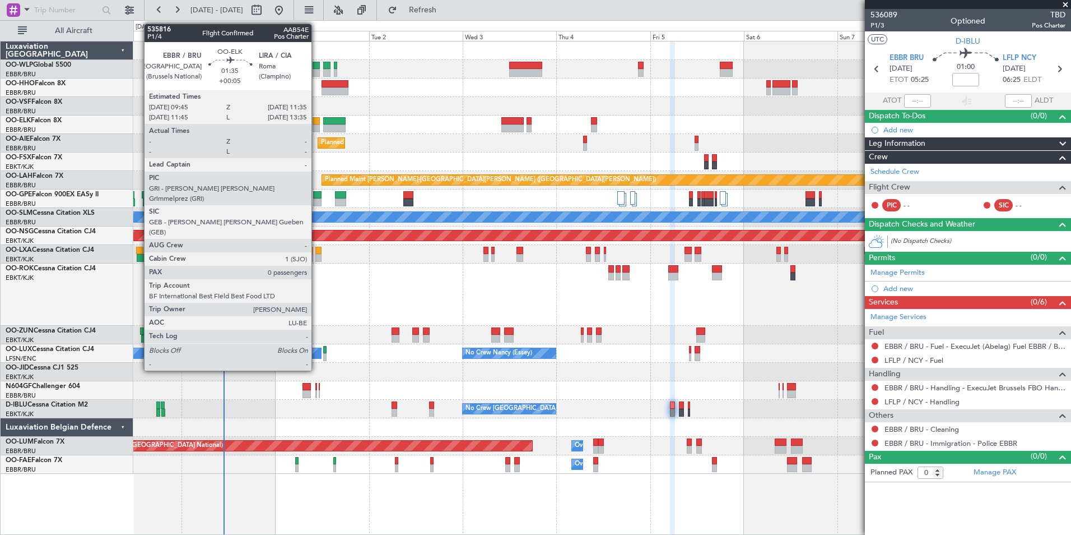
click at [317, 126] on div at bounding box center [316, 128] width 7 height 8
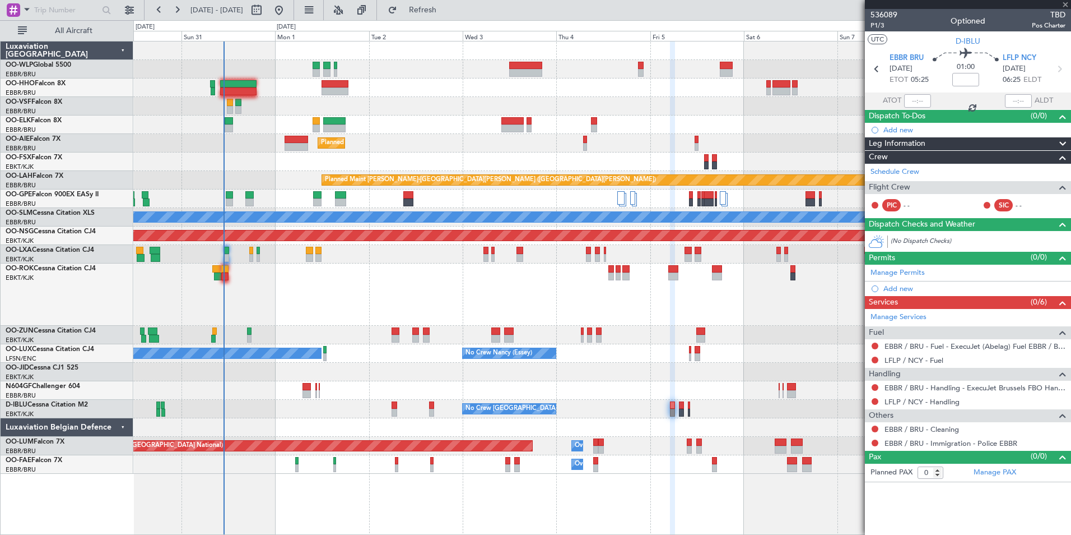
type input "+00:05"
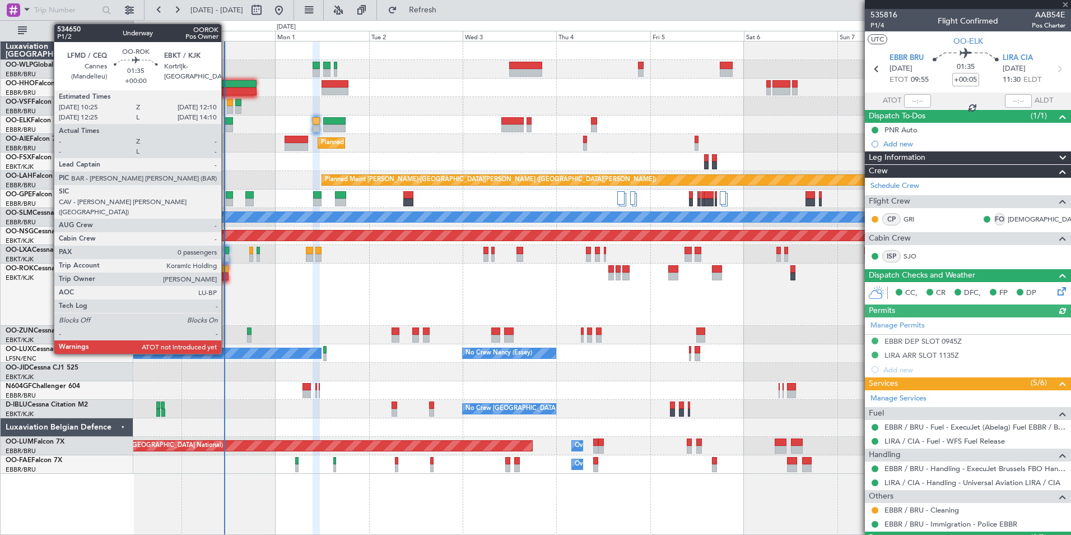
click at [226, 274] on div at bounding box center [224, 276] width 7 height 8
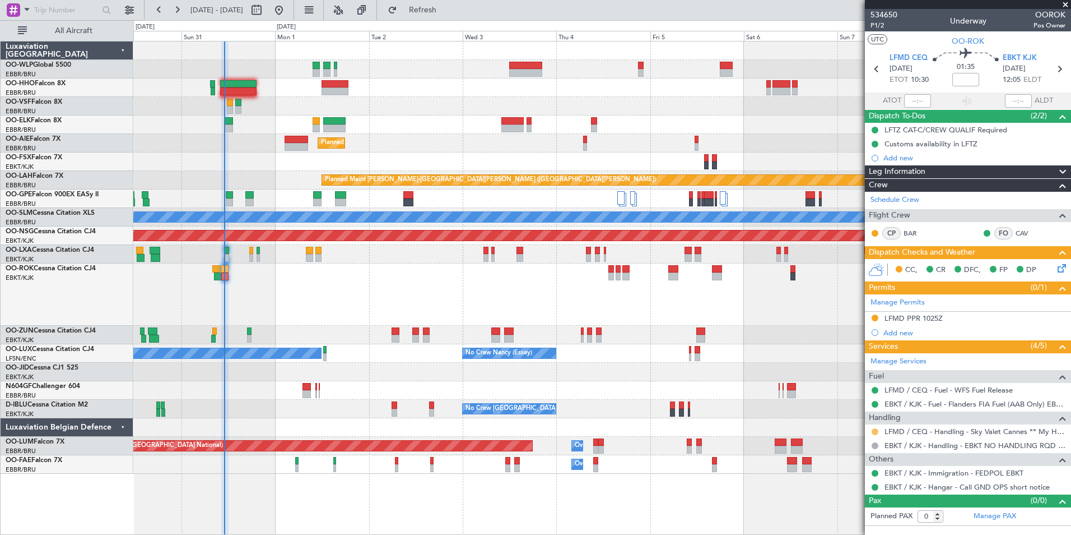
click at [876, 433] on button at bounding box center [875, 431] width 7 height 7
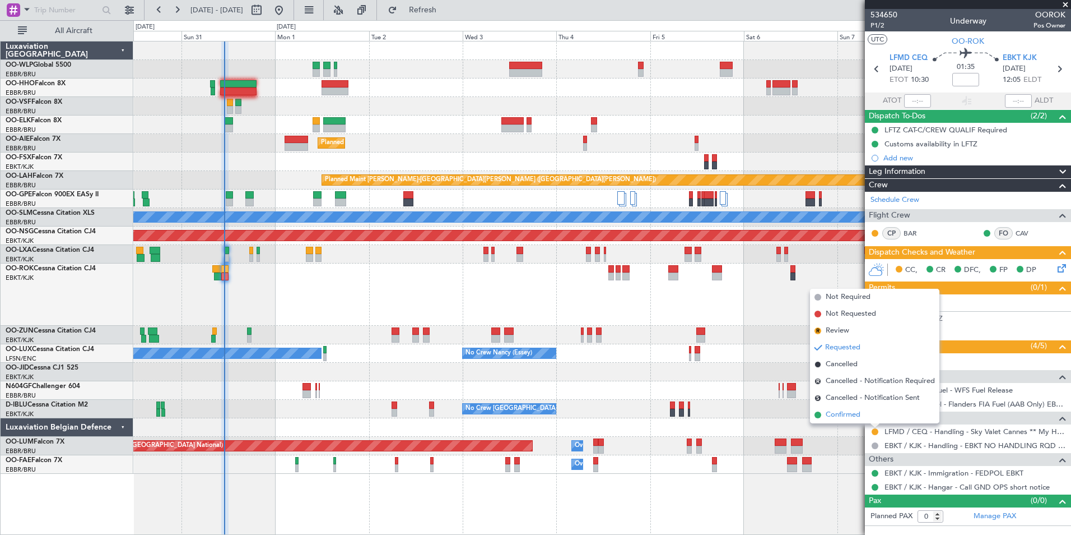
click at [853, 416] on span "Confirmed" at bounding box center [843, 414] width 35 height 11
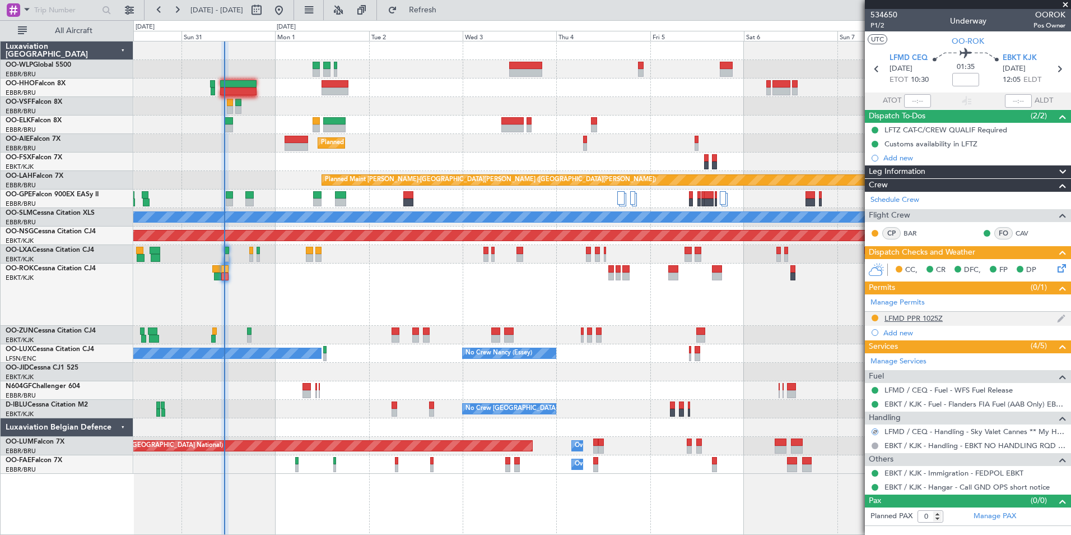
click at [903, 319] on div "LFMD PPR 1025Z" at bounding box center [914, 318] width 58 height 10
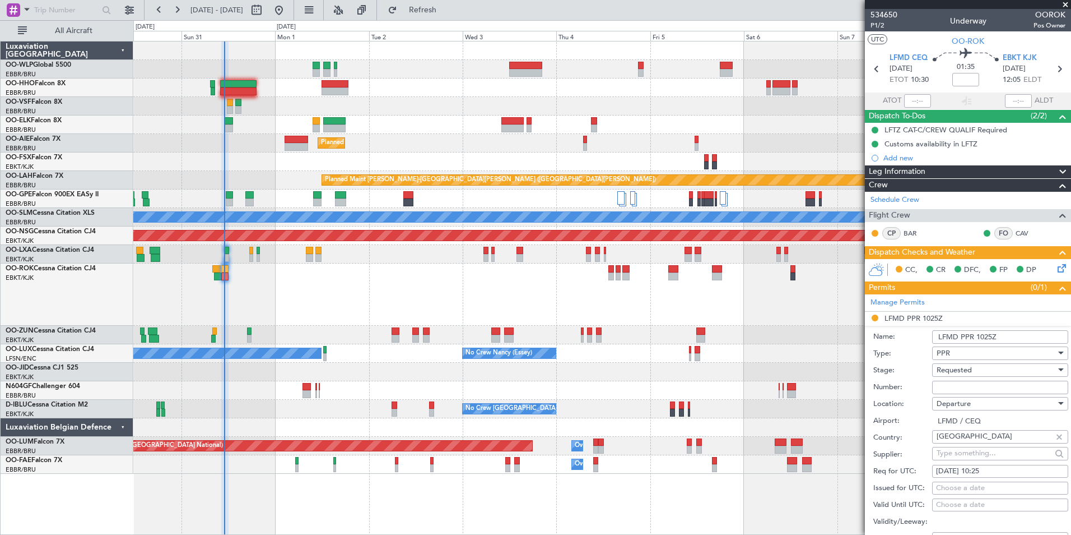
click at [950, 387] on input "Number:" at bounding box center [1000, 386] width 136 height 13
paste input "LFMDD000013817"
type input "LFMDD000013817"
click at [955, 373] on span "Requested" at bounding box center [954, 370] width 35 height 10
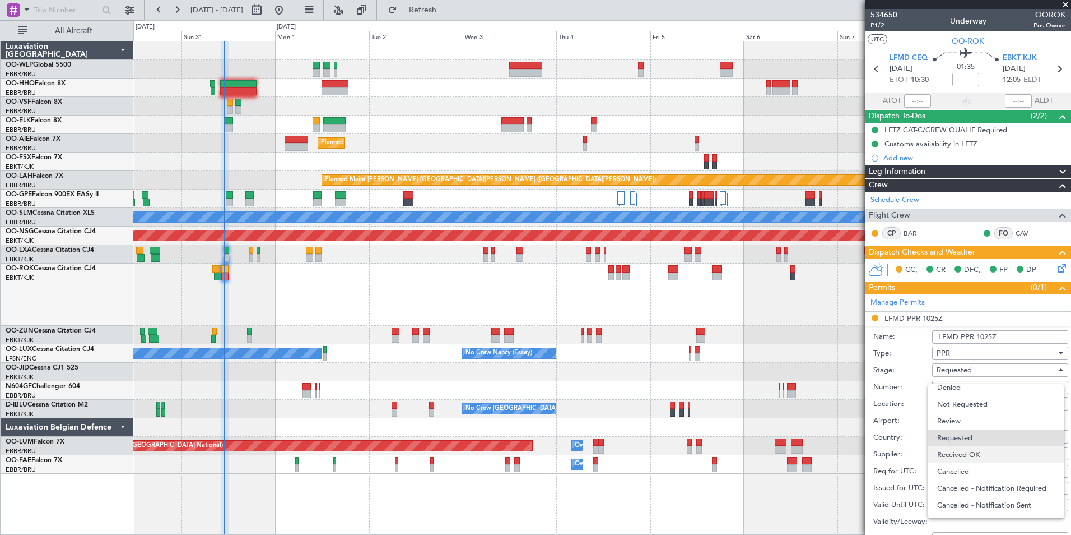
click at [956, 447] on span "Received OK" at bounding box center [996, 454] width 118 height 17
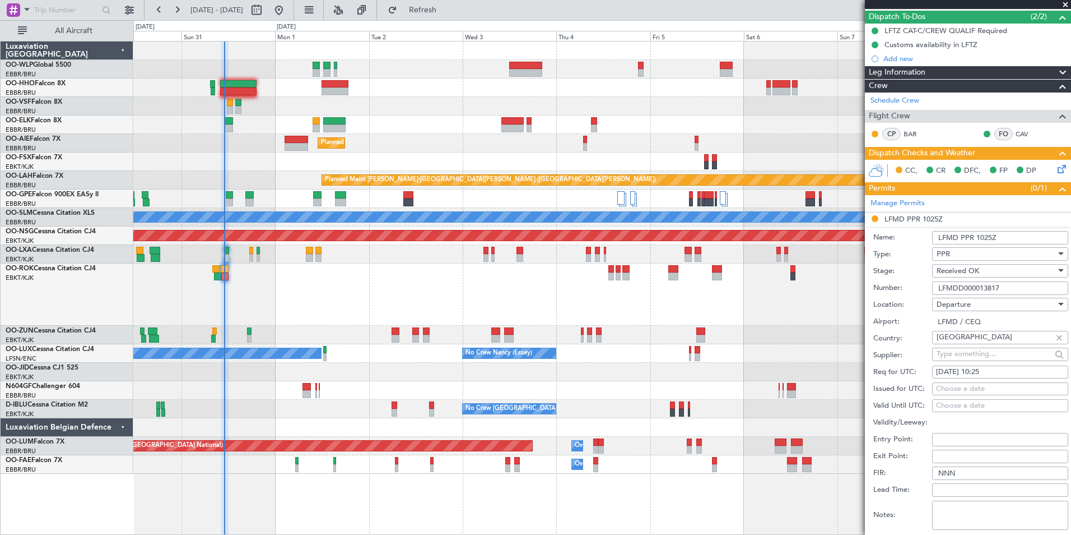
scroll to position [168, 0]
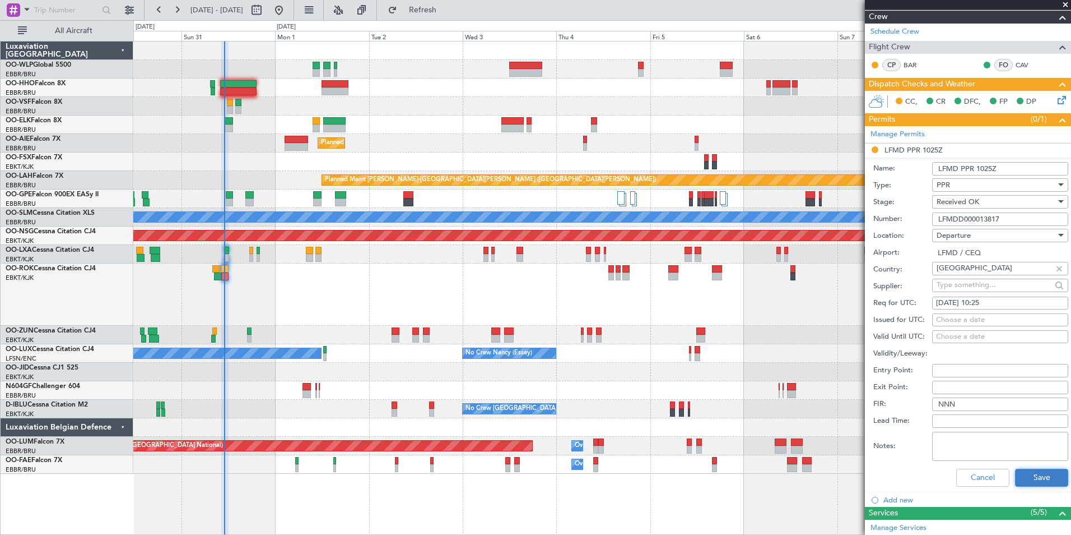
click at [1029, 477] on button "Save" at bounding box center [1041, 477] width 53 height 18
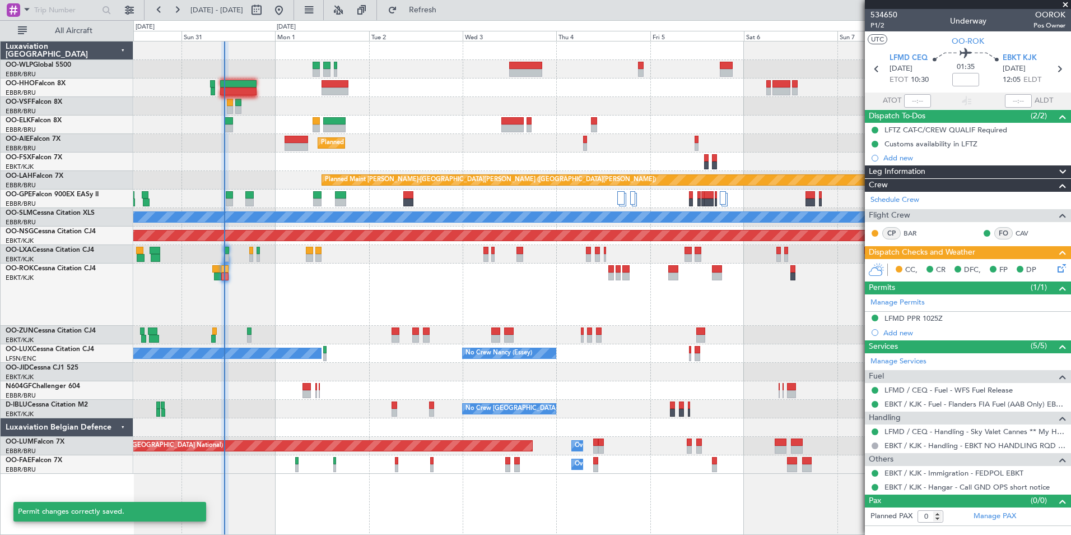
scroll to position [0, 0]
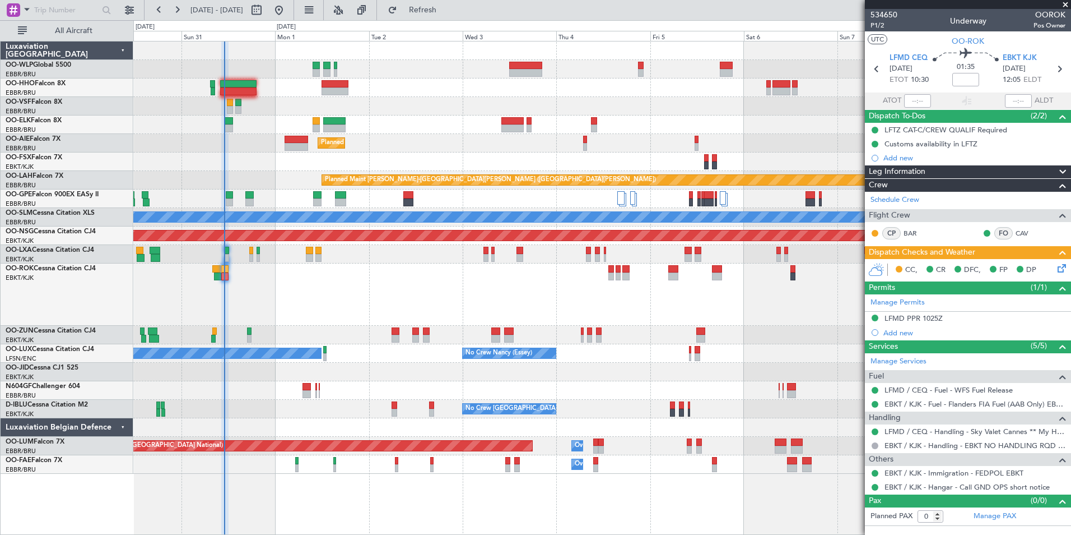
click at [1063, 269] on icon at bounding box center [1060, 266] width 9 height 9
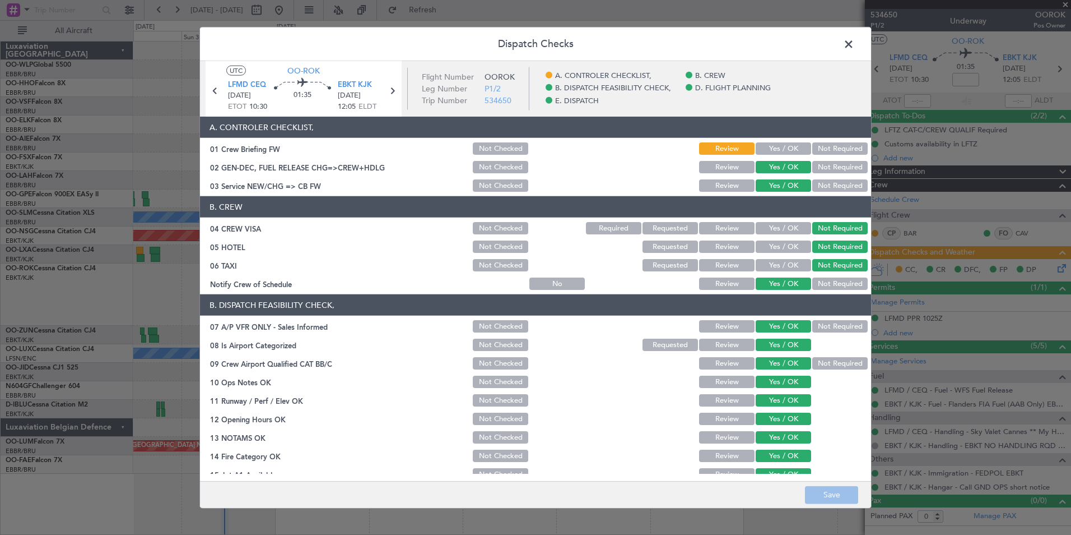
click at [788, 151] on button "Yes / OK" at bounding box center [783, 148] width 55 height 12
click at [840, 495] on button "Save" at bounding box center [831, 494] width 53 height 18
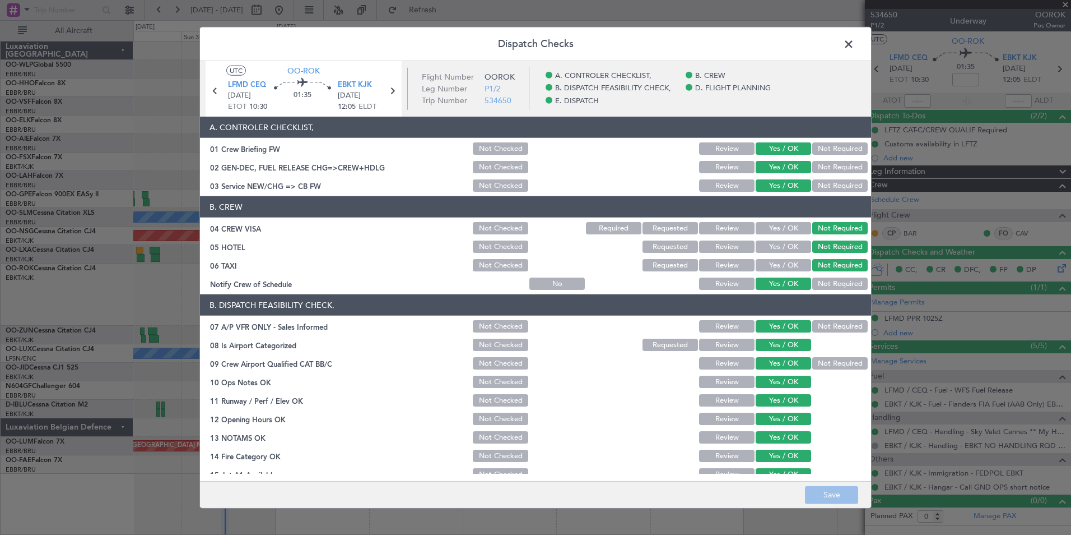
click at [854, 48] on span at bounding box center [854, 47] width 0 height 22
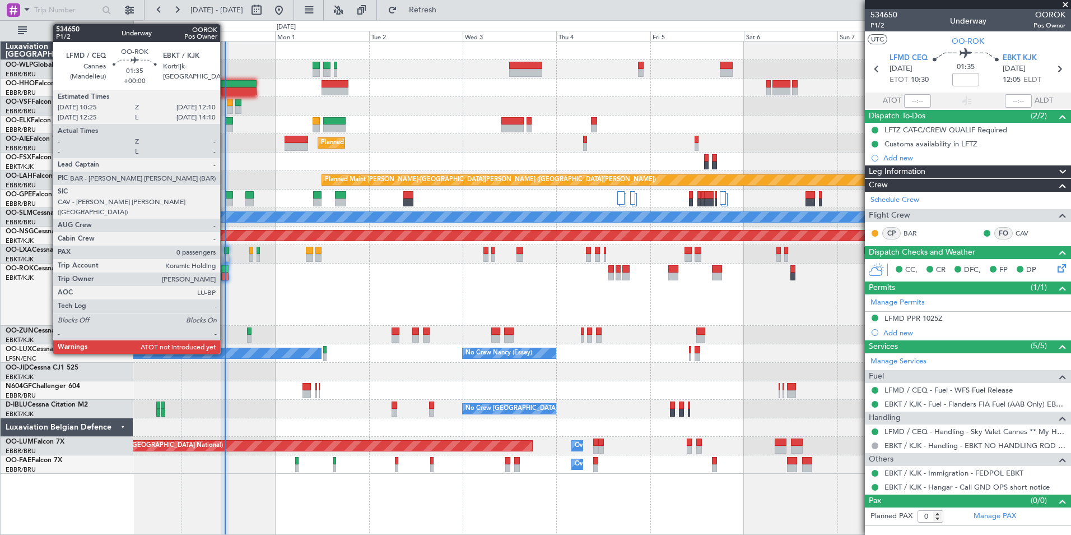
click at [225, 269] on div at bounding box center [224, 269] width 7 height 8
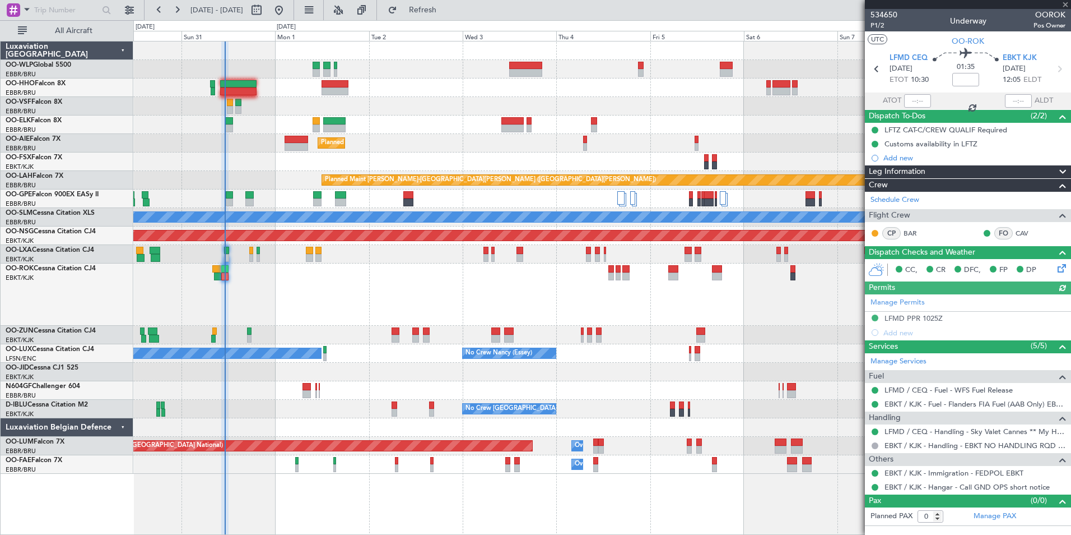
click at [913, 107] on mat-tooltip-component "Actual Take-Off Time" at bounding box center [917, 122] width 79 height 30
click at [913, 100] on input "text" at bounding box center [917, 100] width 27 height 13
click at [639, 100] on div at bounding box center [601, 106] width 937 height 18
type input "10:30"
click at [875, 22] on mat-tooltip-component "Trip Number" at bounding box center [883, 36] width 55 height 30
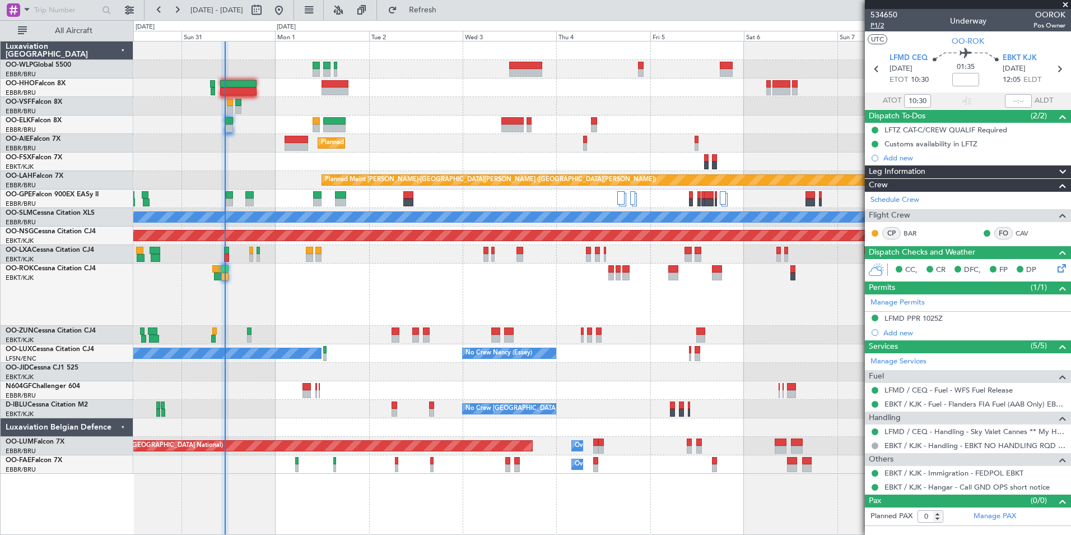
click at [875, 26] on span "P1/2" at bounding box center [884, 26] width 27 height 10
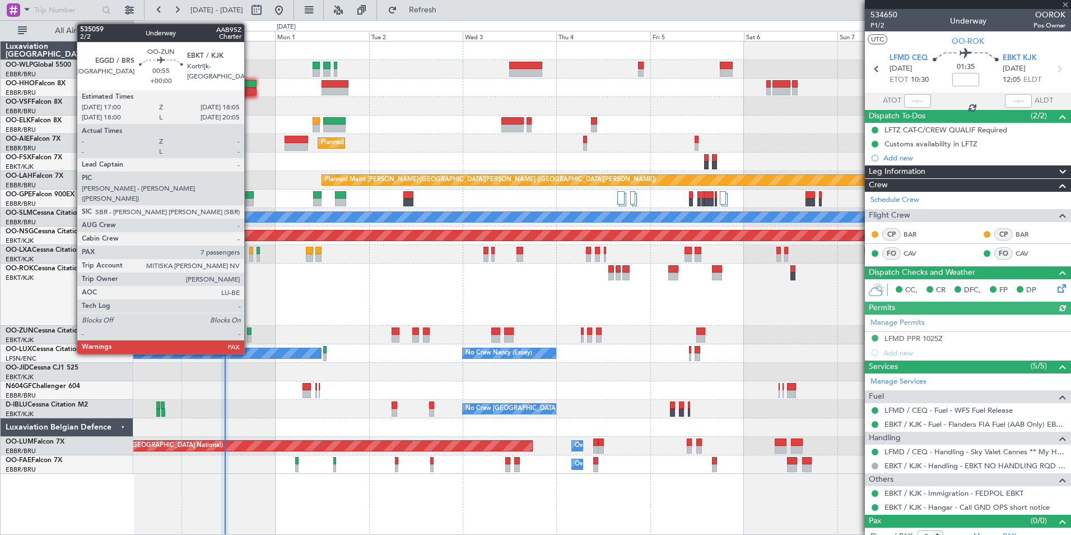
click at [249, 331] on div at bounding box center [249, 331] width 4 height 8
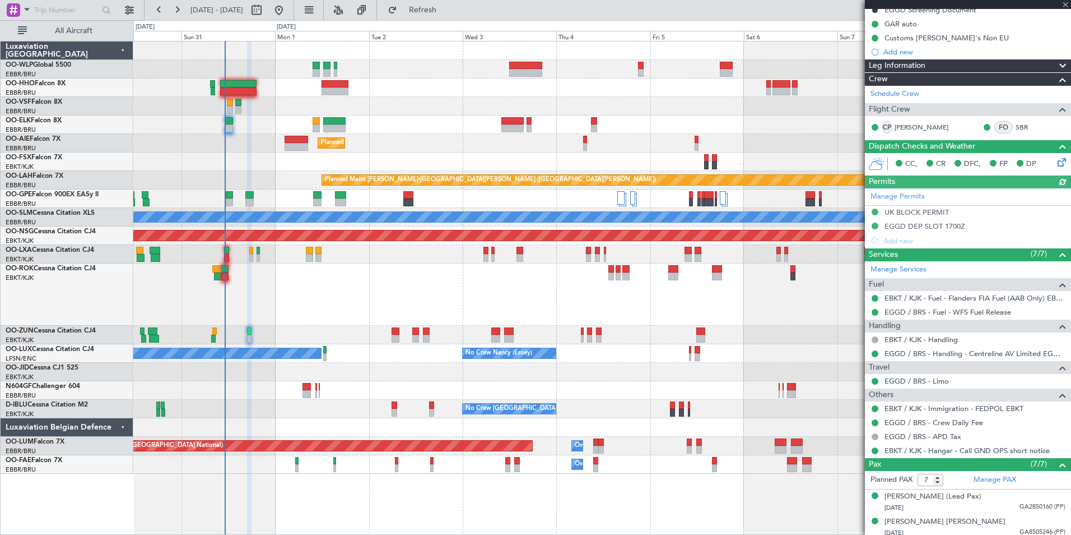
scroll to position [250, 0]
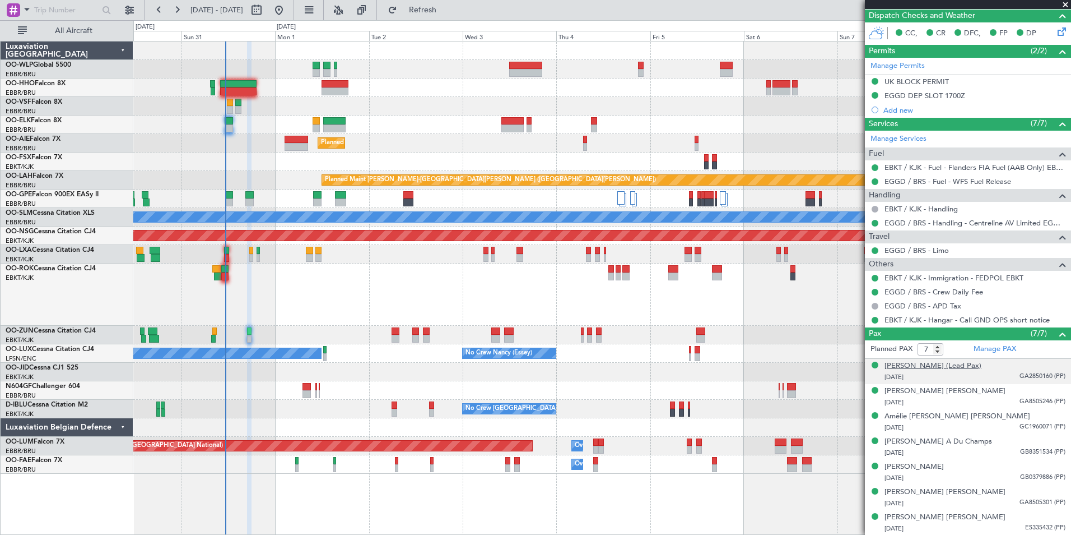
click at [928, 367] on div "[PERSON_NAME] (Lead Pax)" at bounding box center [933, 365] width 97 height 11
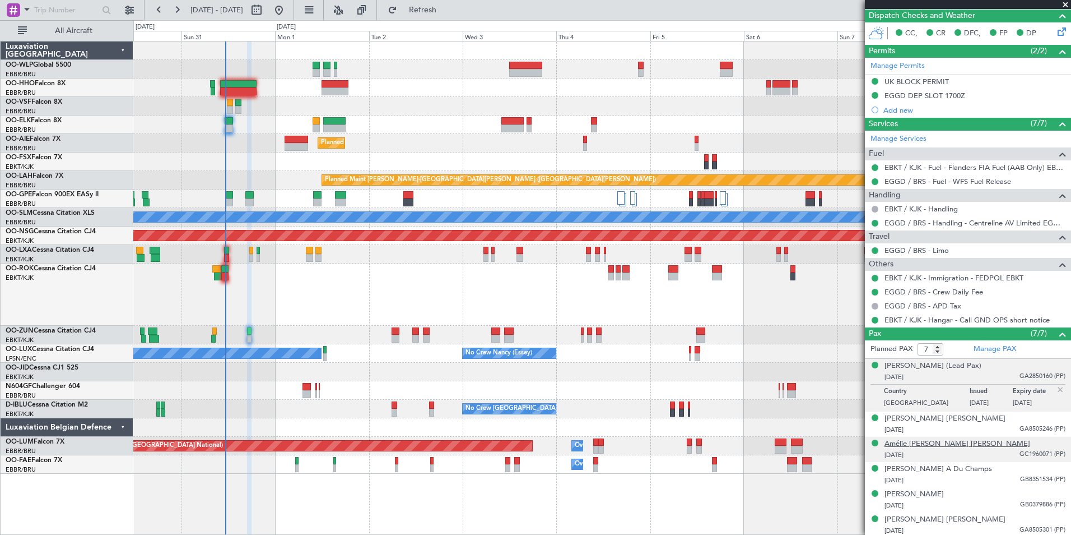
scroll to position [278, 0]
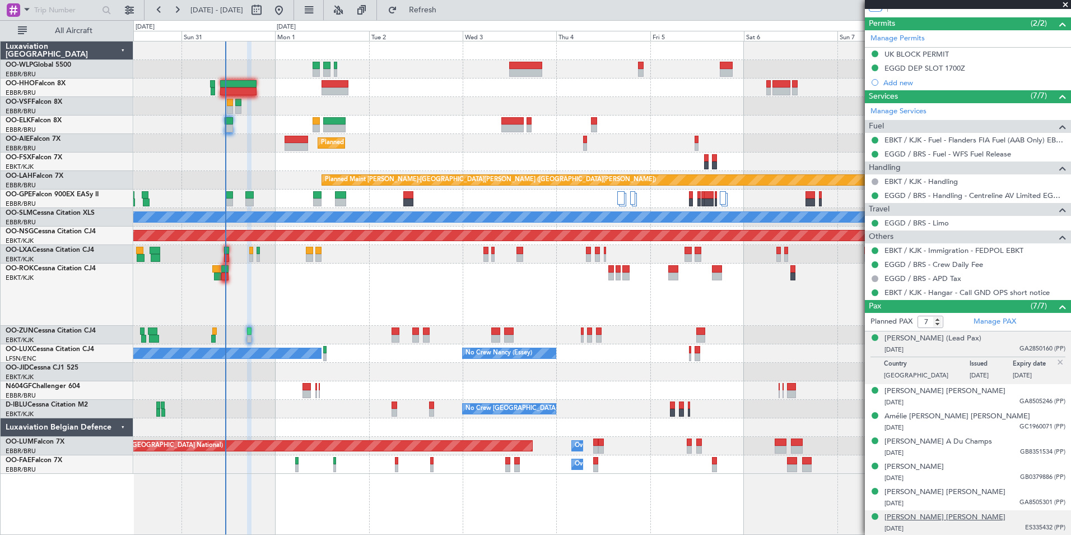
click at [932, 518] on div "Sylvie Lea W Carpentier" at bounding box center [945, 517] width 121 height 11
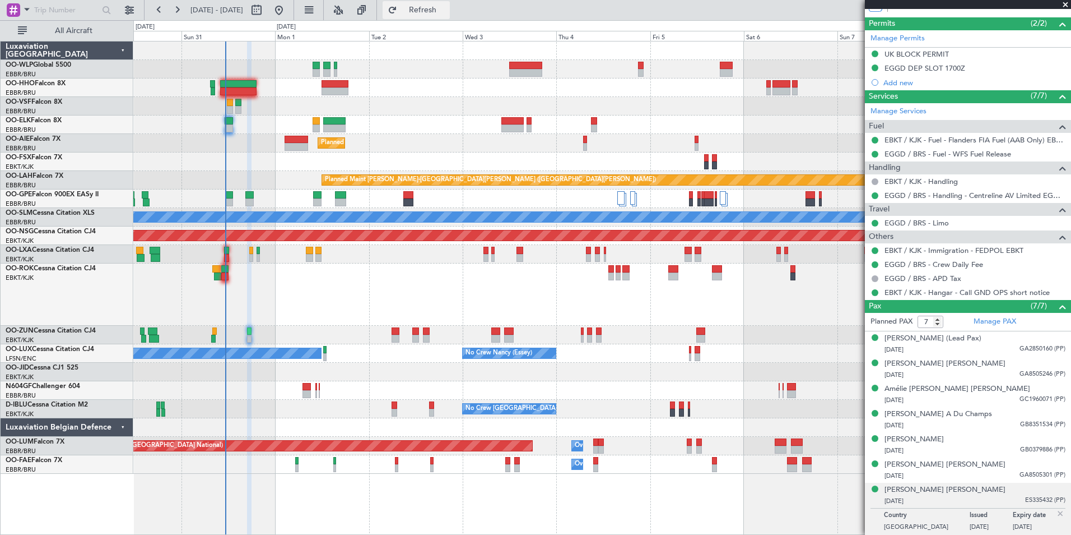
click at [447, 14] on span "Refresh" at bounding box center [422, 10] width 47 height 8
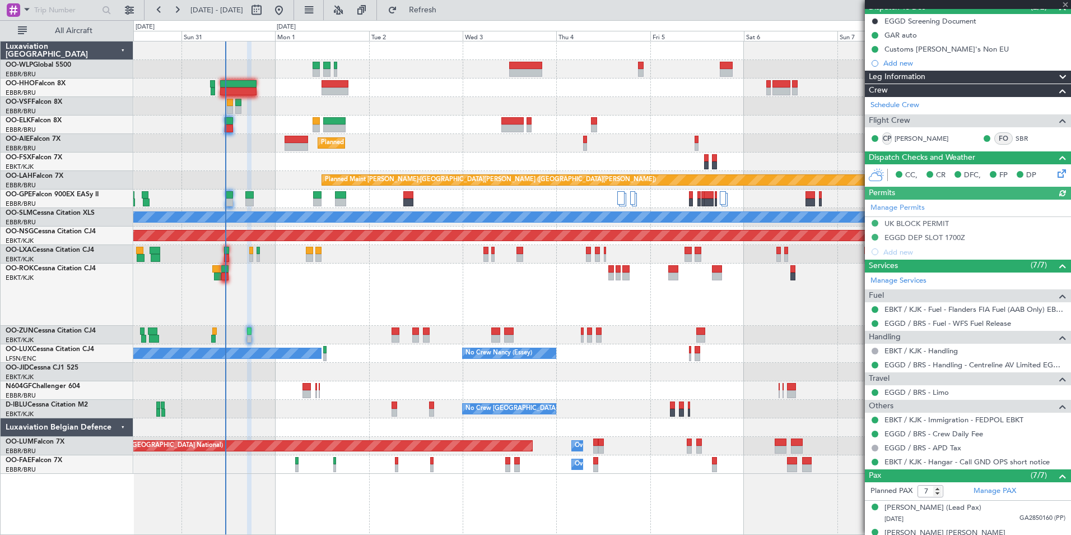
scroll to position [0, 0]
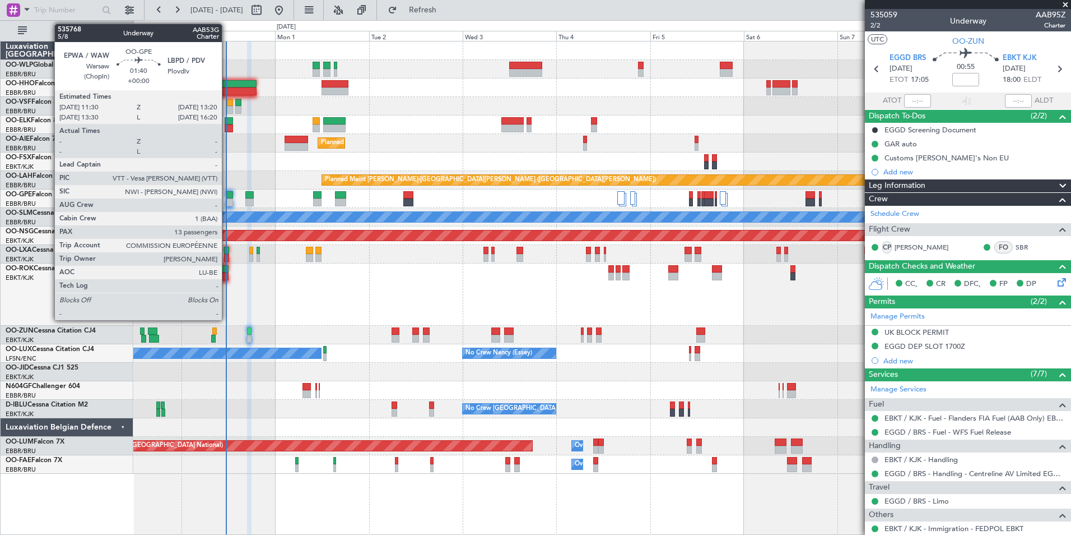
click at [227, 196] on div at bounding box center [229, 195] width 7 height 8
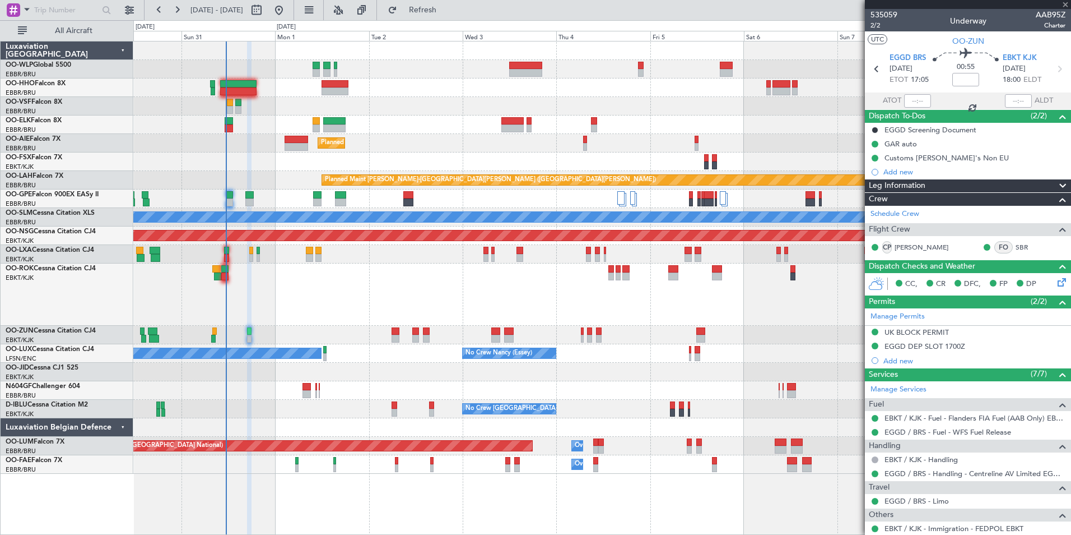
type input "13"
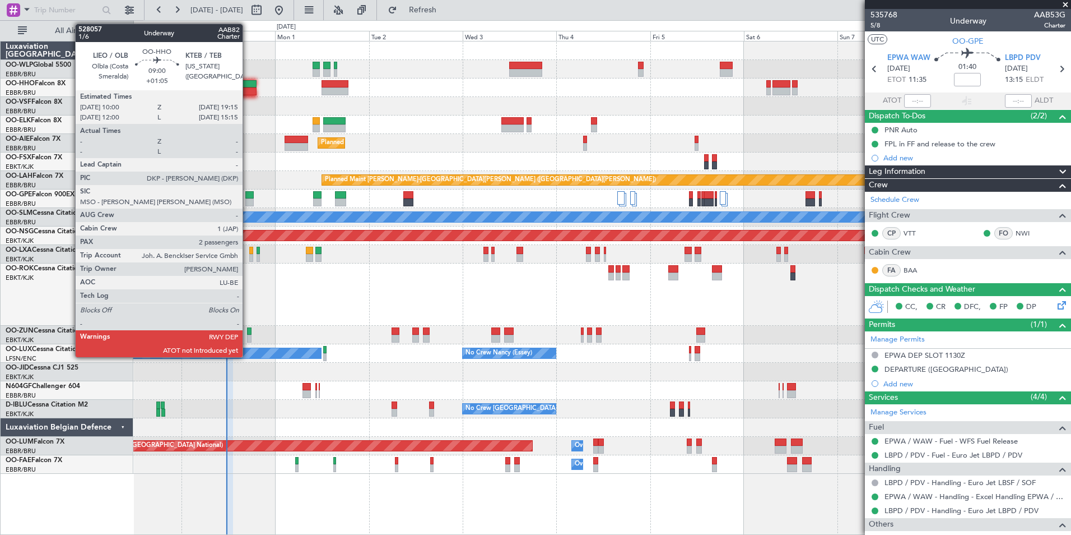
click at [246, 86] on div at bounding box center [238, 84] width 36 height 8
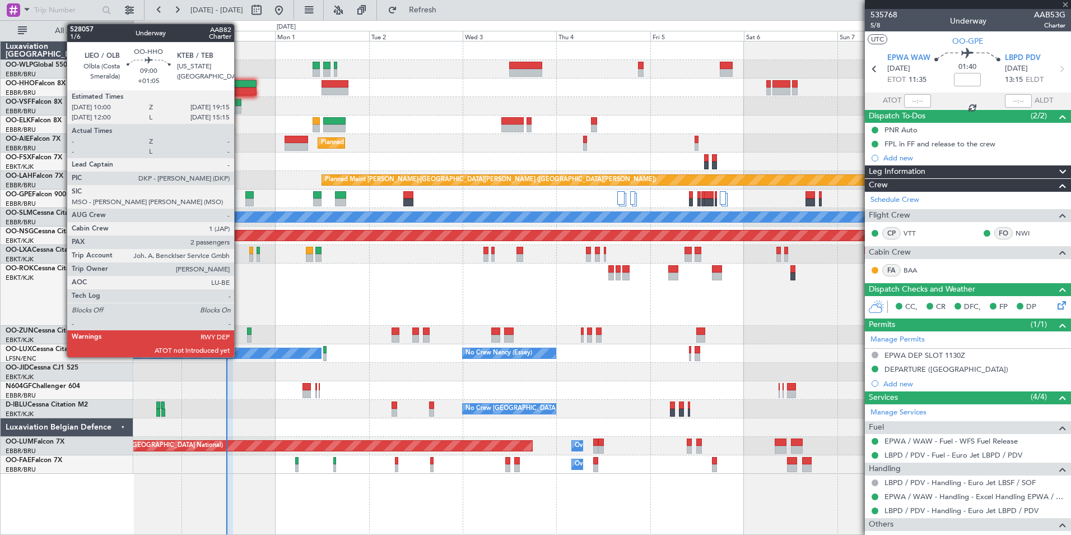
type input "+01:05"
type input "2"
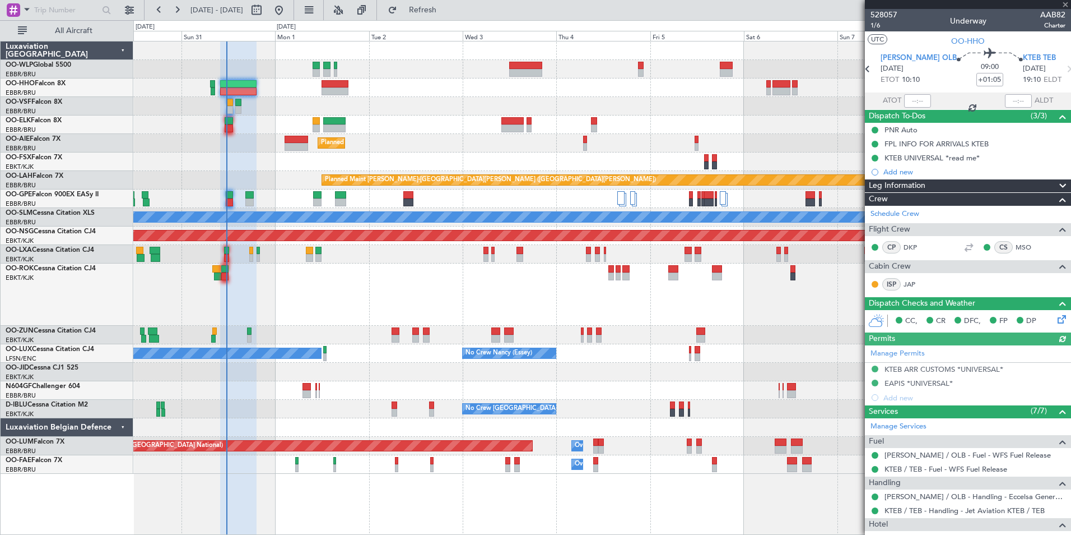
click at [910, 102] on div at bounding box center [917, 100] width 27 height 13
click at [912, 101] on input "text" at bounding box center [917, 100] width 27 height 13
type input "11:30"
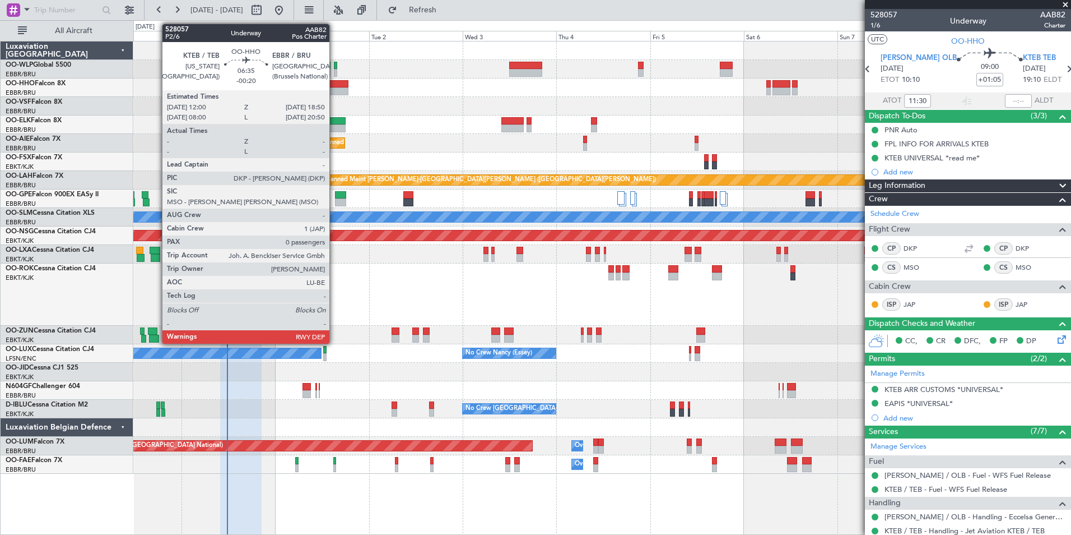
click at [334, 89] on div at bounding box center [335, 91] width 27 height 8
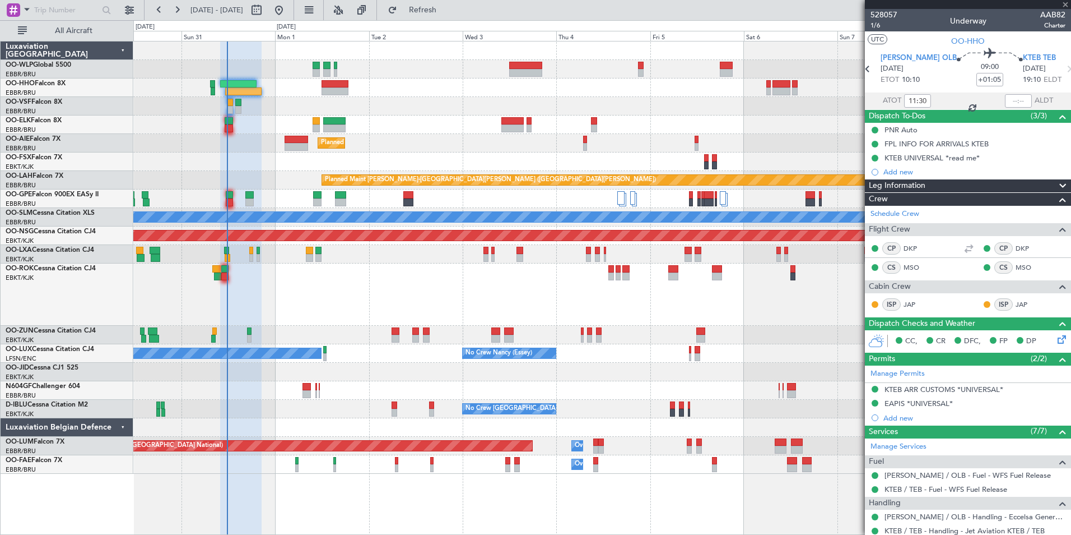
type input "-00:20"
type input "0"
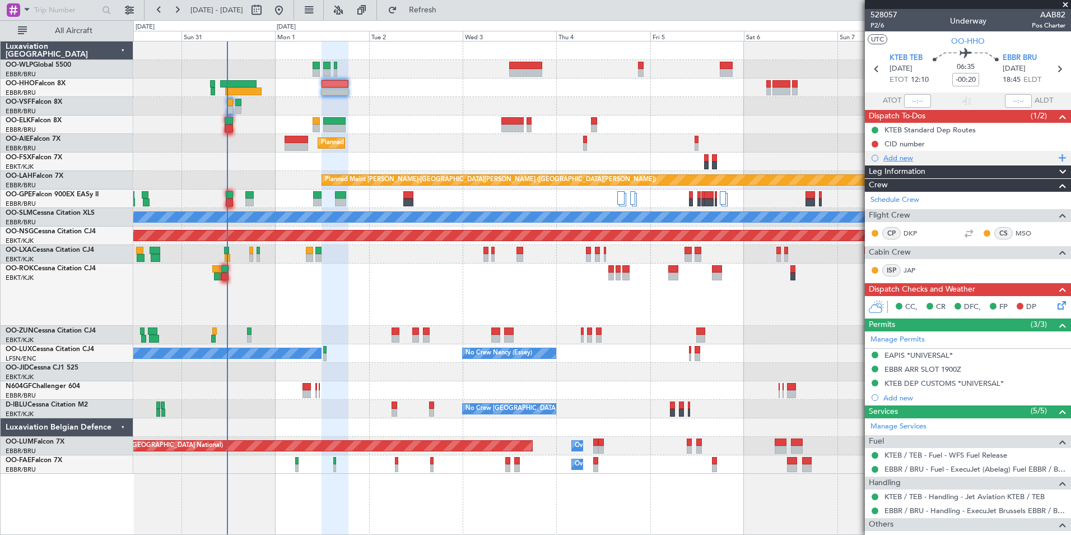
click at [897, 157] on div "Add new" at bounding box center [970, 158] width 172 height 10
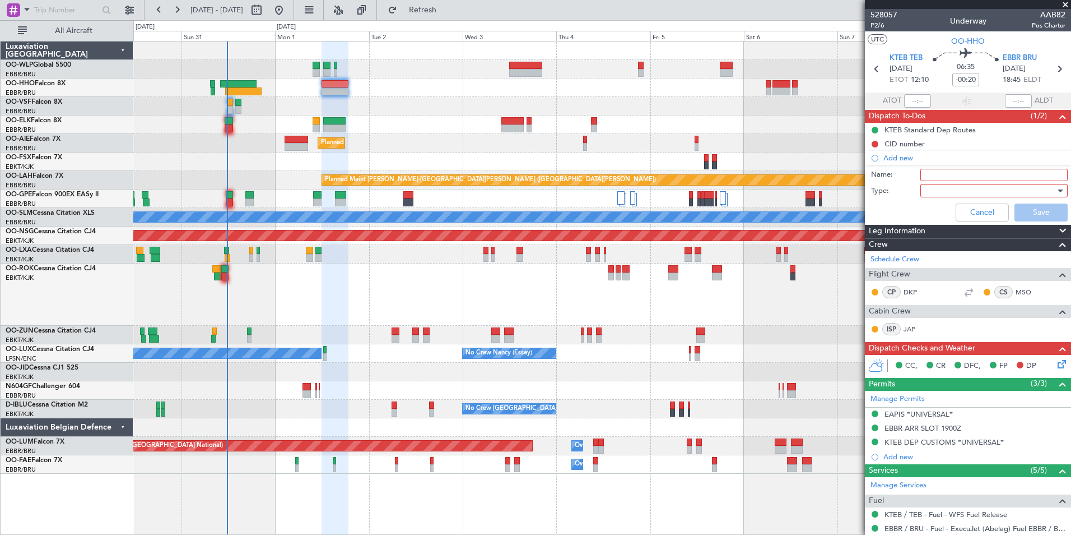
click at [923, 171] on input "Name:" at bounding box center [994, 175] width 147 height 12
type input "FPL in FF"
click at [929, 189] on div at bounding box center [990, 190] width 131 height 17
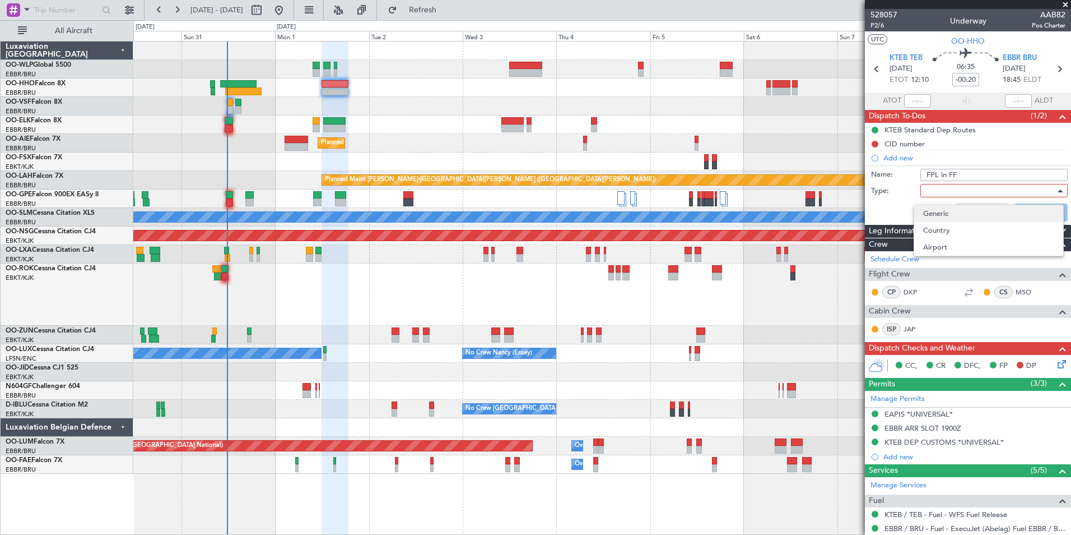
click at [929, 216] on span "Generic" at bounding box center [988, 213] width 131 height 17
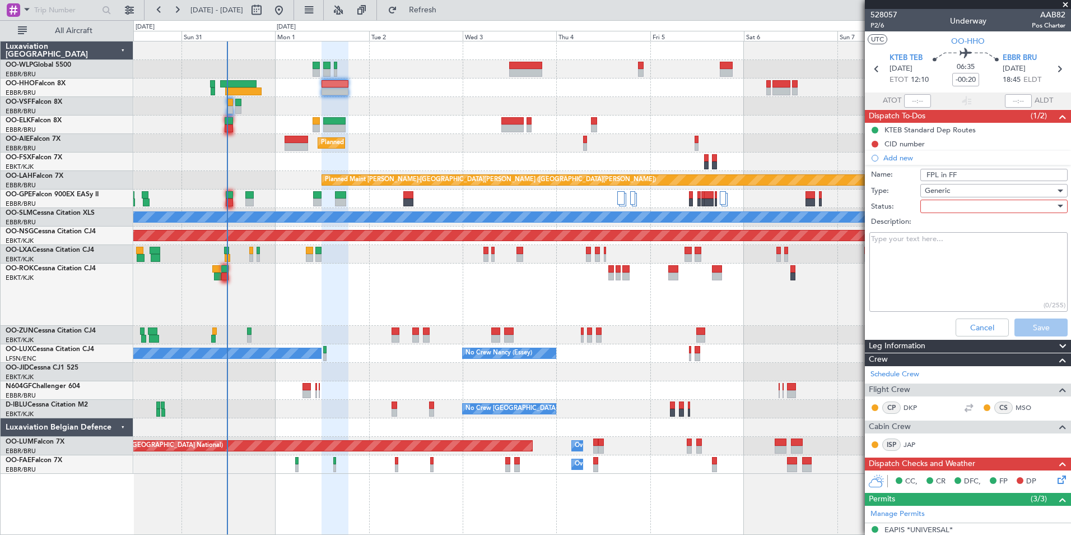
click at [931, 201] on div at bounding box center [990, 206] width 131 height 17
click at [932, 226] on span "Not Started" at bounding box center [988, 228] width 131 height 17
click at [1029, 340] on div "Leg Information" at bounding box center [968, 346] width 206 height 13
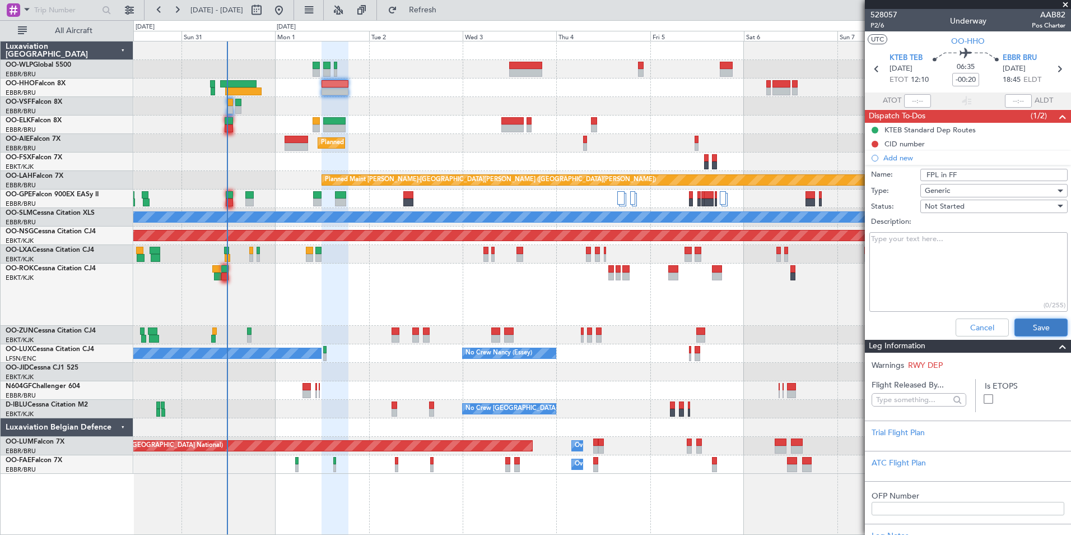
click at [1029, 331] on button "Save" at bounding box center [1041, 327] width 53 height 18
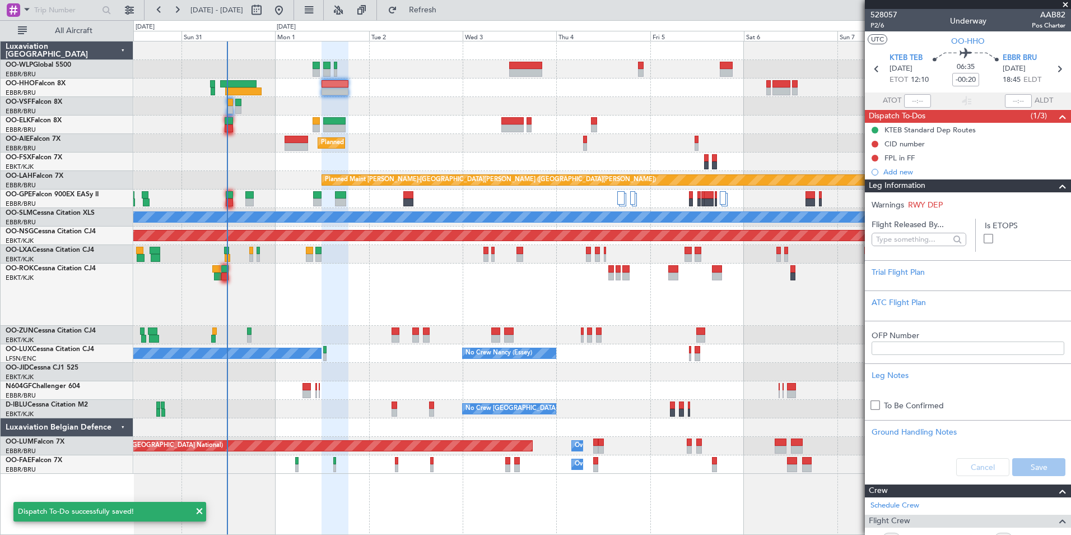
click at [980, 185] on div "Leg Information" at bounding box center [968, 185] width 206 height 13
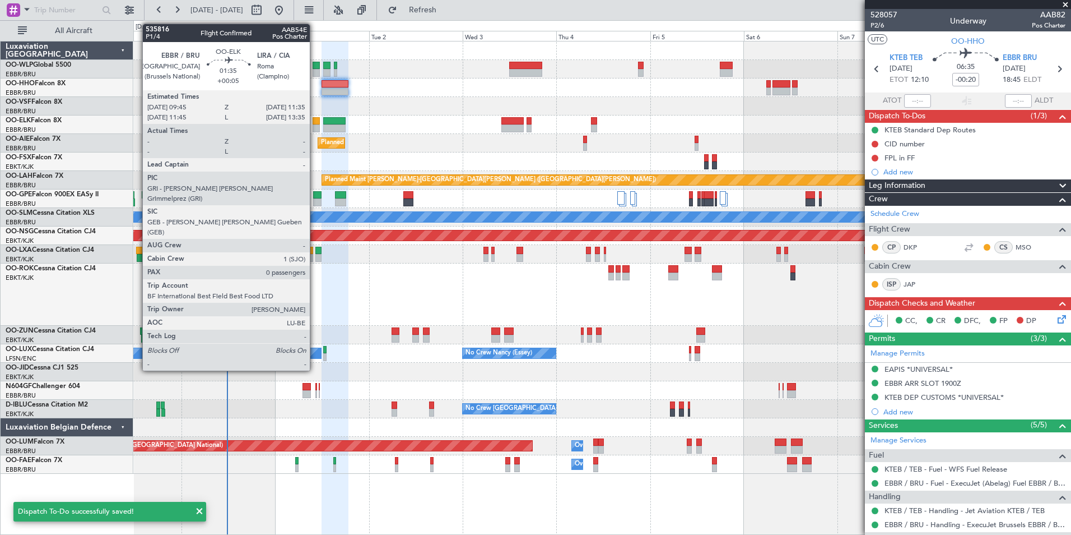
click at [315, 118] on div at bounding box center [316, 121] width 7 height 8
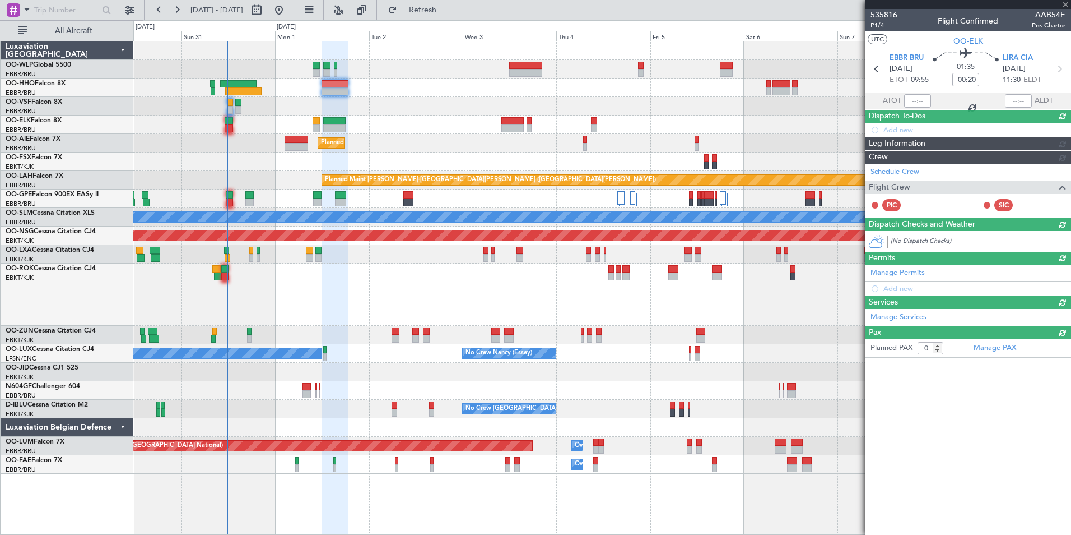
type input "+00:05"
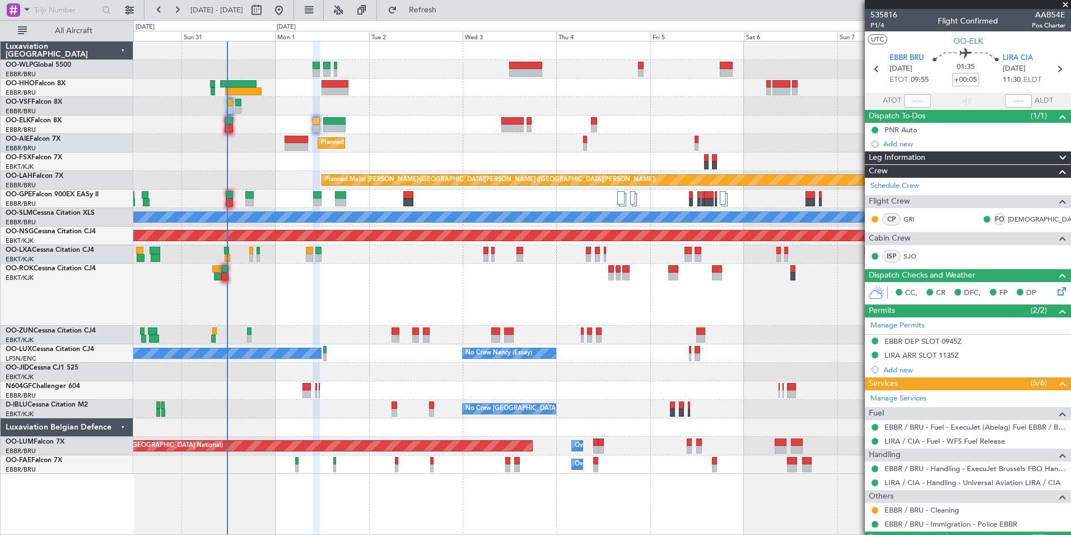
click at [309, 389] on div at bounding box center [307, 387] width 8 height 8
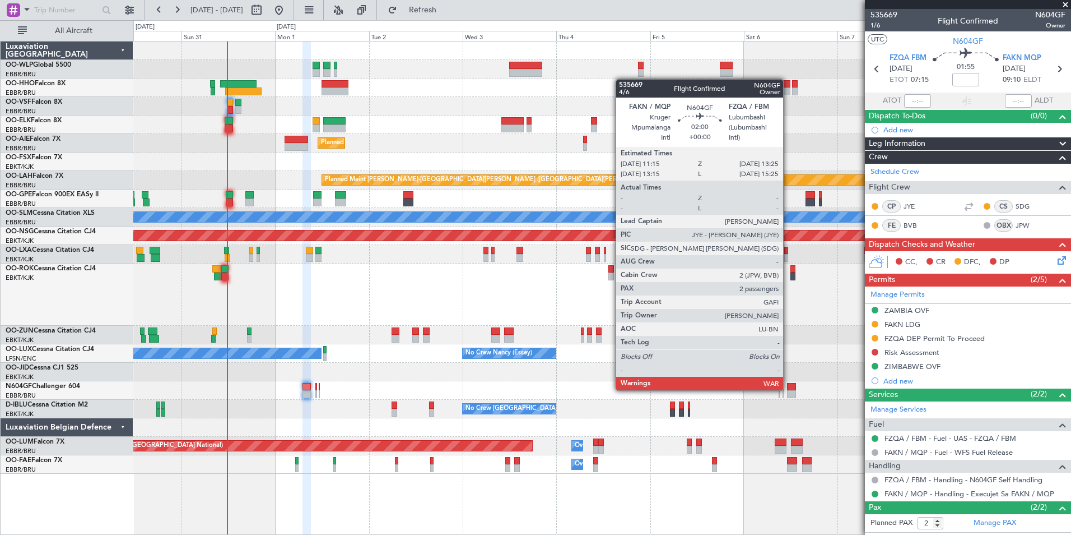
click at [788, 389] on div at bounding box center [791, 387] width 9 height 8
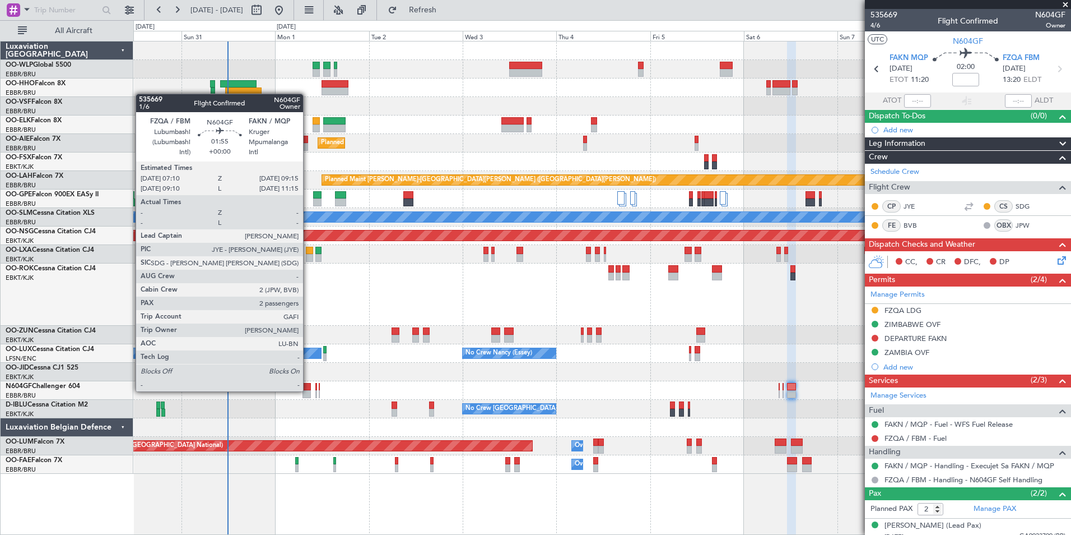
click at [307, 390] on div at bounding box center [307, 394] width 8 height 8
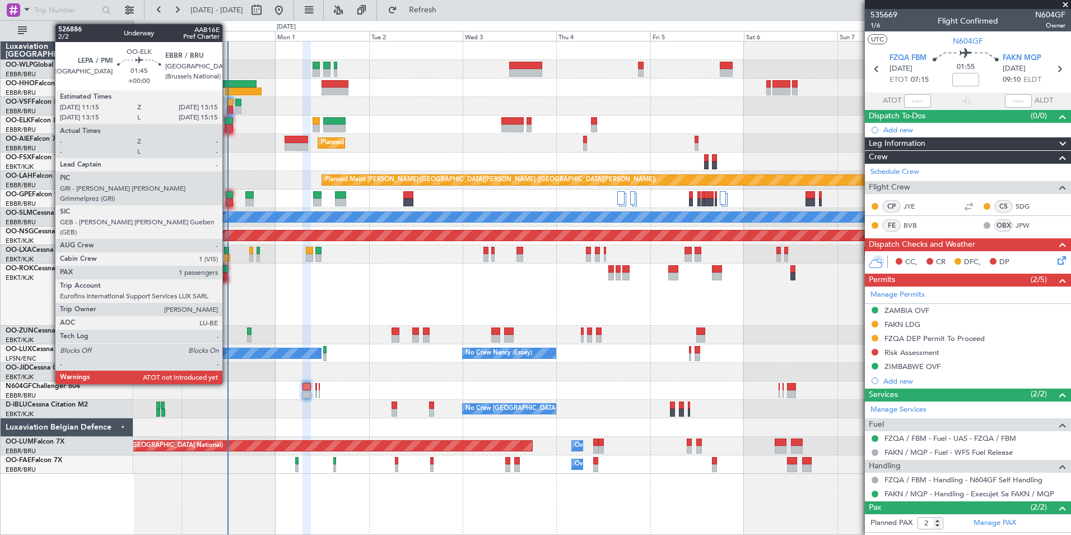
click at [227, 125] on div at bounding box center [229, 128] width 8 height 8
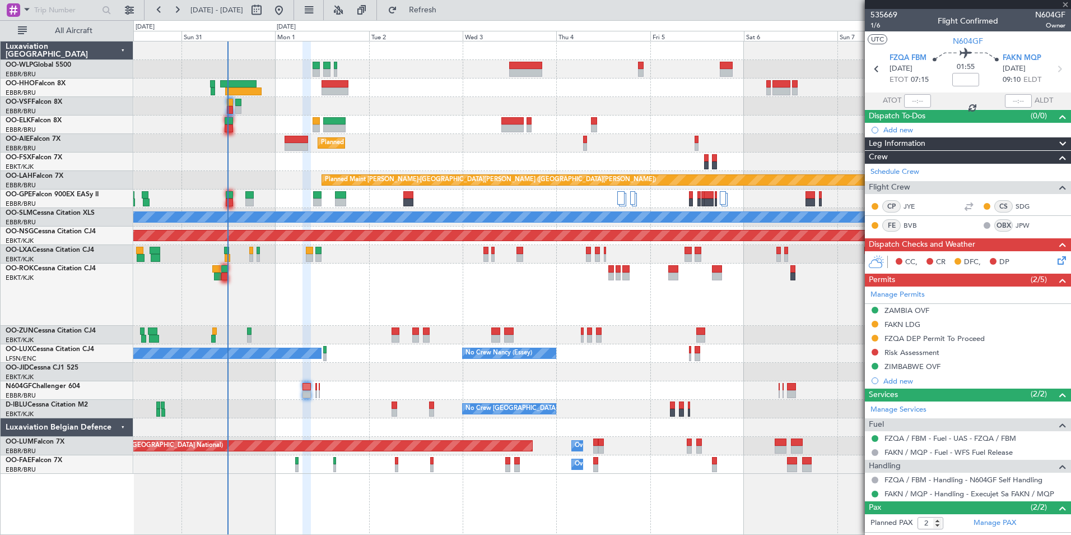
type input "1"
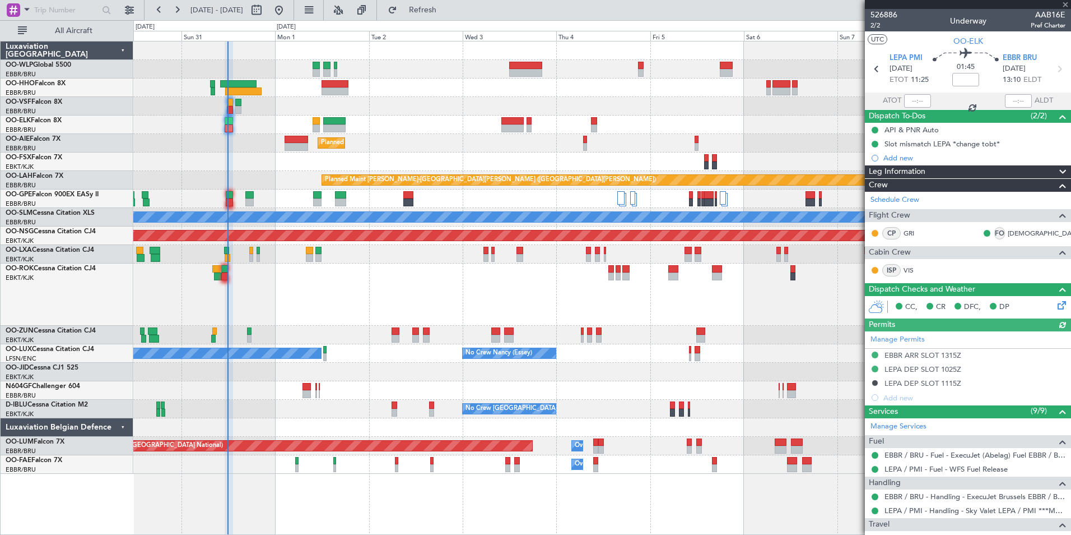
click at [907, 100] on div at bounding box center [917, 100] width 27 height 13
click at [912, 97] on input "text" at bounding box center [917, 100] width 27 height 13
click at [672, 87] on div at bounding box center [601, 87] width 937 height 18
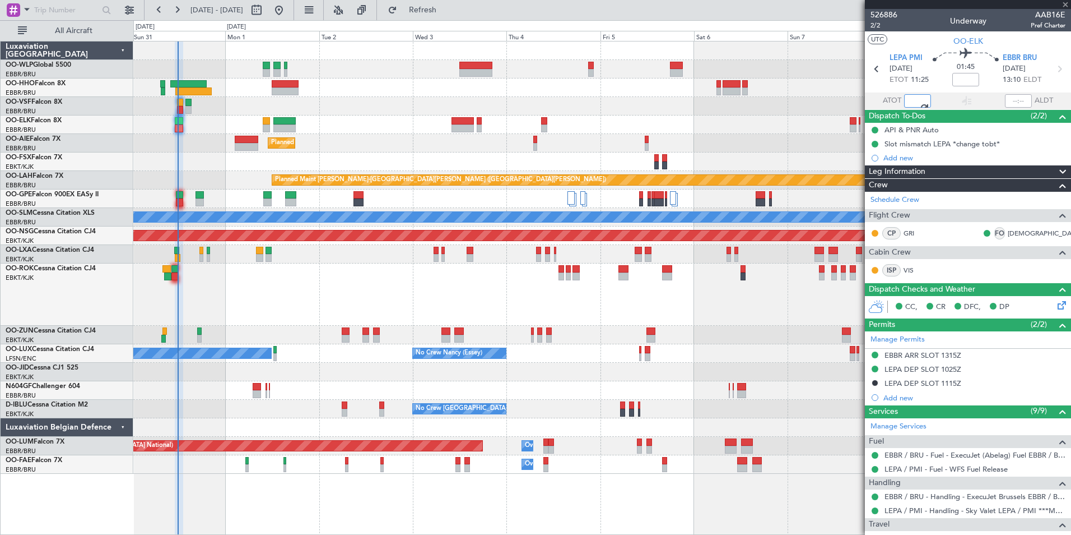
click at [657, 103] on div "Planned Maint Berlin (Brandenburg) Planned Maint Kortrijk-Wevelgem Planned Main…" at bounding box center [601, 257] width 937 height 432
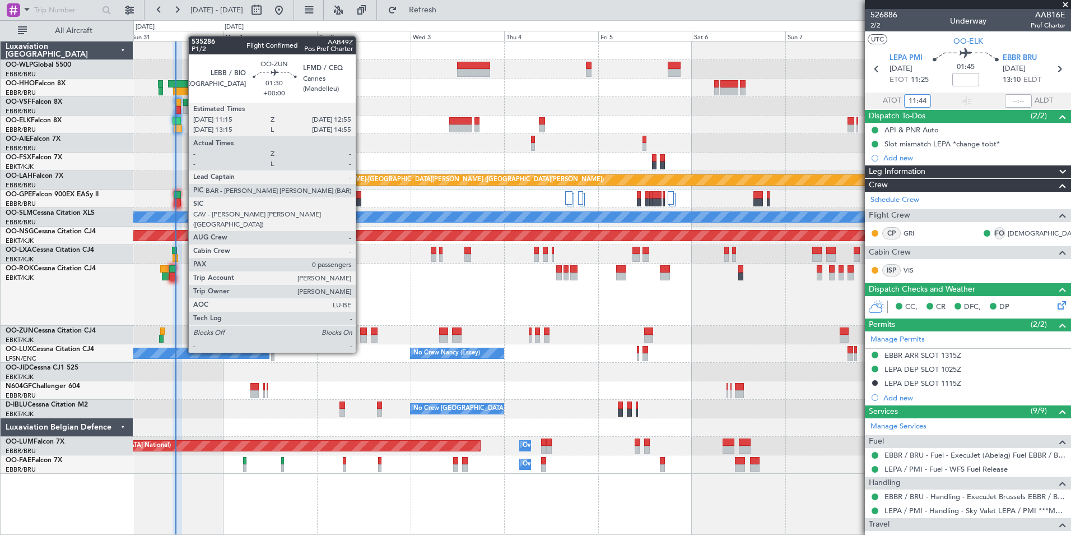
click at [361, 331] on div at bounding box center [363, 331] width 7 height 8
type input "11:44"
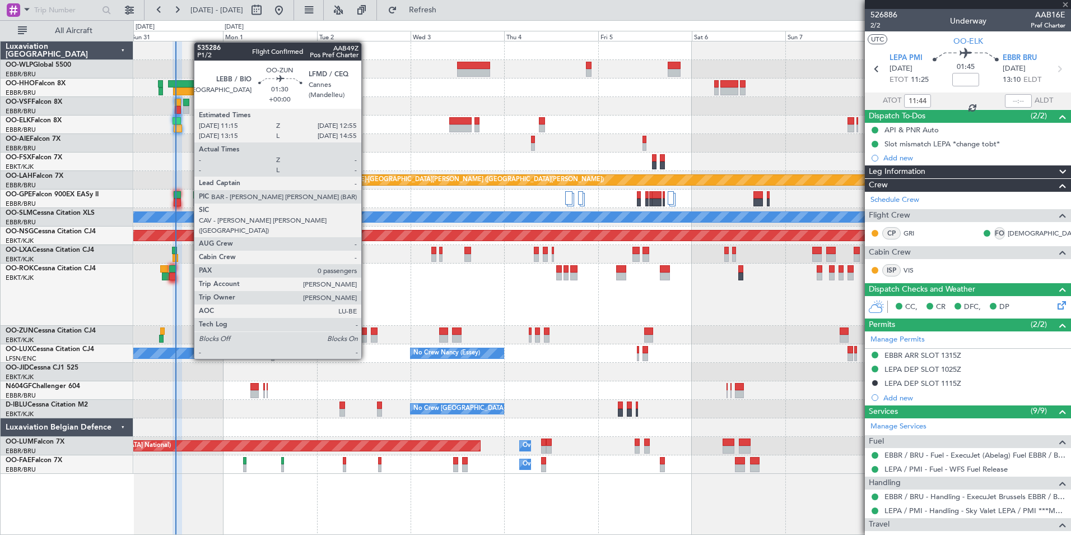
type input "0"
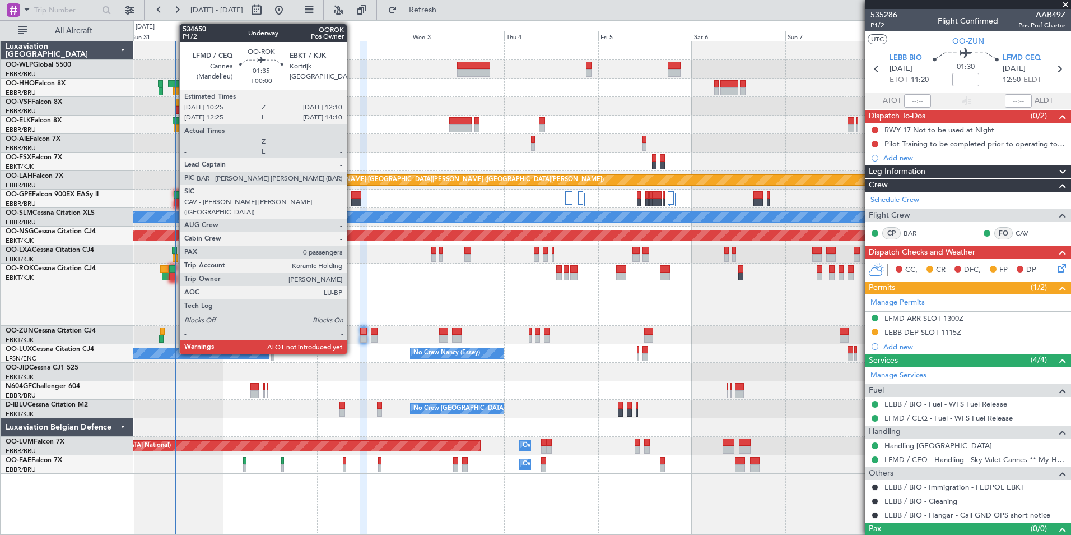
click at [174, 274] on div at bounding box center [172, 276] width 7 height 8
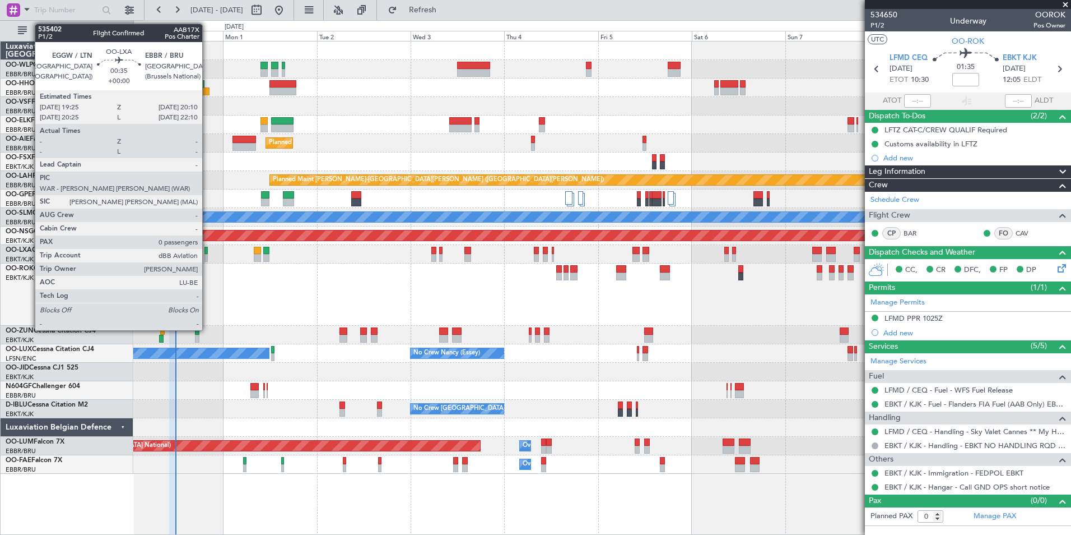
click at [207, 255] on div at bounding box center [206, 258] width 3 height 8
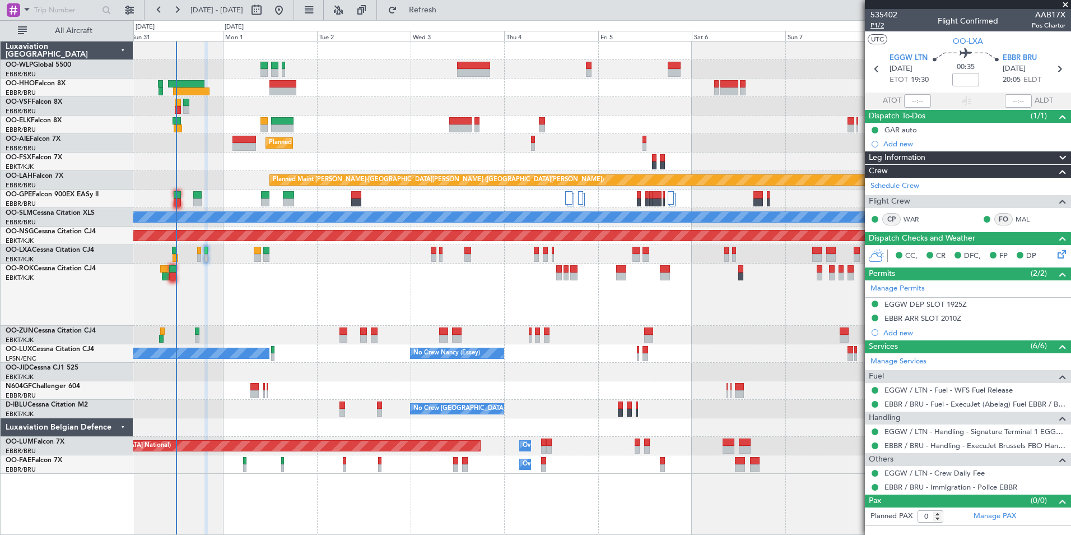
click at [886, 25] on span "P1/2" at bounding box center [884, 26] width 27 height 10
click at [900, 428] on link "EGGW / LTN - Handling - Signature Terminal 1 EGGW / LTN" at bounding box center [975, 431] width 181 height 10
click at [447, 6] on span "Refresh" at bounding box center [422, 10] width 47 height 8
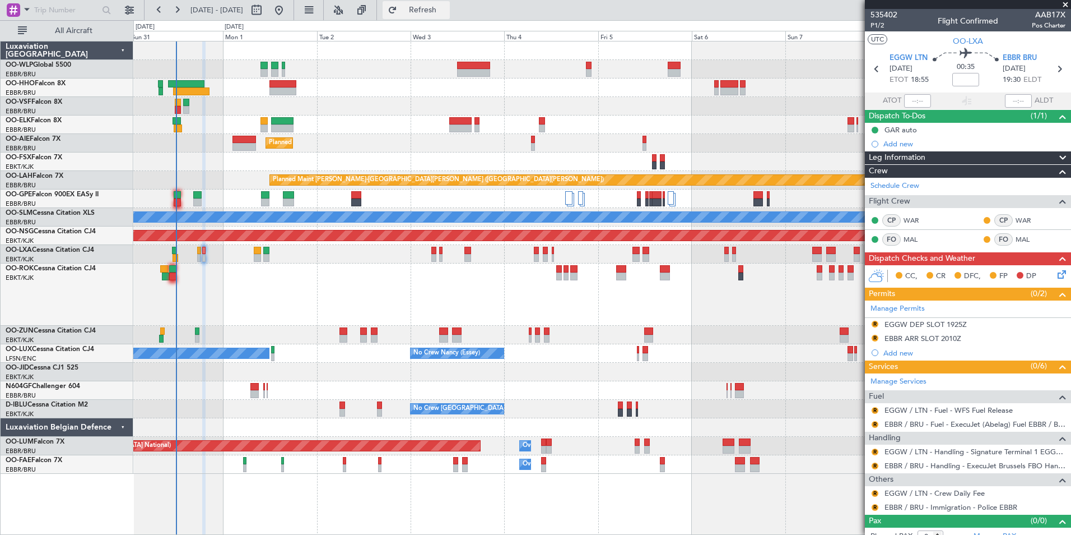
click at [447, 6] on span "Refresh" at bounding box center [422, 10] width 47 height 8
click at [923, 322] on div "EGGW DEP SLOT 1925Z" at bounding box center [926, 324] width 82 height 10
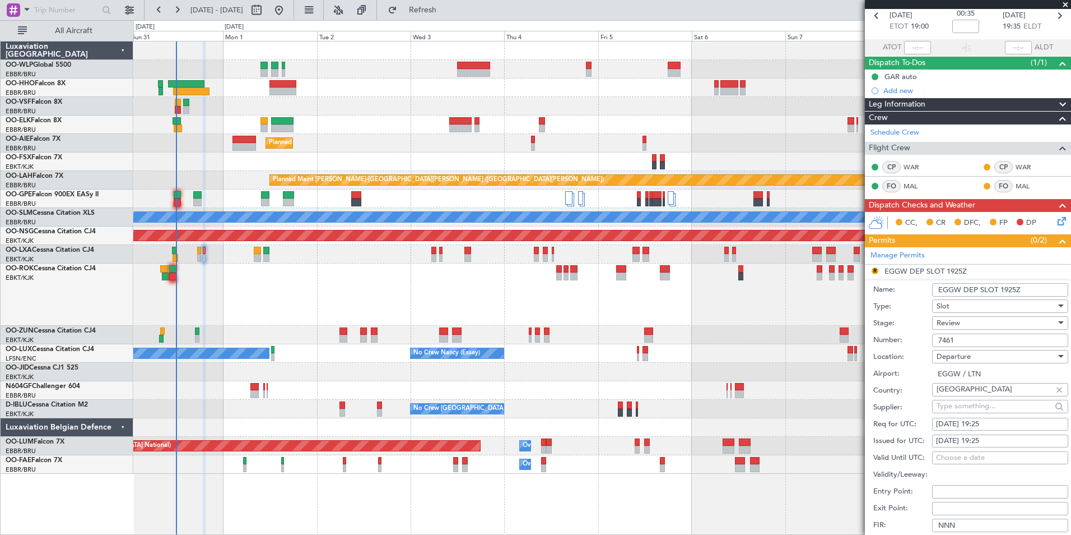
scroll to position [112, 0]
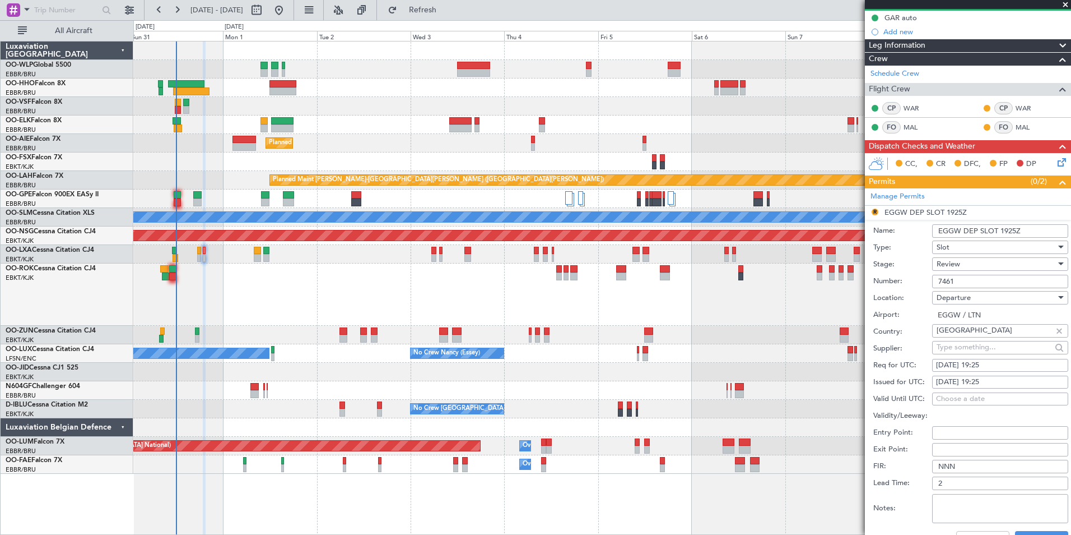
click at [982, 368] on div "31/08/2025 19:25" at bounding box center [1000, 365] width 128 height 11
select select "8"
select select "2025"
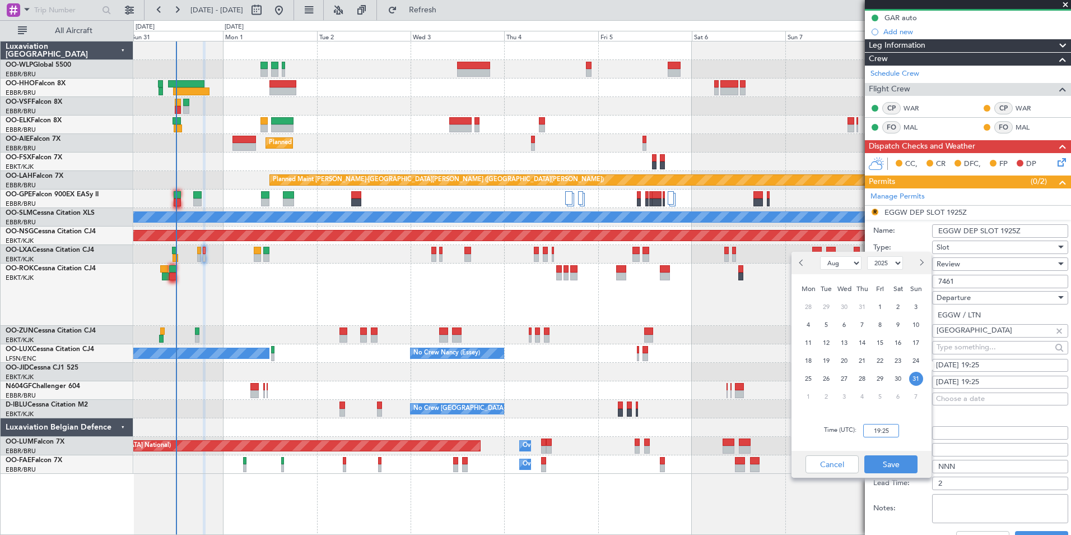
click at [881, 430] on input "19:25" at bounding box center [881, 430] width 36 height 13
type input "18:55"
click at [897, 462] on button "Save" at bounding box center [891, 464] width 53 height 18
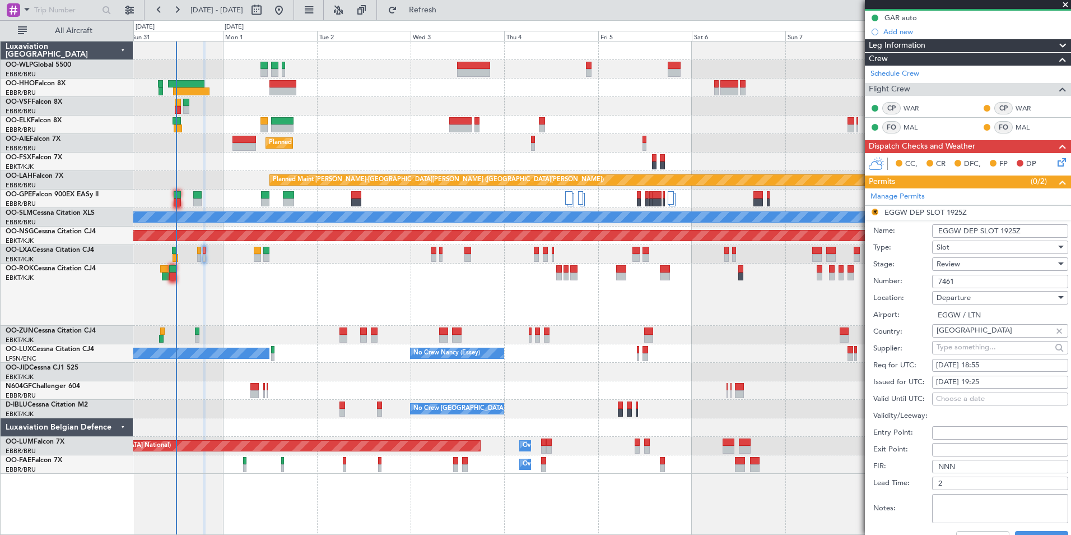
click at [997, 379] on div "31/08/2025 19:25" at bounding box center [1000, 382] width 128 height 11
select select "8"
select select "2025"
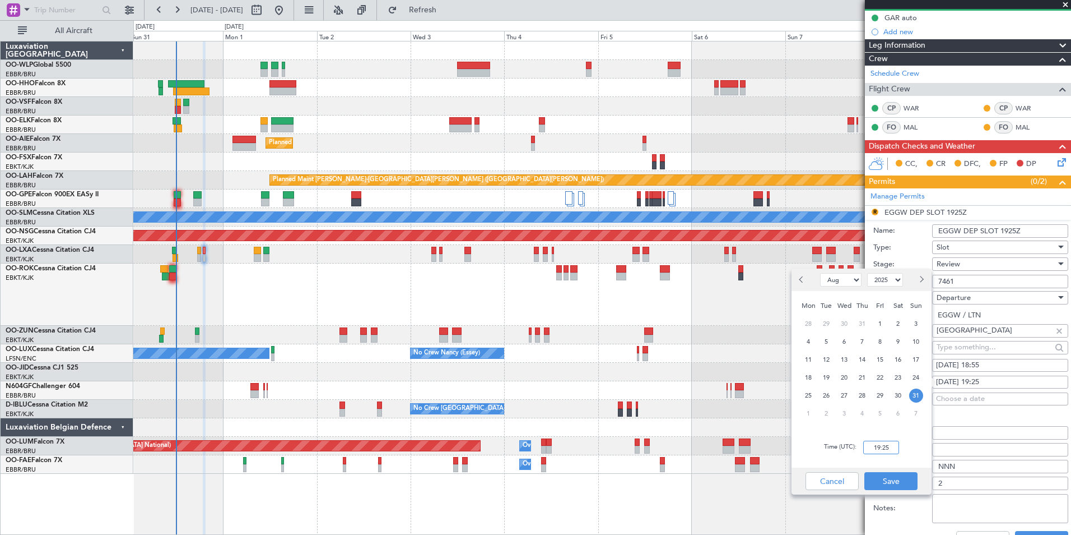
click at [891, 443] on input "19:25" at bounding box center [881, 446] width 36 height 13
type input "18:55"
click at [881, 482] on button "Save" at bounding box center [891, 481] width 53 height 18
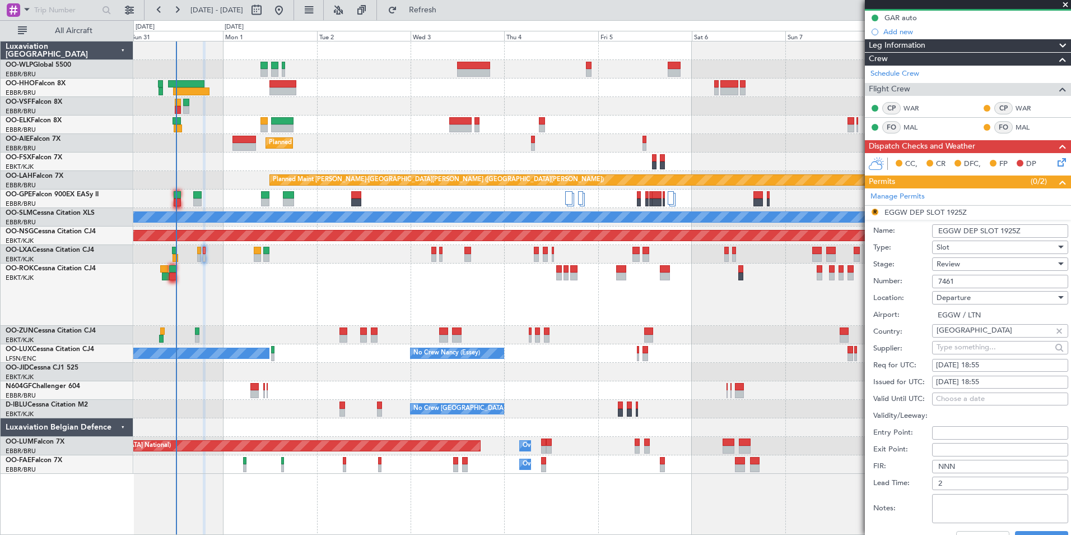
click at [957, 259] on span "Review" at bounding box center [949, 264] width 24 height 10
click at [956, 339] on span "Requested" at bounding box center [996, 336] width 118 height 17
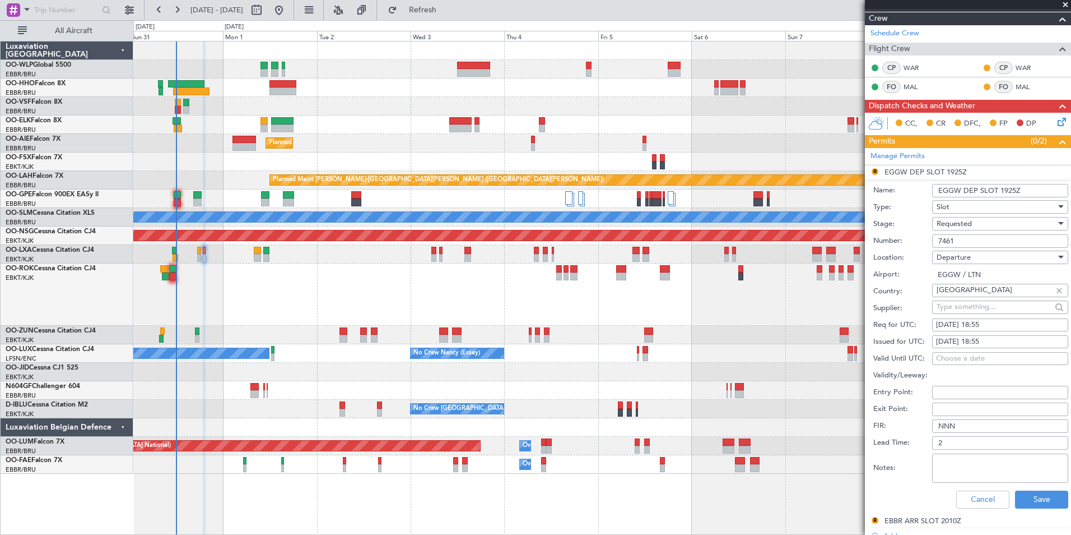
scroll to position [168, 0]
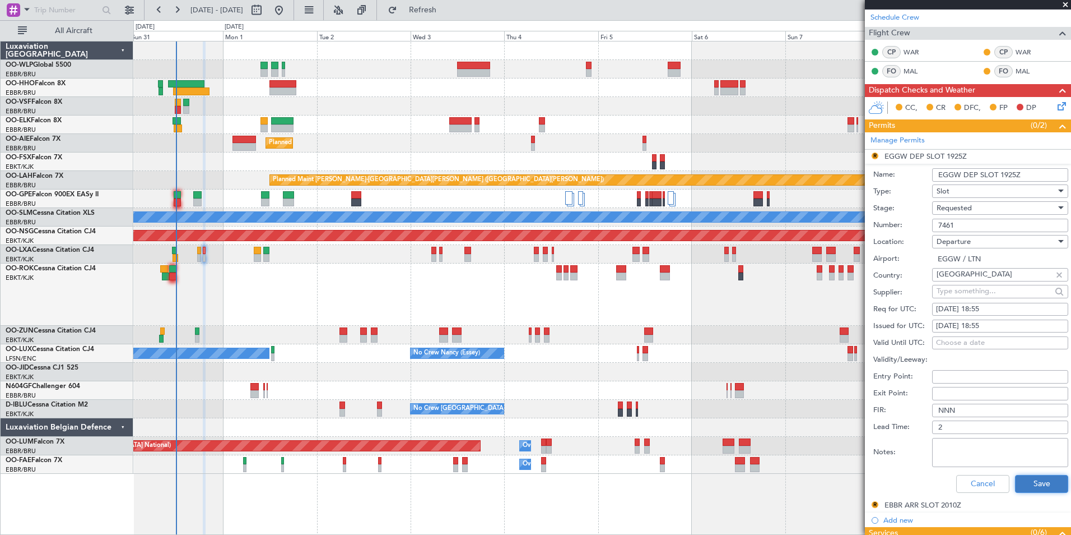
click at [1036, 480] on button "Save" at bounding box center [1041, 484] width 53 height 18
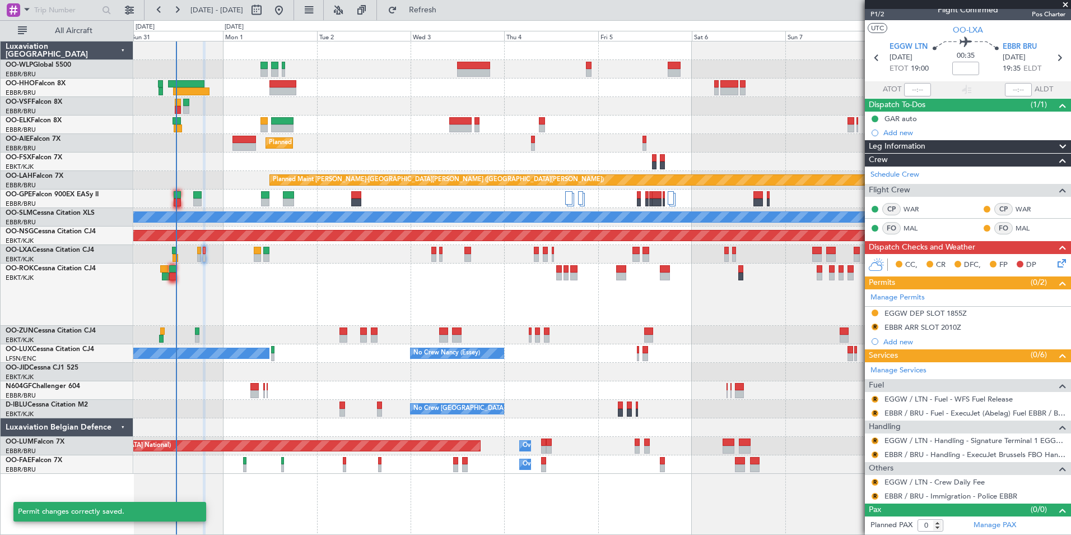
scroll to position [11, 0]
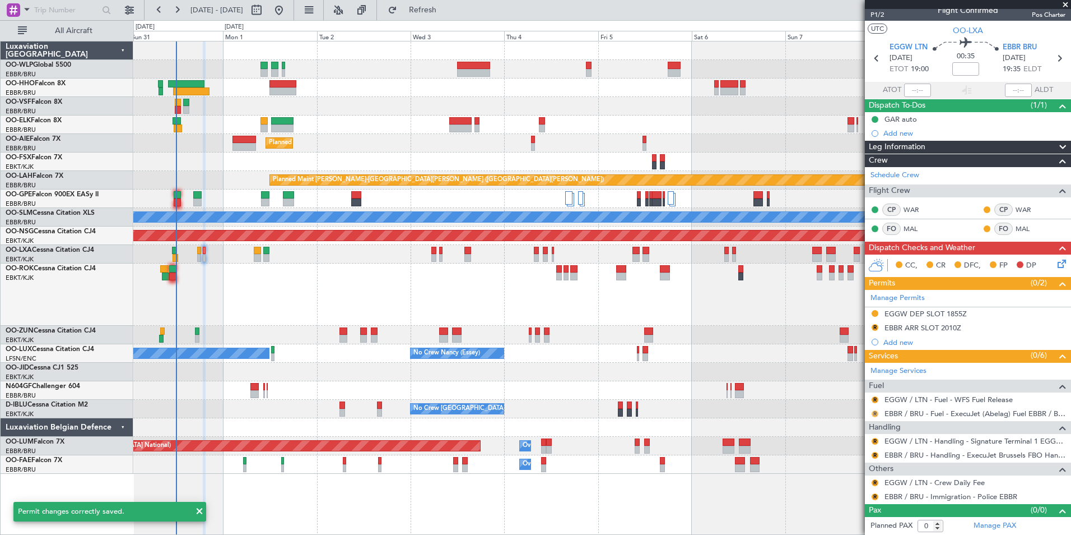
click at [873, 416] on mat-tooltip-component "Review" at bounding box center [875, 431] width 40 height 30
click at [874, 415] on button "R" at bounding box center [875, 413] width 7 height 7
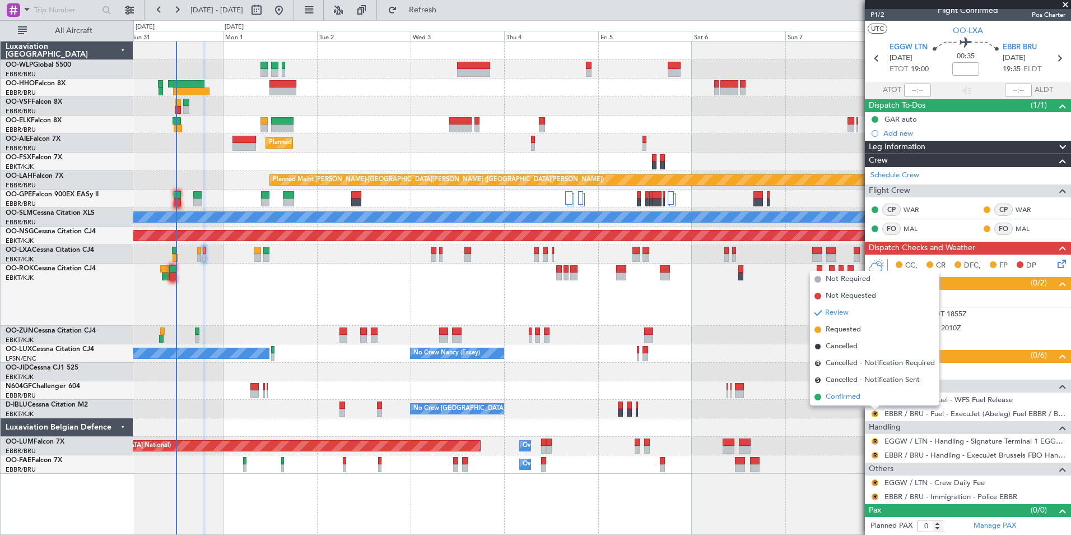
click at [854, 396] on span "Confirmed" at bounding box center [843, 396] width 35 height 11
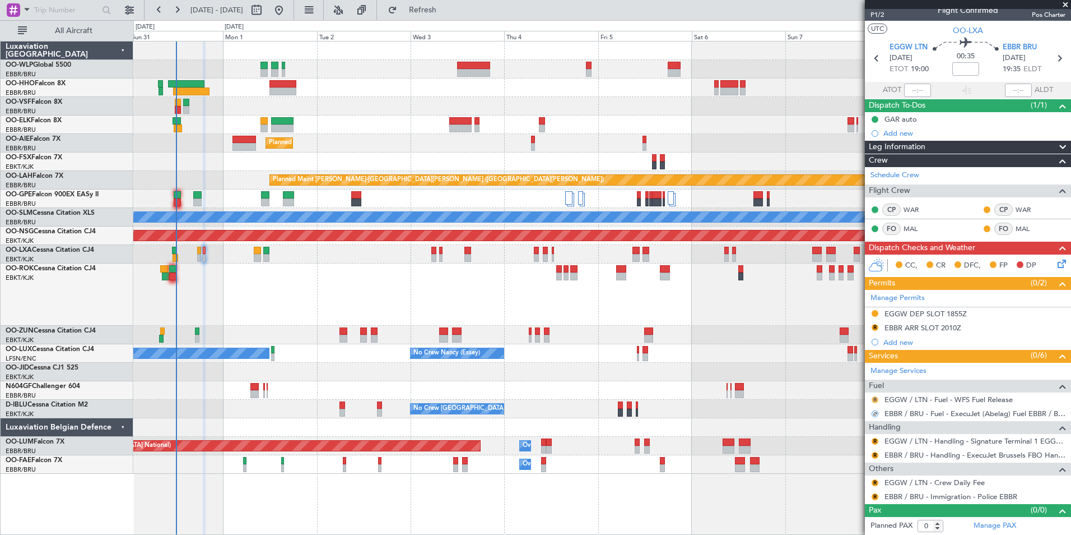
drag, startPoint x: 879, startPoint y: 397, endPoint x: 872, endPoint y: 398, distance: 6.3
click at [876, 398] on div "R" at bounding box center [875, 399] width 9 height 9
click at [872, 398] on button "R" at bounding box center [875, 399] width 7 height 7
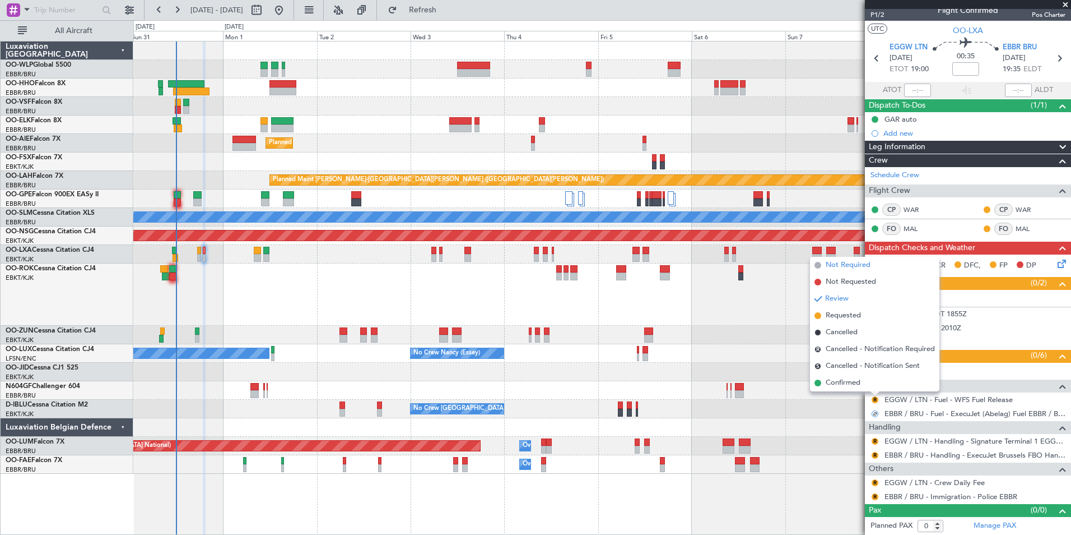
click at [839, 272] on li "Not Required" at bounding box center [874, 265] width 129 height 17
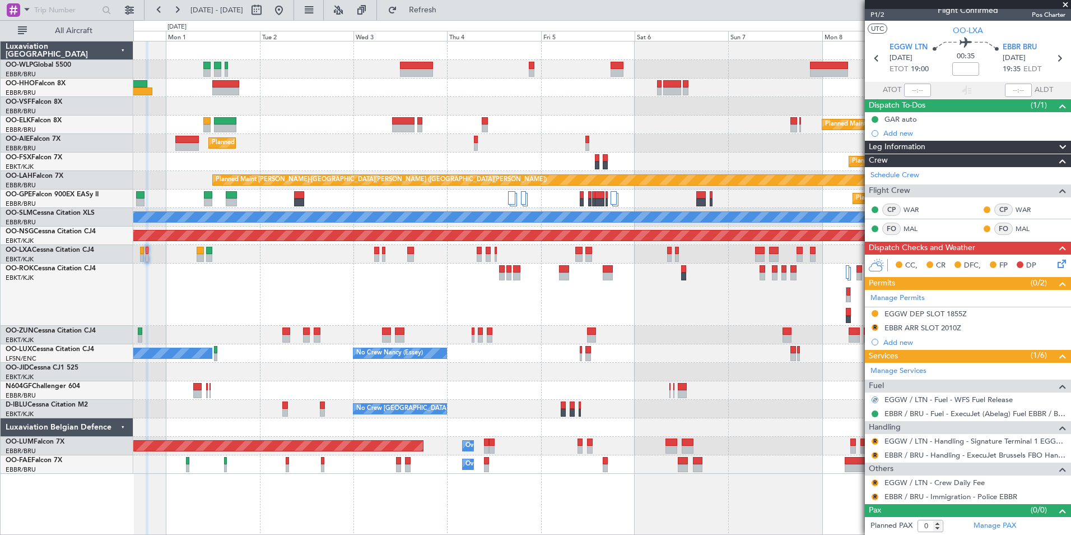
click at [746, 273] on div "Planned Maint Kortrijk-[GEOGRAPHIC_DATA]" at bounding box center [601, 294] width 937 height 62
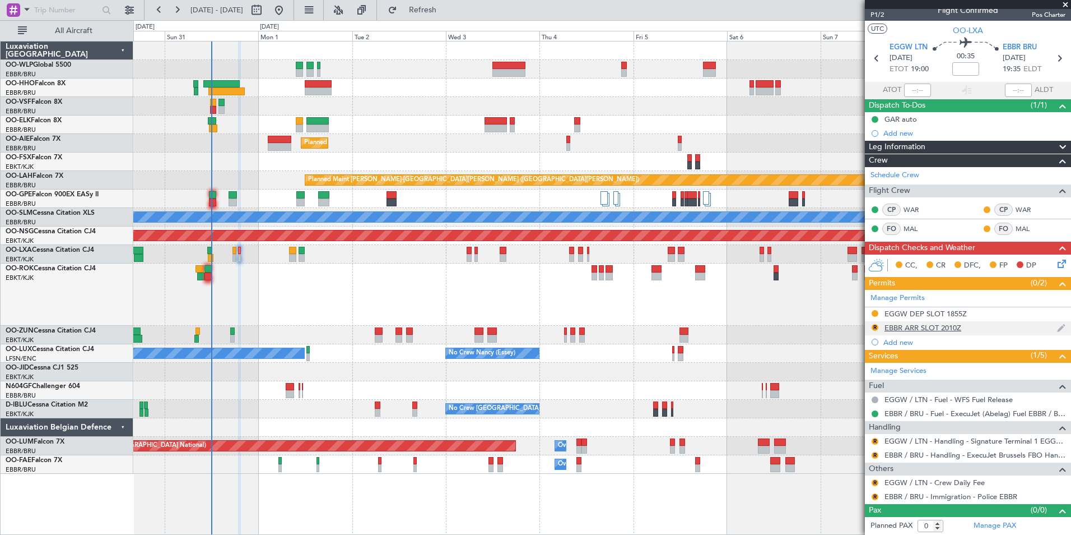
click at [942, 323] on div "EBBR ARR SLOT 2010Z" at bounding box center [923, 328] width 77 height 10
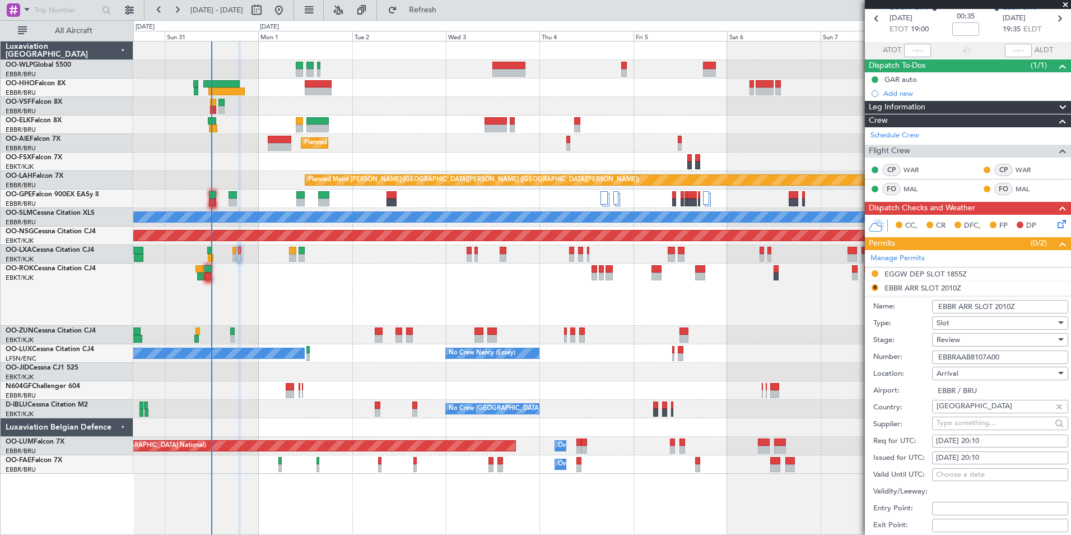
scroll to position [67, 0]
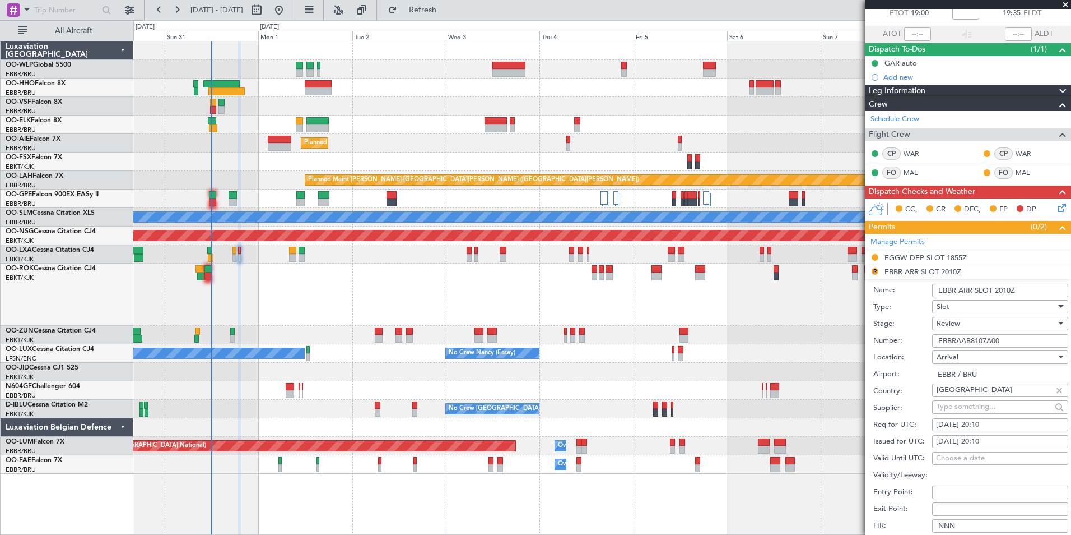
click at [985, 424] on div "31/08/2025 20:10" at bounding box center [1000, 424] width 128 height 11
select select "8"
select select "2025"
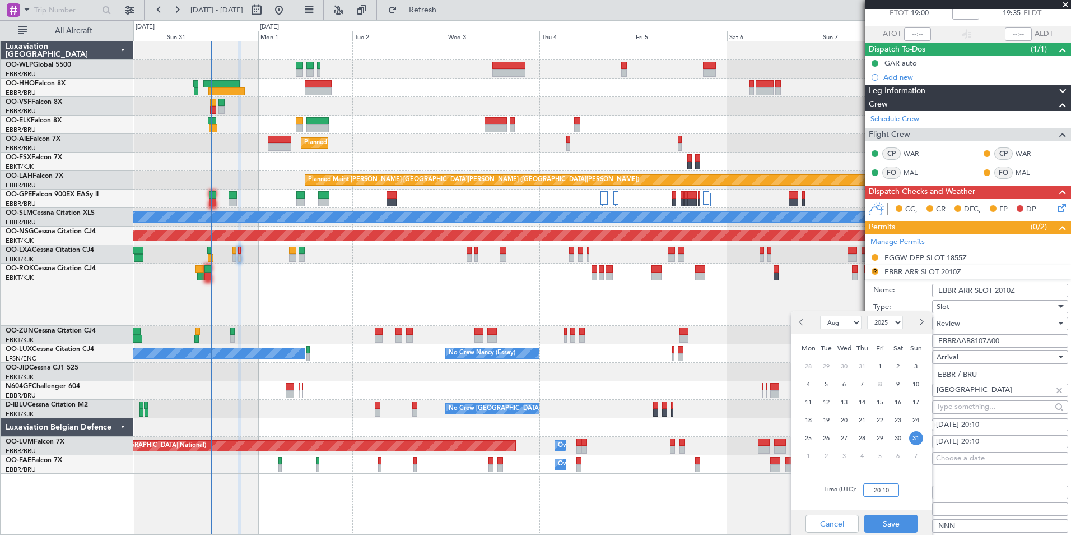
click at [873, 490] on input "20:10" at bounding box center [881, 489] width 36 height 13
type input "19:40"
click at [880, 523] on button "Save" at bounding box center [891, 523] width 53 height 18
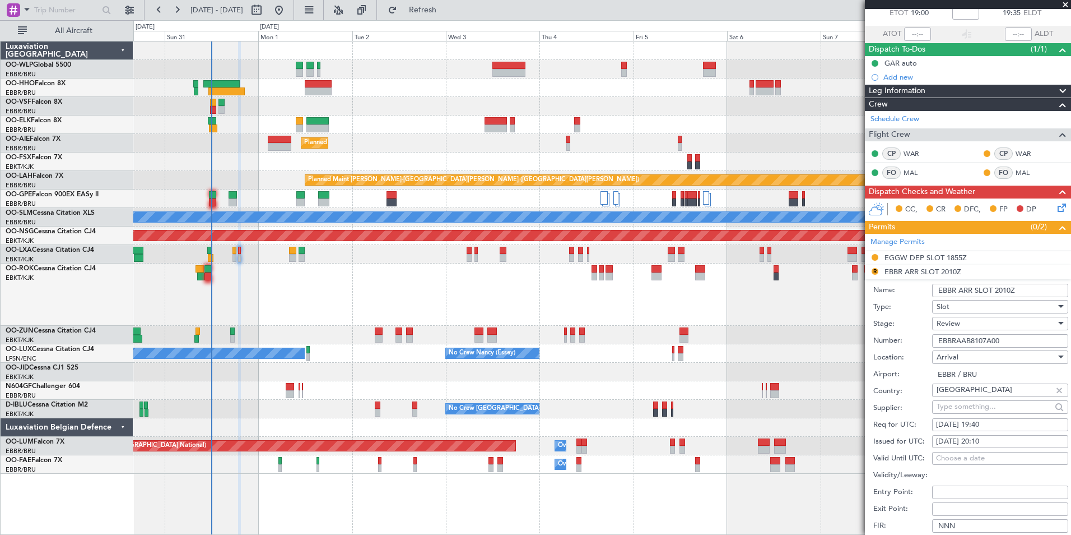
click at [988, 440] on div "31/08/2025 20:10" at bounding box center [1000, 441] width 128 height 11
select select "8"
select select "2025"
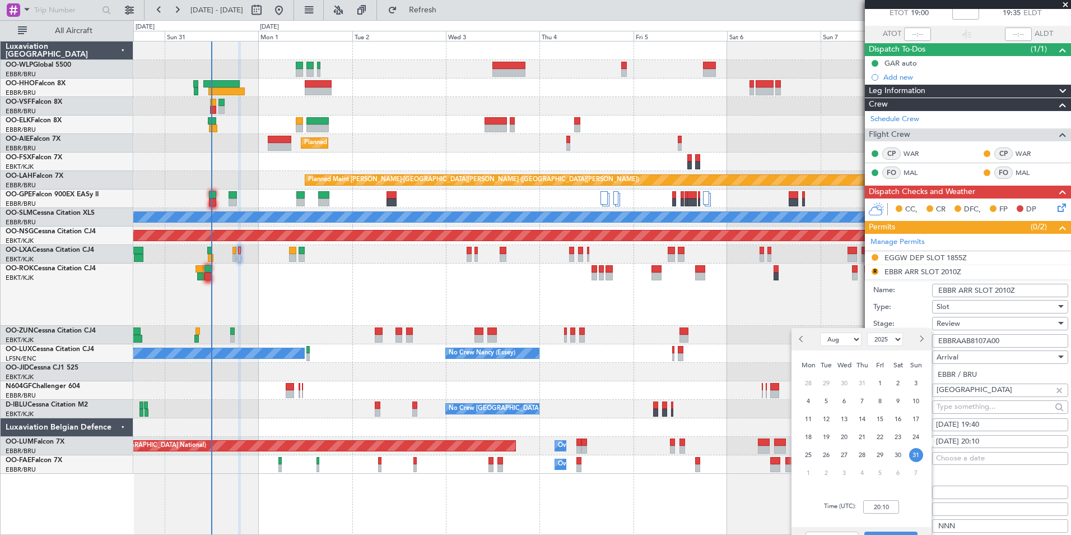
click at [877, 498] on div "Time (UTC): 20:10" at bounding box center [862, 506] width 140 height 40
click at [877, 511] on input "20:10" at bounding box center [881, 506] width 36 height 13
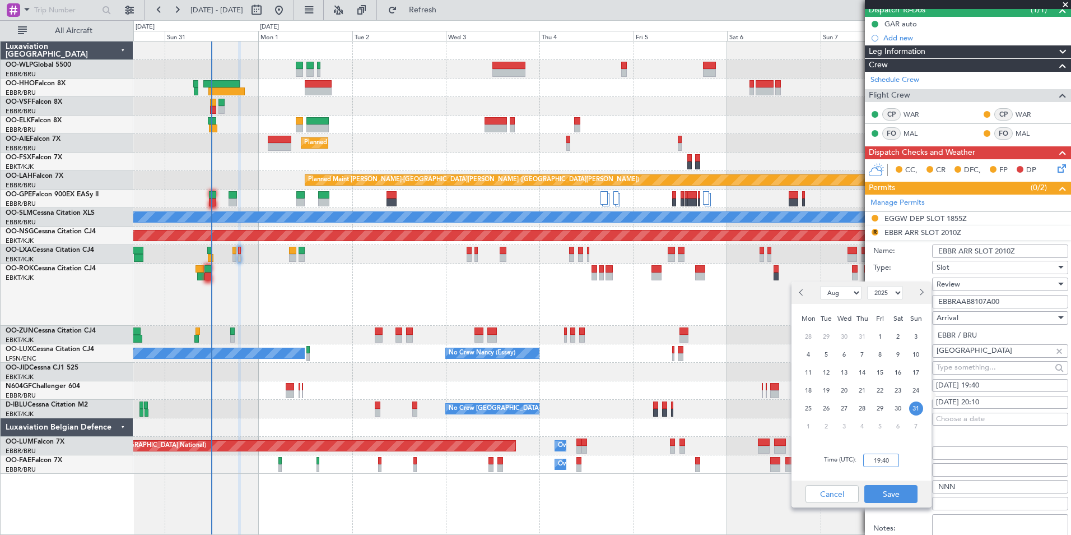
scroll to position [123, 0]
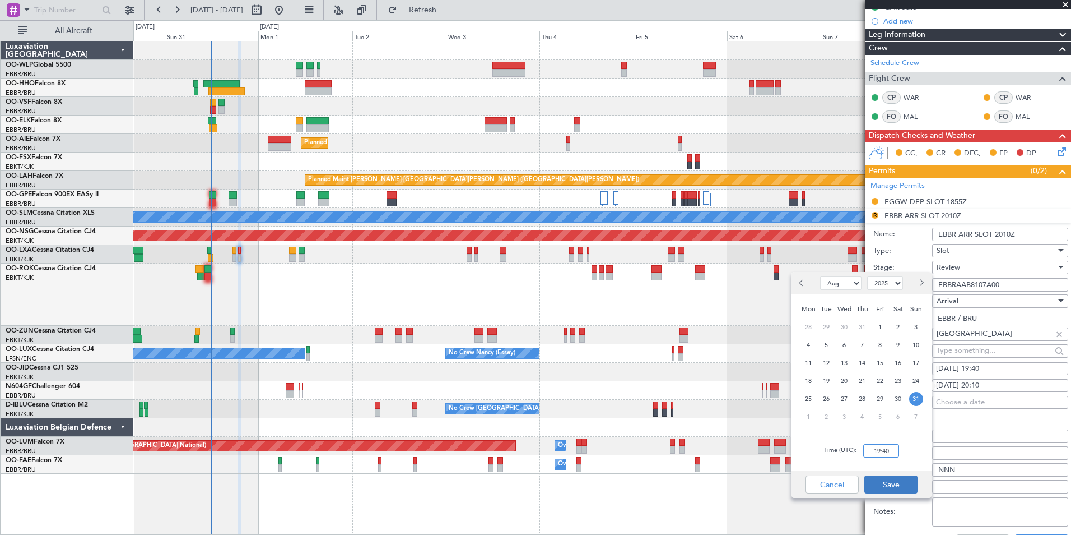
type input "19:40"
click at [889, 486] on button "Save" at bounding box center [891, 484] width 53 height 18
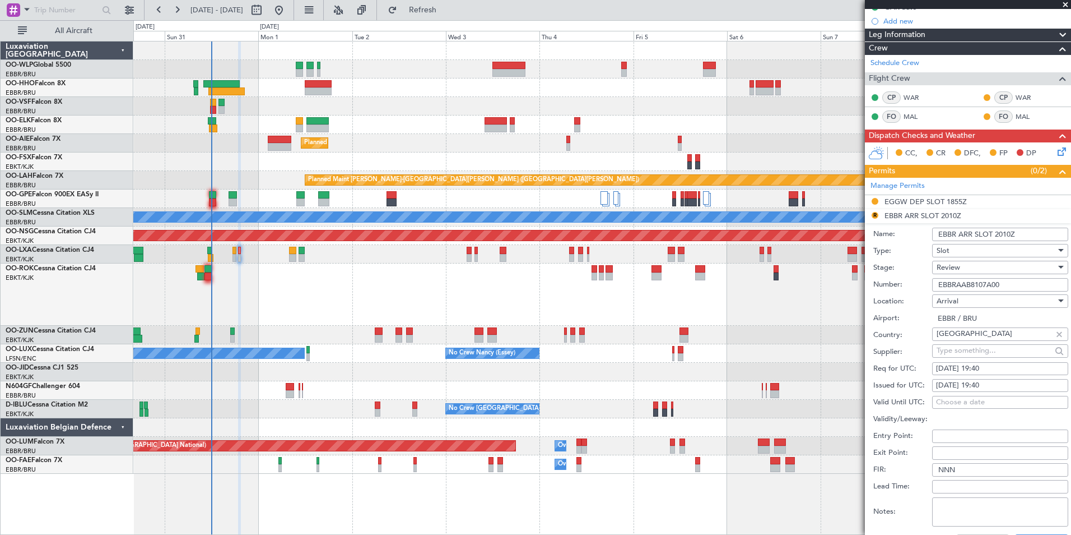
scroll to position [235, 0]
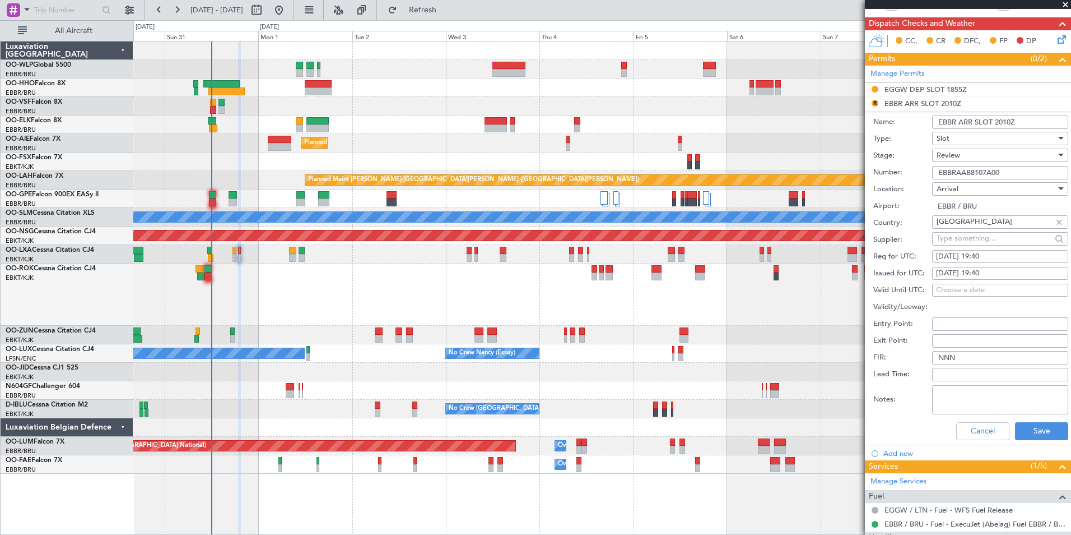
click at [974, 154] on div "Review" at bounding box center [996, 155] width 119 height 17
click at [963, 229] on span "Requested" at bounding box center [996, 228] width 118 height 17
click at [1020, 413] on div "Notes:" at bounding box center [970, 400] width 195 height 34
drag, startPoint x: 1023, startPoint y: 449, endPoint x: 1024, endPoint y: 441, distance: 7.9
click at [1023, 443] on ul "EGGW DEP SLOT 1855Z R EBBR ARR SLOT 2010Z Name: EBBR ARR SLOT 2010Z Type: Slot …" at bounding box center [968, 271] width 206 height 377
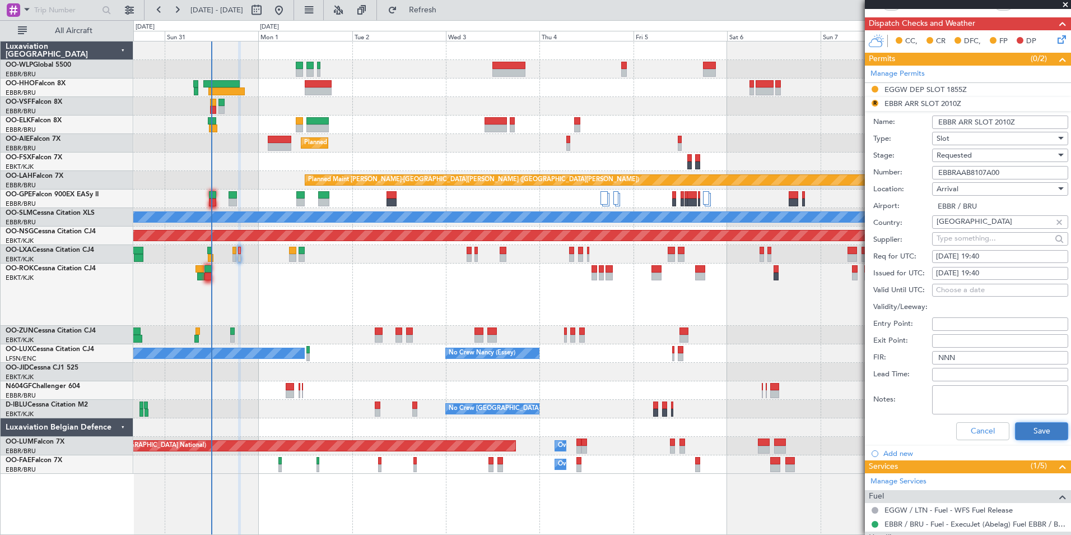
click at [1026, 432] on button "Save" at bounding box center [1041, 431] width 53 height 18
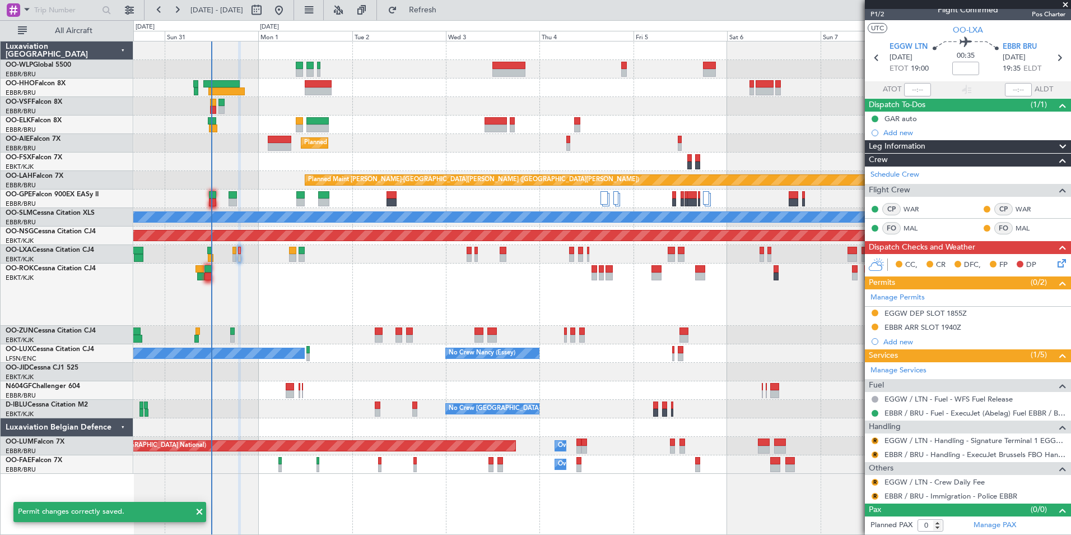
scroll to position [11, 0]
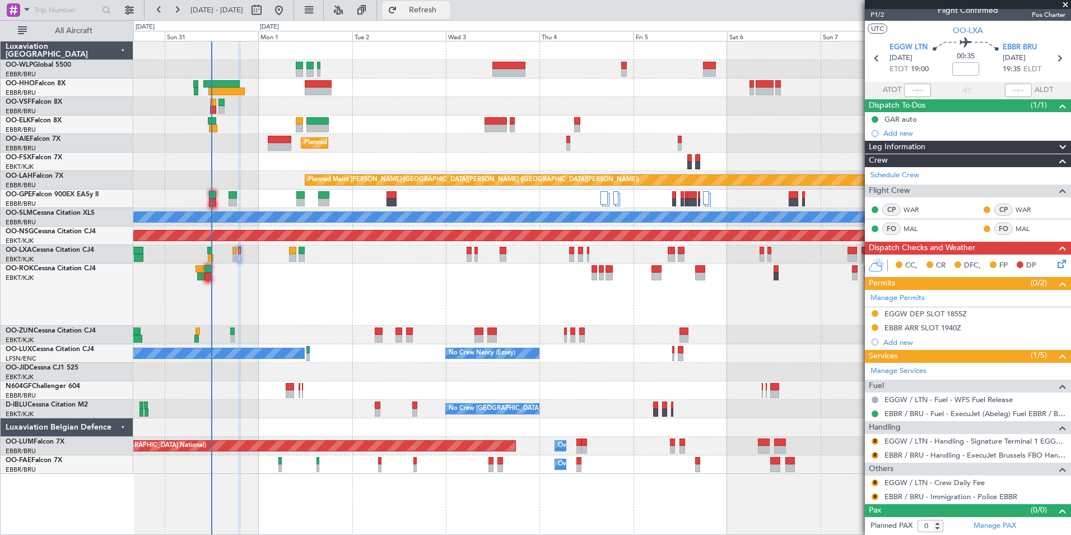
click at [450, 17] on button "Refresh" at bounding box center [416, 10] width 67 height 18
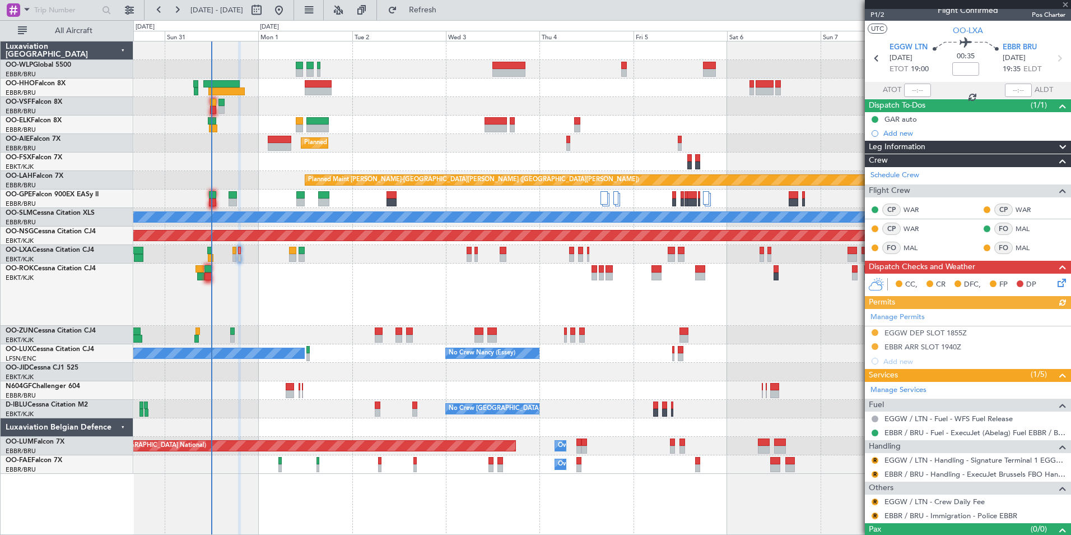
scroll to position [30, 0]
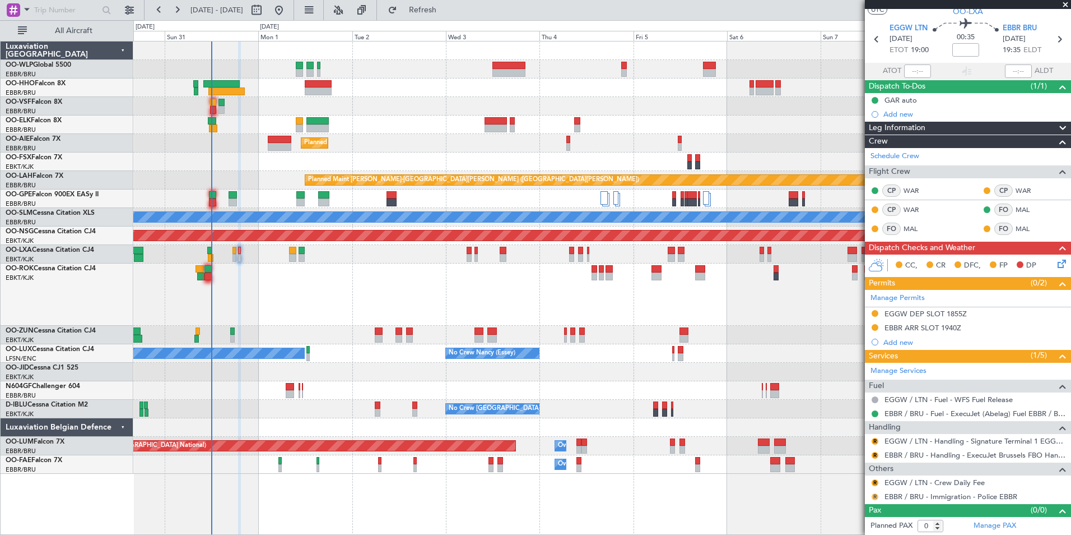
click at [875, 495] on button "R" at bounding box center [875, 496] width 7 height 7
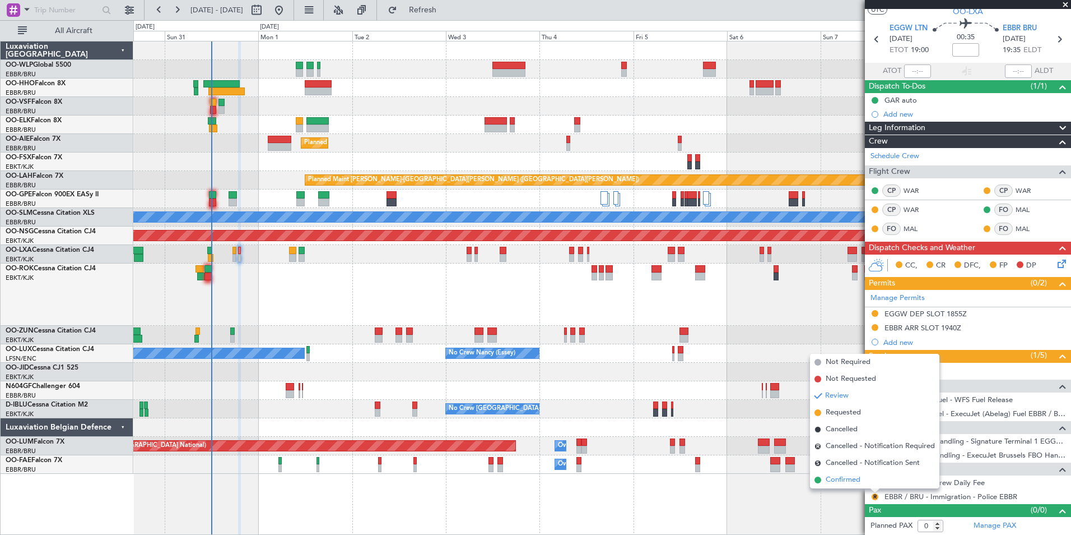
click at [843, 478] on span "Confirmed" at bounding box center [843, 479] width 35 height 11
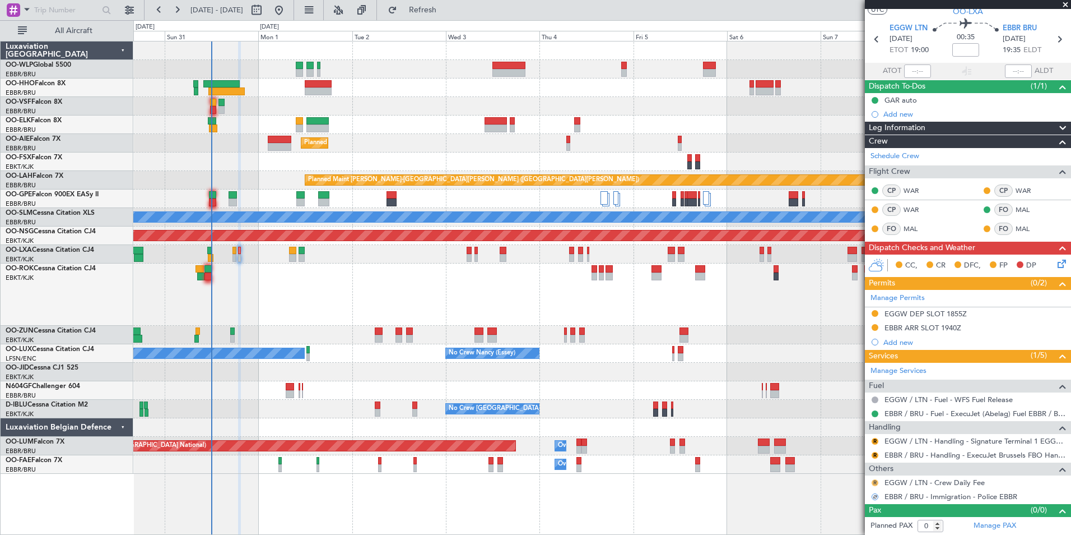
click at [875, 482] on button "R" at bounding box center [875, 482] width 7 height 7
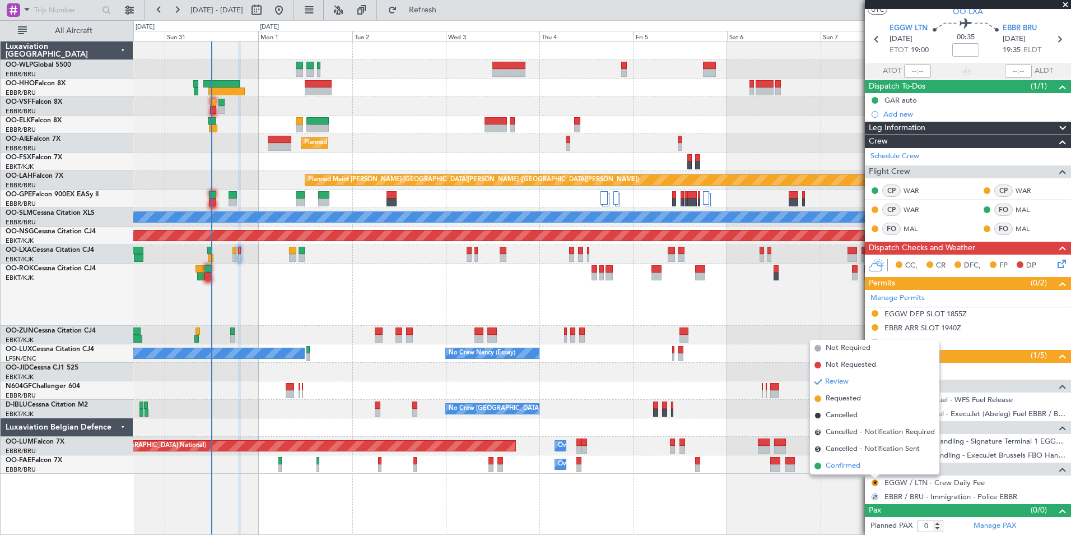
click at [851, 467] on span "Confirmed" at bounding box center [843, 465] width 35 height 11
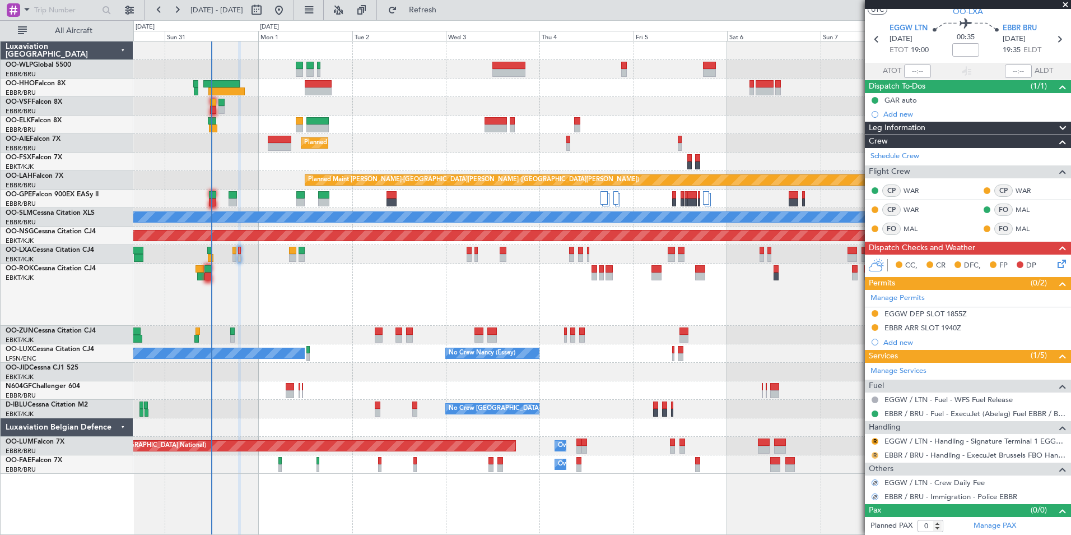
click at [876, 456] on button "R" at bounding box center [875, 455] width 7 height 7
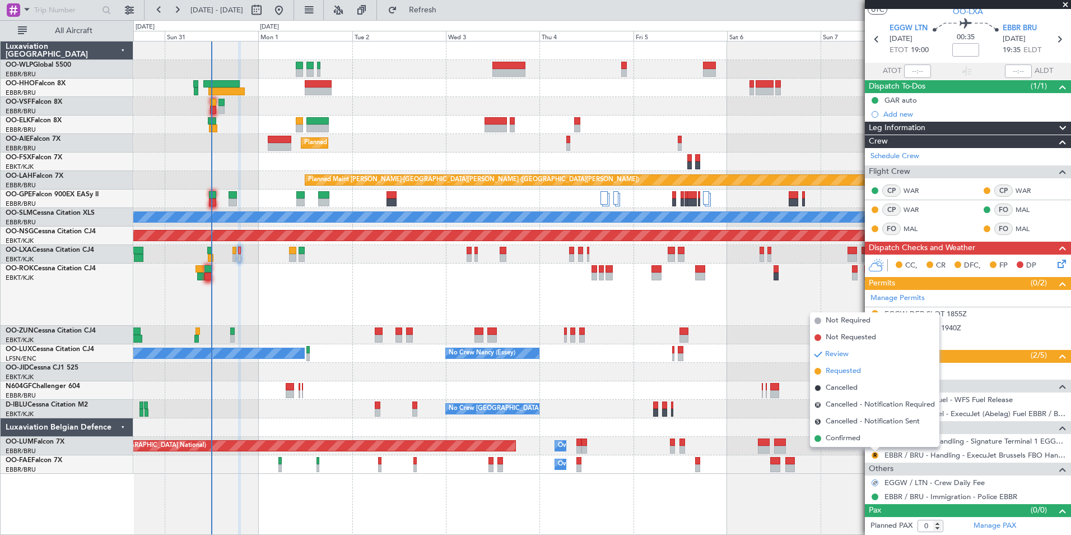
click at [843, 369] on span "Requested" at bounding box center [843, 370] width 35 height 11
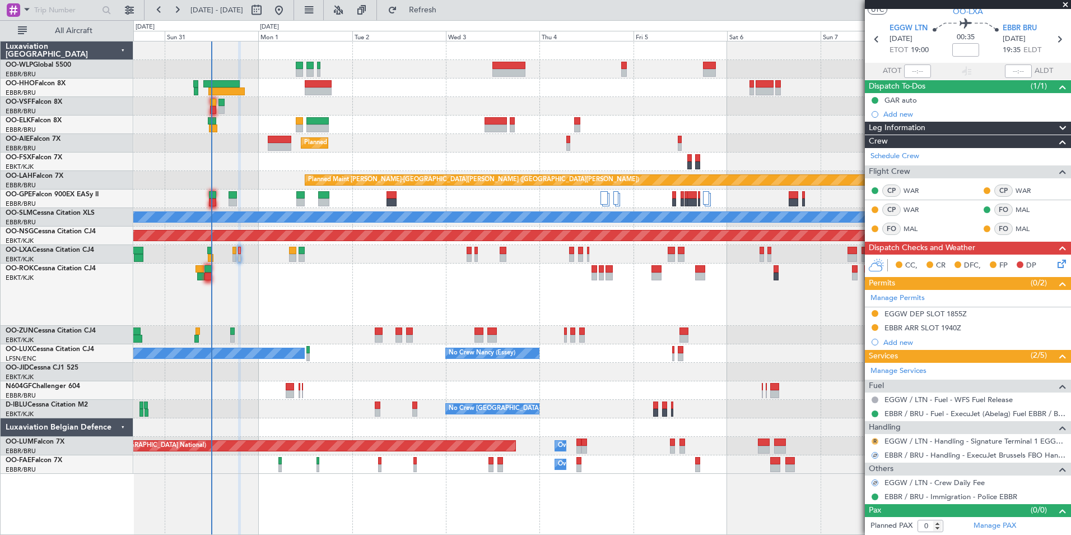
click at [875, 440] on button "R" at bounding box center [875, 441] width 7 height 7
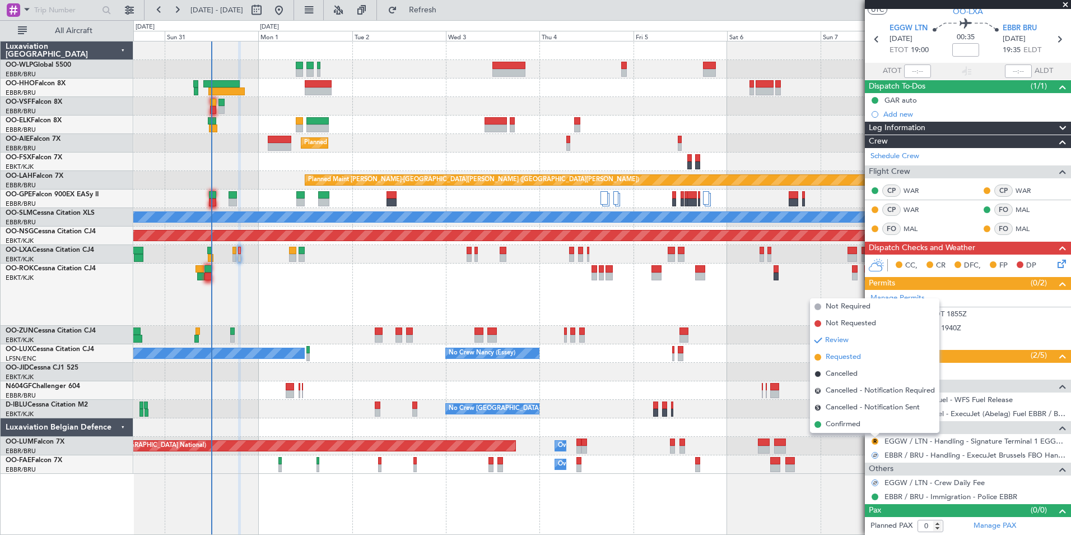
click at [828, 351] on span "Requested" at bounding box center [843, 356] width 35 height 11
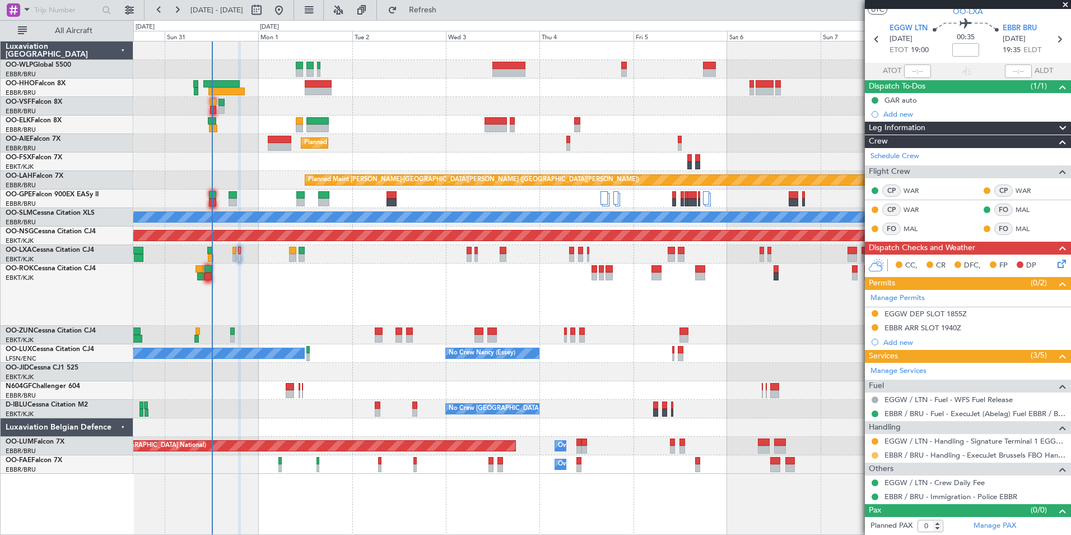
click at [872, 456] on button at bounding box center [875, 455] width 7 height 7
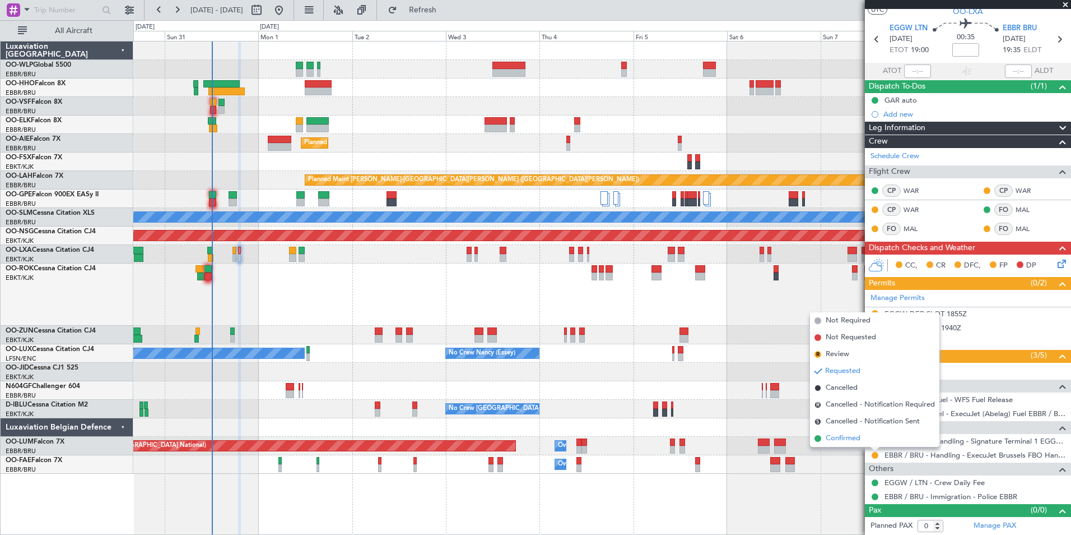
click at [862, 440] on li "Confirmed" at bounding box center [874, 438] width 129 height 17
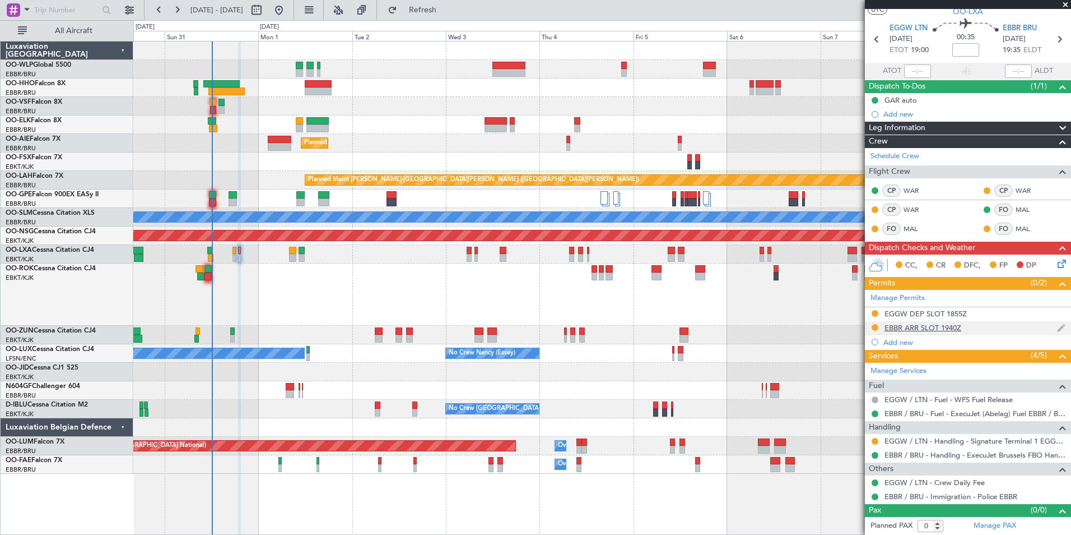
click at [918, 325] on div "EBBR ARR SLOT 1940Z" at bounding box center [923, 328] width 77 height 10
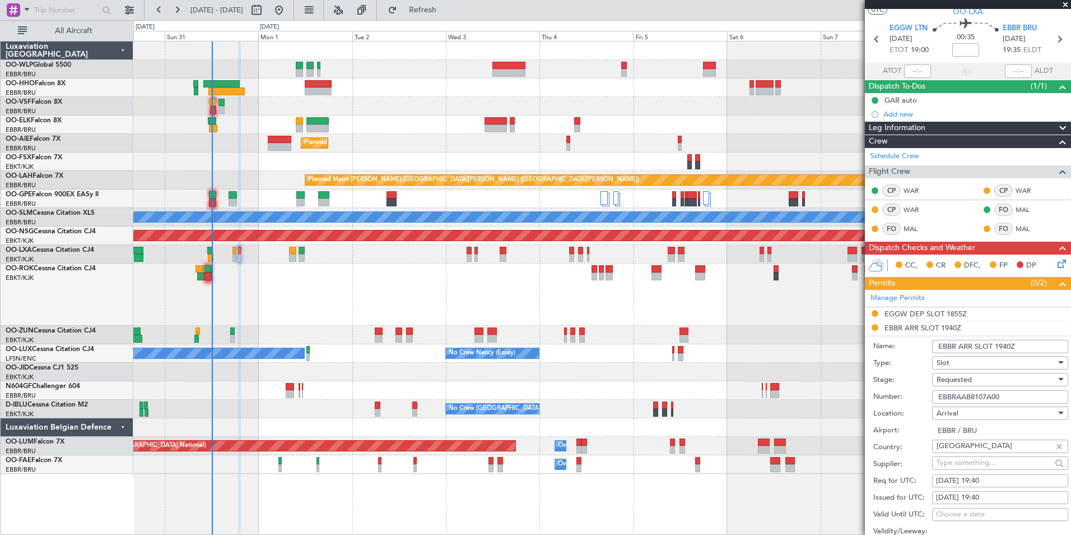
click at [955, 381] on span "Requested" at bounding box center [954, 379] width 35 height 10
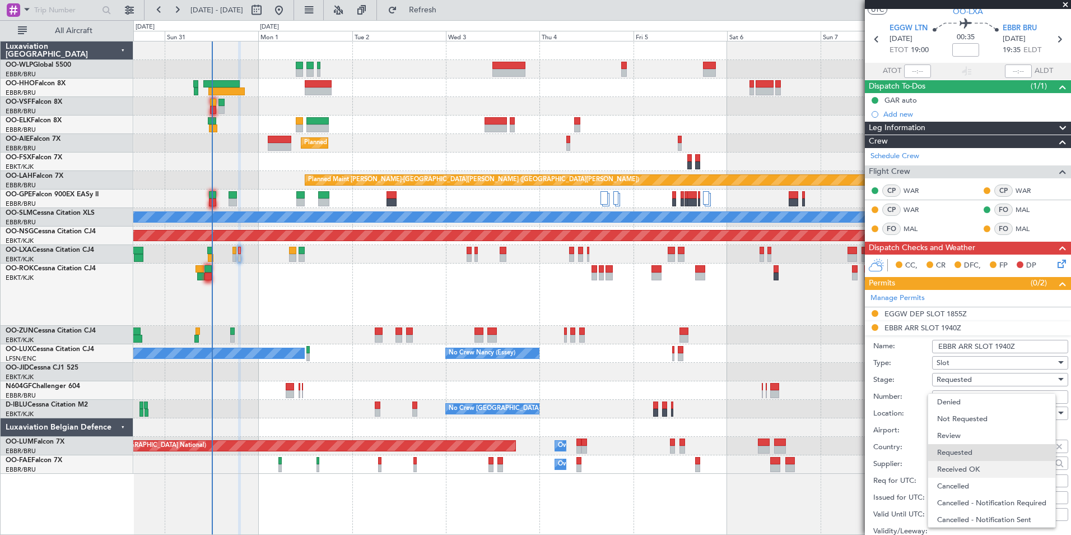
scroll to position [5, 0]
click at [966, 461] on span "Received OK" at bounding box center [996, 464] width 118 height 17
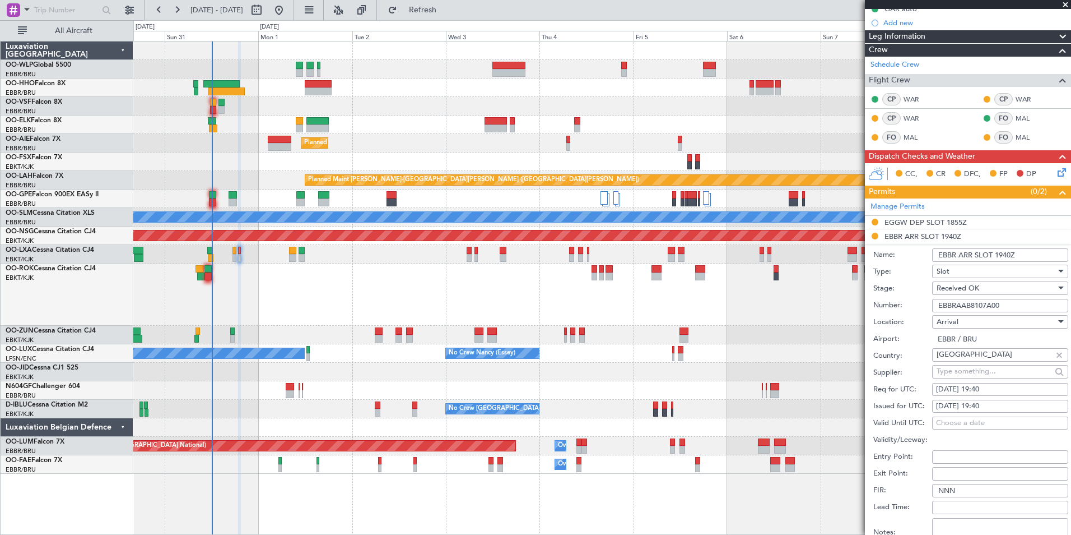
scroll to position [310, 0]
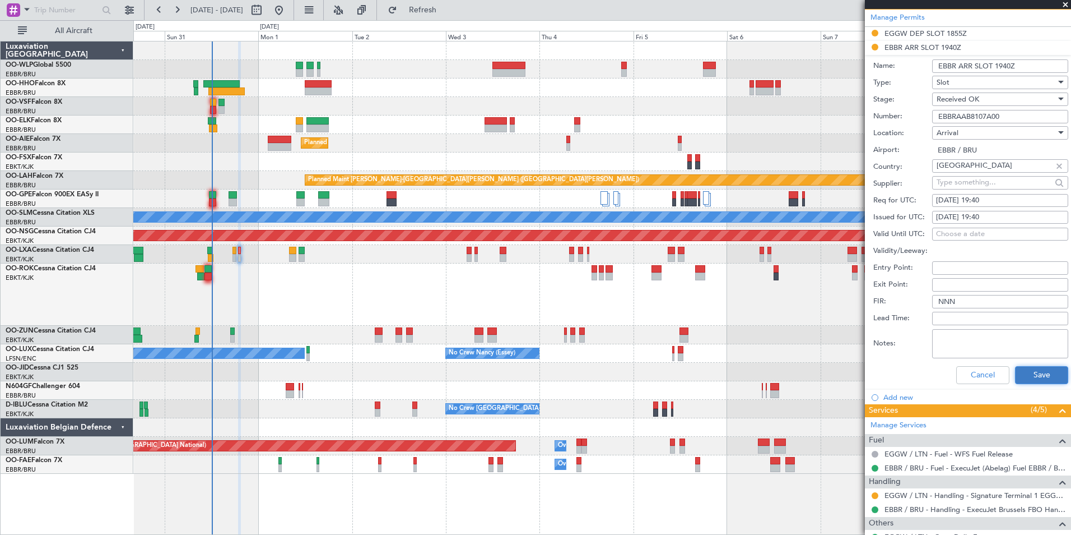
click at [1022, 377] on button "Save" at bounding box center [1041, 375] width 53 height 18
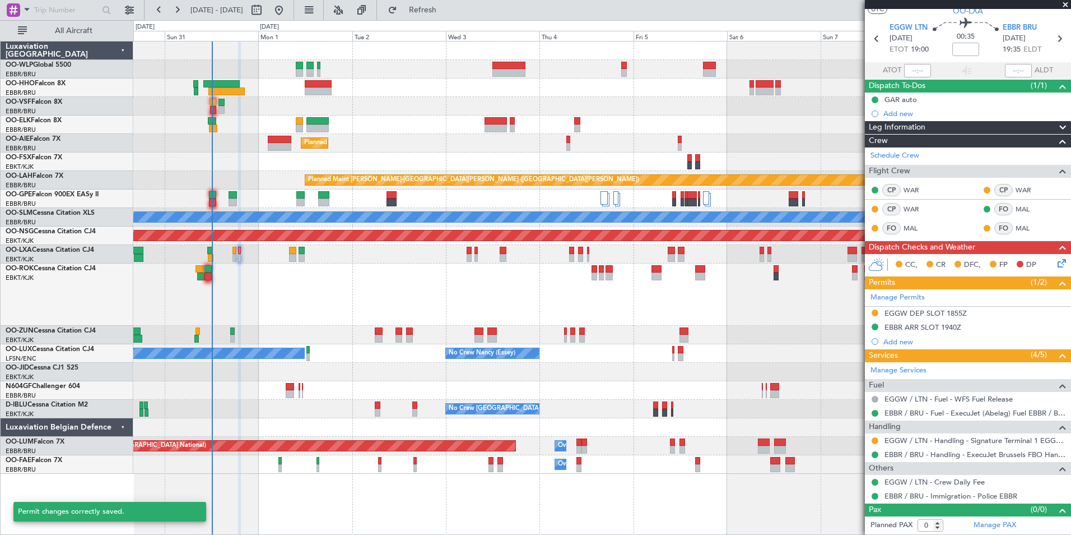
scroll to position [30, 0]
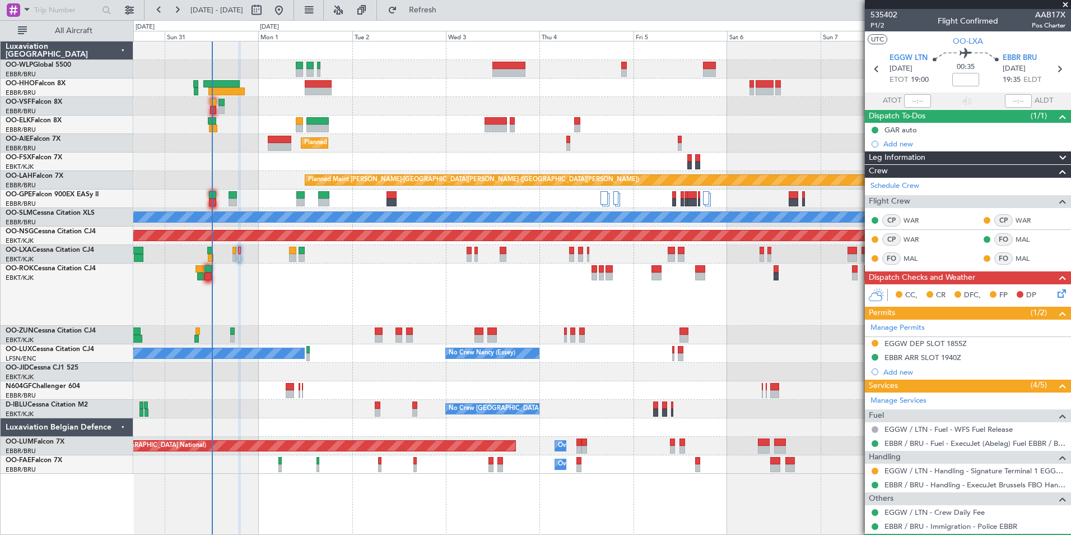
scroll to position [30, 0]
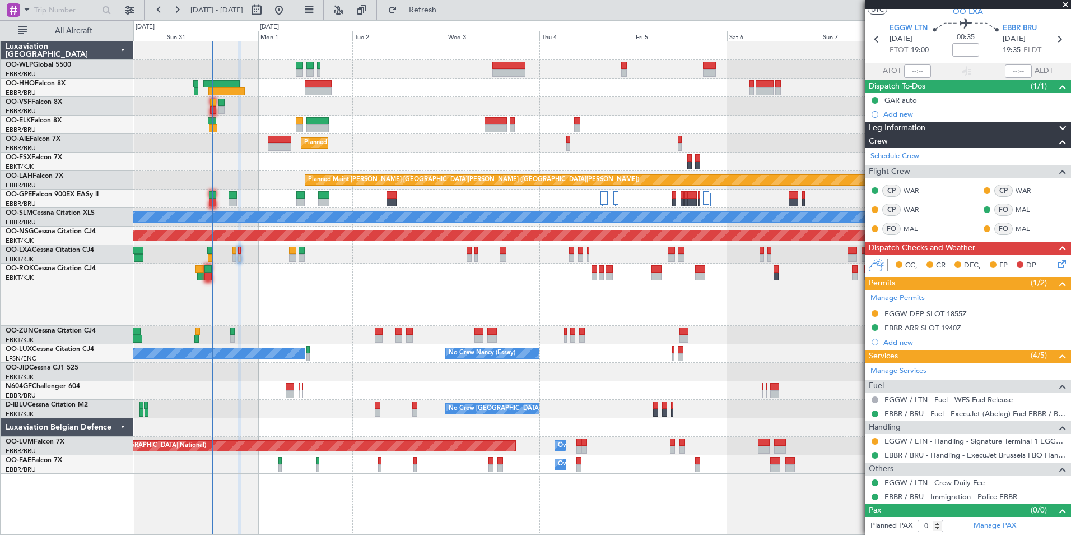
click at [1056, 266] on icon at bounding box center [1060, 261] width 9 height 9
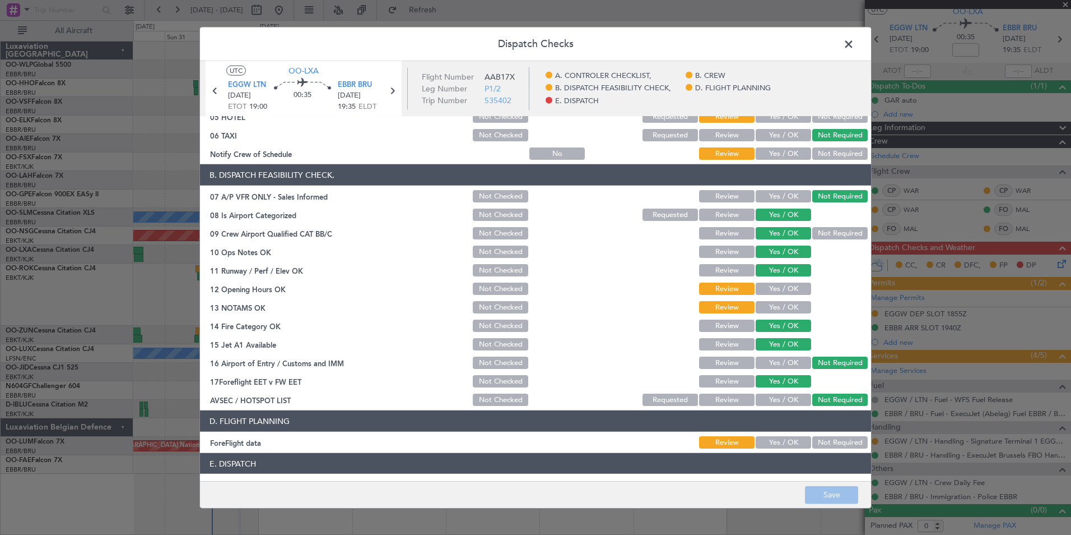
scroll to position [207, 0]
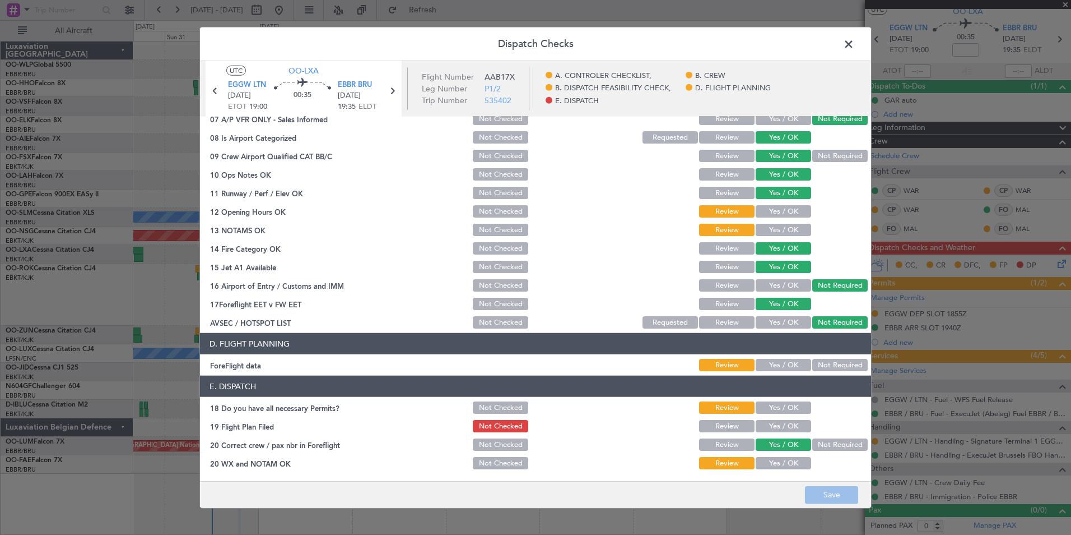
click at [782, 425] on button "Yes / OK" at bounding box center [783, 426] width 55 height 12
click at [776, 460] on button "Yes / OK" at bounding box center [783, 463] width 55 height 12
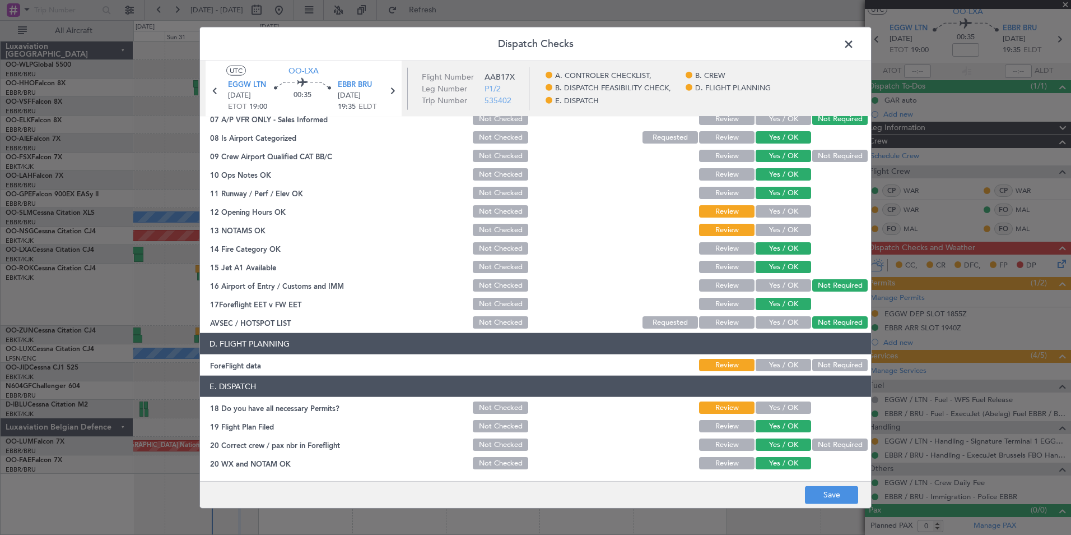
click at [775, 412] on button "Yes / OK" at bounding box center [783, 407] width 55 height 12
click at [776, 369] on button "Yes / OK" at bounding box center [783, 365] width 55 height 12
click at [776, 236] on div "Yes / OK" at bounding box center [782, 230] width 57 height 16
click at [776, 230] on button "Yes / OK" at bounding box center [783, 230] width 55 height 12
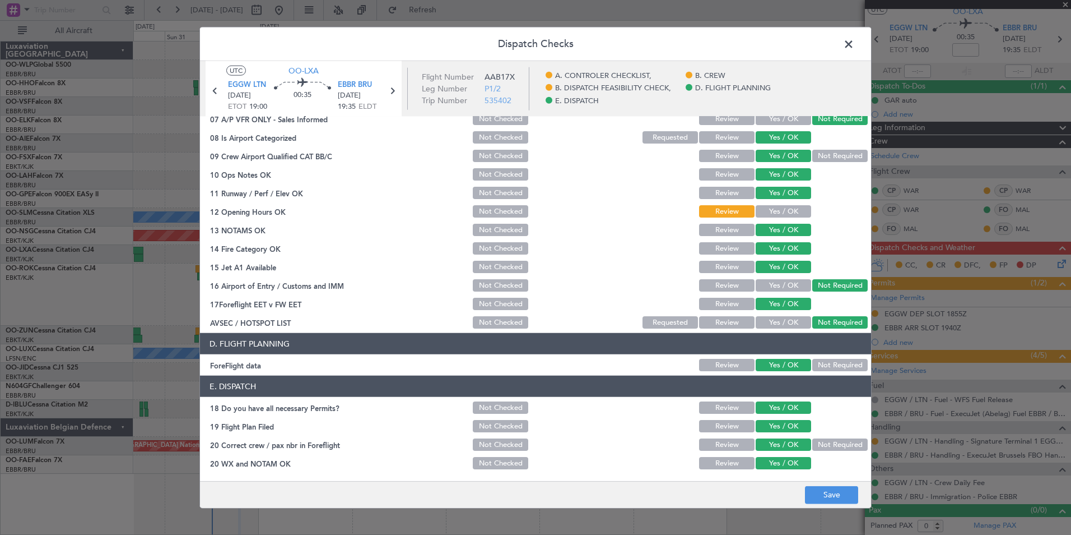
click at [773, 213] on button "Yes / OK" at bounding box center [783, 211] width 55 height 12
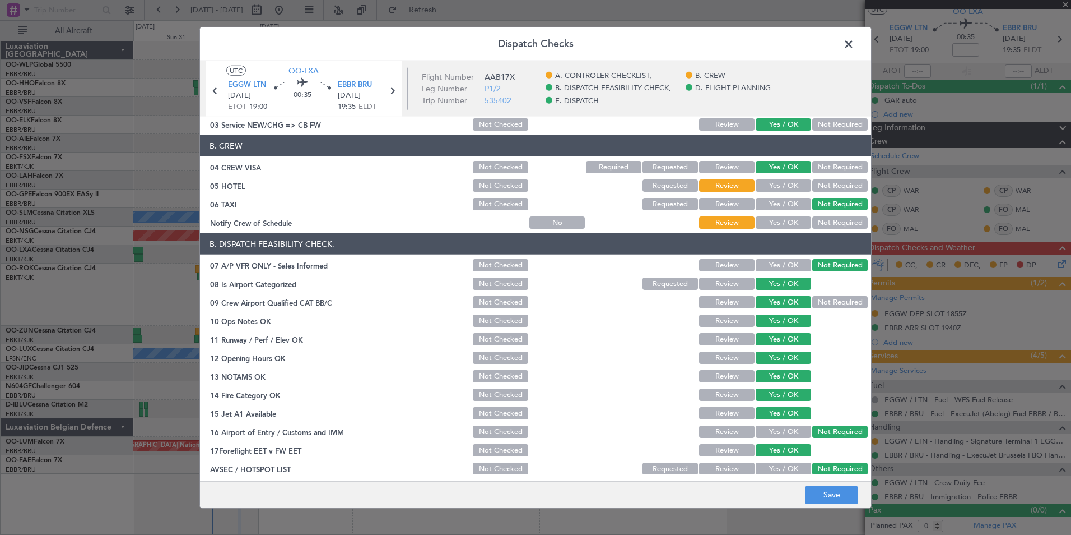
scroll to position [0, 0]
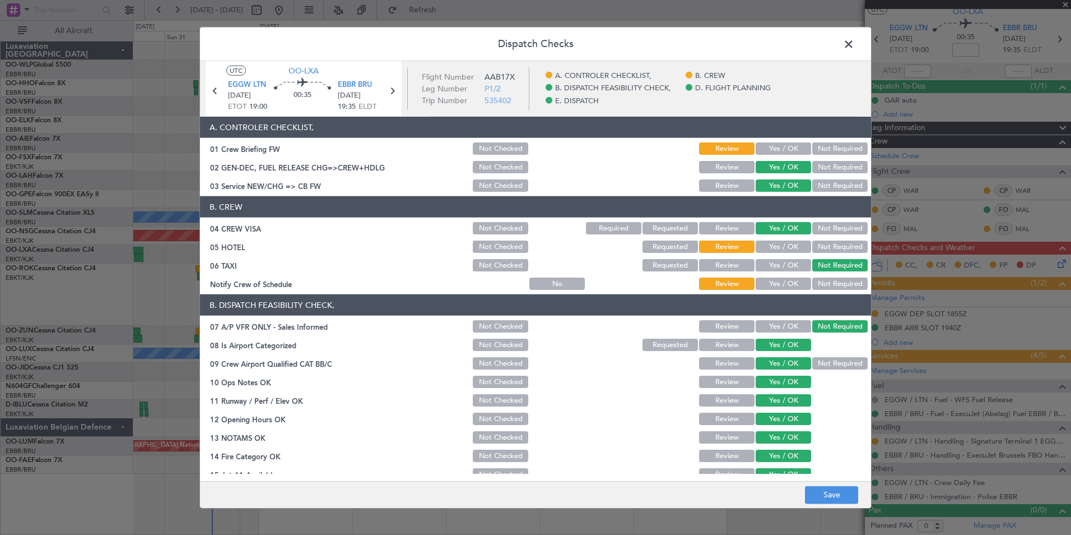
click at [787, 285] on button "Yes / OK" at bounding box center [783, 283] width 55 height 12
click at [783, 242] on button "Yes / OK" at bounding box center [783, 246] width 55 height 12
click at [811, 239] on div "Not Required" at bounding box center [839, 247] width 57 height 16
click at [820, 249] on button "Not Required" at bounding box center [839, 246] width 55 height 12
click at [778, 151] on div "Yes / OK" at bounding box center [782, 149] width 57 height 16
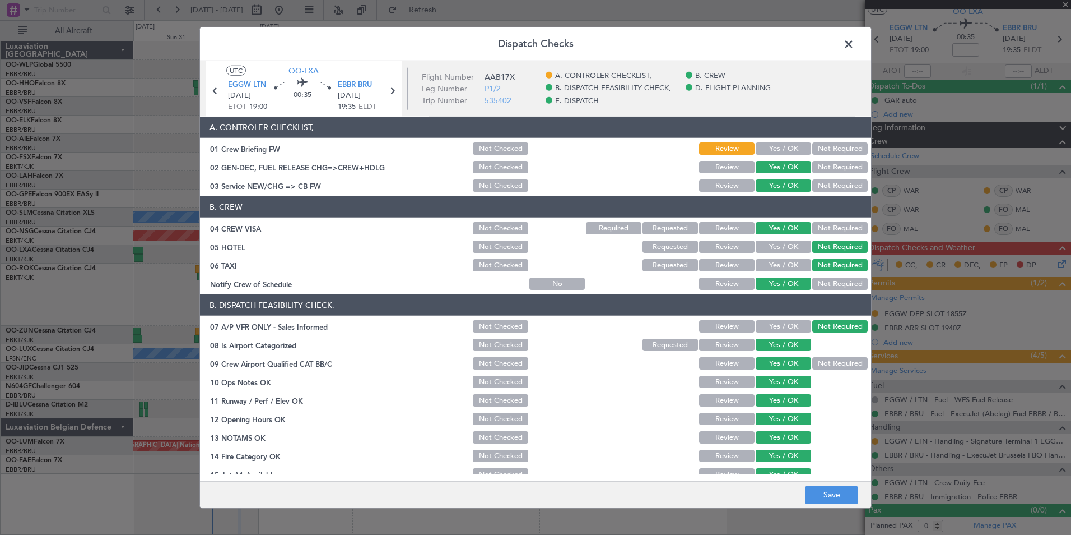
click at [774, 151] on button "Yes / OK" at bounding box center [783, 148] width 55 height 12
click at [840, 498] on button "Save" at bounding box center [831, 494] width 53 height 18
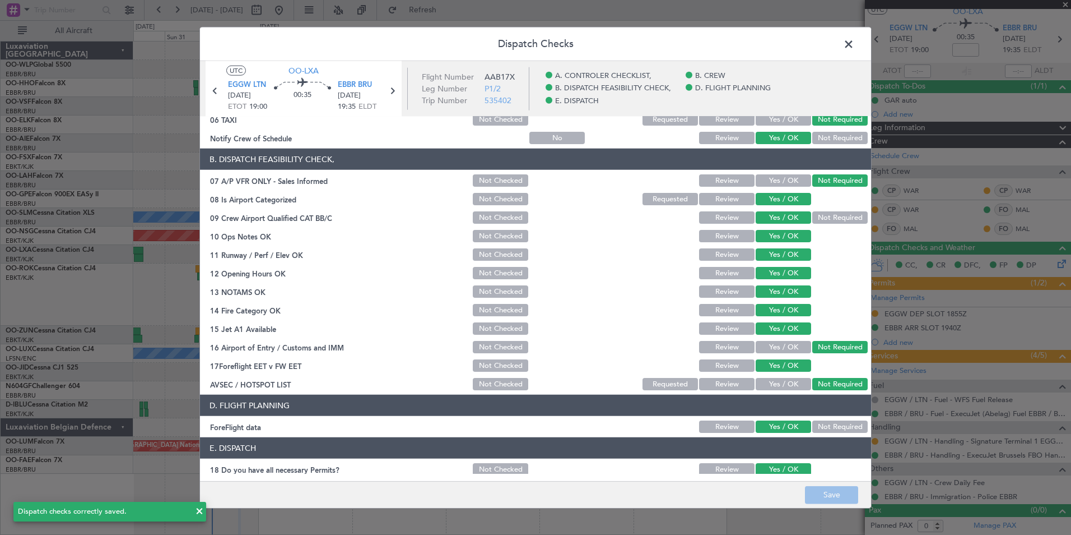
scroll to position [207, 0]
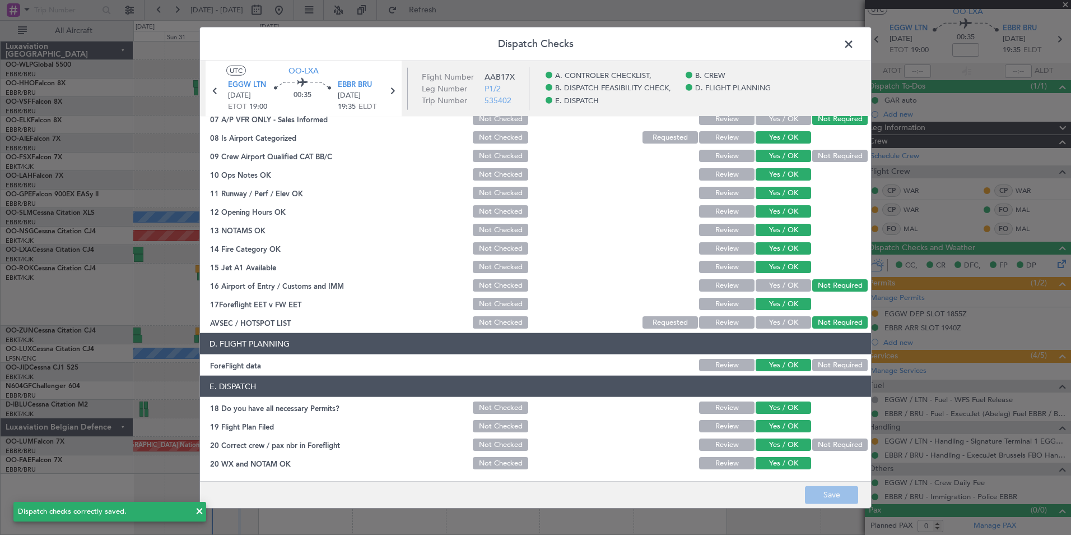
click at [854, 48] on span at bounding box center [854, 47] width 0 height 22
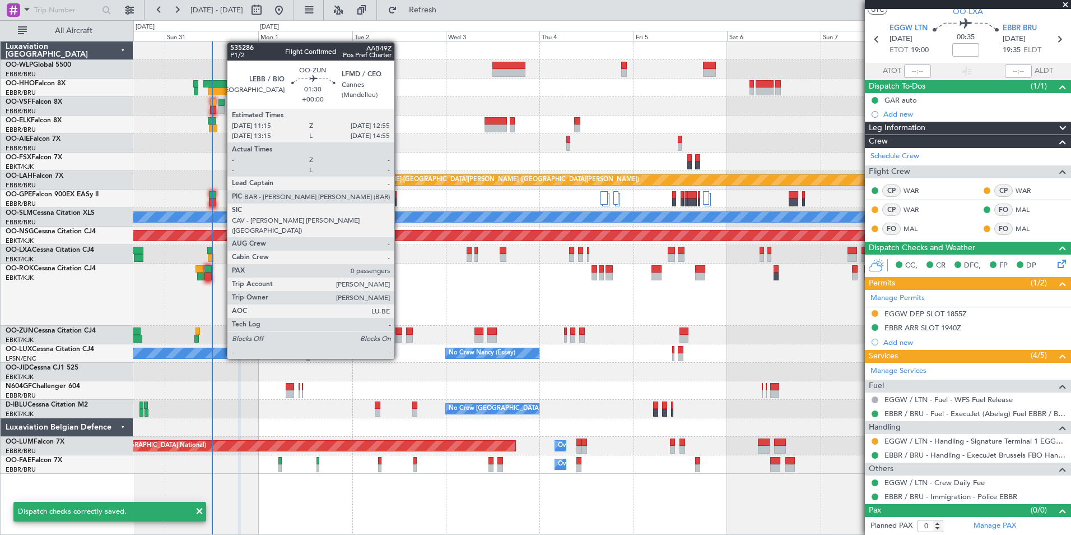
click at [399, 337] on div at bounding box center [399, 338] width 7 height 8
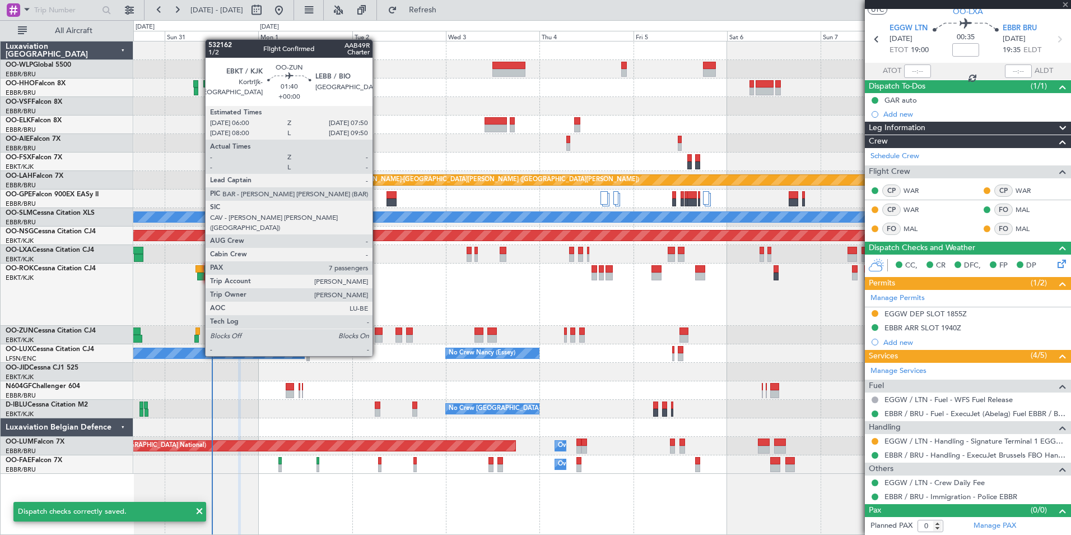
scroll to position [0, 0]
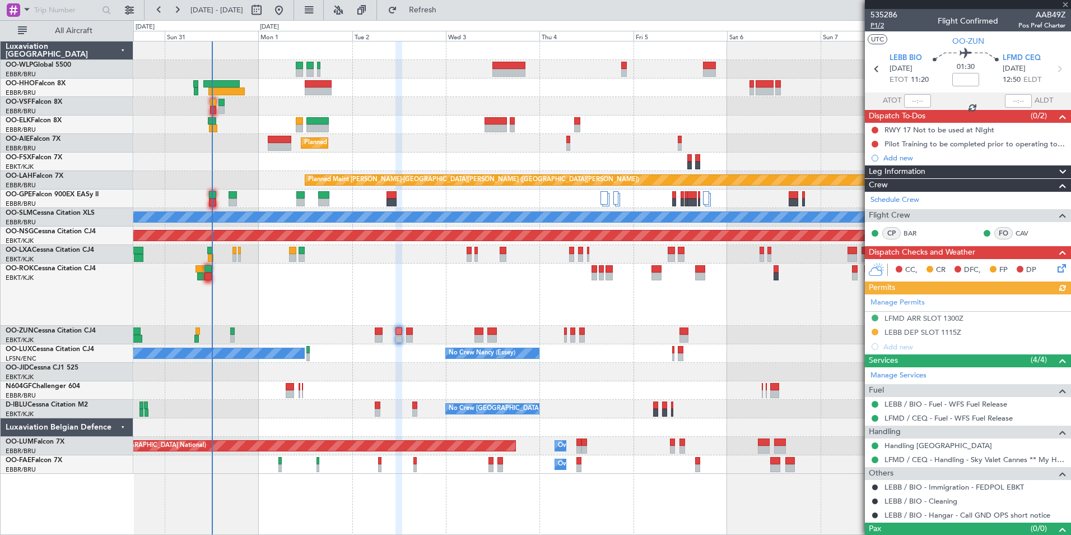
click at [880, 26] on span "P1/2" at bounding box center [884, 26] width 27 height 10
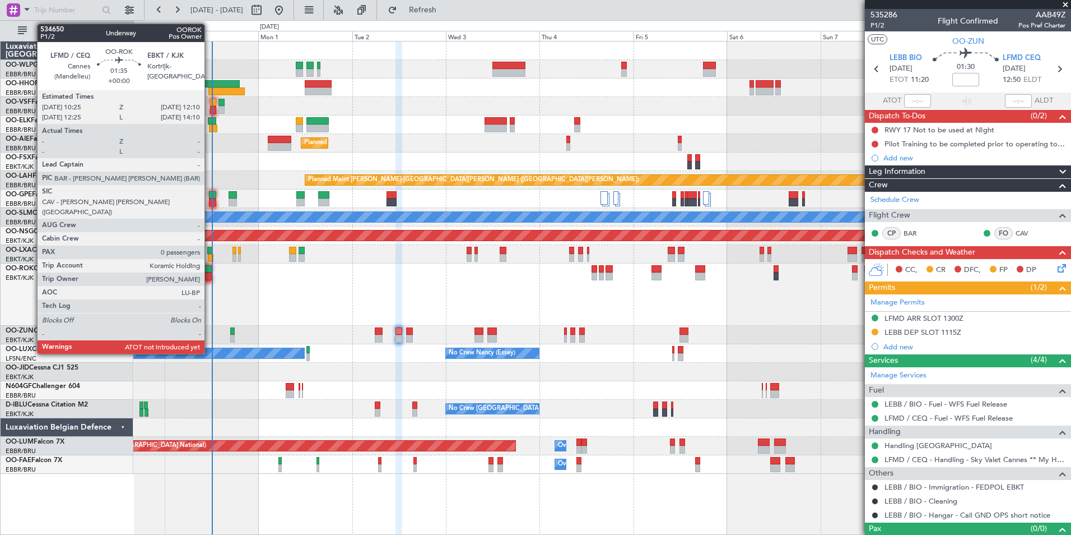
click at [210, 272] on div at bounding box center [208, 269] width 7 height 8
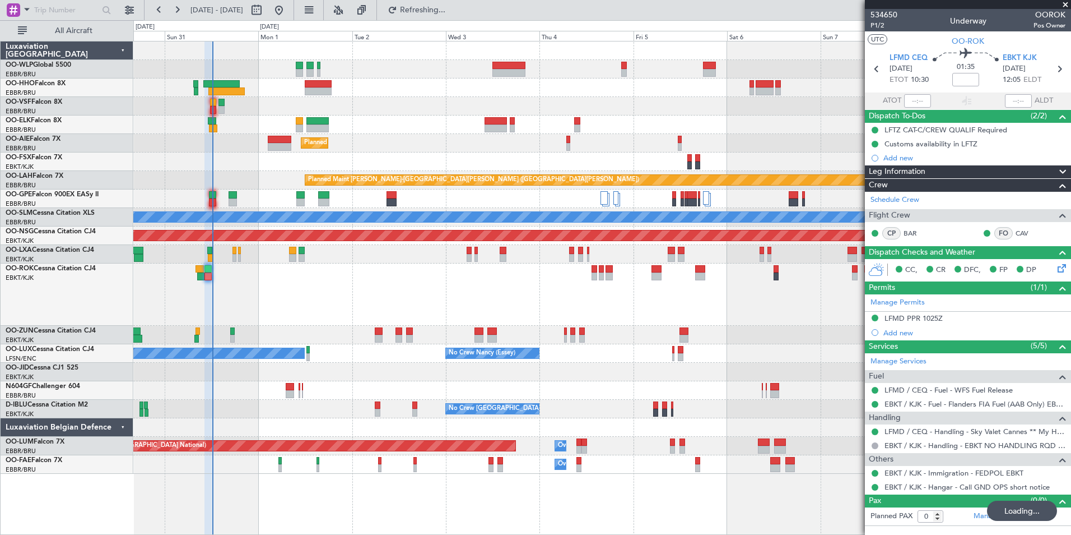
click at [316, 299] on div "Planned Maint Kortrijk-[GEOGRAPHIC_DATA]" at bounding box center [601, 294] width 937 height 62
click at [450, 17] on button "Refresh" at bounding box center [416, 10] width 67 height 18
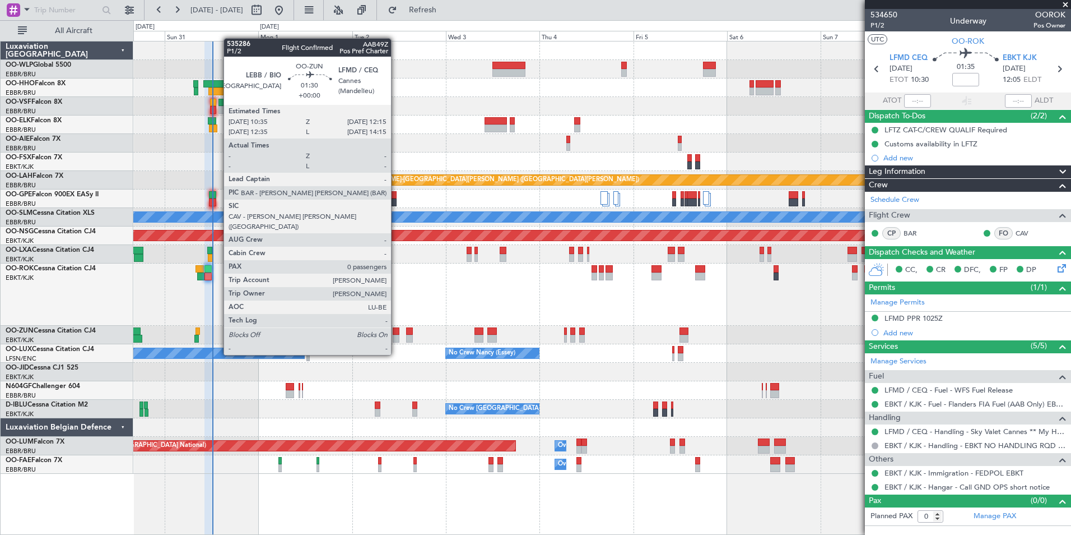
click at [396, 333] on div at bounding box center [396, 331] width 7 height 8
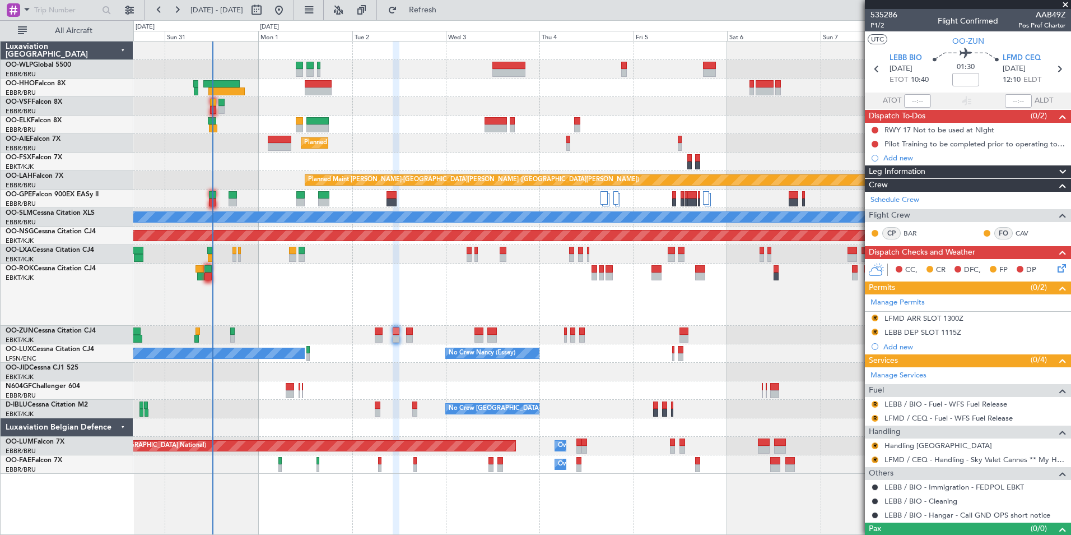
click at [879, 31] on section "UTC OO-ZUN" at bounding box center [968, 39] width 206 height 17
click at [879, 29] on span "P1/2" at bounding box center [884, 26] width 27 height 10
click at [880, 24] on span "P1/2" at bounding box center [884, 26] width 27 height 10
click at [447, 9] on span "Refresh" at bounding box center [422, 10] width 47 height 8
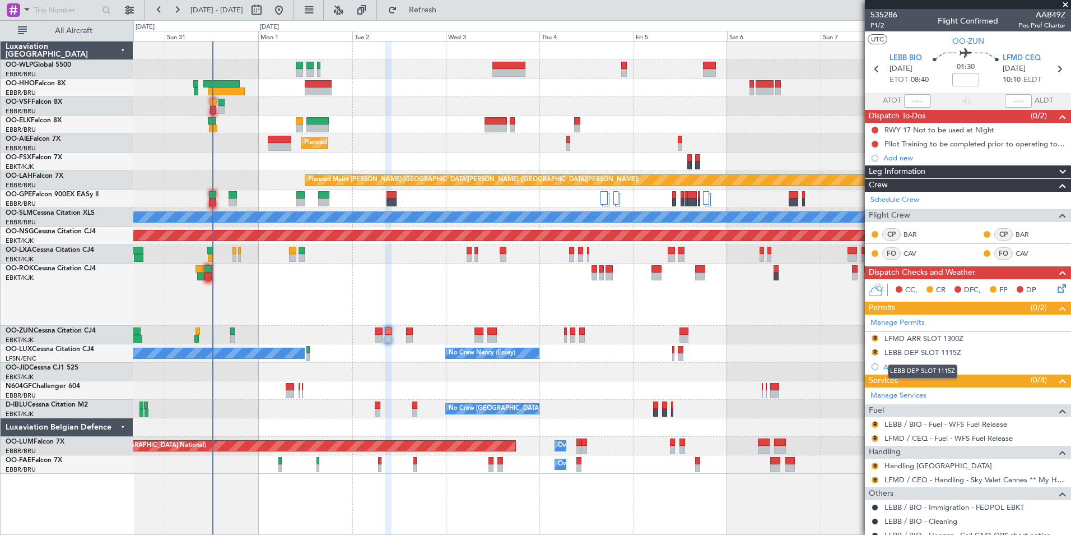
click at [923, 350] on div "LEBB DEP SLOT 1115Z" at bounding box center [923, 352] width 77 height 10
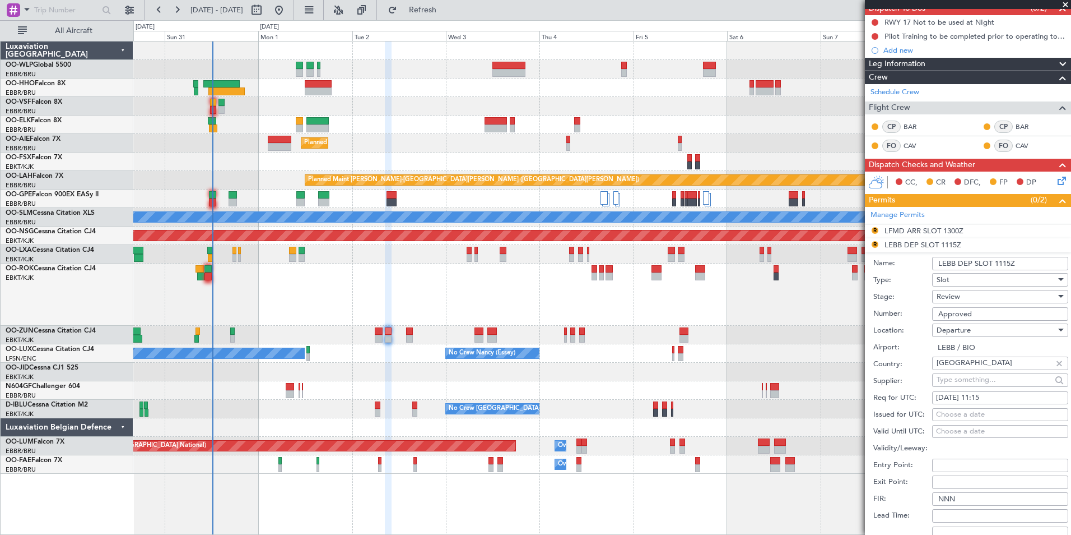
scroll to position [112, 0]
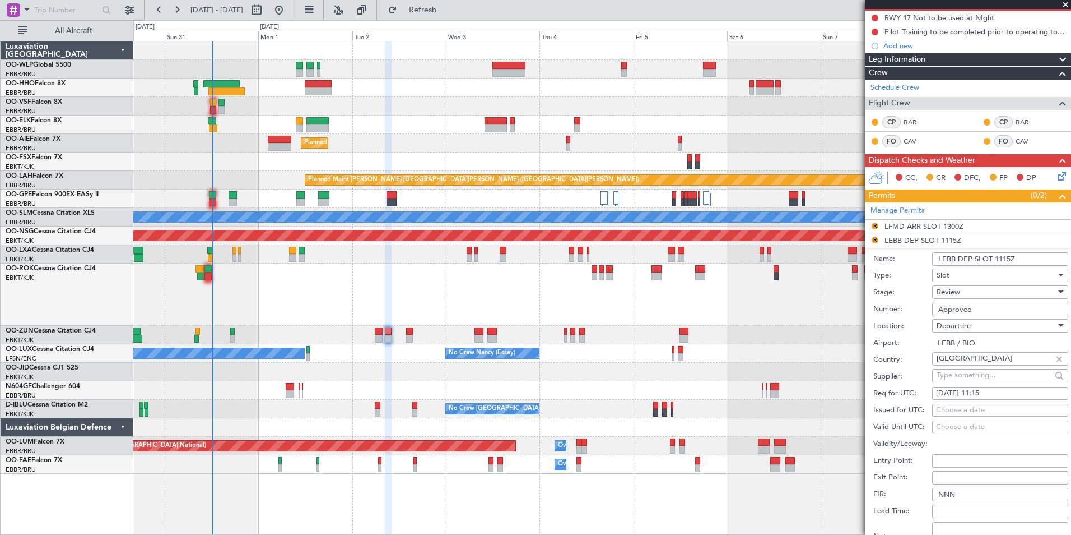
click at [991, 391] on div "02/09/2025 11:15" at bounding box center [1000, 393] width 128 height 11
select select "9"
select select "2025"
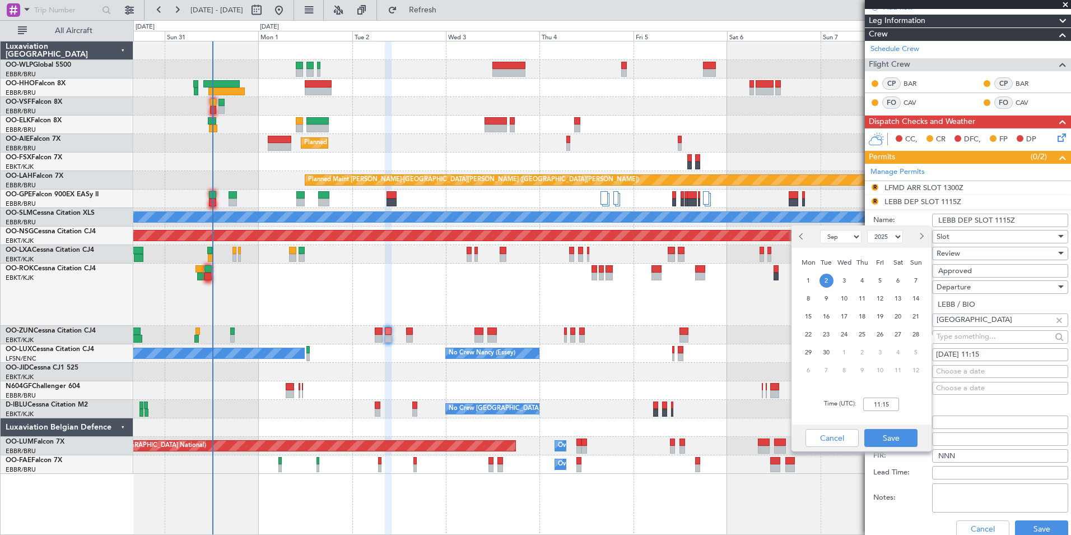
scroll to position [168, 0]
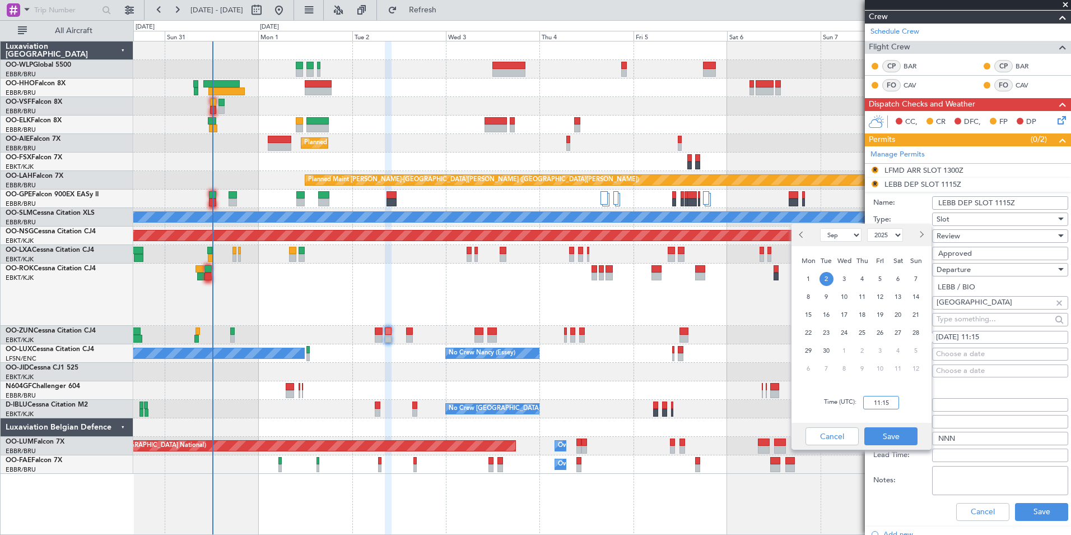
click at [882, 401] on input "11:15" at bounding box center [881, 402] width 36 height 13
type input "10:35"
click at [896, 433] on button "Save" at bounding box center [891, 436] width 53 height 18
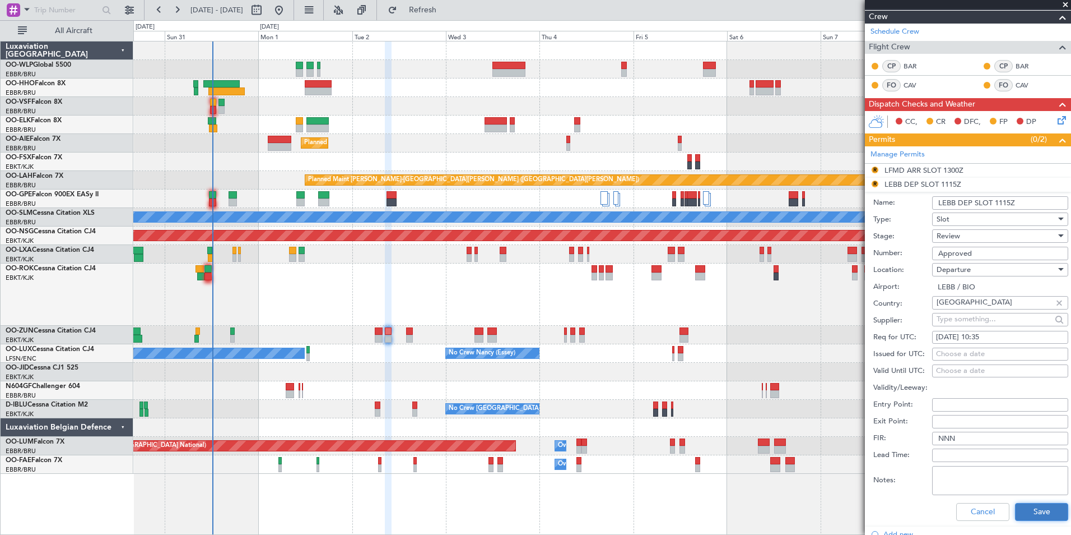
click at [1035, 510] on button "Save" at bounding box center [1041, 512] width 53 height 18
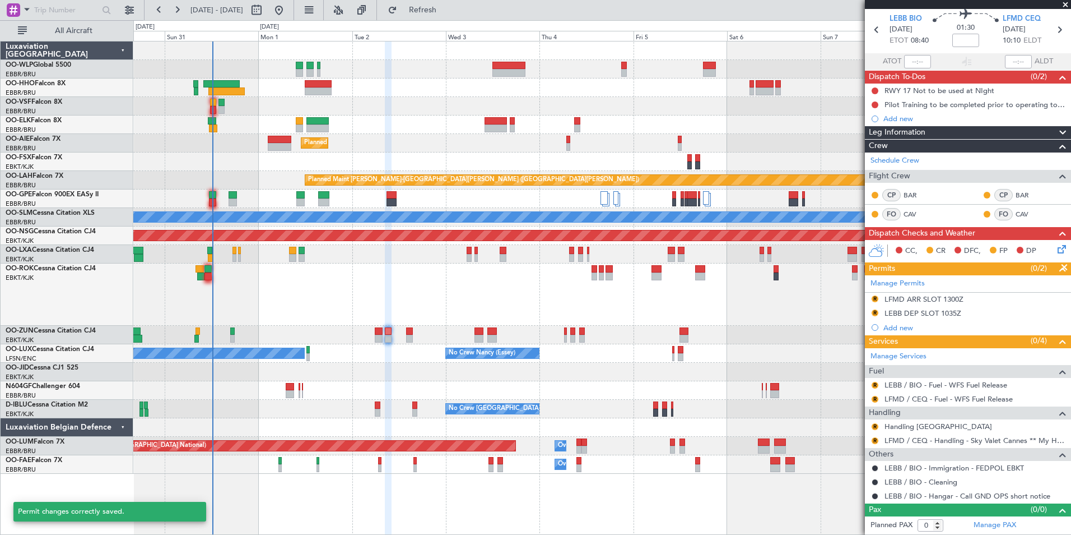
scroll to position [39, 0]
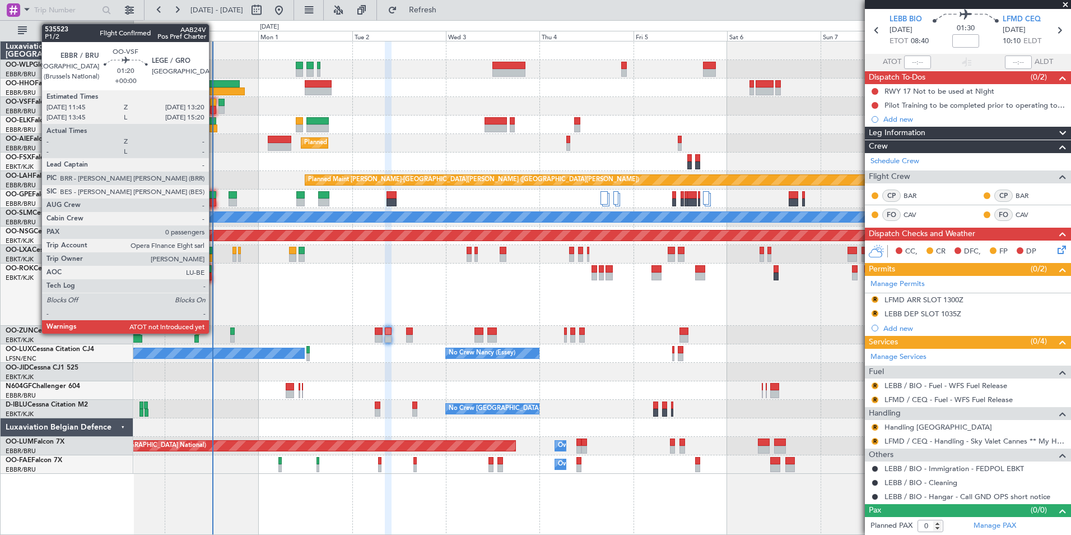
click at [214, 104] on div at bounding box center [213, 103] width 7 height 8
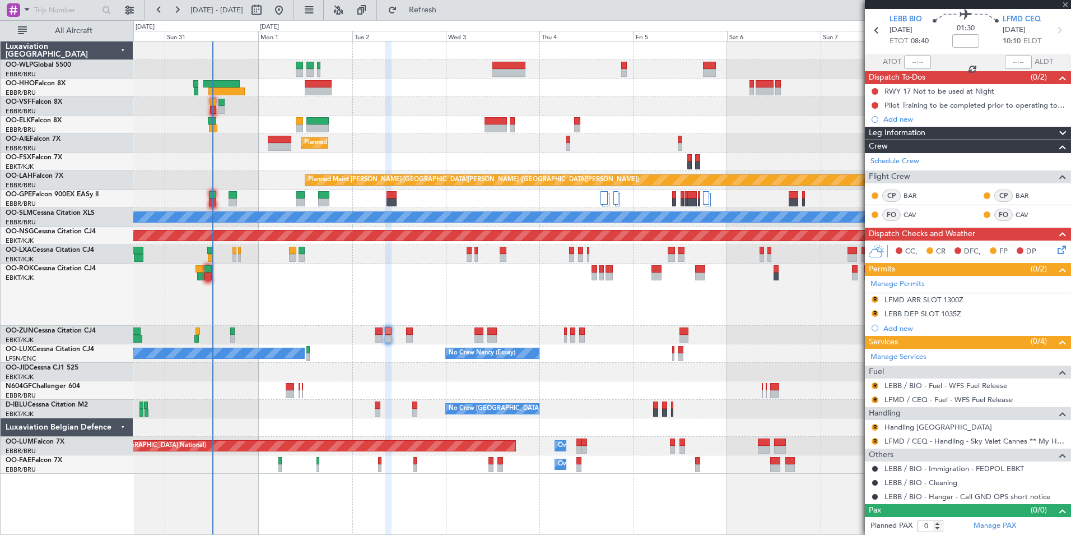
scroll to position [0, 0]
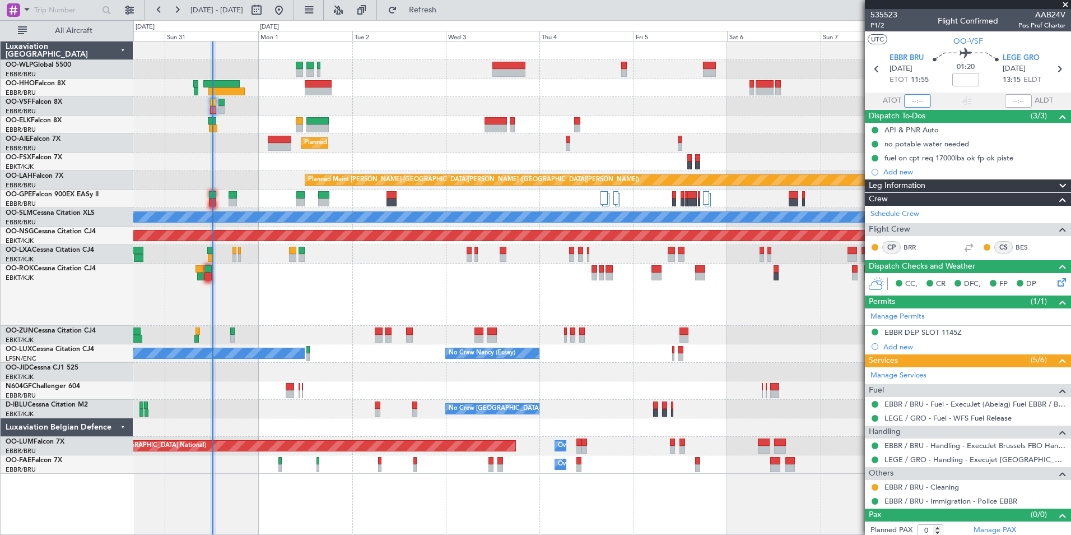
click at [910, 101] on input "text" at bounding box center [917, 100] width 27 height 13
click at [733, 132] on div "Planned Maint Kortrijk-[GEOGRAPHIC_DATA]" at bounding box center [601, 124] width 937 height 18
type input "12:20"
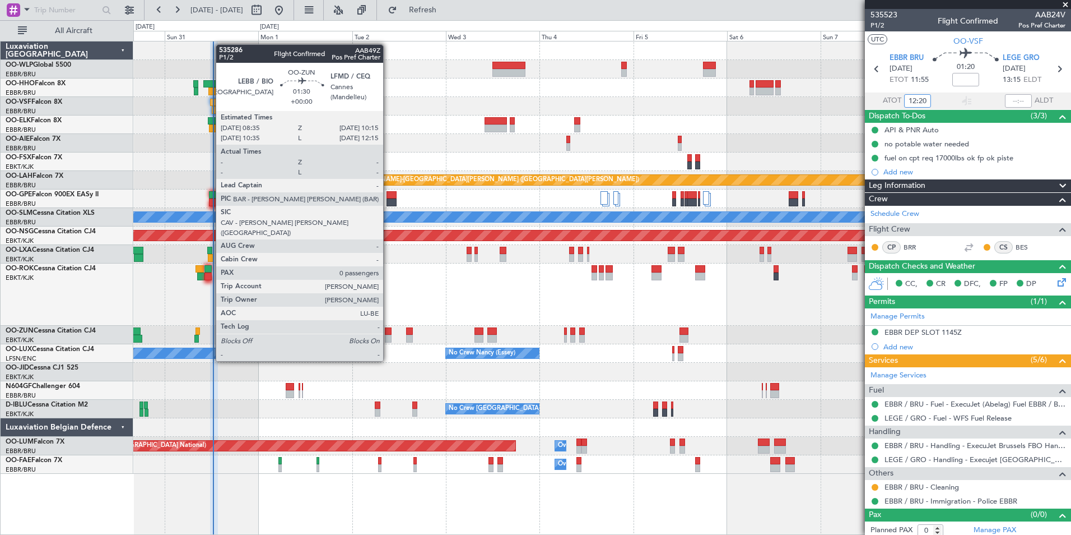
click at [388, 340] on div at bounding box center [388, 338] width 7 height 8
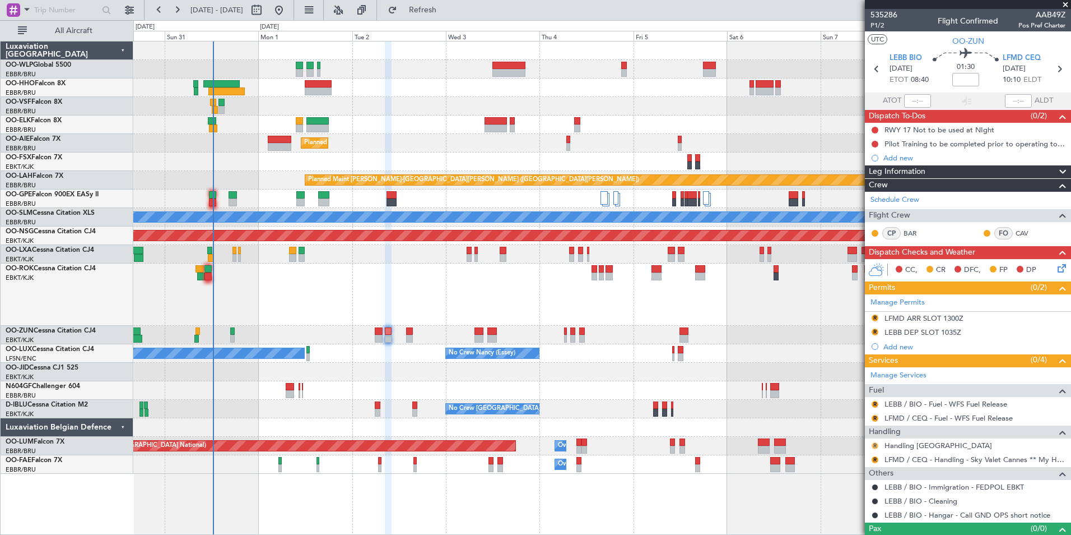
click at [874, 445] on button "R" at bounding box center [875, 445] width 7 height 7
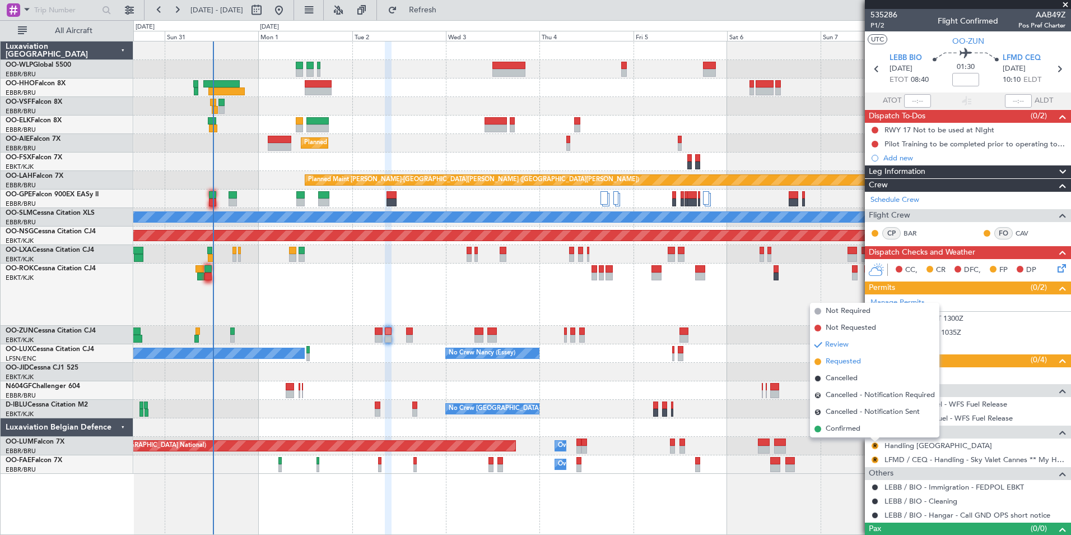
click at [832, 360] on span "Requested" at bounding box center [843, 361] width 35 height 11
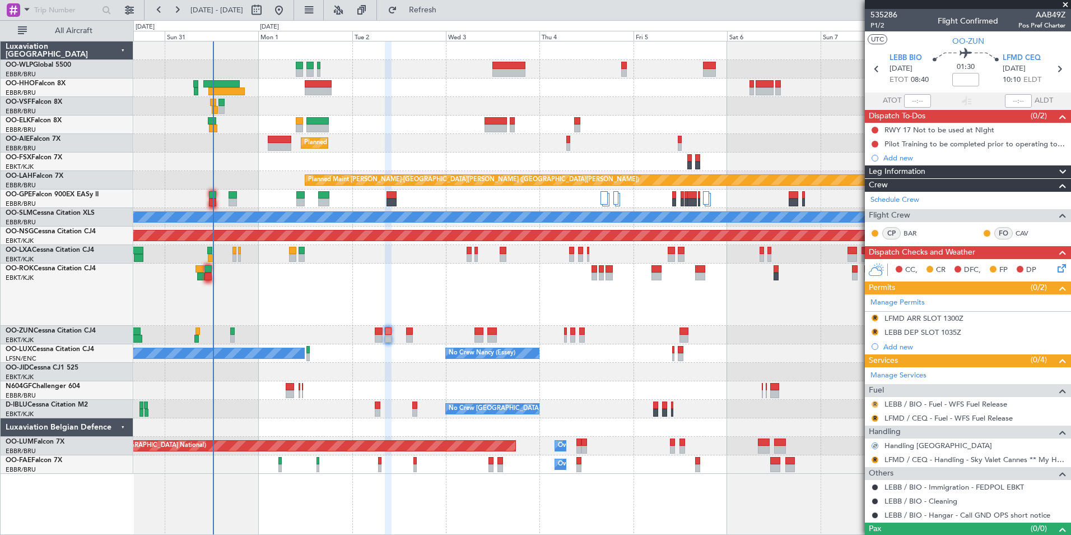
click at [874, 403] on button "R" at bounding box center [875, 404] width 7 height 7
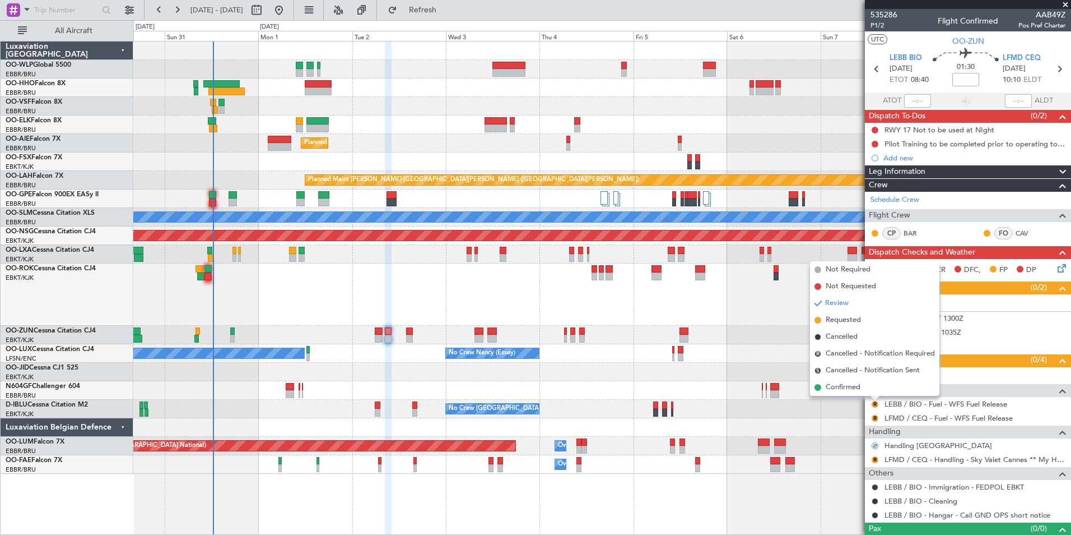
click at [838, 269] on span "Not Required" at bounding box center [848, 269] width 45 height 11
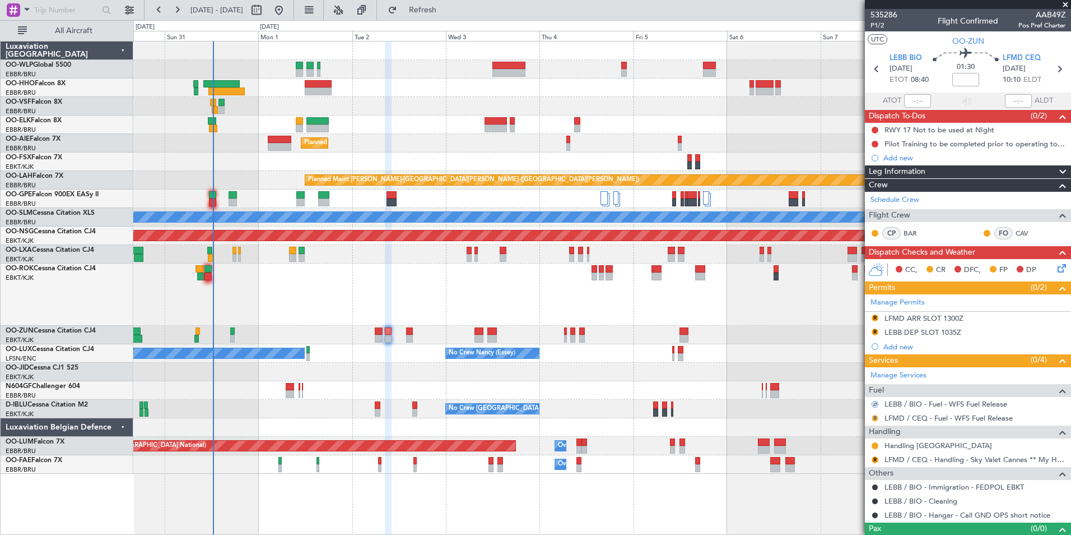
click at [877, 419] on button "R" at bounding box center [875, 418] width 7 height 7
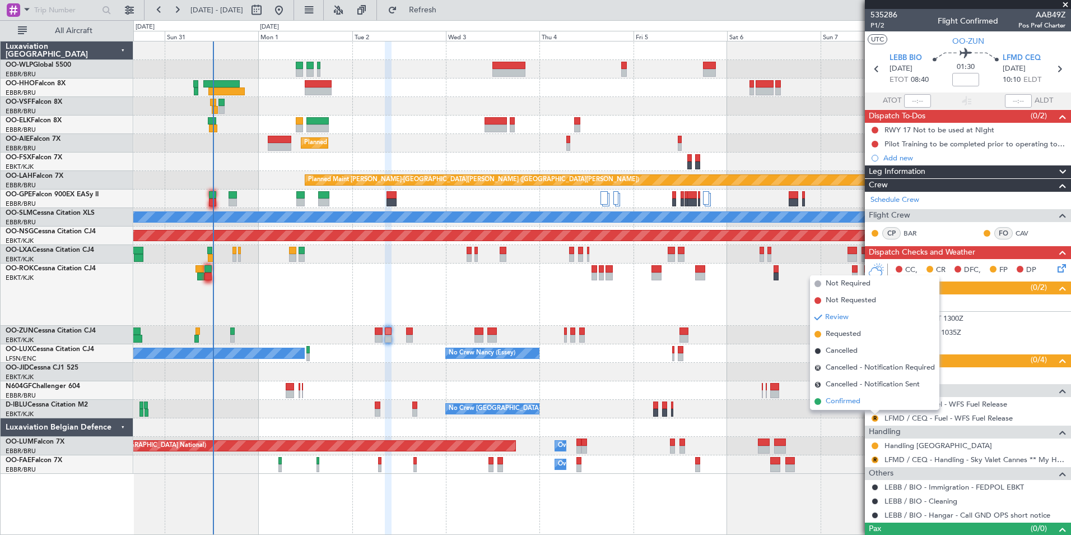
click at [837, 405] on span "Confirmed" at bounding box center [843, 401] width 35 height 11
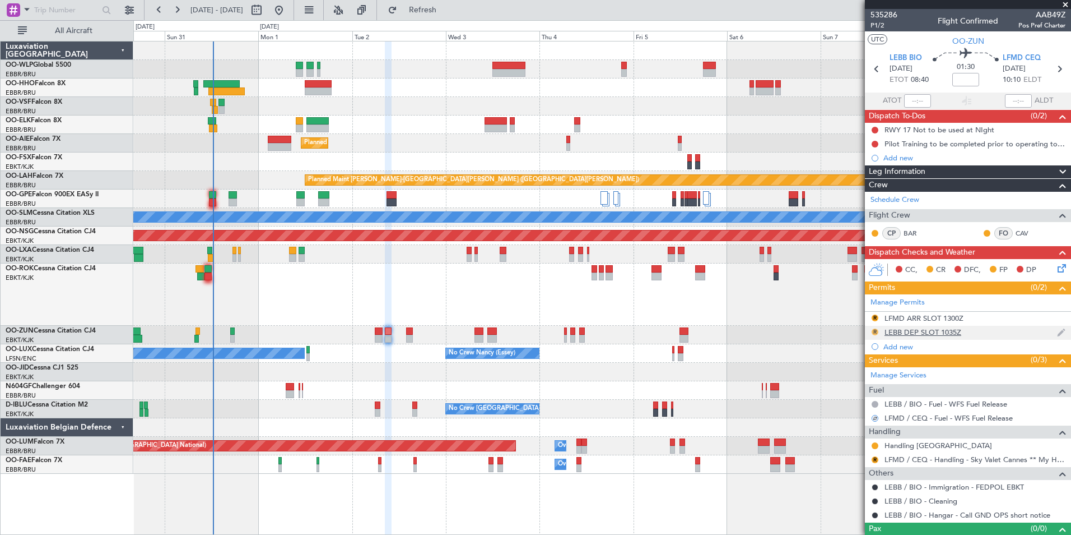
click at [873, 332] on button "R" at bounding box center [875, 331] width 7 height 7
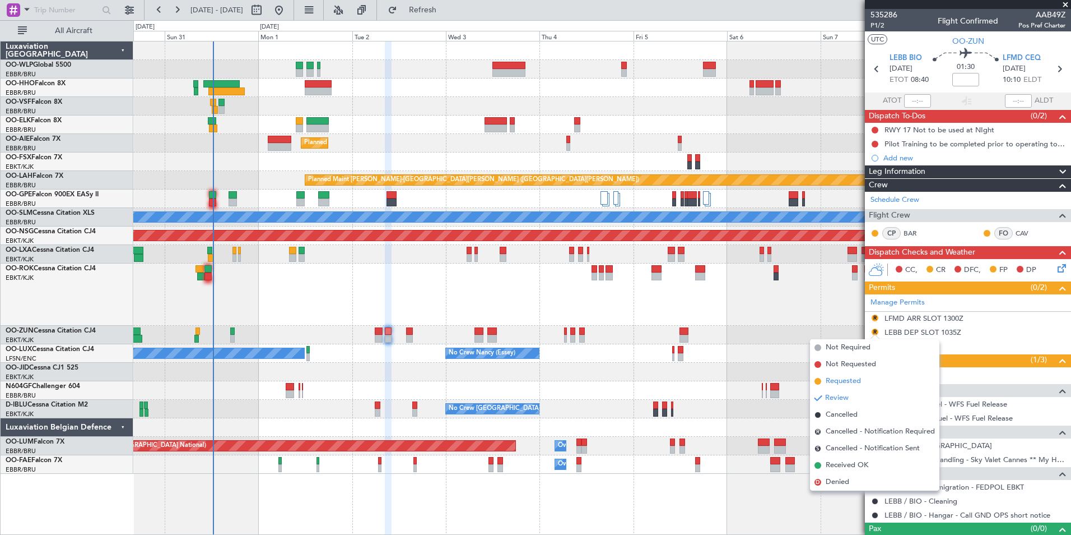
click at [831, 379] on span "Requested" at bounding box center [843, 380] width 35 height 11
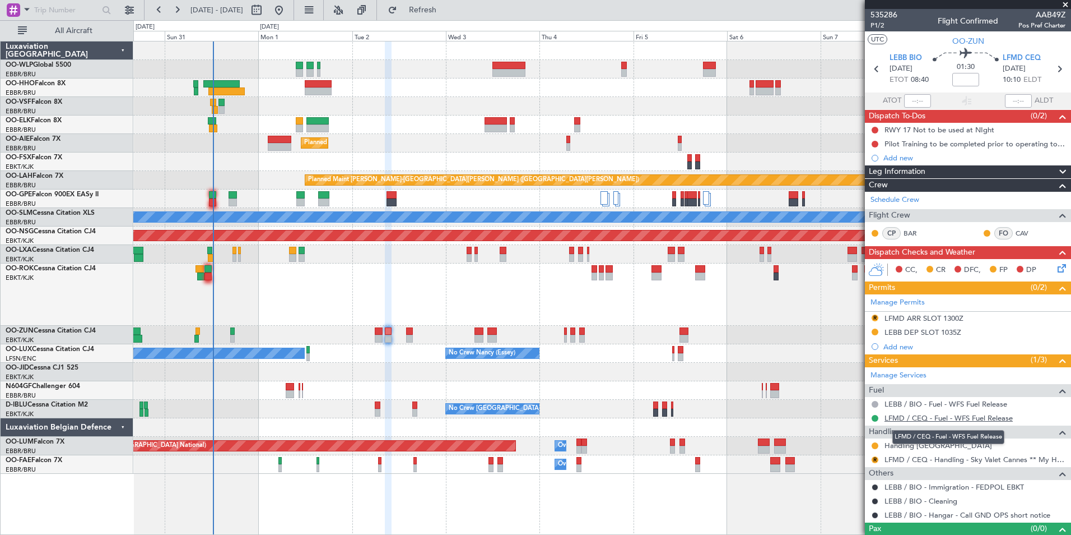
click at [904, 413] on link "LFMD / CEQ - Fuel - WFS Fuel Release" at bounding box center [949, 418] width 128 height 10
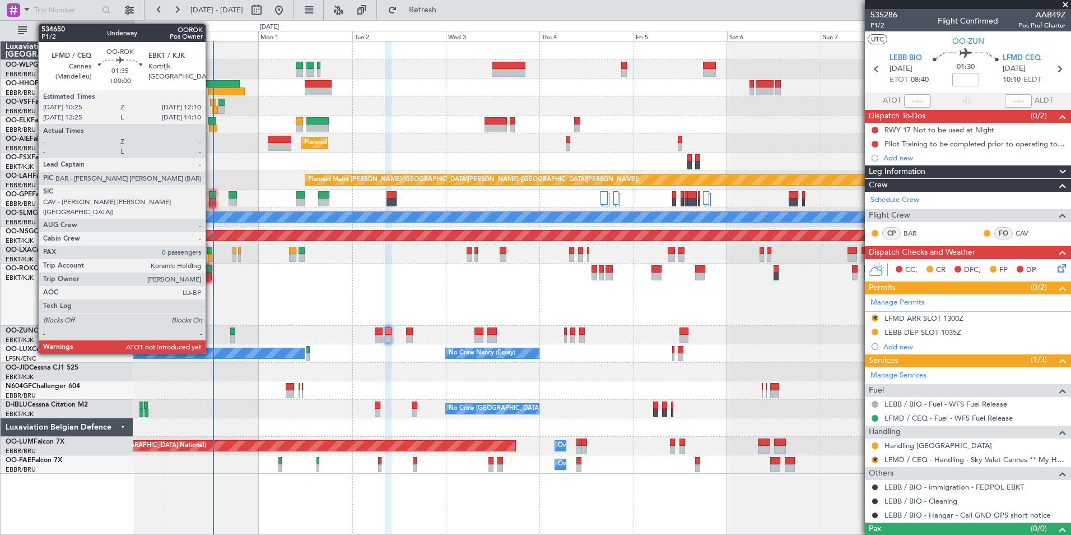
click at [211, 278] on div at bounding box center [208, 276] width 7 height 8
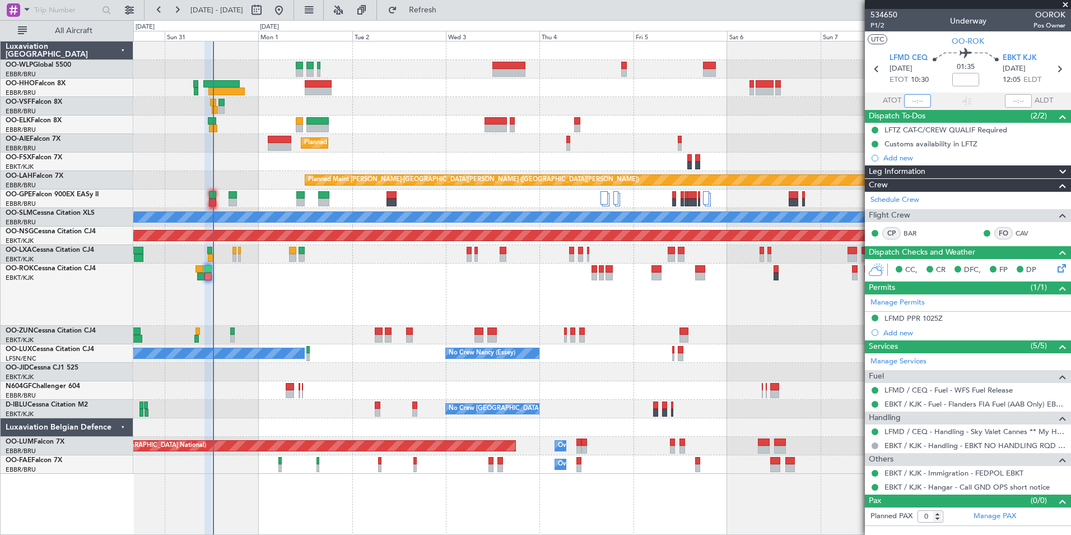
click at [918, 101] on input "text" at bounding box center [917, 100] width 27 height 13
click at [649, 85] on div at bounding box center [601, 87] width 937 height 18
type input "12:02"
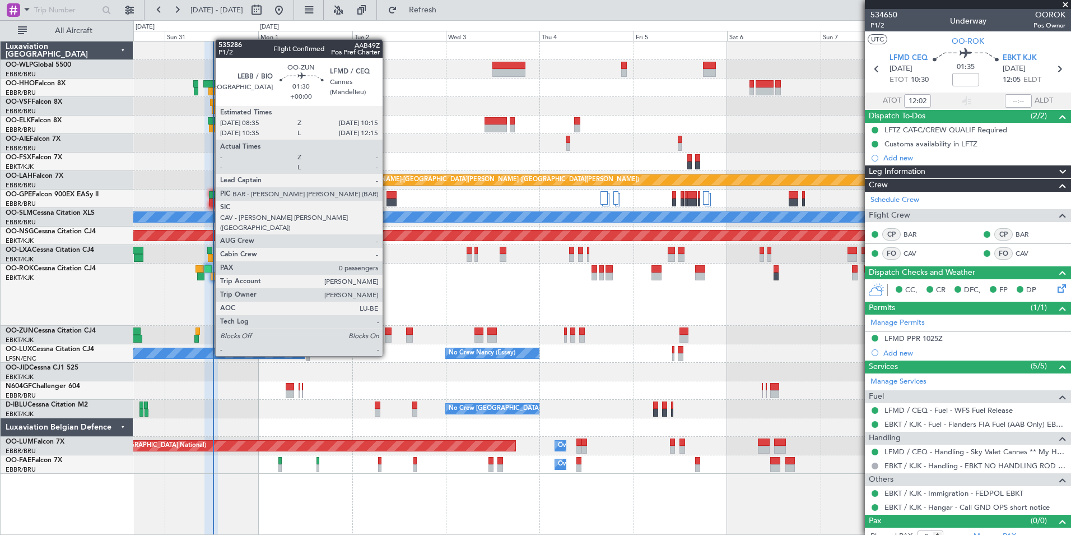
click at [388, 333] on div at bounding box center [388, 331] width 7 height 8
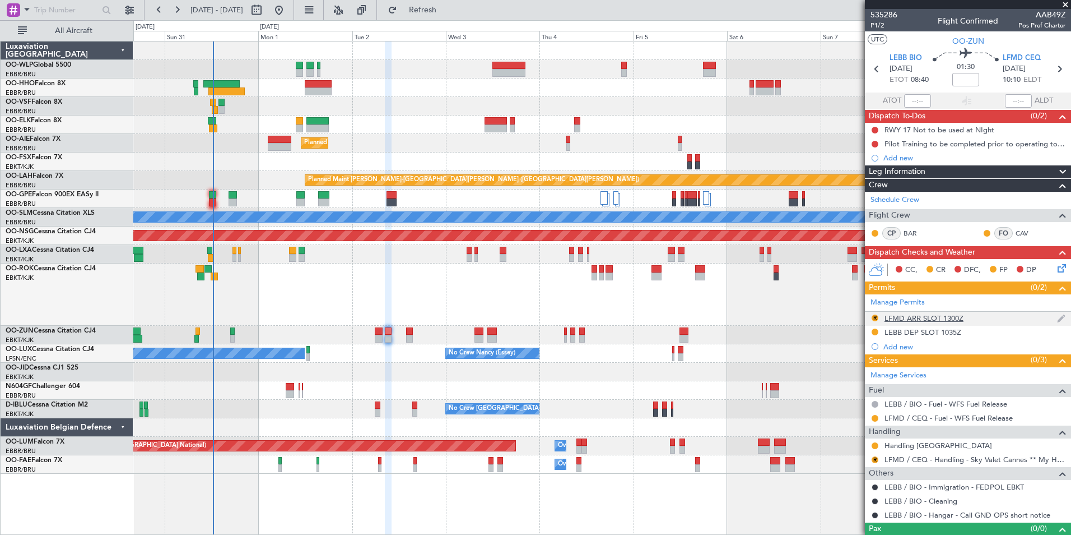
click at [954, 320] on div "LFMD ARR SLOT 1300Z" at bounding box center [924, 318] width 79 height 10
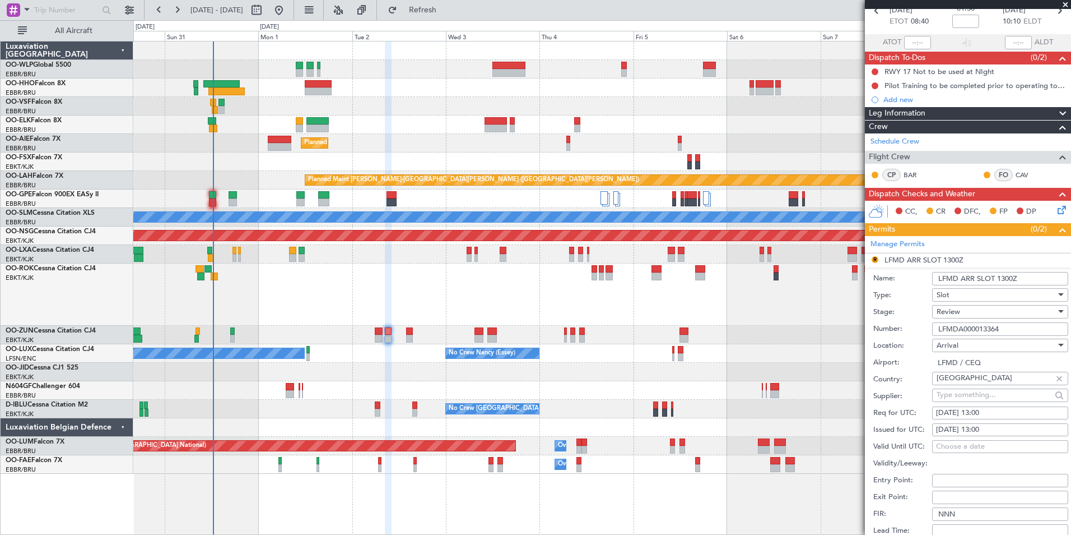
scroll to position [112, 0]
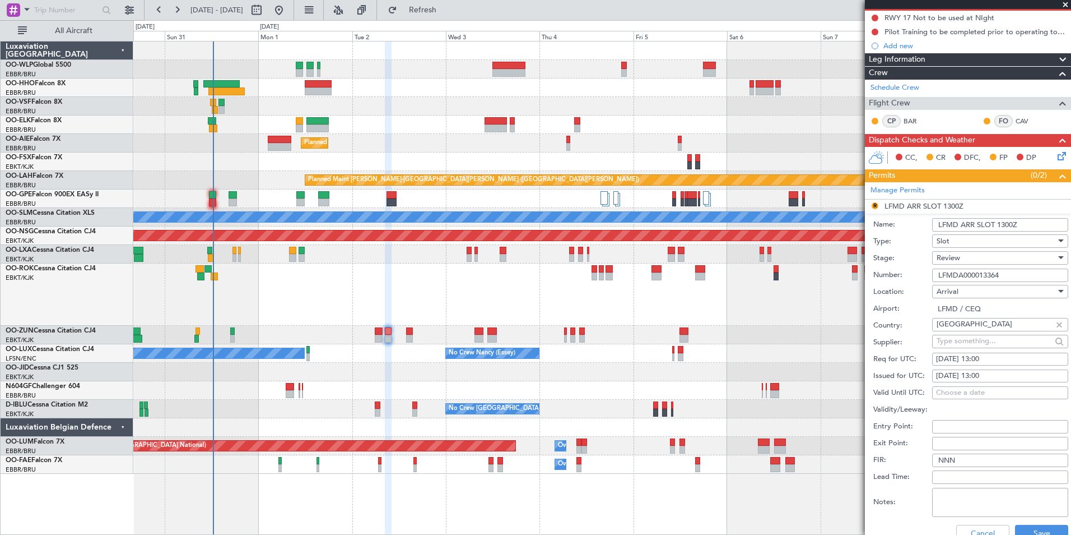
click at [987, 354] on div "02/09/2025 13:00" at bounding box center [1000, 359] width 128 height 11
select select "9"
select select "2025"
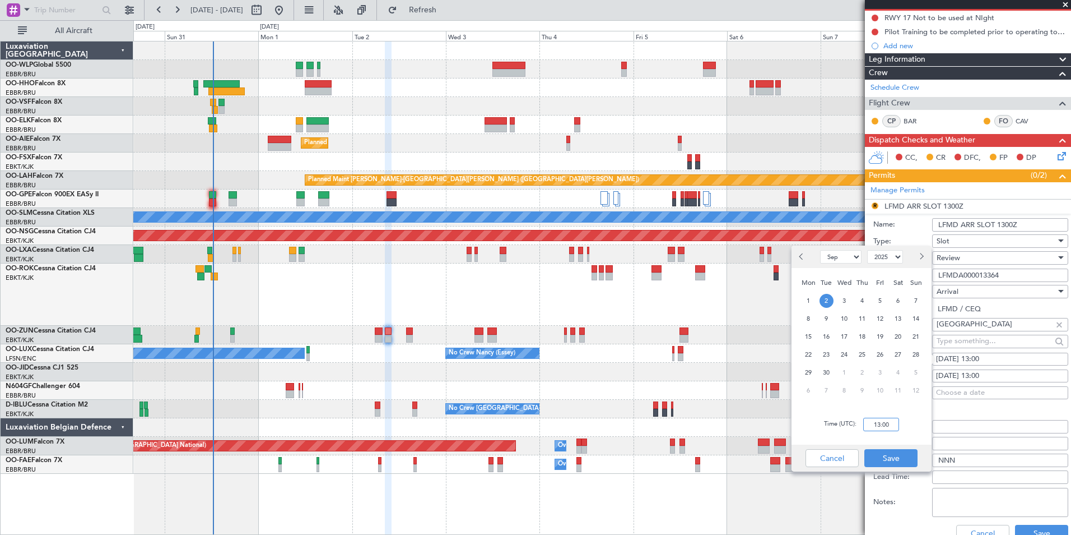
click at [888, 423] on input "13:00" at bounding box center [881, 423] width 36 height 13
type input "10:15"
click at [908, 452] on button "Save" at bounding box center [891, 458] width 53 height 18
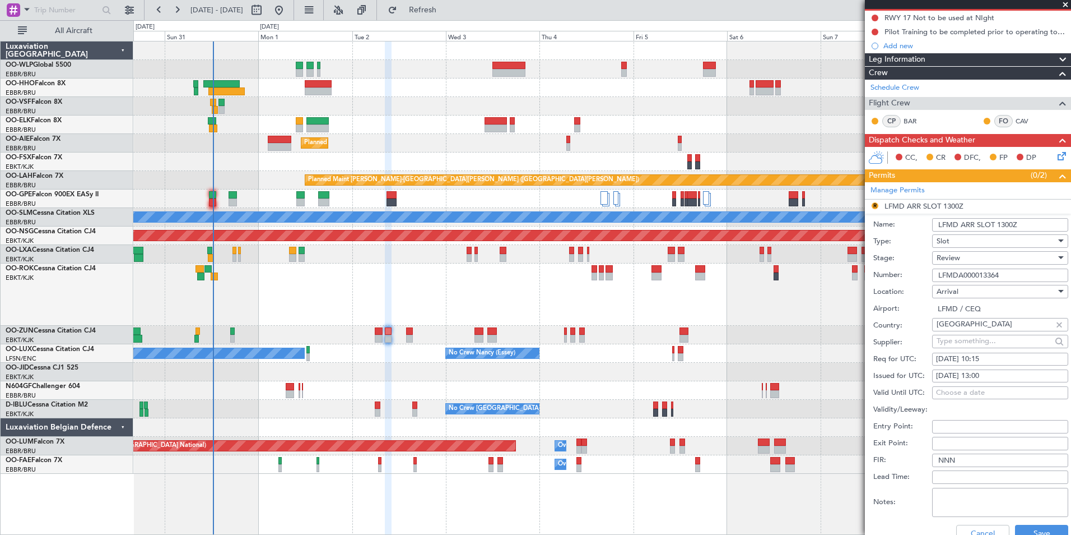
click at [982, 376] on div "02/09/2025 13:00" at bounding box center [1000, 375] width 128 height 11
select select "9"
select select "2025"
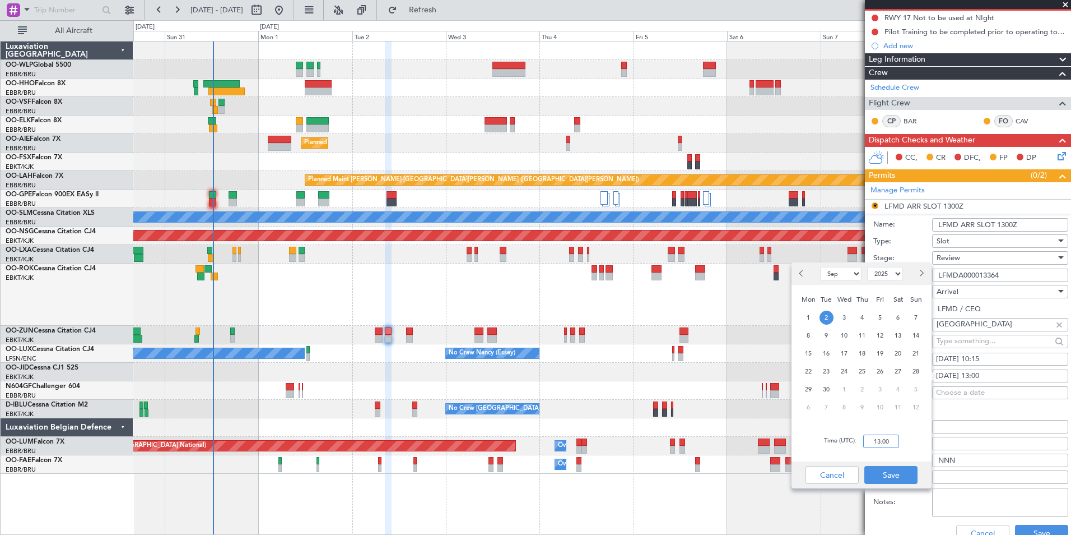
click at [885, 439] on input "13:00" at bounding box center [881, 440] width 36 height 13
type input "10:15"
click at [884, 473] on button "Save" at bounding box center [891, 475] width 53 height 18
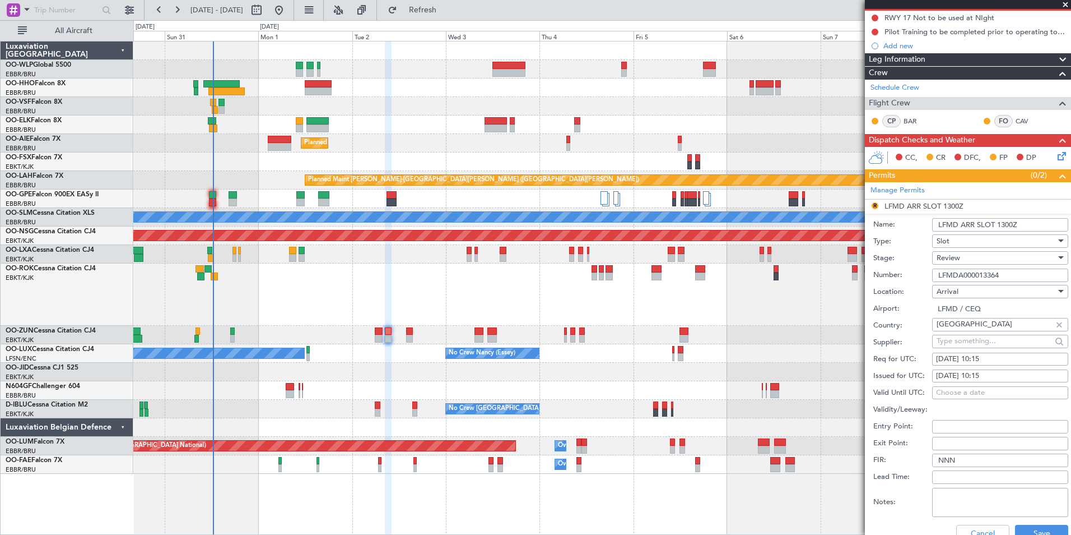
click at [949, 256] on span "Review" at bounding box center [949, 258] width 24 height 10
click at [961, 331] on span "Requested" at bounding box center [996, 330] width 118 height 17
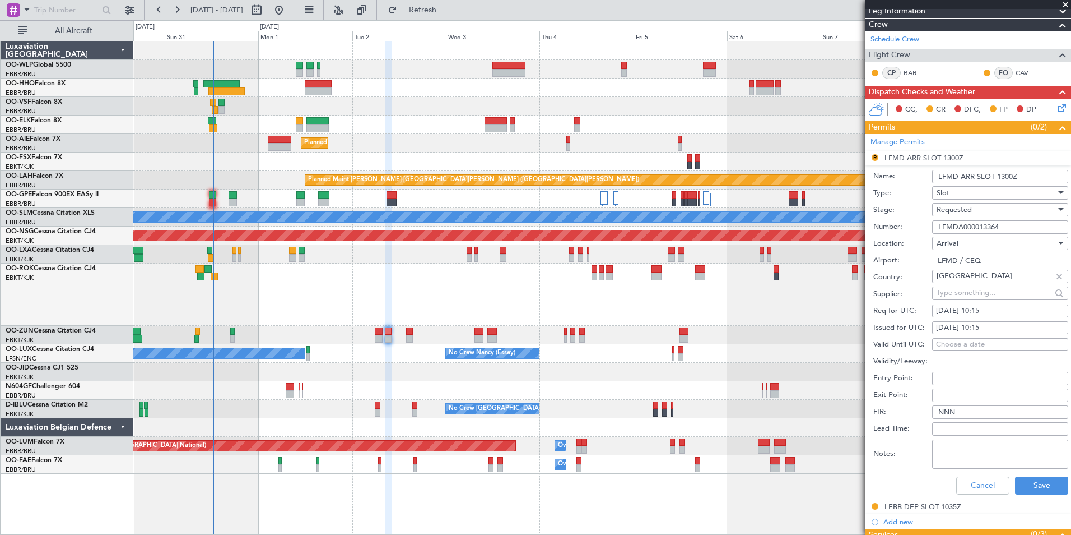
scroll to position [224, 0]
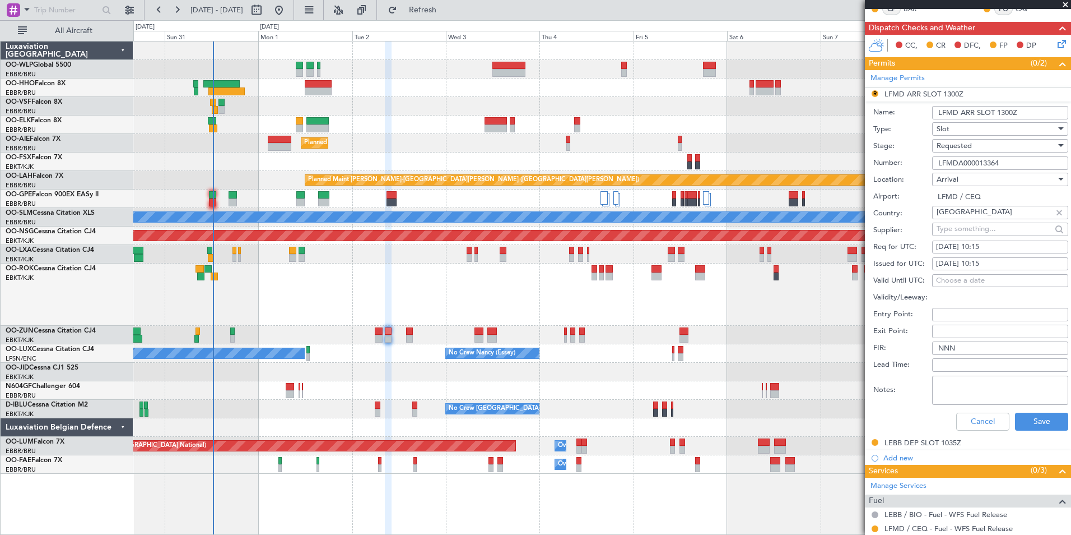
click at [1034, 433] on div "Cancel Save" at bounding box center [970, 421] width 195 height 29
click at [1034, 418] on button "Save" at bounding box center [1041, 421] width 53 height 18
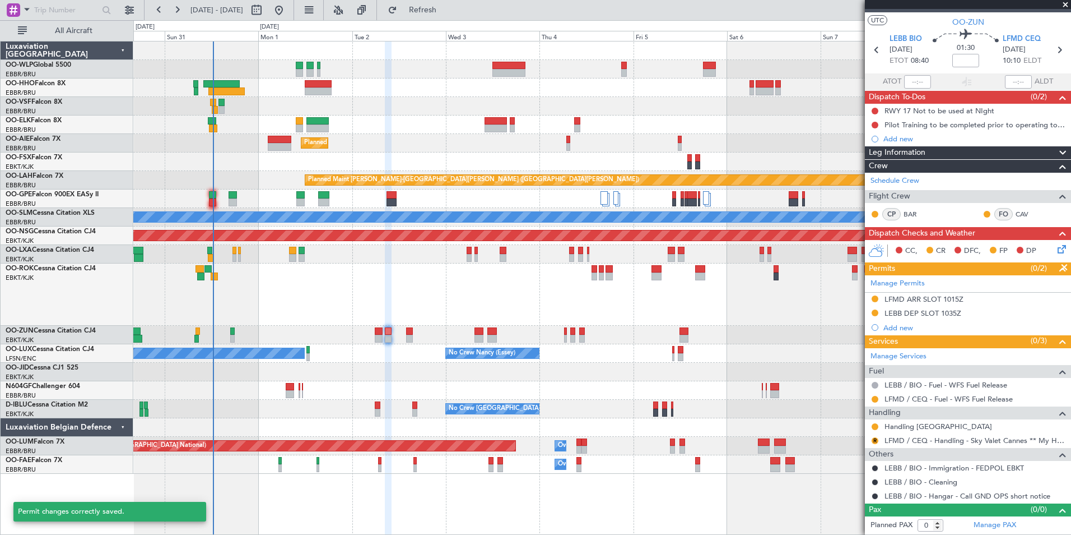
scroll to position [18, 0]
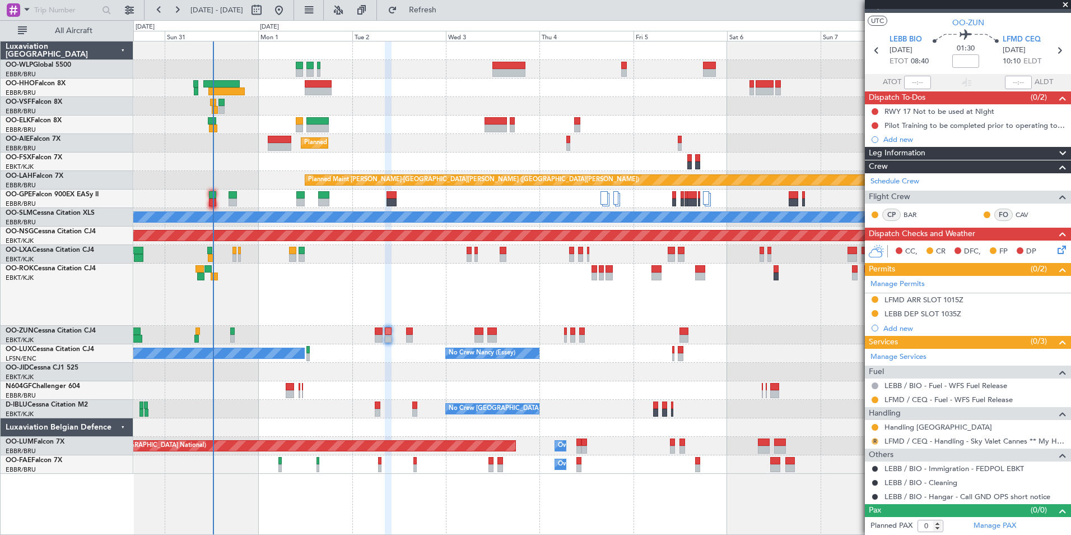
click at [877, 438] on button "R" at bounding box center [875, 441] width 7 height 7
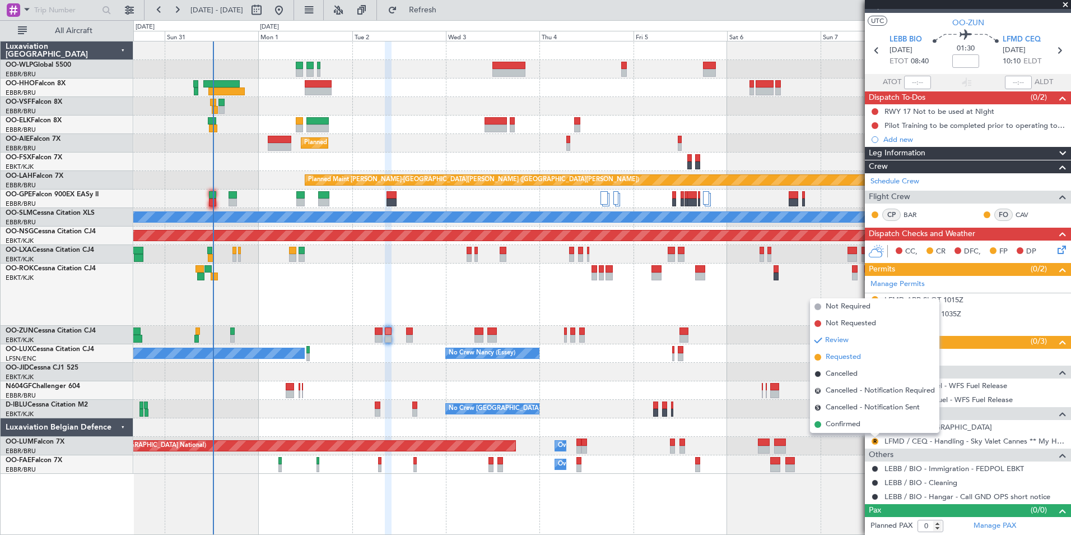
click at [838, 356] on span "Requested" at bounding box center [843, 356] width 35 height 11
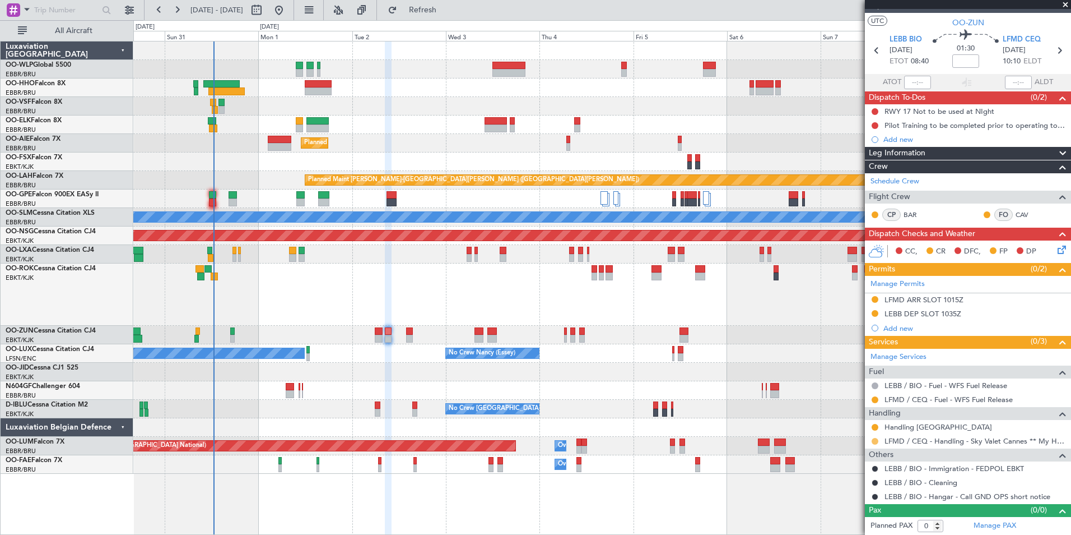
click at [875, 439] on button at bounding box center [875, 441] width 7 height 7
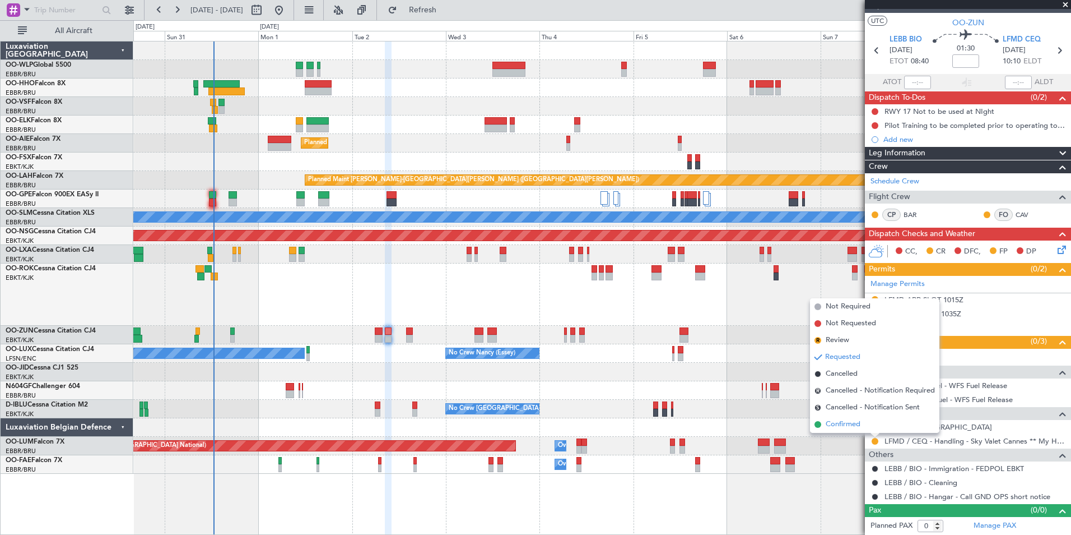
click at [847, 426] on span "Confirmed" at bounding box center [843, 424] width 35 height 11
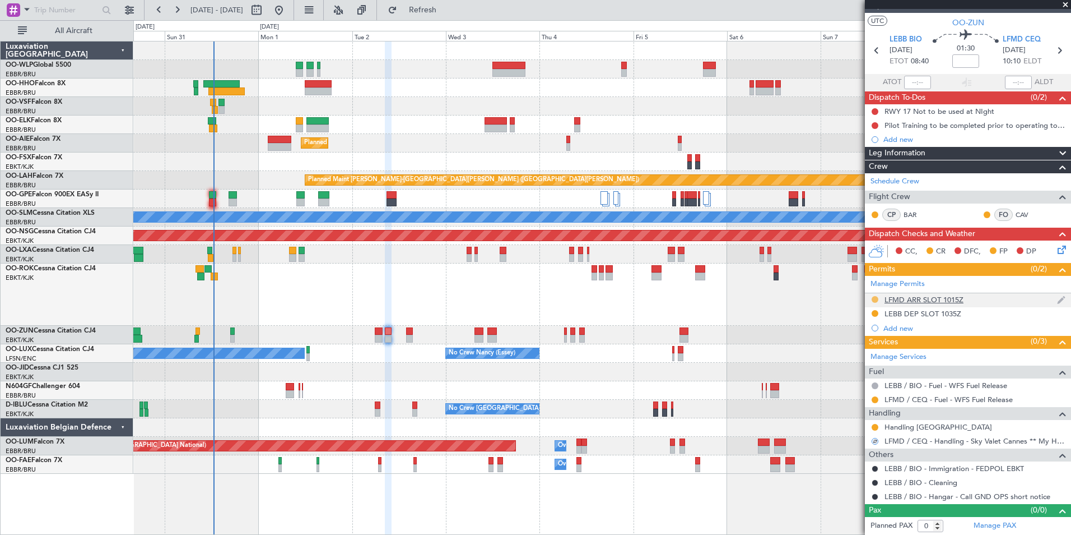
click at [876, 297] on button at bounding box center [875, 299] width 7 height 7
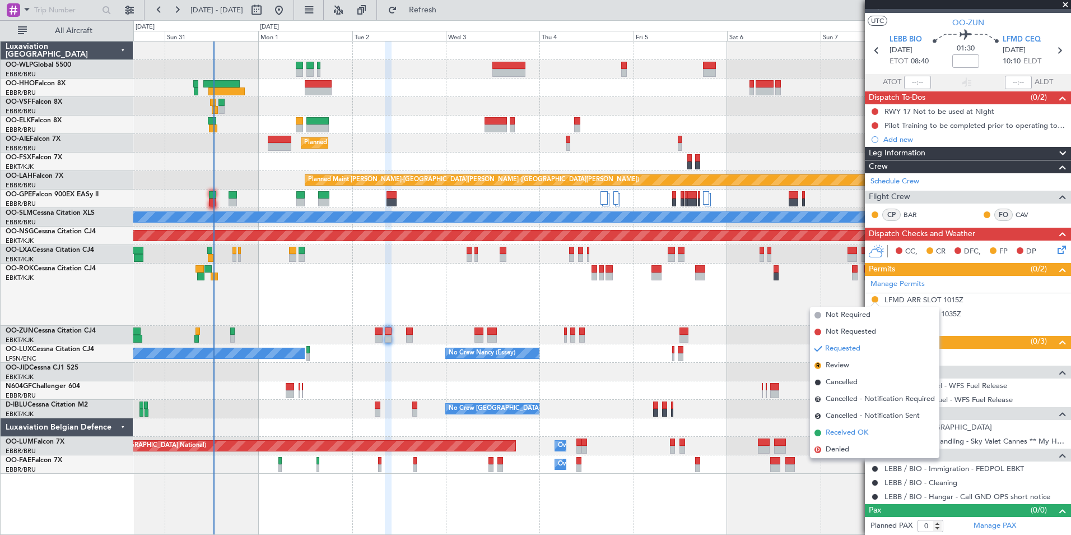
click at [839, 435] on span "Received OK" at bounding box center [847, 432] width 43 height 11
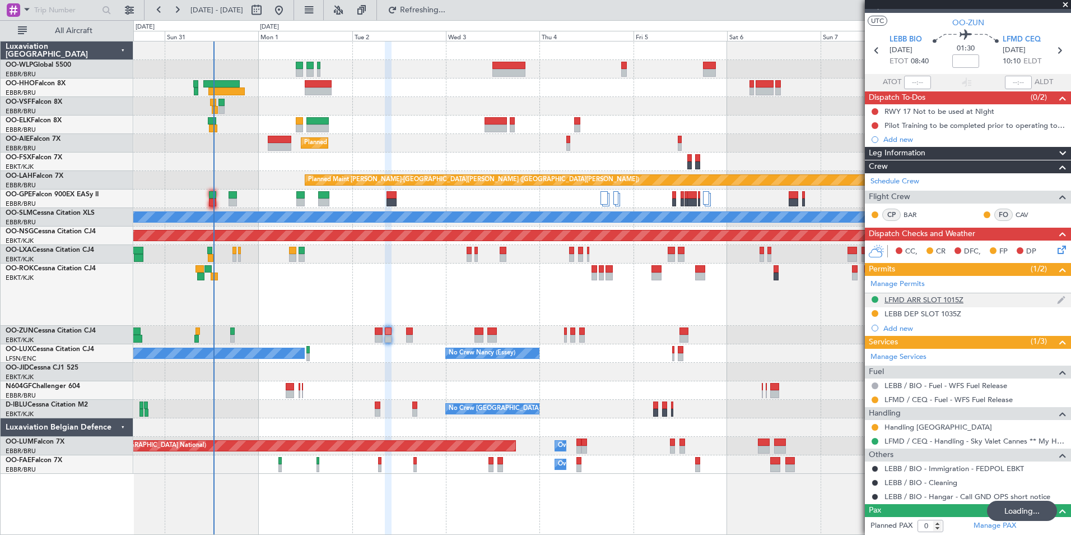
click at [932, 299] on div "LFMD ARR SLOT 1015Z" at bounding box center [924, 300] width 79 height 10
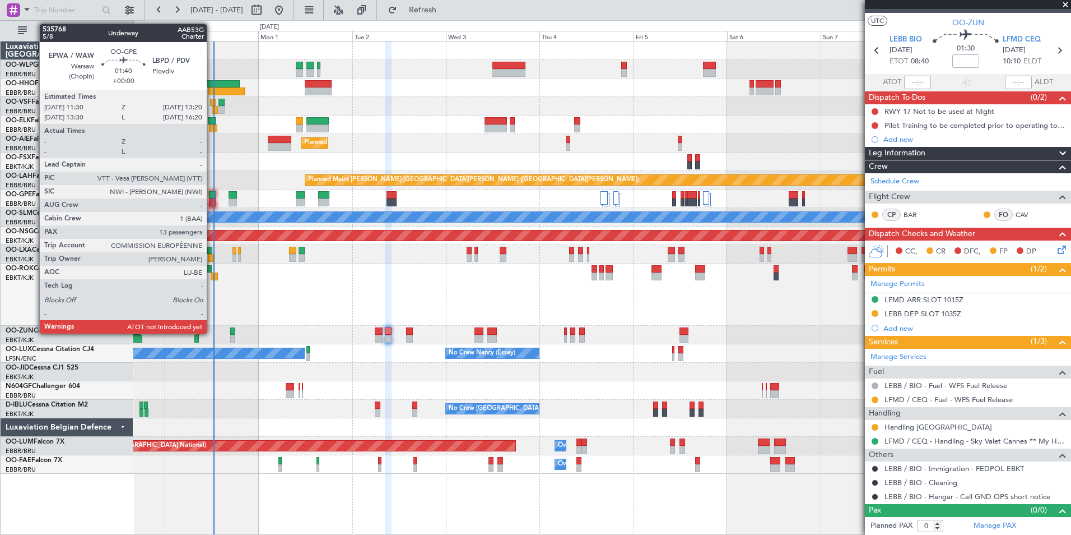
click at [212, 197] on div at bounding box center [212, 195] width 7 height 8
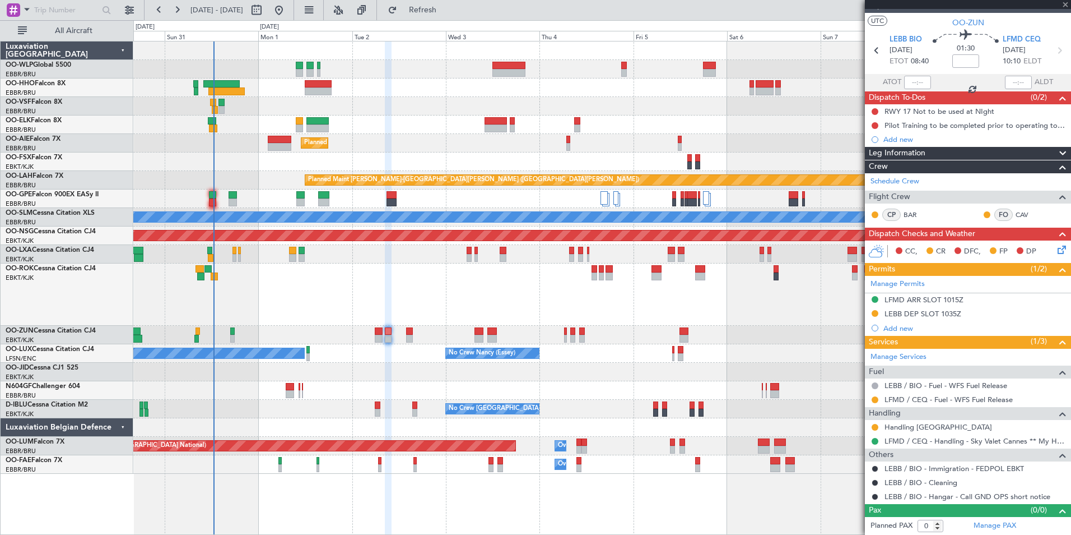
type input "13"
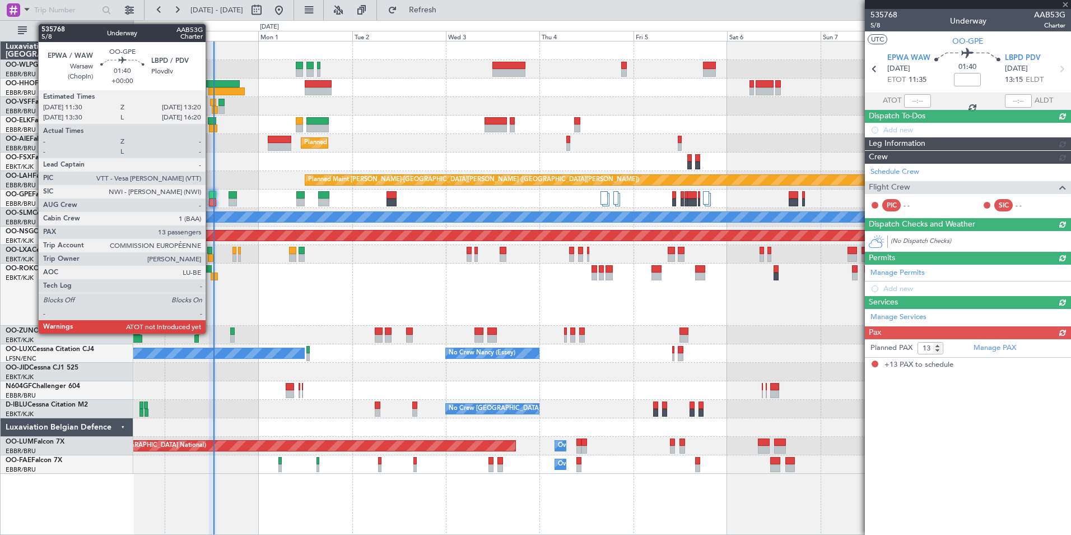
scroll to position [0, 0]
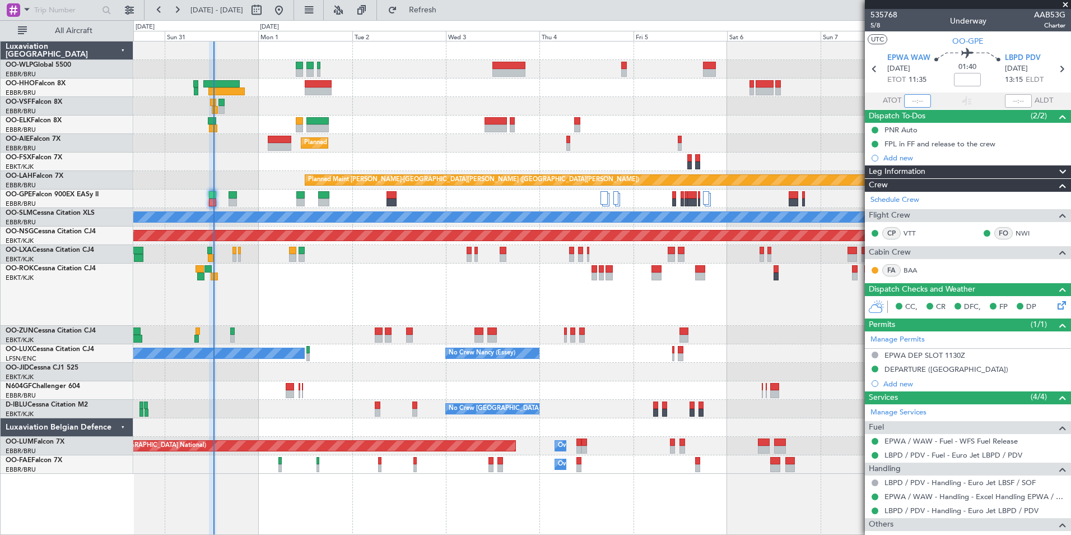
click at [916, 103] on input "text" at bounding box center [917, 100] width 27 height 13
type input "12:37"
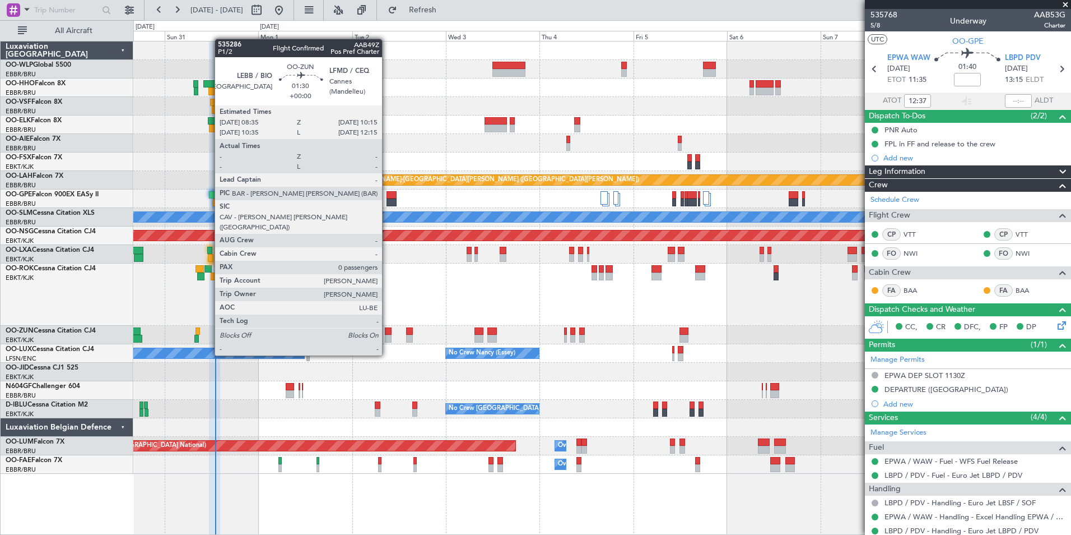
click at [387, 334] on div at bounding box center [388, 331] width 7 height 8
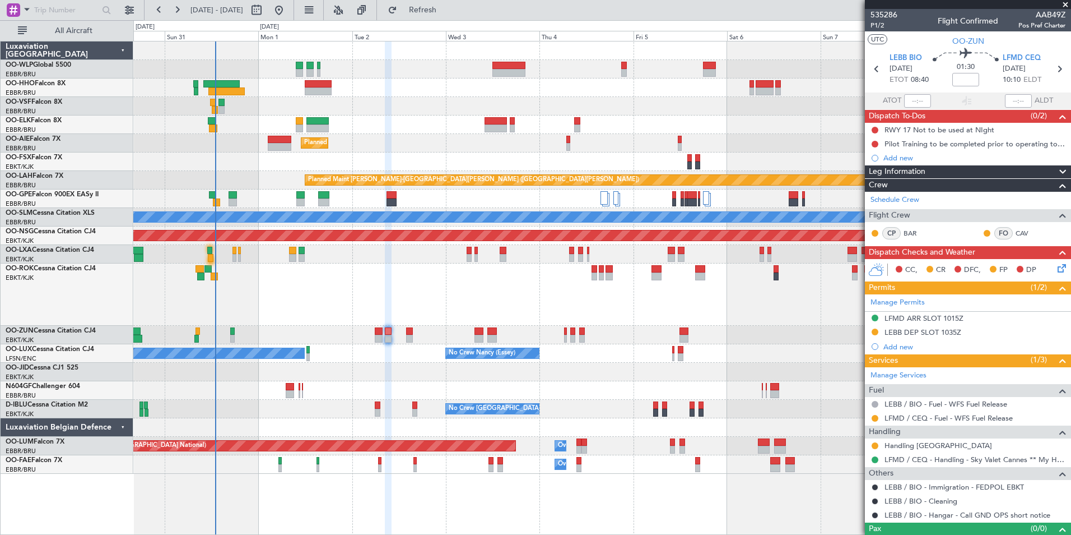
click at [879, 421] on mat-tooltip-component "Requested" at bounding box center [875, 436] width 50 height 30
click at [877, 420] on button at bounding box center [875, 418] width 7 height 7
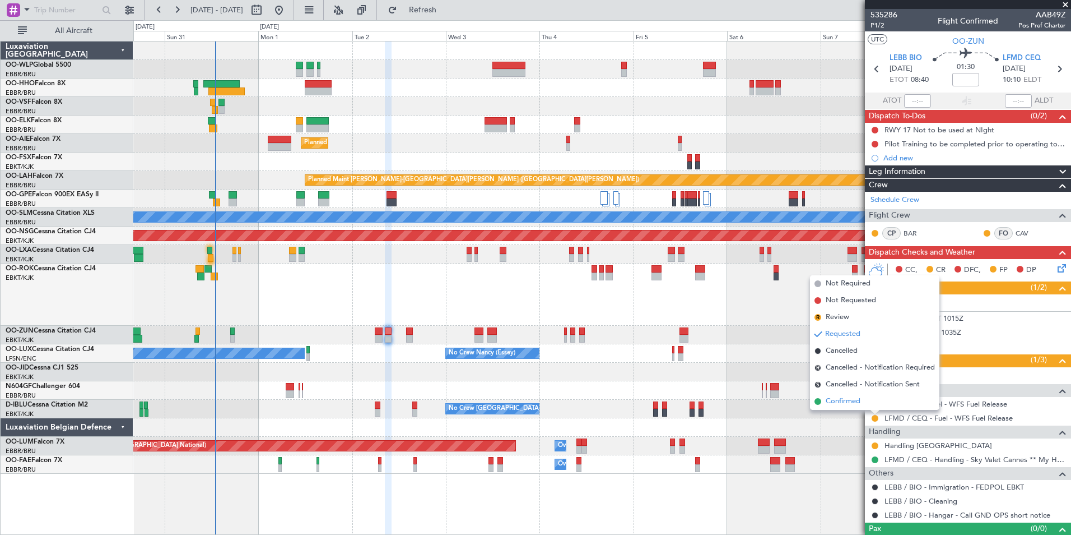
click at [858, 404] on span "Confirmed" at bounding box center [843, 401] width 35 height 11
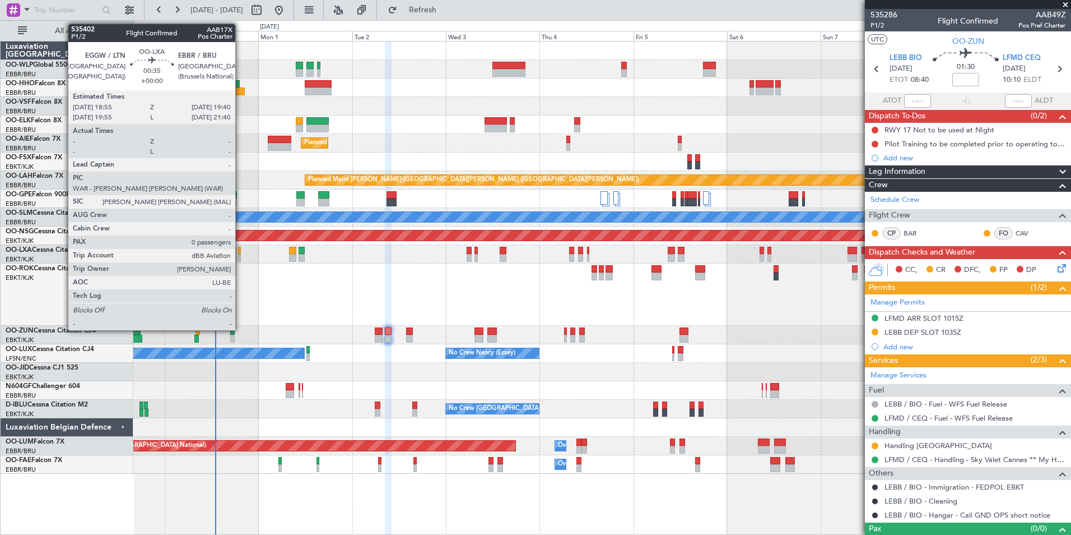
click at [240, 257] on div at bounding box center [239, 258] width 3 height 8
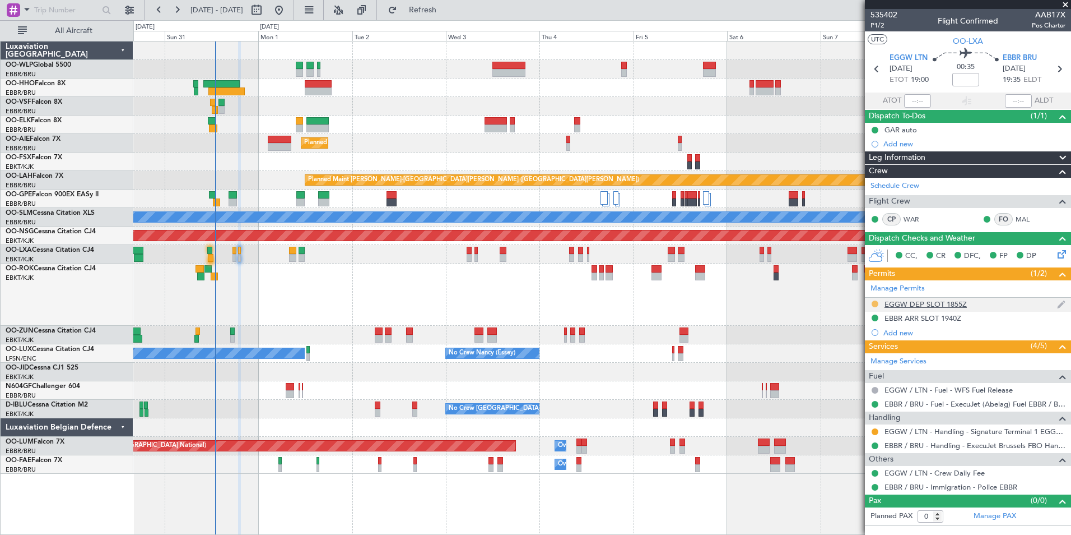
click at [876, 303] on button at bounding box center [875, 303] width 7 height 7
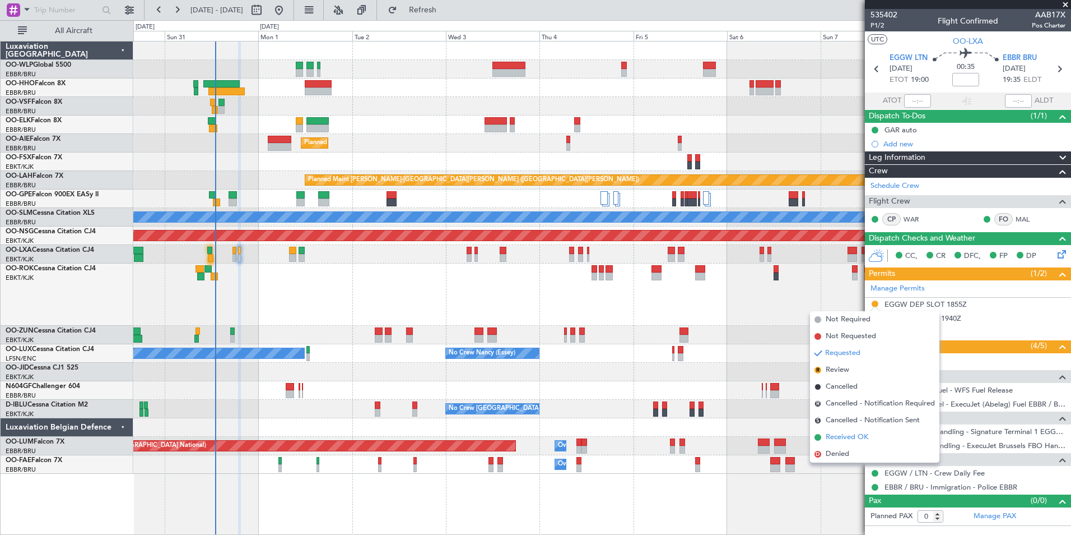
click at [847, 439] on span "Received OK" at bounding box center [847, 436] width 43 height 11
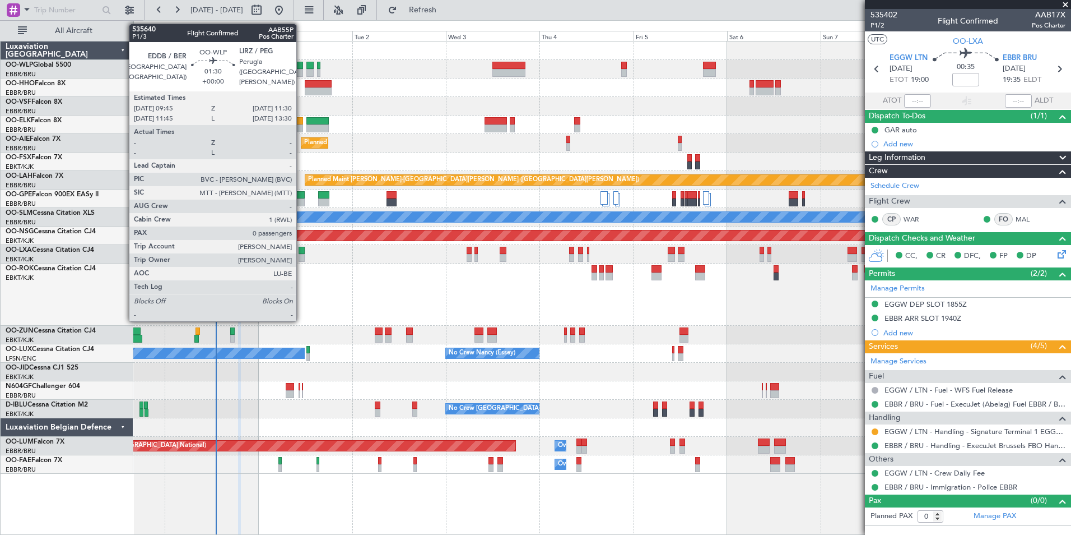
click at [301, 67] on div at bounding box center [299, 66] width 7 height 8
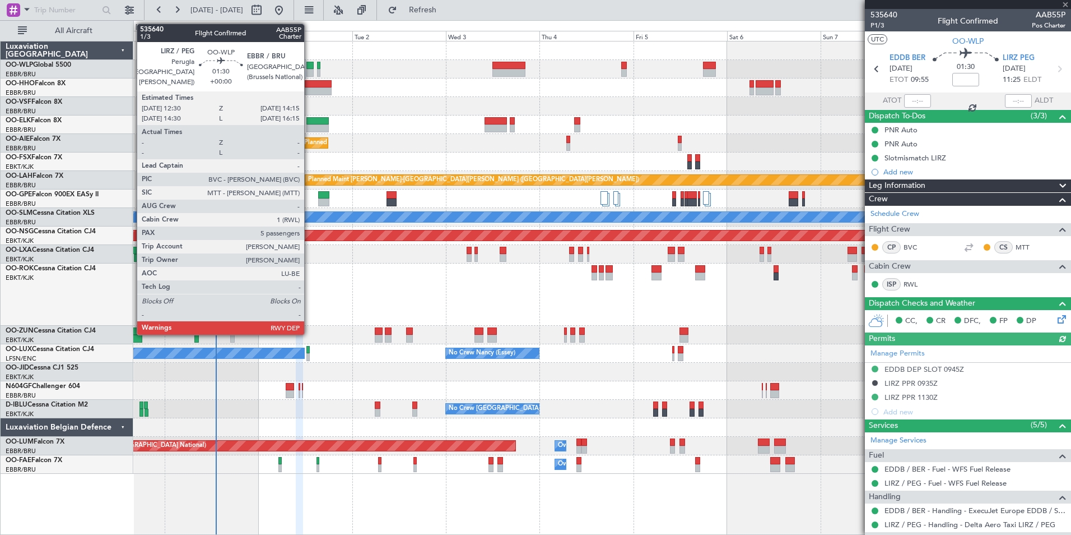
click at [309, 68] on div at bounding box center [309, 66] width 7 height 8
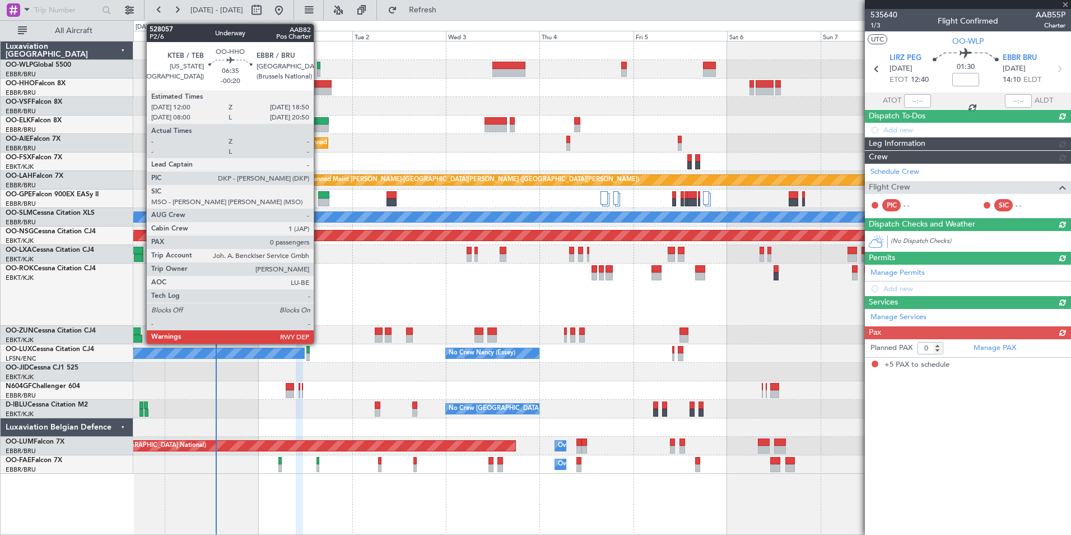
type input "5"
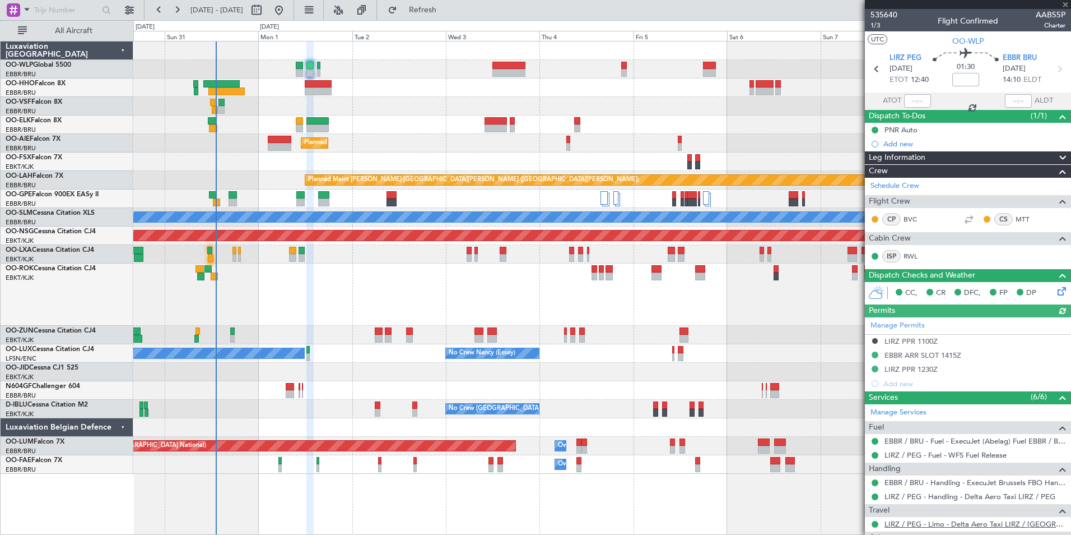
click at [923, 526] on link "LIRZ / PEG - Limo - Delta Aero Taxi LIRZ / PEG" at bounding box center [975, 524] width 181 height 10
click at [447, 11] on span "Refresh" at bounding box center [422, 10] width 47 height 8
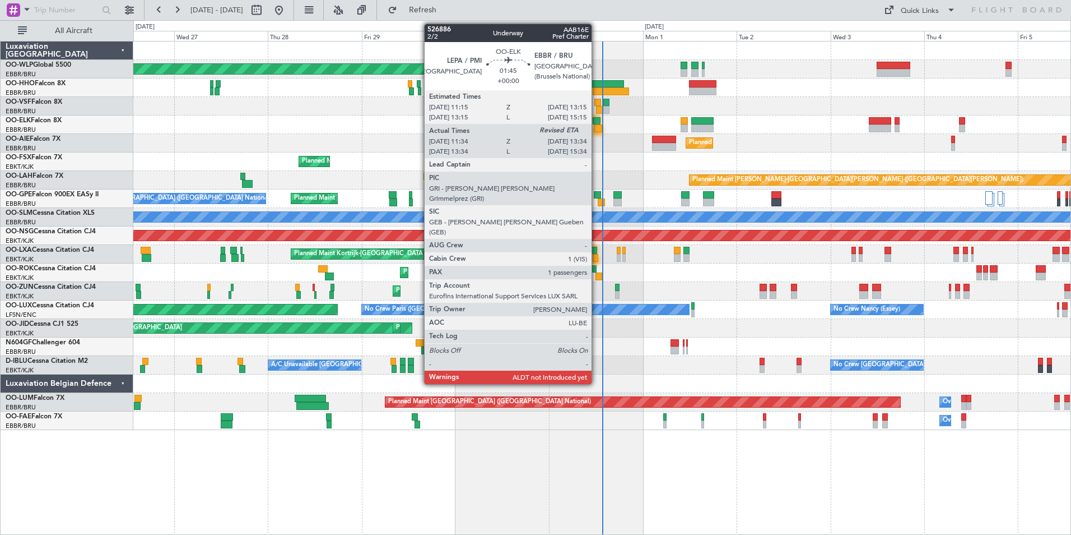
click at [597, 127] on div at bounding box center [598, 128] width 8 height 8
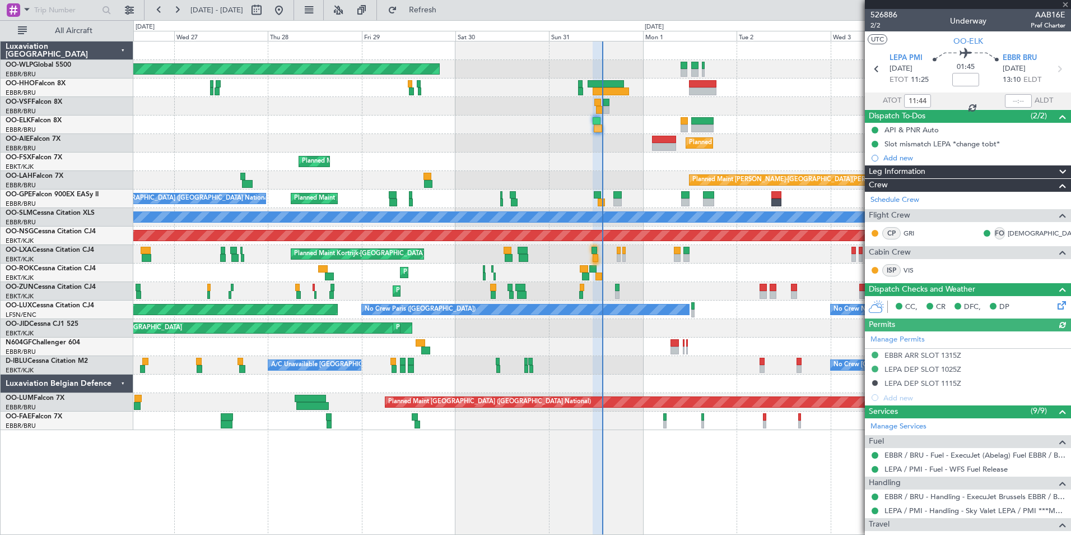
click at [1005, 101] on div at bounding box center [1018, 100] width 27 height 13
click at [1005, 101] on input "text" at bounding box center [1018, 100] width 27 height 13
click at [825, 85] on div at bounding box center [601, 87] width 937 height 18
type input "13:31"
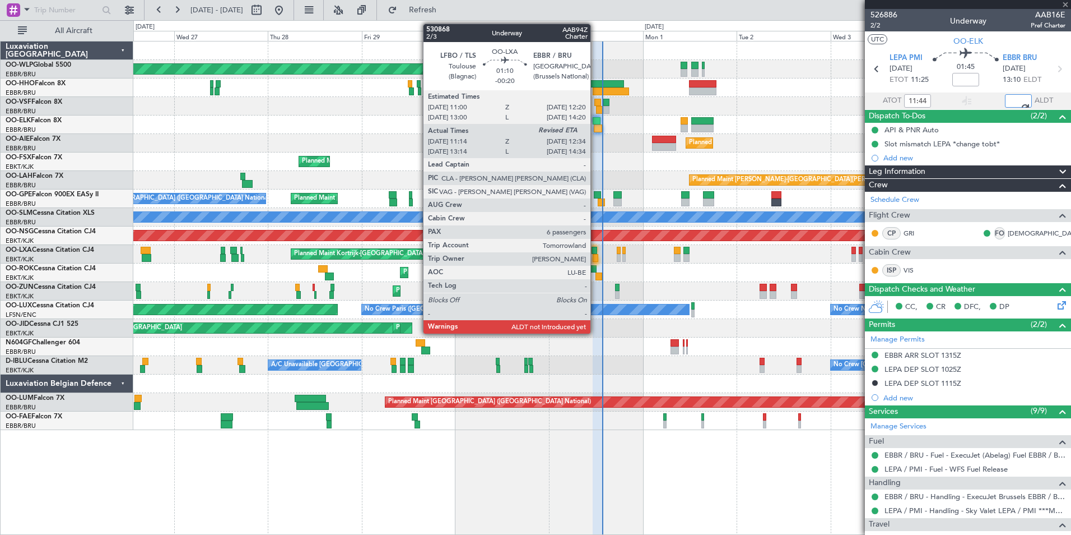
click at [596, 254] on div at bounding box center [596, 258] width 6 height 8
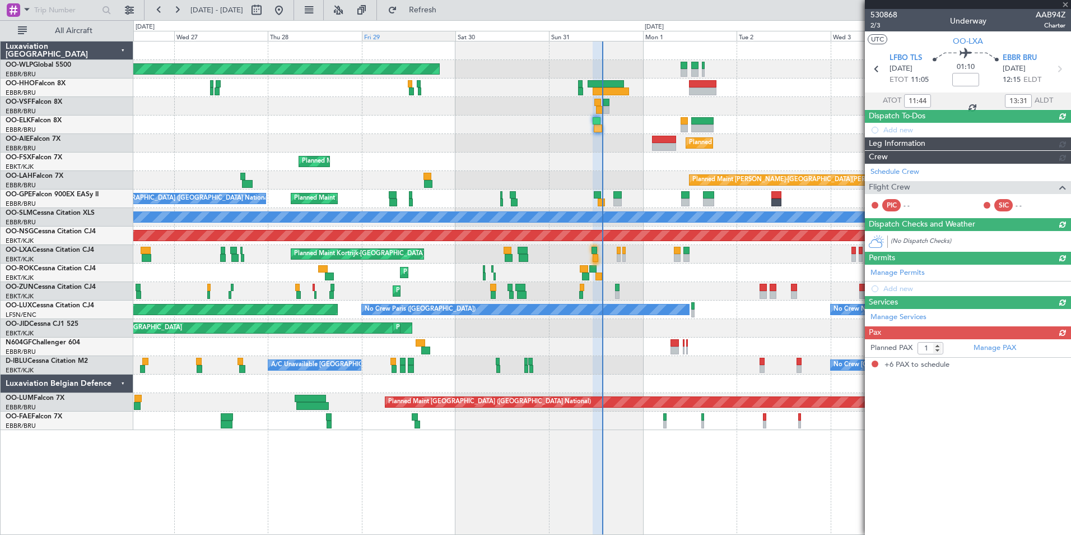
type input "-00:20"
type input "11:19"
type input "6"
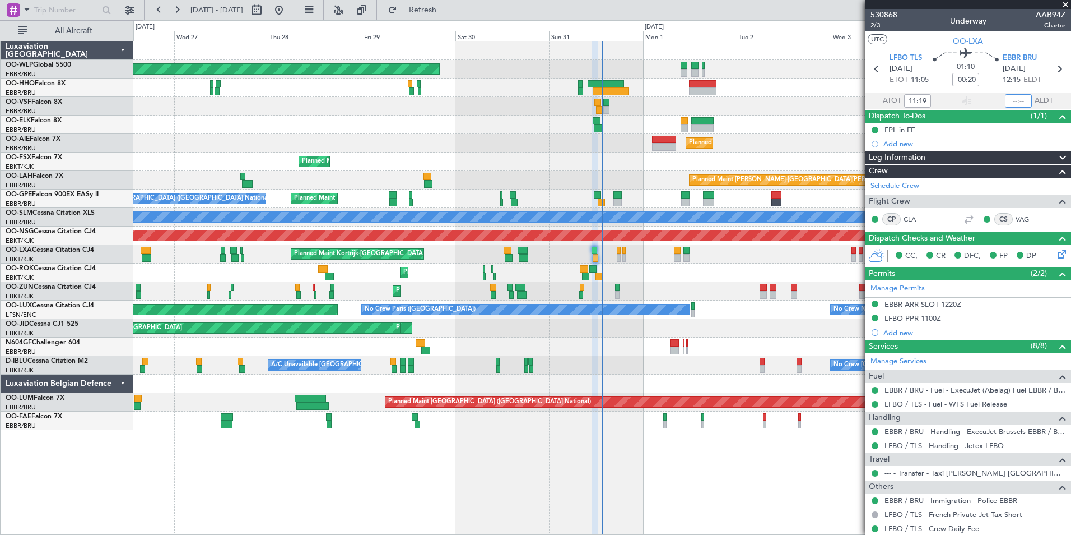
click at [1005, 98] on input "text" at bounding box center [1018, 100] width 27 height 13
click at [758, 109] on div at bounding box center [601, 106] width 937 height 18
type input "12:39"
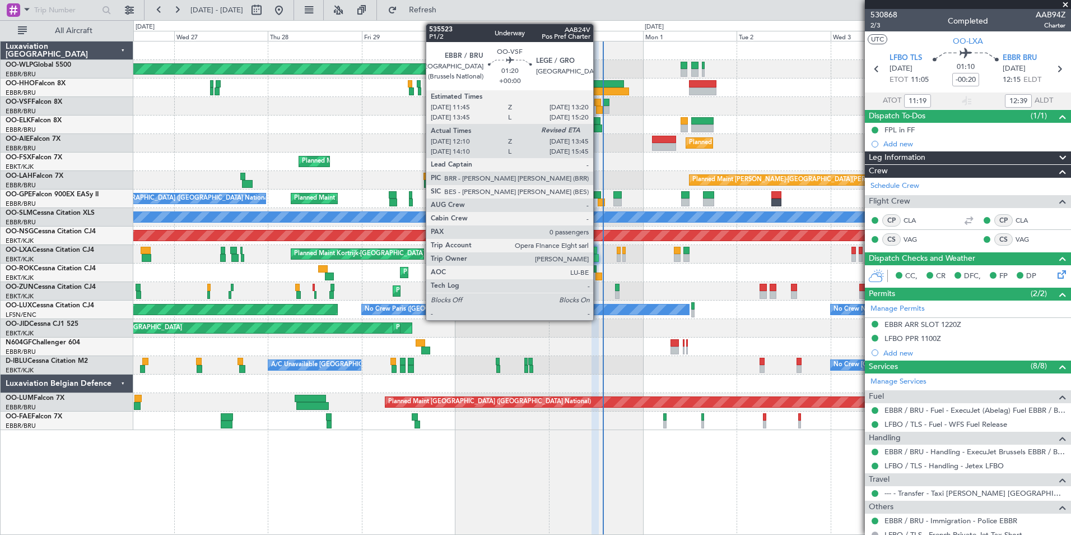
click at [598, 101] on div at bounding box center [597, 103] width 7 height 8
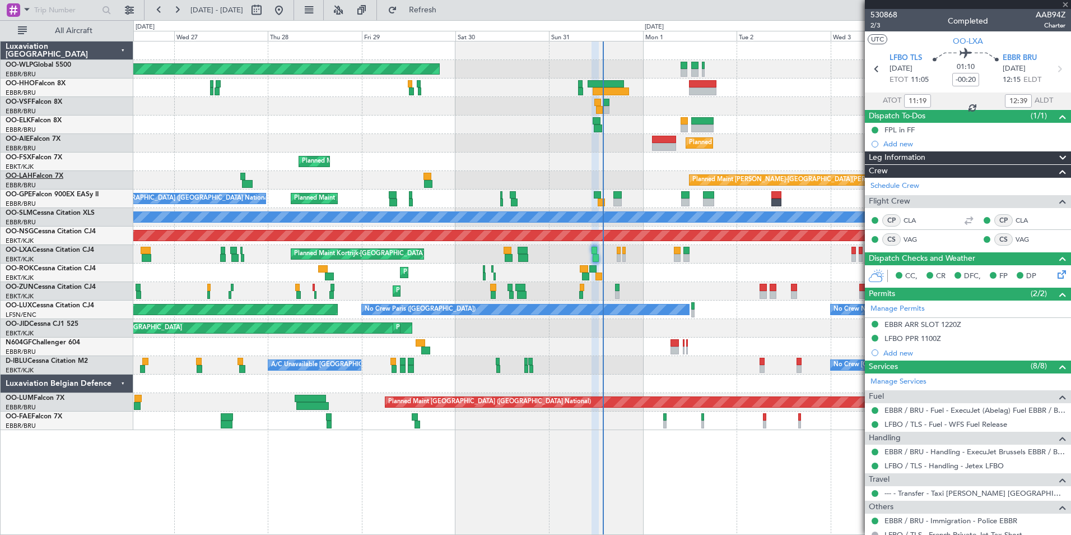
type input "12:20"
type input "0"
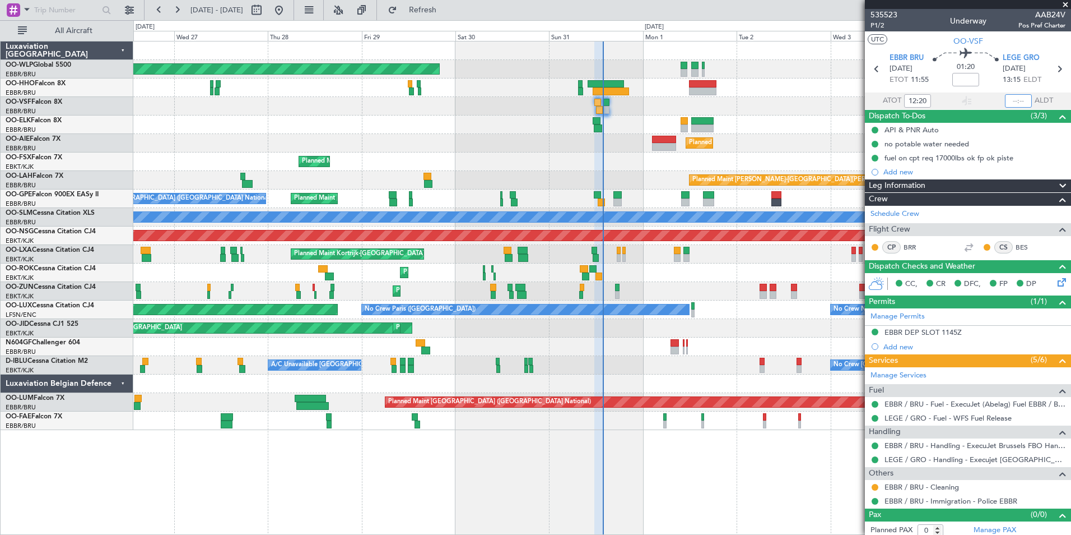
click at [1014, 96] on input "text" at bounding box center [1018, 100] width 27 height 13
click at [680, 111] on div at bounding box center [601, 106] width 937 height 18
type input "13:44"
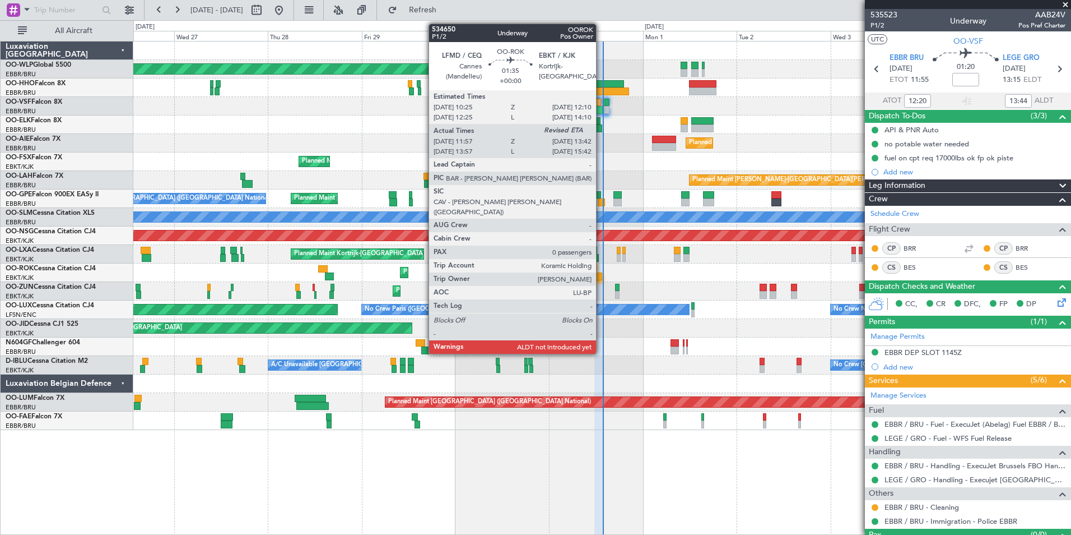
click at [601, 274] on div at bounding box center [599, 276] width 7 height 8
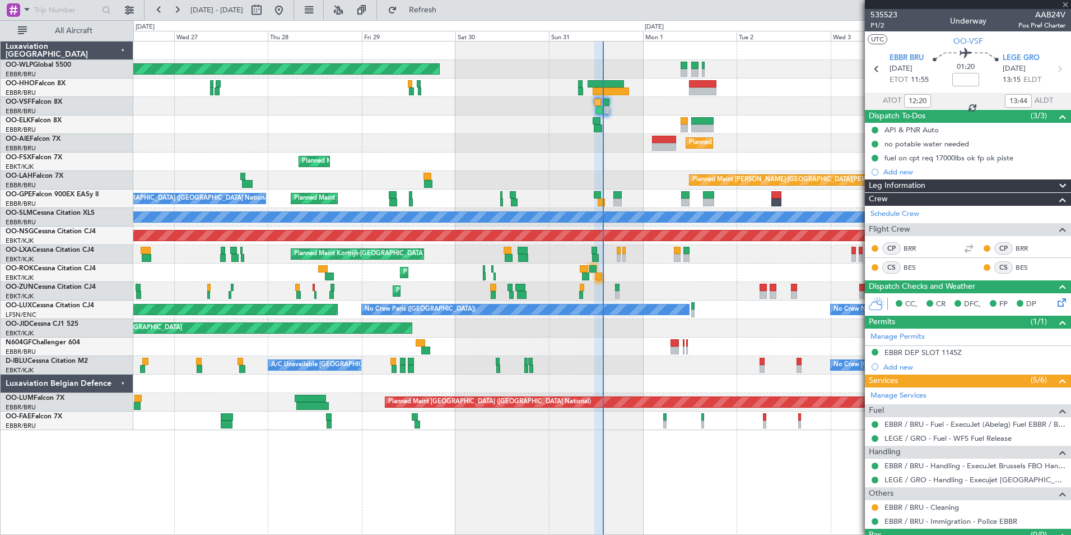
type input "12:02"
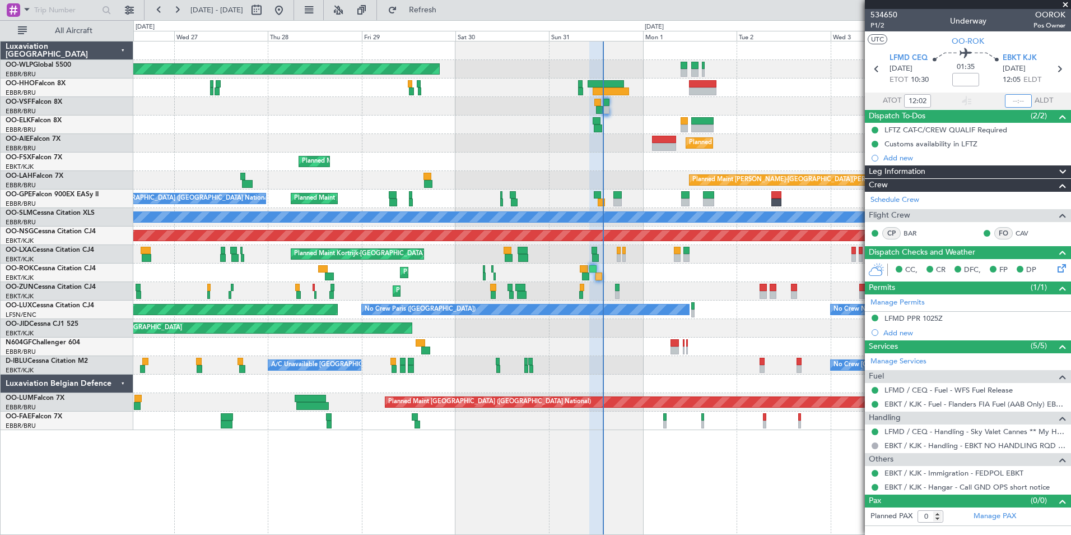
click at [1012, 95] on input "text" at bounding box center [1018, 100] width 27 height 13
click at [1016, 99] on input "text" at bounding box center [1018, 100] width 27 height 13
click at [549, 115] on div "Planned Maint Kortrijk-[GEOGRAPHIC_DATA]" at bounding box center [601, 124] width 937 height 18
type input "13:21"
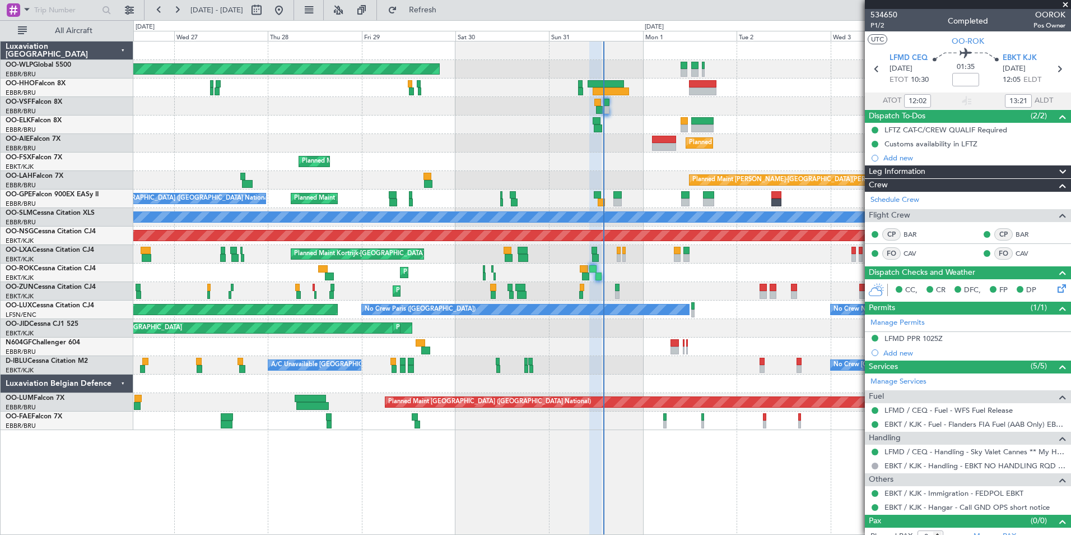
click at [632, 275] on div "Planned Maint Kortrijk-[GEOGRAPHIC_DATA] A/C Unavailable" at bounding box center [601, 272] width 937 height 18
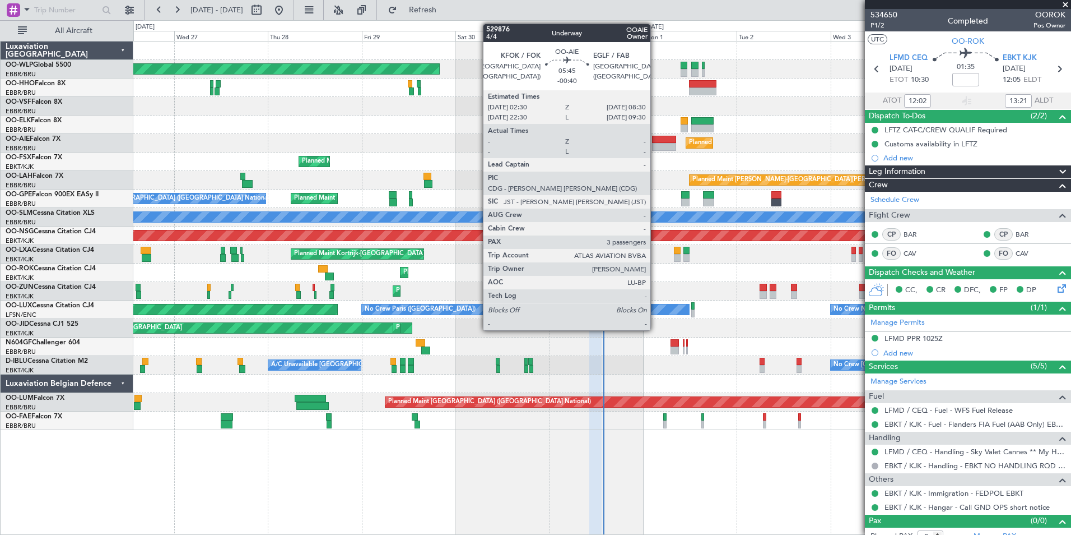
click at [656, 147] on div at bounding box center [664, 147] width 24 height 8
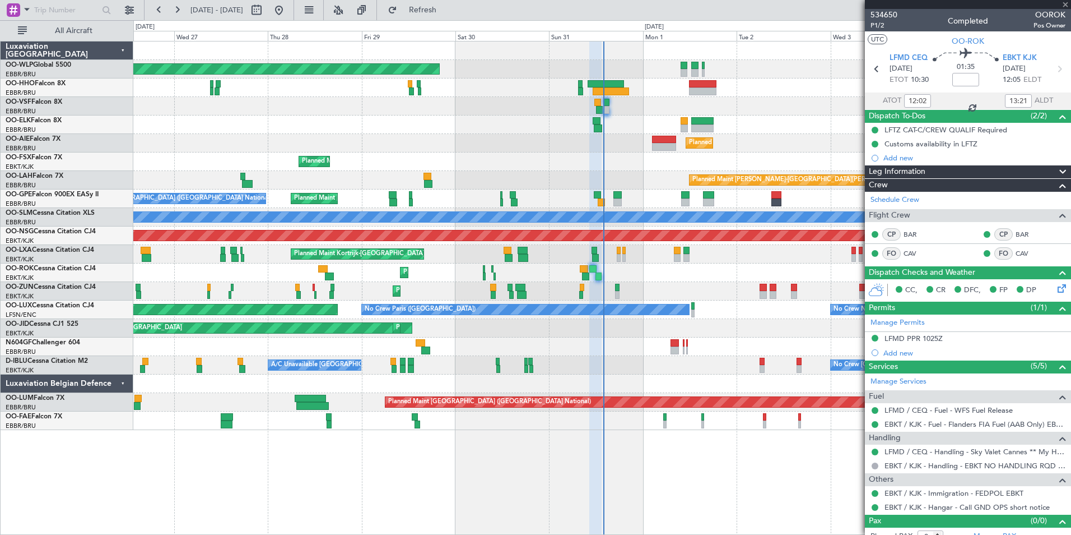
type input "-00:40"
type input "3"
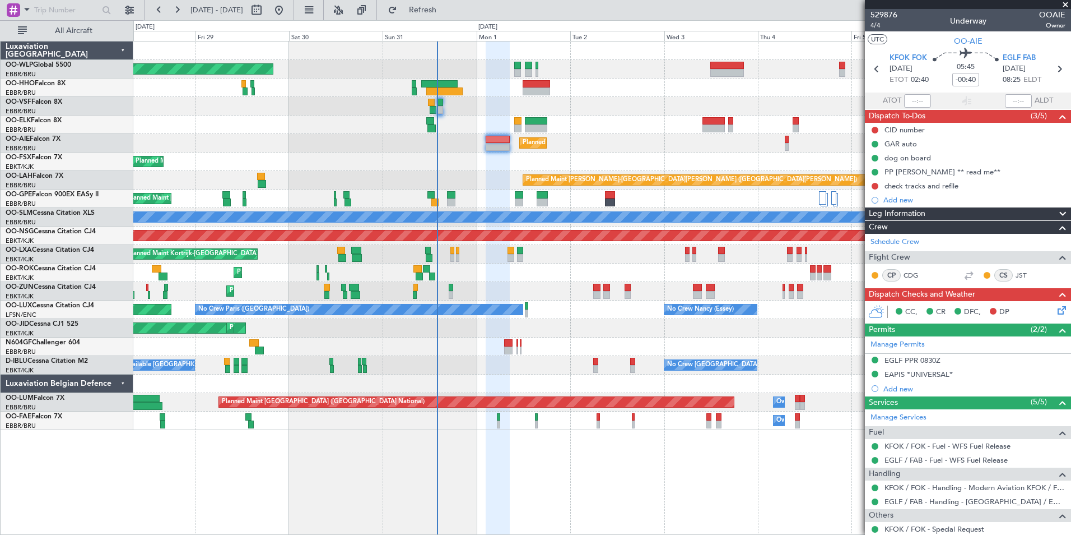
click at [614, 255] on div "Planned Maint [GEOGRAPHIC_DATA] ([GEOGRAPHIC_DATA]) Planned Maint [GEOGRAPHIC_D…" at bounding box center [601, 235] width 937 height 388
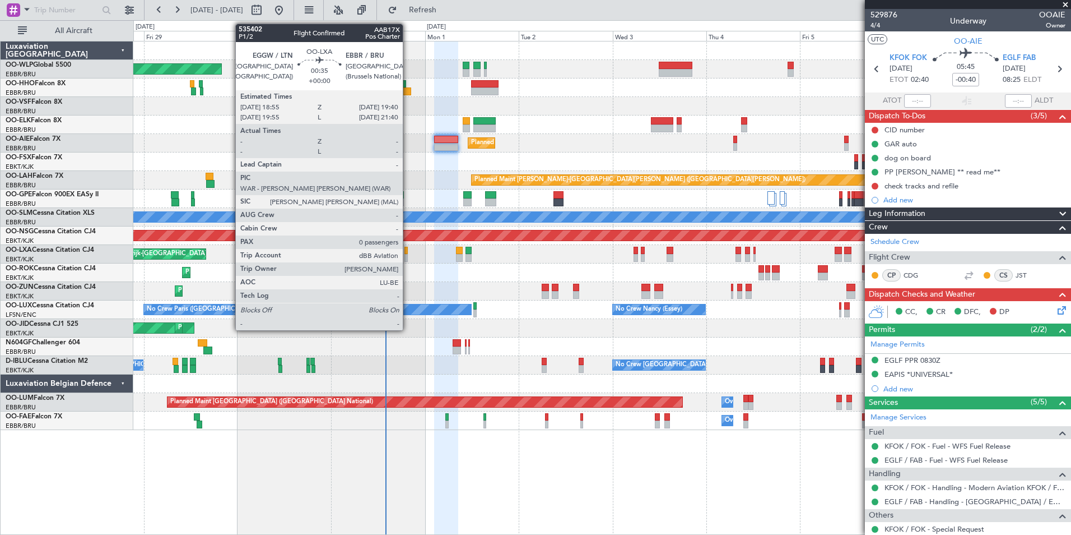
click at [408, 255] on div at bounding box center [406, 258] width 3 height 8
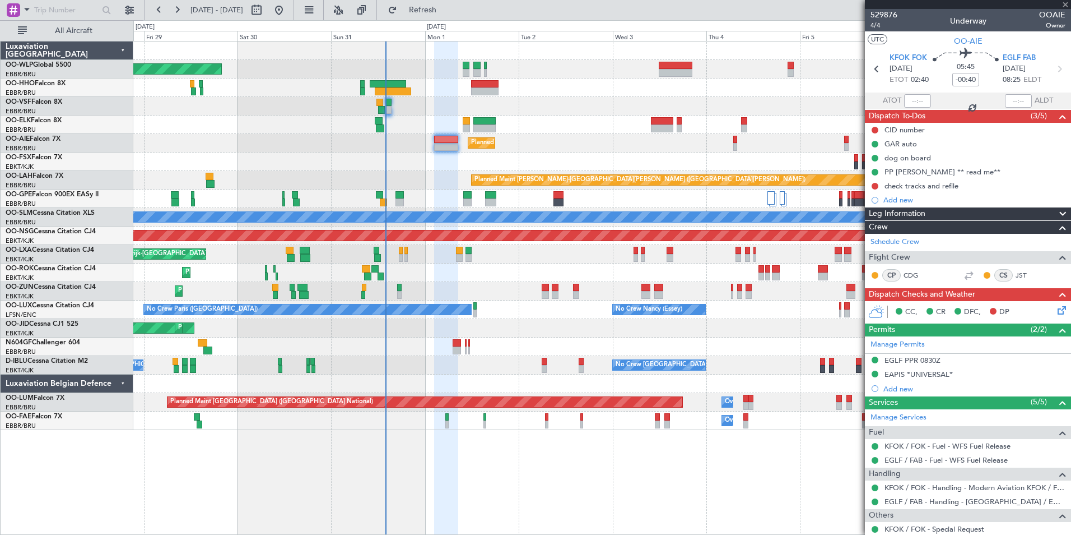
type input "0"
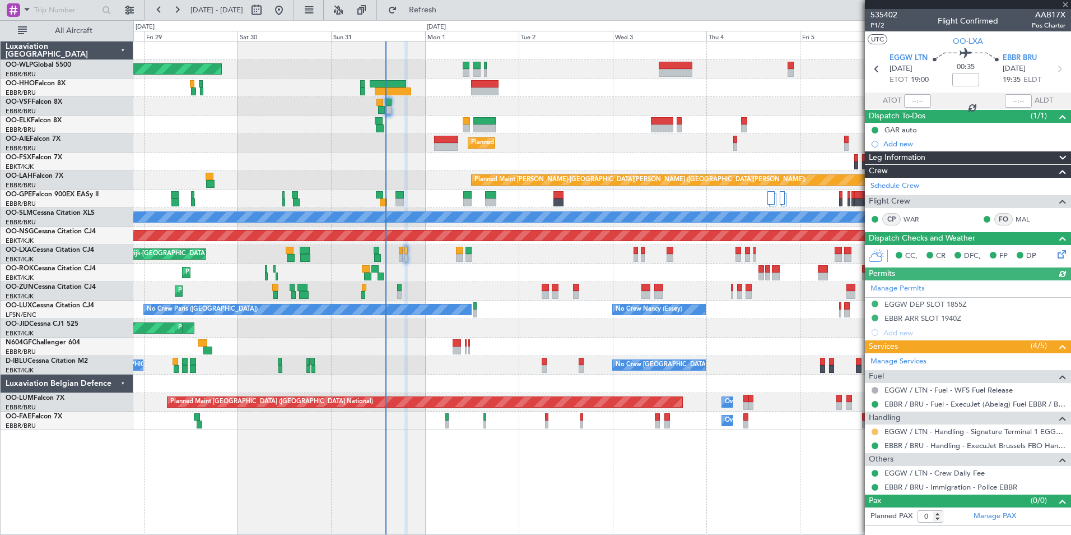
click at [872, 432] on button at bounding box center [875, 431] width 7 height 7
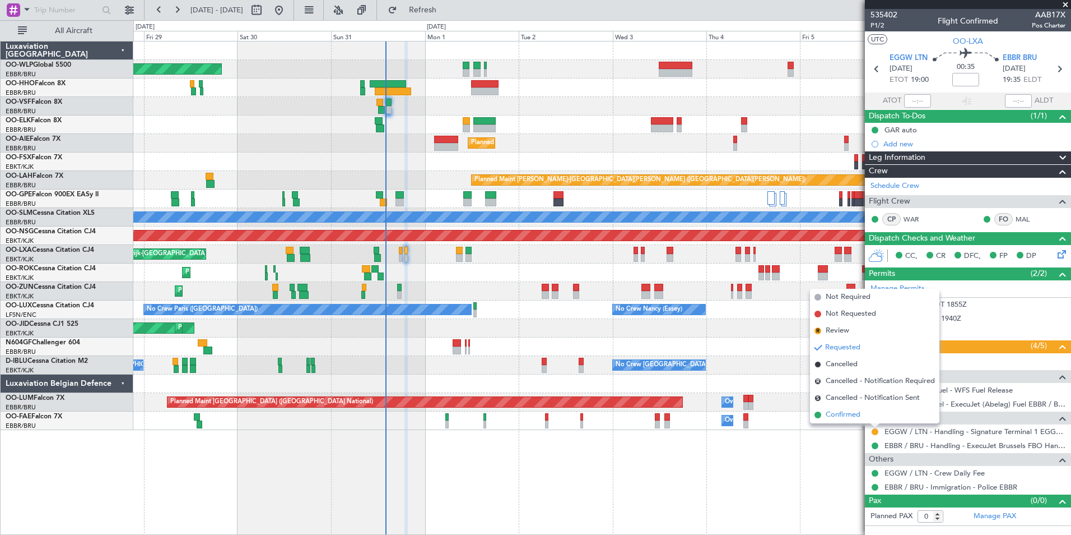
click at [848, 417] on span "Confirmed" at bounding box center [843, 414] width 35 height 11
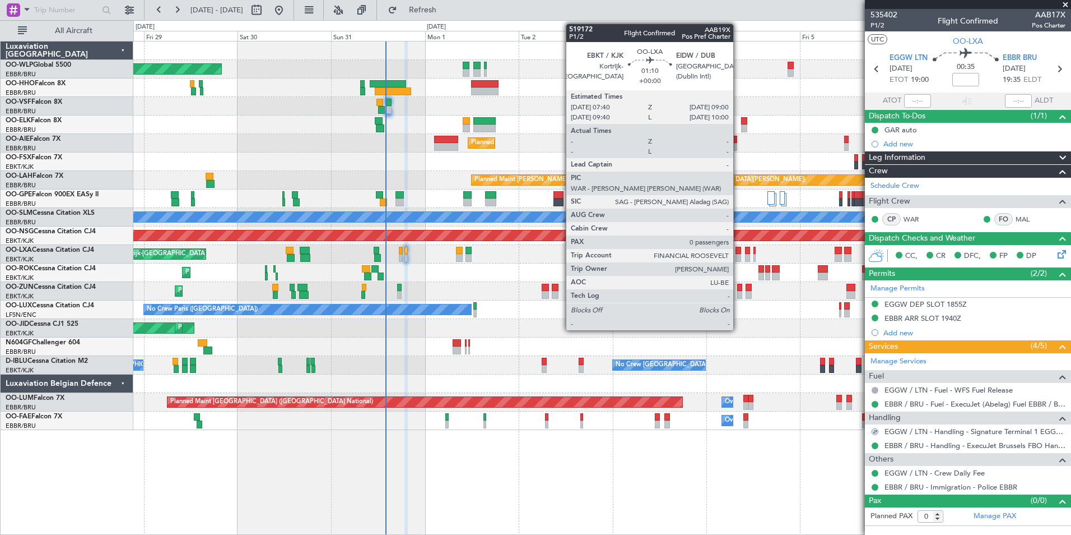
click at [738, 257] on div at bounding box center [739, 258] width 6 height 8
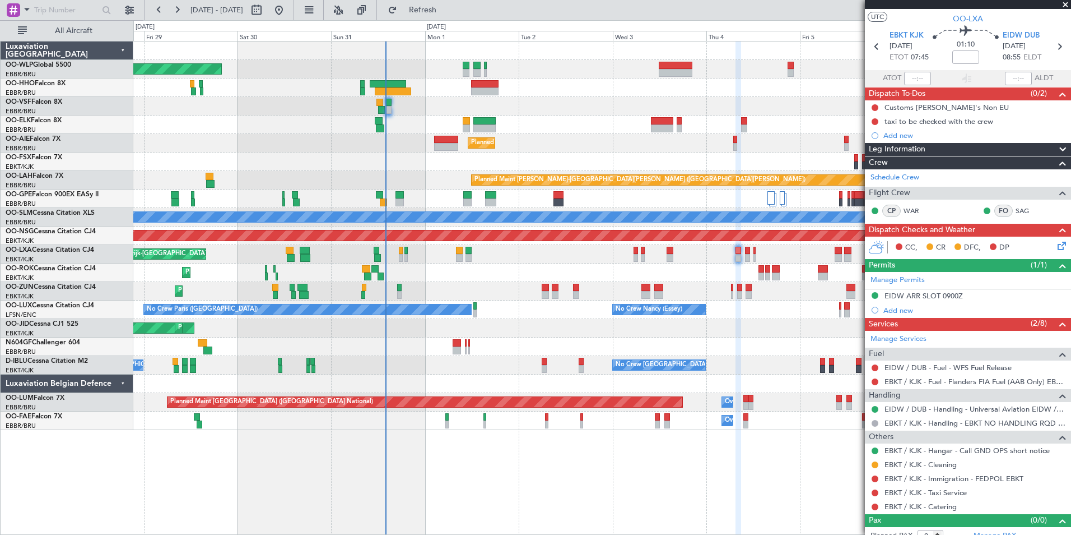
scroll to position [32, 0]
